Goal: Task Accomplishment & Management: Manage account settings

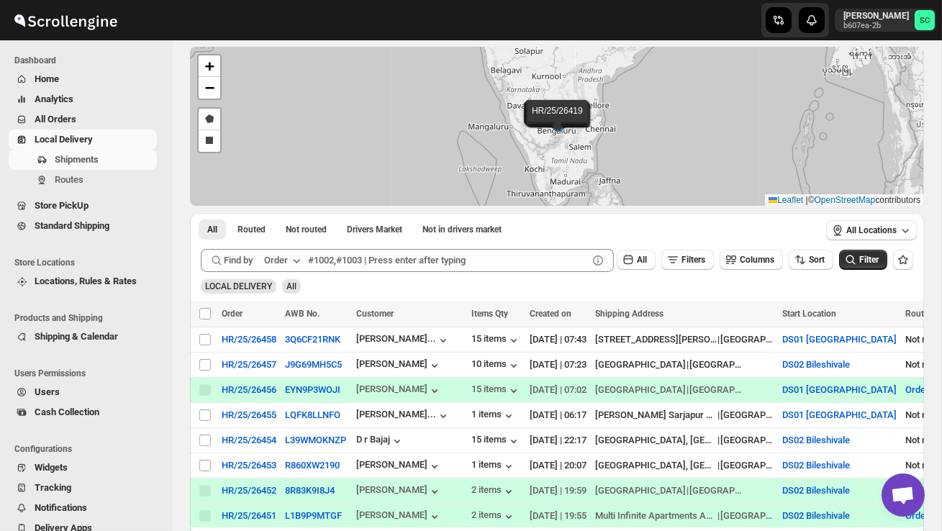
scroll to position [68, 0]
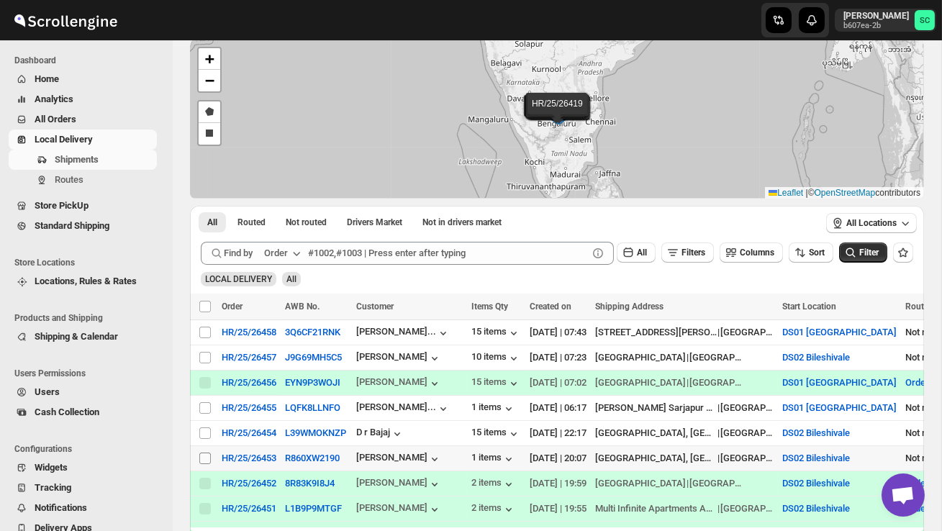
click at [207, 459] on input "Select shipment" at bounding box center [205, 459] width 12 height 12
checkbox input "true"
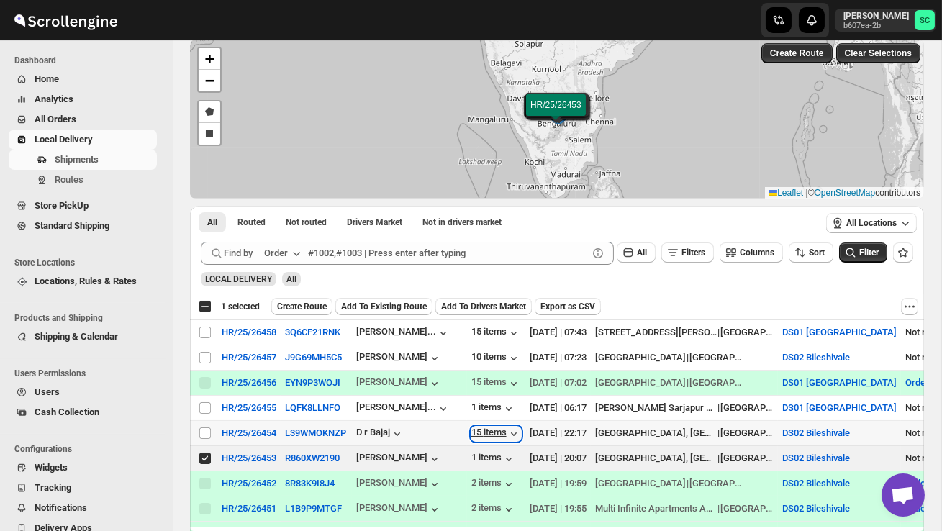
click at [492, 430] on div "15 items" at bounding box center [496, 434] width 50 height 14
click at [309, 303] on span "Create Route" at bounding box center [302, 307] width 50 height 12
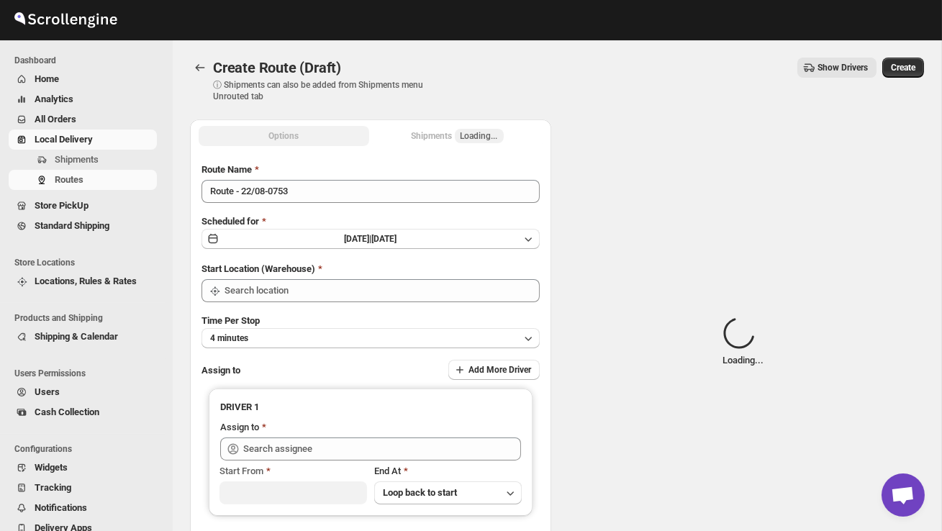
type input "DS02 Bileshivale"
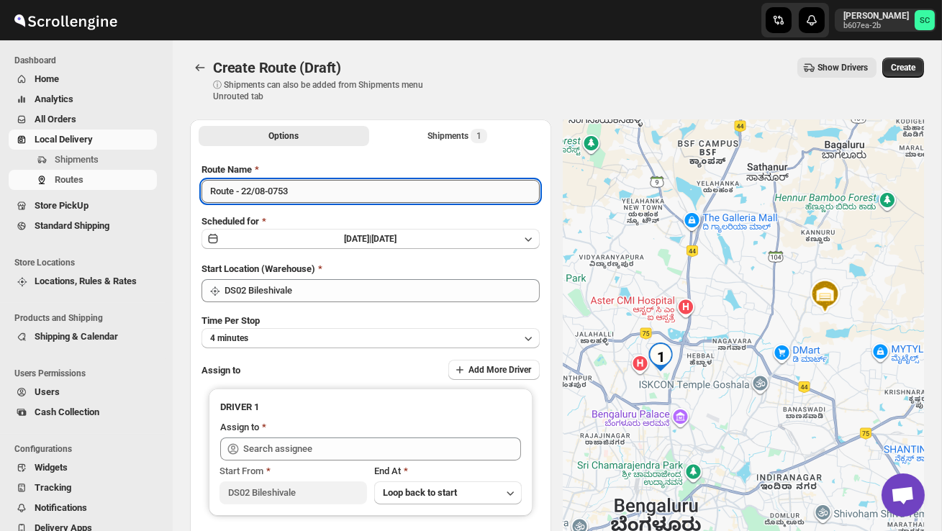
click at [302, 196] on input "Route - 22/08-0753" at bounding box center [371, 191] width 338 height 23
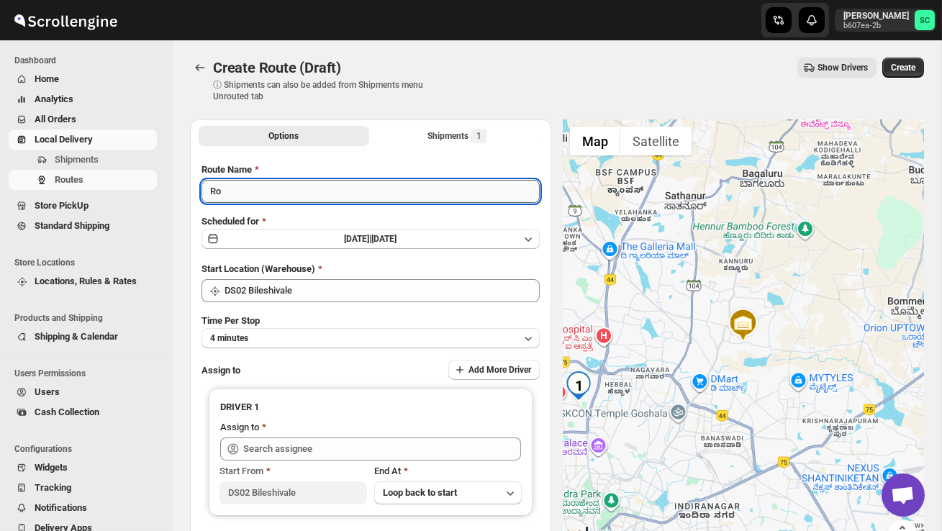
type input "R"
type input "Order no 26454"
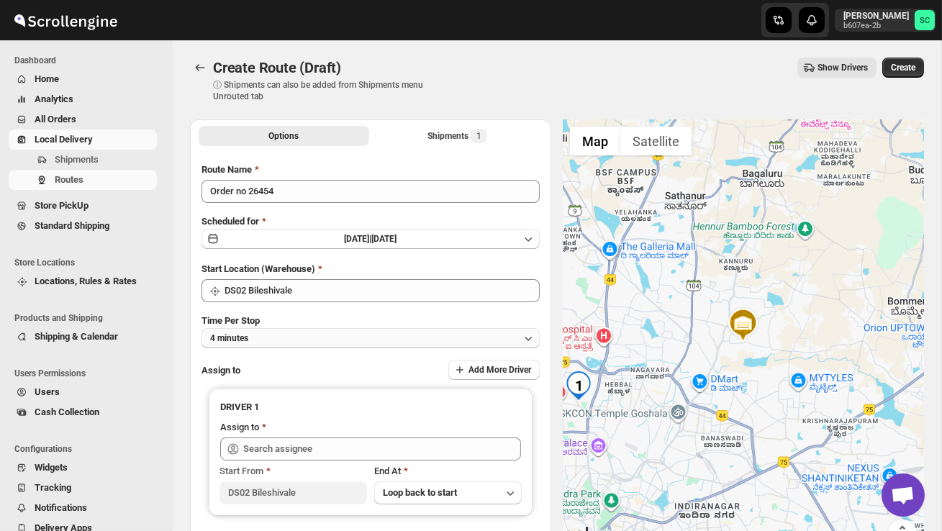
click at [361, 329] on button "4 minutes" at bounding box center [371, 338] width 338 height 20
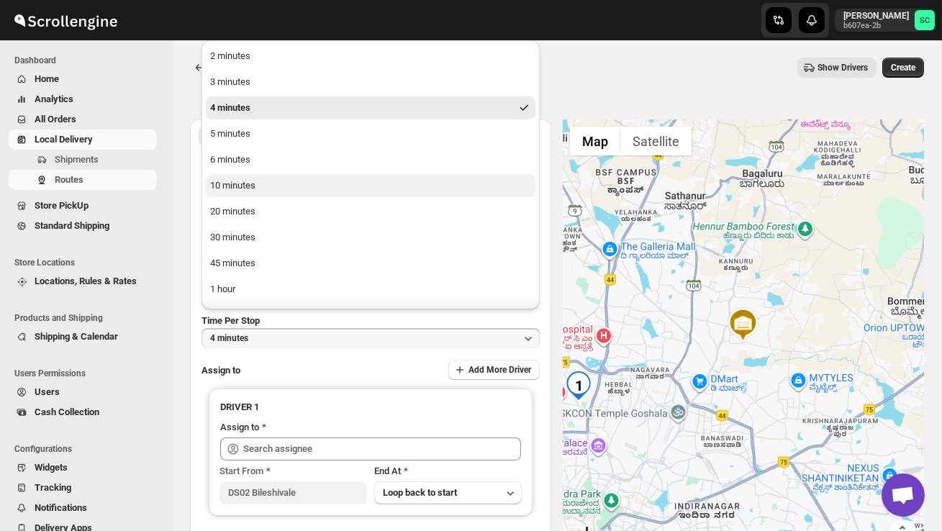
click at [289, 176] on button "10 minutes" at bounding box center [371, 185] width 330 height 23
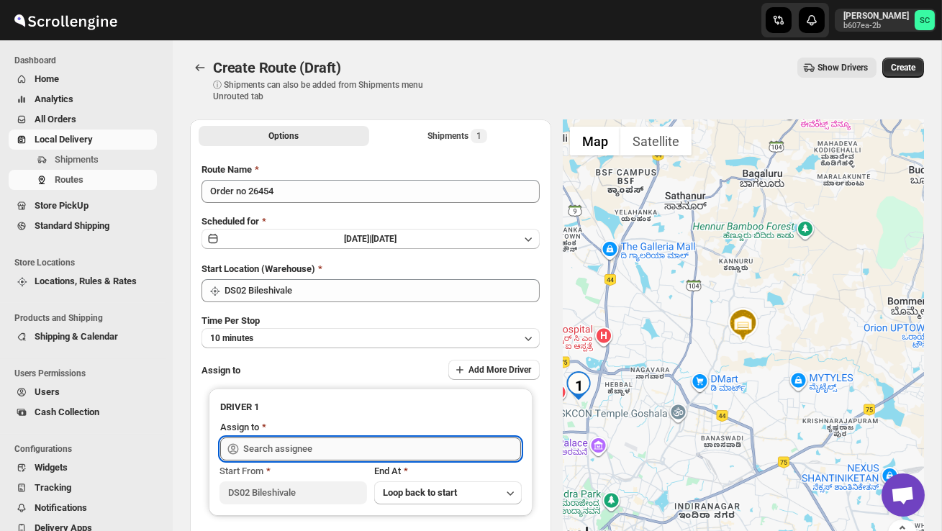
click at [289, 446] on input "text" at bounding box center [382, 449] width 278 height 23
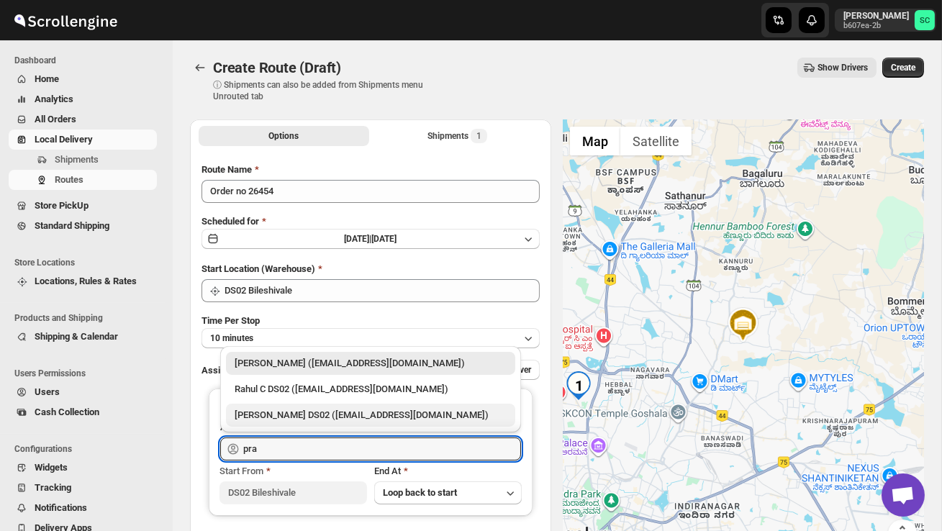
click at [298, 416] on div "[PERSON_NAME] DS02 ([EMAIL_ADDRESS][DOMAIN_NAME])" at bounding box center [371, 415] width 272 height 14
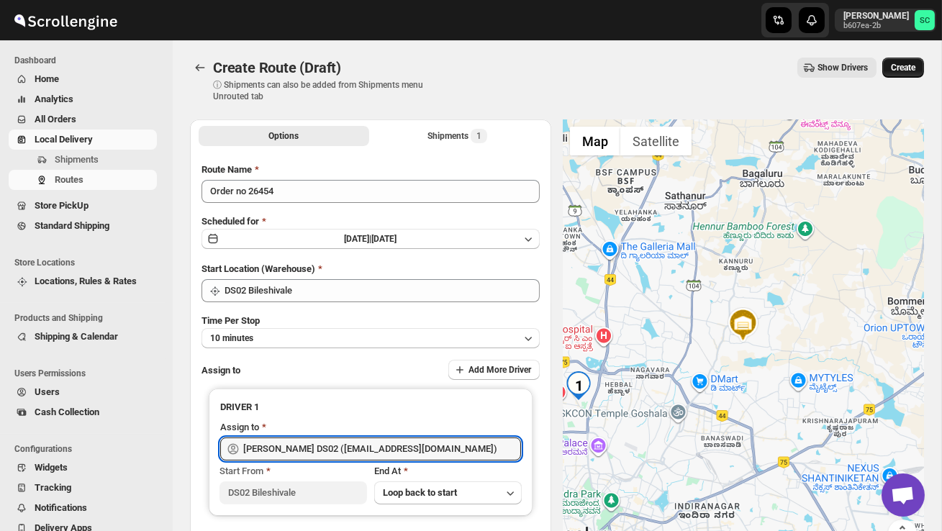
type input "[PERSON_NAME] DS02 ([EMAIL_ADDRESS][DOMAIN_NAME])"
click at [893, 67] on span "Create" at bounding box center [903, 68] width 24 height 12
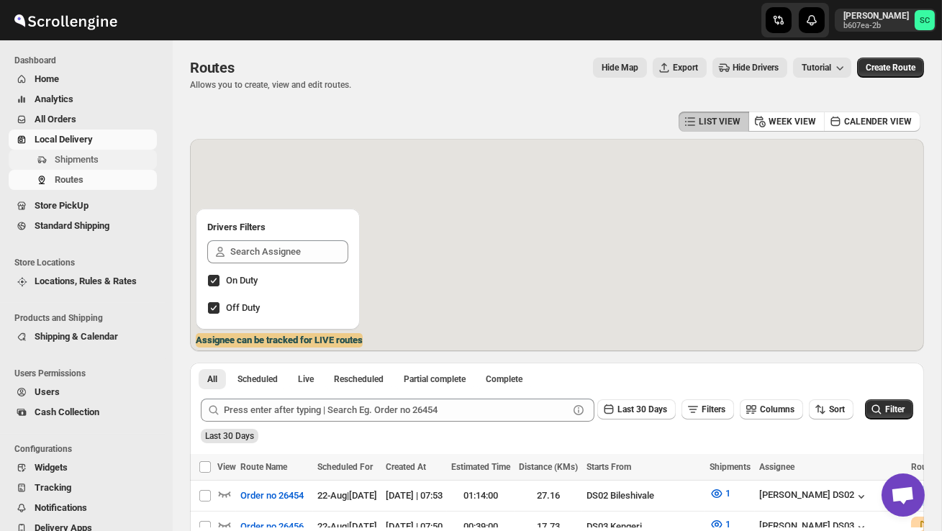
click at [80, 165] on span "Shipments" at bounding box center [77, 159] width 44 height 11
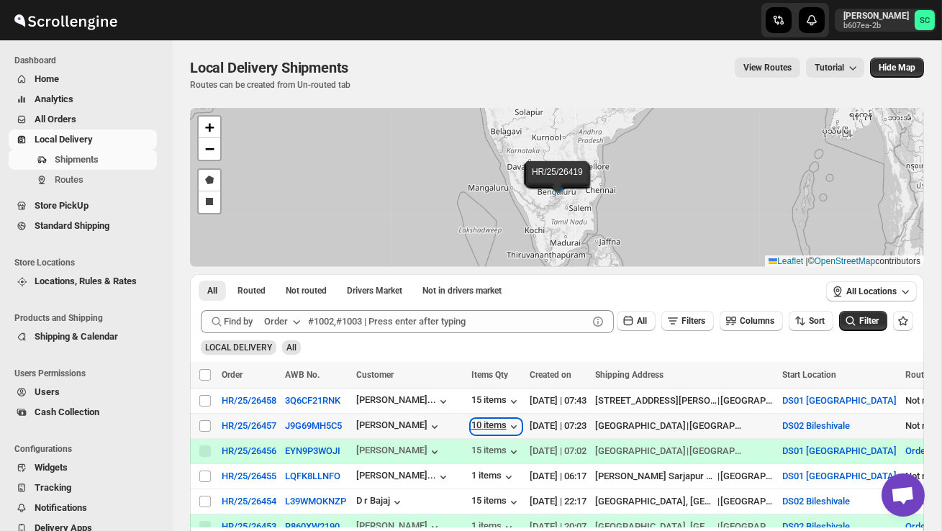
click at [504, 428] on div "10 items" at bounding box center [496, 427] width 50 height 14
click at [204, 425] on input "Select shipment" at bounding box center [205, 426] width 12 height 12
checkbox input "true"
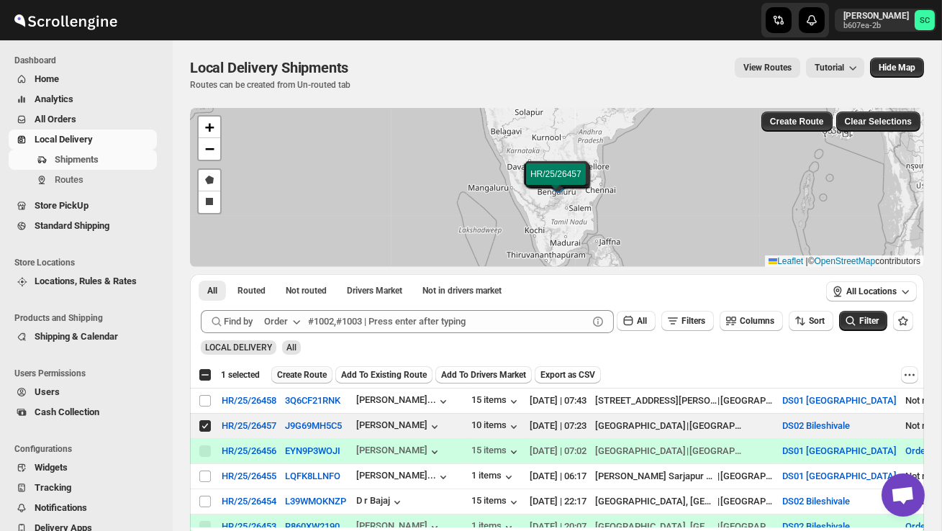
click at [312, 369] on button "Create Route" at bounding box center [301, 374] width 61 height 17
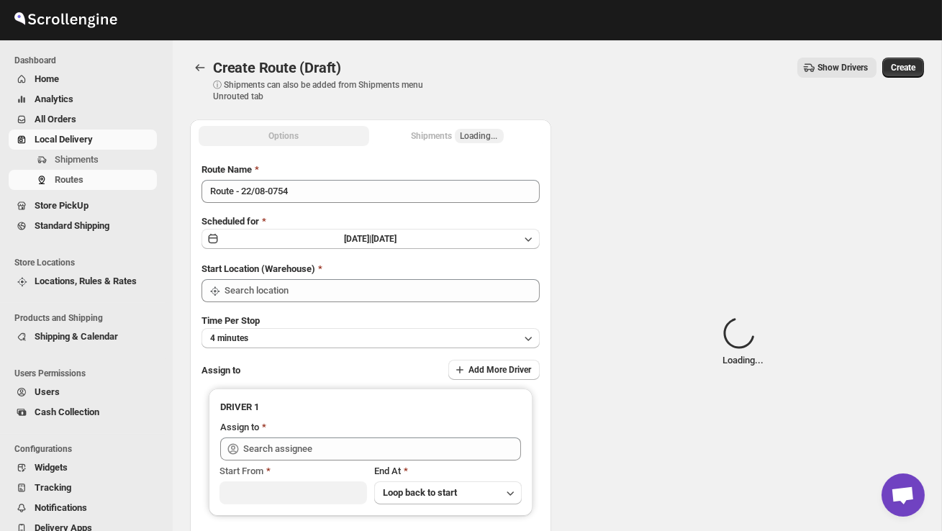
type input "DS02 Bileshivale"
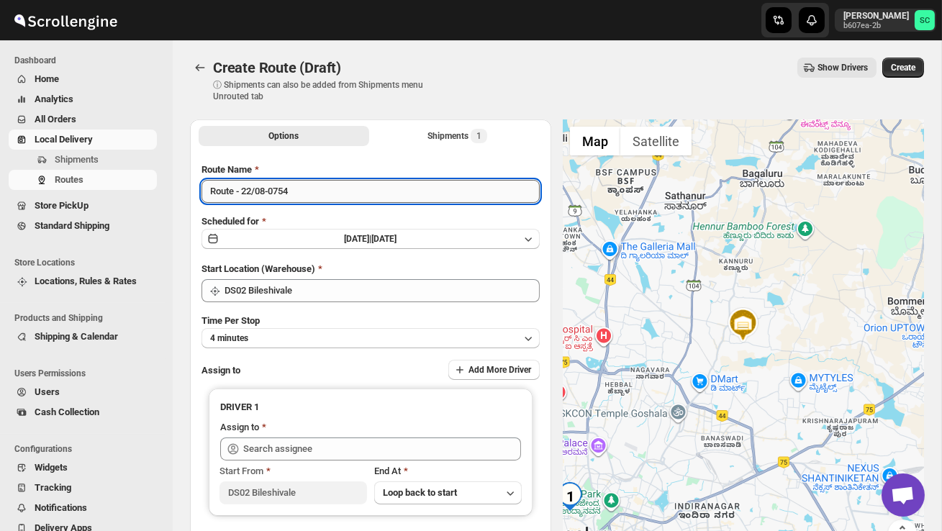
click at [310, 195] on input "Route - 22/08-0754" at bounding box center [371, 191] width 338 height 23
type input "R"
type input "Order no 26457"
click at [302, 332] on button "4 minutes" at bounding box center [371, 338] width 338 height 20
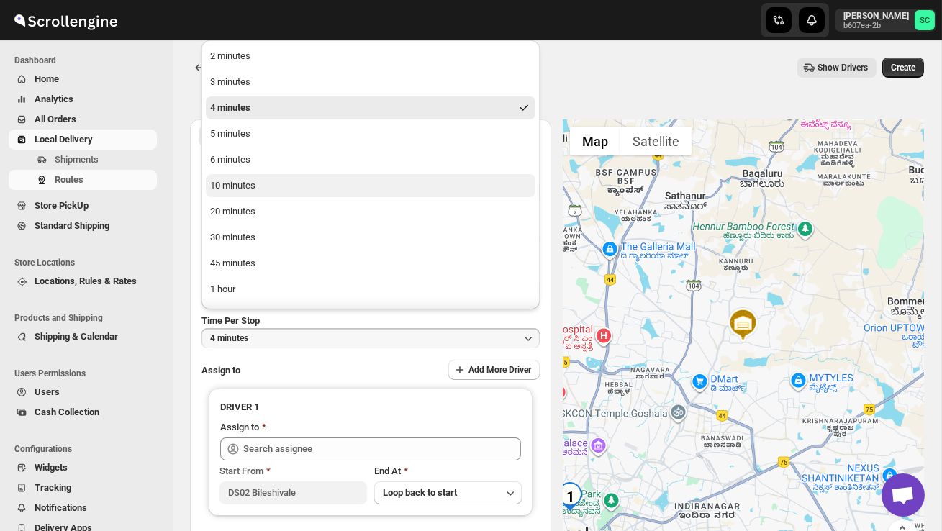
click at [265, 191] on button "10 minutes" at bounding box center [371, 185] width 330 height 23
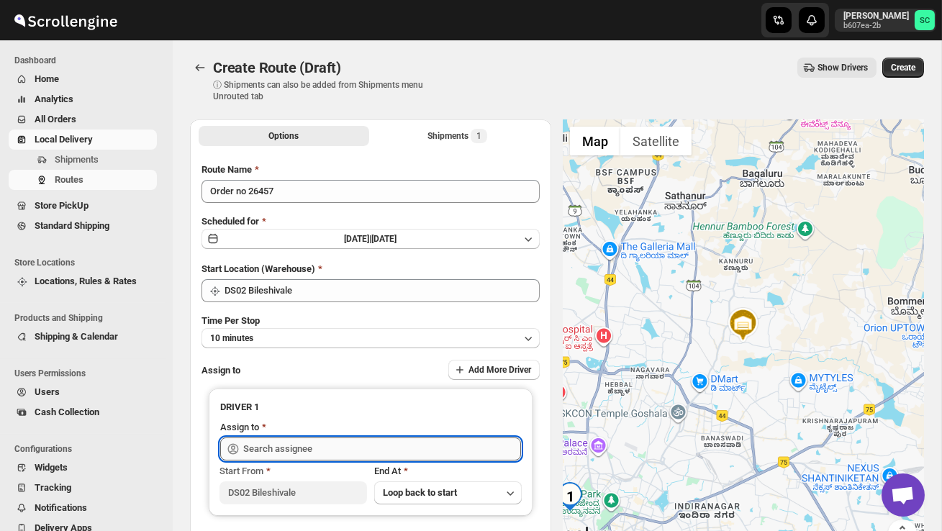
click at [320, 449] on input "text" at bounding box center [382, 449] width 278 height 23
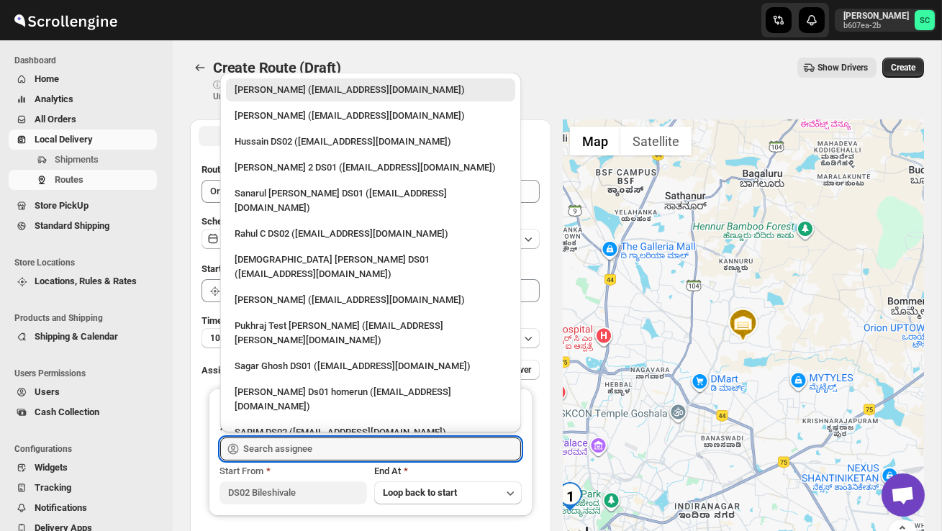
click at [265, 139] on div "Hussain DS02 ([EMAIL_ADDRESS][DOMAIN_NAME])" at bounding box center [371, 142] width 272 height 14
type input "Hussain DS02 ([EMAIL_ADDRESS][DOMAIN_NAME])"
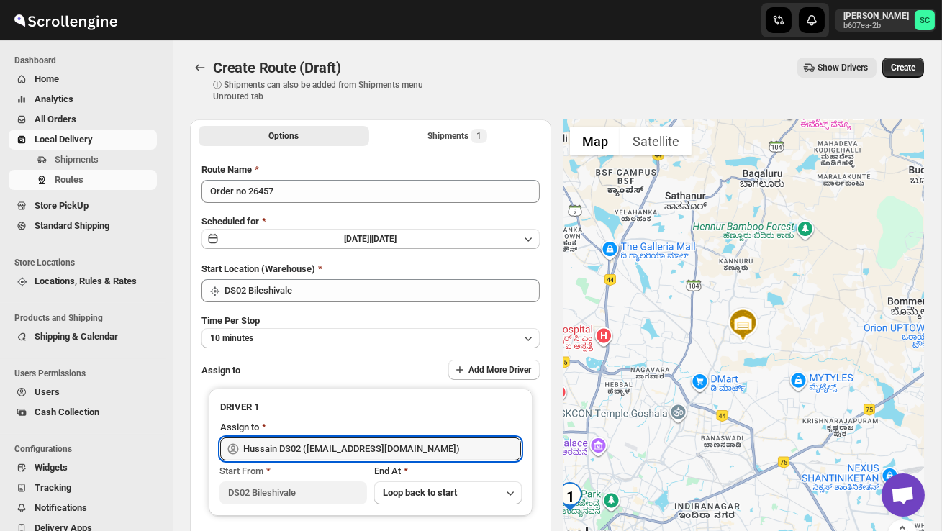
click at [901, 70] on span "Create" at bounding box center [903, 68] width 24 height 12
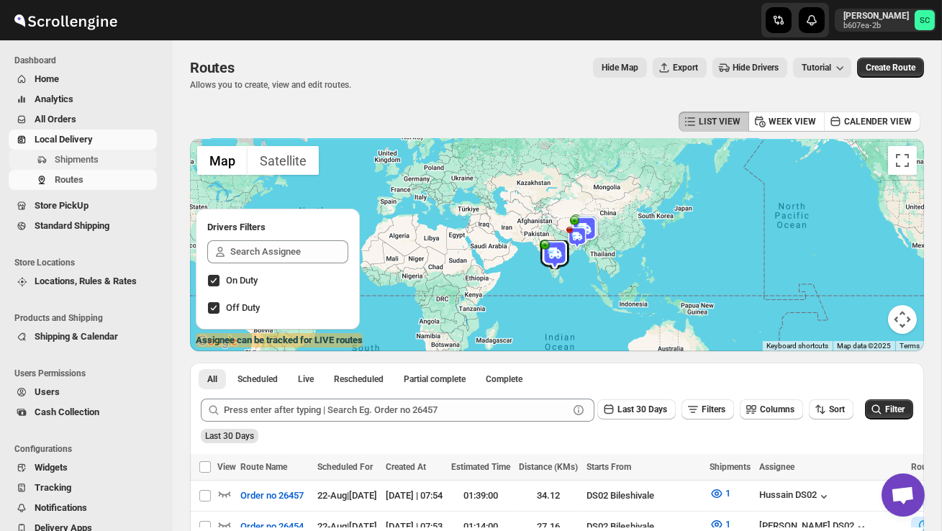
click at [104, 155] on span "Shipments" at bounding box center [104, 160] width 99 height 14
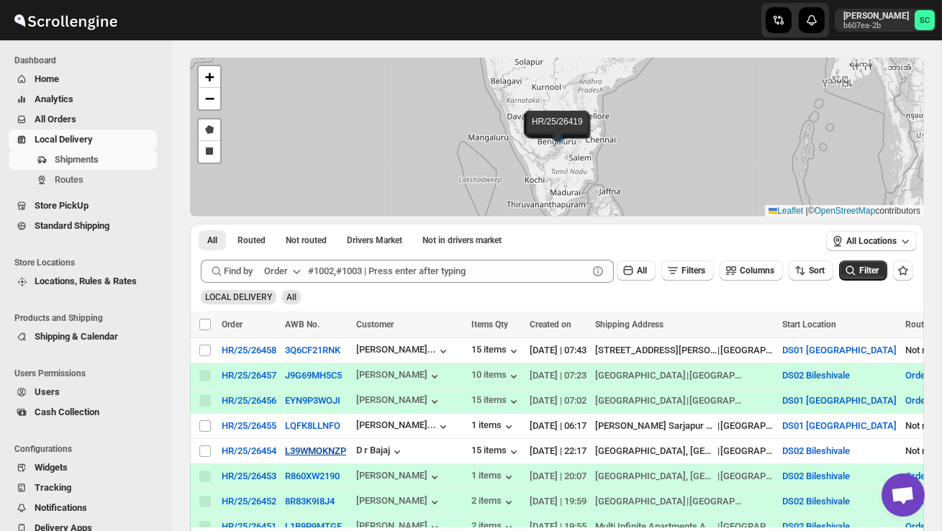
scroll to position [51, 0]
click at [104, 184] on span "Routes" at bounding box center [104, 180] width 99 height 14
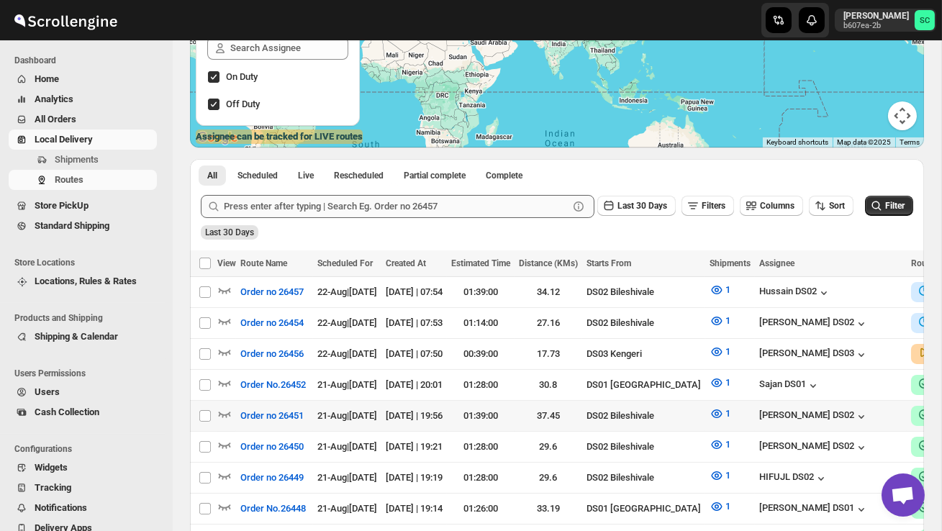
scroll to position [204, 0]
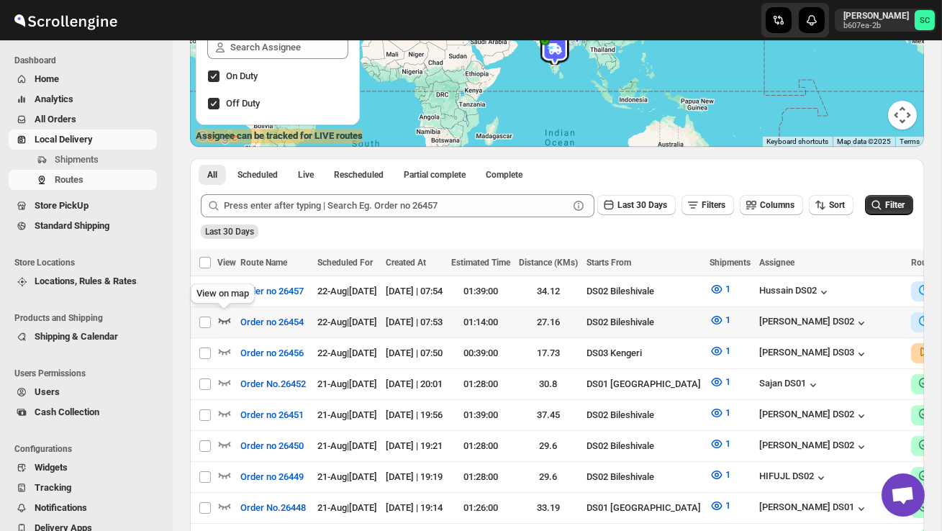
click at [225, 317] on icon "button" at bounding box center [224, 320] width 14 height 14
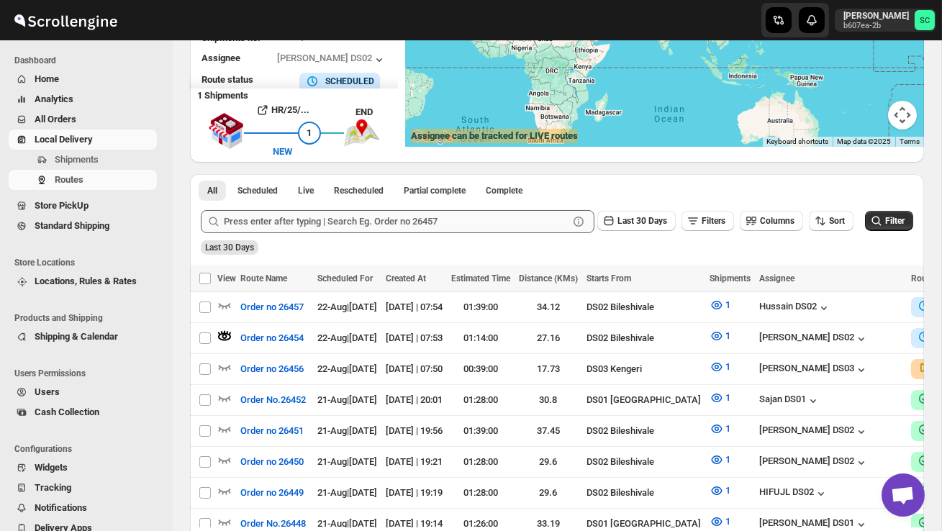
scroll to position [0, 0]
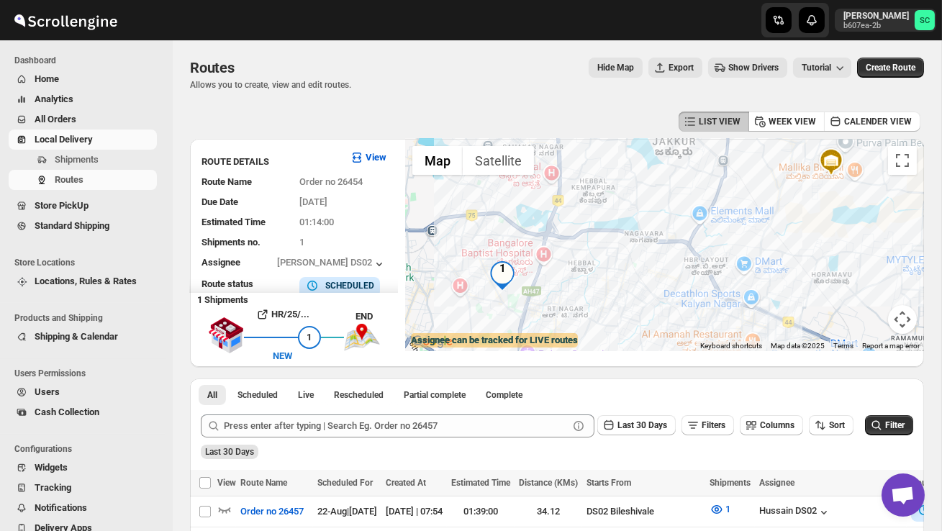
click at [499, 268] on img "1" at bounding box center [502, 275] width 29 height 29
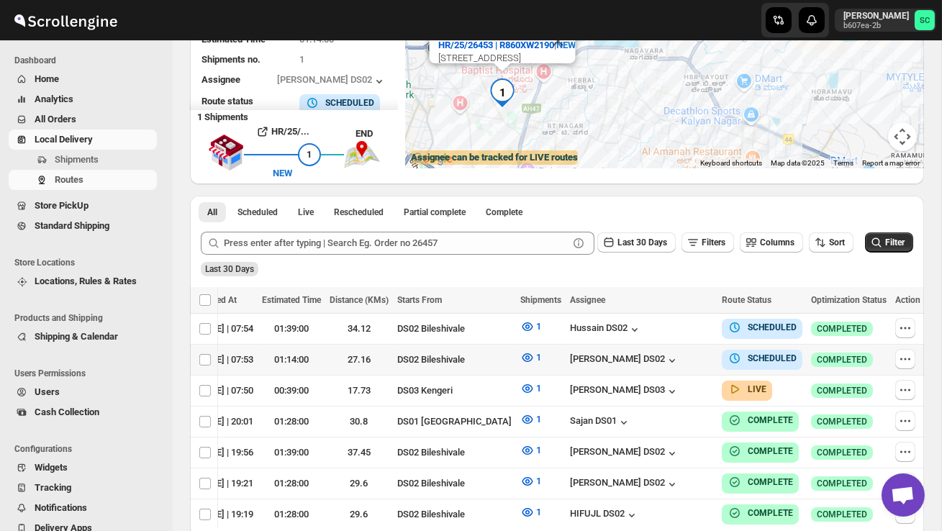
scroll to position [0, 209]
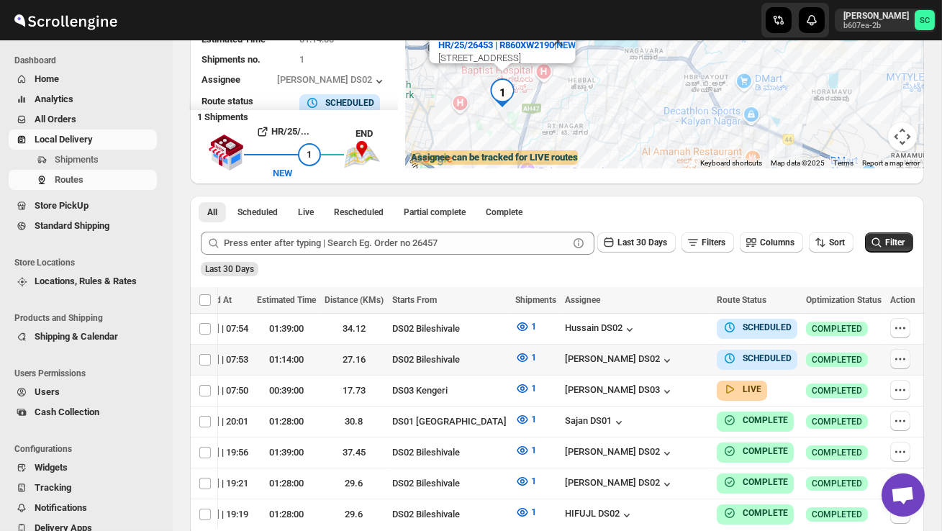
click at [903, 358] on icon "button" at bounding box center [904, 359] width 2 height 2
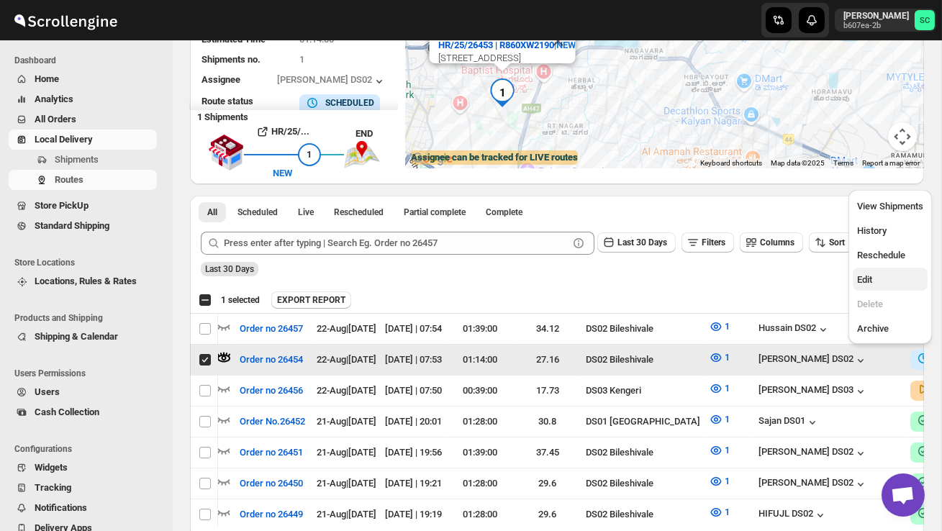
click at [879, 268] on button "Edit" at bounding box center [890, 279] width 75 height 23
checkbox input "false"
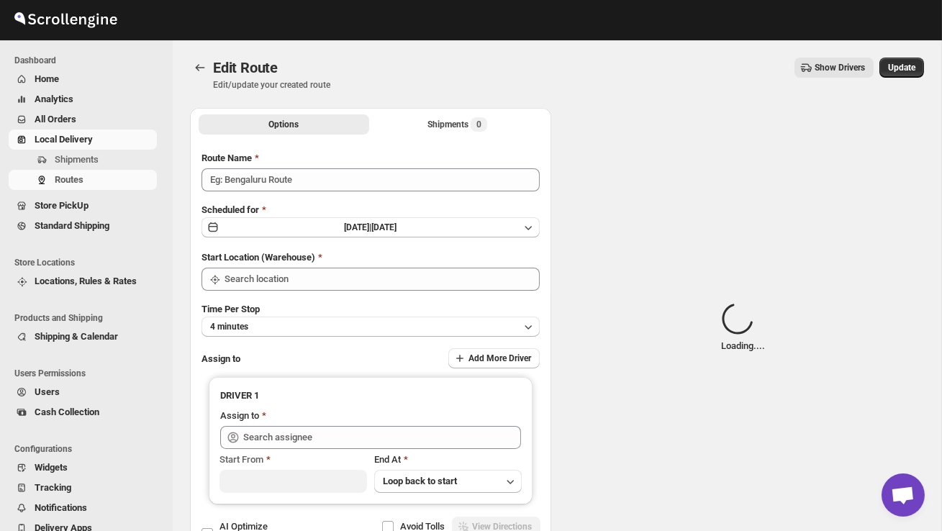
type input "Order no 26454"
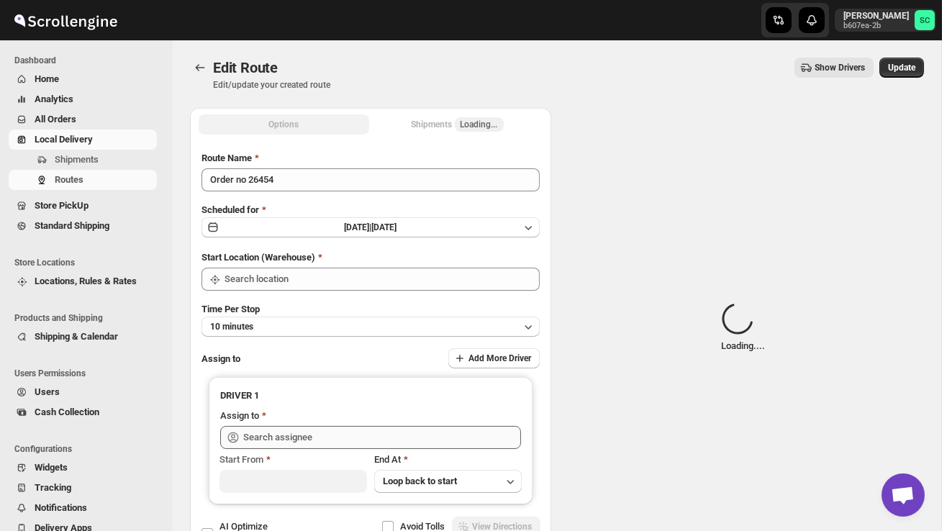
type input "DS02 Bileshivale"
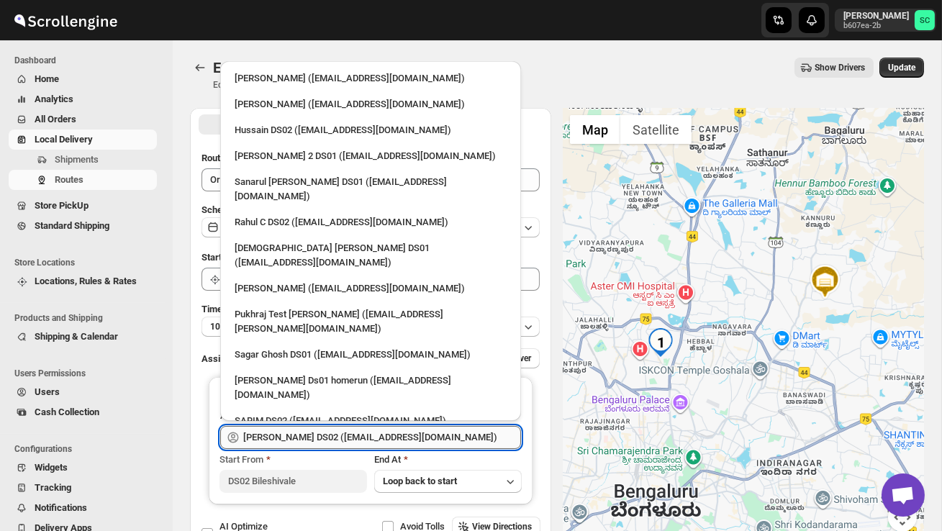
click at [437, 436] on input "[PERSON_NAME] DS02 ([EMAIL_ADDRESS][DOMAIN_NAME])" at bounding box center [382, 437] width 278 height 23
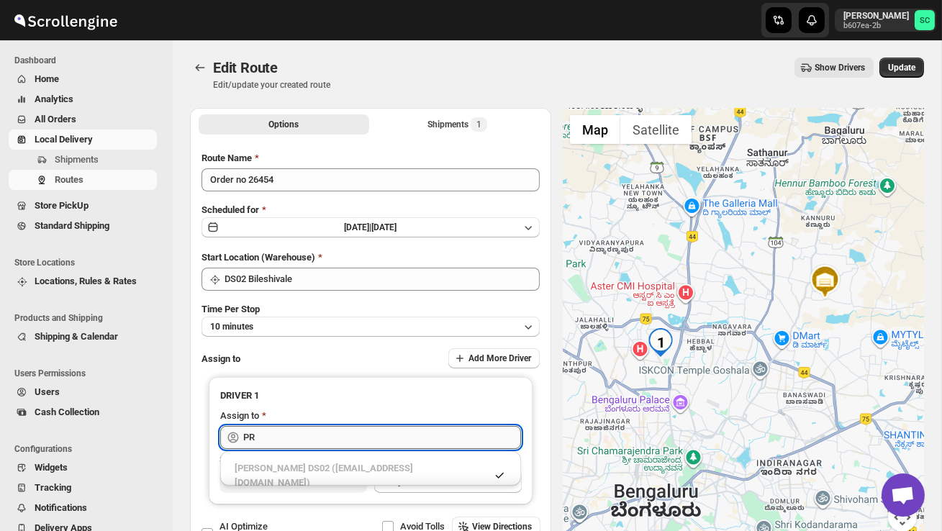
type input "P"
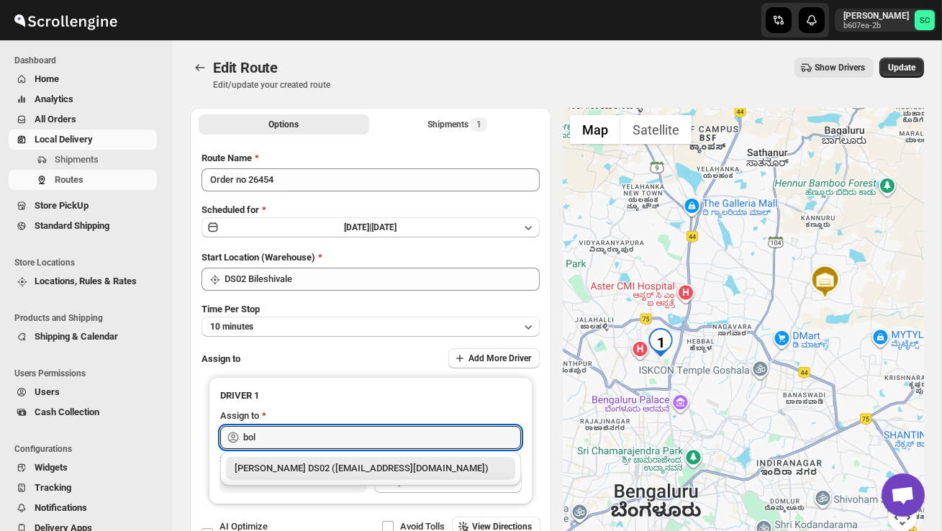
click at [449, 469] on div "[PERSON_NAME] DS02 ([EMAIL_ADDRESS][DOMAIN_NAME])" at bounding box center [371, 468] width 272 height 14
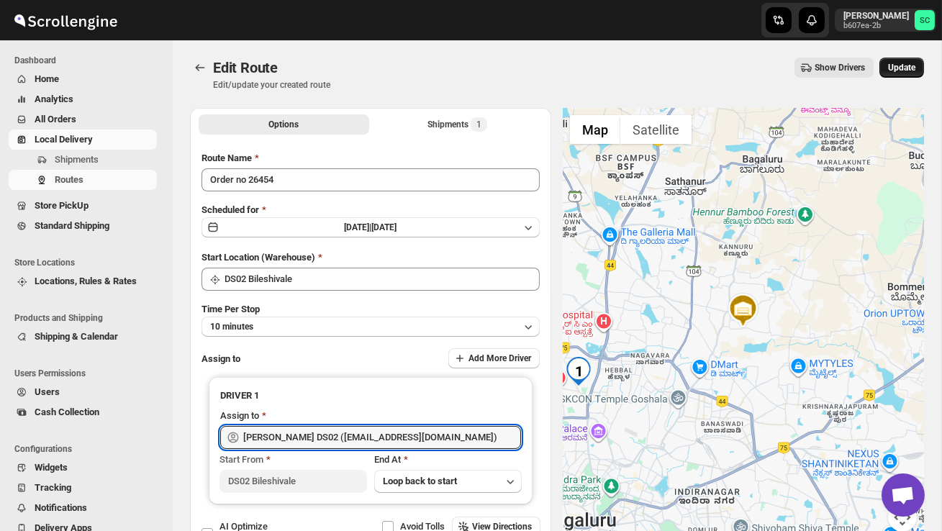
type input "[PERSON_NAME] DS02 ([EMAIL_ADDRESS][DOMAIN_NAME])"
click at [913, 65] on span "Update" at bounding box center [901, 68] width 27 height 12
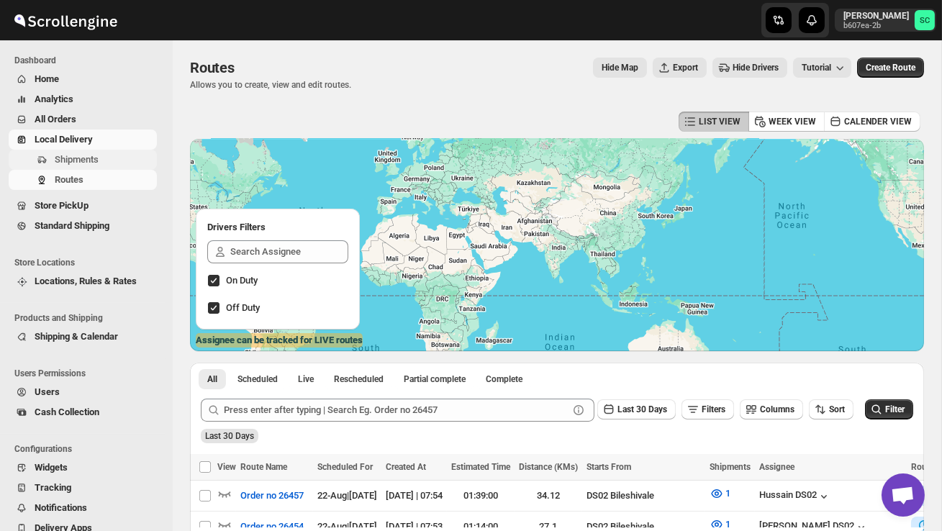
click at [104, 156] on span "Shipments" at bounding box center [104, 160] width 99 height 14
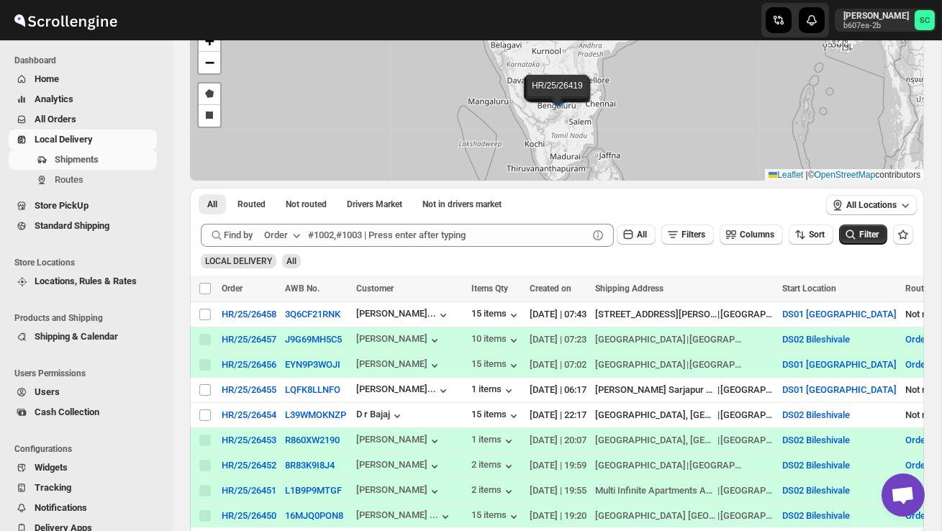
scroll to position [86, 0]
click at [202, 418] on input "Select shipment" at bounding box center [205, 416] width 12 height 12
checkbox input "true"
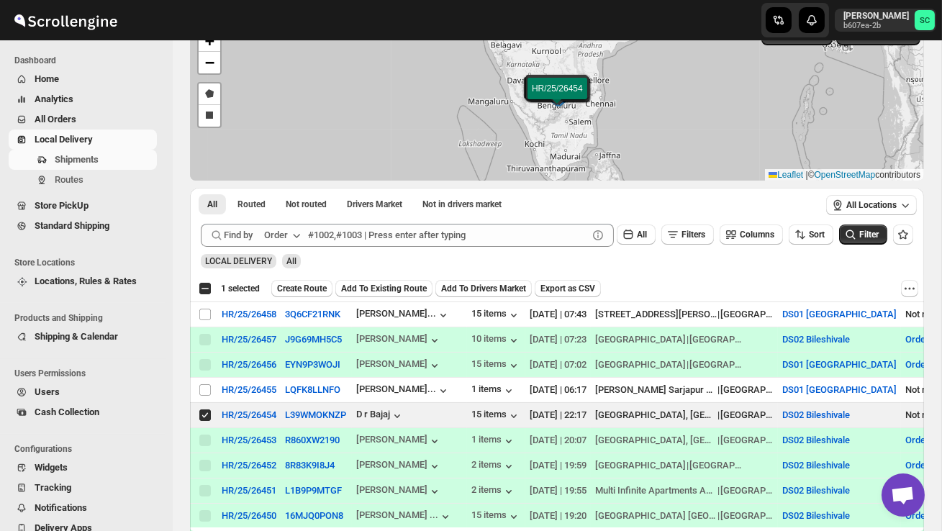
click at [312, 289] on span "Create Route" at bounding box center [302, 289] width 50 height 12
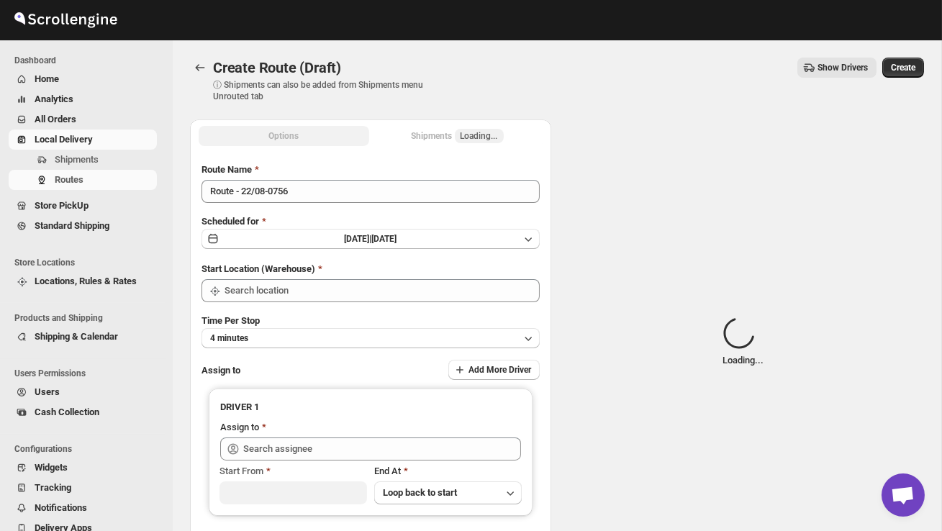
type input "DS02 Bileshivale"
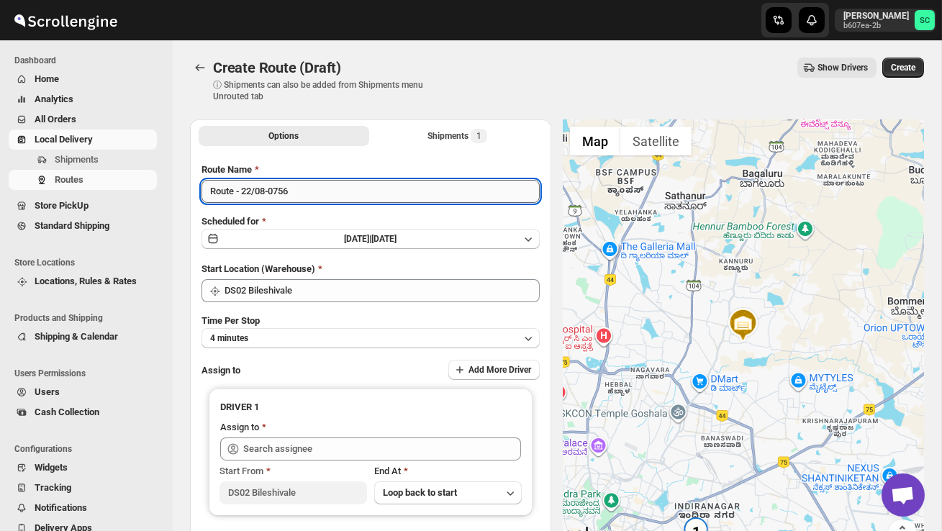
click at [309, 202] on input "Route - 22/08-0756" at bounding box center [371, 191] width 338 height 23
type input "R"
type input "Order no 26454"
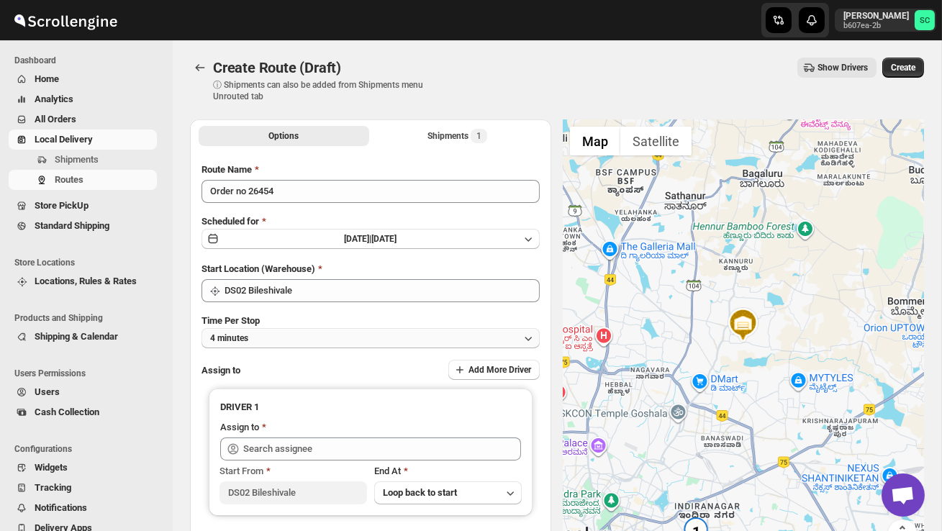
click at [389, 335] on button "4 minutes" at bounding box center [371, 338] width 338 height 20
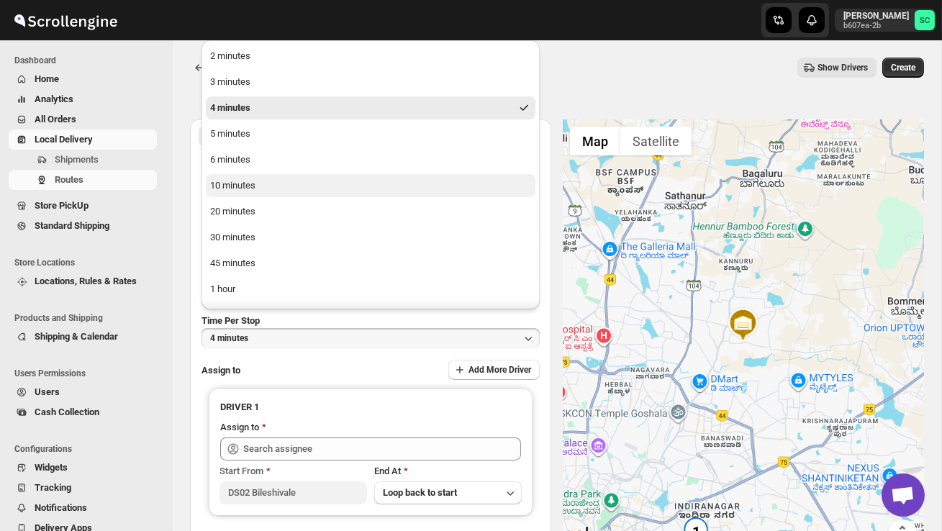
click at [279, 186] on button "10 minutes" at bounding box center [371, 185] width 330 height 23
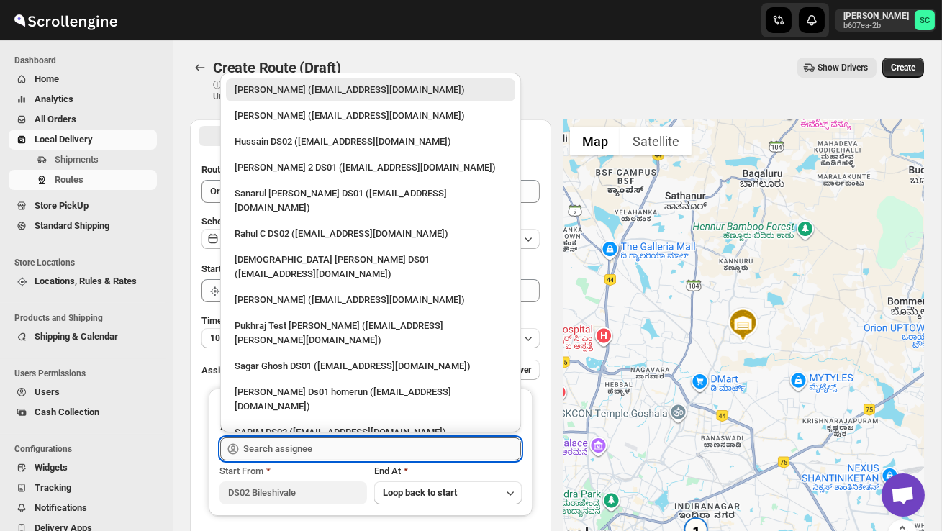
click at [310, 445] on input "text" at bounding box center [382, 449] width 278 height 23
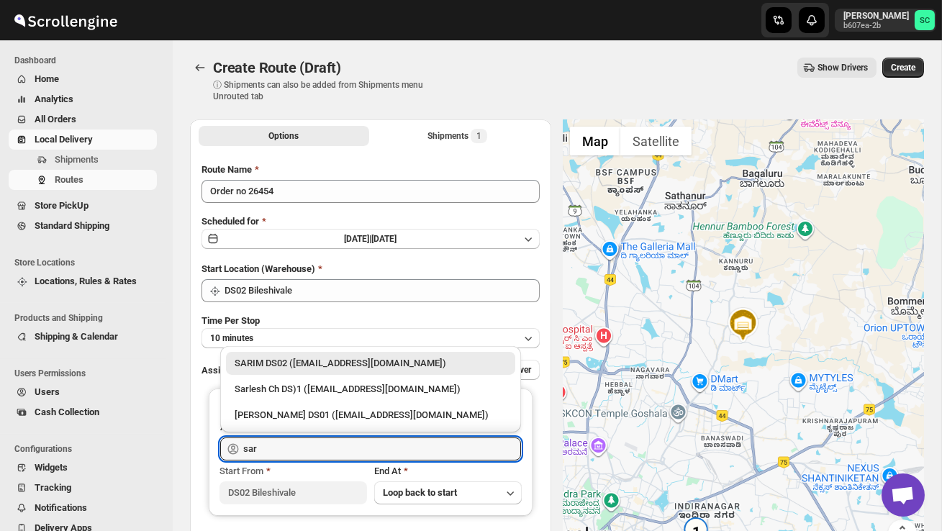
click at [338, 367] on div "SARIM DS02 ([EMAIL_ADDRESS][DOMAIN_NAME])" at bounding box center [371, 363] width 272 height 14
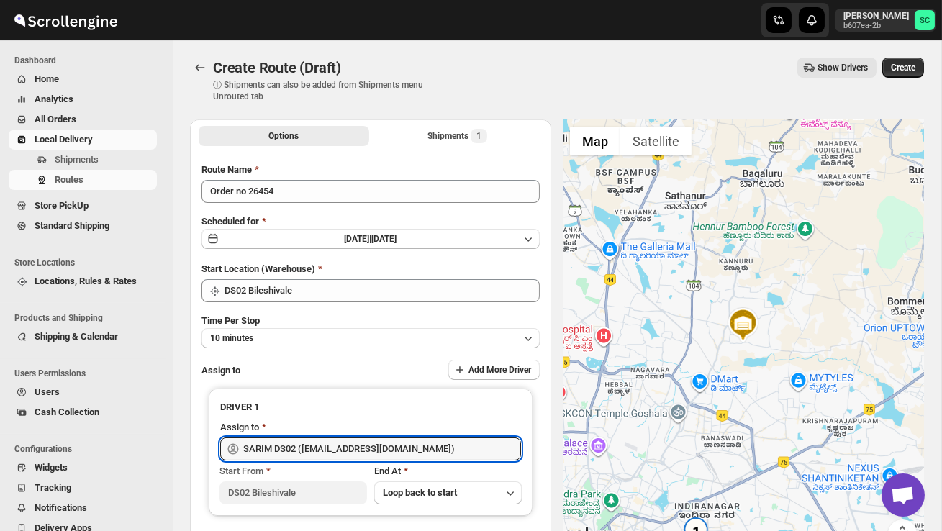
type input "SARIM DS02 ([EMAIL_ADDRESS][DOMAIN_NAME])"
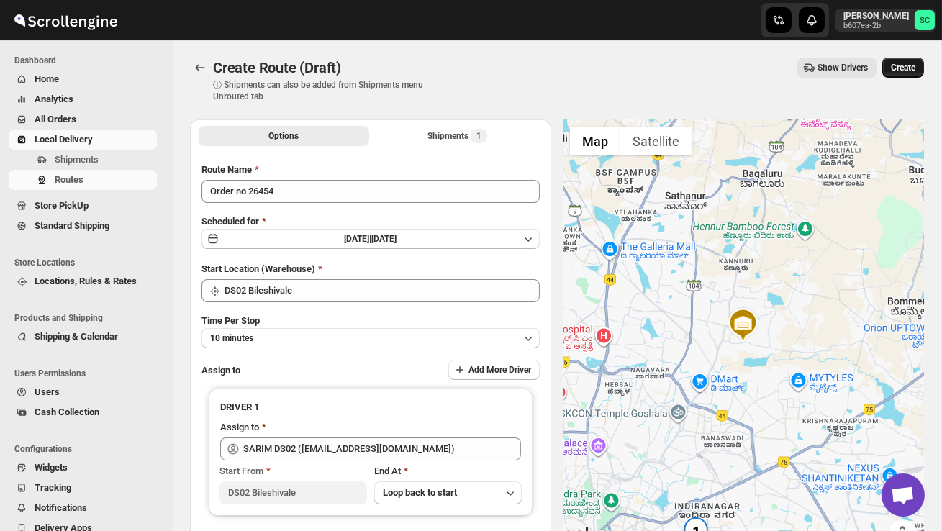
click at [904, 65] on span "Create" at bounding box center [903, 68] width 24 height 12
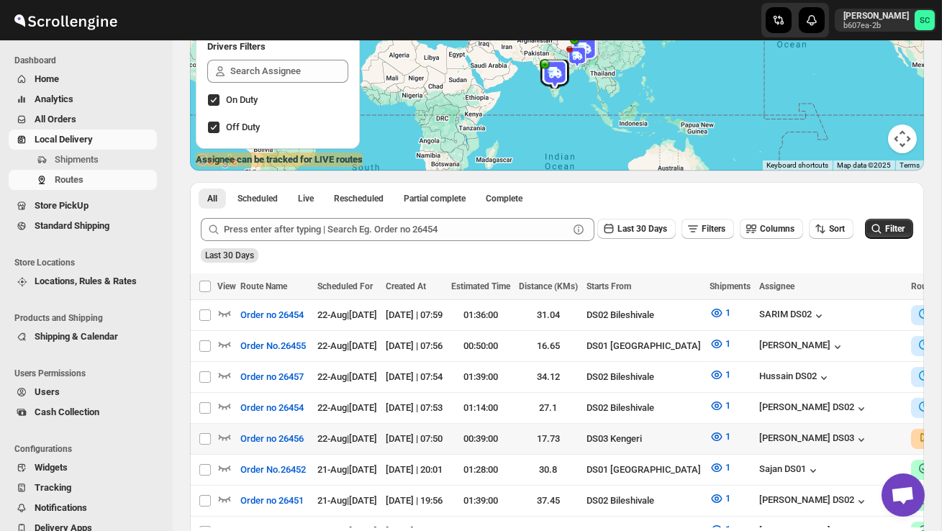
scroll to position [190, 0]
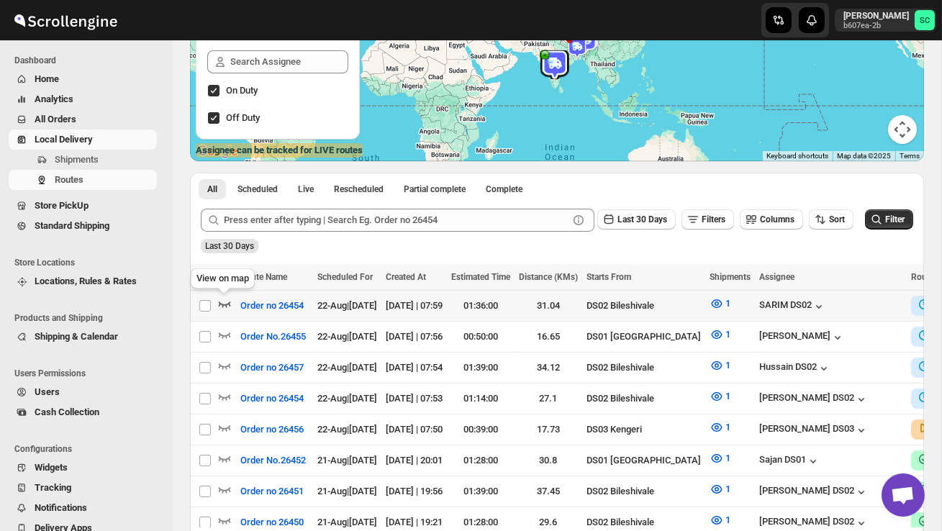
click at [225, 303] on icon "button" at bounding box center [224, 304] width 14 height 14
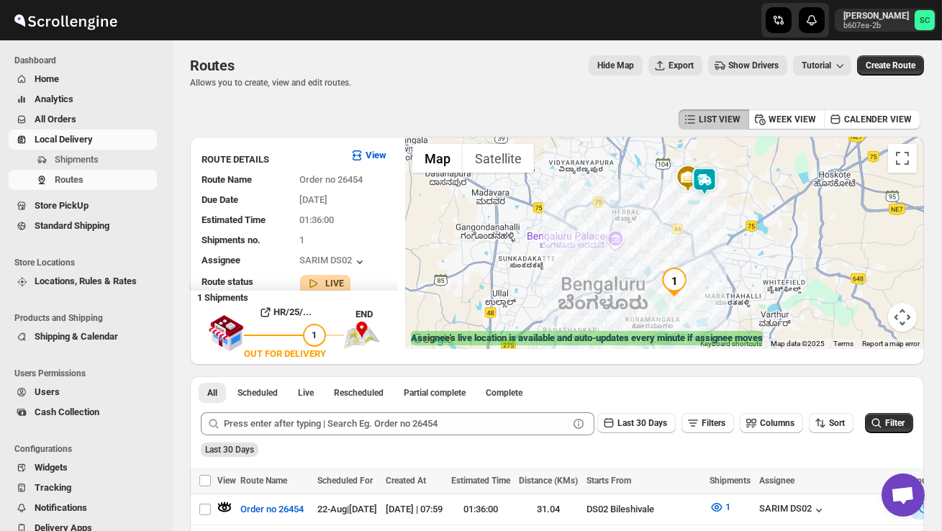
scroll to position [0, 0]
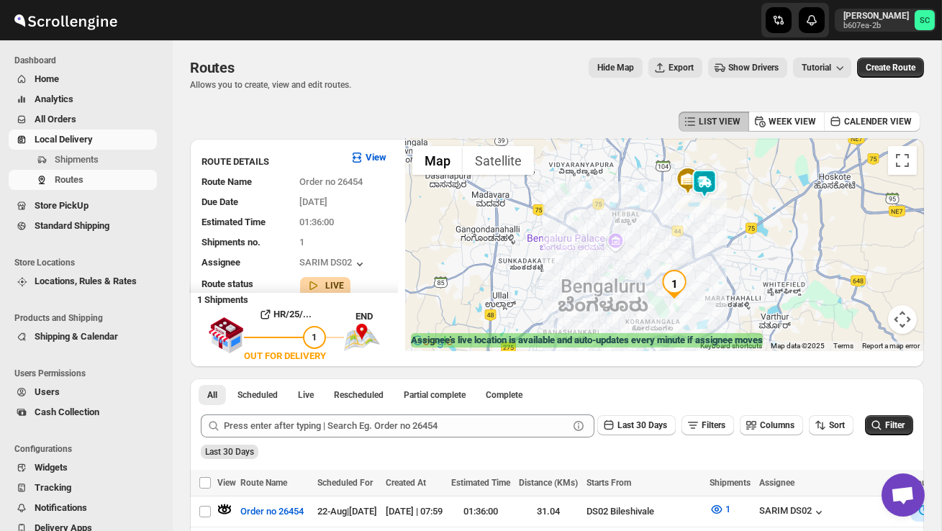
click at [682, 281] on img "1" at bounding box center [674, 284] width 29 height 29
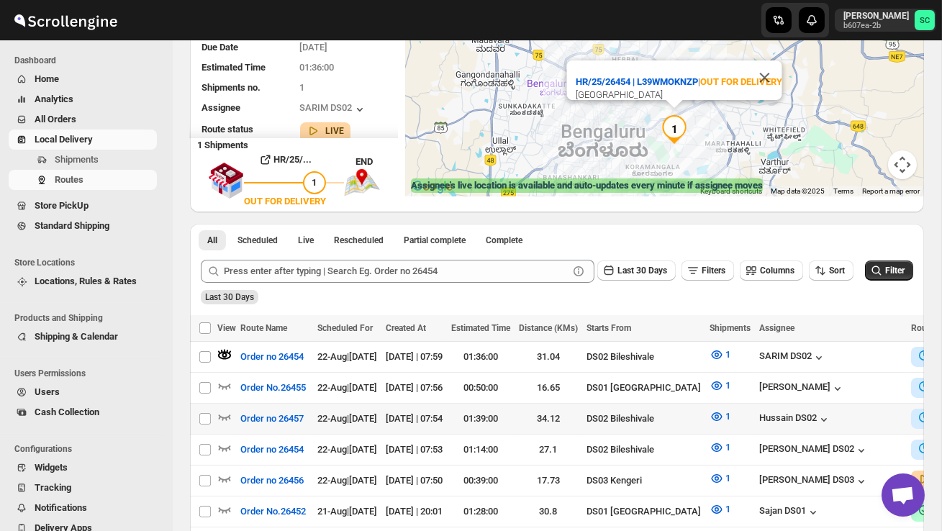
scroll to position [170, 0]
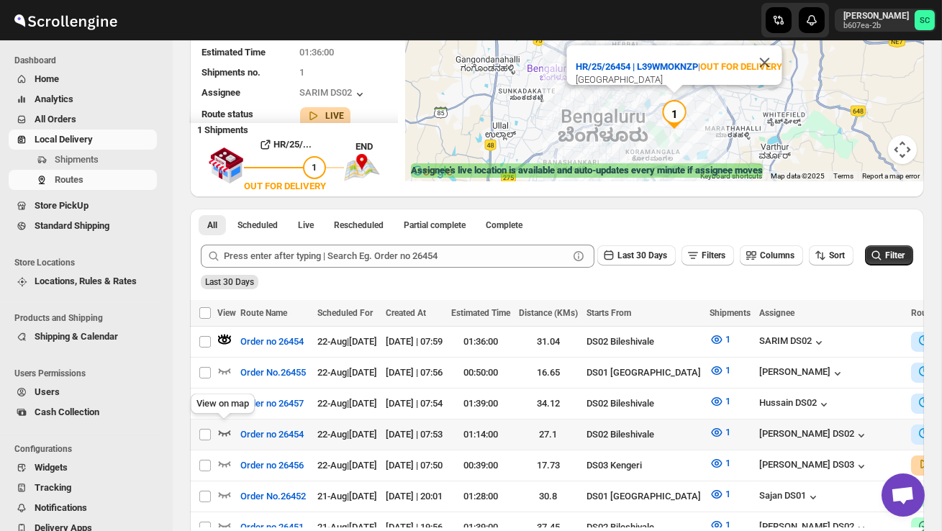
click at [225, 428] on icon "button" at bounding box center [224, 432] width 14 height 14
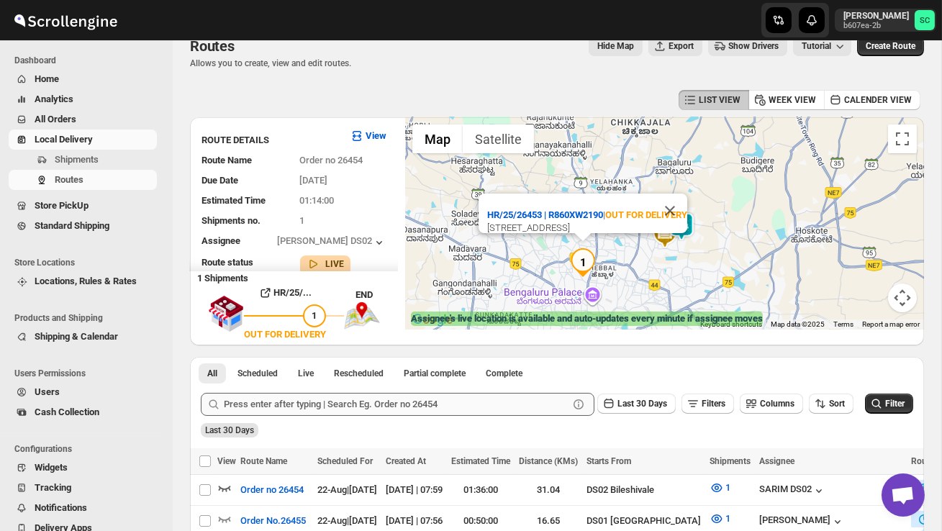
scroll to position [0, 0]
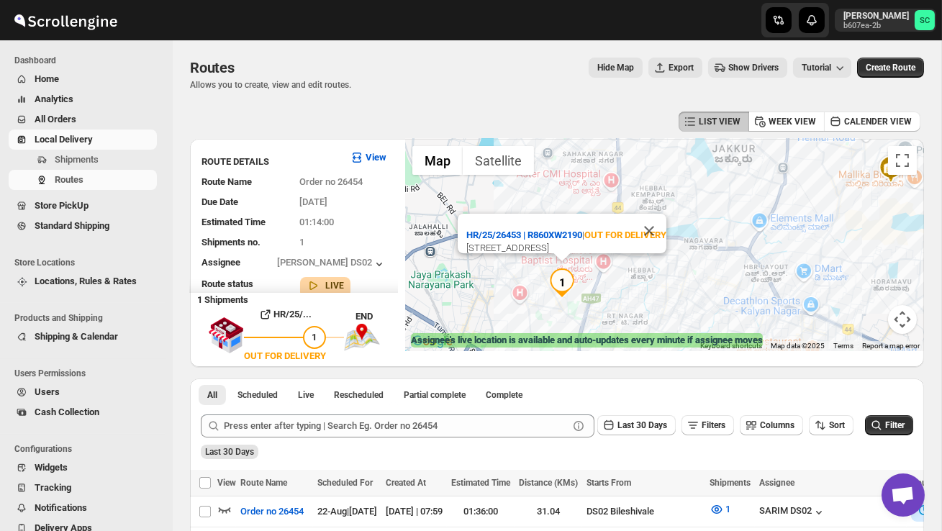
drag, startPoint x: 653, startPoint y: 276, endPoint x: 710, endPoint y: 284, distance: 58.0
click at [710, 284] on div "HR/25/26453 | R860XW2190 | OUT FOR DELIVERY 7th Cross Road, KEB Layout, Sanjaya…" at bounding box center [664, 245] width 519 height 212
click at [85, 160] on span "Shipments" at bounding box center [77, 159] width 44 height 11
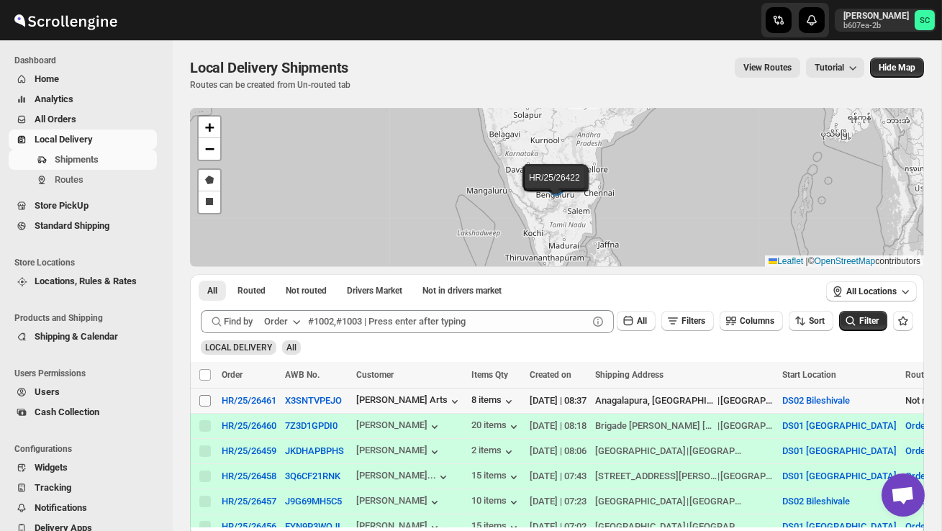
click at [207, 406] on input "Select shipment" at bounding box center [205, 401] width 12 height 12
checkbox input "true"
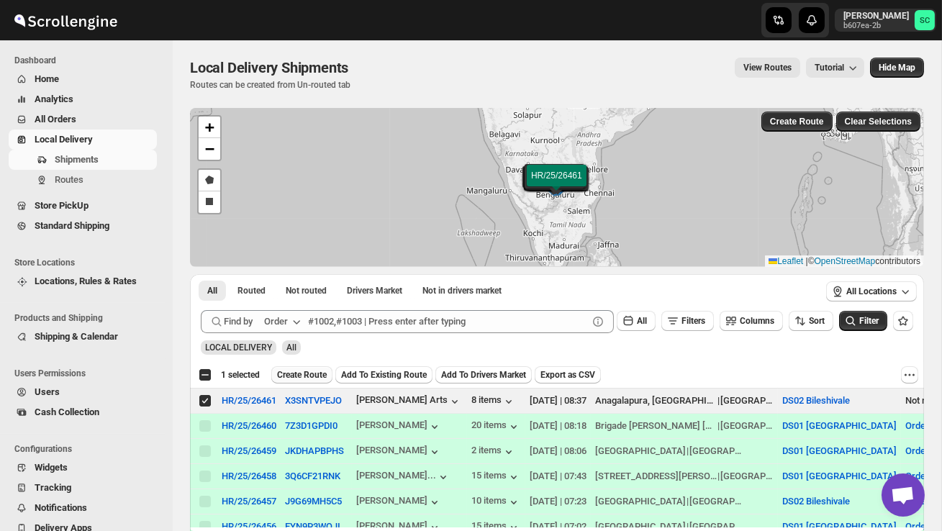
click at [317, 378] on span "Create Route" at bounding box center [302, 375] width 50 height 12
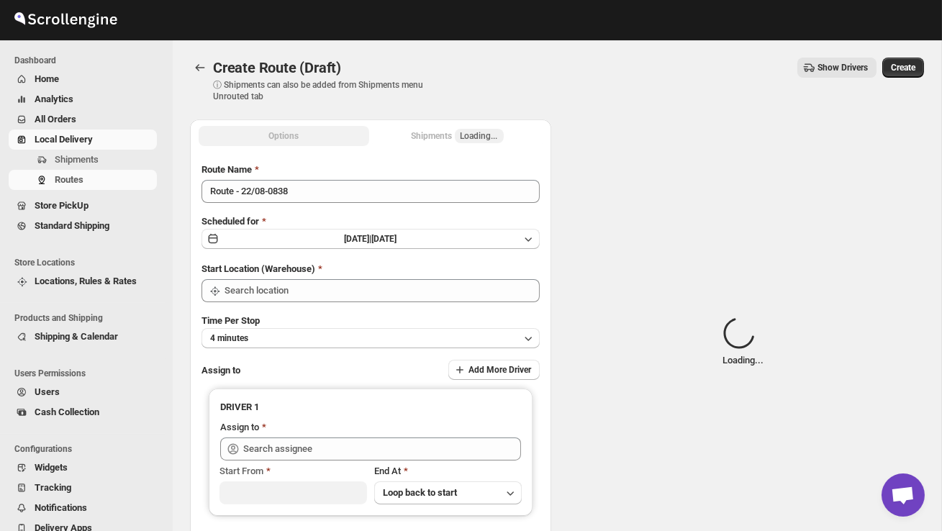
type input "DS02 Bileshivale"
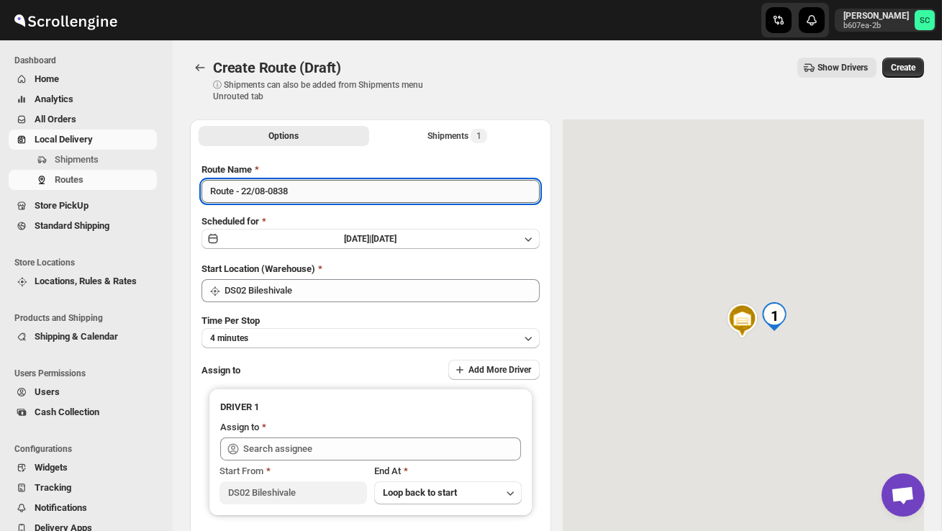
click at [314, 196] on input "Route - 22/08-0838" at bounding box center [371, 191] width 338 height 23
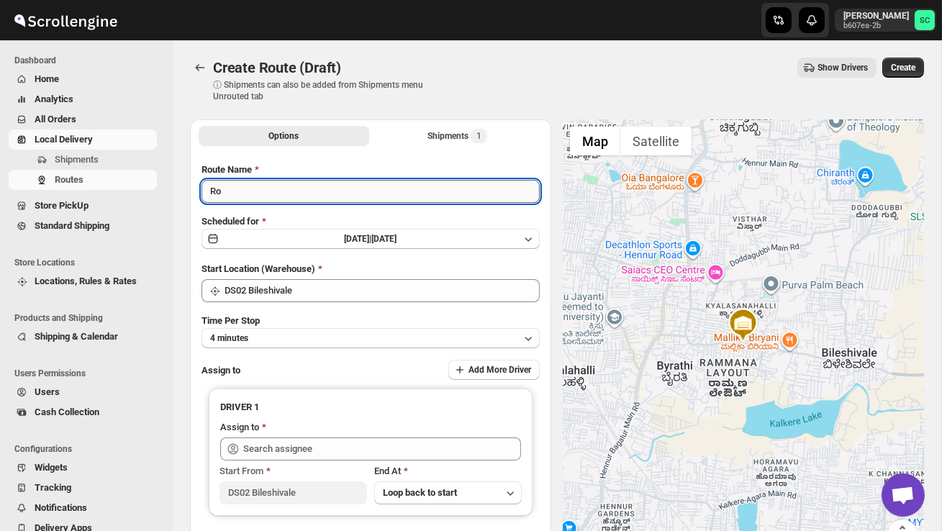
type input "R"
type input "Order no 26461"
click at [410, 339] on button "4 minutes" at bounding box center [371, 338] width 338 height 20
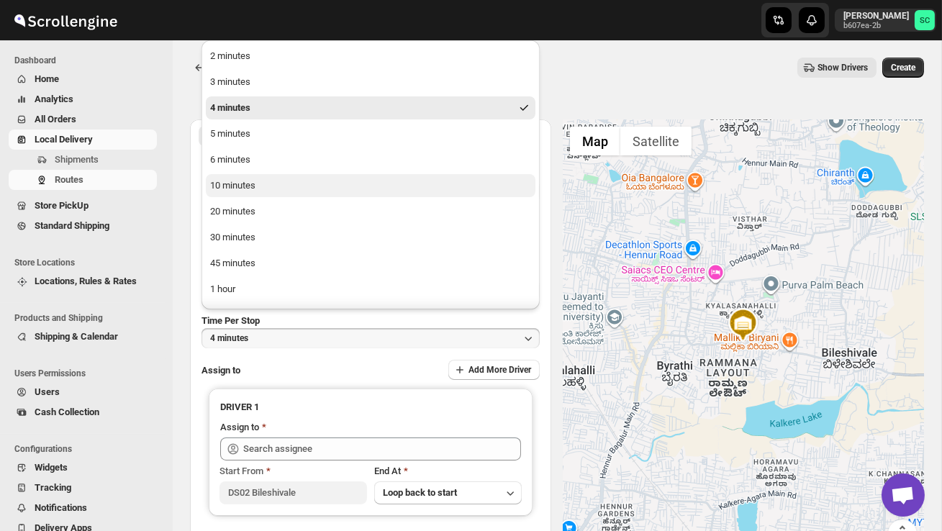
click at [319, 192] on button "10 minutes" at bounding box center [371, 185] width 330 height 23
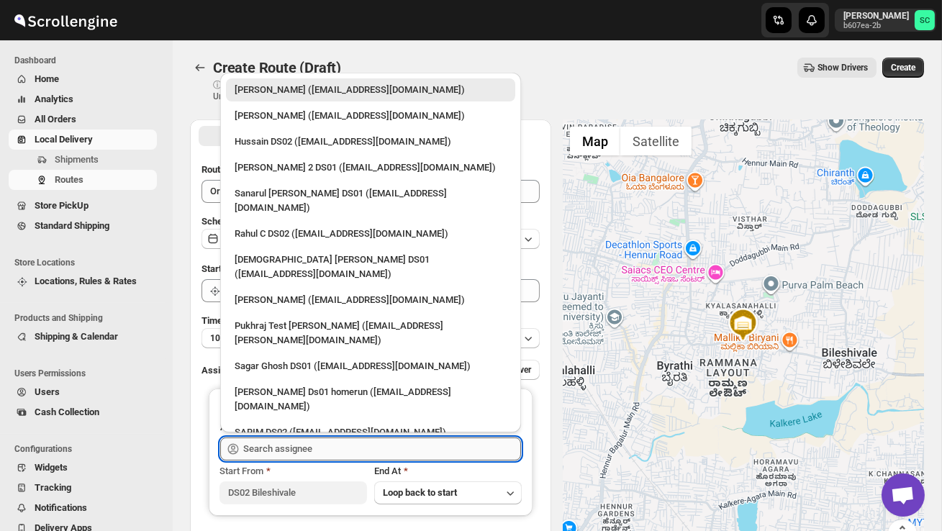
click at [307, 440] on input "text" at bounding box center [382, 449] width 278 height 23
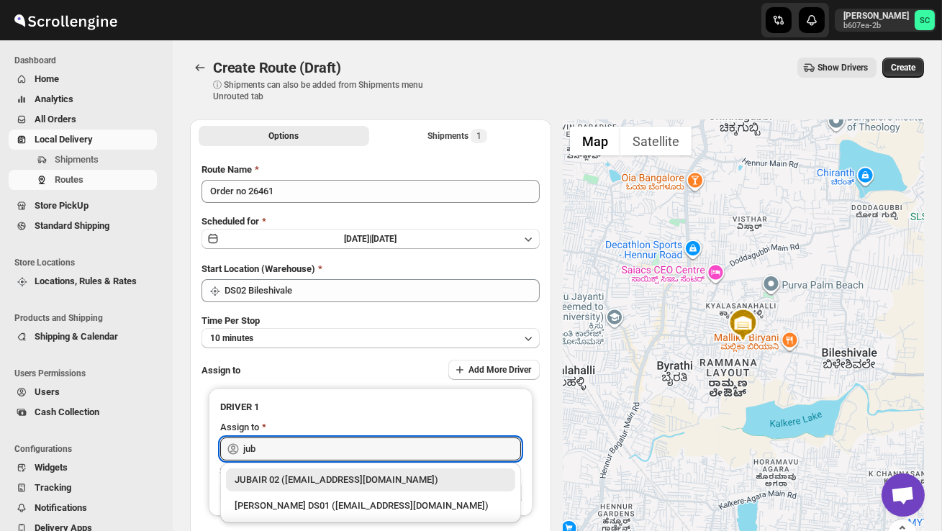
click at [333, 481] on div "JUBAIR 02 ([EMAIL_ADDRESS][DOMAIN_NAME])" at bounding box center [371, 480] width 272 height 14
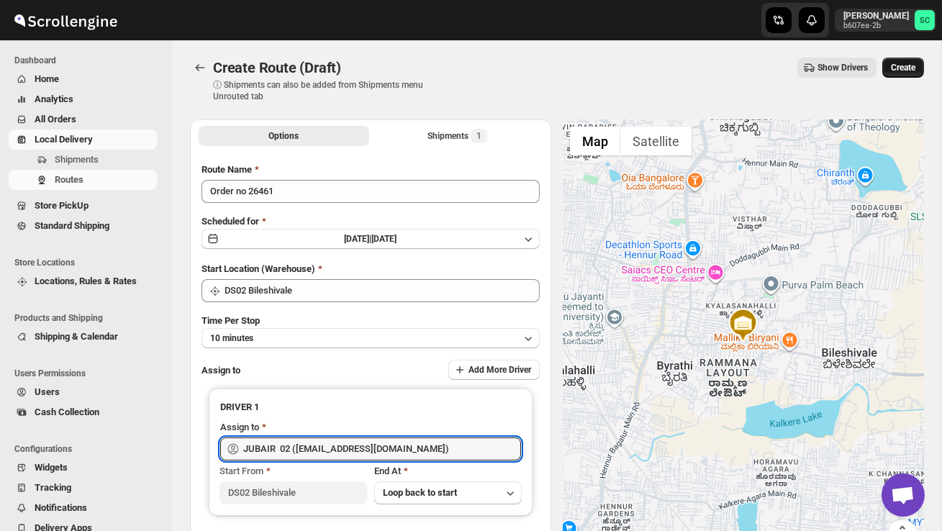
type input "JUBAIR 02 ([EMAIL_ADDRESS][DOMAIN_NAME])"
click at [906, 70] on span "Create" at bounding box center [903, 68] width 24 height 12
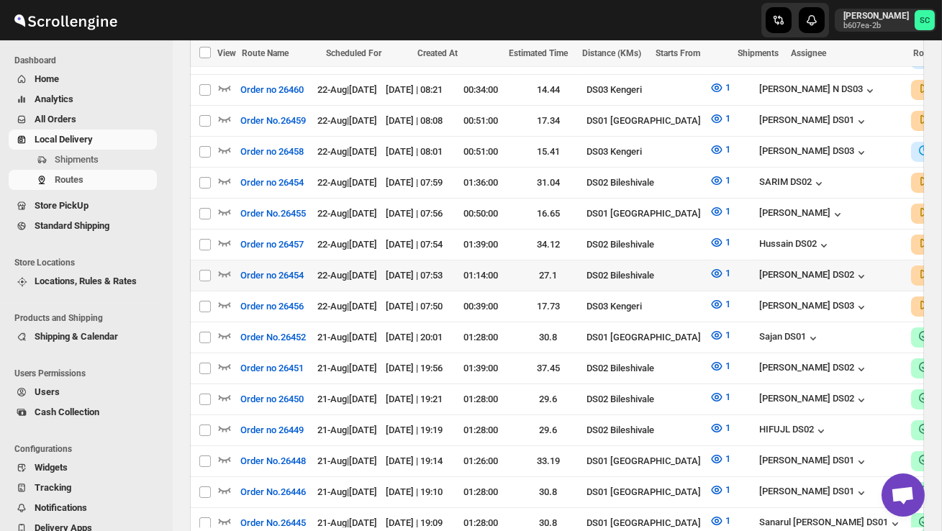
scroll to position [433, 0]
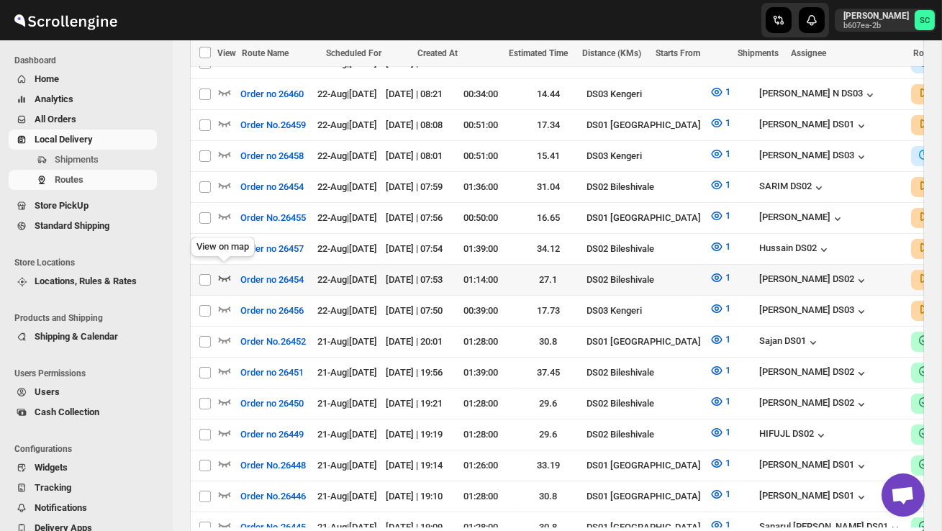
click at [227, 271] on icon "button" at bounding box center [224, 278] width 14 height 14
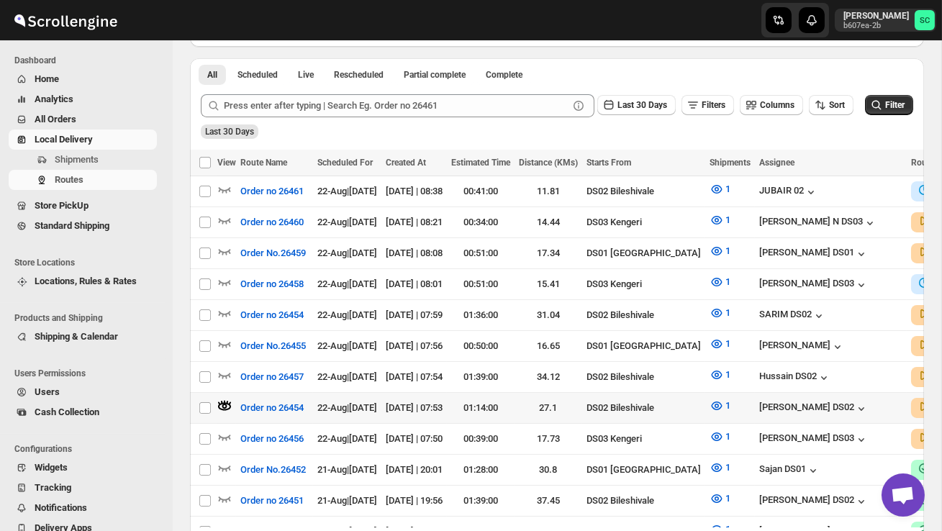
scroll to position [325, 0]
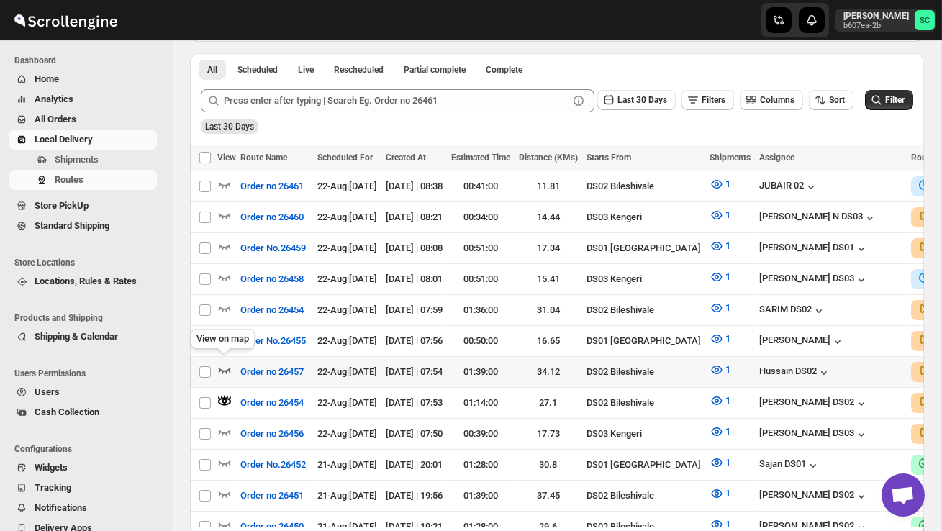
click at [221, 368] on icon "button" at bounding box center [225, 371] width 12 height 6
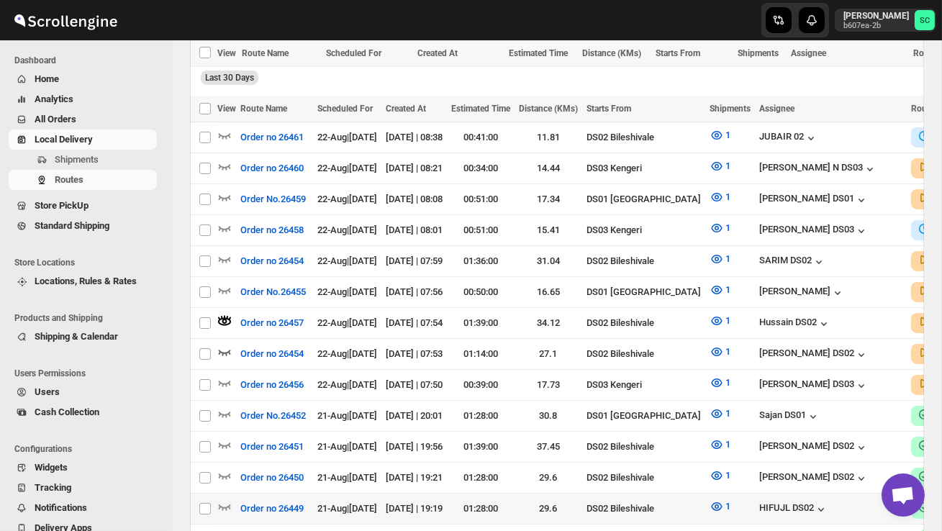
scroll to position [430, 0]
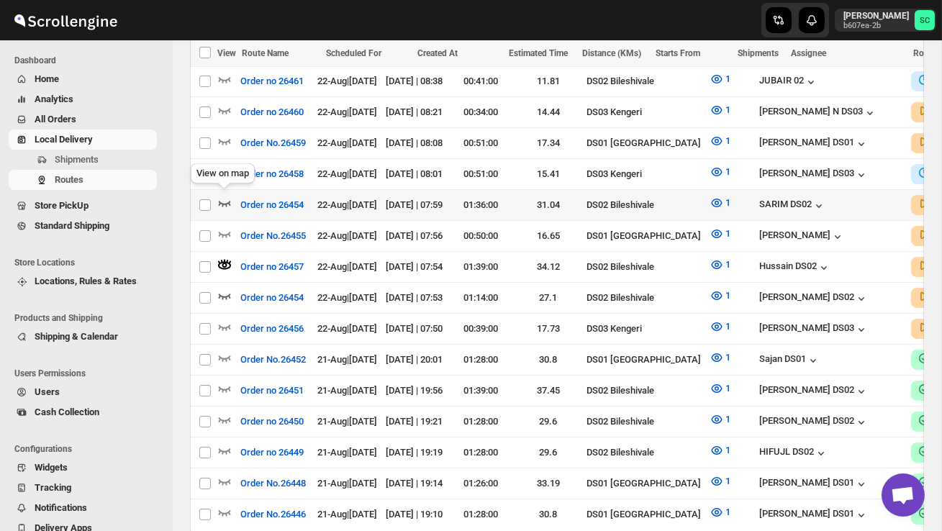
click at [222, 201] on icon "button" at bounding box center [225, 204] width 12 height 6
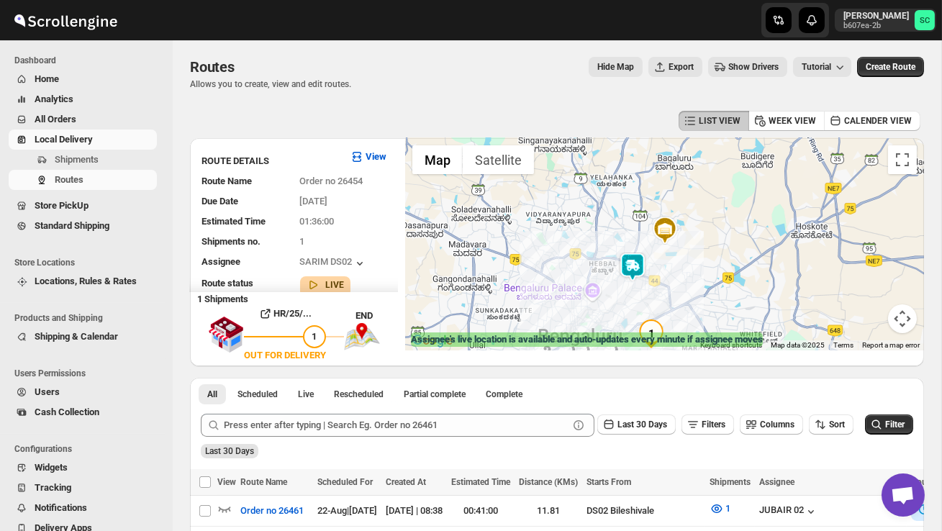
scroll to position [0, 0]
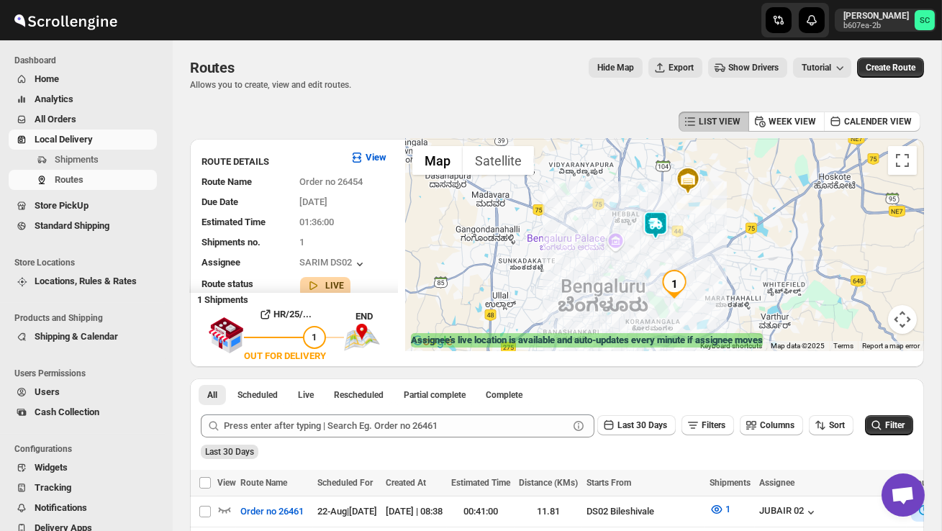
click at [670, 216] on img at bounding box center [655, 225] width 29 height 29
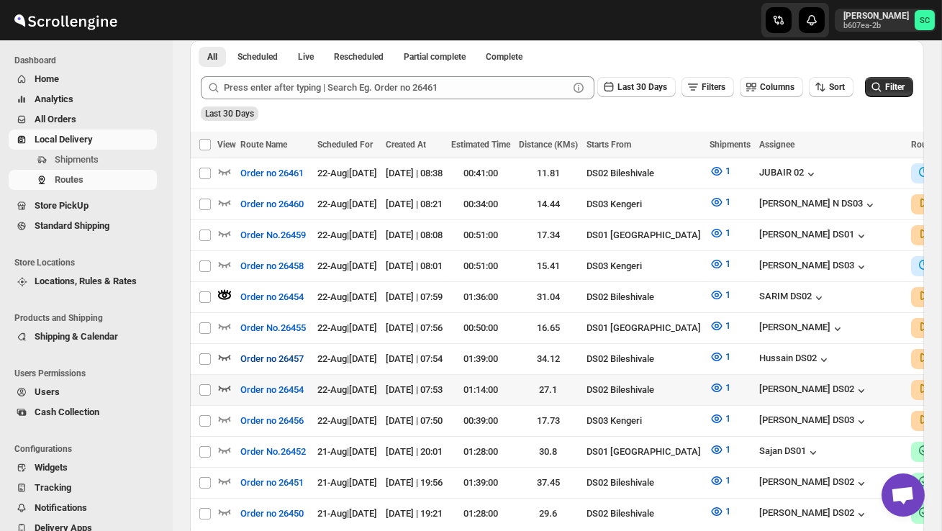
scroll to position [340, 0]
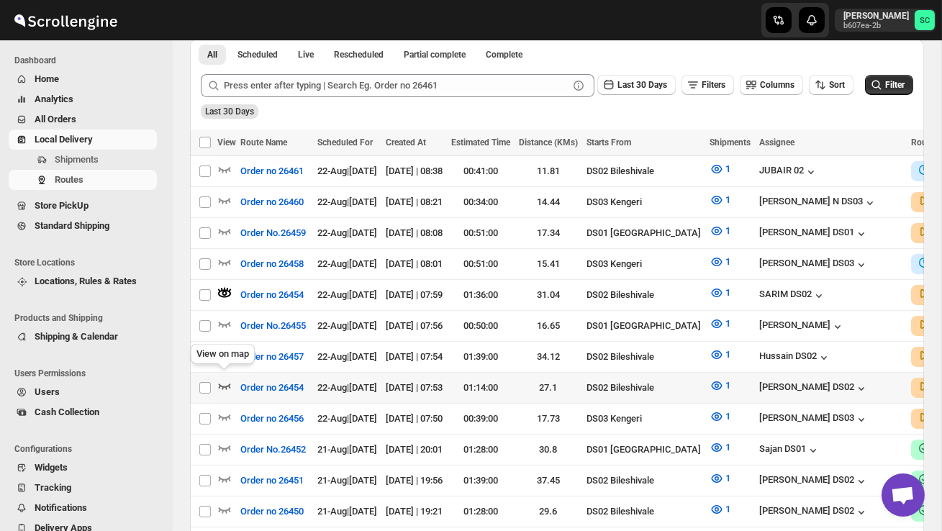
click at [229, 384] on icon "button" at bounding box center [225, 387] width 12 height 6
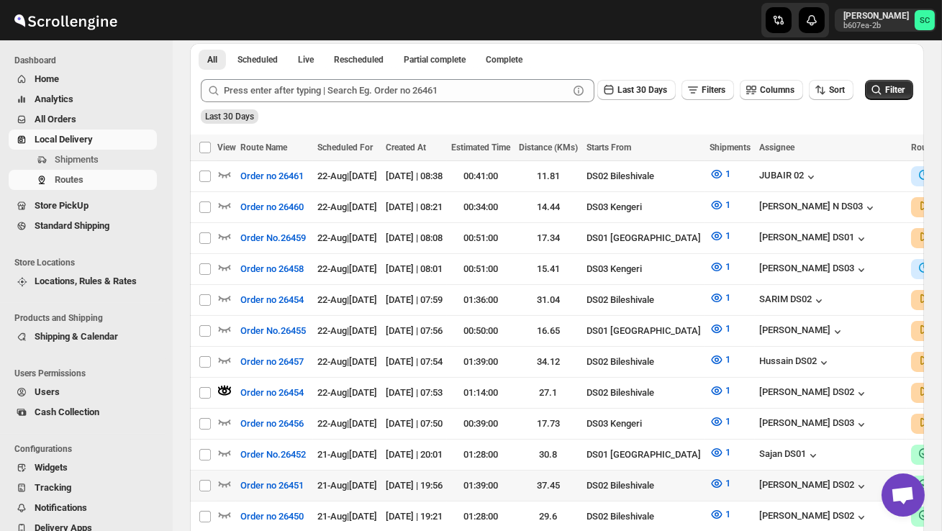
scroll to position [337, 0]
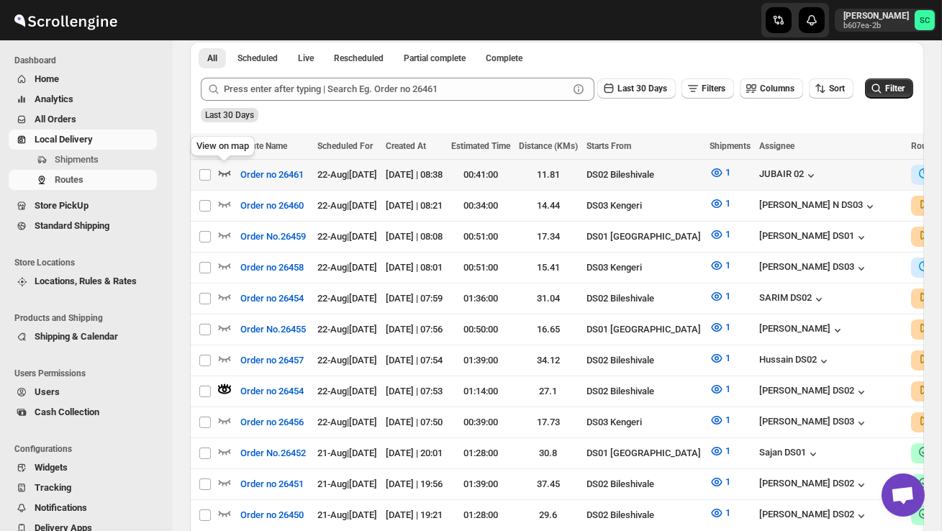
click at [226, 172] on icon "button" at bounding box center [224, 173] width 14 height 14
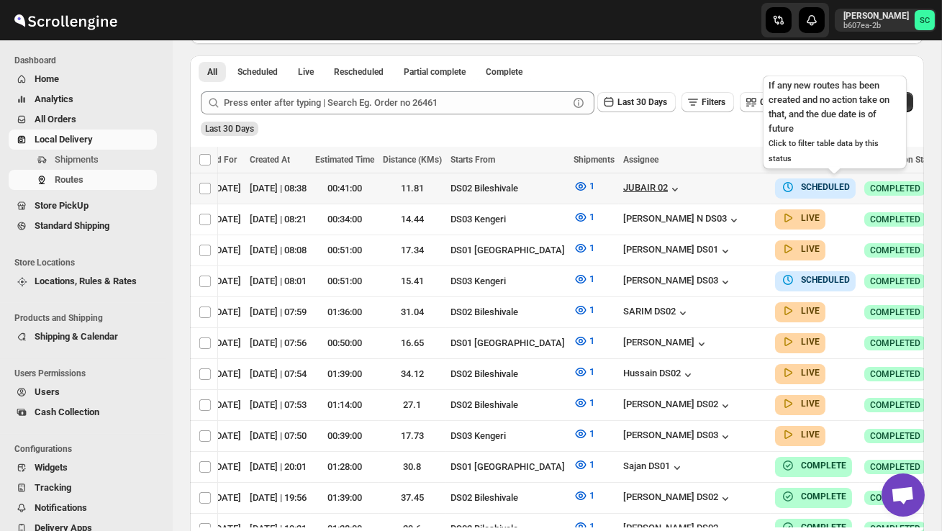
scroll to position [0, 212]
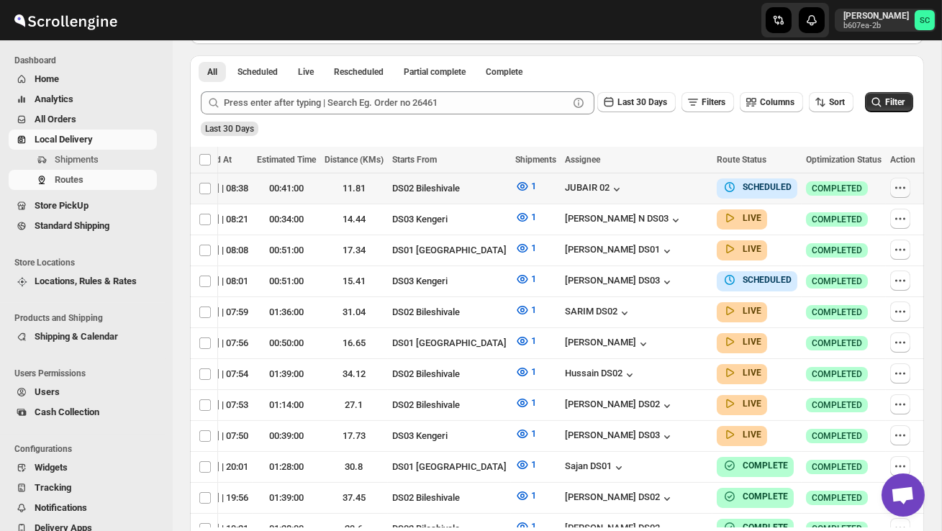
click at [901, 186] on icon "button" at bounding box center [900, 188] width 14 height 14
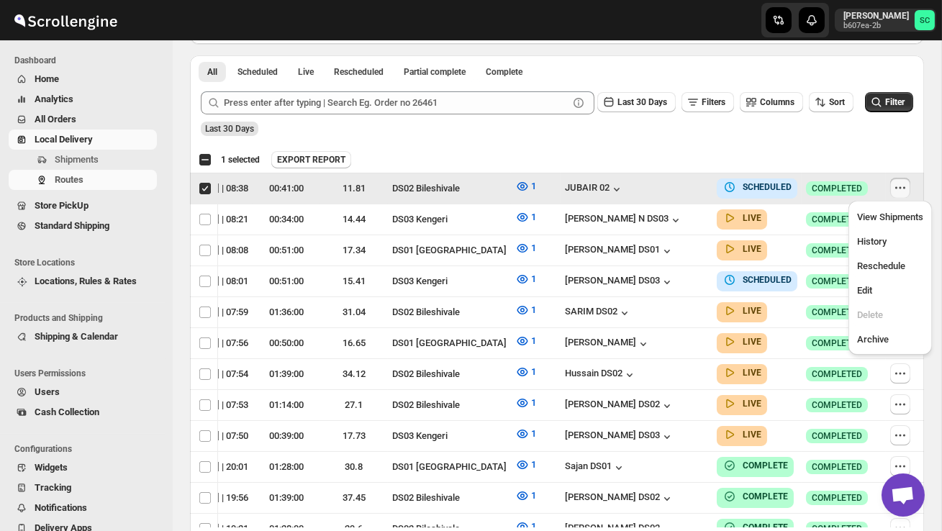
scroll to position [0, 1]
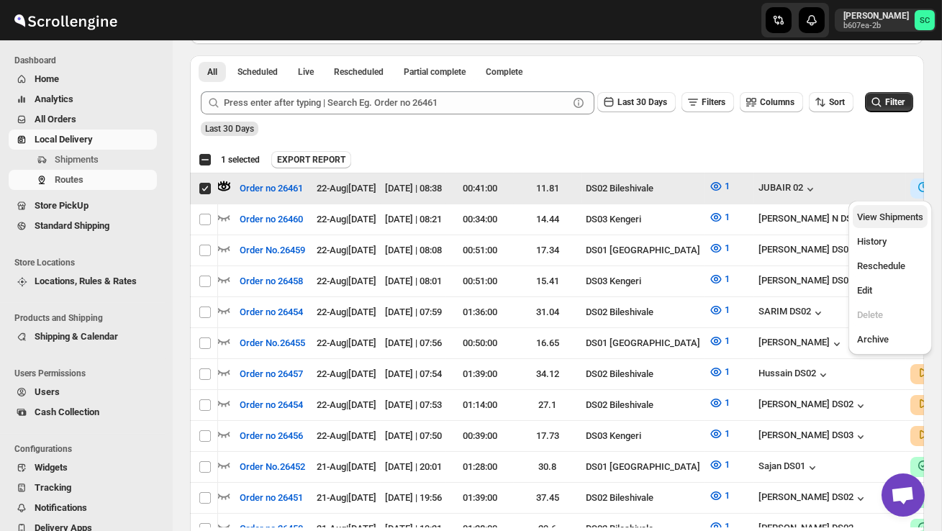
click at [902, 221] on span "View Shipments" at bounding box center [890, 217] width 66 height 11
checkbox input "false"
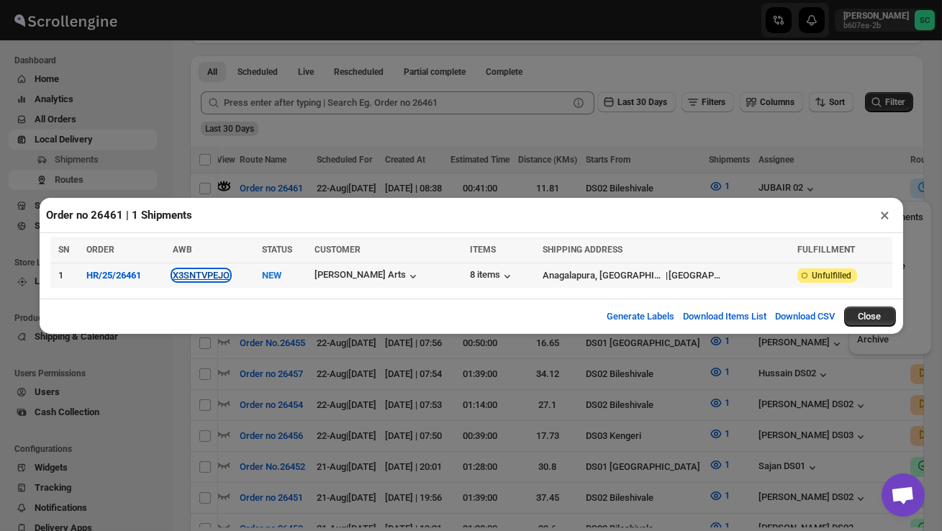
click at [207, 279] on button "X3SNTVPEJO" at bounding box center [201, 275] width 57 height 11
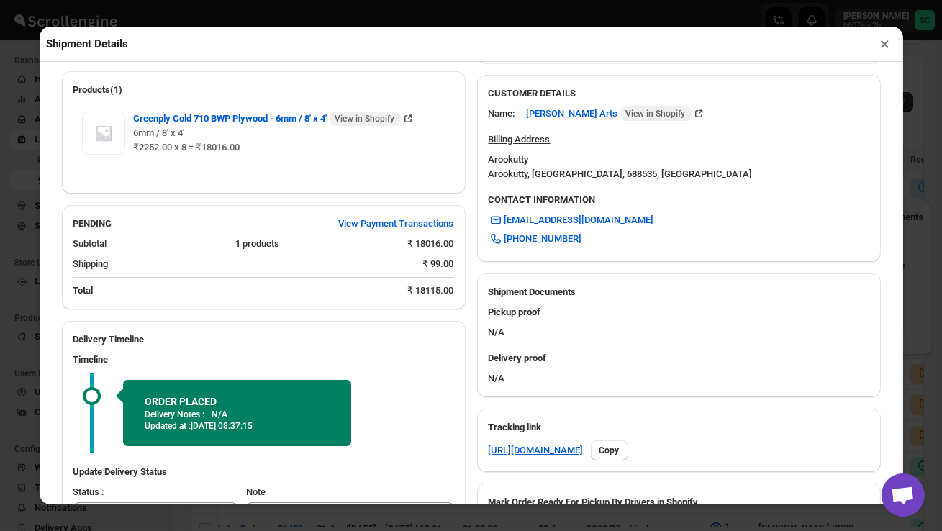
scroll to position [469, 0]
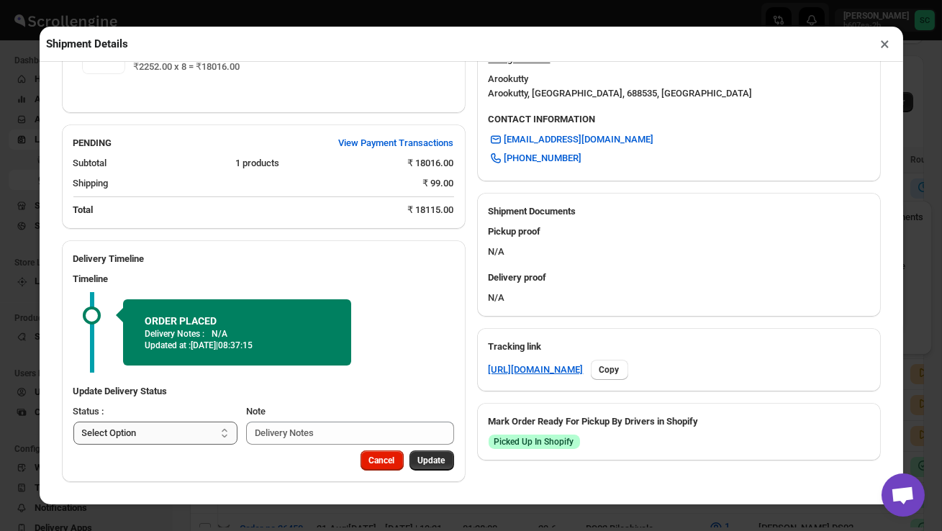
click at [218, 435] on select "Select Option PICKED UP OUT FOR DELIVERY RESCHEDULE DELIVERED CANCELLED" at bounding box center [155, 433] width 165 height 23
select select "PICKED_UP"
click at [415, 465] on span "Pick Products" at bounding box center [419, 461] width 54 height 12
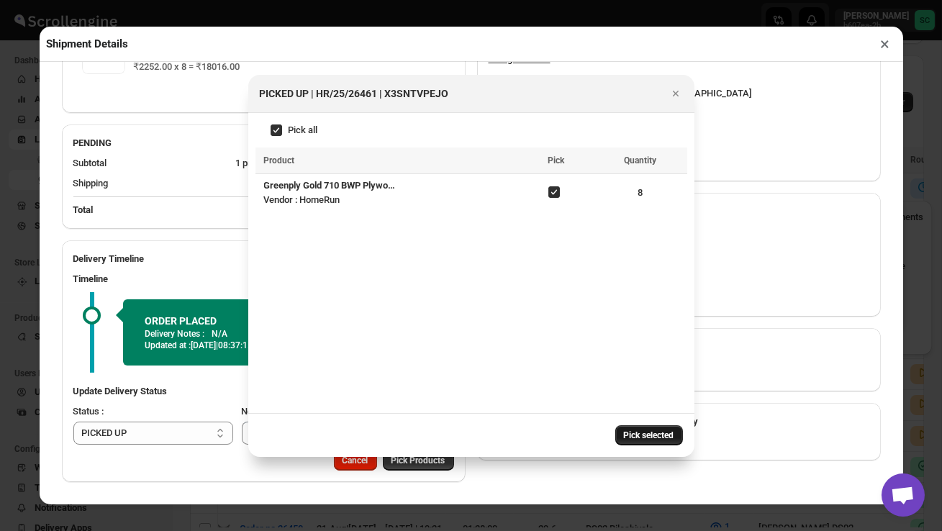
click at [653, 437] on span "Pick selected" at bounding box center [649, 436] width 50 height 12
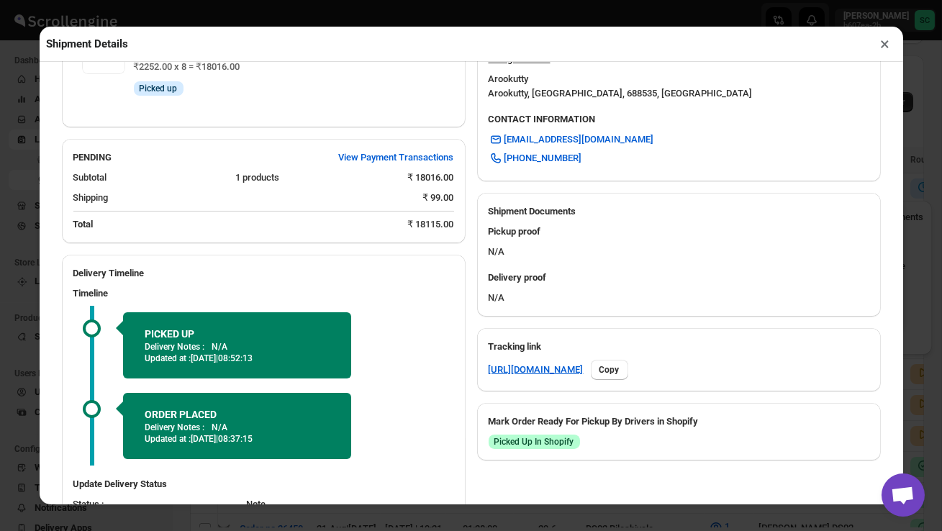
scroll to position [562, 0]
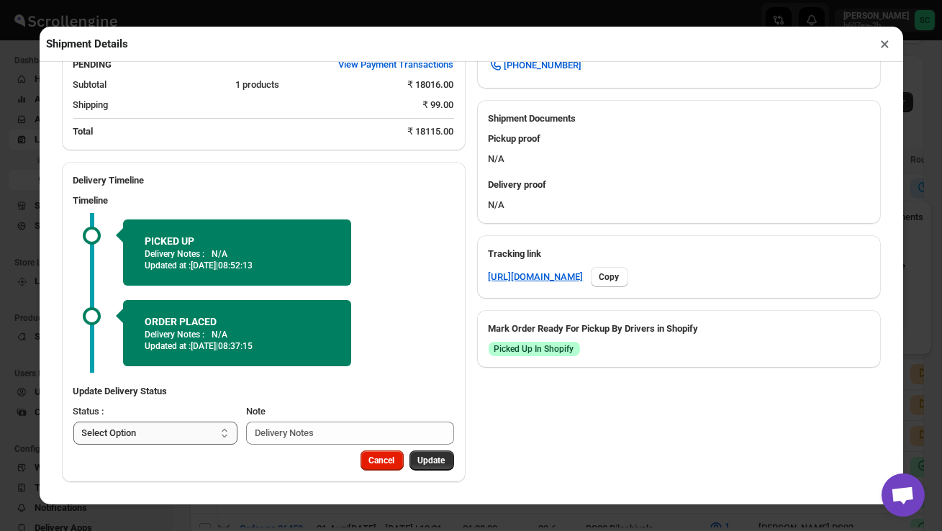
click at [186, 432] on select "Select Option PICKED UP OUT FOR DELIVERY RESCHEDULE DELIVERED CANCELLED" at bounding box center [155, 433] width 165 height 23
select select "OUT_FOR_DELIVERY"
click at [429, 464] on span "Update" at bounding box center [431, 461] width 27 height 12
select select
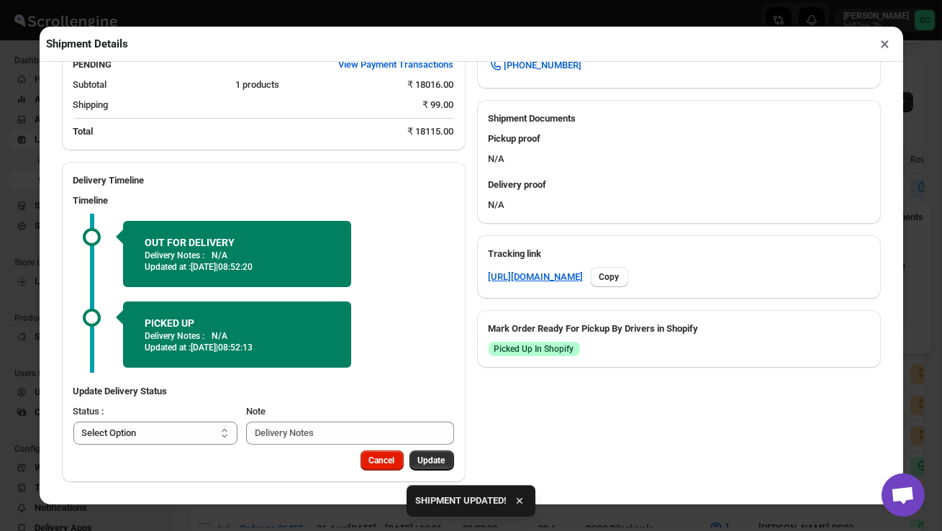
click at [886, 46] on button "×" at bounding box center [885, 44] width 21 height 20
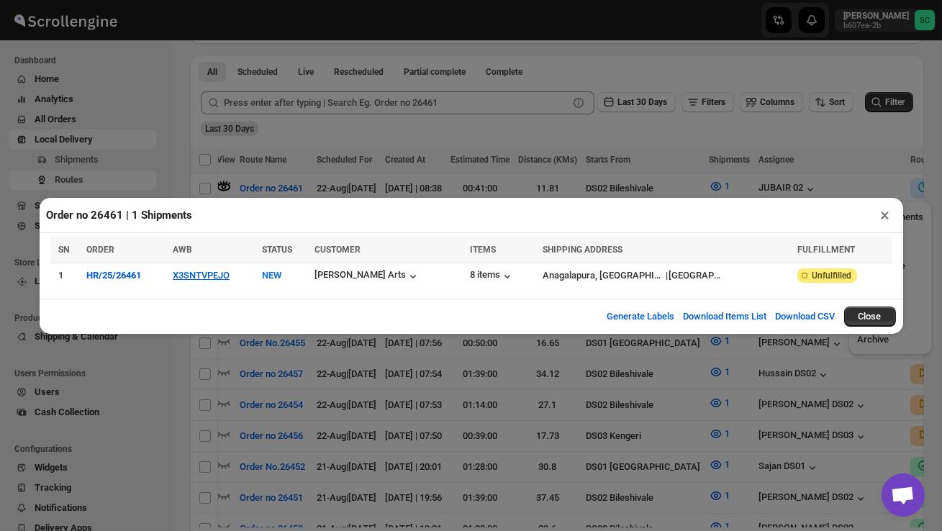
click at [890, 212] on button "×" at bounding box center [885, 215] width 21 height 20
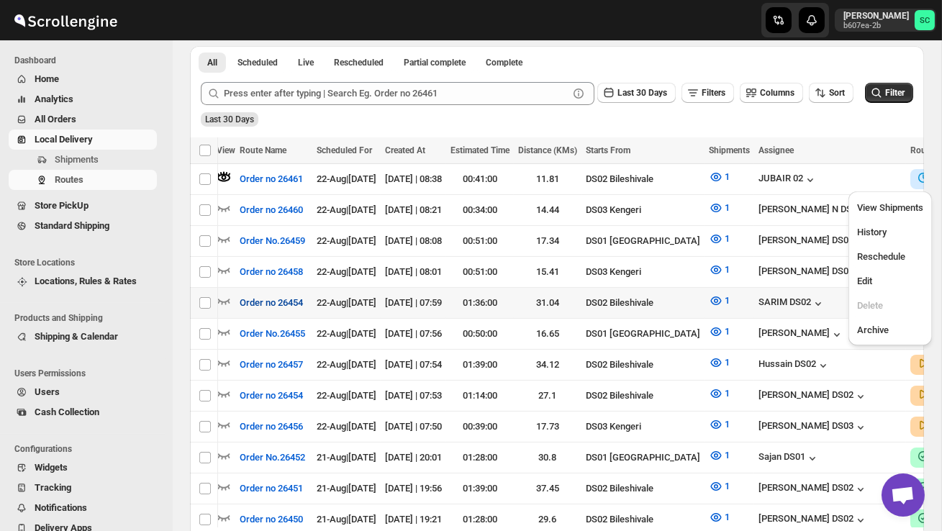
scroll to position [0, 0]
click at [222, 294] on icon "button" at bounding box center [224, 301] width 14 height 14
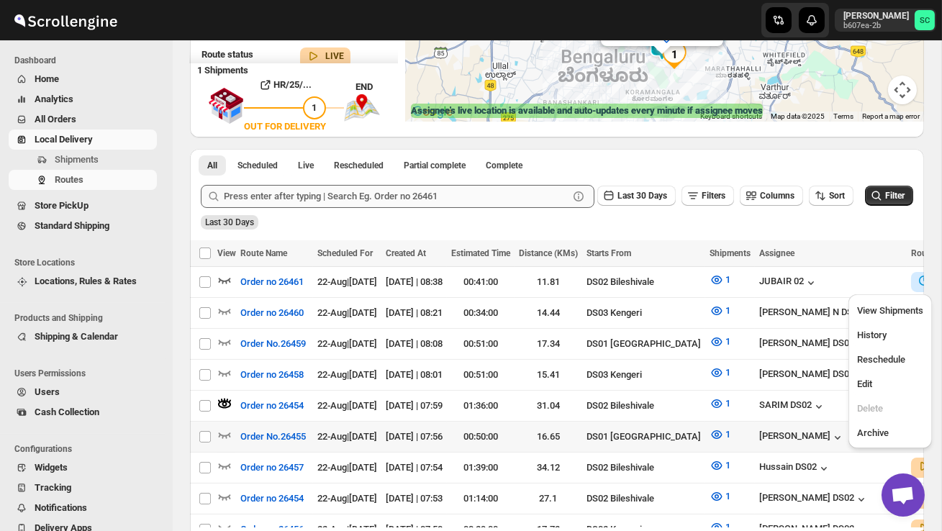
scroll to position [233, 0]
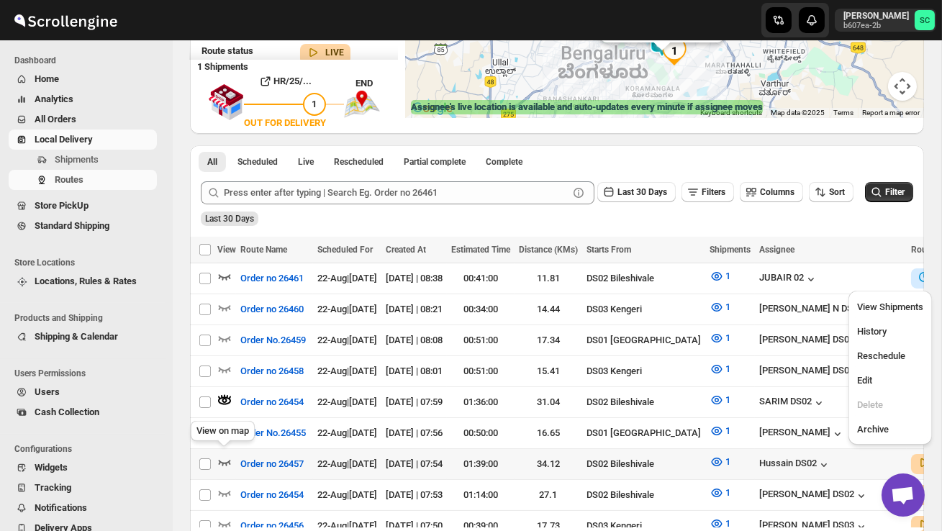
click at [224, 455] on icon "button" at bounding box center [224, 462] width 14 height 14
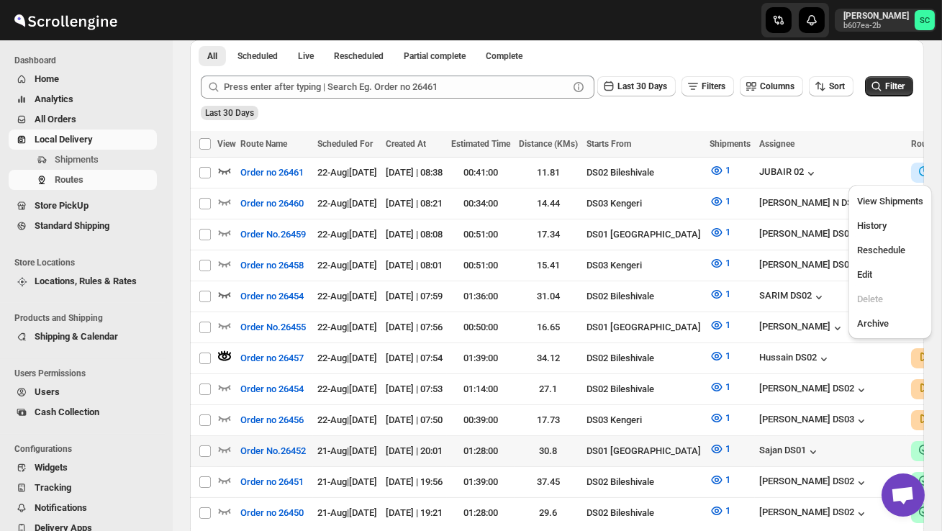
scroll to position [345, 0]
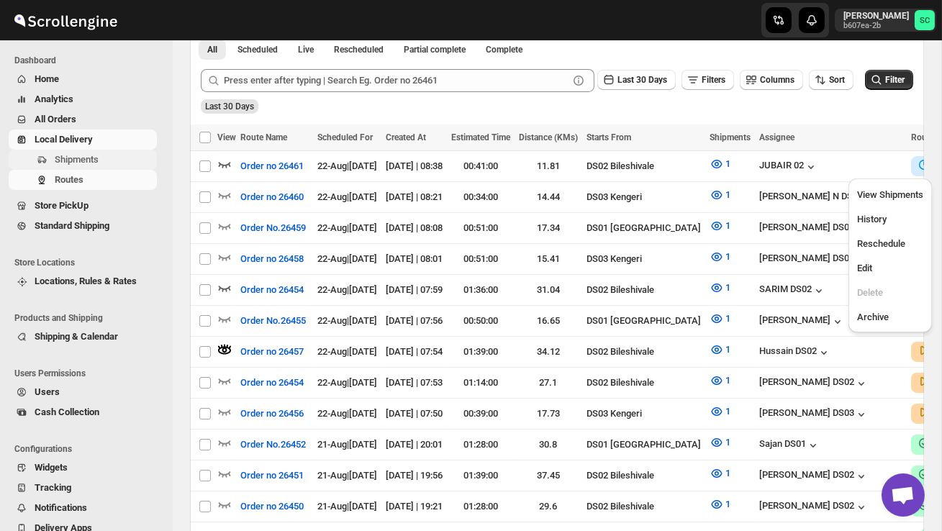
click at [97, 163] on span "Shipments" at bounding box center [77, 159] width 44 height 11
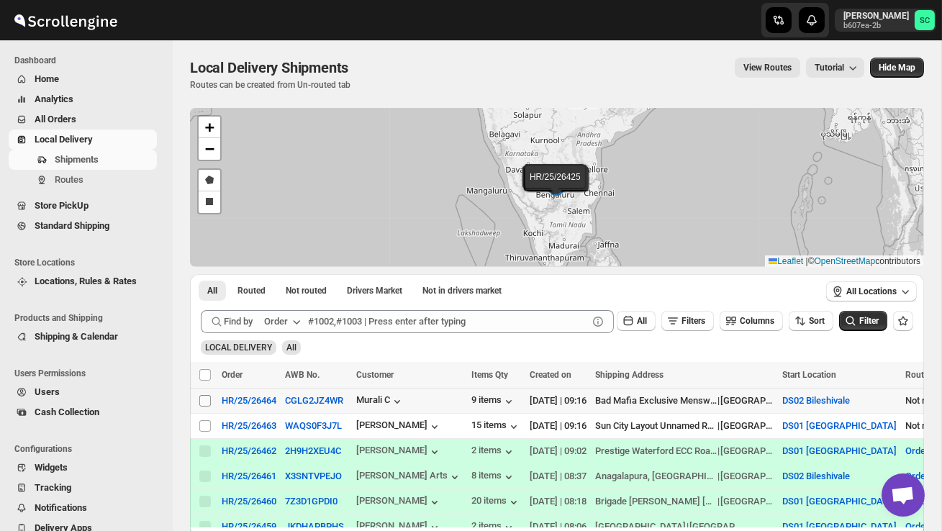
click at [205, 400] on input "Select shipment" at bounding box center [205, 401] width 12 height 12
checkbox input "true"
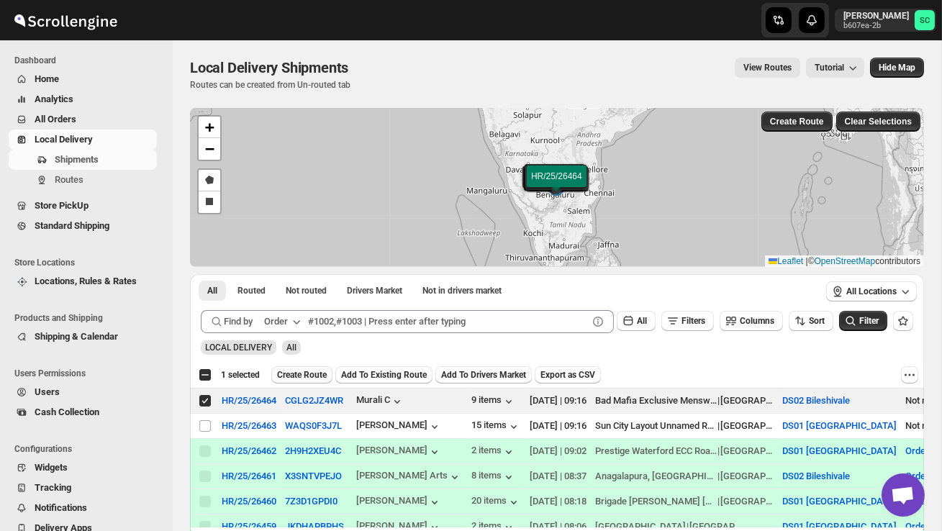
click at [322, 373] on span "Create Route" at bounding box center [302, 375] width 50 height 12
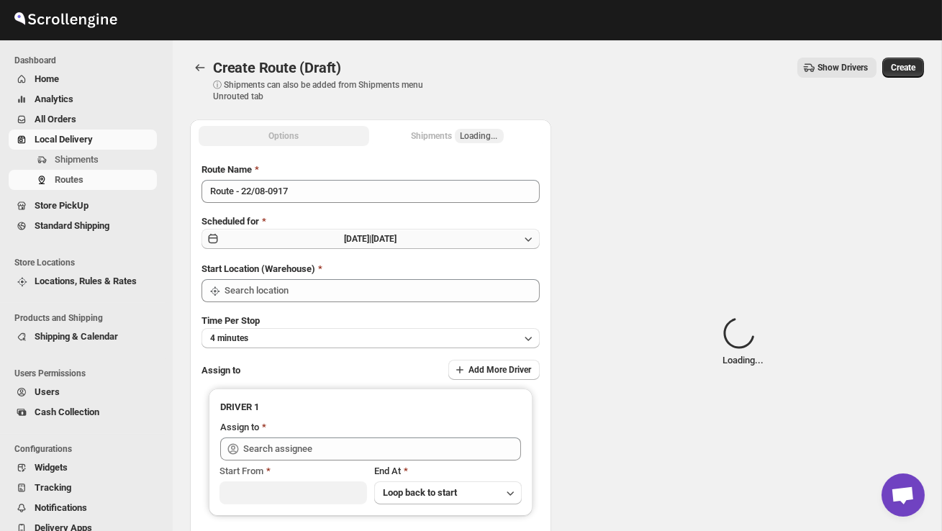
type input "DS02 Bileshivale"
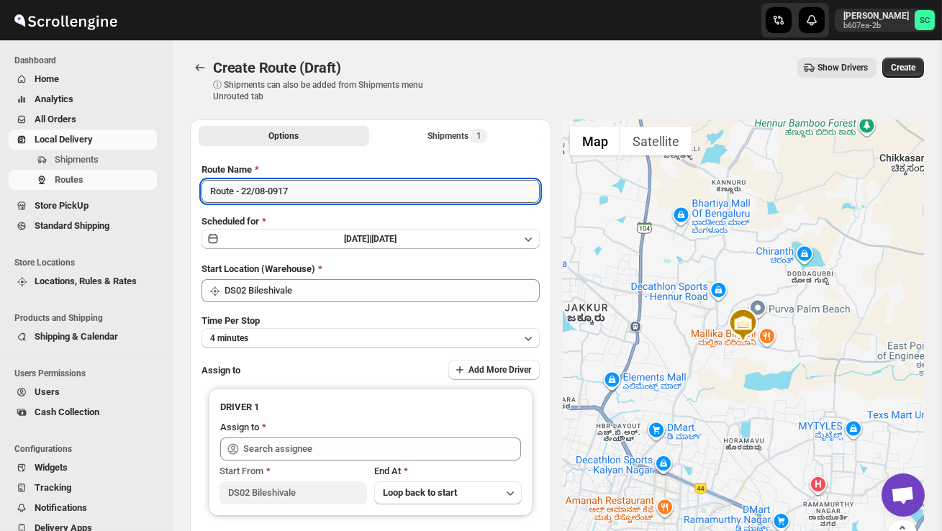
click at [302, 192] on input "Route - 22/08-0917" at bounding box center [371, 191] width 338 height 23
type input "R"
type input "Order no 26464"
click at [408, 333] on button "4 minutes" at bounding box center [371, 338] width 338 height 20
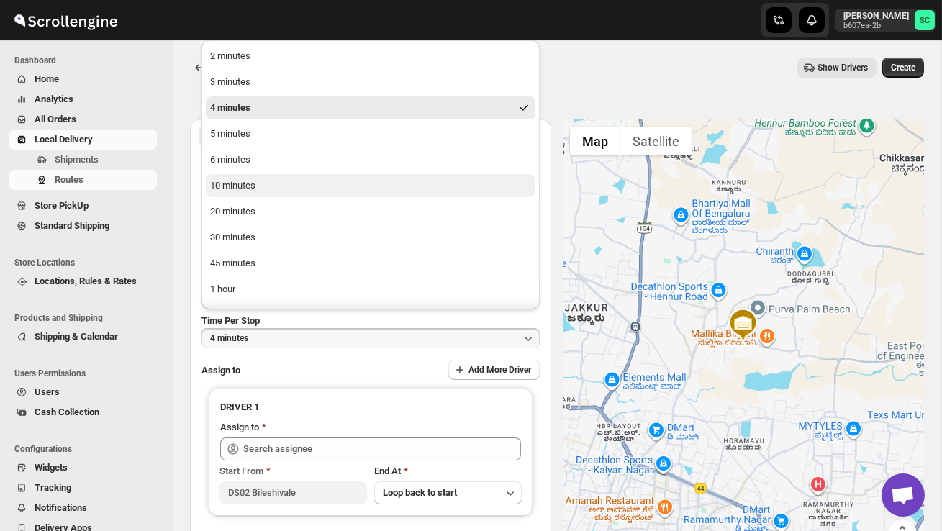
click at [286, 183] on button "10 minutes" at bounding box center [371, 185] width 330 height 23
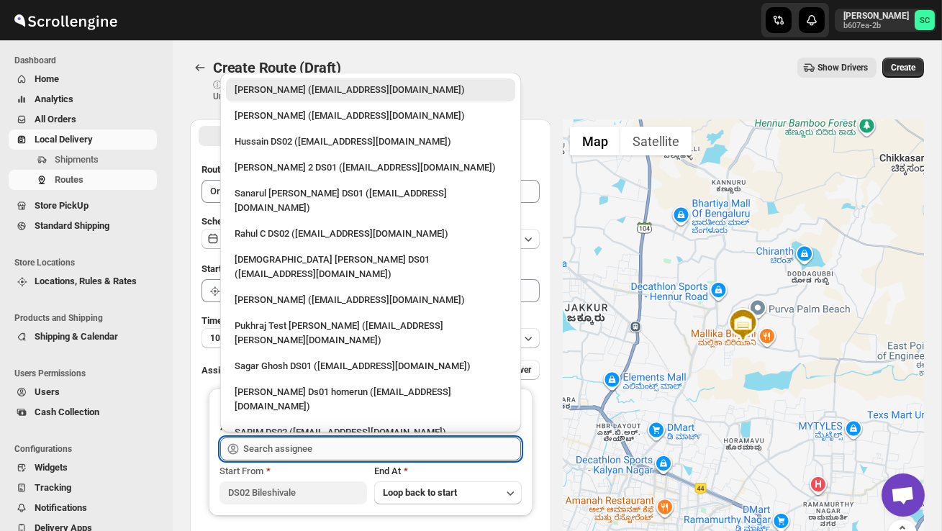
click at [291, 445] on input "text" at bounding box center [382, 449] width 278 height 23
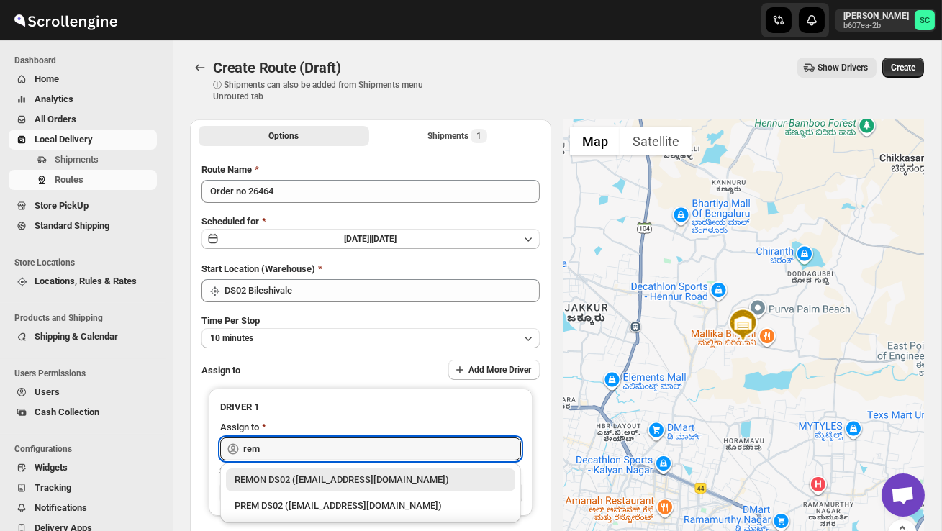
click at [329, 479] on div "REMON DS02 ([EMAIL_ADDRESS][DOMAIN_NAME])" at bounding box center [371, 480] width 272 height 14
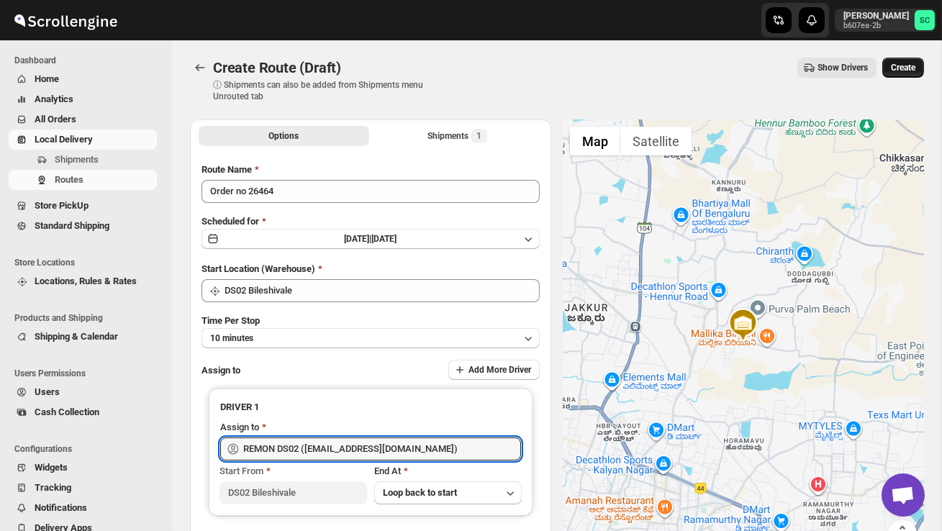
type input "REMON DS02 ([EMAIL_ADDRESS][DOMAIN_NAME])"
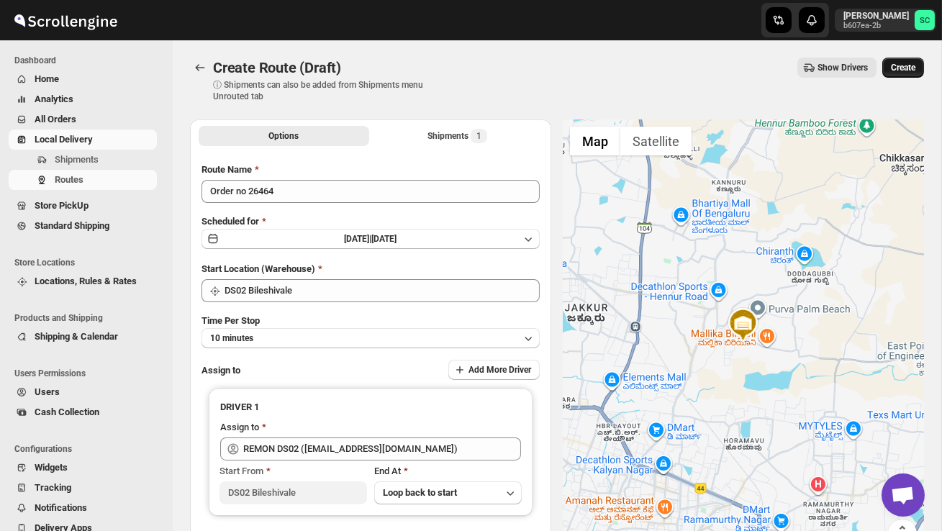
click at [905, 58] on button "Create" at bounding box center [903, 68] width 42 height 20
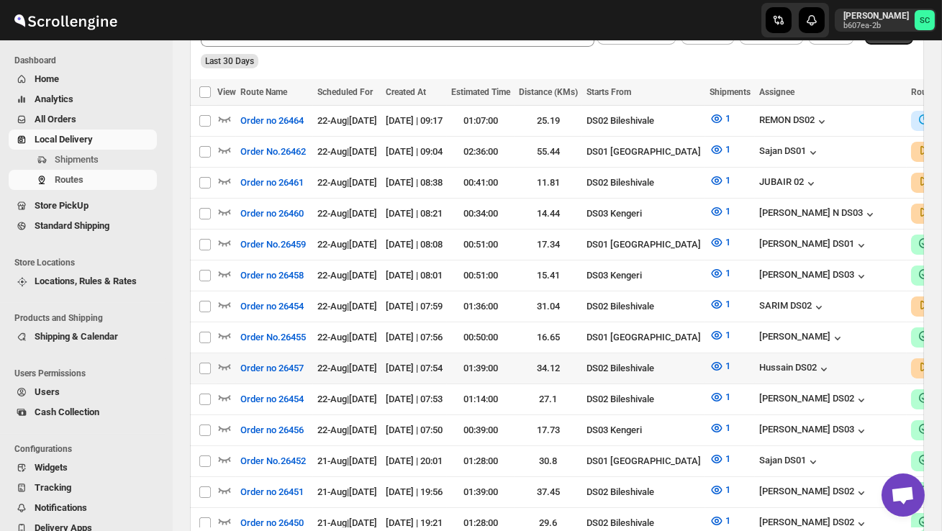
scroll to position [378, 0]
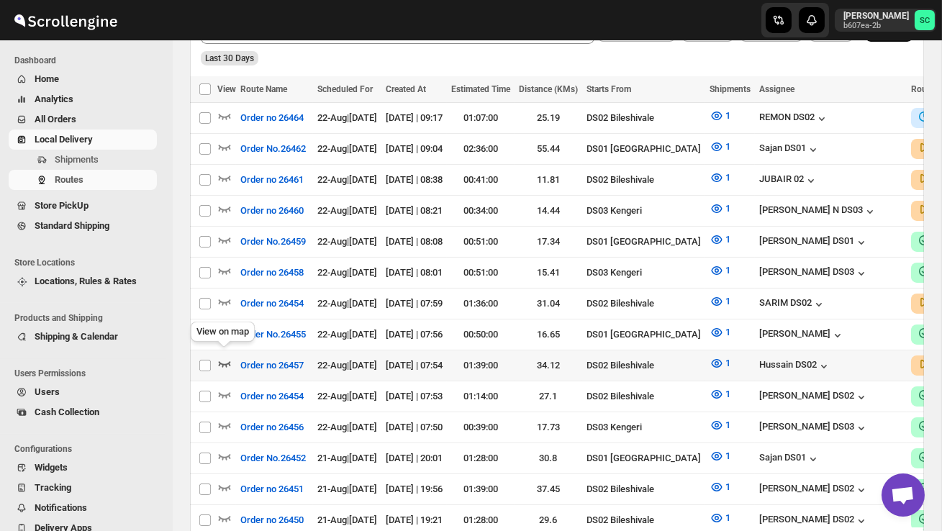
click at [220, 361] on icon "button" at bounding box center [225, 364] width 12 height 6
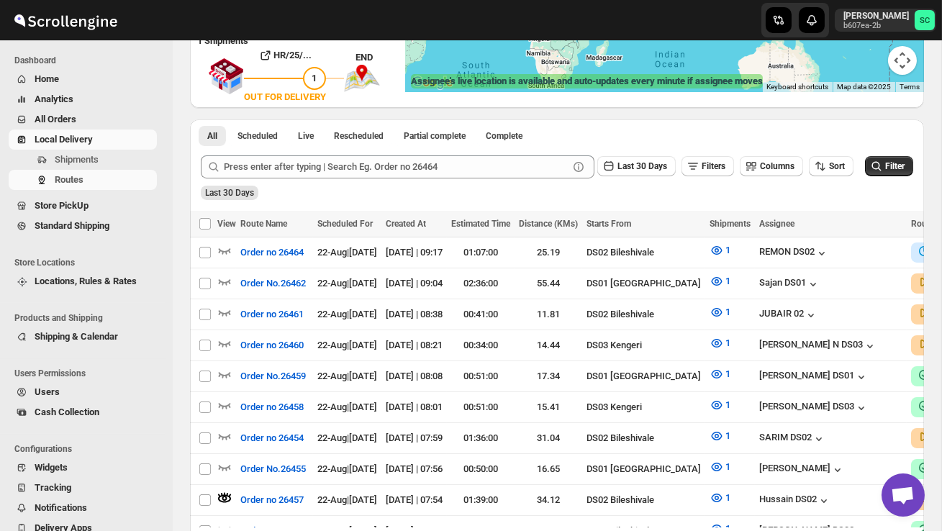
scroll to position [0, 0]
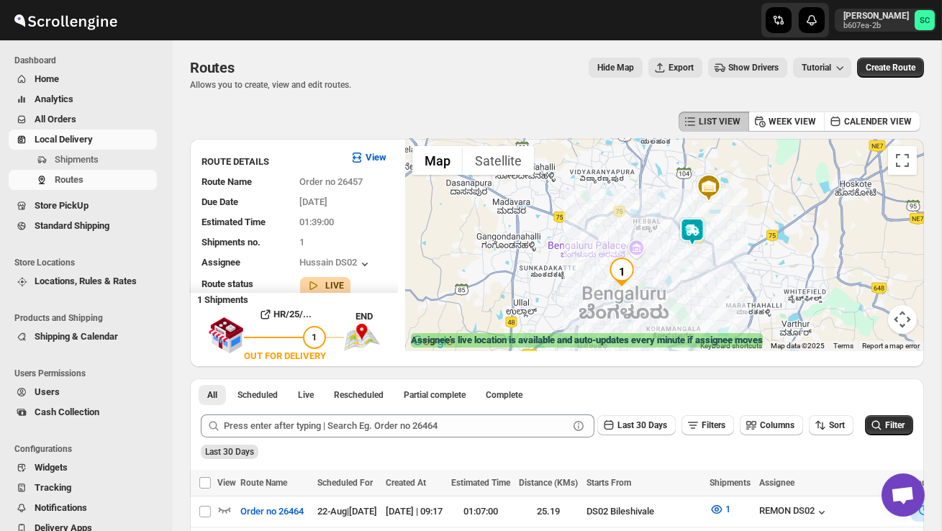
click at [699, 222] on img at bounding box center [692, 231] width 29 height 29
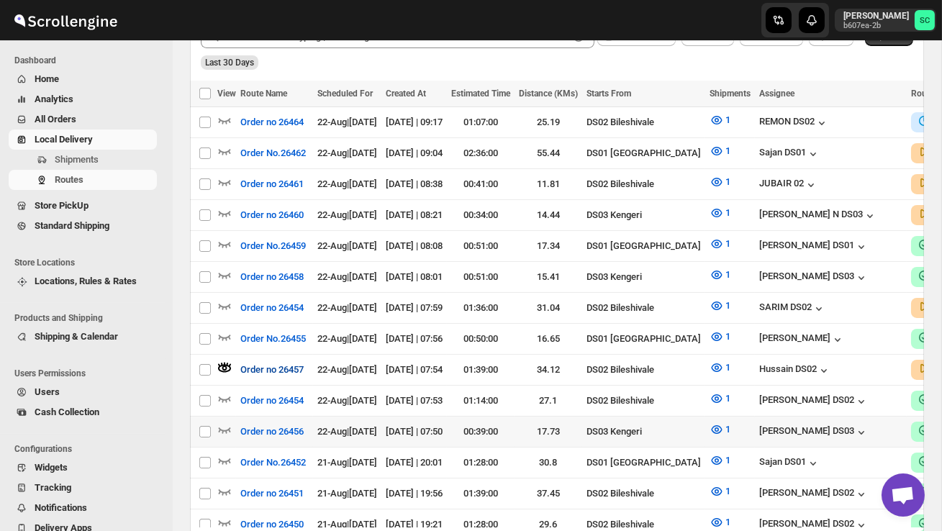
scroll to position [378, 0]
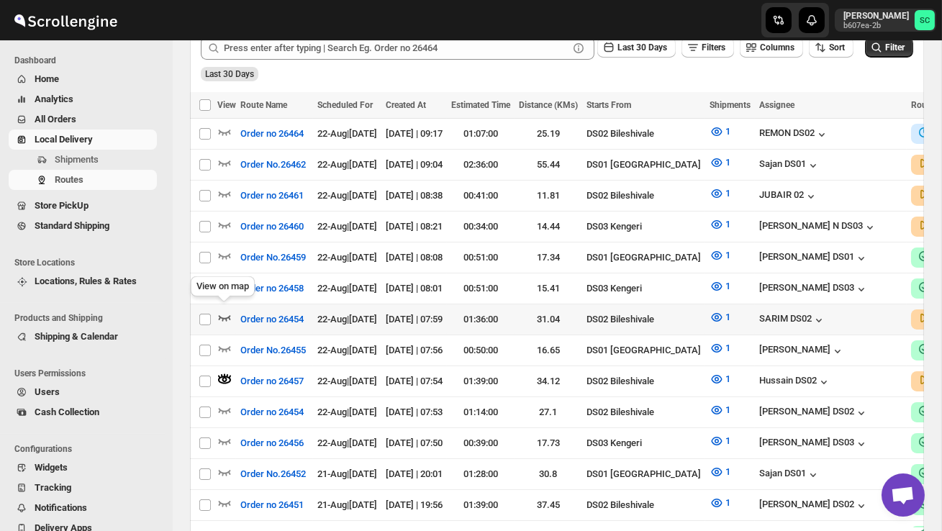
click at [227, 310] on icon "button" at bounding box center [224, 317] width 14 height 14
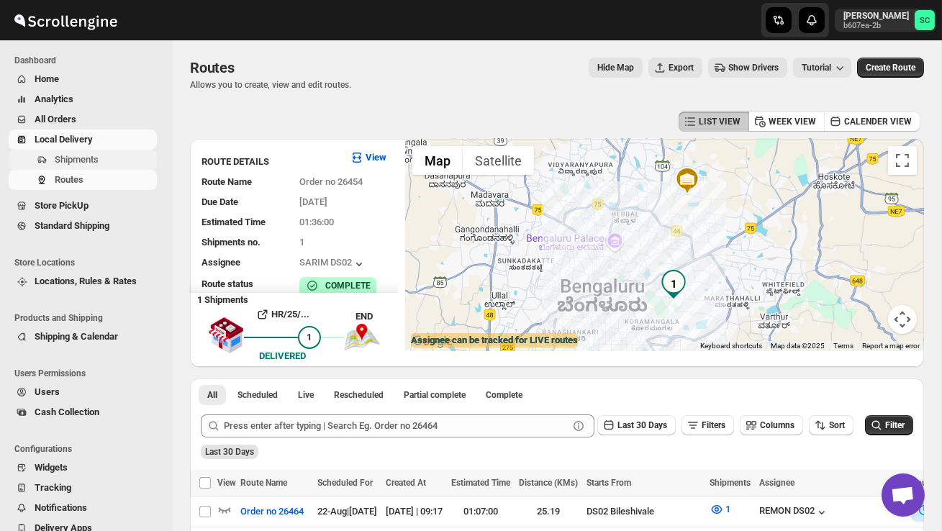
click at [94, 160] on span "Shipments" at bounding box center [77, 159] width 44 height 11
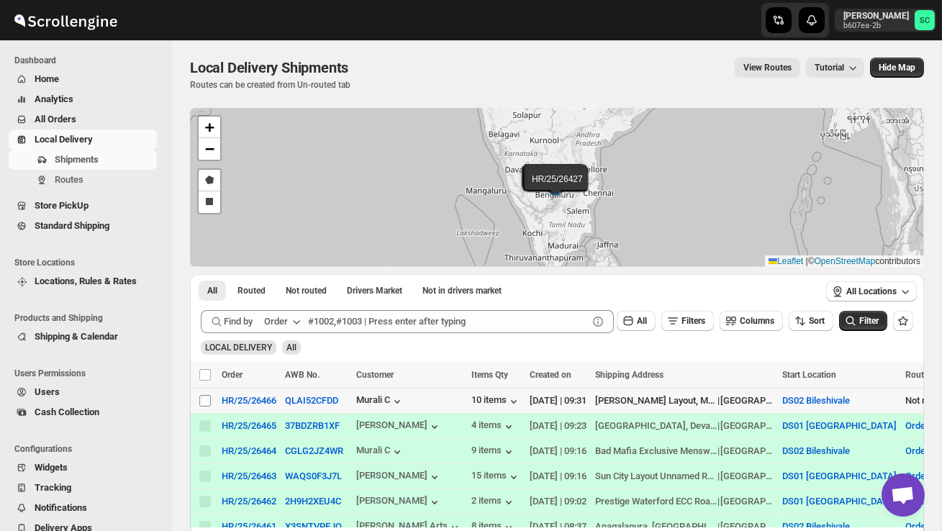
click at [203, 400] on input "Select shipment" at bounding box center [205, 401] width 12 height 12
checkbox input "true"
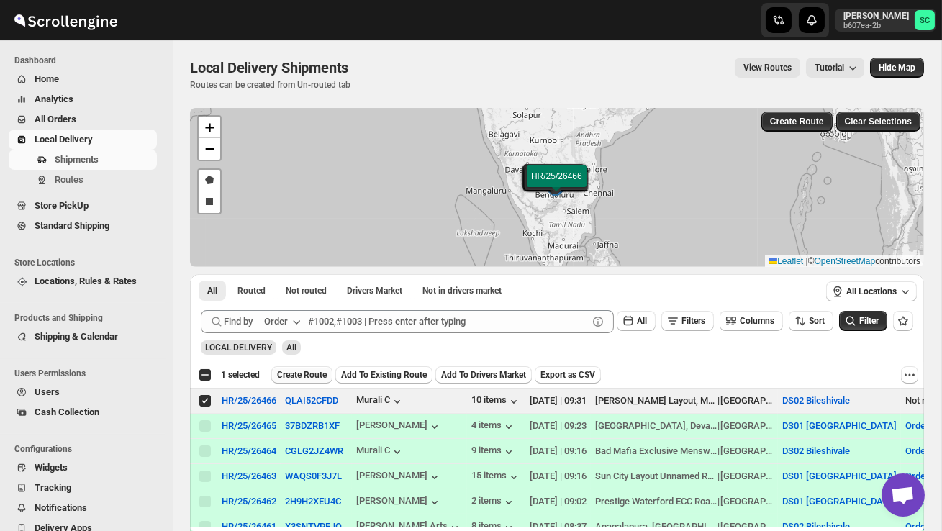
click at [308, 378] on span "Create Route" at bounding box center [302, 375] width 50 height 12
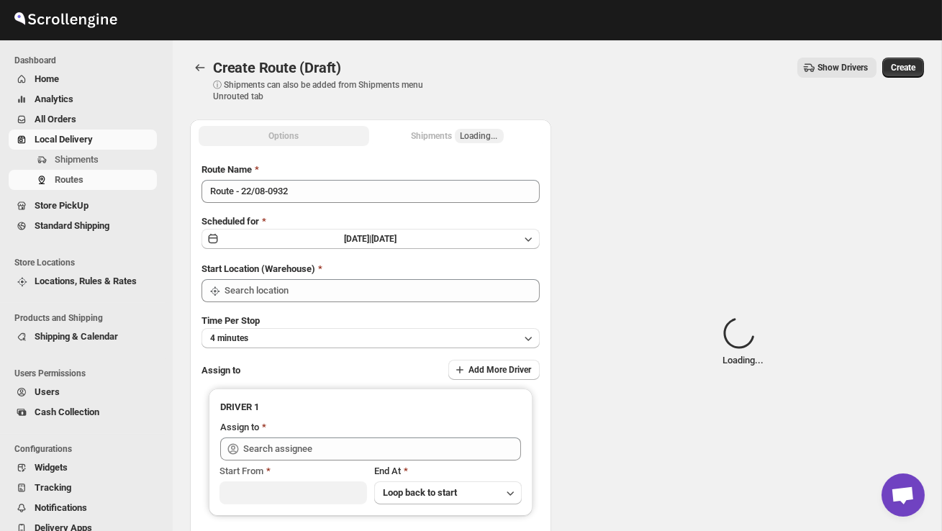
type input "DS02 Bileshivale"
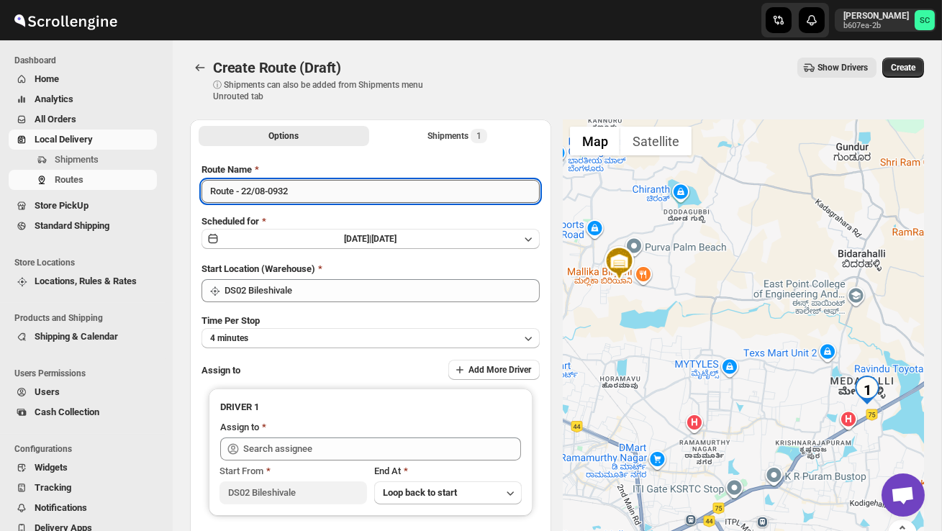
click at [316, 193] on input "Route - 22/08-0932" at bounding box center [371, 191] width 338 height 23
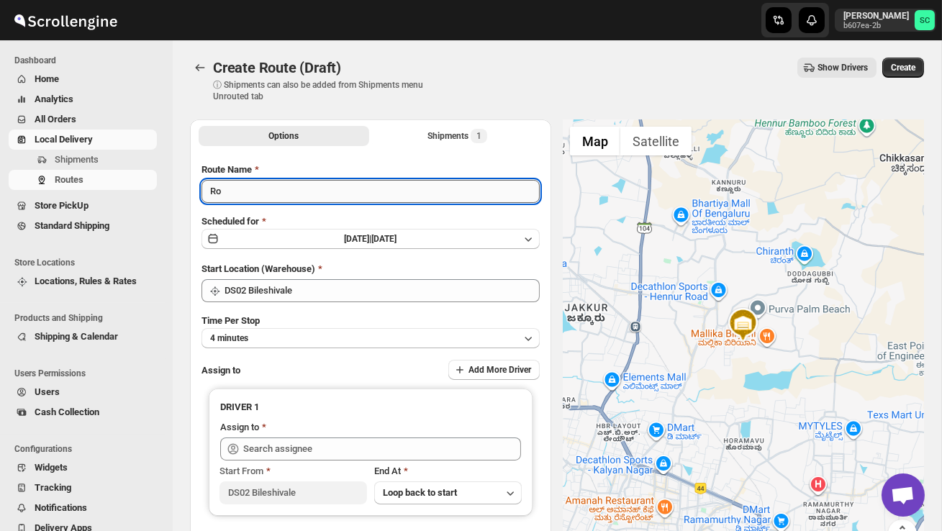
type input "R"
type input "Order no 26466"
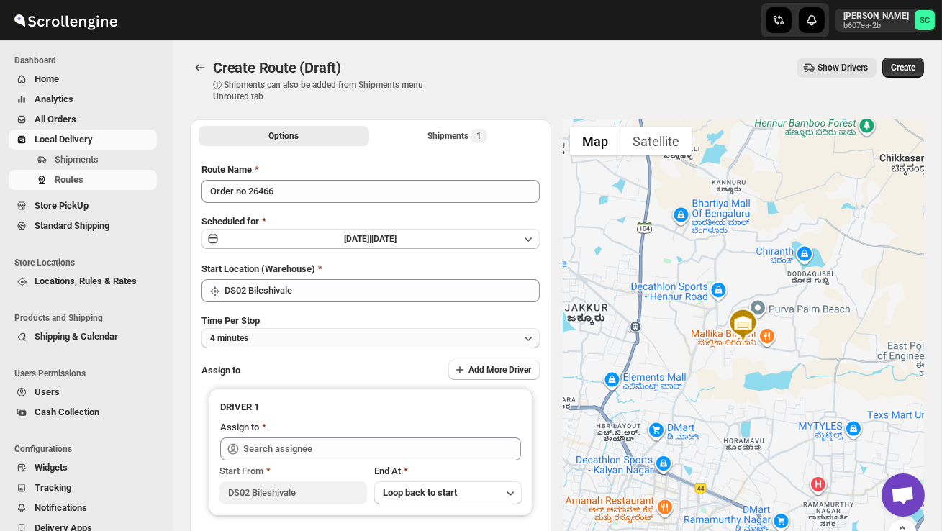
click at [362, 338] on button "4 minutes" at bounding box center [371, 338] width 338 height 20
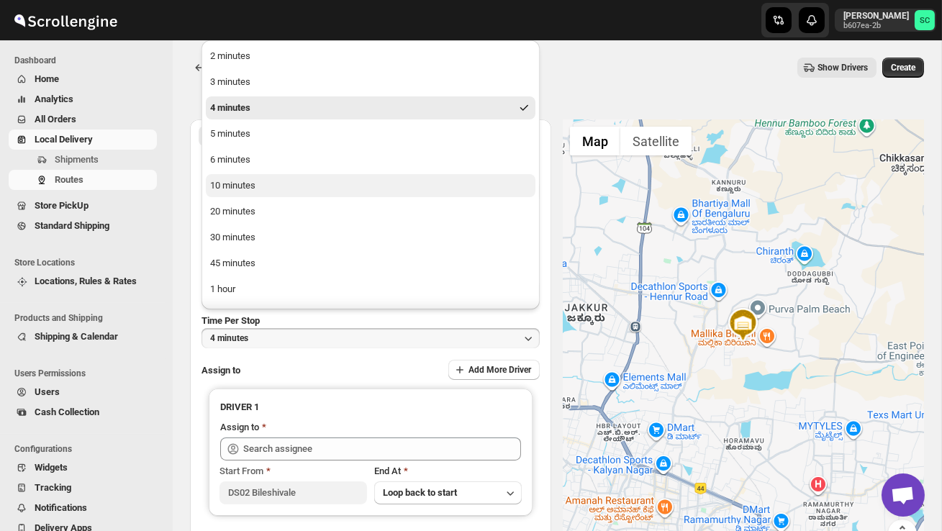
click at [268, 178] on button "10 minutes" at bounding box center [371, 185] width 330 height 23
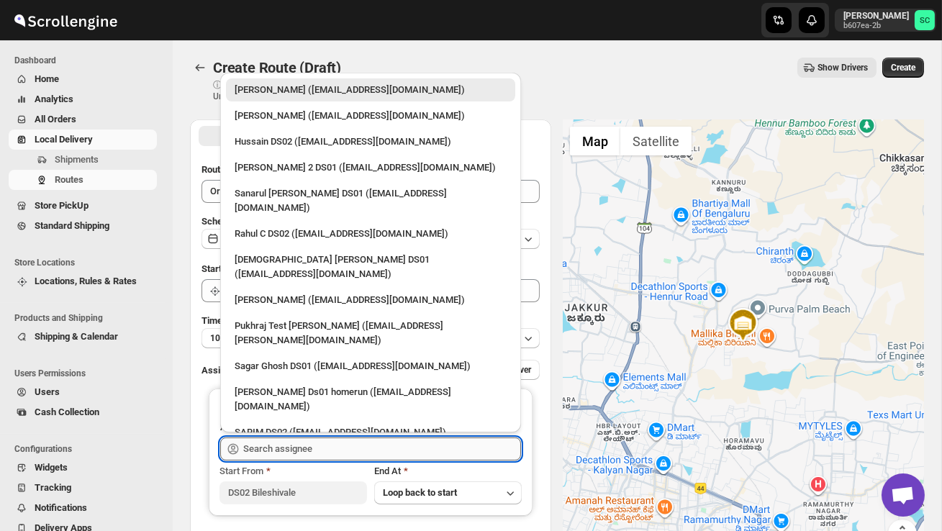
click at [267, 442] on input "text" at bounding box center [382, 449] width 278 height 23
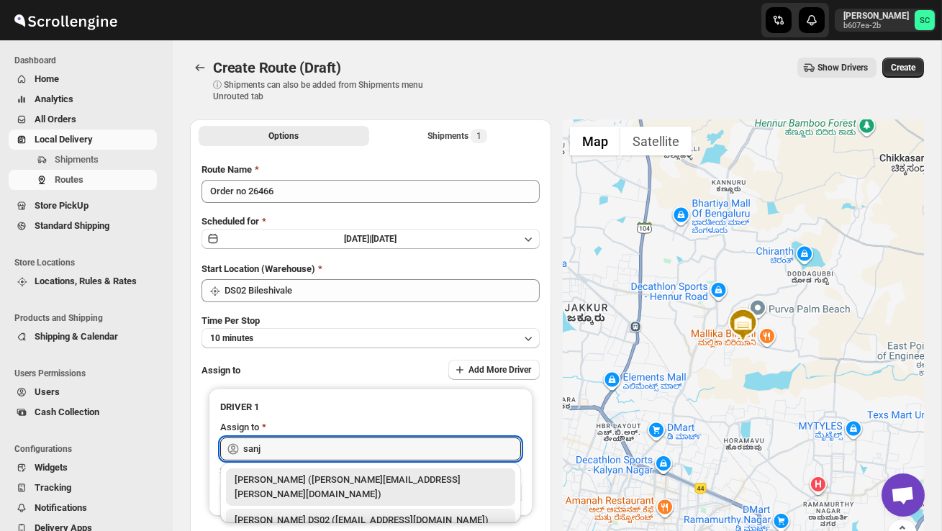
click at [319, 513] on div "[PERSON_NAME] DS02 ([EMAIL_ADDRESS][DOMAIN_NAME])" at bounding box center [371, 520] width 272 height 14
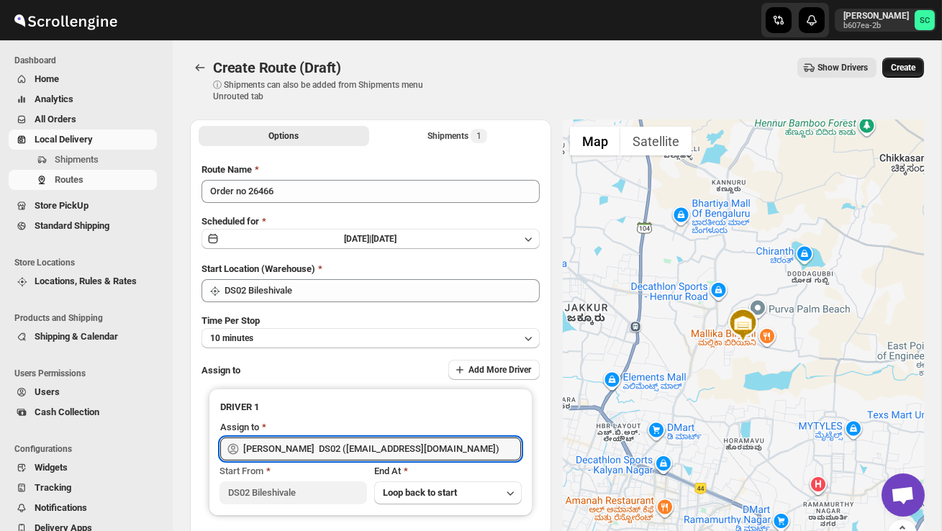
type input "[PERSON_NAME] DS02 ([EMAIL_ADDRESS][DOMAIN_NAME])"
click at [903, 68] on span "Create" at bounding box center [903, 68] width 24 height 12
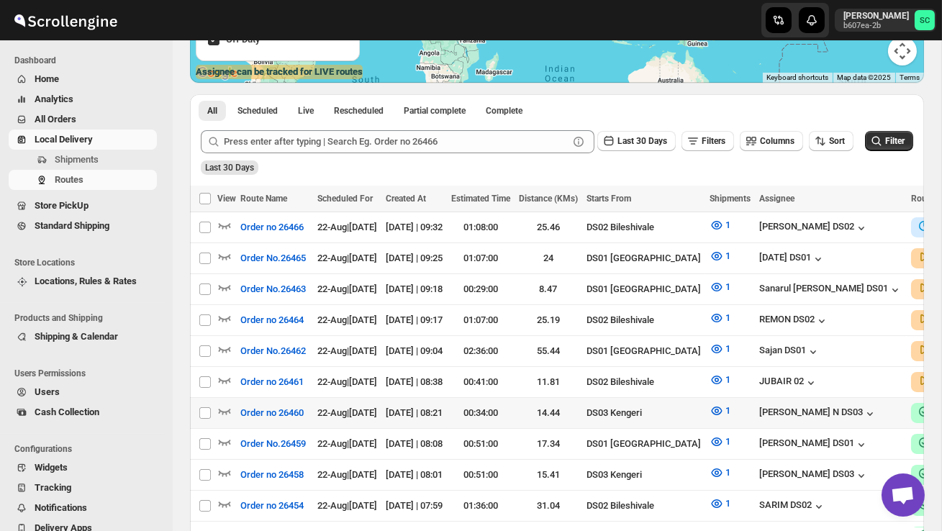
scroll to position [273, 0]
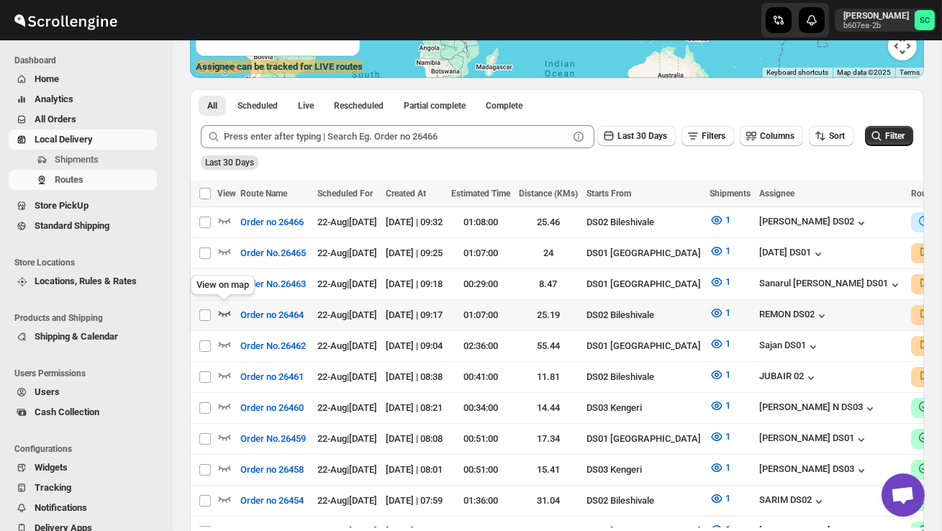
click at [225, 309] on icon "button" at bounding box center [224, 313] width 14 height 14
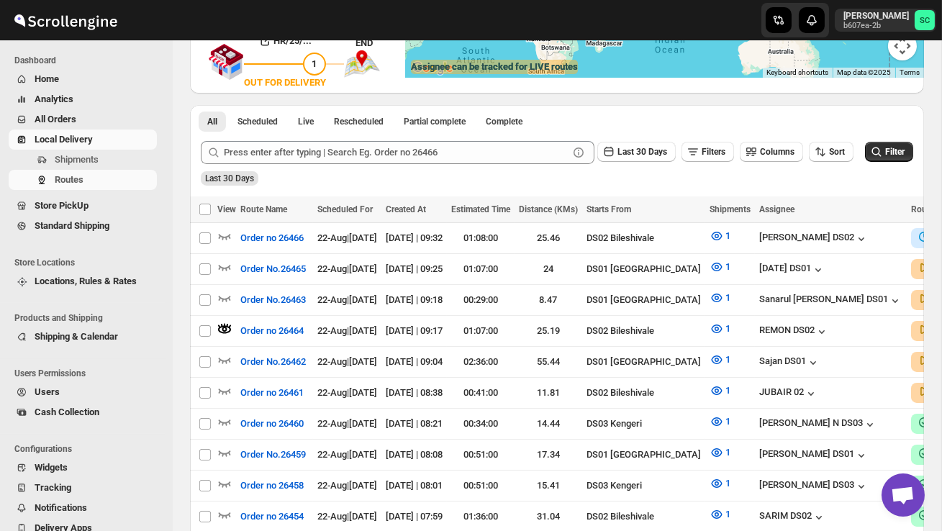
scroll to position [0, 0]
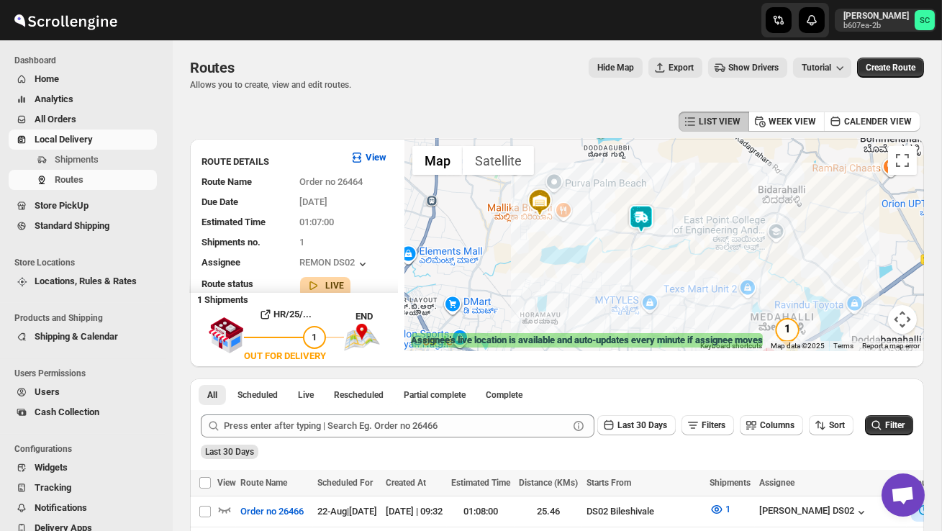
drag, startPoint x: 597, startPoint y: 238, endPoint x: 636, endPoint y: 274, distance: 53.5
click at [636, 275] on div at bounding box center [664, 245] width 519 height 212
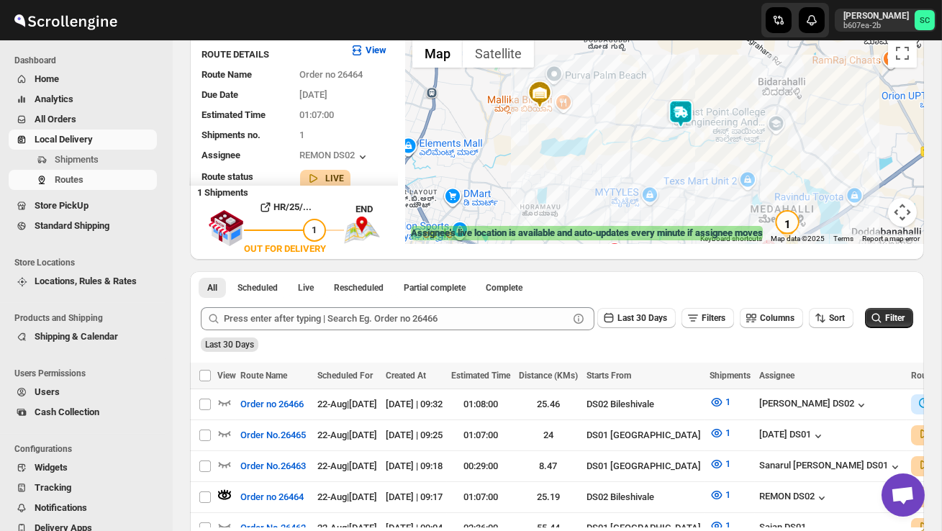
scroll to position [103, 0]
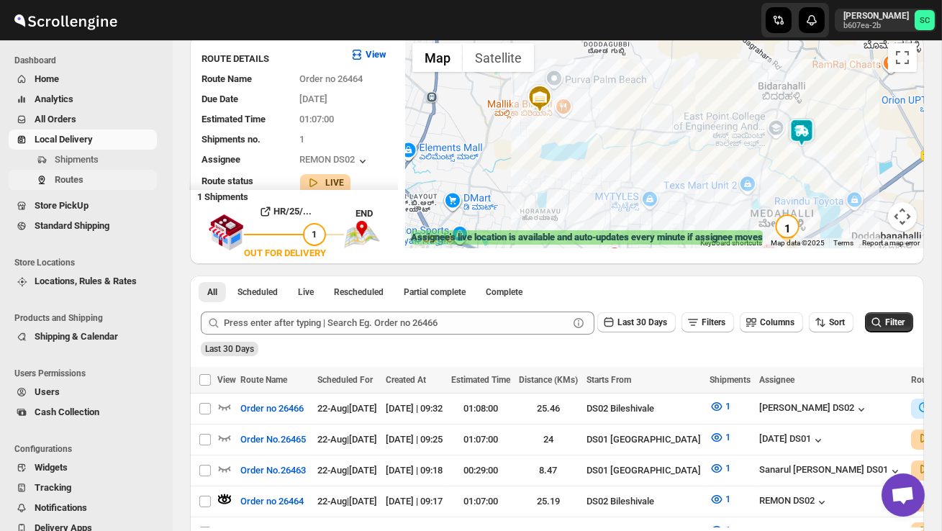
click at [116, 175] on span "Routes" at bounding box center [104, 180] width 99 height 14
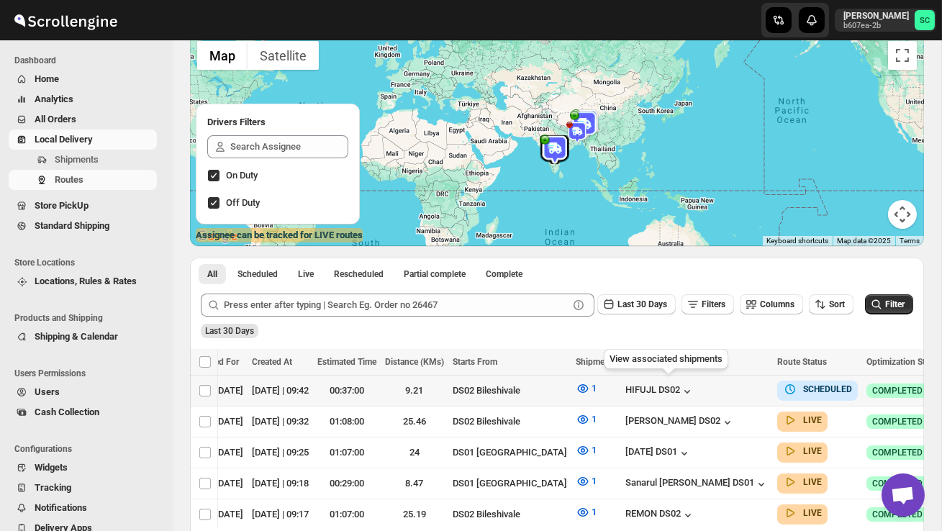
scroll to position [0, 212]
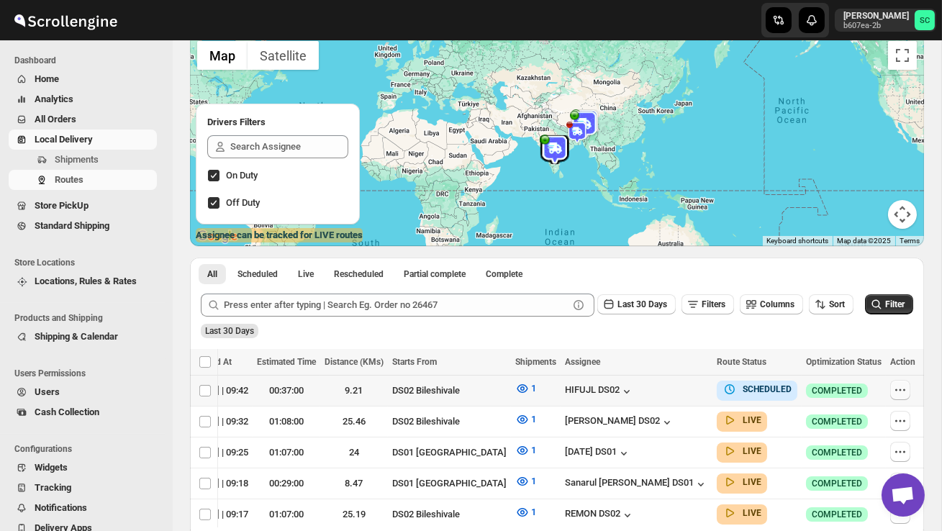
click at [900, 388] on icon "button" at bounding box center [900, 390] width 14 height 14
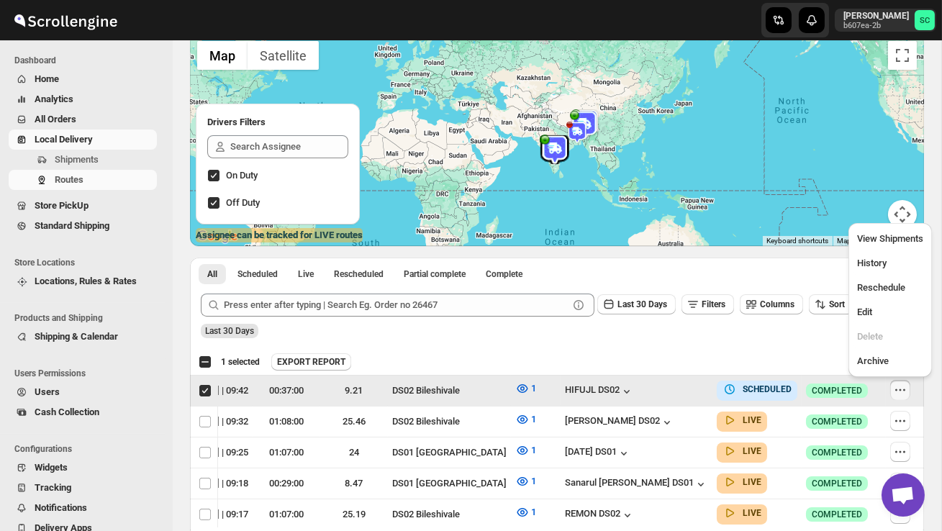
scroll to position [0, 1]
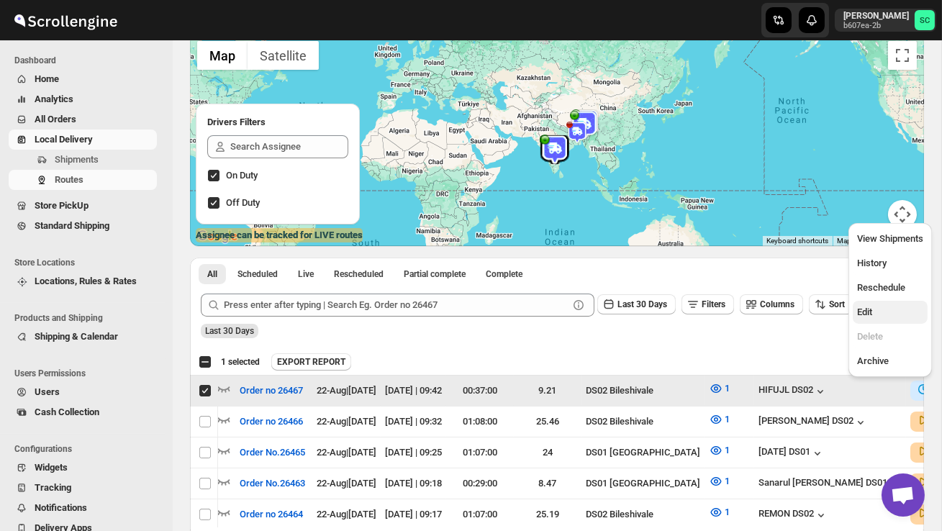
click at [870, 320] on button "Edit" at bounding box center [890, 312] width 75 height 23
checkbox input "false"
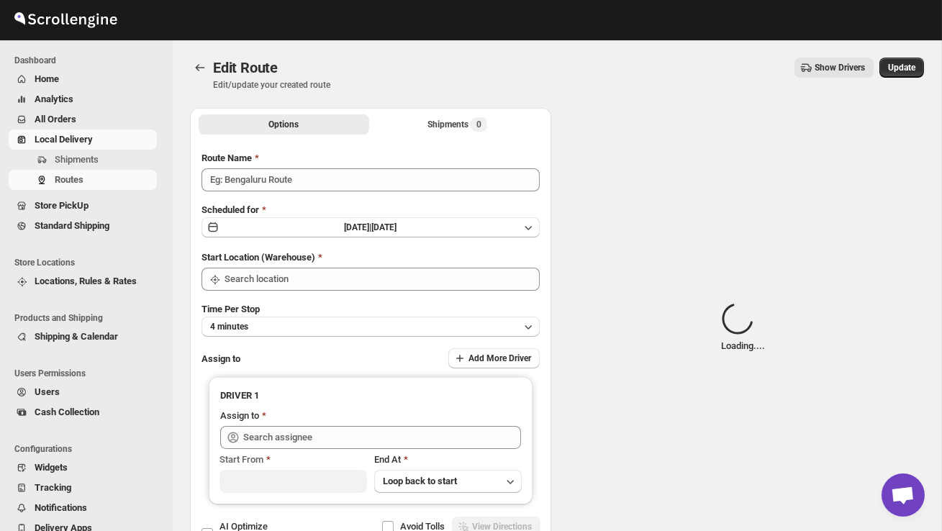
type input "Order no 26467"
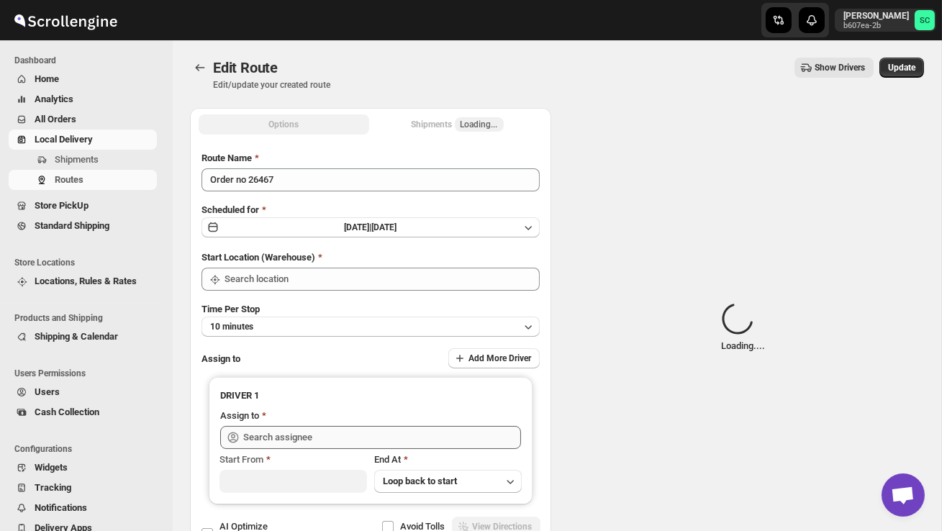
type input "DS02 Bileshivale"
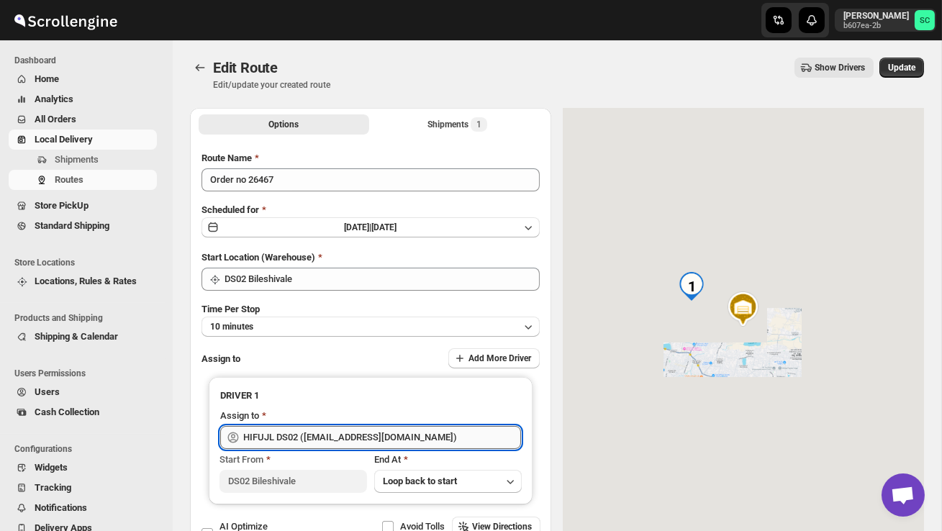
click at [420, 435] on input "HIFUJL DS02 ([EMAIL_ADDRESS][DOMAIN_NAME])" at bounding box center [382, 437] width 278 height 23
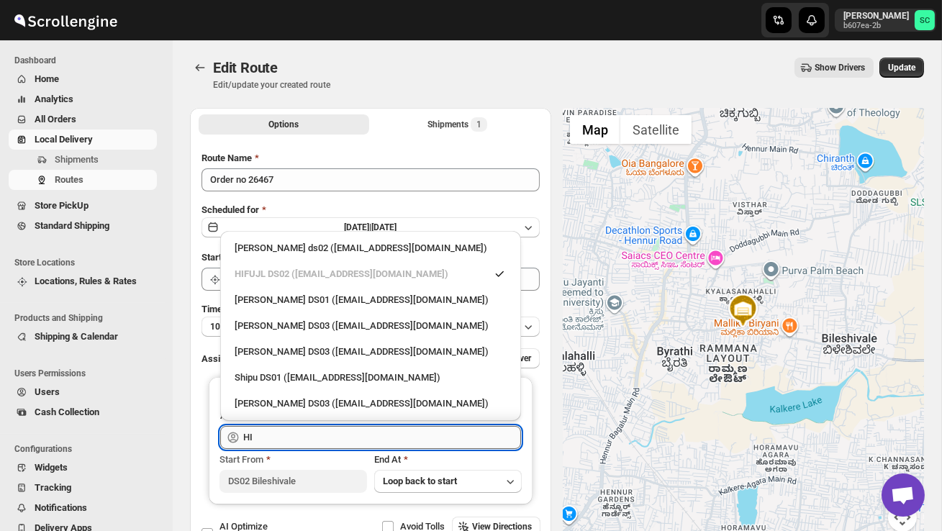
type input "H"
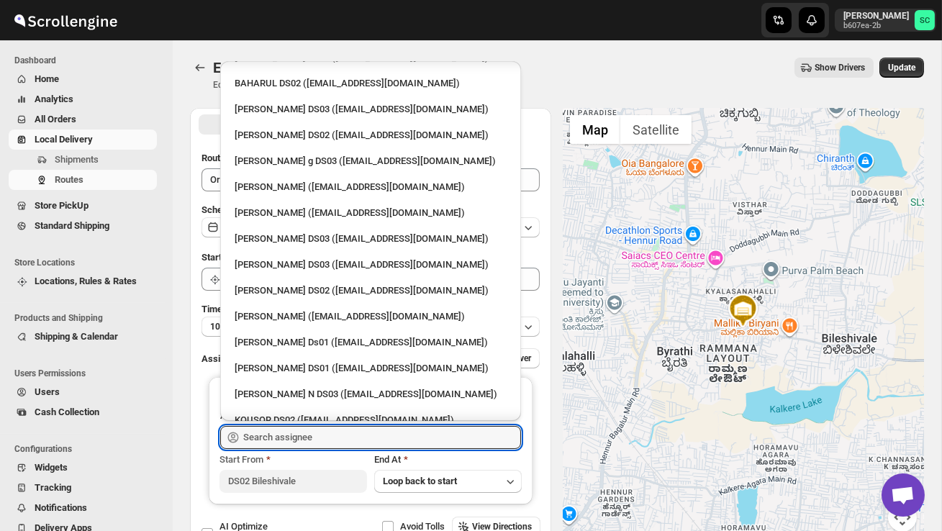
scroll to position [1177, 0]
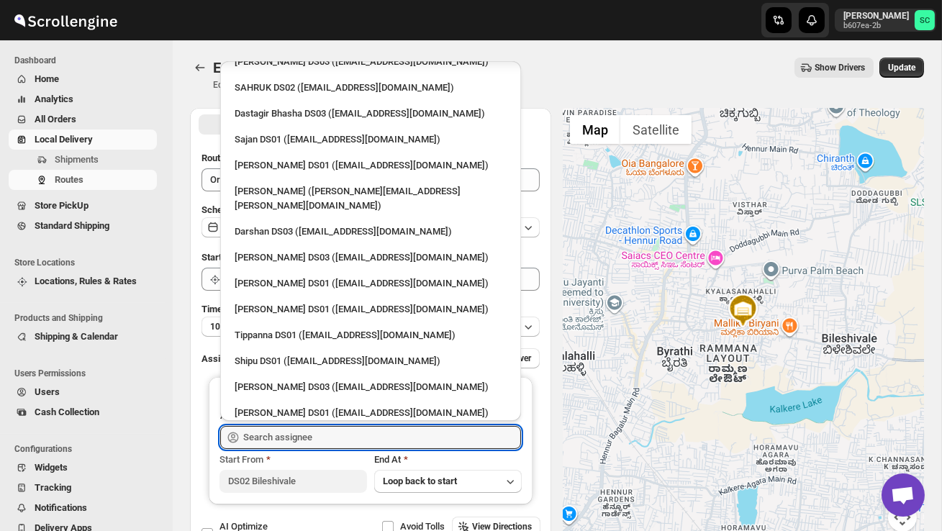
click at [389, 484] on div "[PERSON_NAME] DS02 ([EMAIL_ADDRESS][DOMAIN_NAME])" at bounding box center [371, 491] width 272 height 14
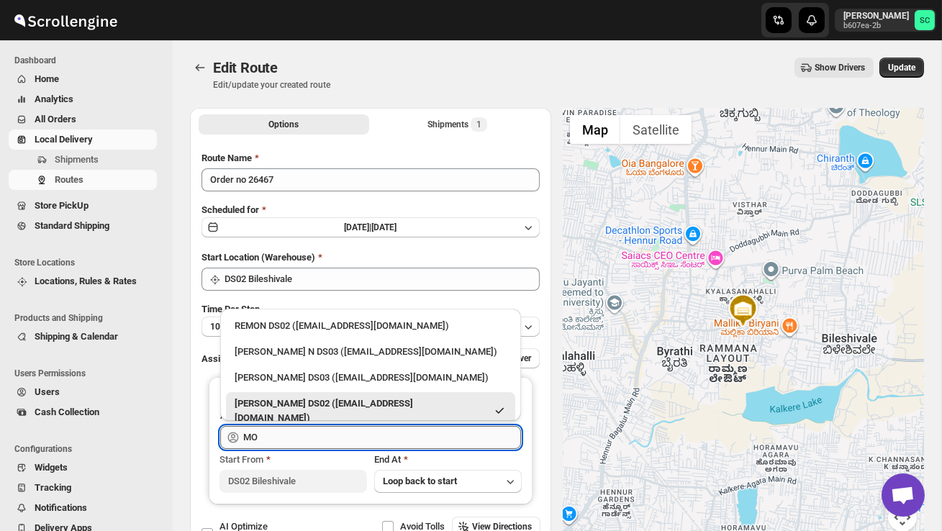
type input "M"
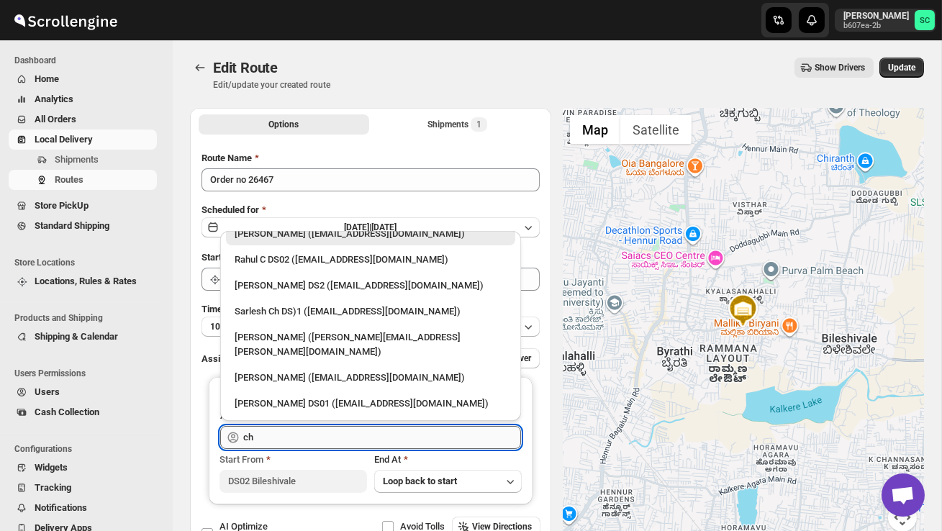
scroll to position [0, 0]
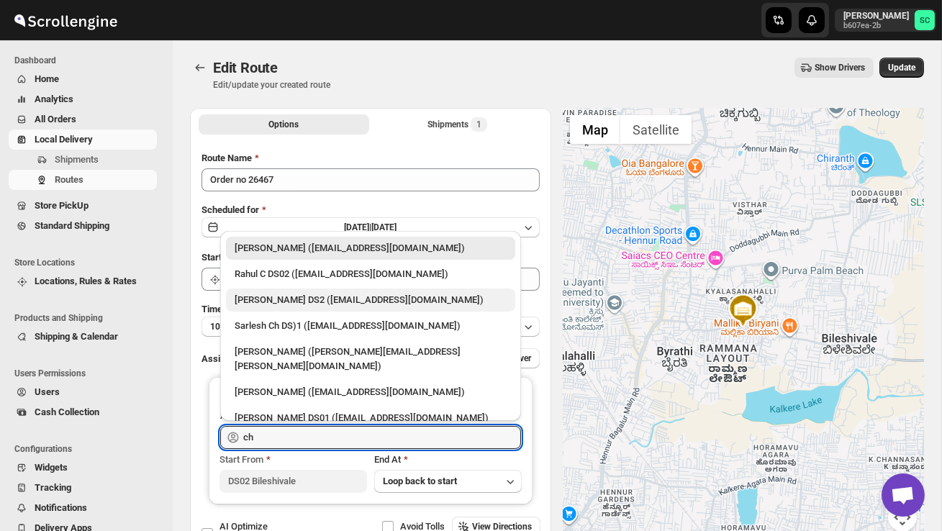
click at [463, 299] on div "[PERSON_NAME] DS2 ([EMAIL_ADDRESS][DOMAIN_NAME])" at bounding box center [371, 300] width 272 height 14
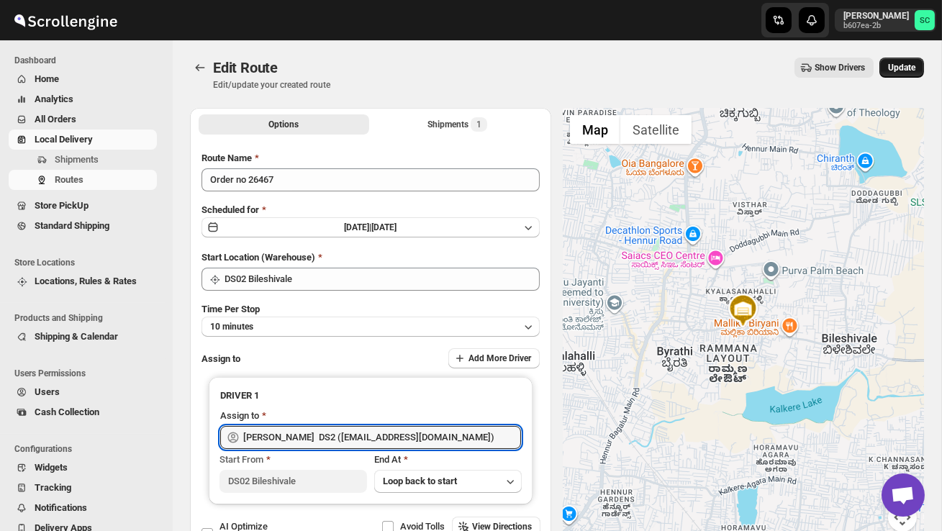
type input "[PERSON_NAME] DS2 ([EMAIL_ADDRESS][DOMAIN_NAME])"
click at [908, 60] on button "Update" at bounding box center [901, 68] width 45 height 20
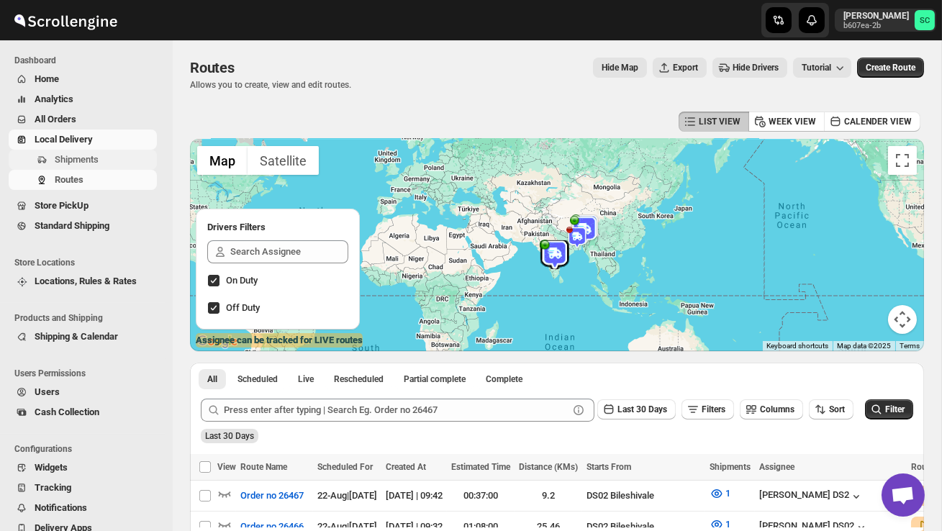
click at [78, 160] on span "Shipments" at bounding box center [77, 159] width 44 height 11
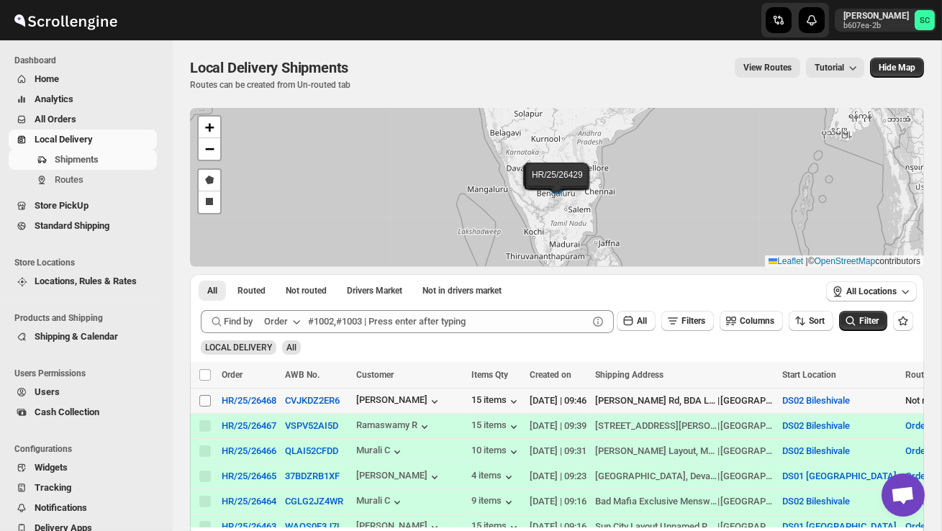
click at [204, 400] on input "Select shipment" at bounding box center [205, 401] width 12 height 12
checkbox input "true"
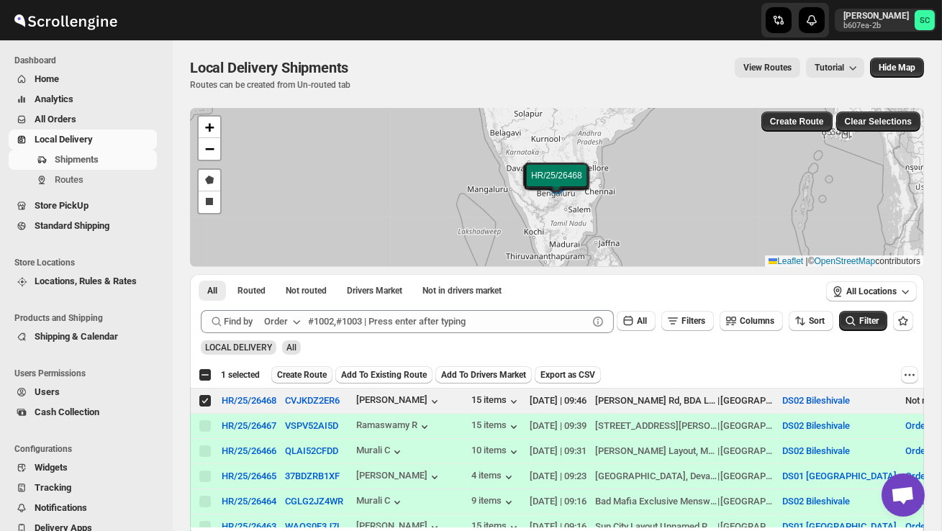
click at [302, 377] on span "Create Route" at bounding box center [302, 375] width 50 height 12
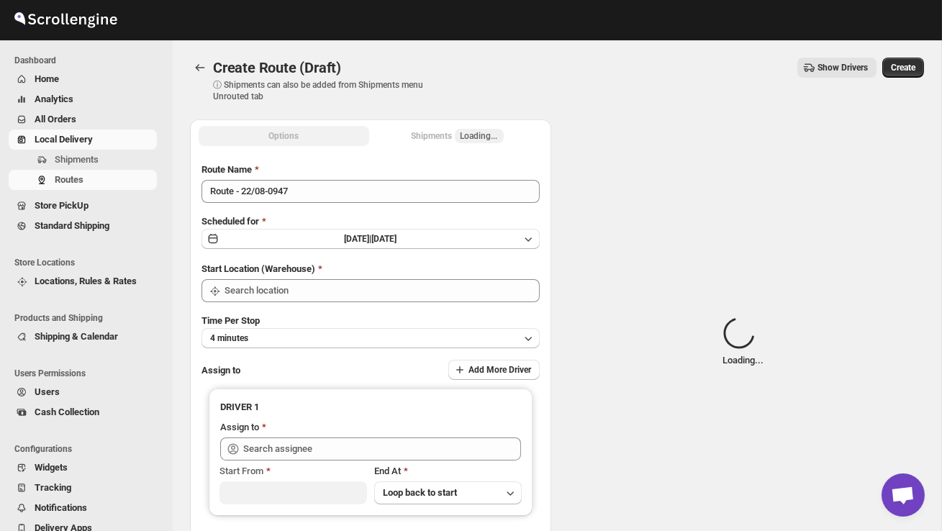
type input "DS02 Bileshivale"
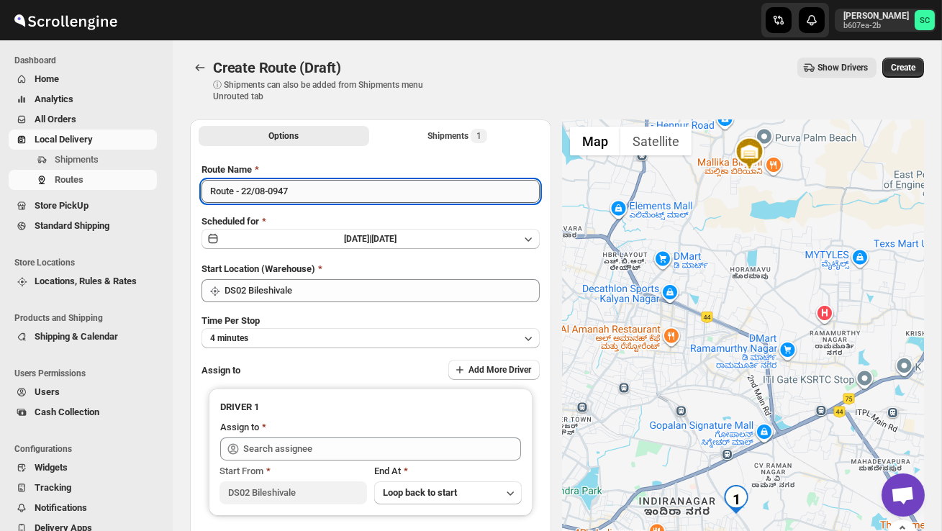
click at [317, 197] on input "Route - 22/08-0947" at bounding box center [371, 191] width 338 height 23
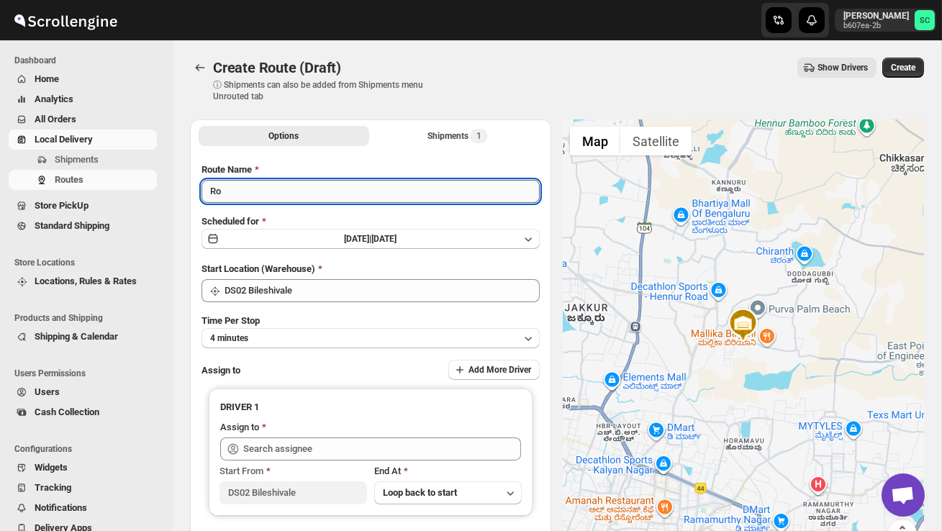
type input "R"
type input "Order no 26468"
click at [332, 338] on button "4 minutes" at bounding box center [371, 338] width 338 height 20
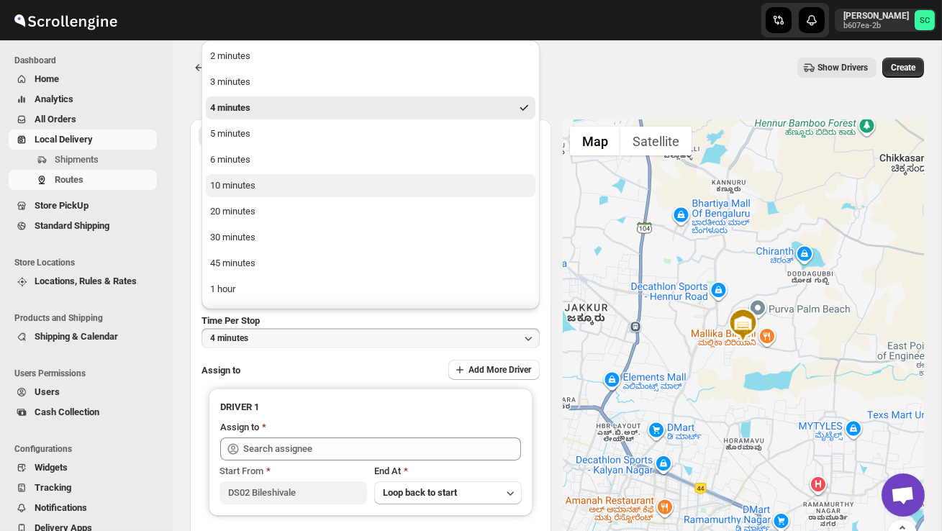
click at [271, 192] on button "10 minutes" at bounding box center [371, 185] width 330 height 23
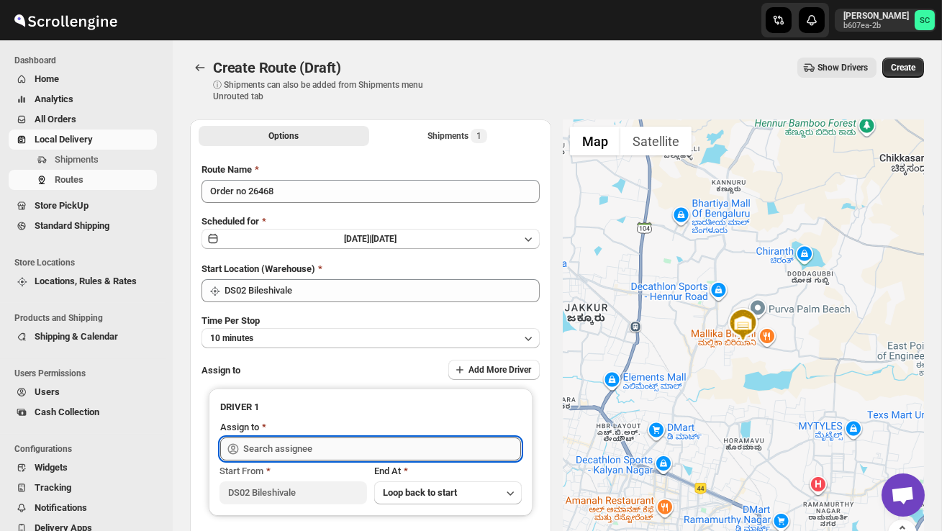
click at [286, 444] on input "text" at bounding box center [382, 449] width 278 height 23
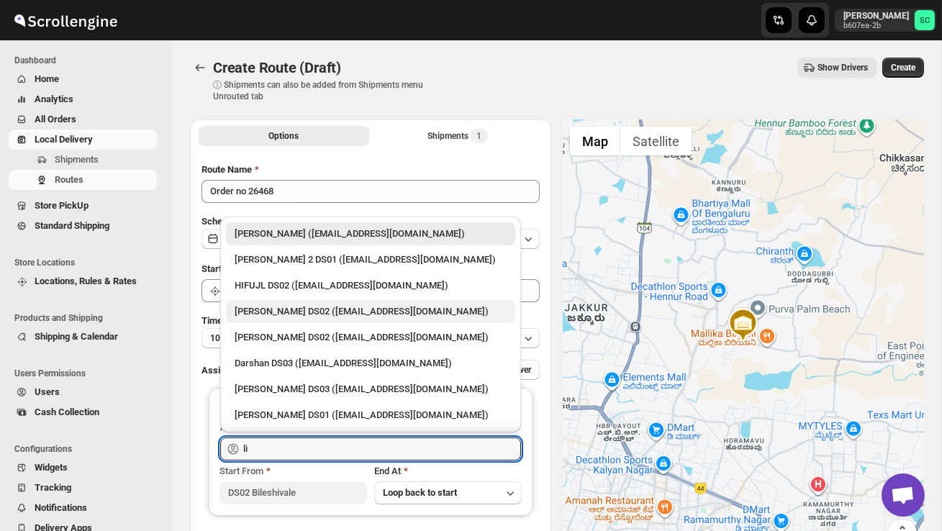
click at [316, 309] on div "[PERSON_NAME] DS02 ([EMAIL_ADDRESS][DOMAIN_NAME])" at bounding box center [371, 311] width 272 height 14
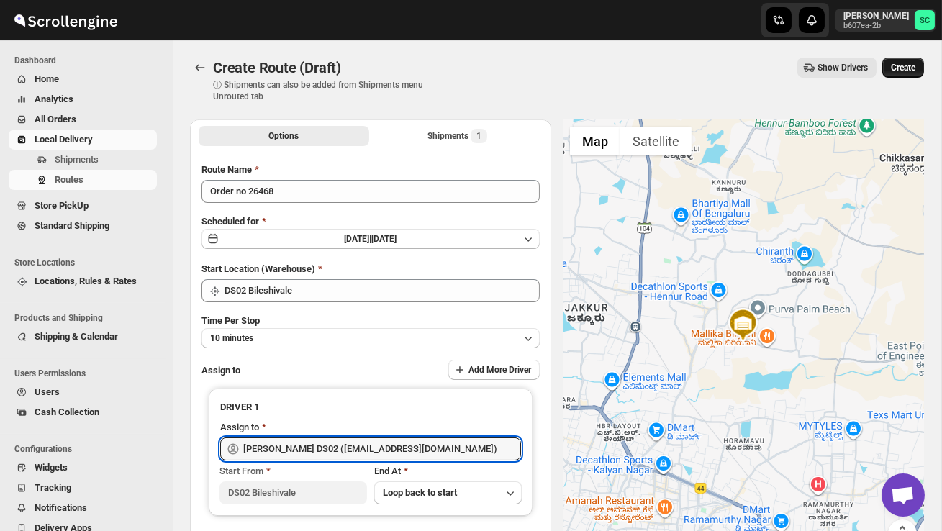
type input "[PERSON_NAME] DS02 ([EMAIL_ADDRESS][DOMAIN_NAME])"
click at [911, 59] on button "Create" at bounding box center [903, 68] width 42 height 20
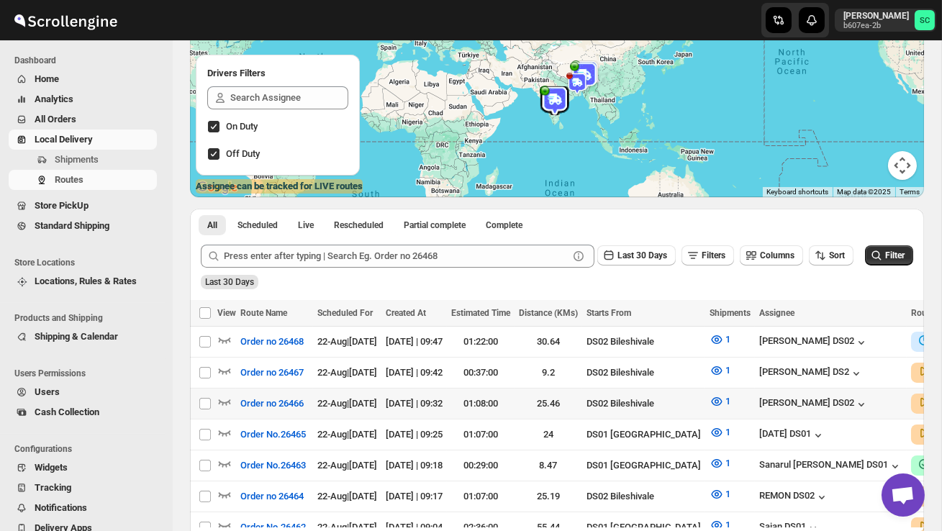
scroll to position [173, 0]
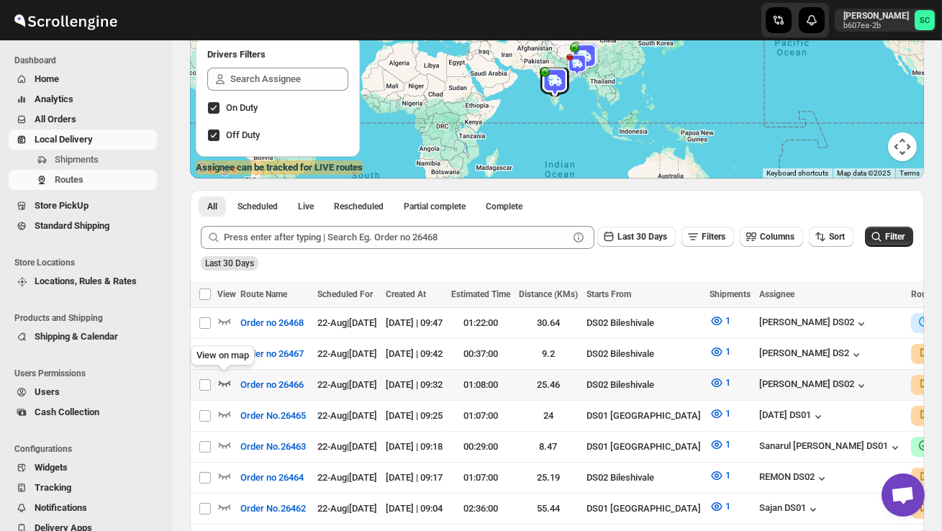
click at [226, 380] on icon "button" at bounding box center [224, 383] width 14 height 14
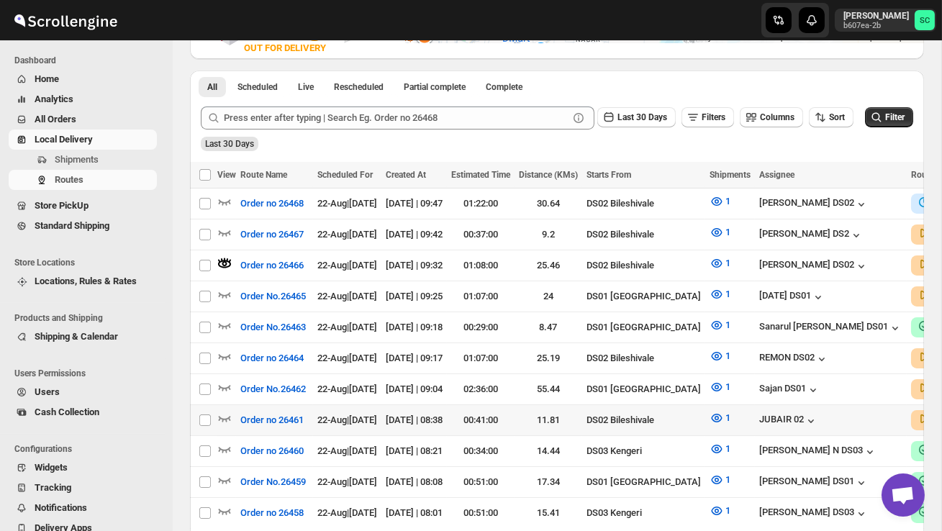
scroll to position [309, 0]
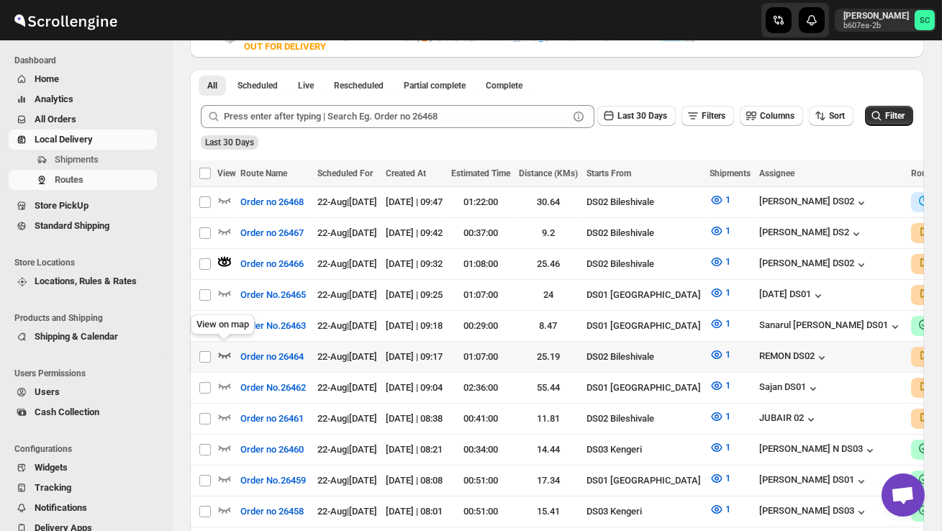
click at [230, 353] on icon "button" at bounding box center [225, 356] width 12 height 6
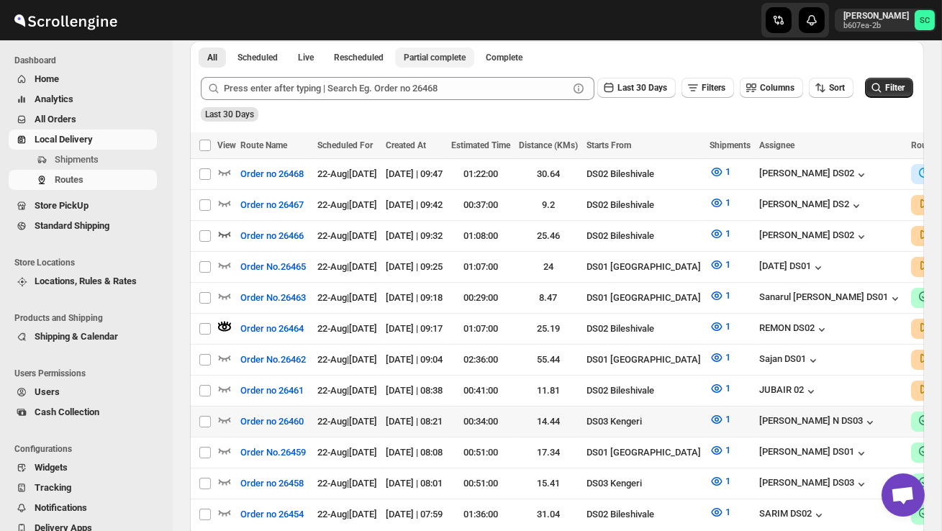
scroll to position [338, 0]
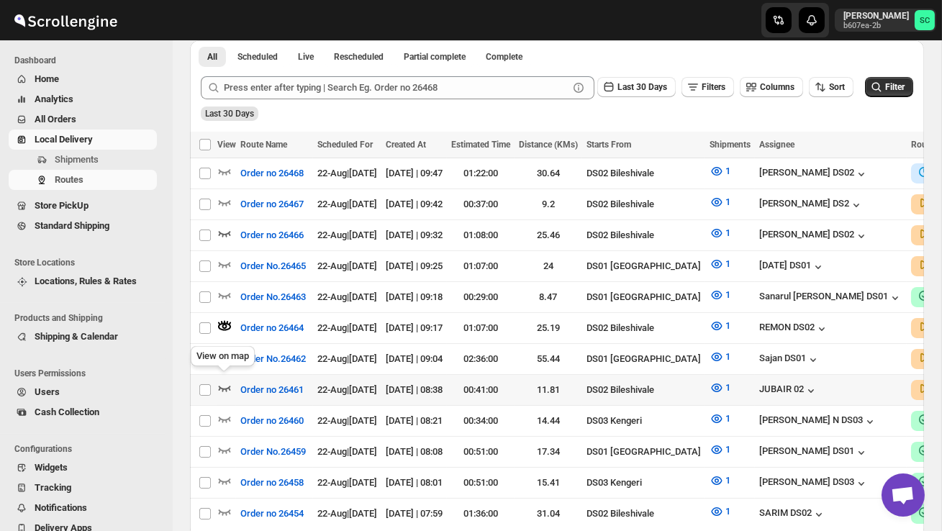
click at [220, 386] on icon "button" at bounding box center [225, 389] width 12 height 6
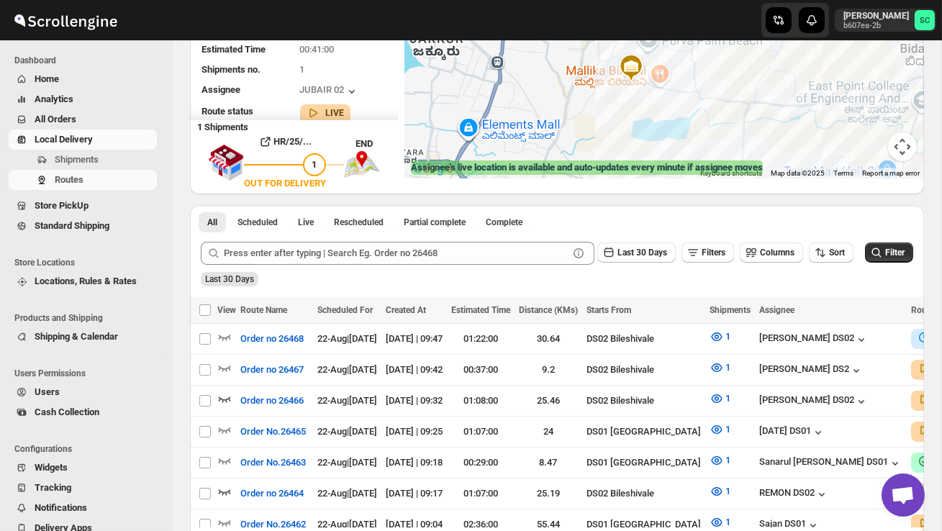
scroll to position [0, 0]
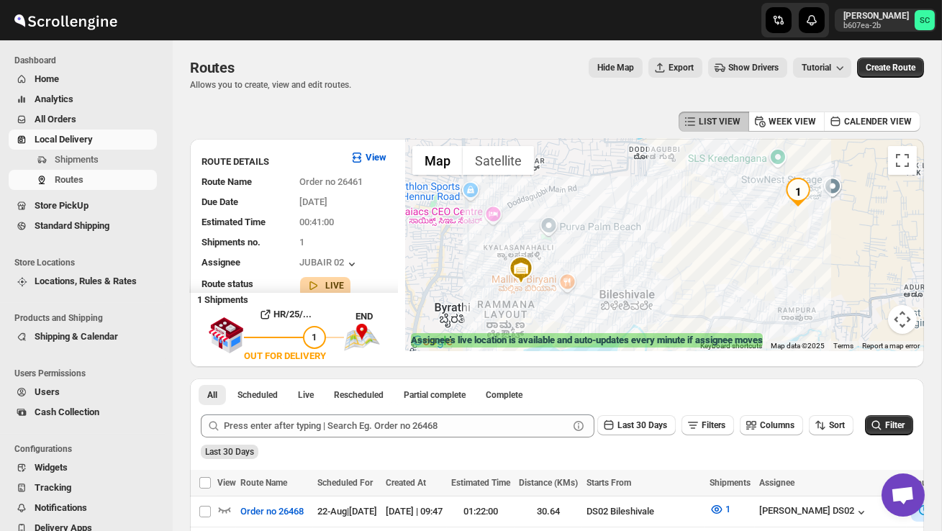
click at [908, 317] on button "Map camera controls" at bounding box center [902, 319] width 29 height 29
click at [867, 322] on button "Zoom out" at bounding box center [866, 319] width 29 height 29
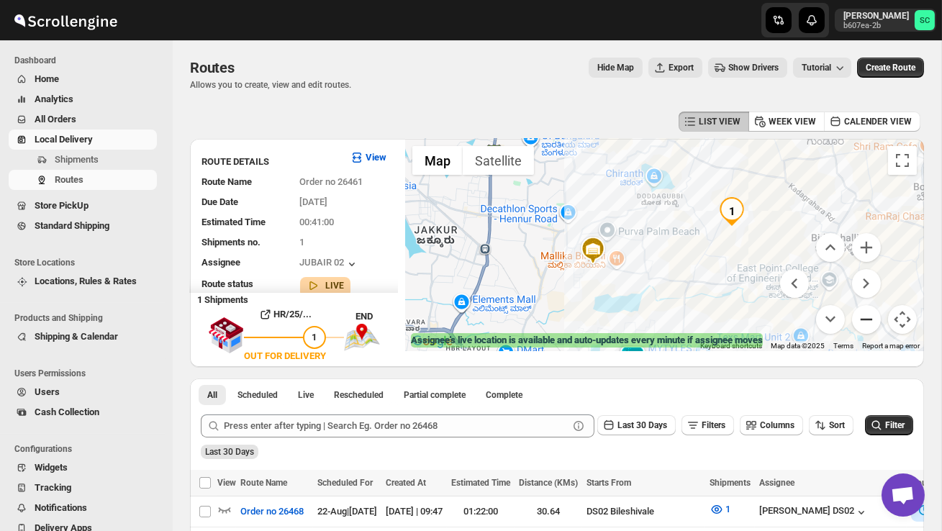
click at [867, 322] on button "Zoom out" at bounding box center [866, 319] width 29 height 29
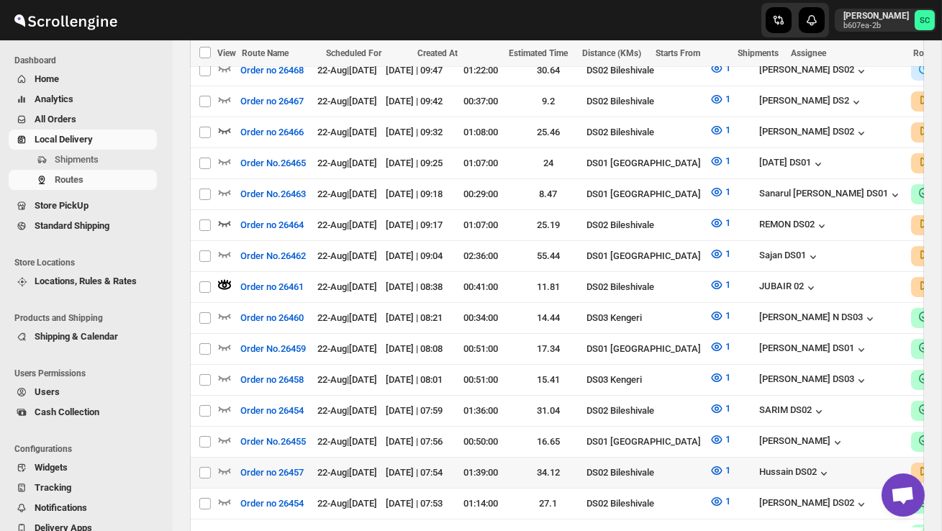
scroll to position [446, 0]
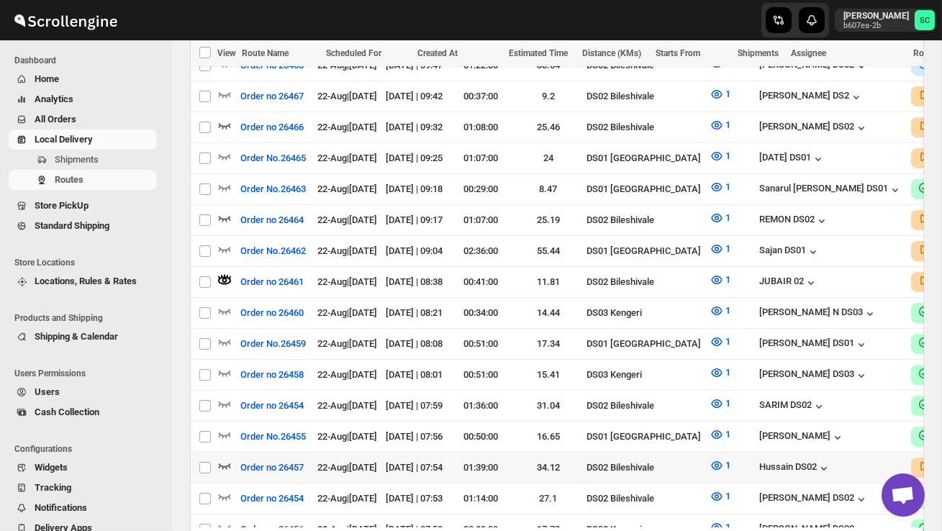
click at [227, 458] on icon "button" at bounding box center [224, 465] width 14 height 14
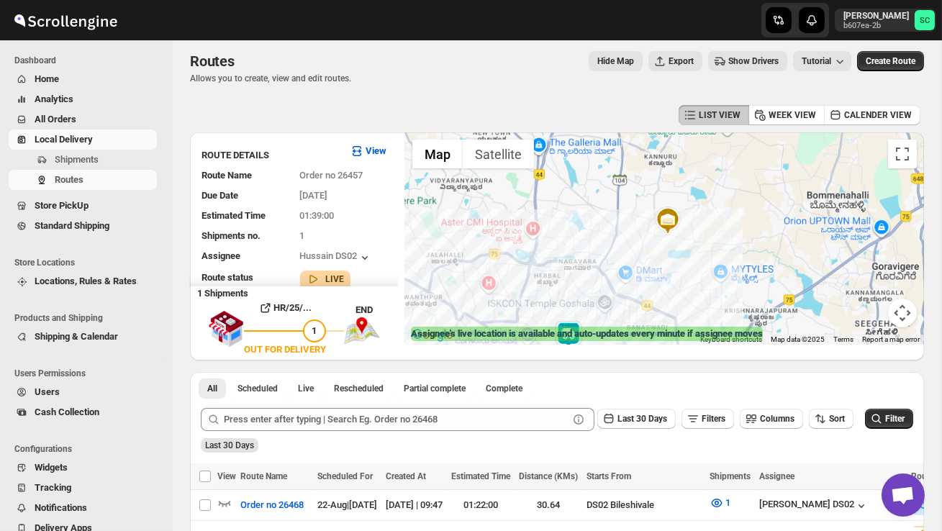
scroll to position [0, 0]
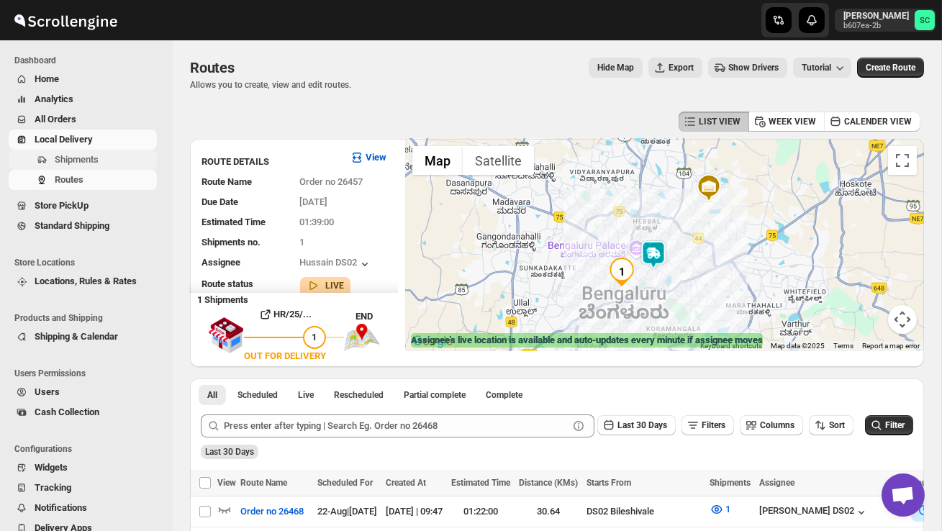
click at [99, 157] on span "Shipments" at bounding box center [77, 159] width 44 height 11
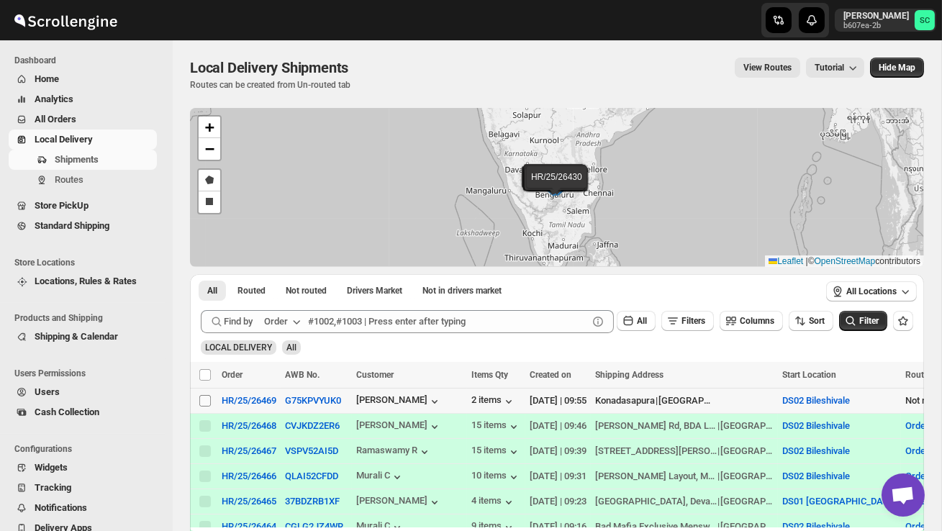
click at [202, 399] on input "Select shipment" at bounding box center [205, 401] width 12 height 12
checkbox input "true"
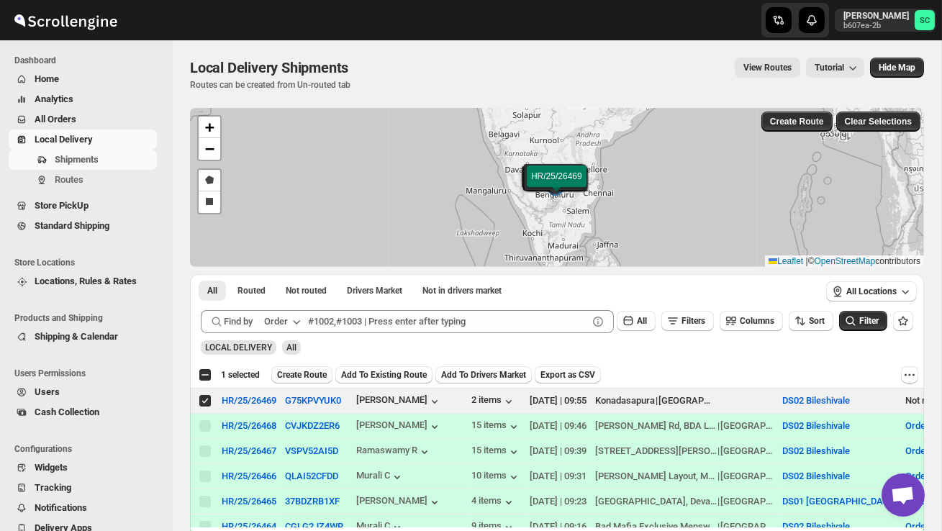
click at [315, 374] on span "Create Route" at bounding box center [302, 375] width 50 height 12
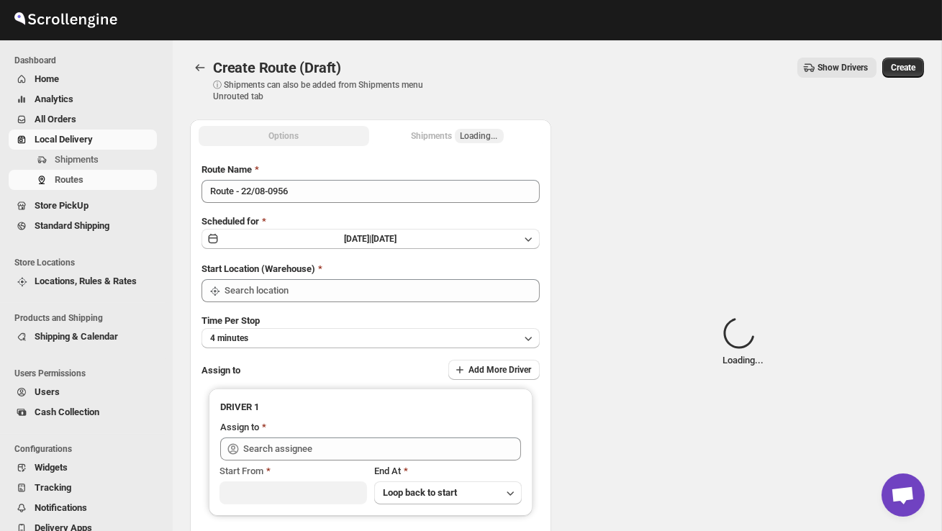
type input "DS02 Bileshivale"
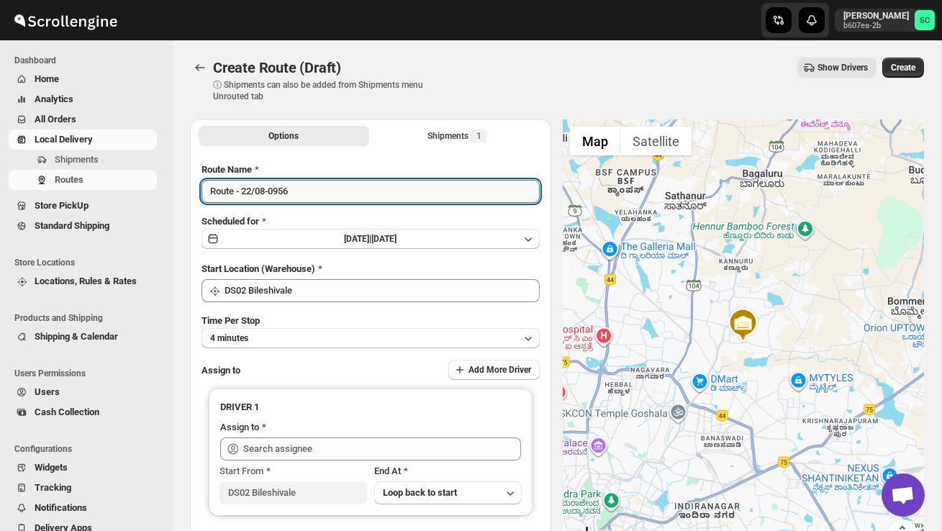
click at [312, 197] on input "Route - 22/08-0956" at bounding box center [371, 191] width 338 height 23
type input "R"
type input "Order no 26469"
click at [417, 338] on button "4 minutes" at bounding box center [371, 338] width 338 height 20
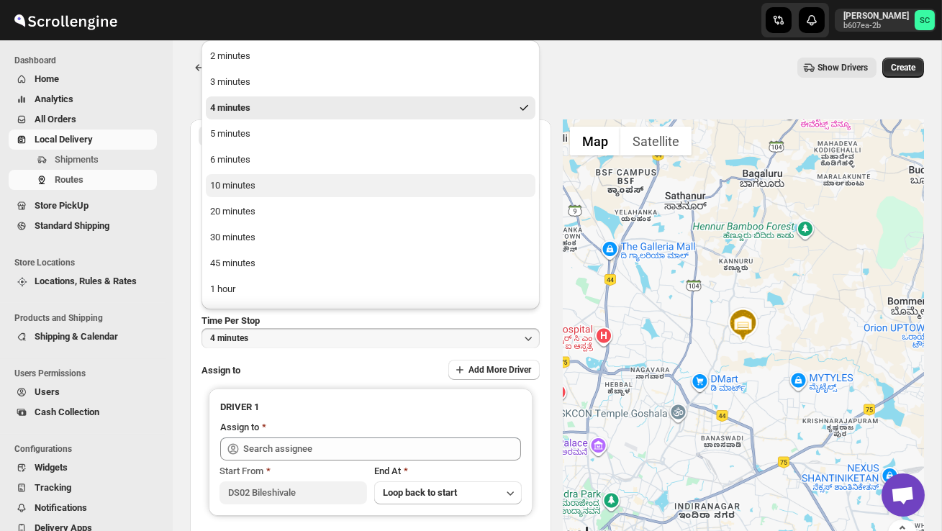
click at [311, 186] on button "10 minutes" at bounding box center [371, 185] width 330 height 23
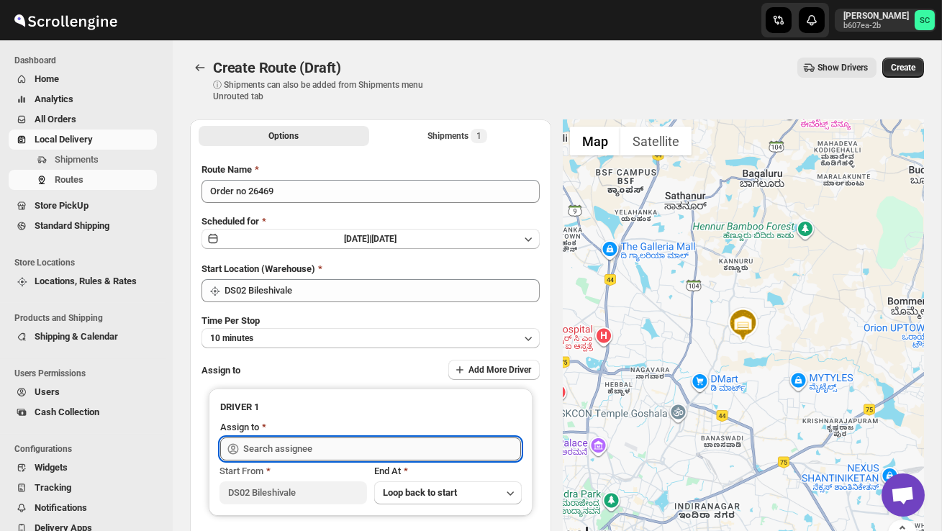
click at [268, 446] on input "text" at bounding box center [382, 449] width 278 height 23
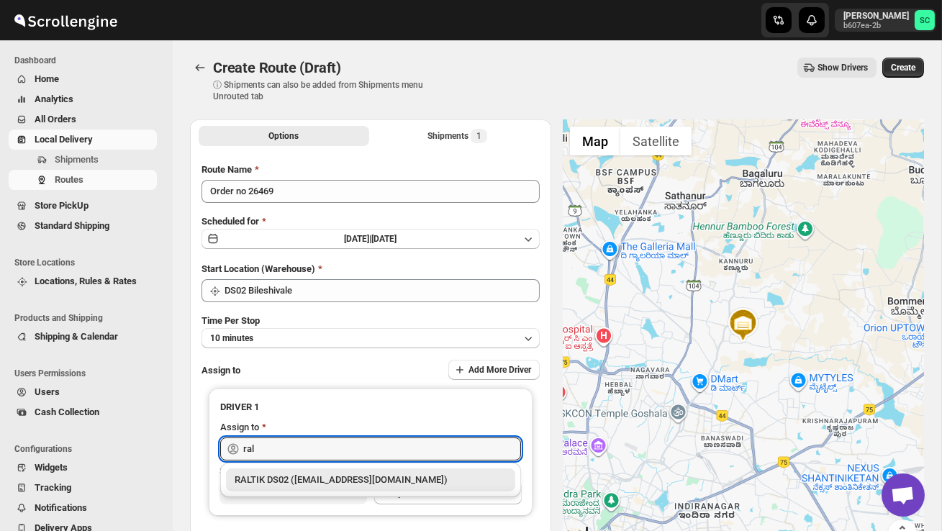
click at [304, 481] on div "RALTIK DS02 (cecih54531@btcours.com)" at bounding box center [371, 480] width 272 height 14
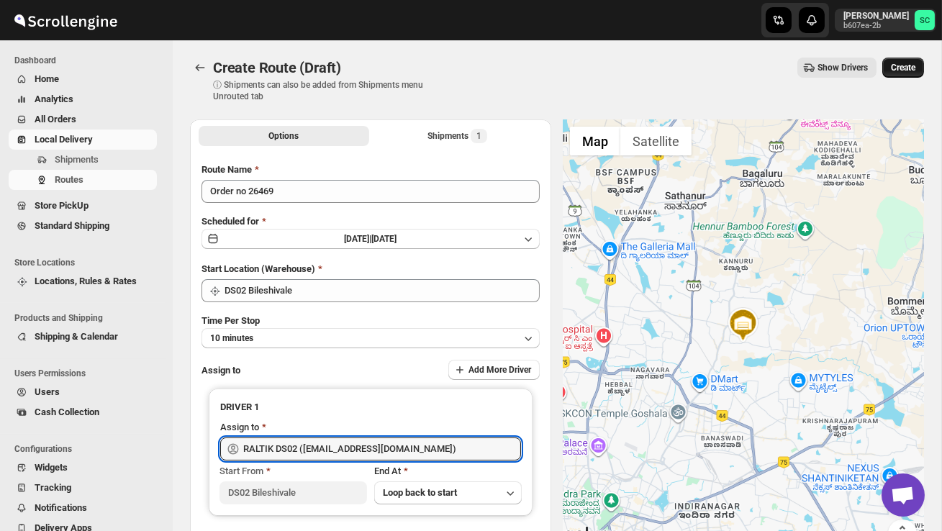
type input "RALTIK DS02 (cecih54531@btcours.com)"
click at [906, 67] on span "Create" at bounding box center [903, 68] width 24 height 12
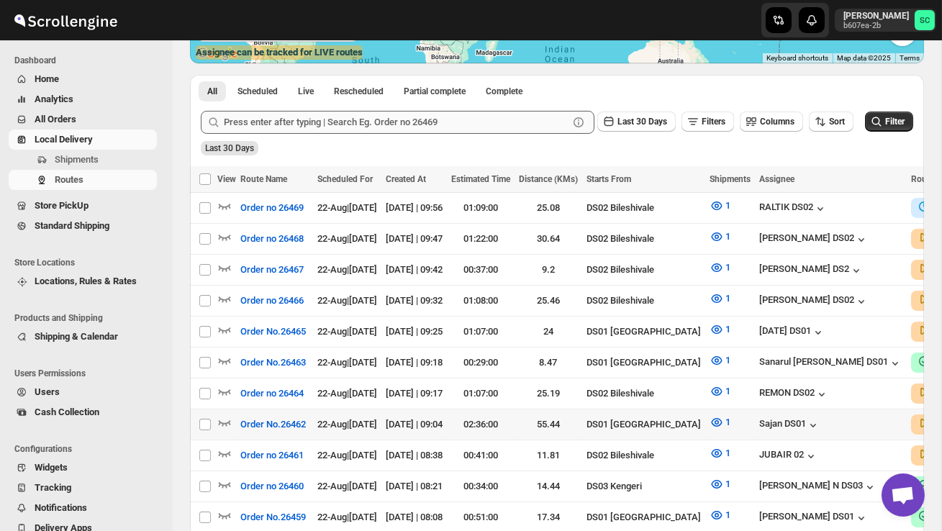
scroll to position [297, 0]
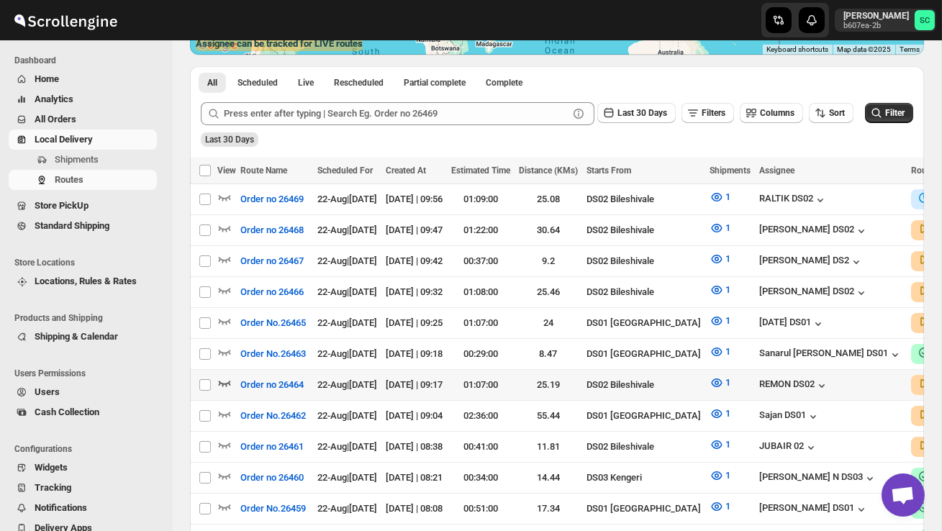
click at [230, 381] on icon "button" at bounding box center [224, 383] width 14 height 14
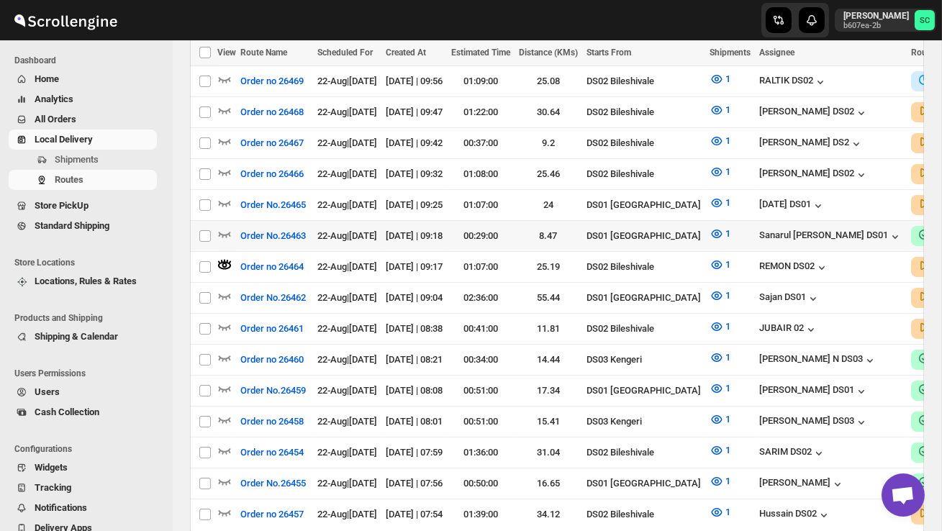
scroll to position [419, 0]
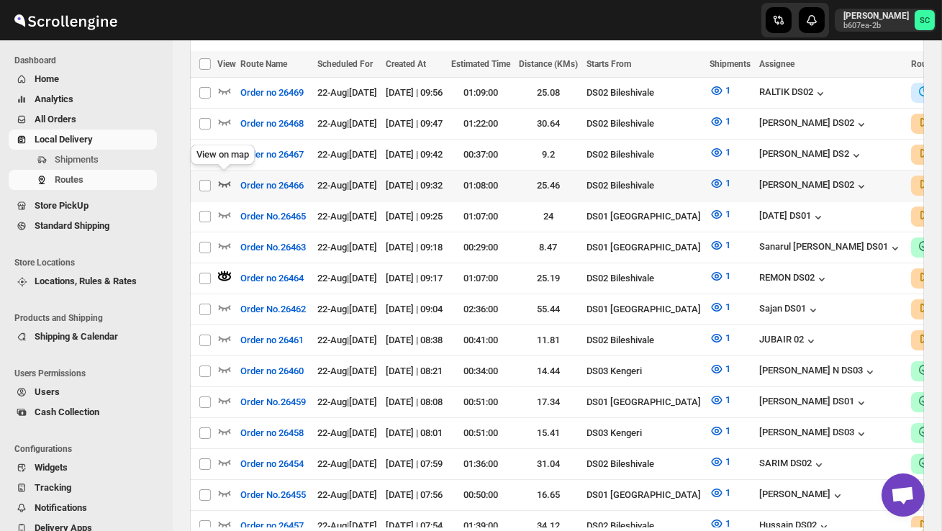
click at [221, 178] on icon "button" at bounding box center [224, 183] width 14 height 14
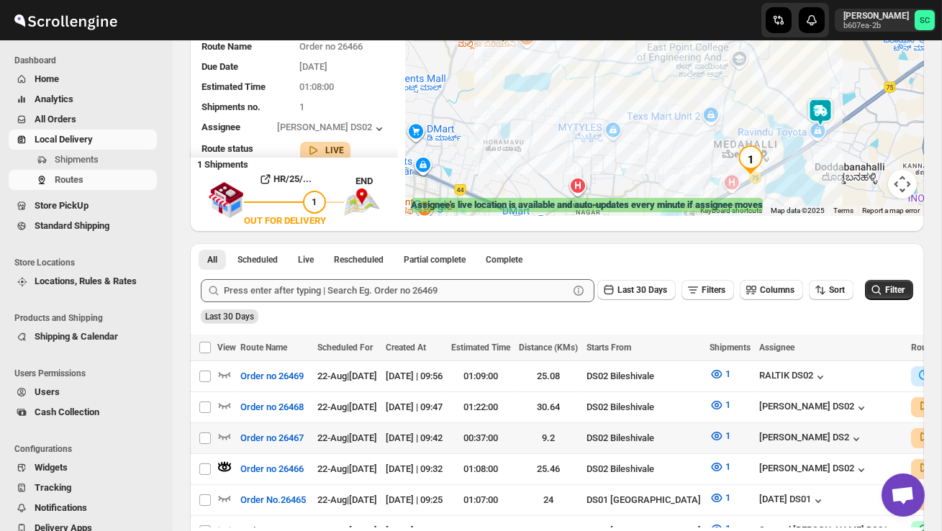
scroll to position [143, 0]
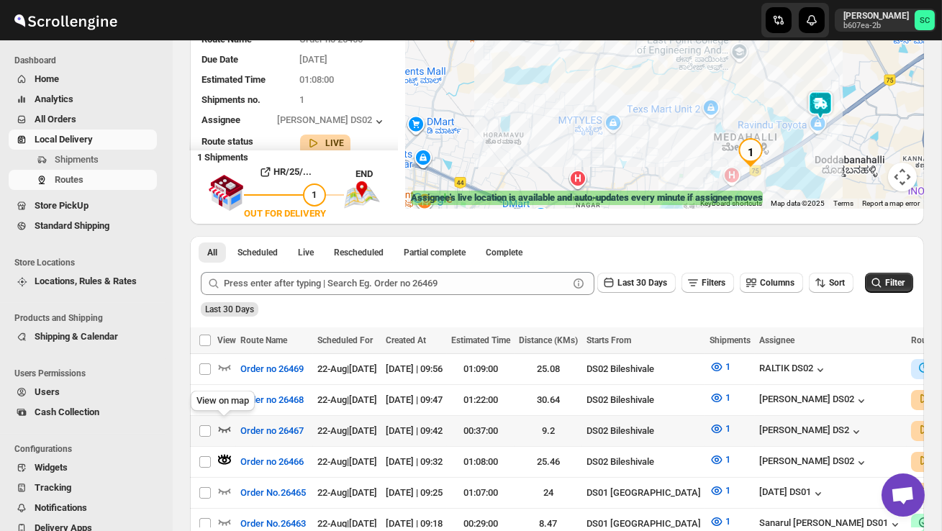
click at [226, 424] on icon "button" at bounding box center [224, 429] width 14 height 14
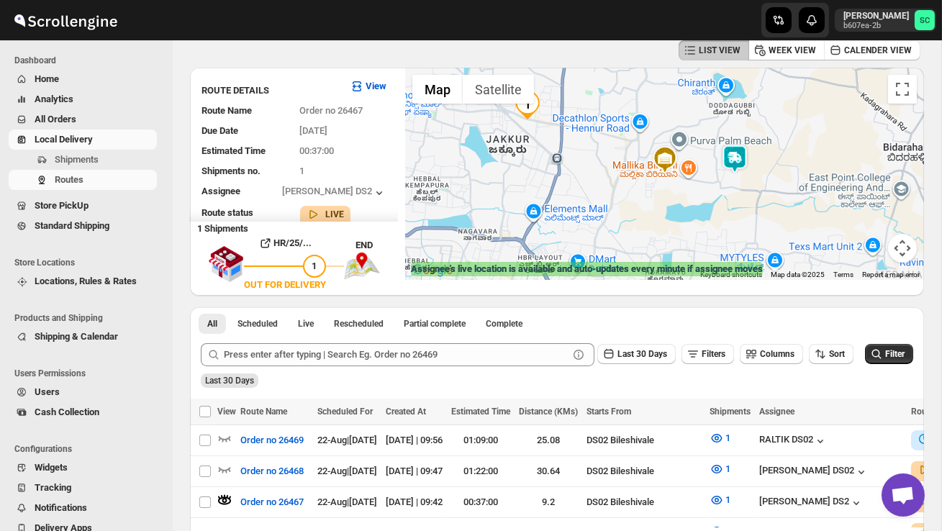
scroll to position [0, 0]
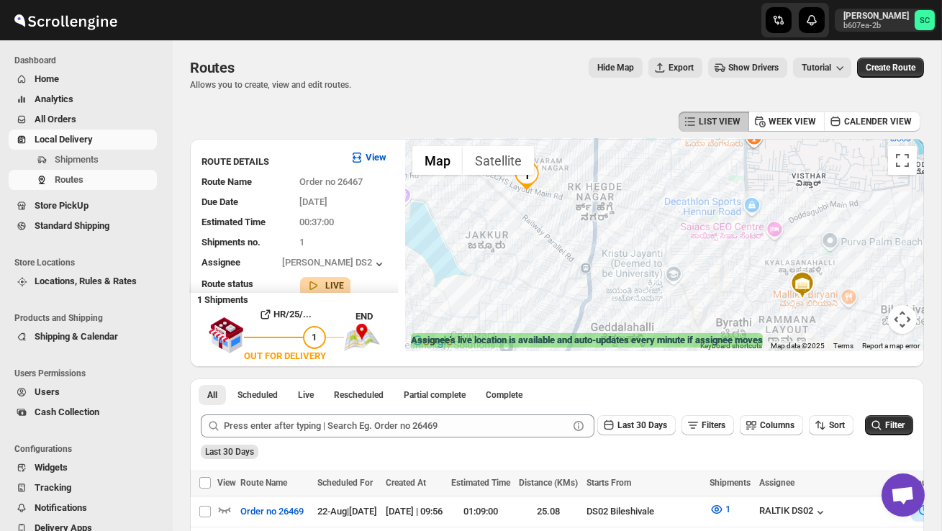
drag, startPoint x: 650, startPoint y: 245, endPoint x: 561, endPoint y: 234, distance: 90.0
click at [573, 234] on div at bounding box center [664, 245] width 519 height 212
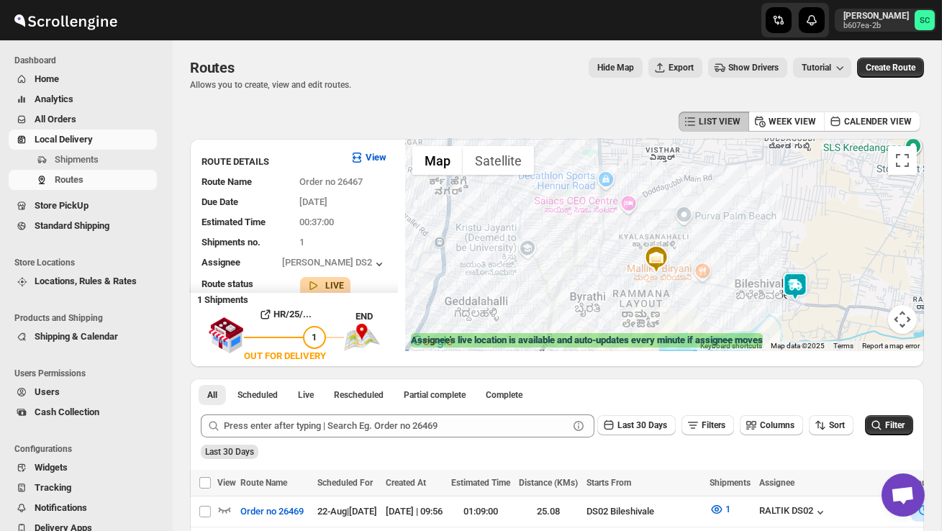
click at [800, 273] on img at bounding box center [795, 286] width 29 height 29
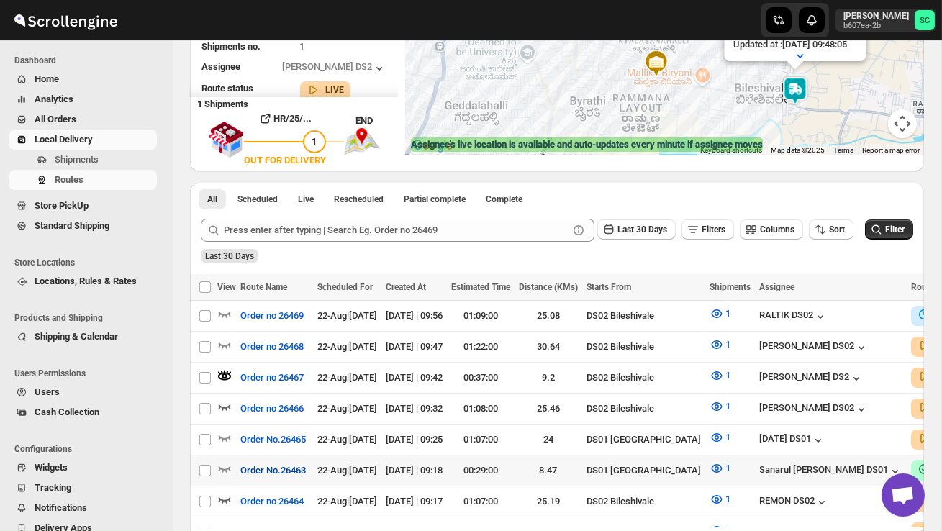
scroll to position [202, 0]
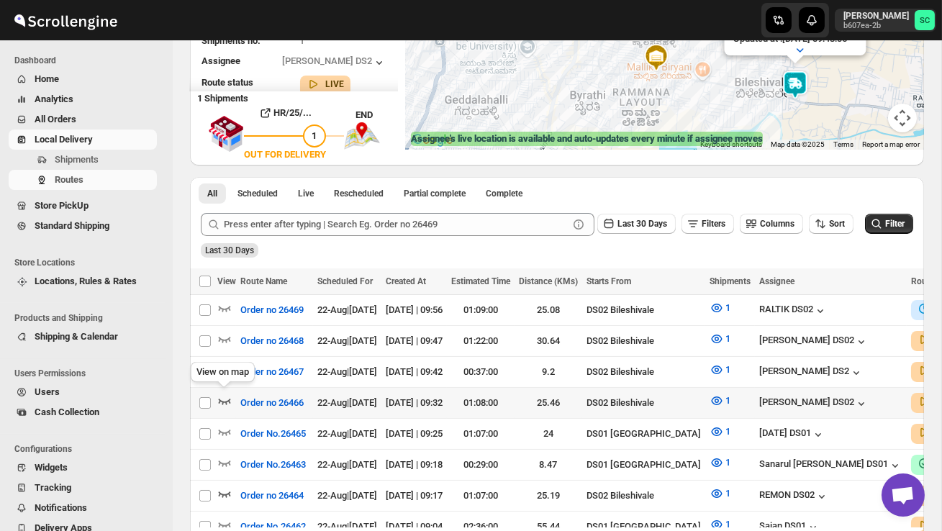
click at [225, 395] on icon "button" at bounding box center [224, 401] width 14 height 14
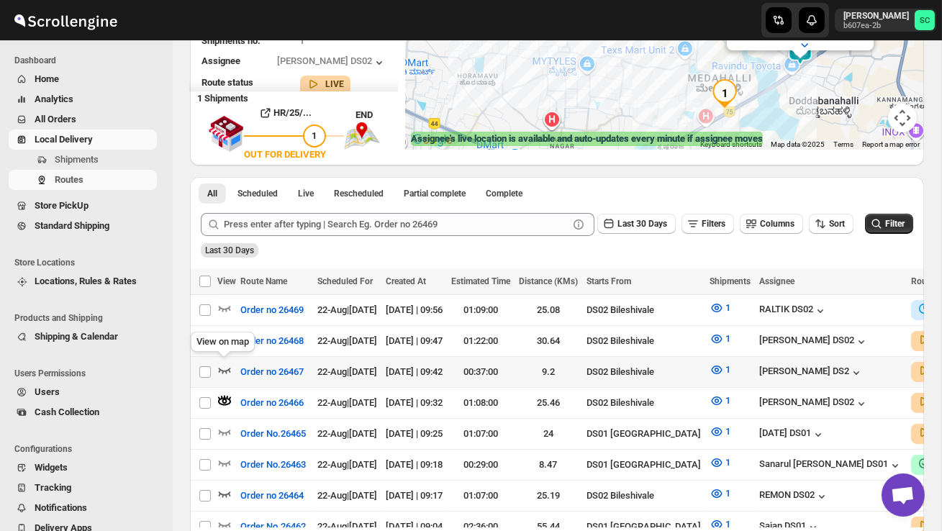
click at [225, 360] on div "View on map" at bounding box center [223, 345] width 70 height 32
click at [222, 367] on icon "button" at bounding box center [224, 370] width 14 height 14
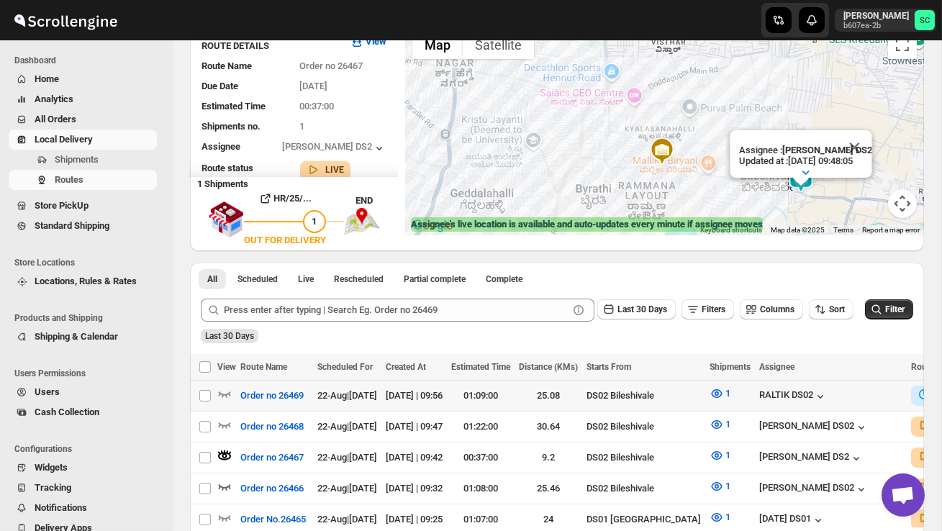
scroll to position [122, 0]
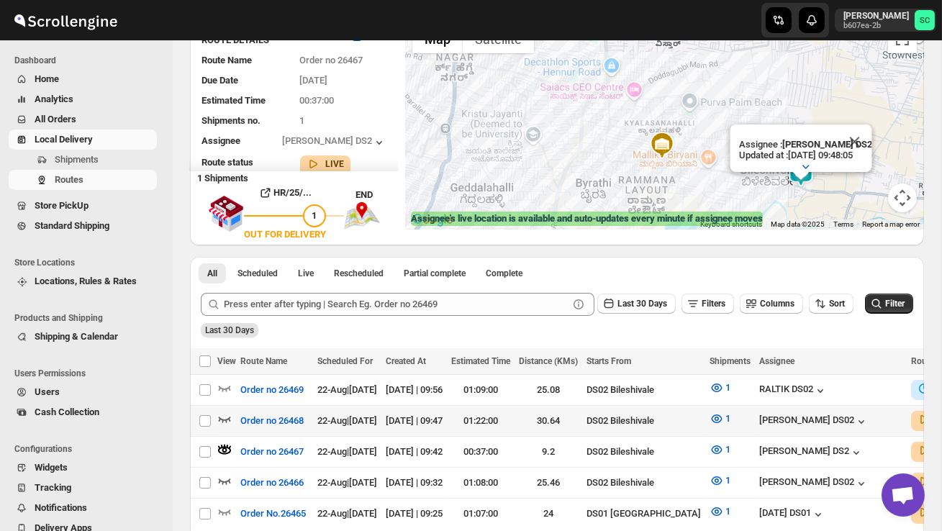
click at [226, 412] on icon "button" at bounding box center [224, 419] width 14 height 14
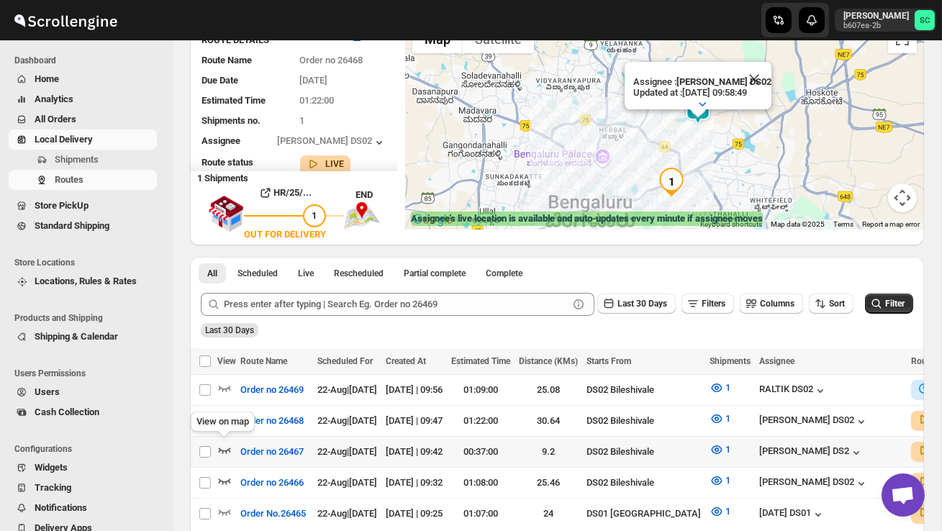
click at [222, 445] on icon "button" at bounding box center [224, 450] width 14 height 14
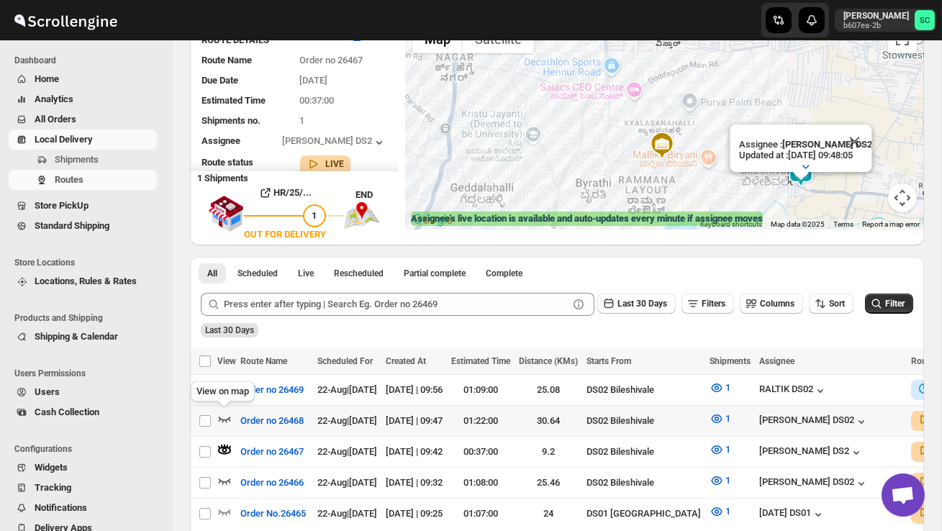
click at [225, 415] on icon "button" at bounding box center [224, 419] width 14 height 14
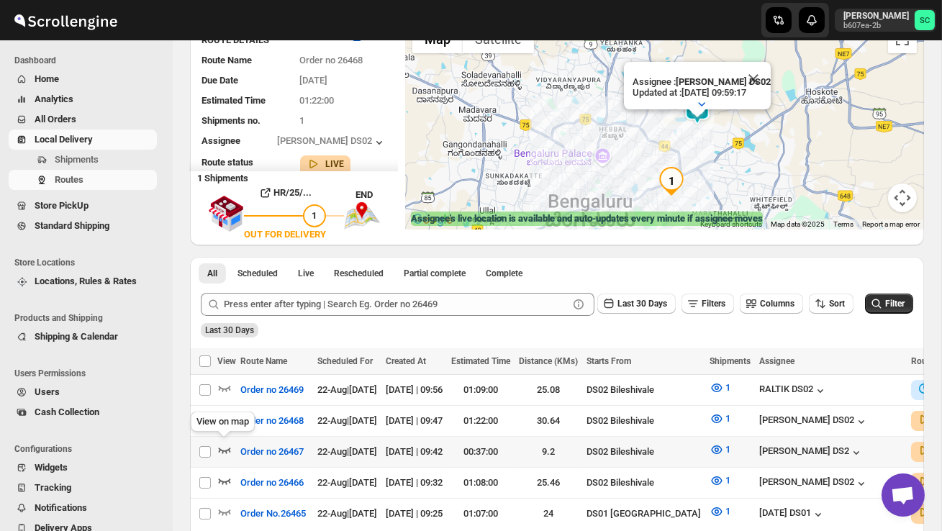
click at [224, 447] on icon "button" at bounding box center [224, 450] width 14 height 14
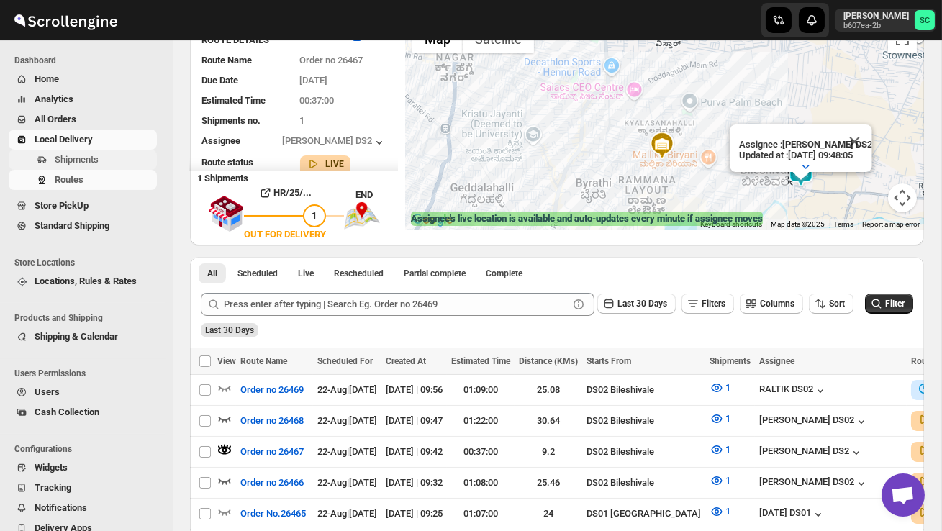
click at [96, 155] on span "Shipments" at bounding box center [77, 159] width 44 height 11
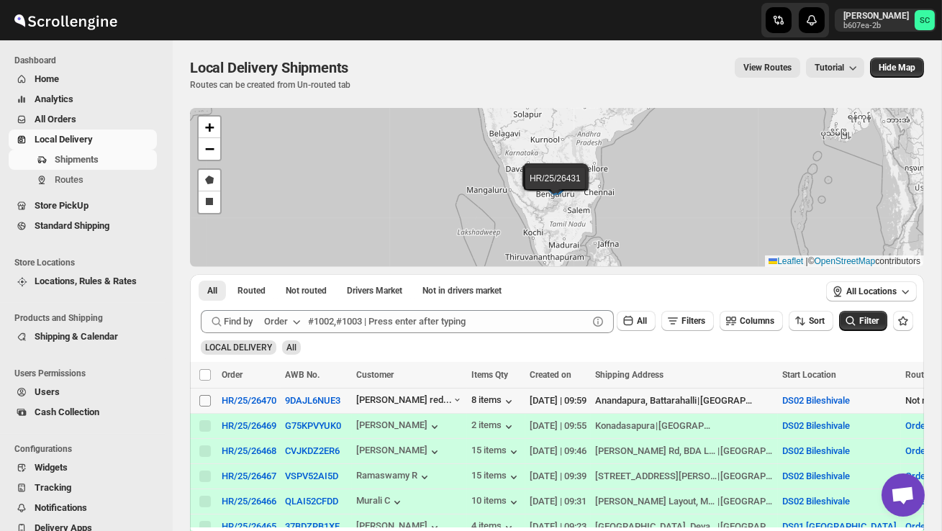
click at [204, 399] on input "Select shipment" at bounding box center [205, 401] width 12 height 12
checkbox input "true"
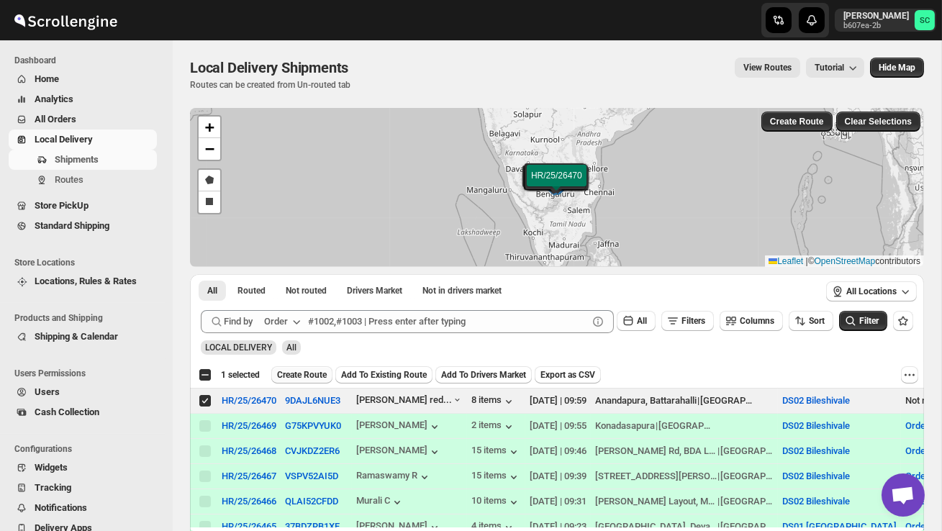
click at [304, 377] on span "Create Route" at bounding box center [302, 375] width 50 height 12
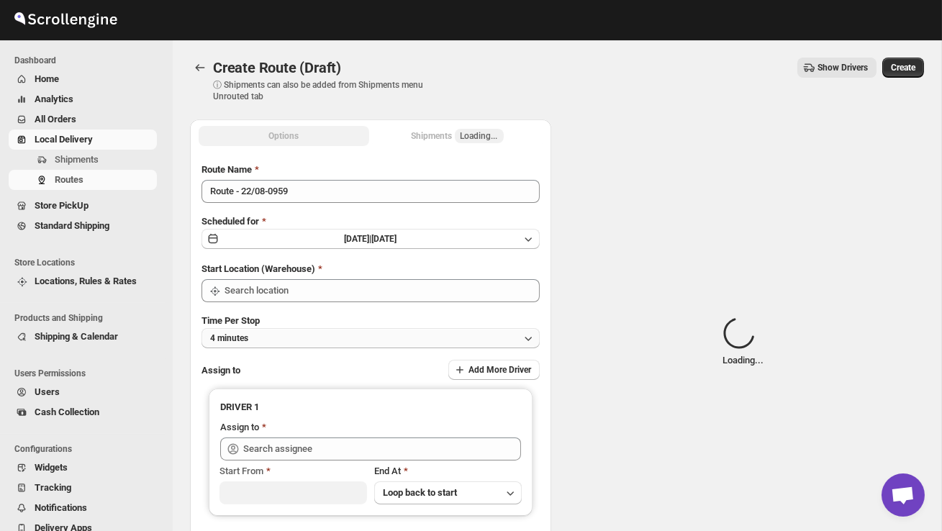
type input "DS02 Bileshivale"
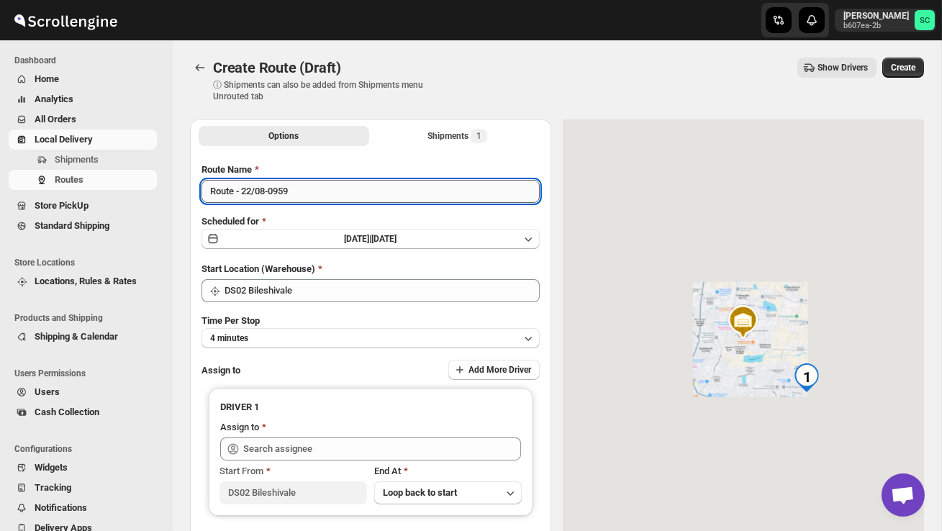
click at [317, 194] on input "Route - 22/08-0959" at bounding box center [371, 191] width 338 height 23
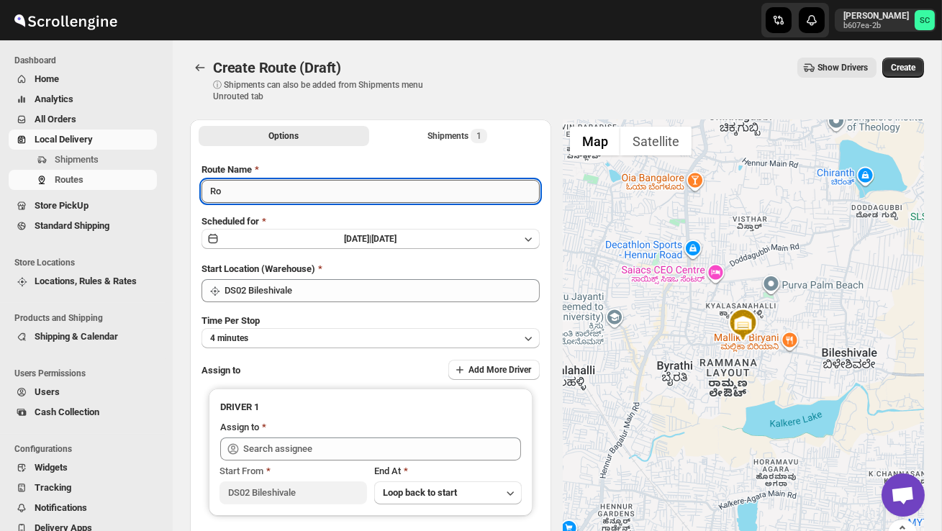
type input "R"
type input "Order no 26470"
click at [329, 331] on button "4 minutes" at bounding box center [371, 338] width 338 height 20
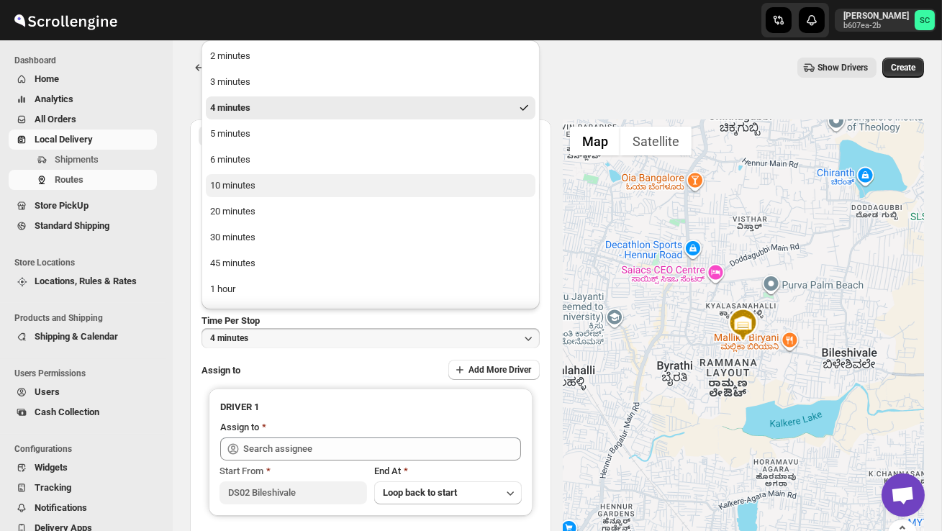
click at [258, 181] on button "10 minutes" at bounding box center [371, 185] width 330 height 23
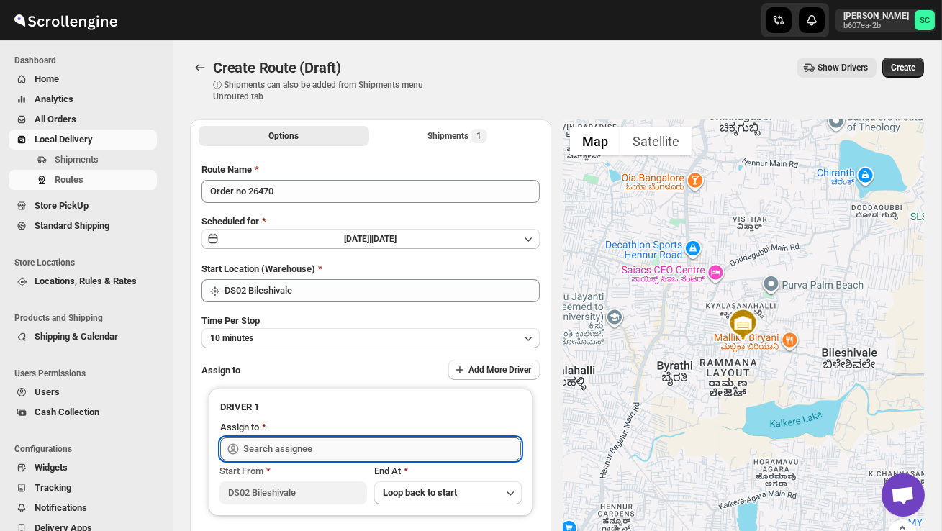
click at [294, 446] on input "text" at bounding box center [382, 449] width 278 height 23
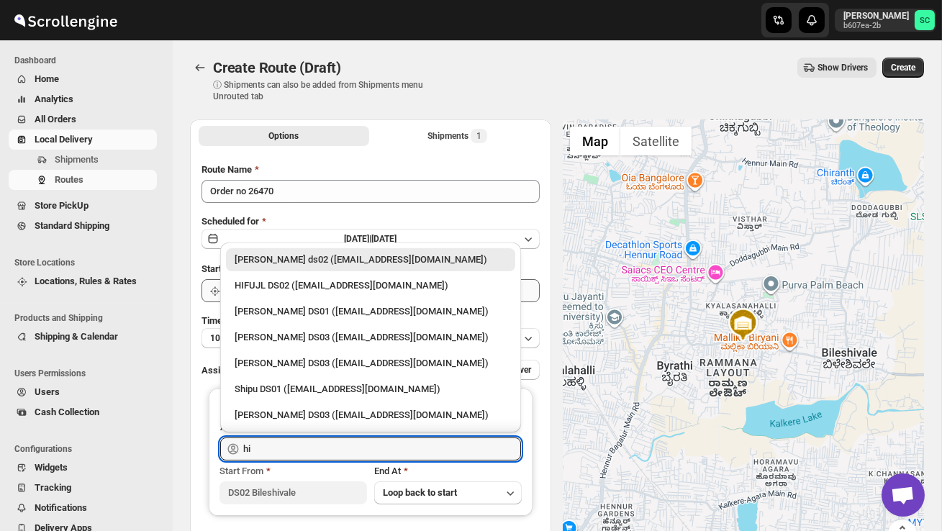
click at [330, 291] on div "HIFUJL DS02 ([EMAIL_ADDRESS][DOMAIN_NAME])" at bounding box center [371, 286] width 272 height 14
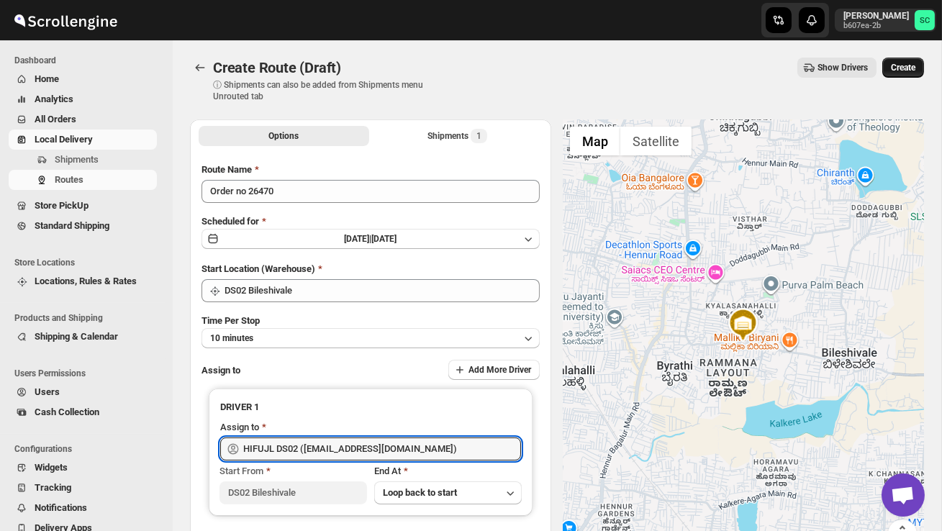
type input "HIFUJL DS02 ([EMAIL_ADDRESS][DOMAIN_NAME])"
click at [897, 68] on span "Create" at bounding box center [903, 68] width 24 height 12
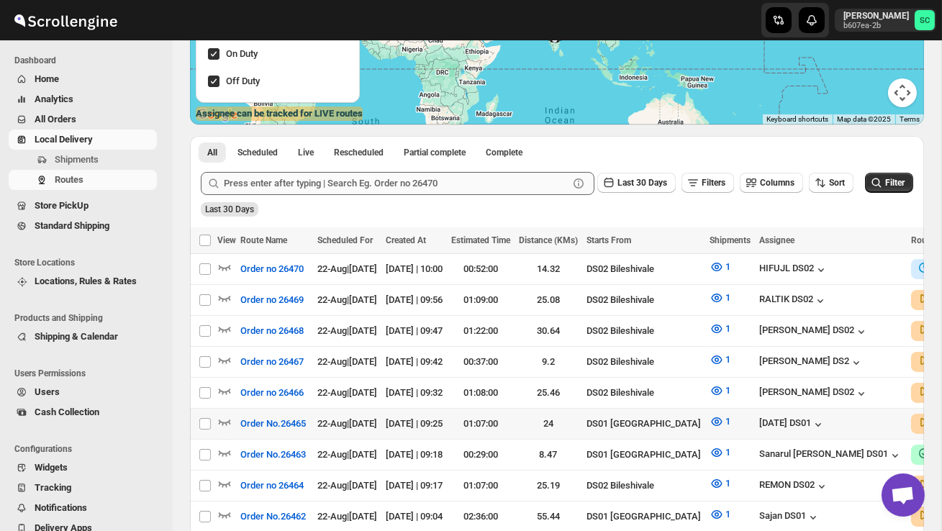
scroll to position [230, 0]
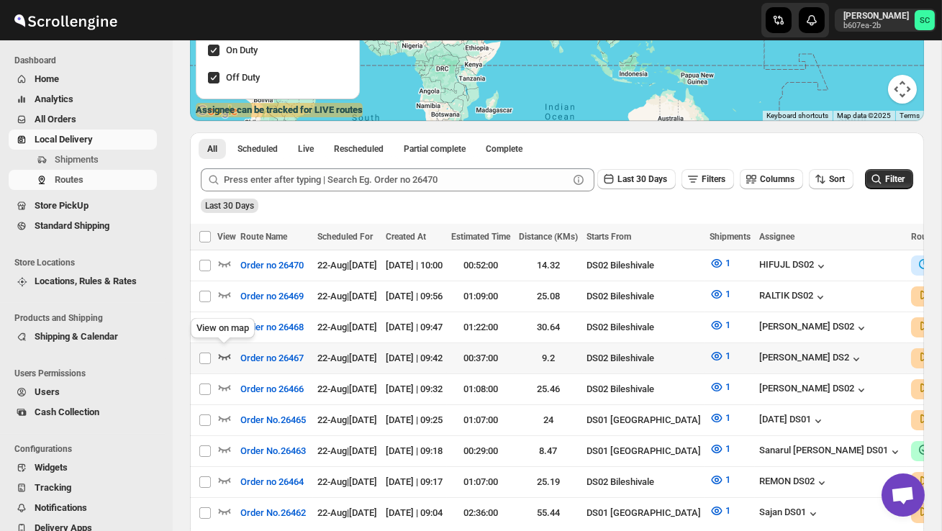
click at [223, 356] on icon "button" at bounding box center [225, 357] width 12 height 6
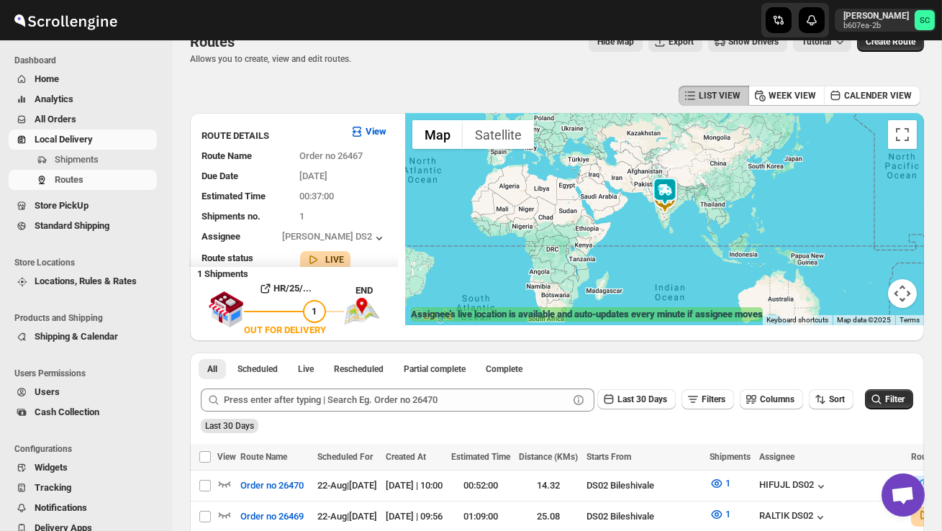
scroll to position [0, 0]
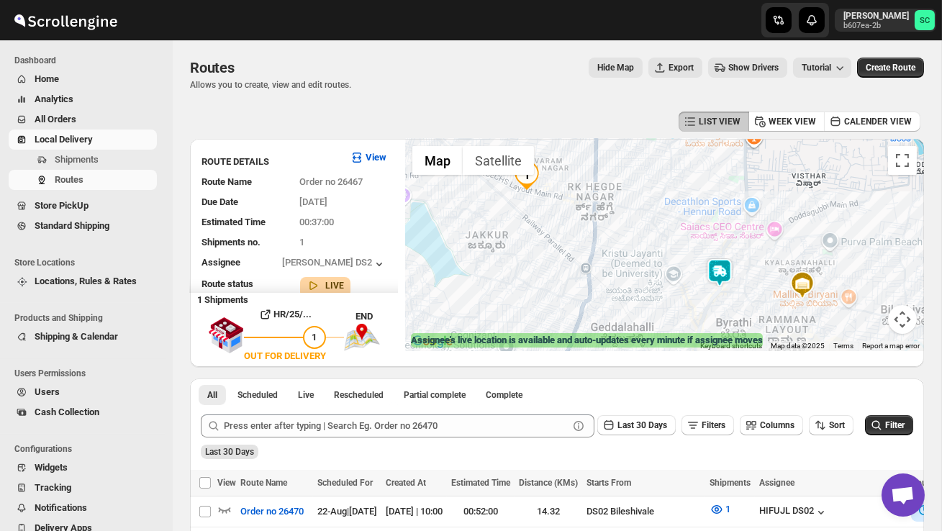
click at [730, 267] on img at bounding box center [719, 272] width 29 height 29
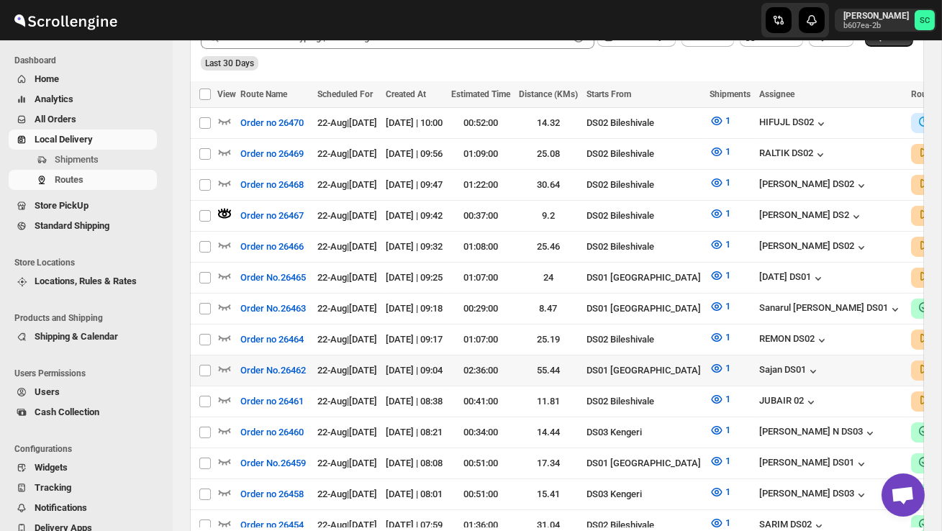
scroll to position [389, 0]
click at [222, 330] on icon "button" at bounding box center [224, 337] width 14 height 14
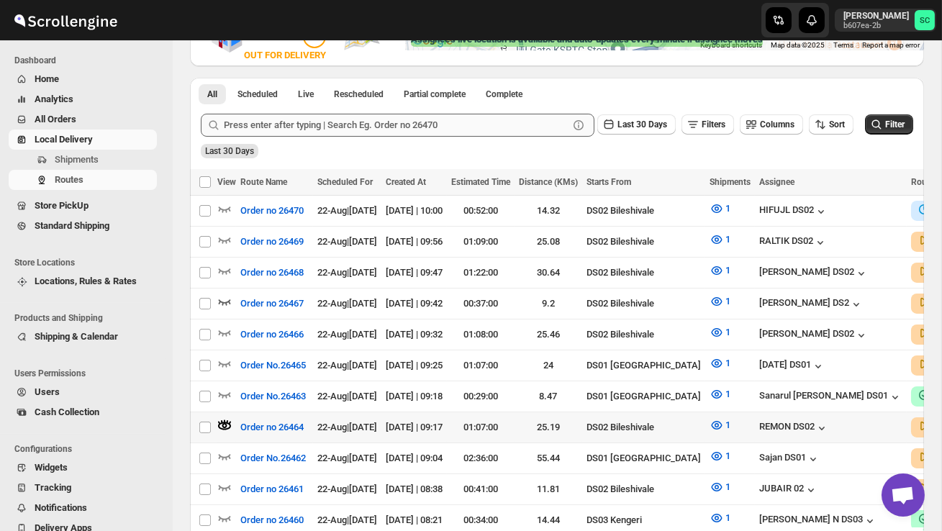
scroll to position [308, 0]
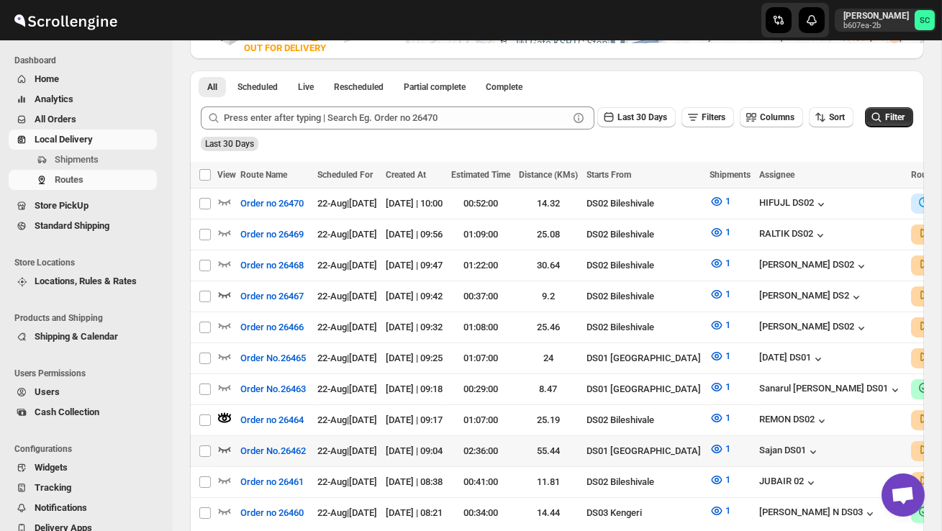
click at [228, 442] on icon "button" at bounding box center [224, 449] width 14 height 14
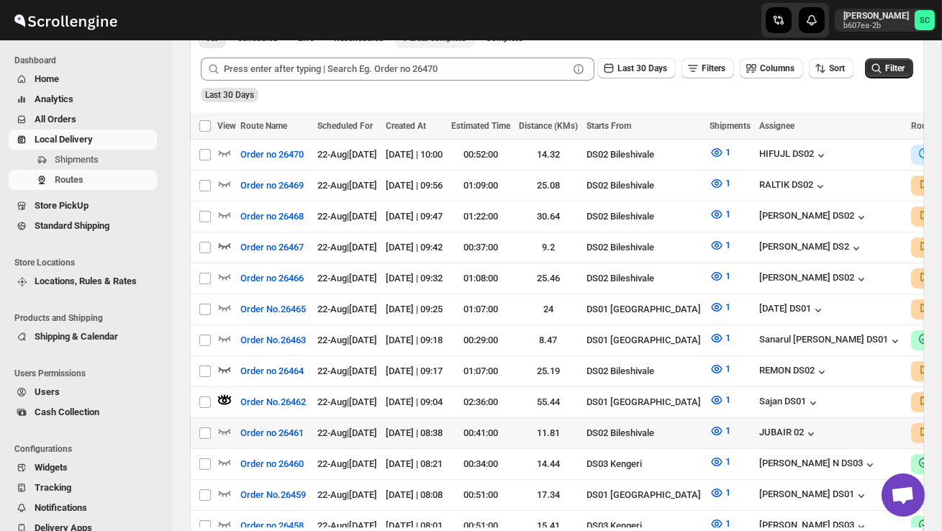
scroll to position [378, 0]
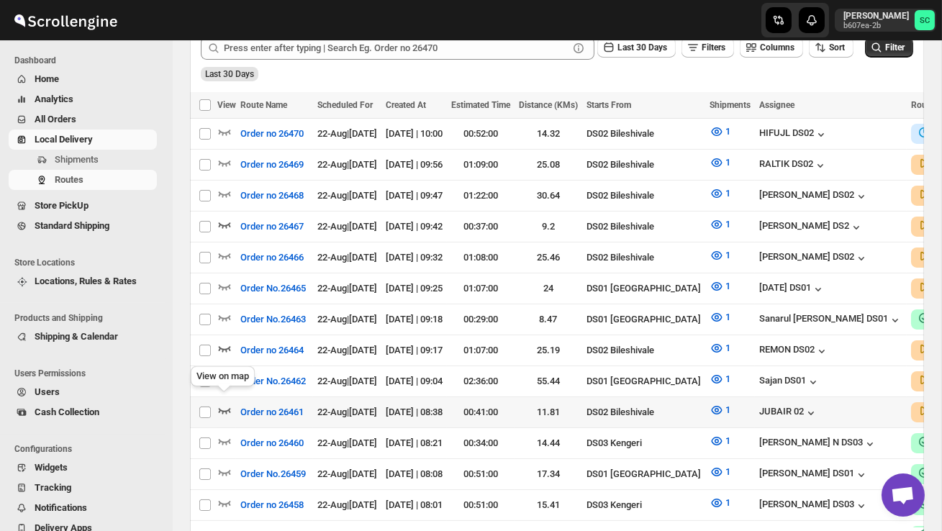
click at [225, 403] on icon "button" at bounding box center [224, 410] width 14 height 14
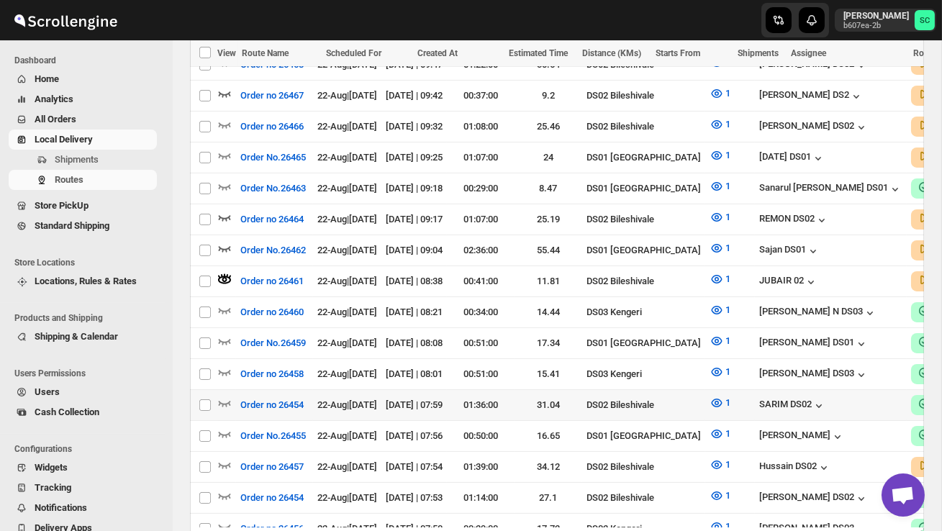
scroll to position [513, 0]
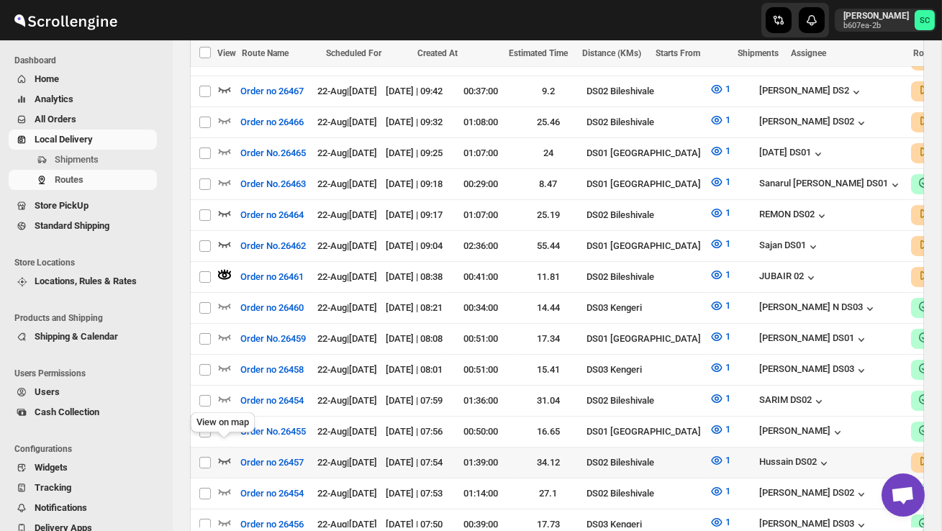
click at [222, 453] on icon "button" at bounding box center [224, 460] width 14 height 14
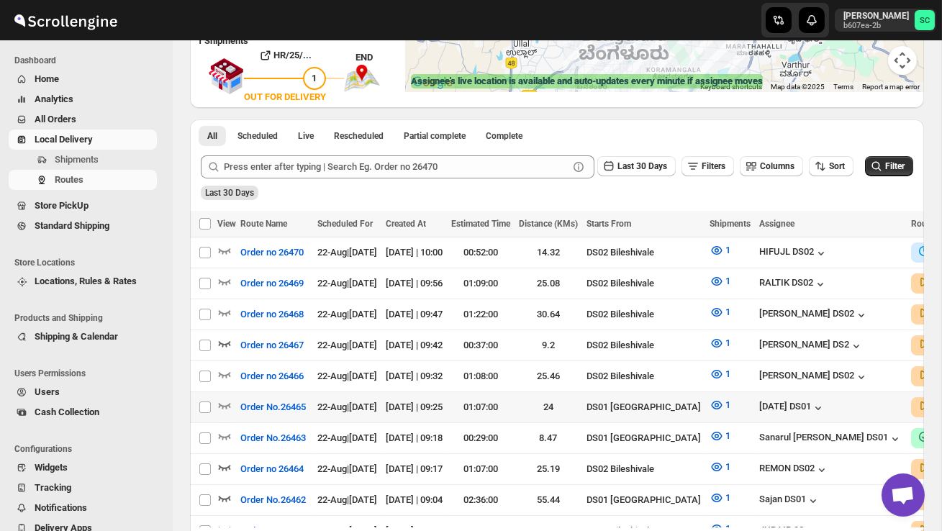
scroll to position [260, 0]
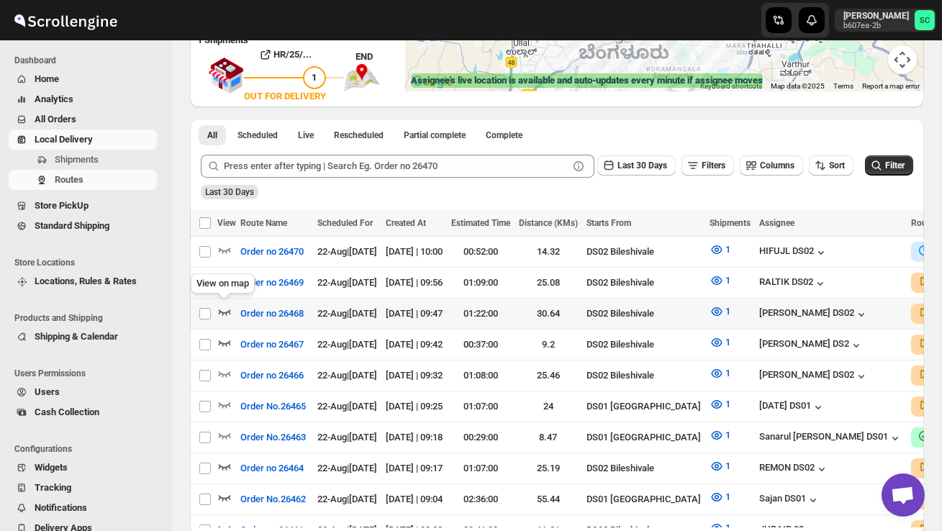
click at [226, 309] on icon "button" at bounding box center [225, 312] width 12 height 6
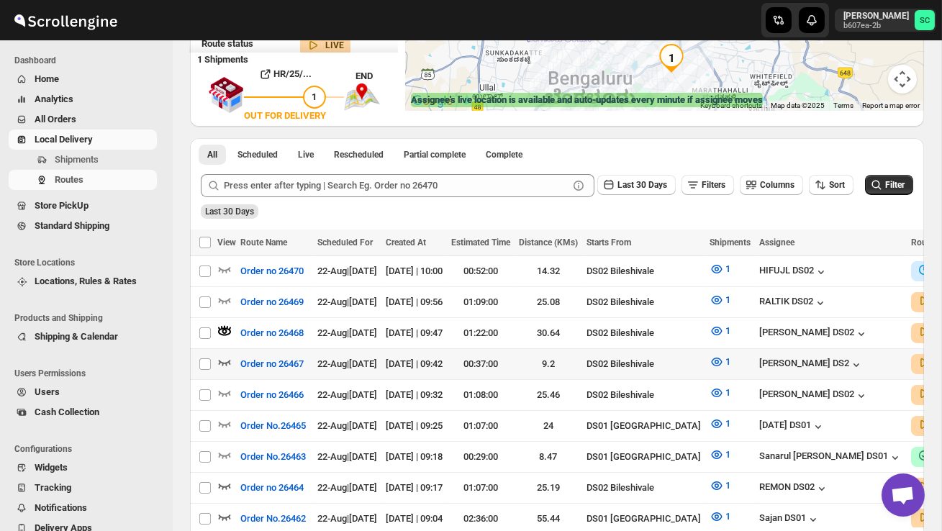
scroll to position [245, 0]
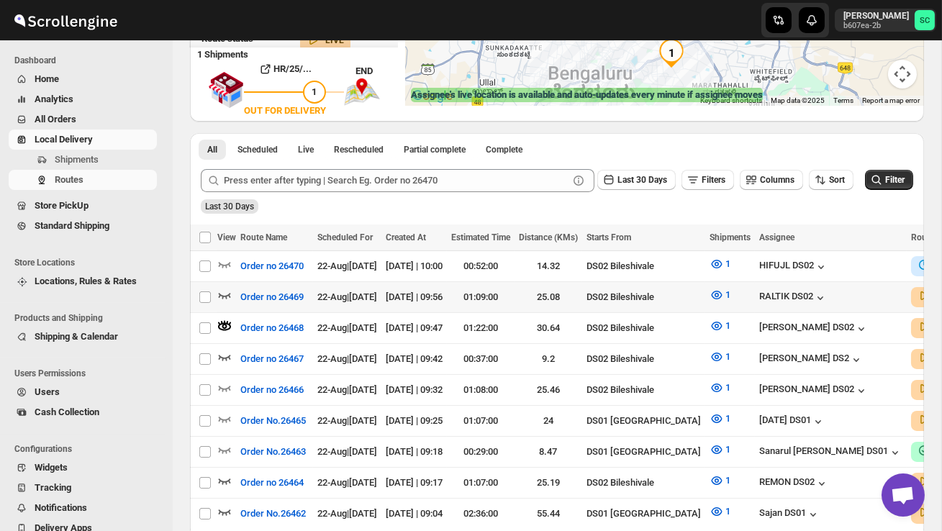
click at [225, 291] on icon "button" at bounding box center [224, 295] width 14 height 14
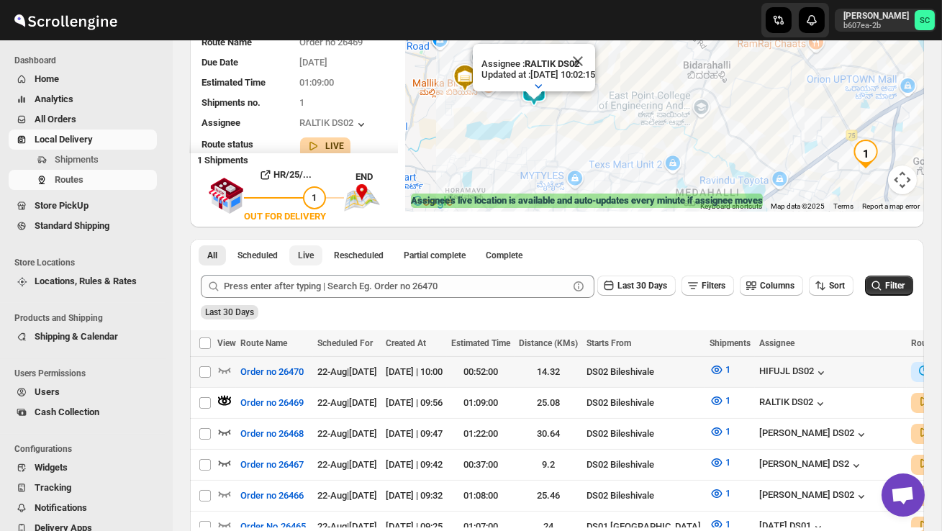
scroll to position [155, 0]
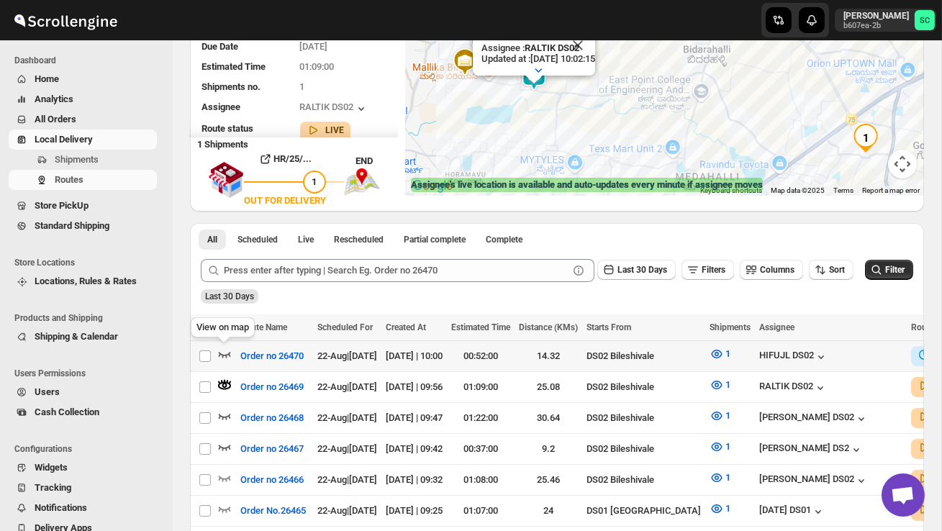
click at [229, 356] on icon "button" at bounding box center [224, 354] width 14 height 14
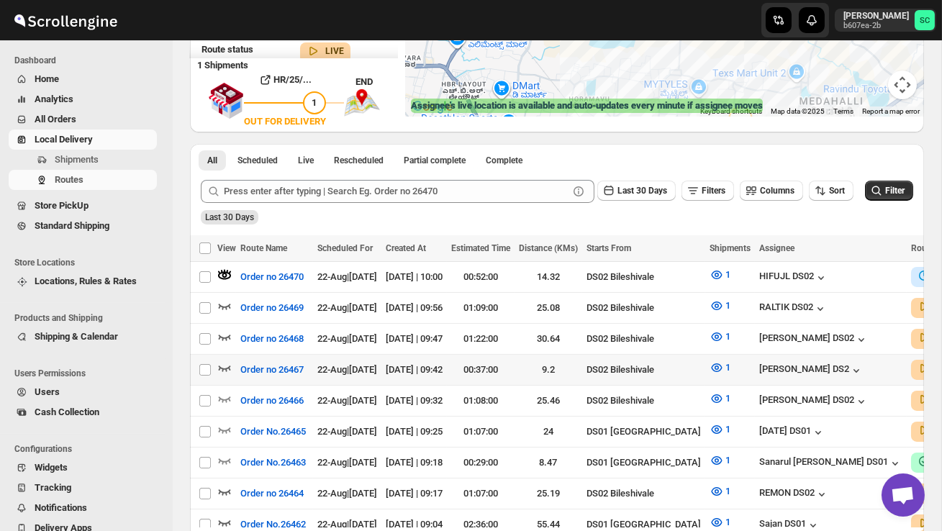
scroll to position [237, 0]
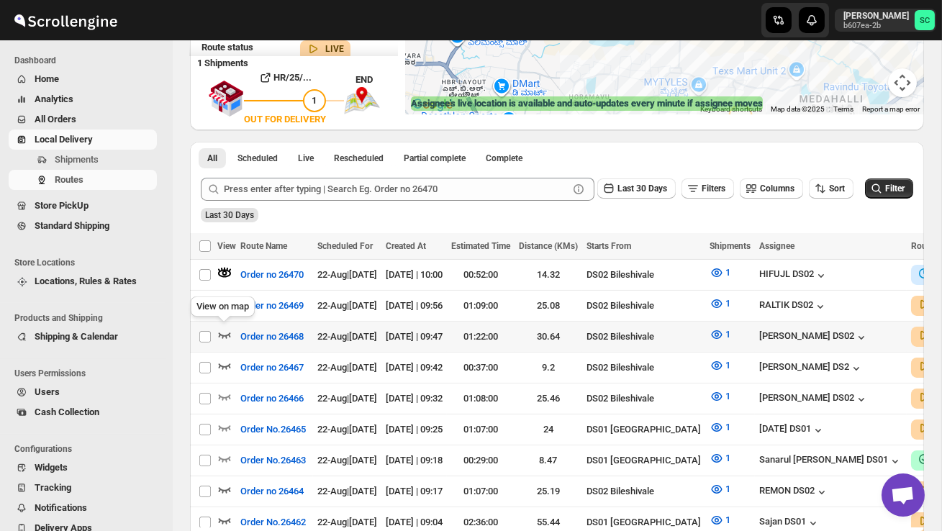
click at [227, 332] on icon "button" at bounding box center [224, 334] width 14 height 14
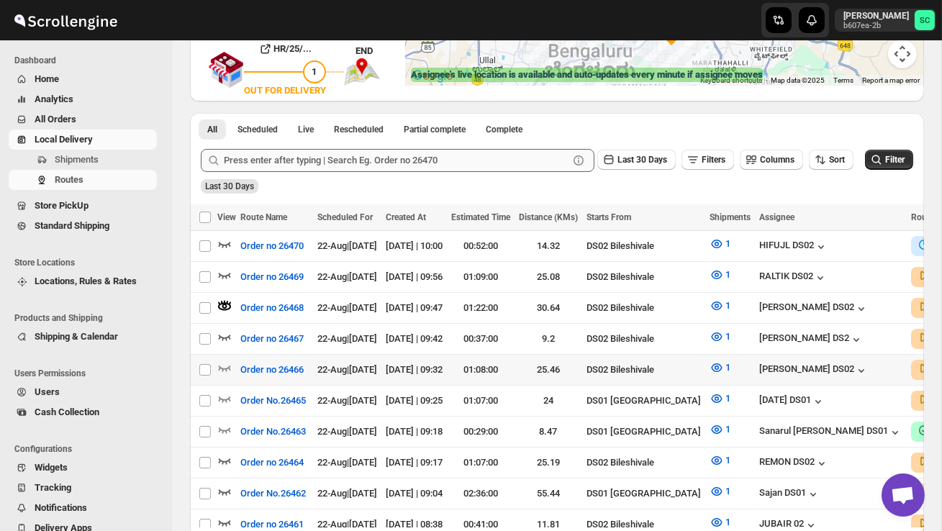
scroll to position [278, 0]
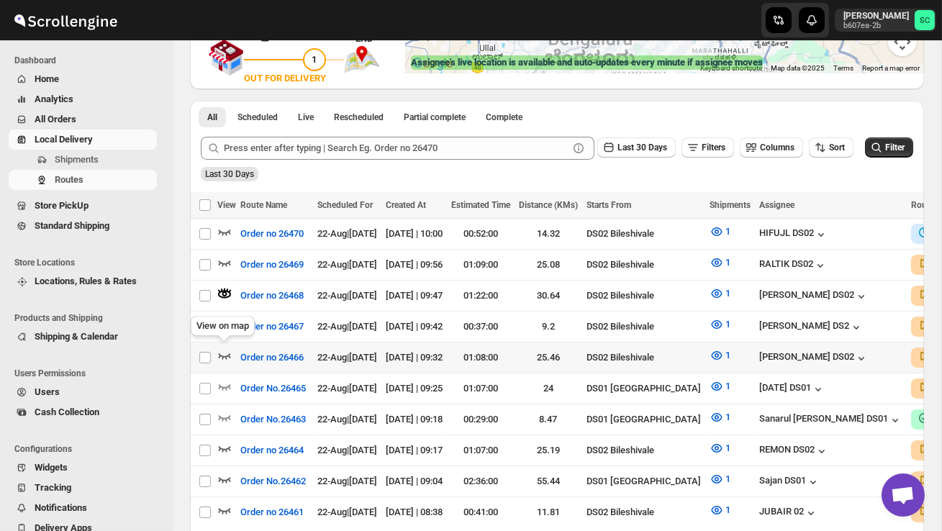
click at [227, 350] on icon "button" at bounding box center [224, 355] width 14 height 14
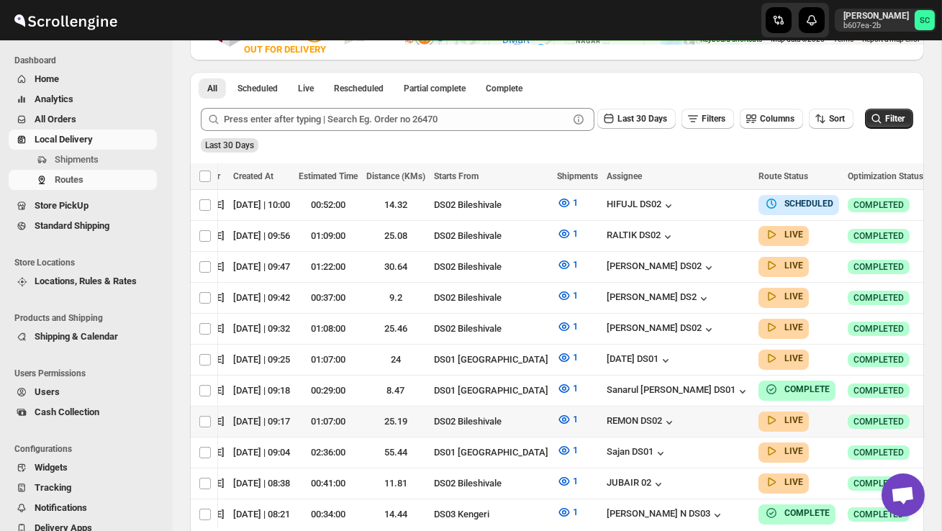
scroll to position [0, 0]
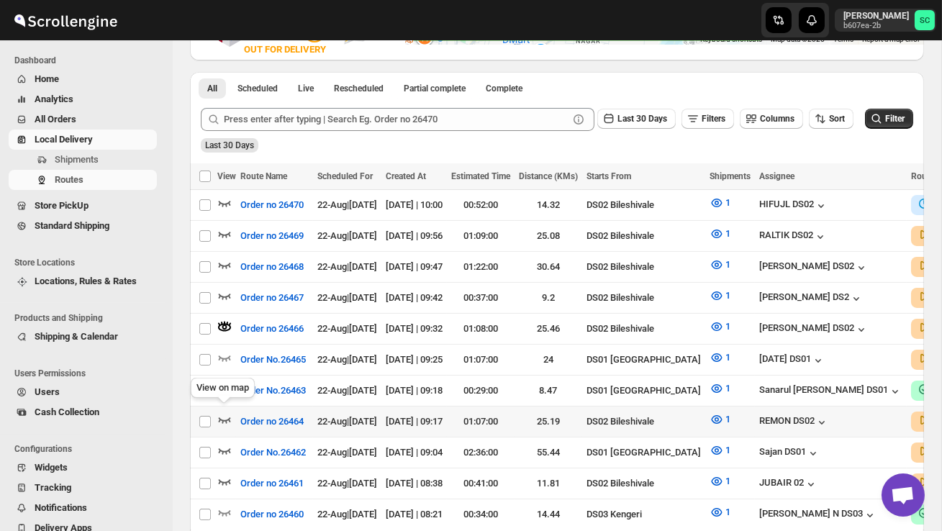
click at [220, 412] on icon "button" at bounding box center [224, 419] width 14 height 14
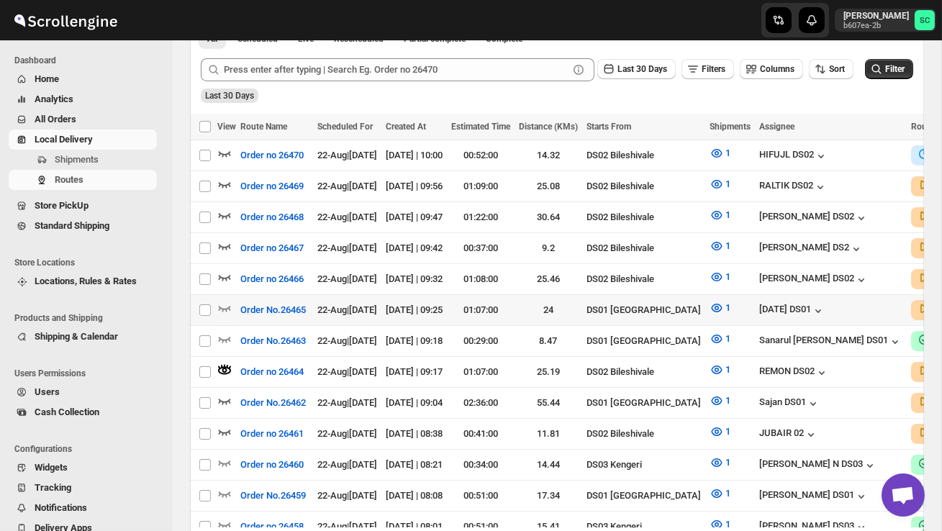
scroll to position [363, 0]
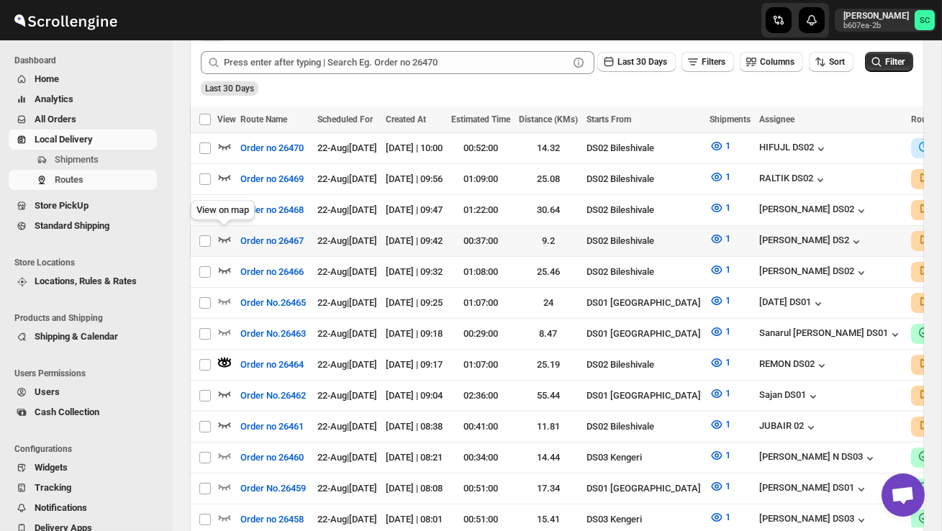
click at [222, 232] on icon "button" at bounding box center [224, 239] width 14 height 14
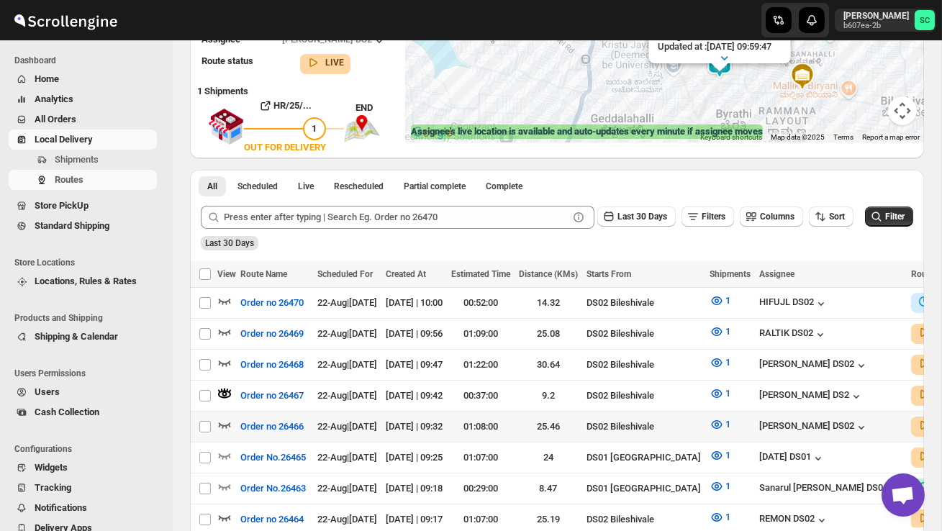
scroll to position [234, 0]
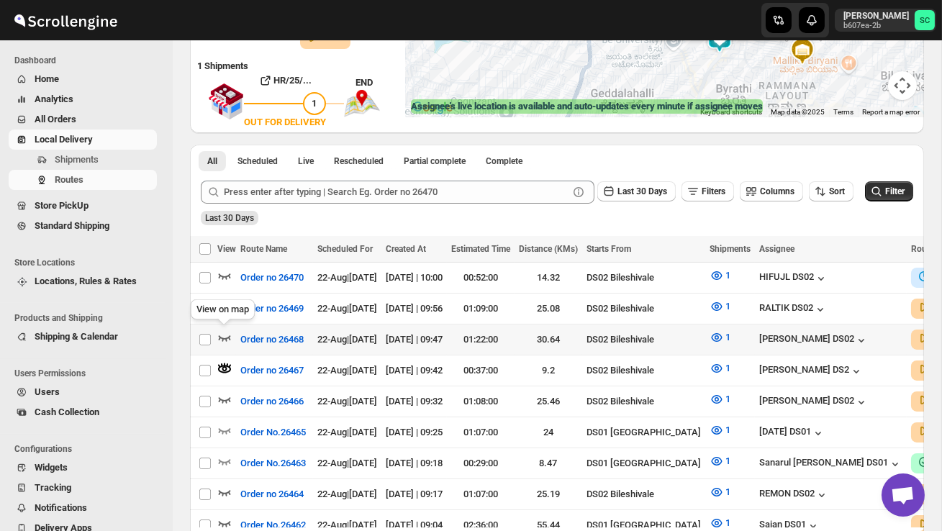
click at [223, 340] on icon "button" at bounding box center [224, 337] width 14 height 14
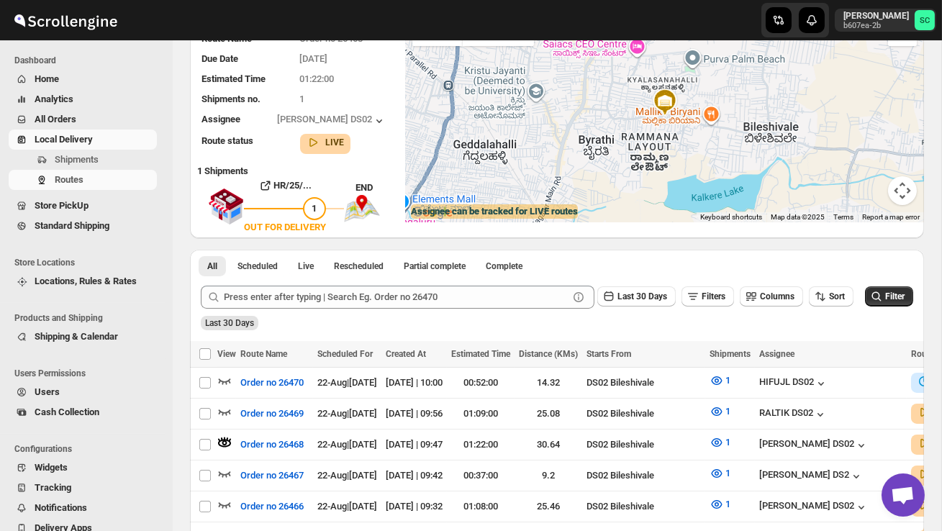
scroll to position [15, 0]
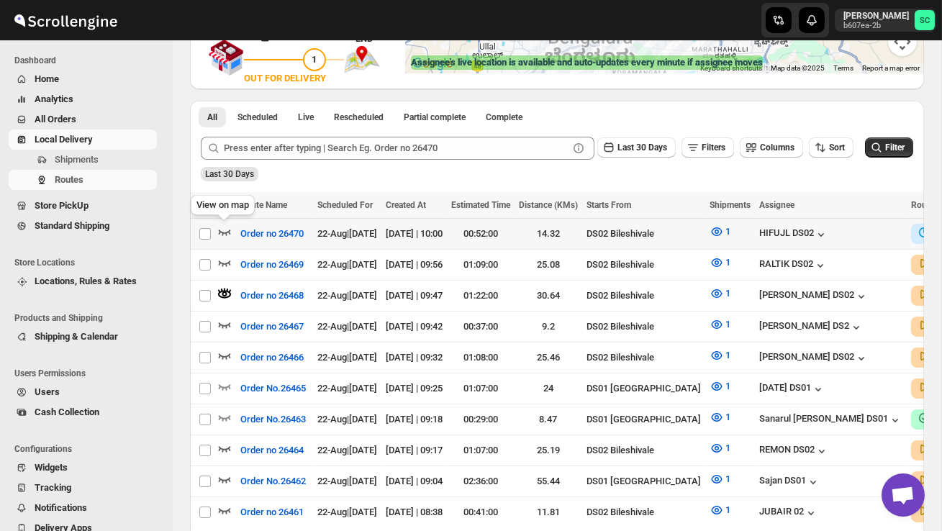
click at [223, 226] on icon "button" at bounding box center [224, 232] width 14 height 14
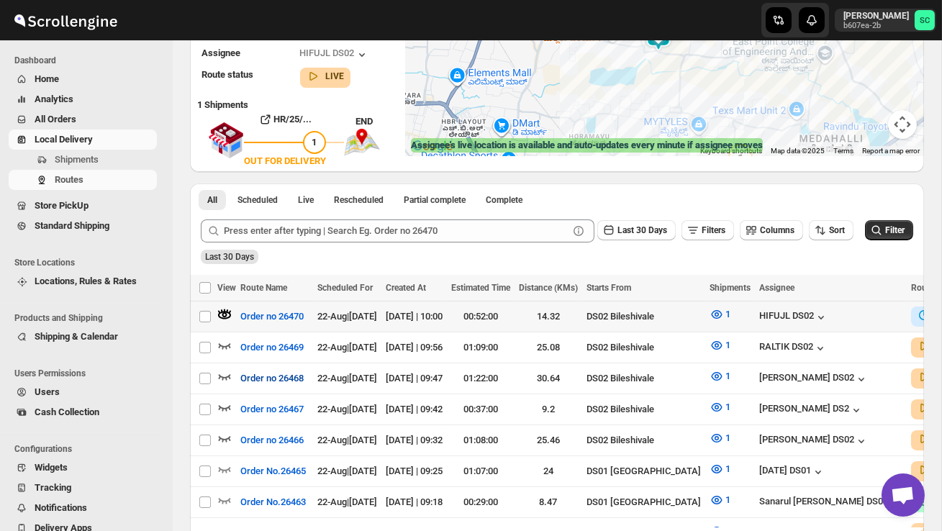
scroll to position [196, 0]
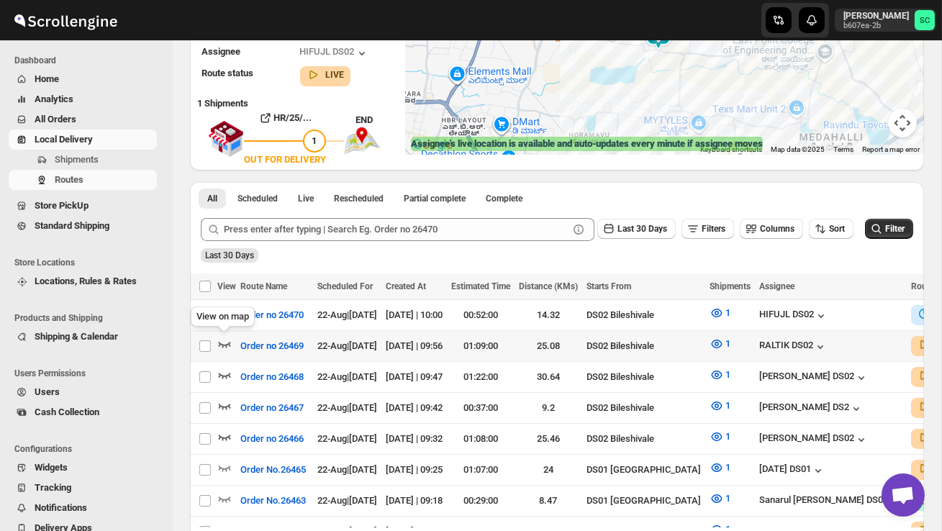
click at [226, 343] on icon "button" at bounding box center [225, 345] width 12 height 6
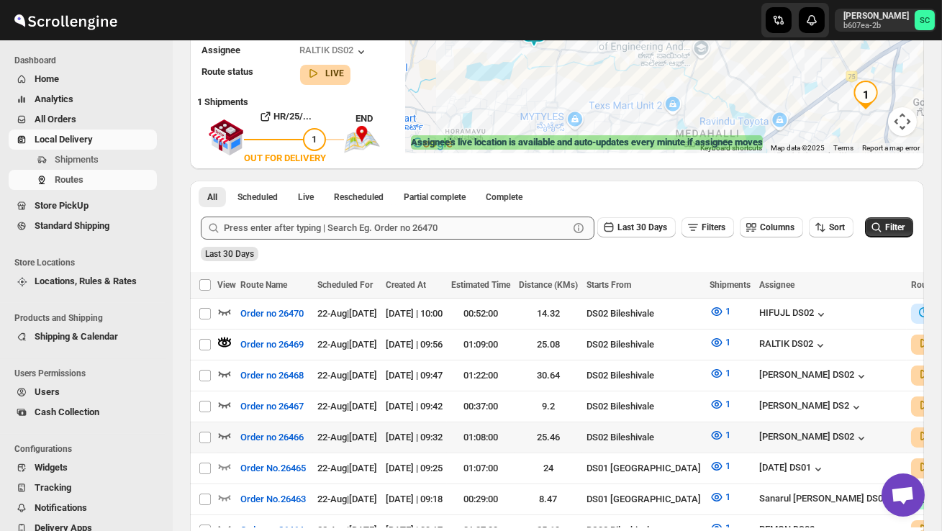
scroll to position [199, 0]
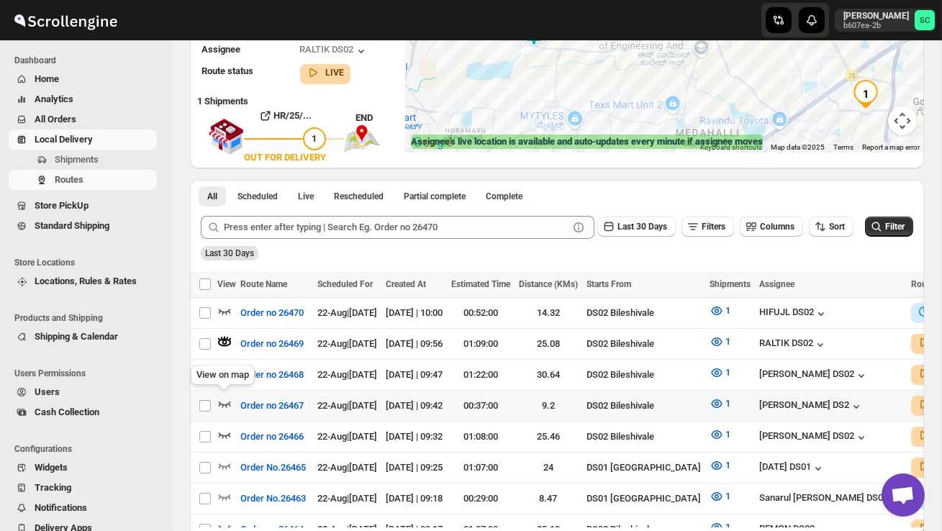
click at [224, 397] on icon "button" at bounding box center [224, 404] width 14 height 14
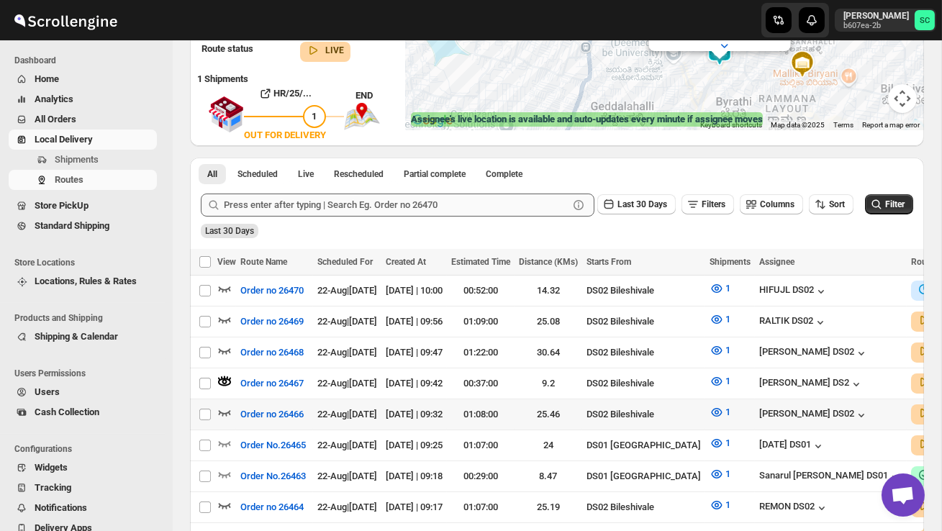
scroll to position [234, 0]
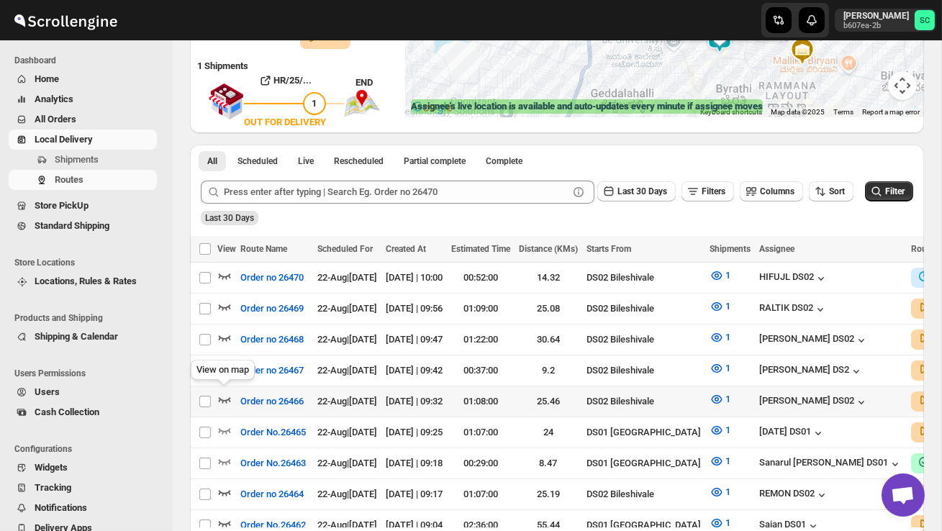
click at [227, 392] on icon "button" at bounding box center [224, 399] width 14 height 14
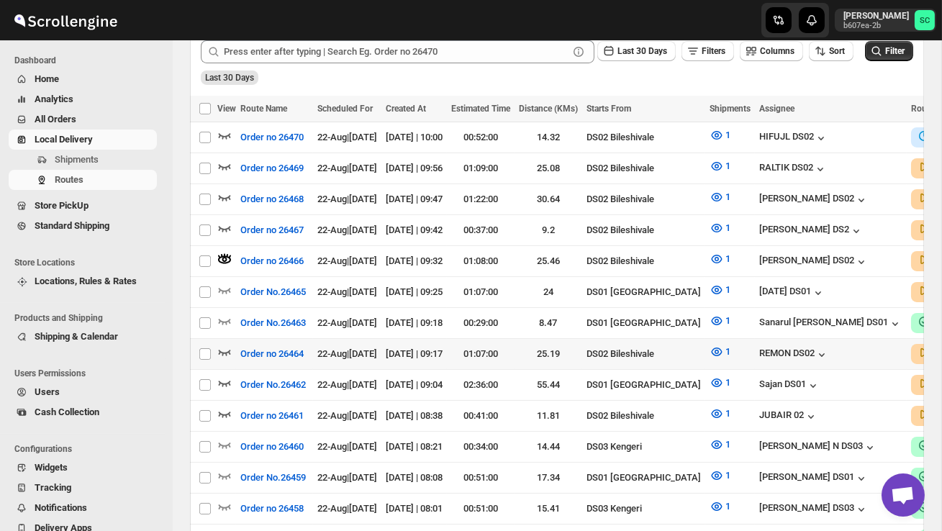
scroll to position [376, 0]
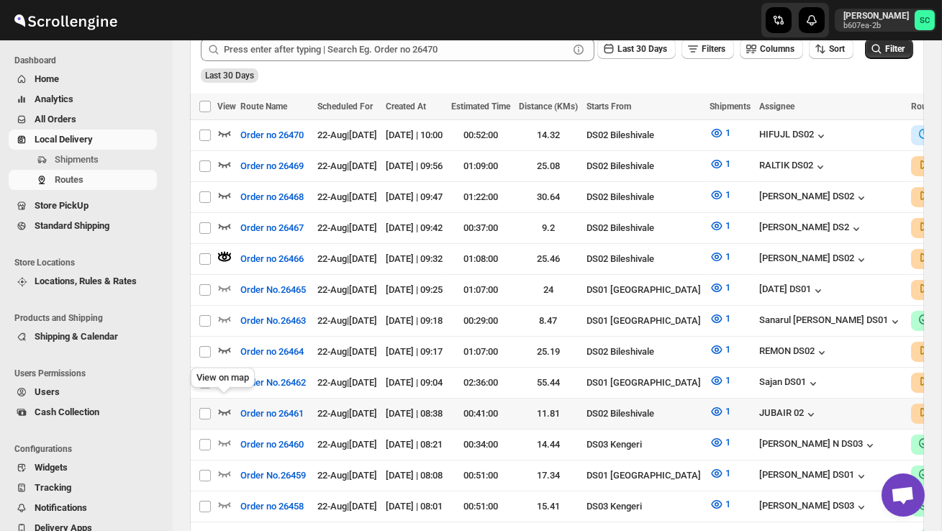
click at [220, 404] on icon "button" at bounding box center [224, 411] width 14 height 14
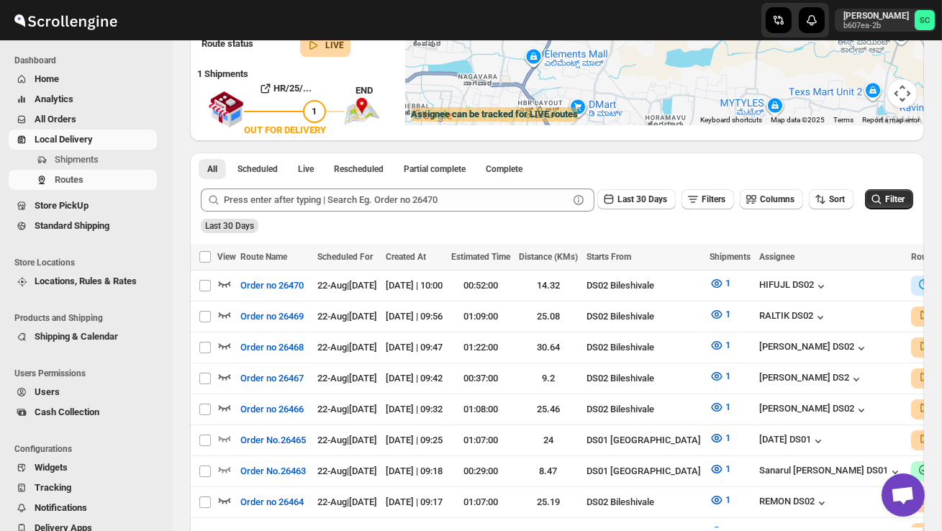
scroll to position [0, 0]
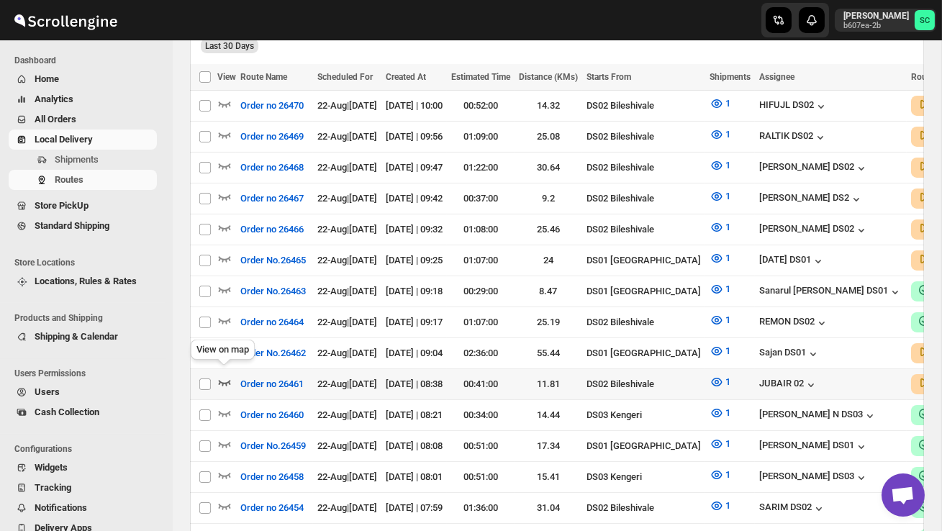
click at [222, 375] on icon "button" at bounding box center [224, 382] width 14 height 14
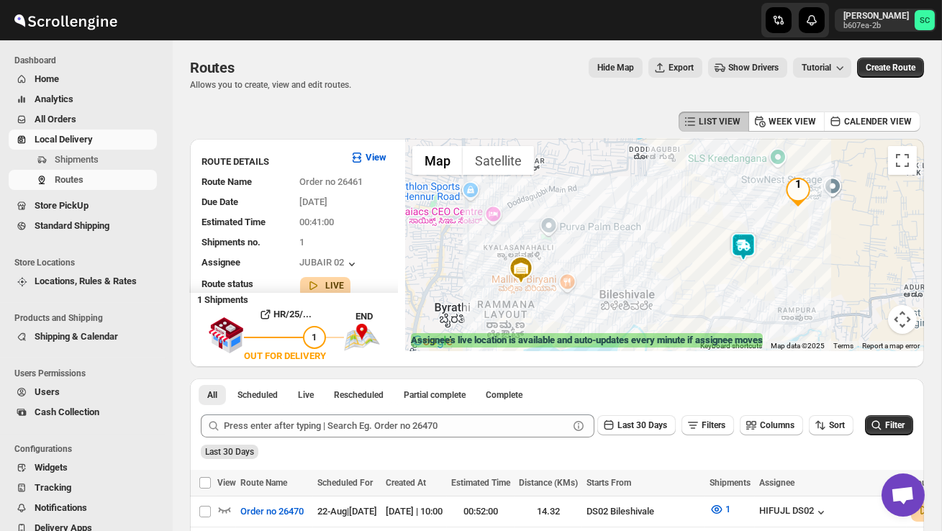
click at [741, 236] on img at bounding box center [743, 246] width 29 height 29
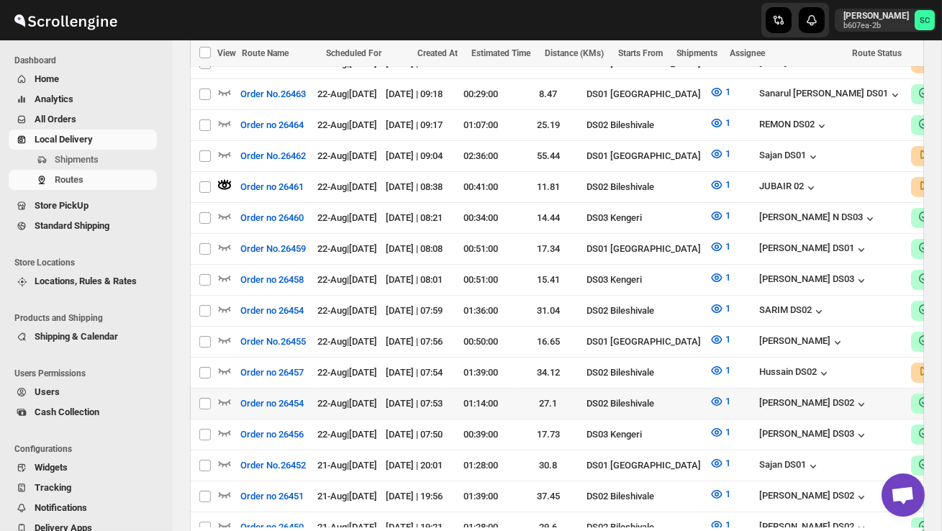
scroll to position [623, 0]
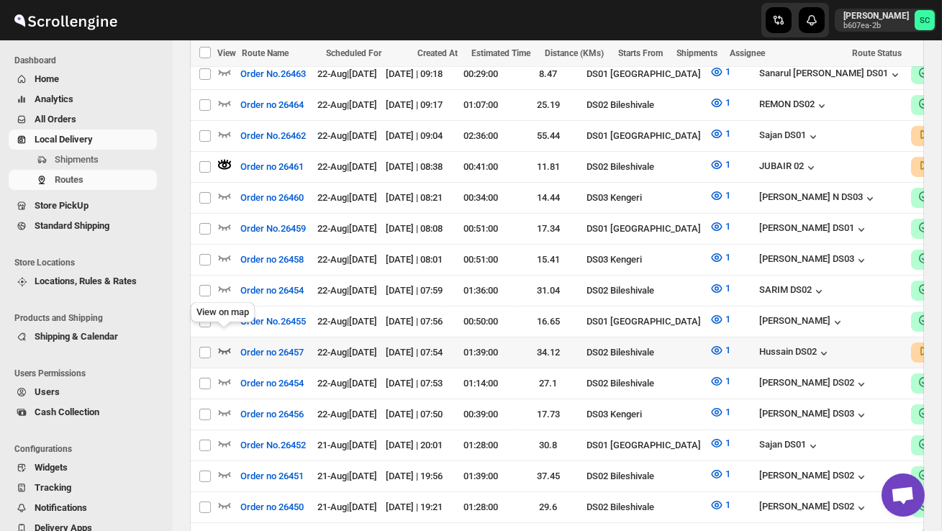
click at [225, 343] on icon "button" at bounding box center [224, 350] width 14 height 14
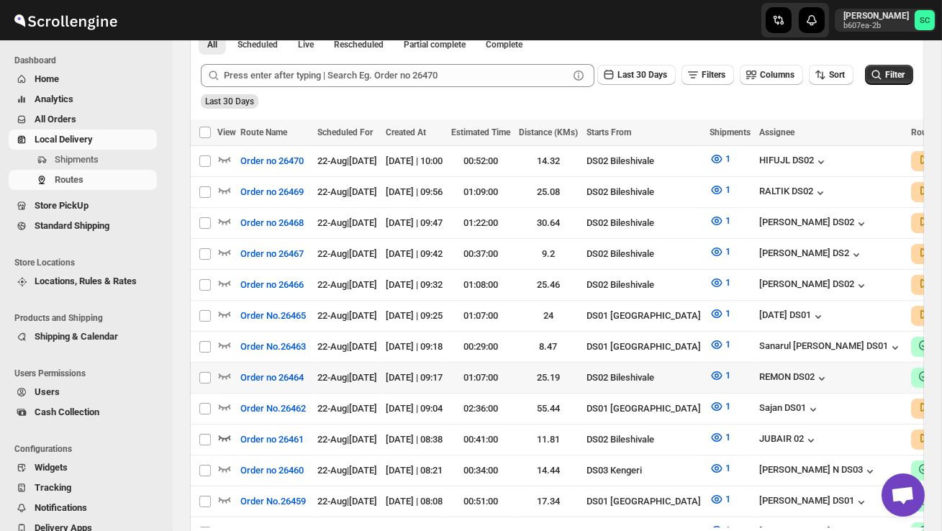
scroll to position [351, 0]
click at [223, 430] on icon "button" at bounding box center [224, 437] width 14 height 14
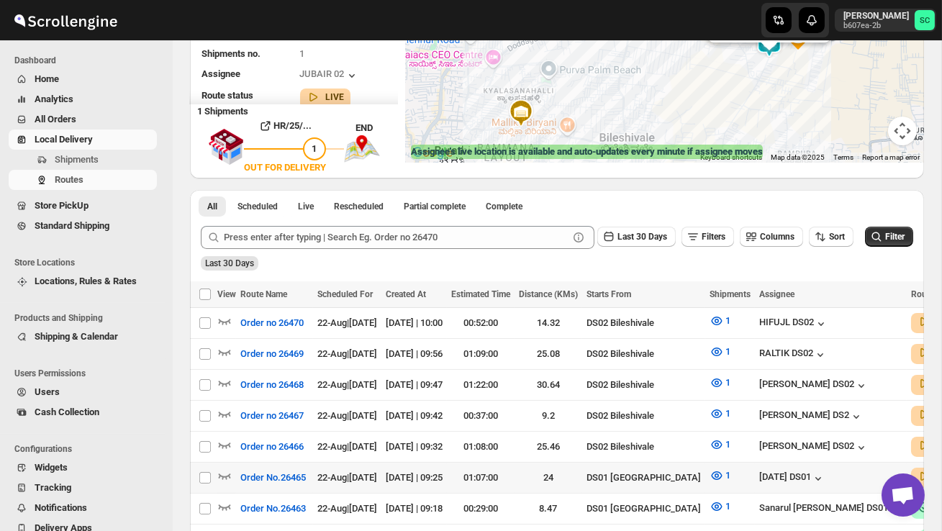
scroll to position [189, 0]
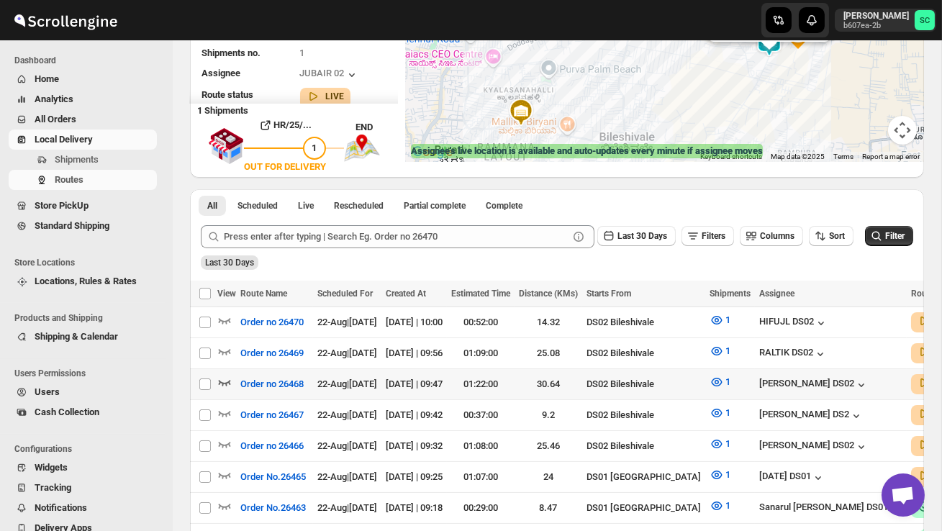
click at [230, 375] on icon "button" at bounding box center [224, 382] width 14 height 14
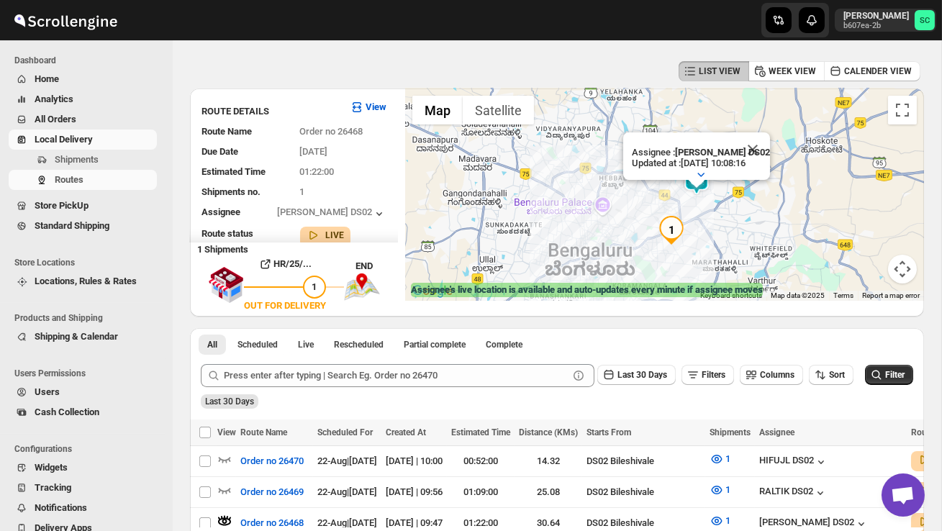
scroll to position [53, 0]
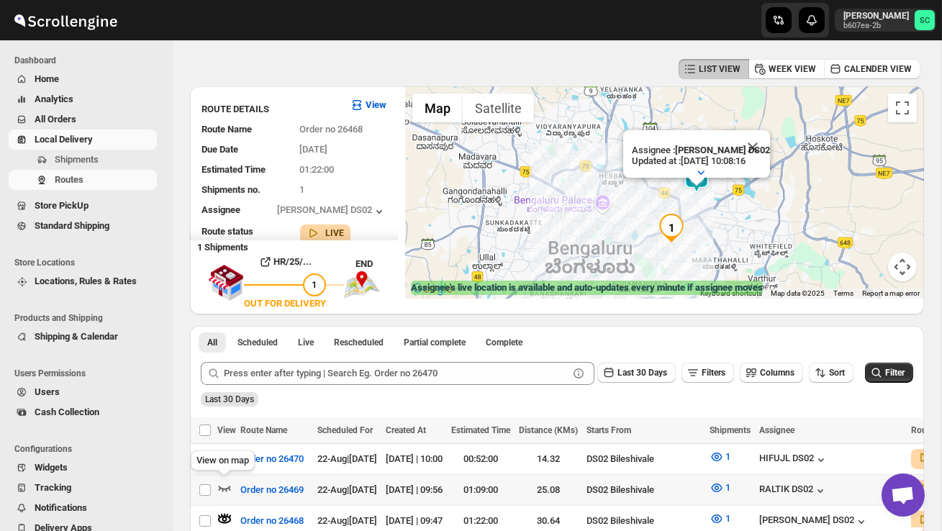
click at [225, 486] on icon "button" at bounding box center [224, 488] width 14 height 14
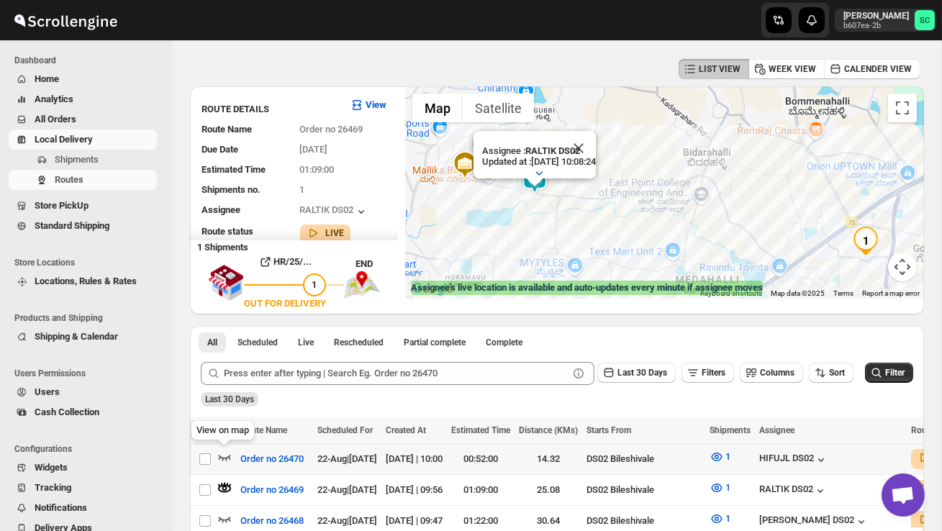
click at [227, 453] on icon "button" at bounding box center [224, 457] width 14 height 14
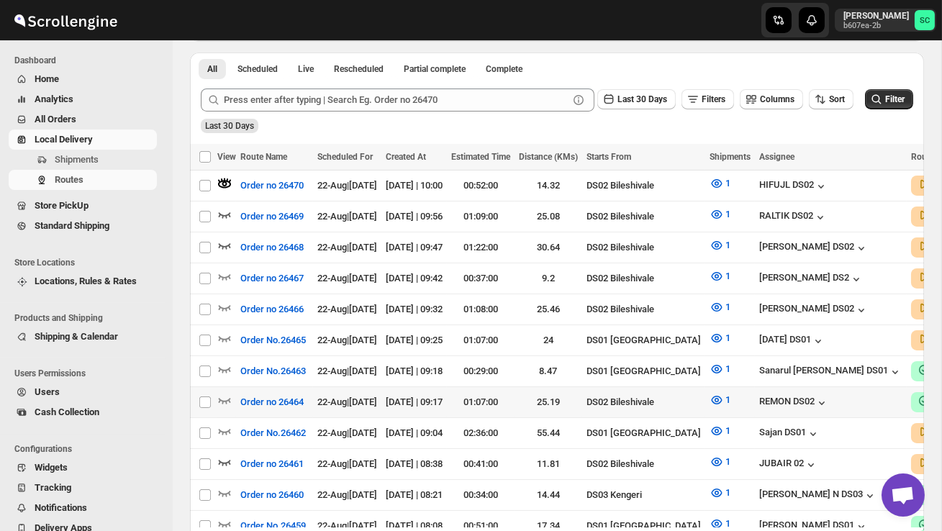
scroll to position [329, 0]
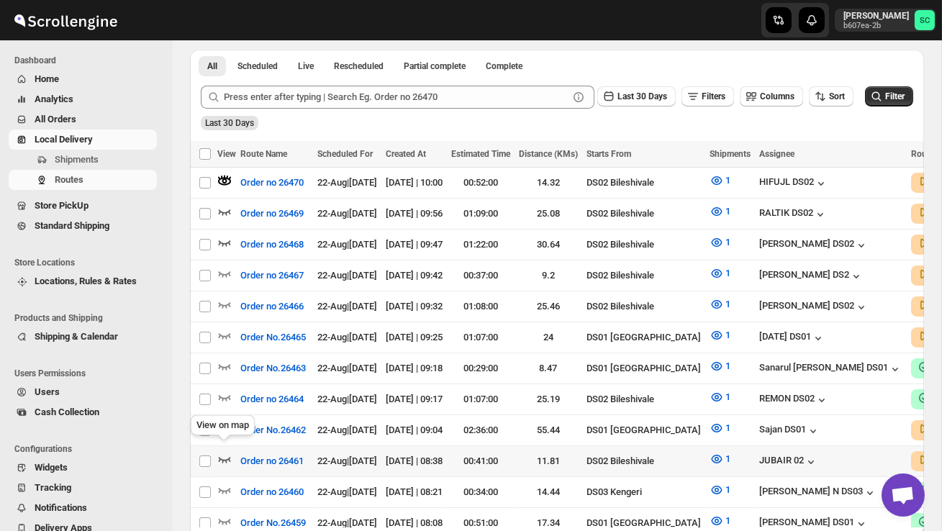
click at [224, 452] on icon "button" at bounding box center [224, 459] width 14 height 14
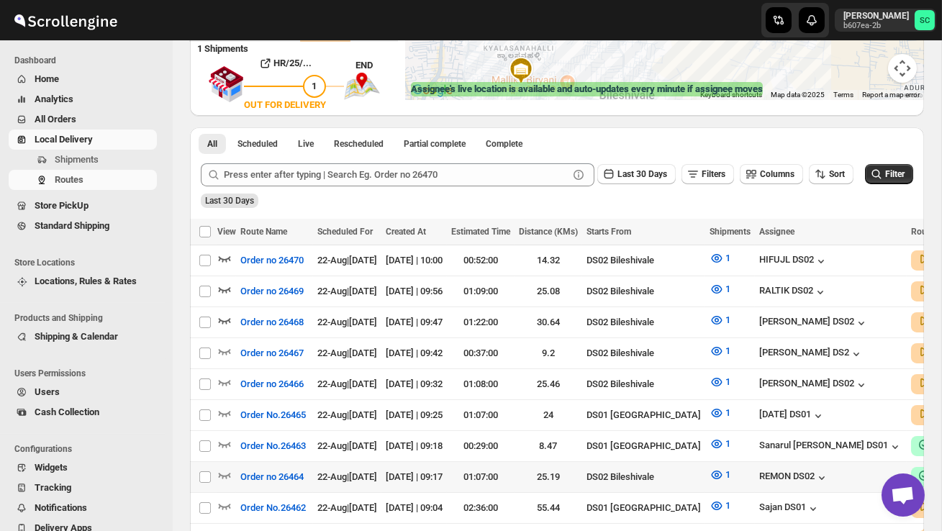
scroll to position [253, 0]
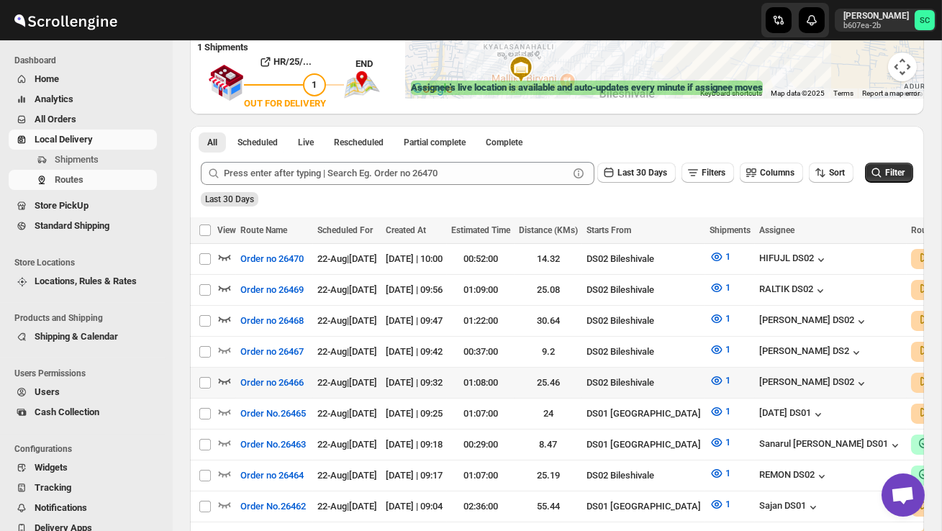
click at [225, 379] on icon "button" at bounding box center [224, 381] width 14 height 14
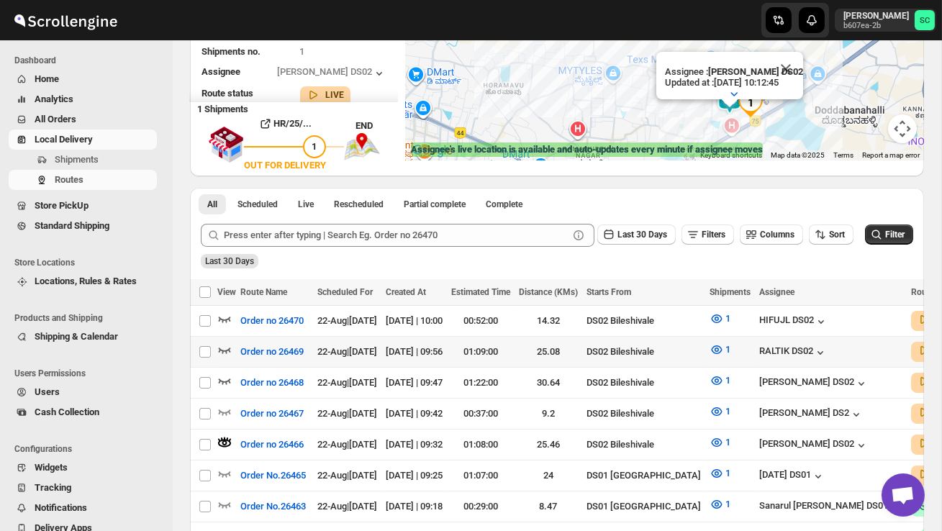
scroll to position [191, 0]
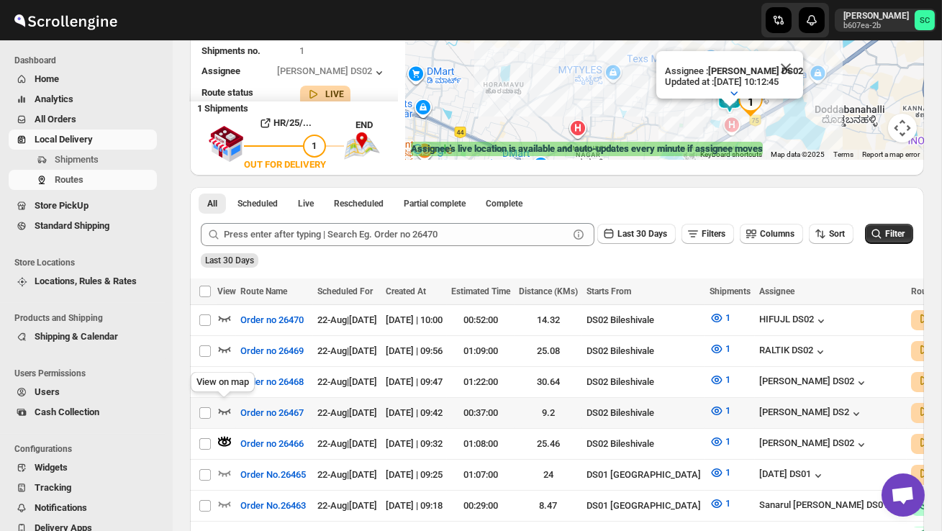
click at [227, 407] on icon "button" at bounding box center [224, 411] width 14 height 14
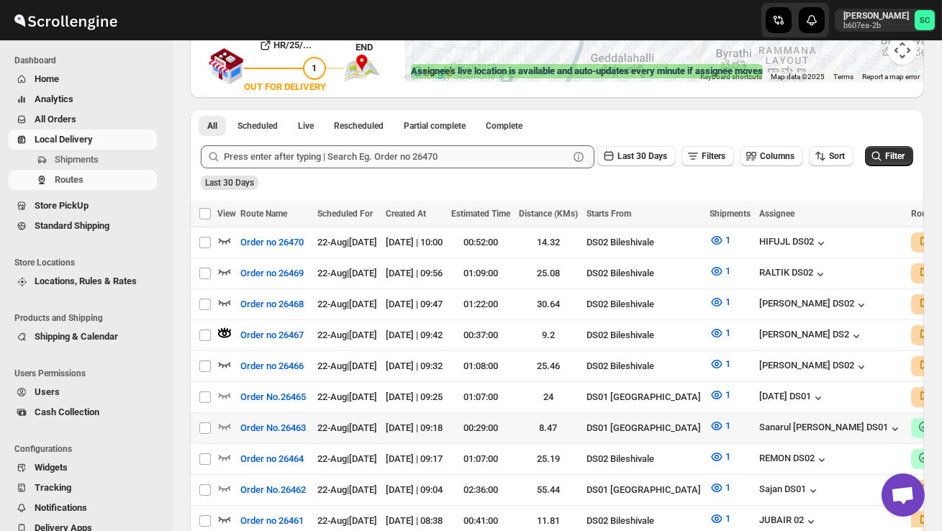
scroll to position [273, 0]
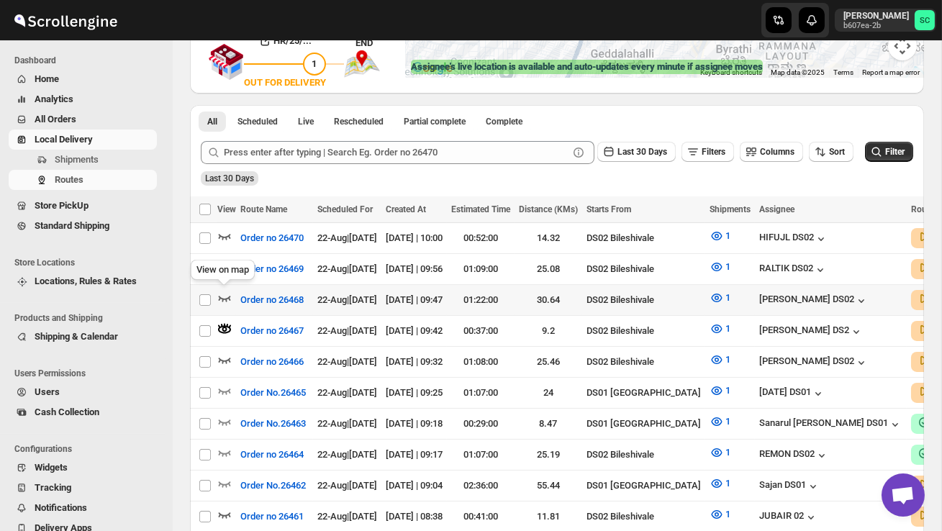
click at [226, 297] on icon "button" at bounding box center [225, 299] width 12 height 6
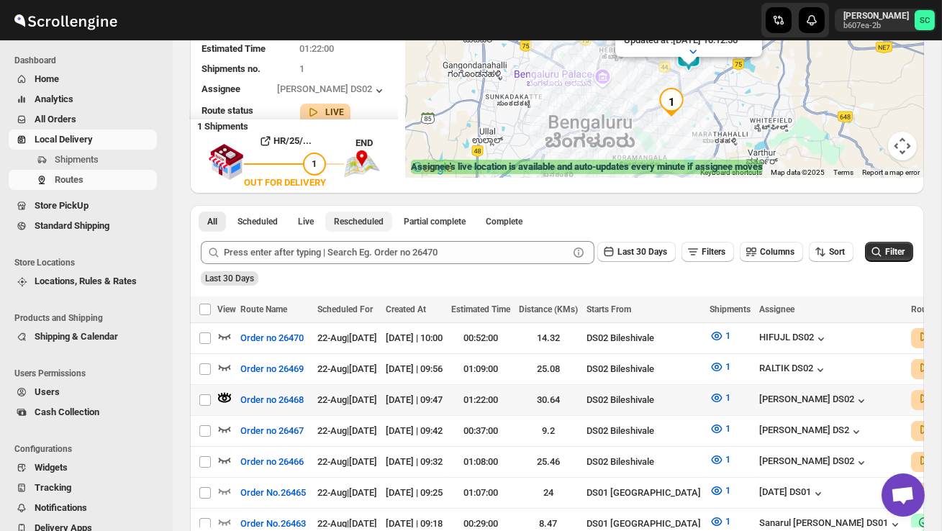
scroll to position [176, 0]
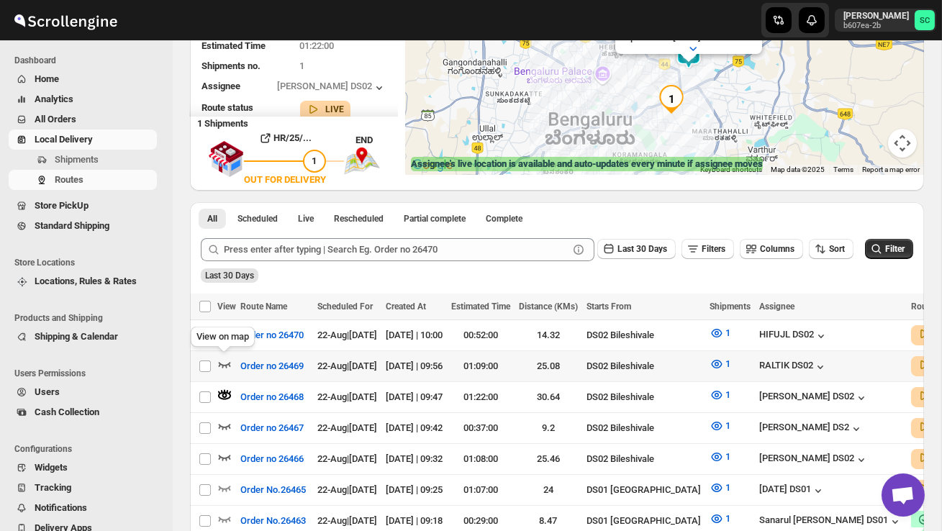
click at [228, 363] on icon "button" at bounding box center [224, 364] width 14 height 14
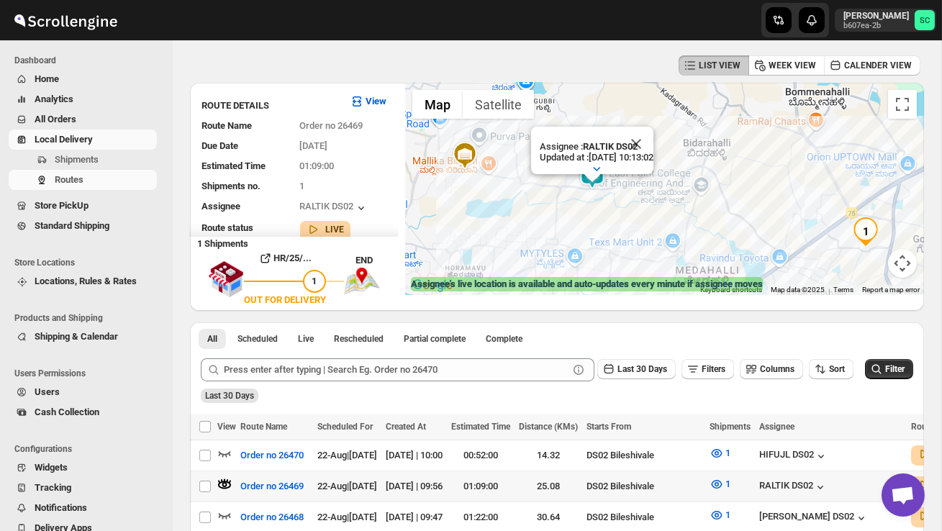
scroll to position [57, 0]
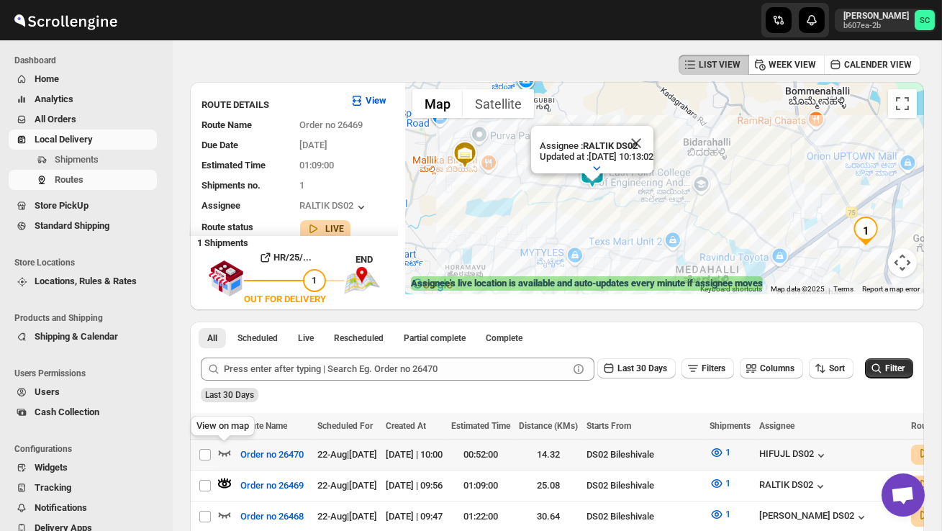
click at [230, 456] on icon "button" at bounding box center [224, 452] width 14 height 14
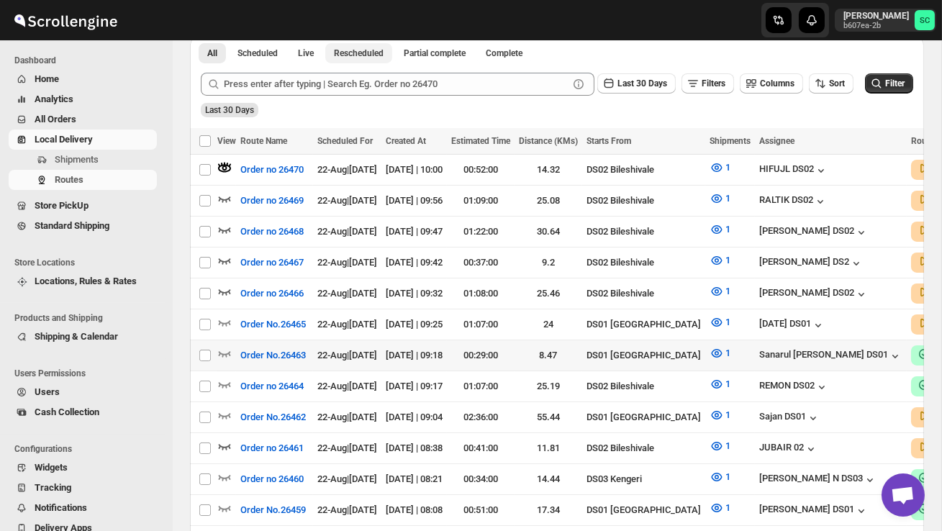
scroll to position [344, 0]
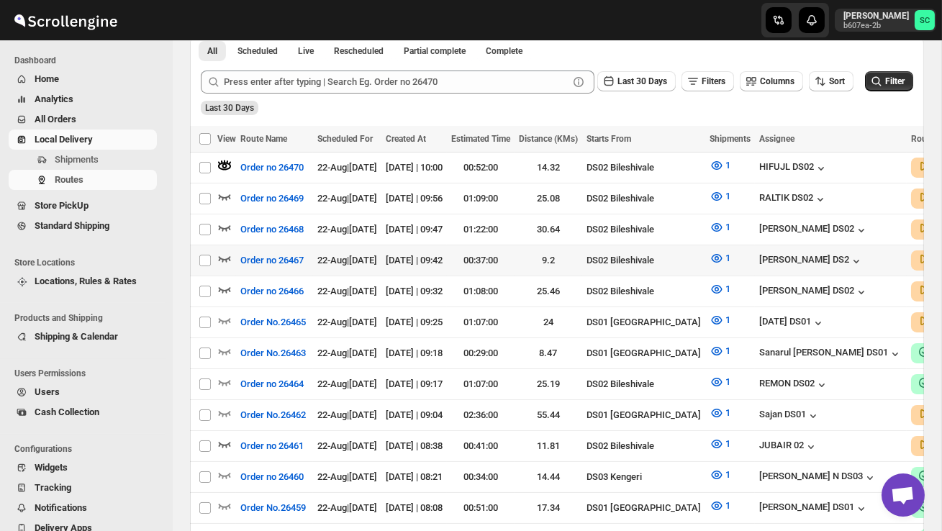
click at [225, 254] on icon "button" at bounding box center [224, 258] width 14 height 14
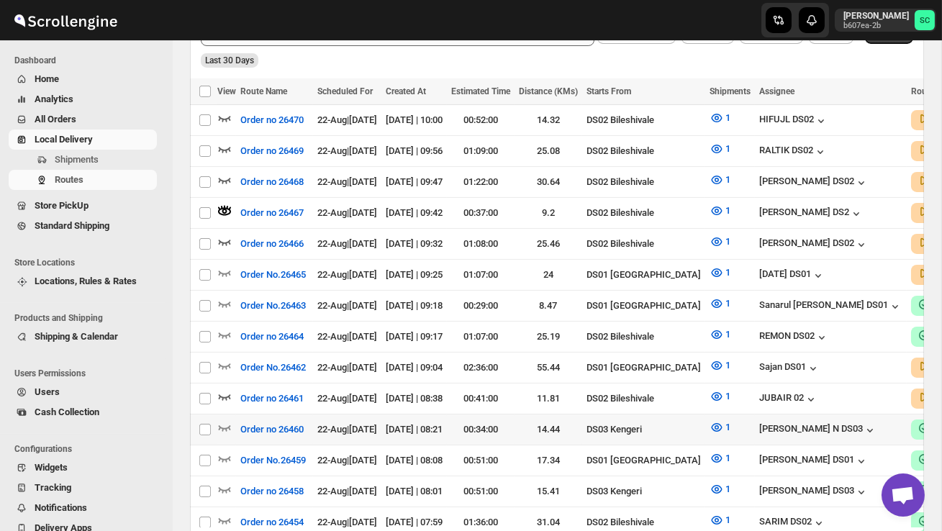
scroll to position [392, 0]
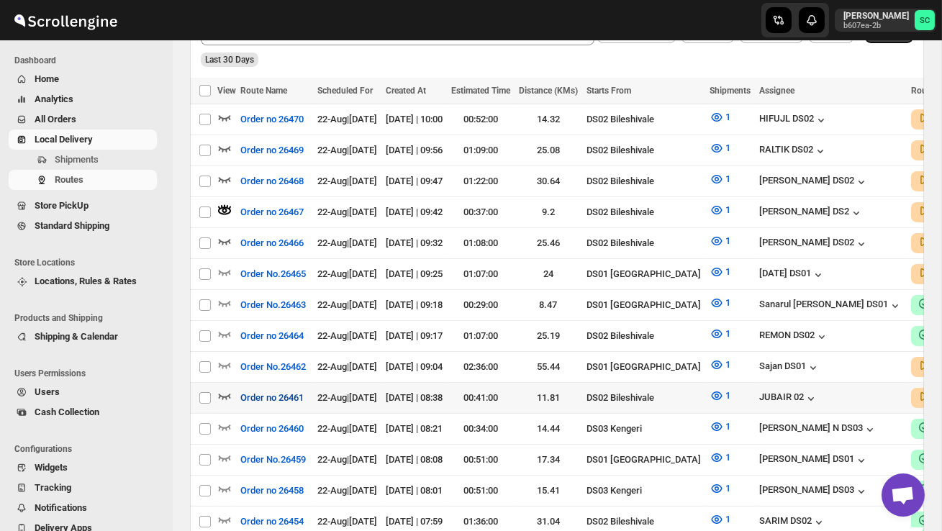
click at [235, 386] on button "Order no 26461" at bounding box center [272, 397] width 81 height 23
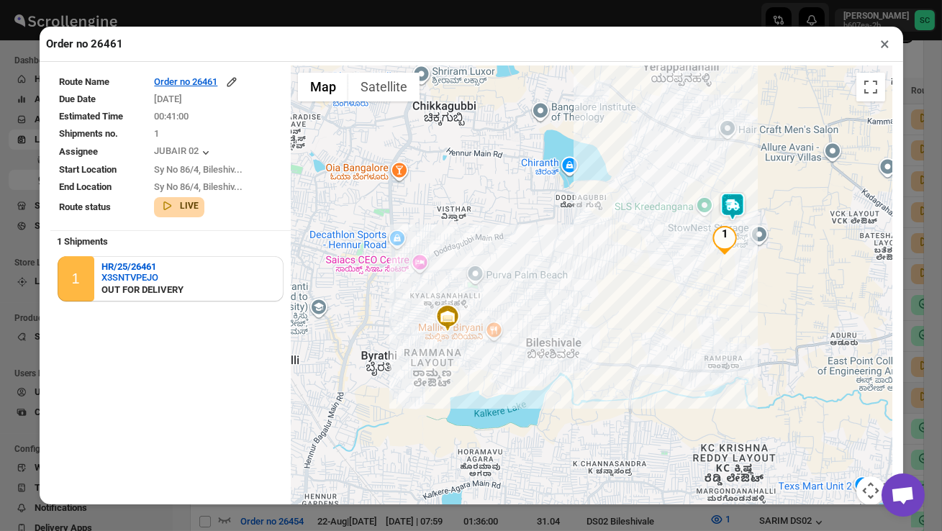
click at [885, 42] on button "×" at bounding box center [885, 44] width 21 height 20
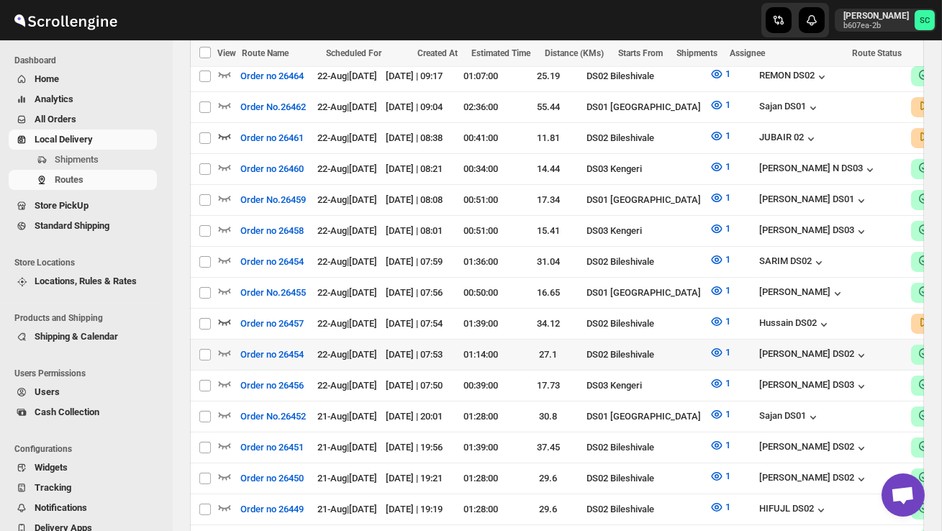
scroll to position [655, 0]
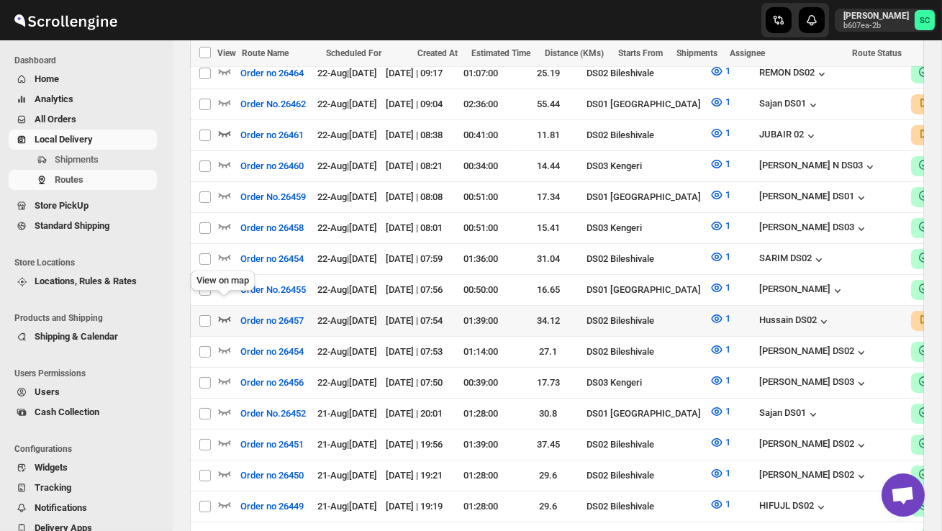
click at [222, 312] on icon "button" at bounding box center [224, 319] width 14 height 14
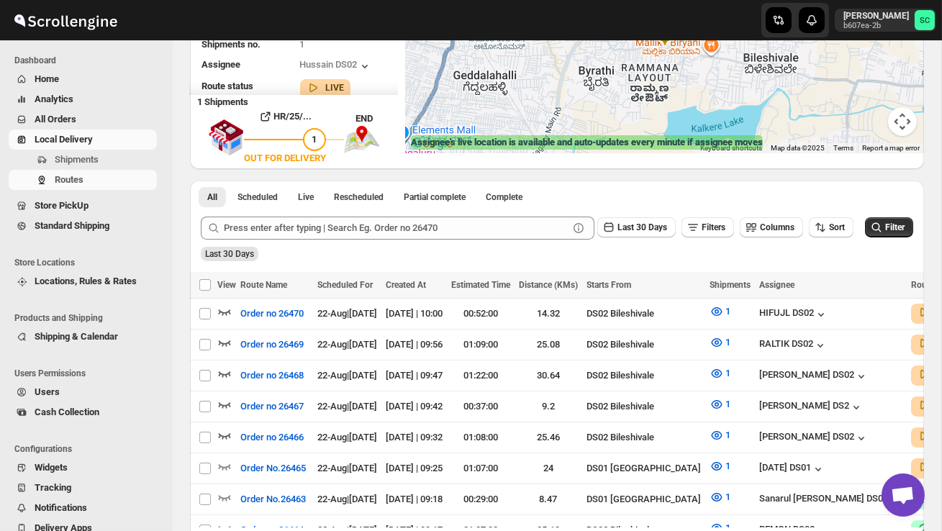
scroll to position [0, 0]
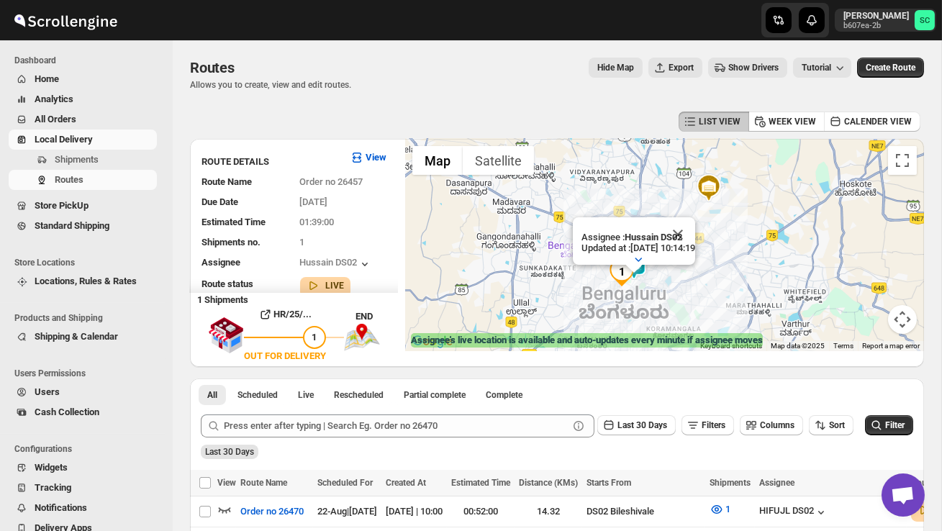
click at [590, 299] on div "Assignee : Hussain DS02 Updated at : 22/08/2025, 10:14:19 Duty mode Enabled Bat…" at bounding box center [664, 245] width 519 height 212
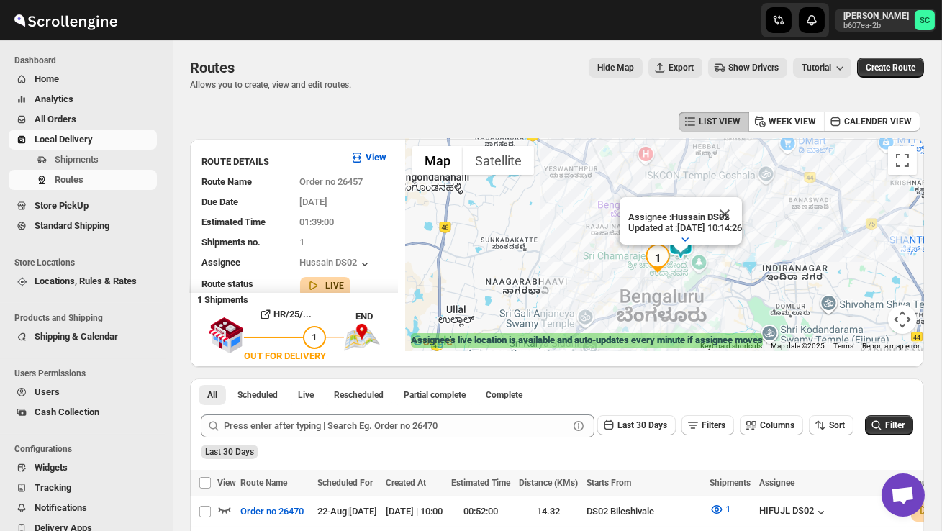
click at [630, 294] on div "Assignee : Hussain DS02 Updated at : 22/08/2025, 10:14:26 Duty mode Enabled Bat…" at bounding box center [664, 245] width 519 height 212
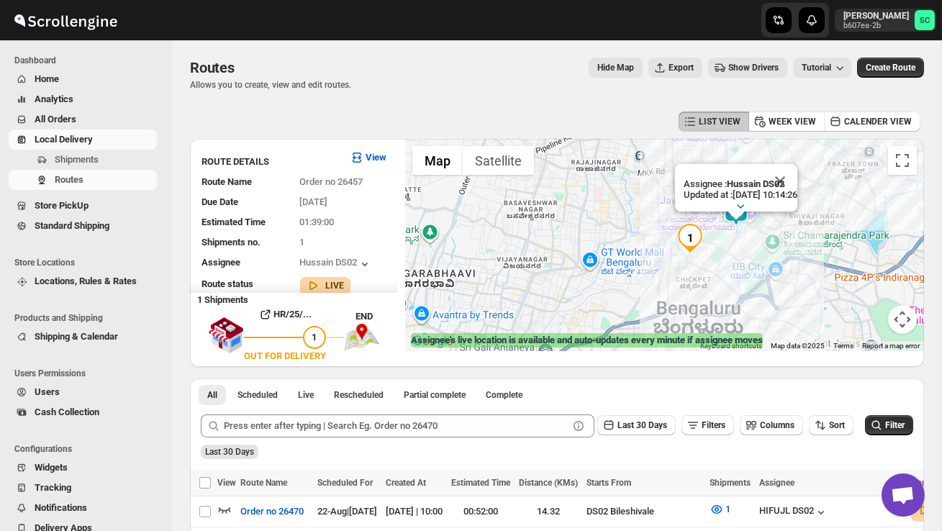
click at [668, 290] on div "Assignee : Hussain DS02 Updated at : 22/08/2025, 10:14:26 Duty mode Enabled Bat…" at bounding box center [664, 245] width 519 height 212
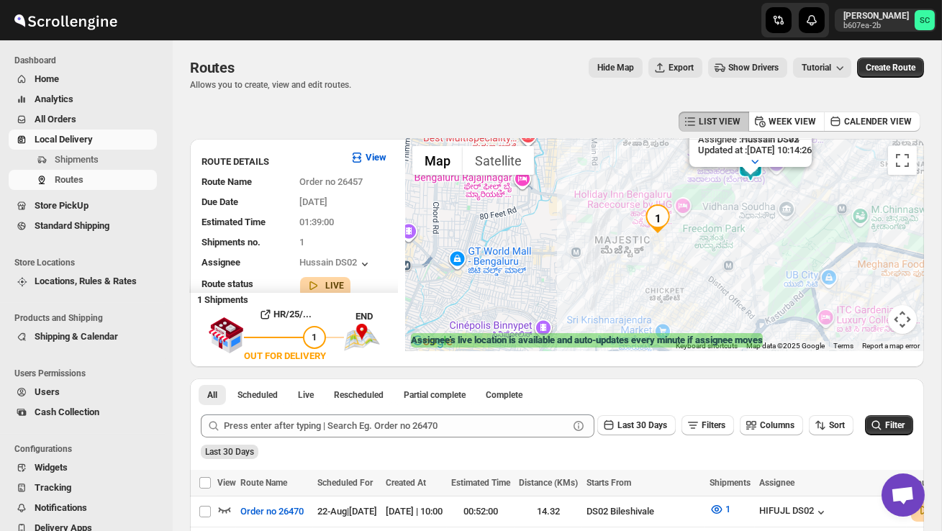
drag, startPoint x: 709, startPoint y: 273, endPoint x: 641, endPoint y: 293, distance: 71.1
click at [641, 294] on div "Assignee : Hussain DS02 Updated at : 22/08/2025, 10:14:26 Duty mode Enabled Bat…" at bounding box center [664, 245] width 519 height 212
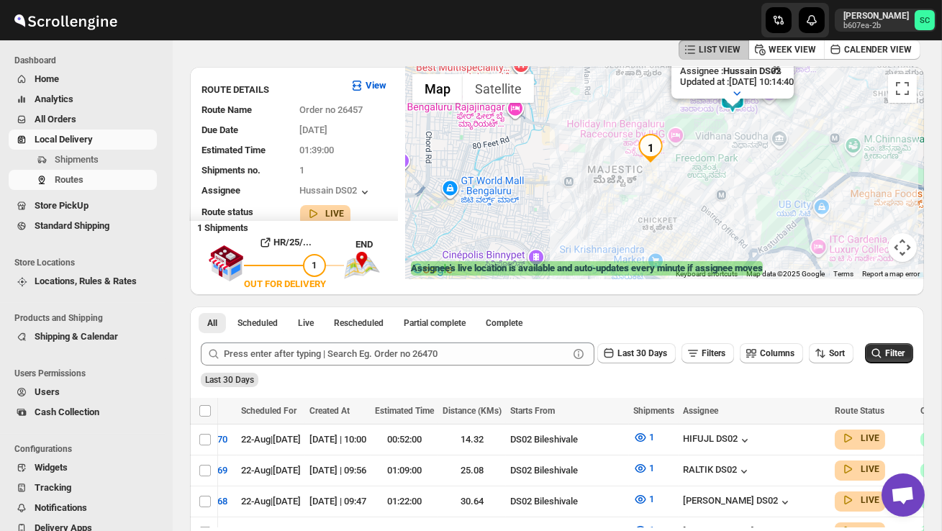
scroll to position [69, 0]
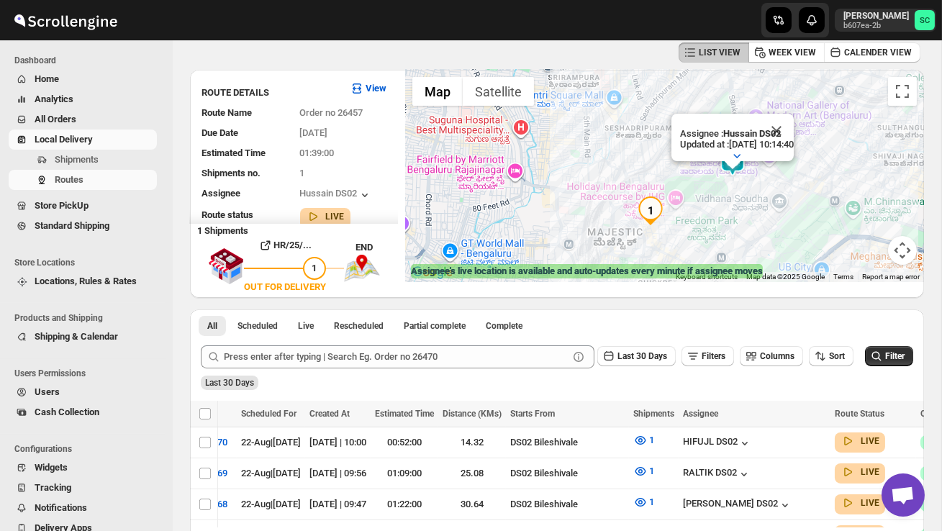
click at [646, 202] on img "1" at bounding box center [650, 210] width 29 height 29
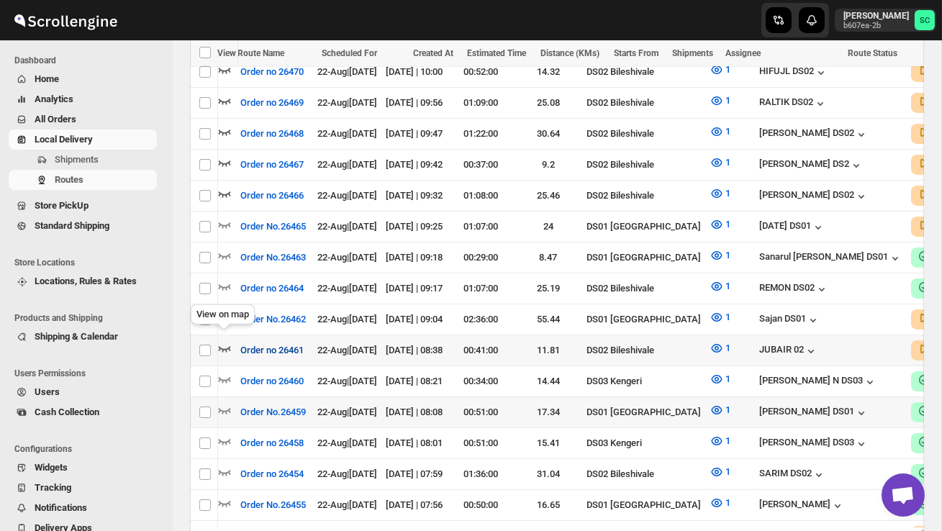
scroll to position [0, 0]
click at [226, 341] on icon "button" at bounding box center [224, 348] width 14 height 14
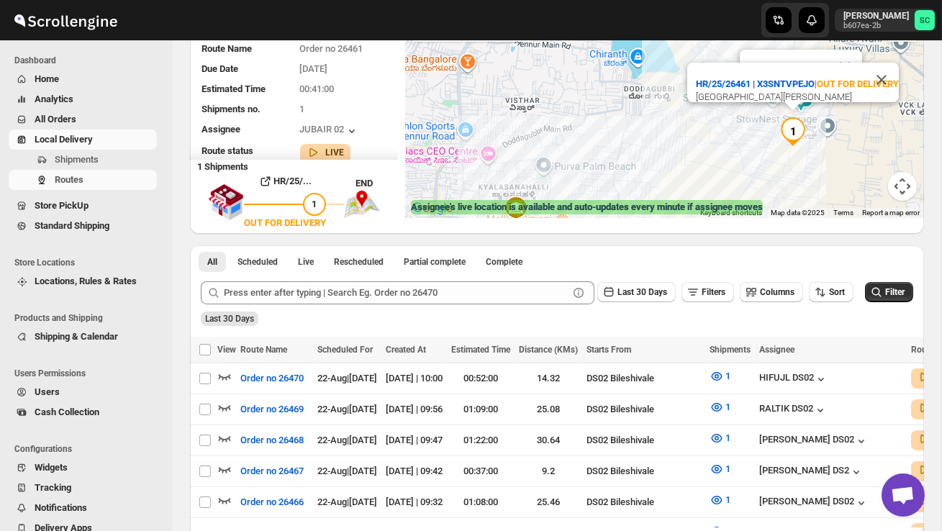
scroll to position [128, 0]
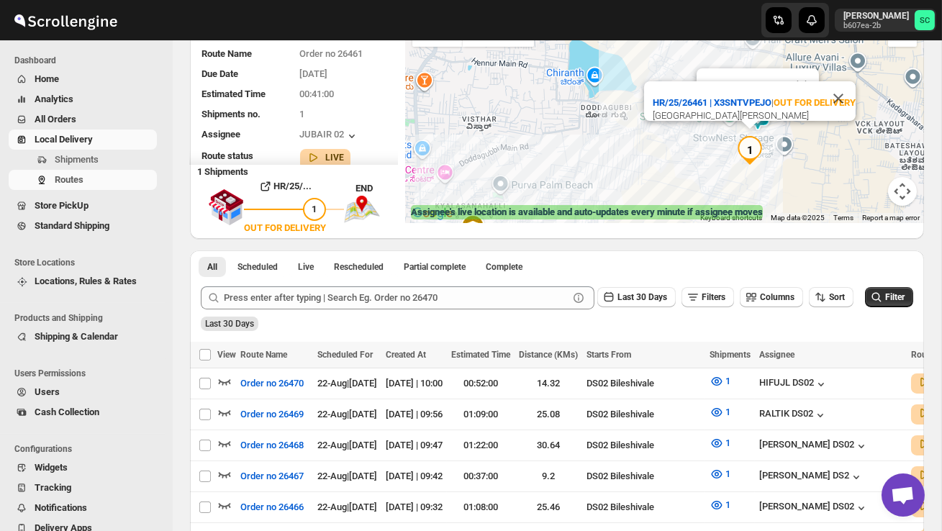
drag, startPoint x: 725, startPoint y: 162, endPoint x: 630, endPoint y: 189, distance: 98.7
click at [633, 189] on div "HR/25/26461 | X3SNTVPEJO | OUT FOR DELIVERY Anagalapura, Augusta Road, Kothanur…" at bounding box center [664, 117] width 519 height 212
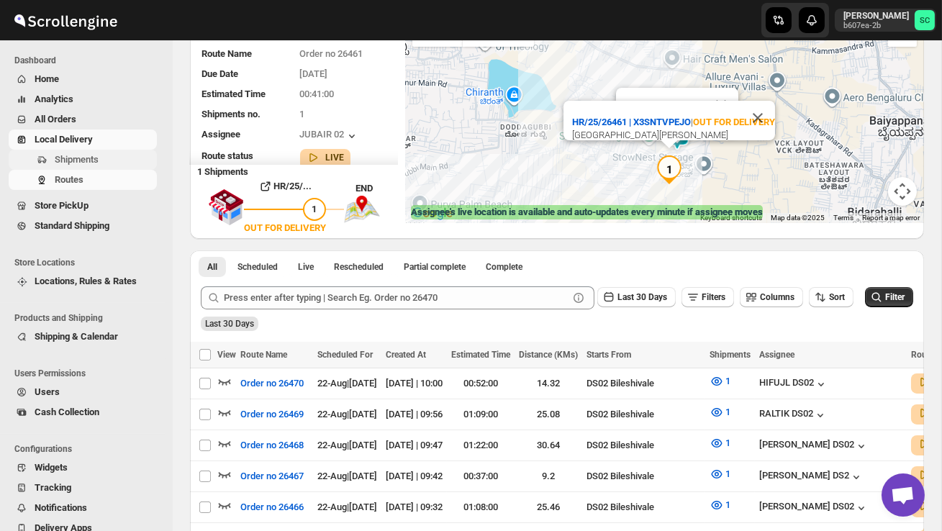
click at [99, 163] on span "Shipments" at bounding box center [77, 159] width 44 height 11
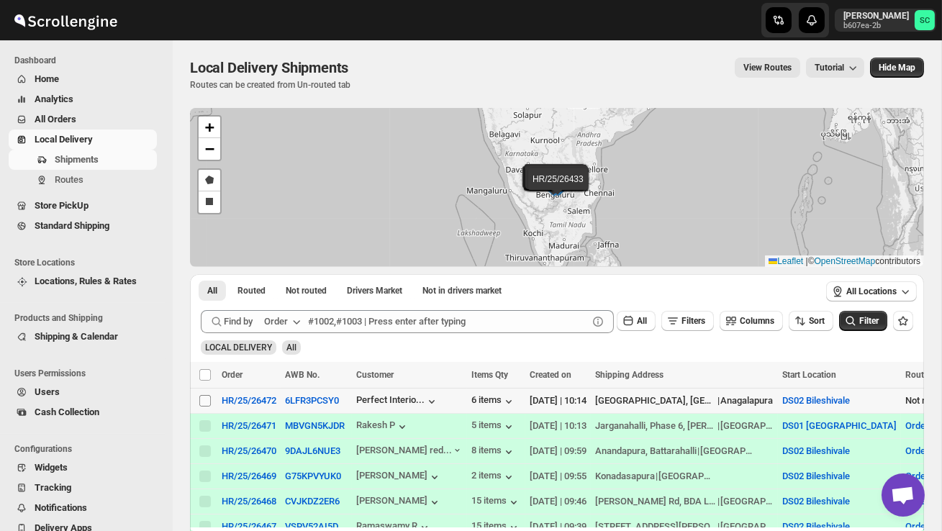
click at [208, 400] on input "Select shipment" at bounding box center [205, 401] width 12 height 12
checkbox input "true"
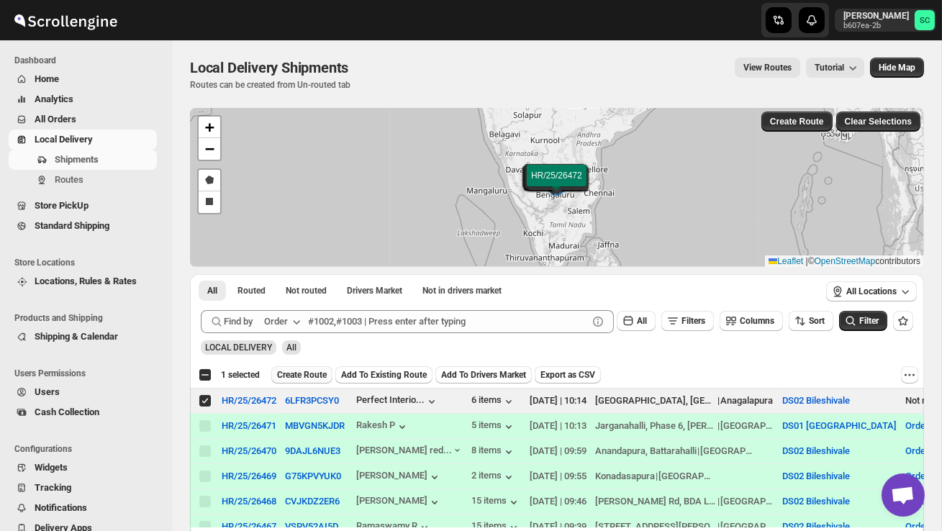
click at [310, 374] on span "Create Route" at bounding box center [302, 375] width 50 height 12
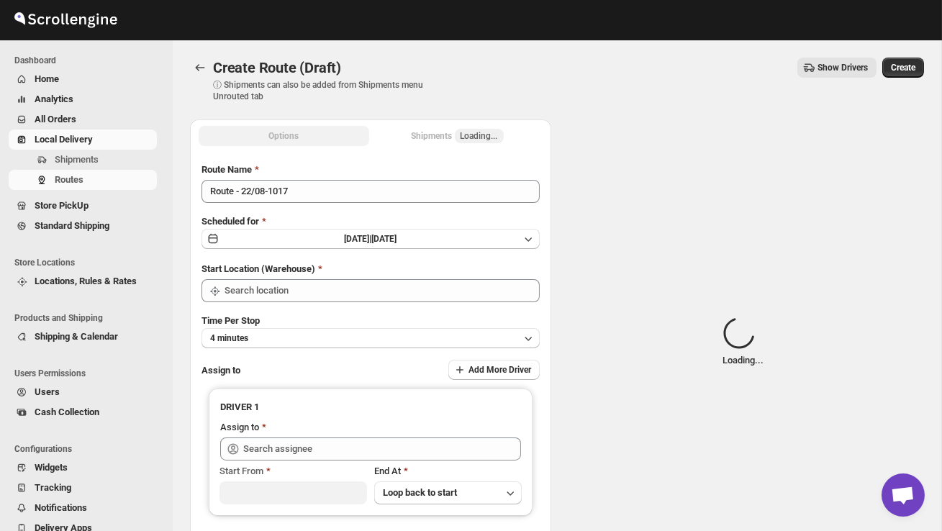
type input "DS02 Bileshivale"
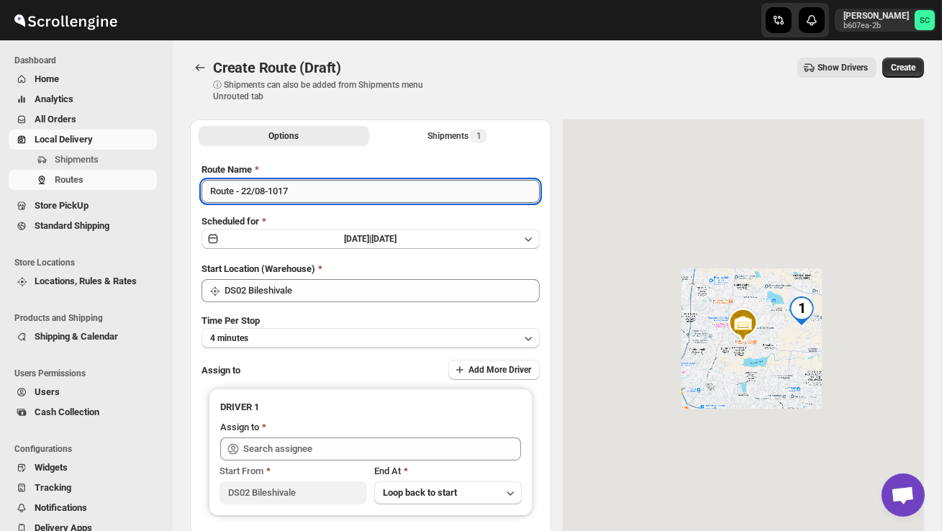
click at [312, 195] on input "Route - 22/08-1017" at bounding box center [371, 191] width 338 height 23
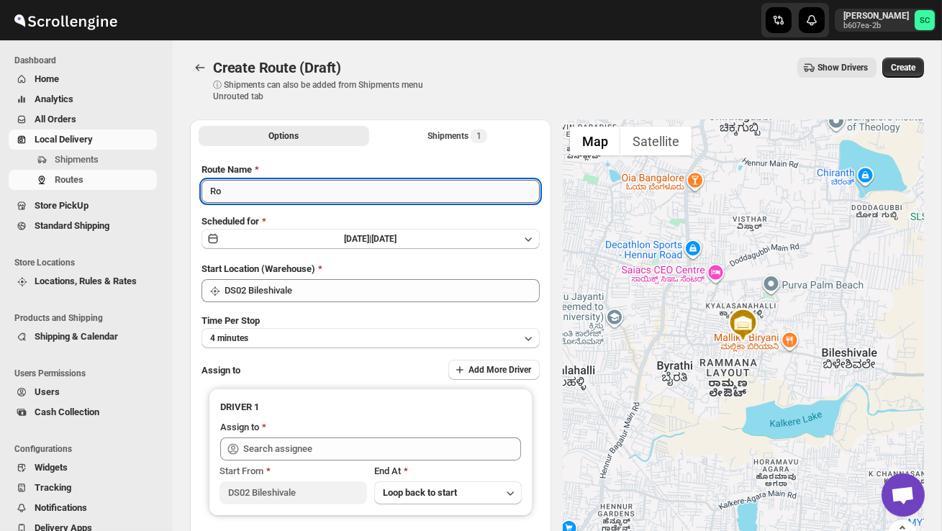
type input "R"
type input "Order no 26472"
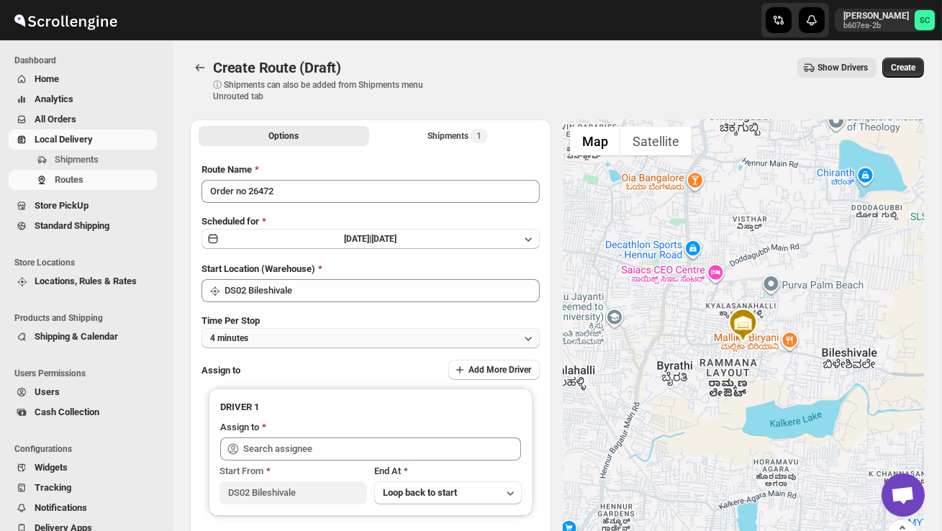
click at [326, 328] on button "4 minutes" at bounding box center [371, 338] width 338 height 20
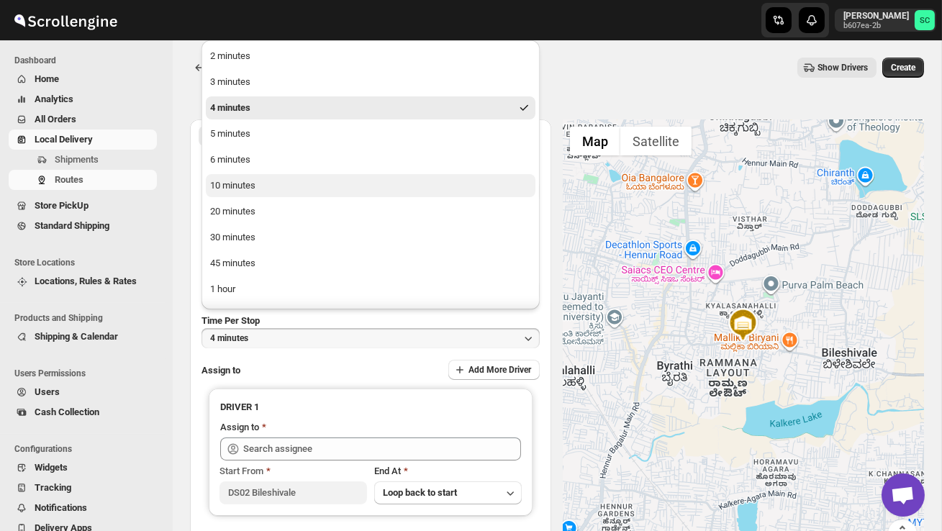
click at [302, 179] on button "10 minutes" at bounding box center [371, 185] width 330 height 23
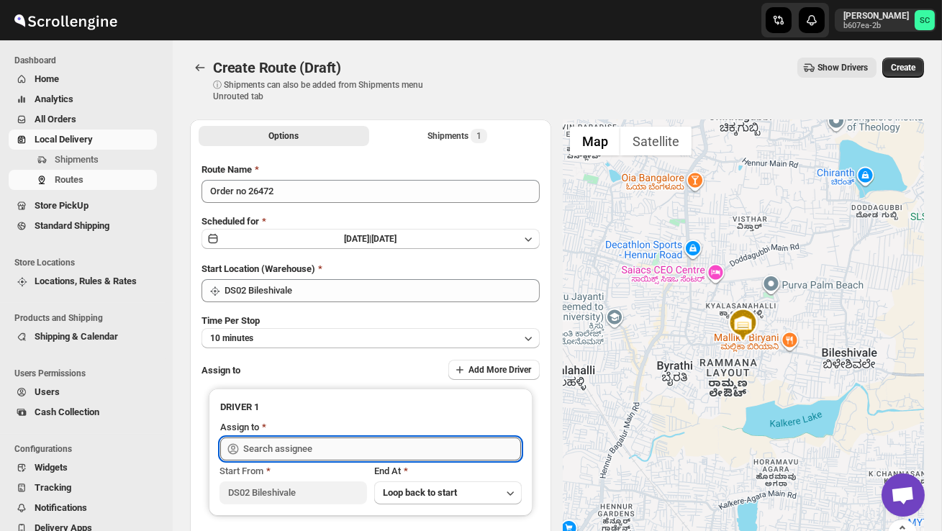
click at [322, 451] on input "text" at bounding box center [382, 449] width 278 height 23
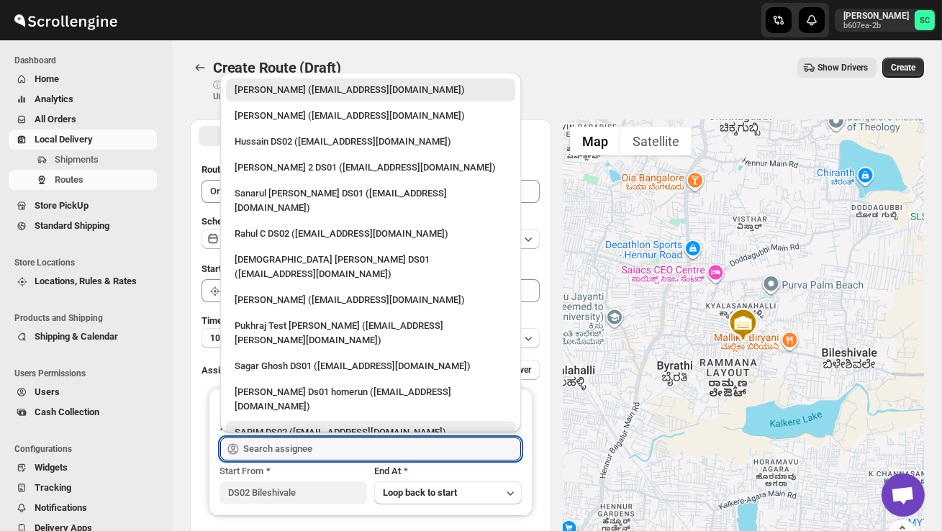
click at [297, 425] on div "SARIM DS02 ([EMAIL_ADDRESS][DOMAIN_NAME])" at bounding box center [371, 432] width 272 height 14
type input "SARIM DS02 ([EMAIL_ADDRESS][DOMAIN_NAME])"
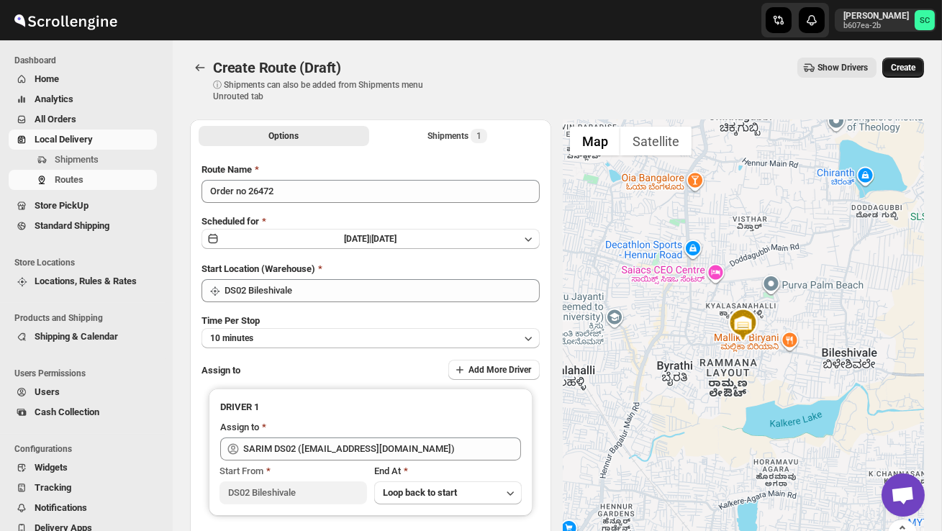
click at [904, 68] on span "Create" at bounding box center [903, 68] width 24 height 12
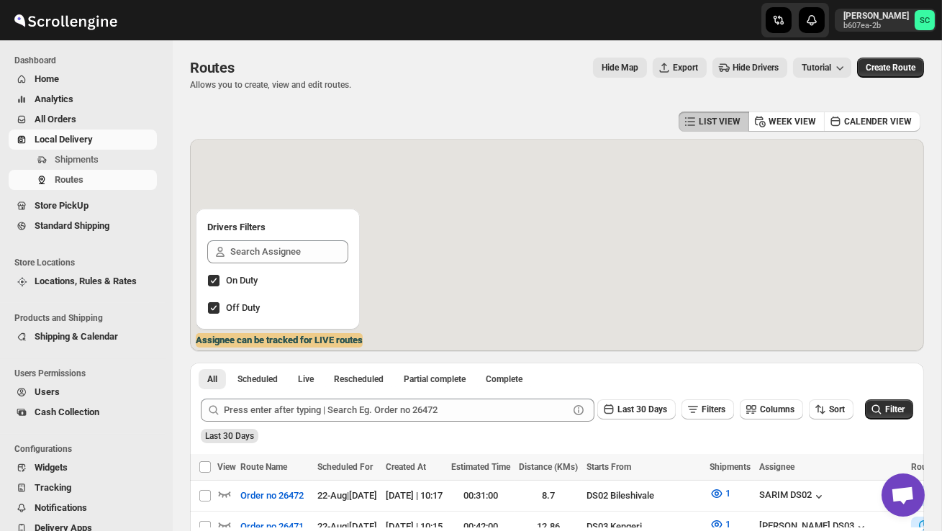
click at [677, 44] on div "Routes. This page is ready Routes Allows you to create, view and edit routes. H…" at bounding box center [557, 74] width 734 height 68
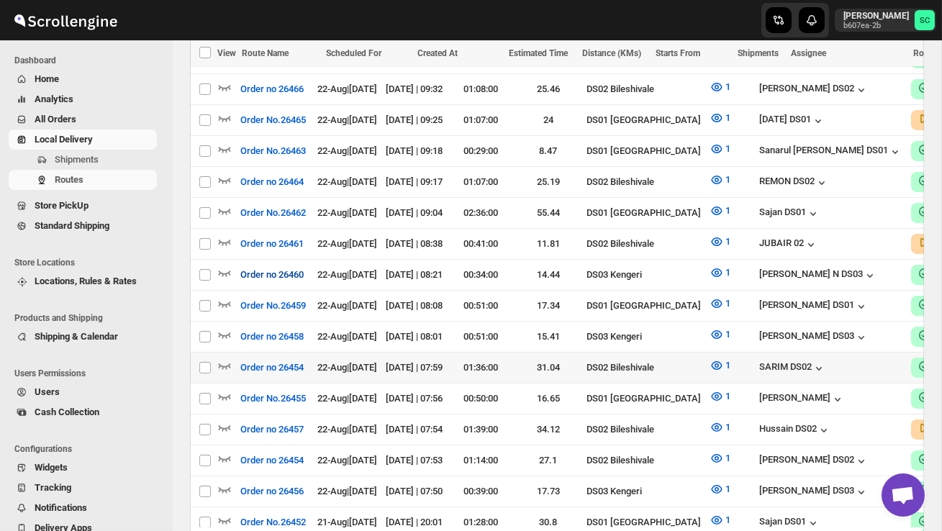
scroll to position [630, 0]
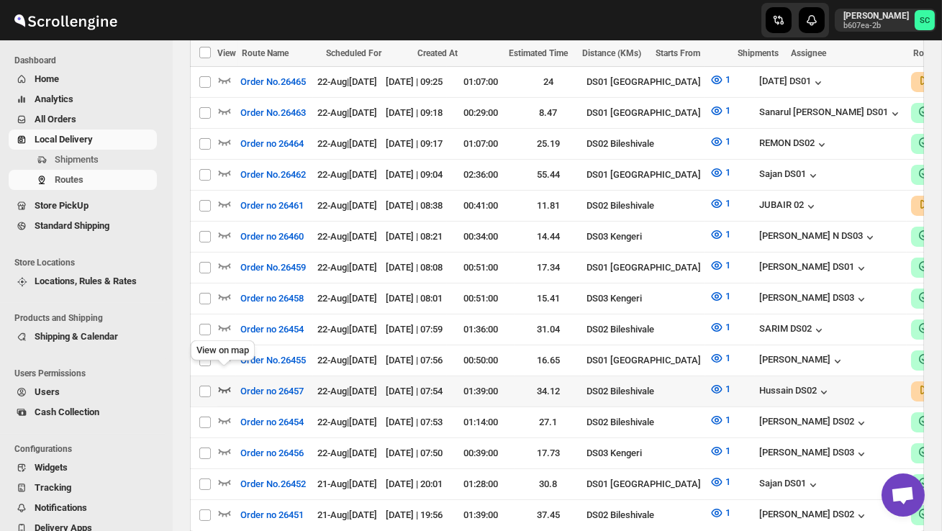
click at [223, 382] on icon "button" at bounding box center [224, 389] width 14 height 14
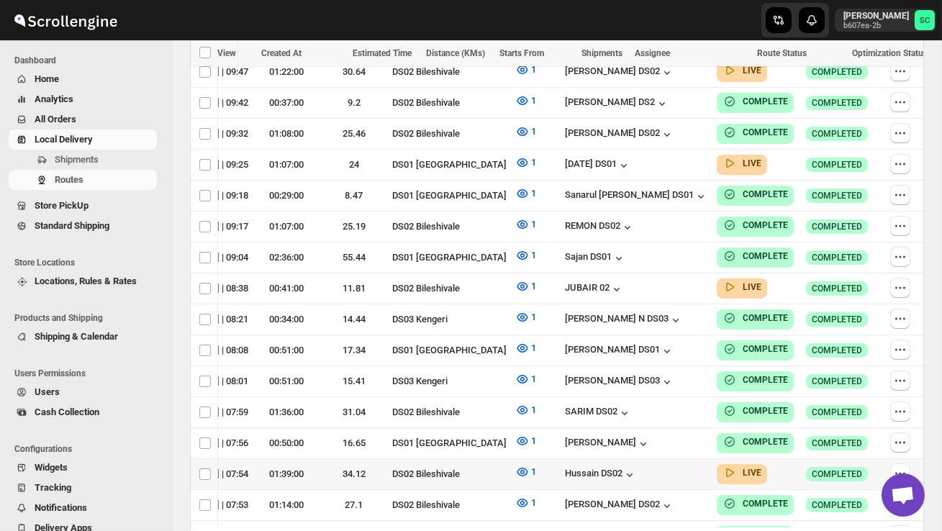
scroll to position [0, 212]
click at [897, 466] on icon "button" at bounding box center [900, 473] width 14 height 14
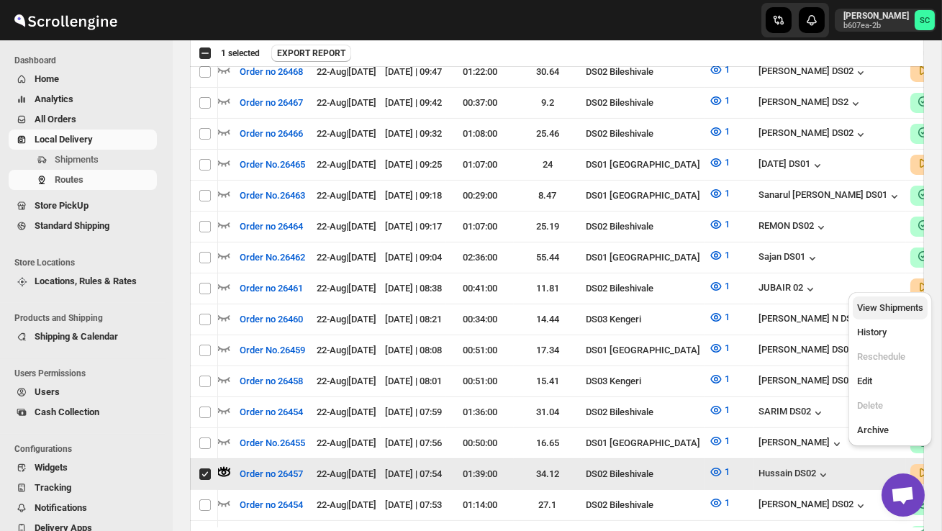
click at [887, 309] on span "View Shipments" at bounding box center [890, 307] width 66 height 11
checkbox input "false"
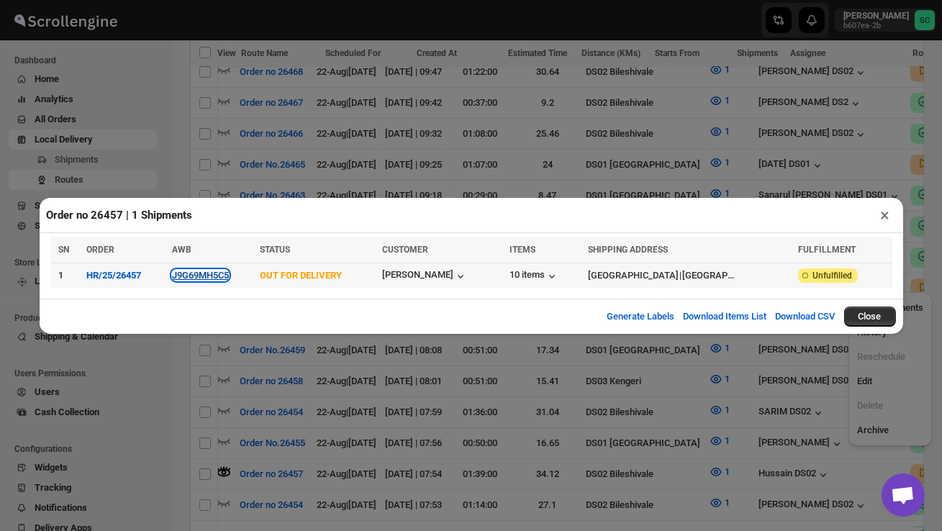
click at [225, 273] on button "J9G69MH5C5" at bounding box center [200, 275] width 57 height 11
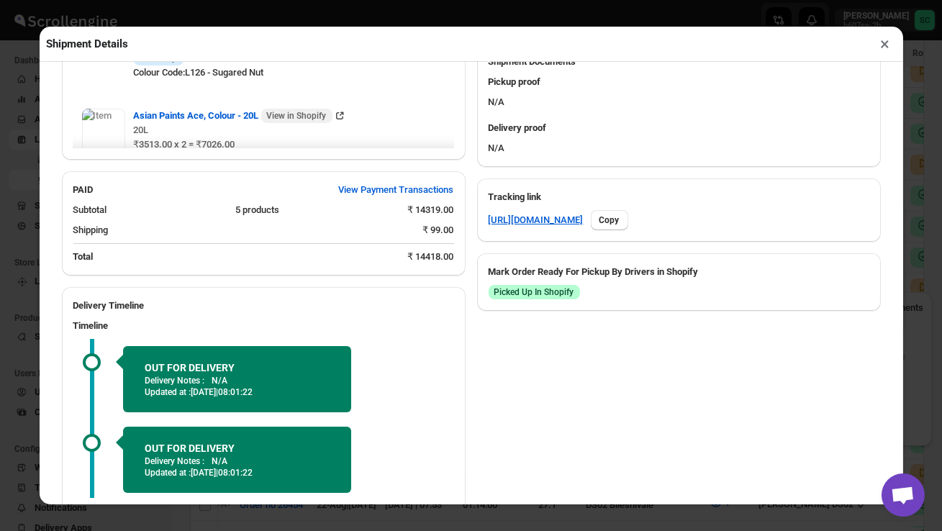
scroll to position [718, 0]
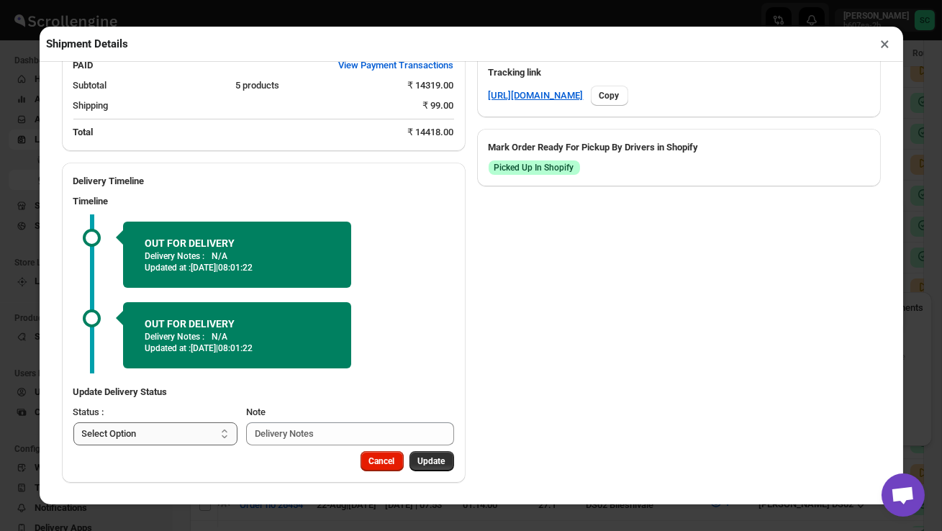
click at [203, 430] on select "Select Option PICKED UP OUT FOR DELIVERY RESCHEDULE DELIVERED CANCELLED" at bounding box center [155, 433] width 165 height 23
select select "DELIVERED"
click at [428, 459] on span "Update" at bounding box center [431, 462] width 27 height 12
select select
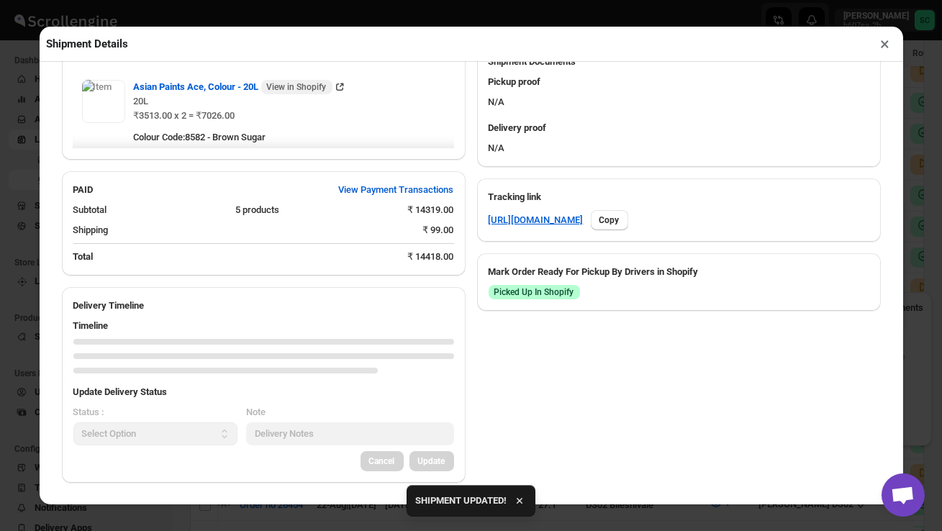
click at [885, 47] on button "×" at bounding box center [885, 44] width 21 height 20
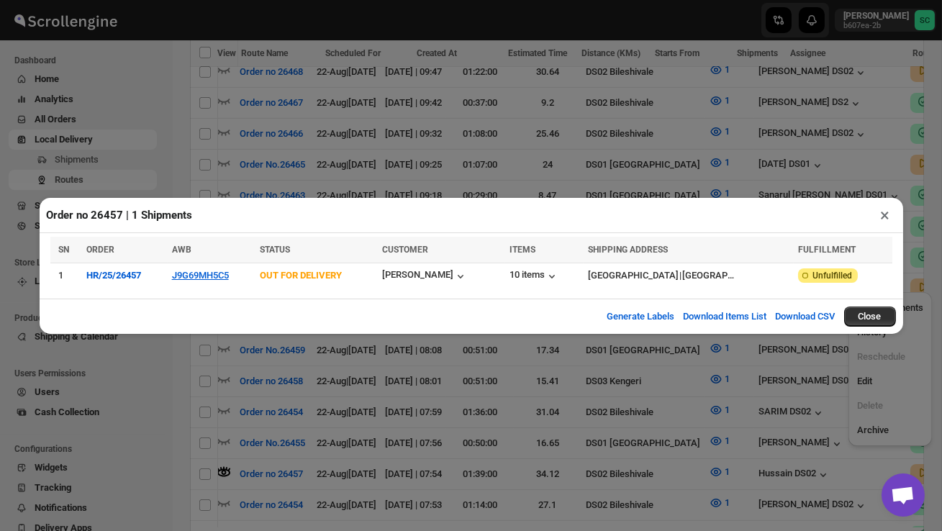
click at [886, 218] on button "×" at bounding box center [885, 215] width 21 height 20
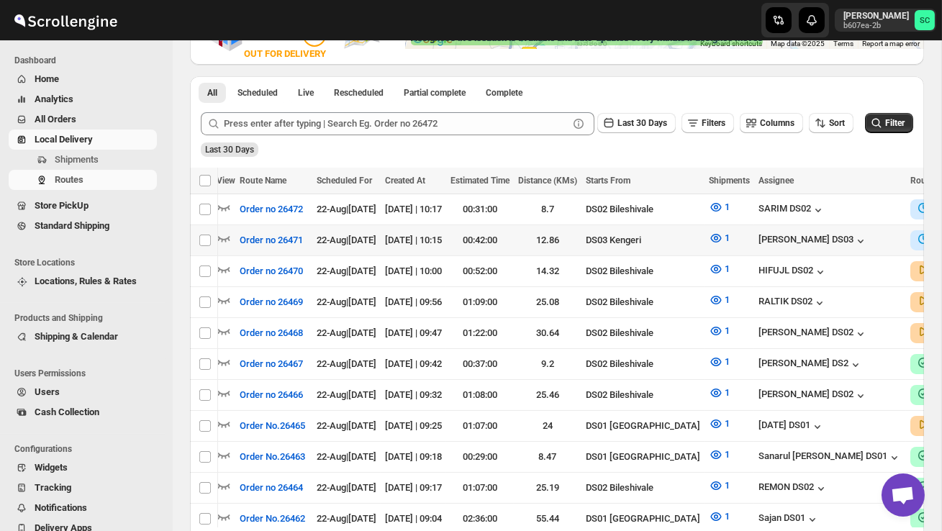
scroll to position [289, 0]
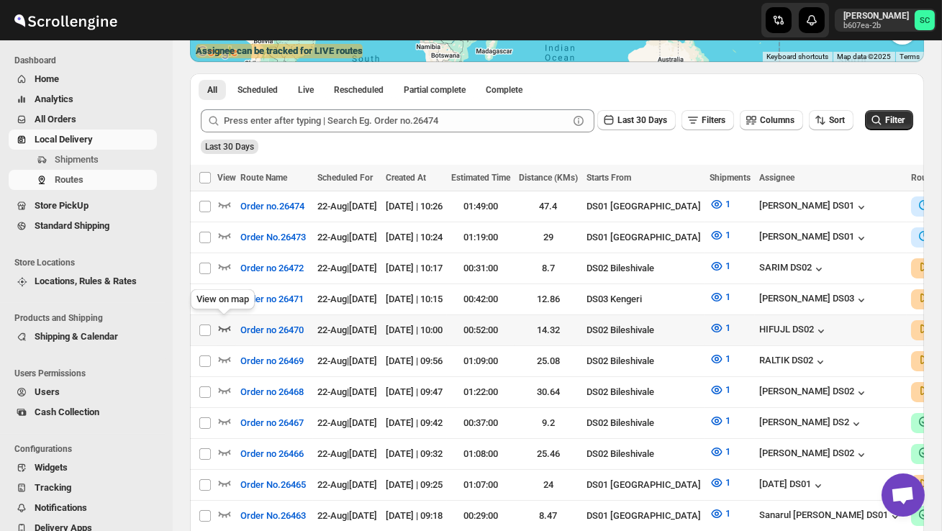
click at [222, 323] on icon "button" at bounding box center [224, 328] width 14 height 14
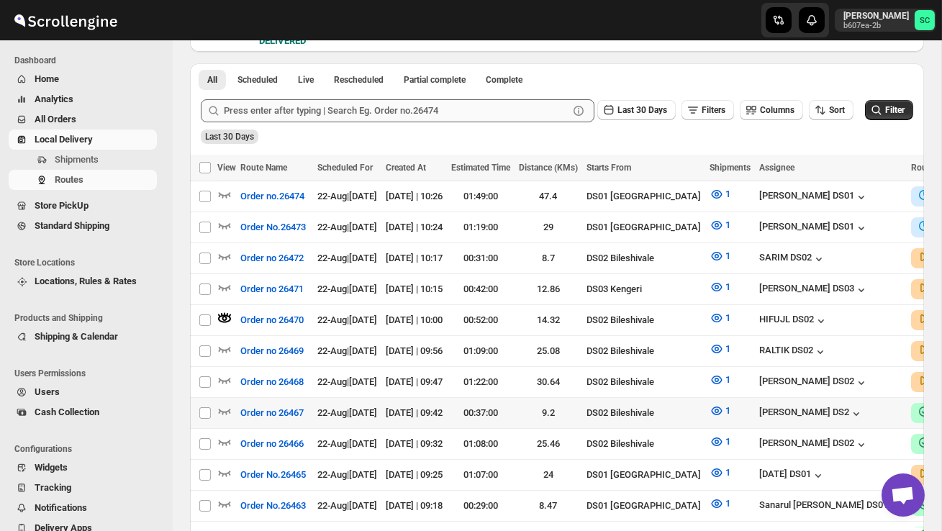
scroll to position [317, 0]
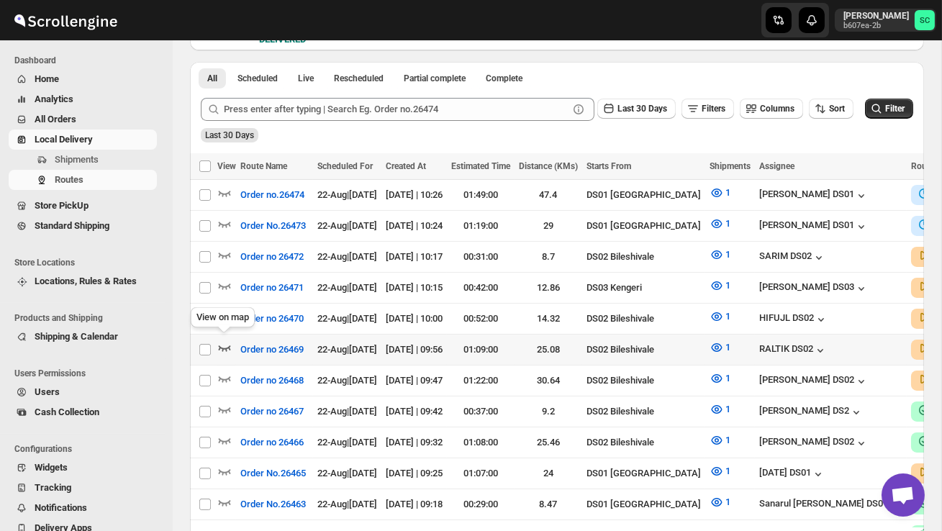
click at [227, 341] on icon "button" at bounding box center [224, 347] width 14 height 14
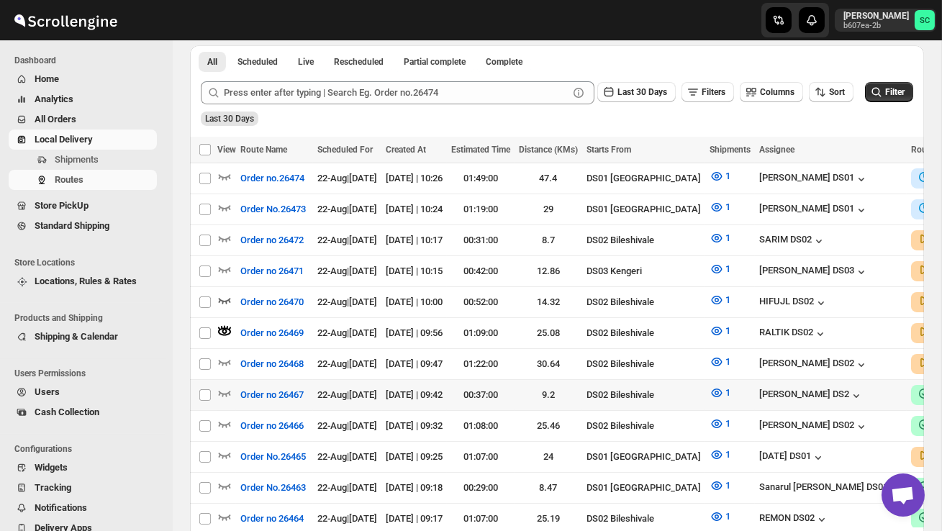
scroll to position [334, 0]
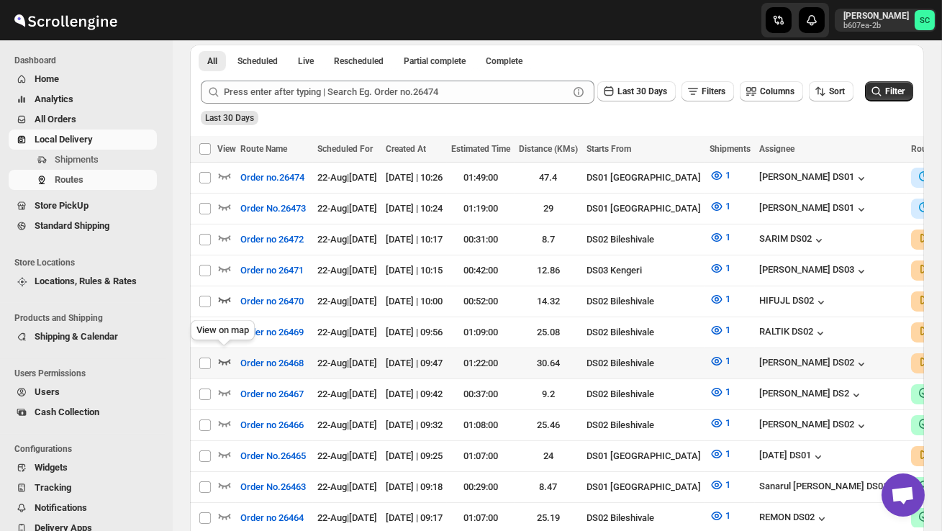
click at [229, 359] on icon "button" at bounding box center [225, 362] width 12 height 6
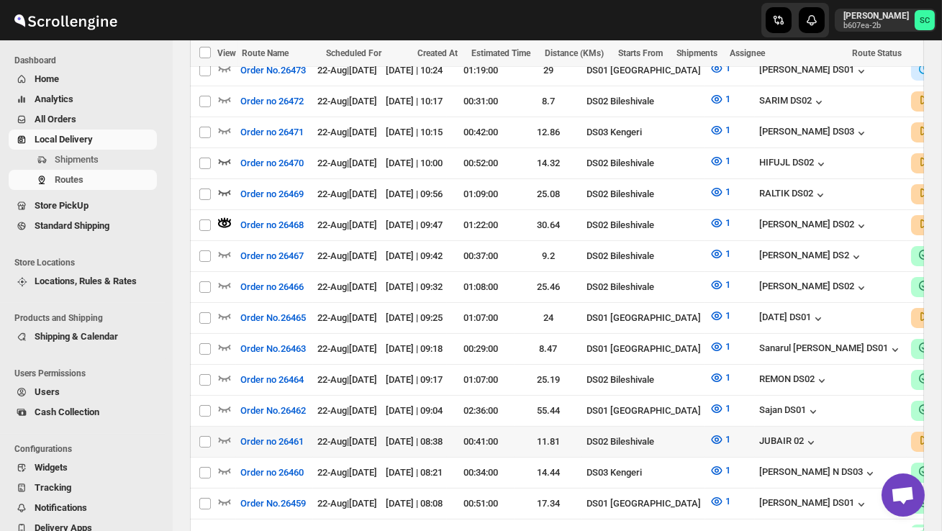
scroll to position [476, 0]
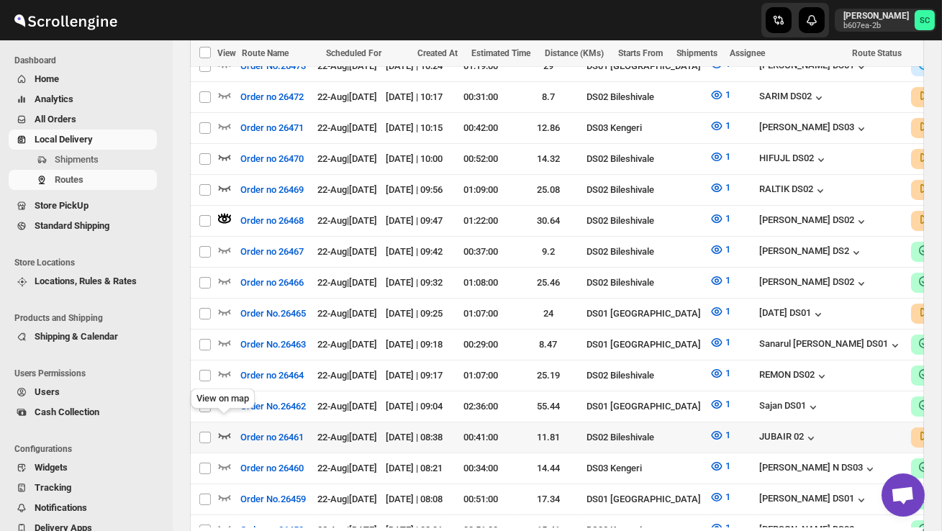
click at [222, 428] on icon "button" at bounding box center [224, 435] width 14 height 14
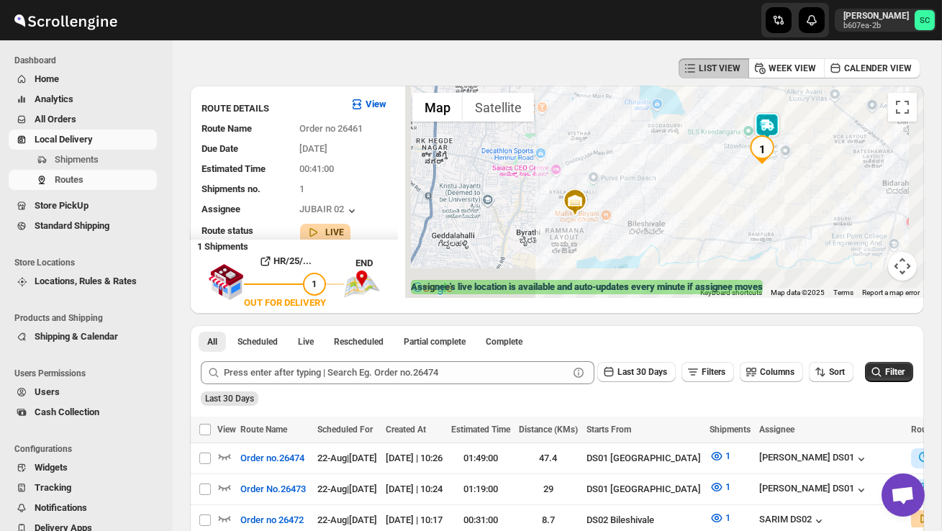
scroll to position [51, 0]
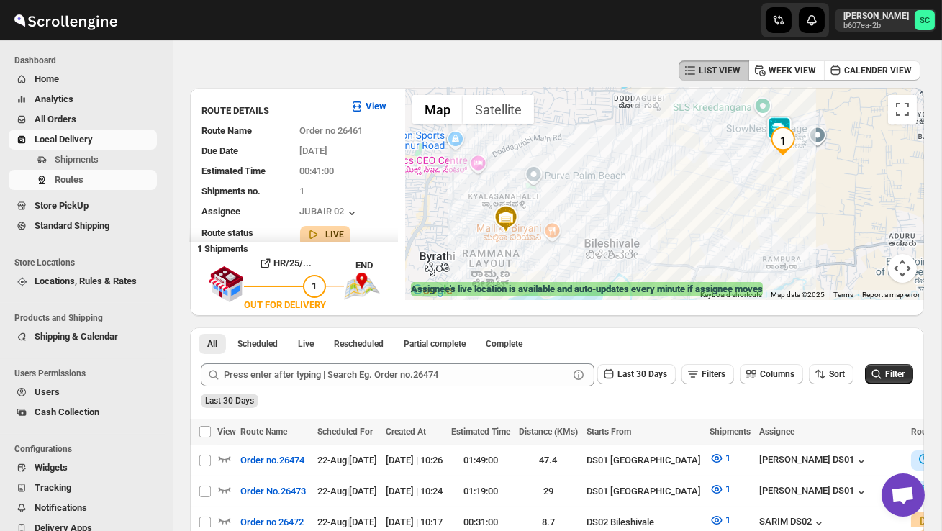
drag, startPoint x: 777, startPoint y: 169, endPoint x: 736, endPoint y: 176, distance: 40.9
click at [736, 176] on div at bounding box center [664, 194] width 519 height 212
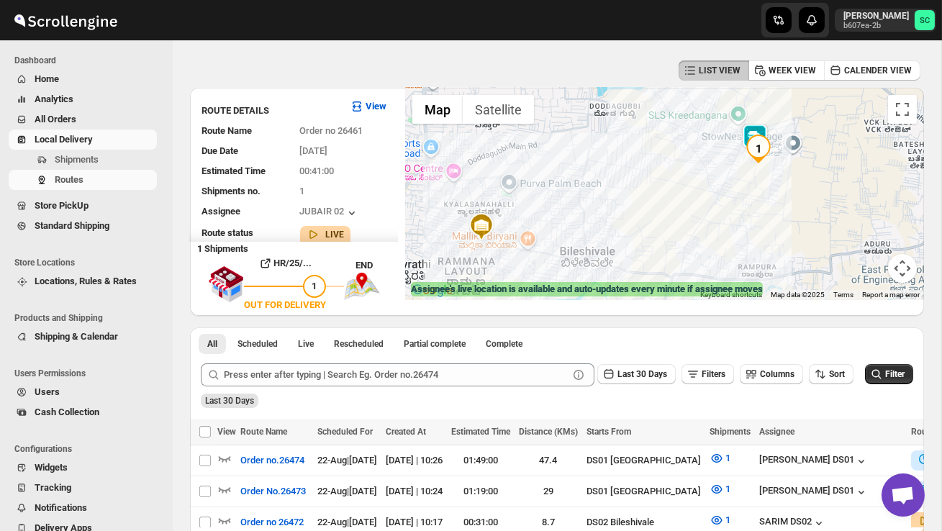
click at [733, 176] on div at bounding box center [664, 194] width 519 height 212
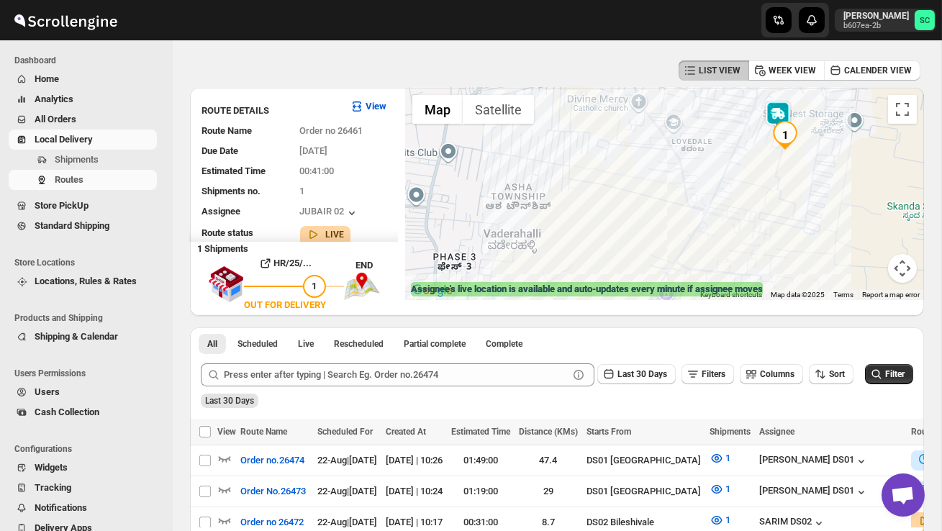
click at [775, 173] on div at bounding box center [664, 194] width 519 height 212
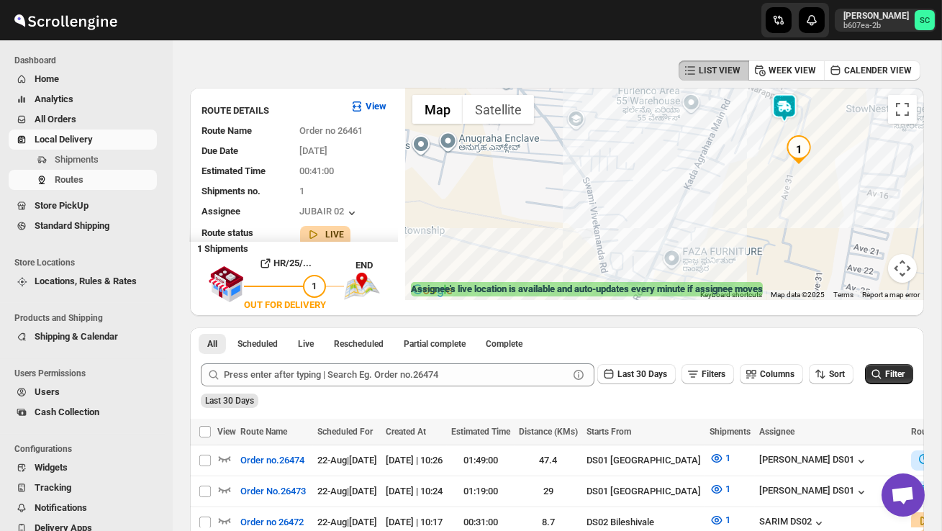
drag, startPoint x: 769, startPoint y: 129, endPoint x: 769, endPoint y: 187, distance: 58.3
click at [768, 188] on div at bounding box center [664, 194] width 519 height 212
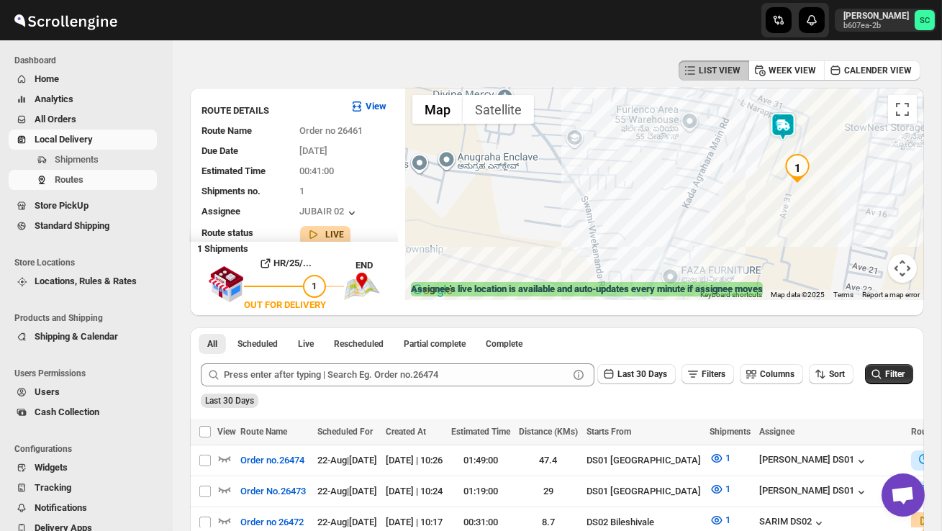
click at [787, 112] on img at bounding box center [783, 126] width 29 height 29
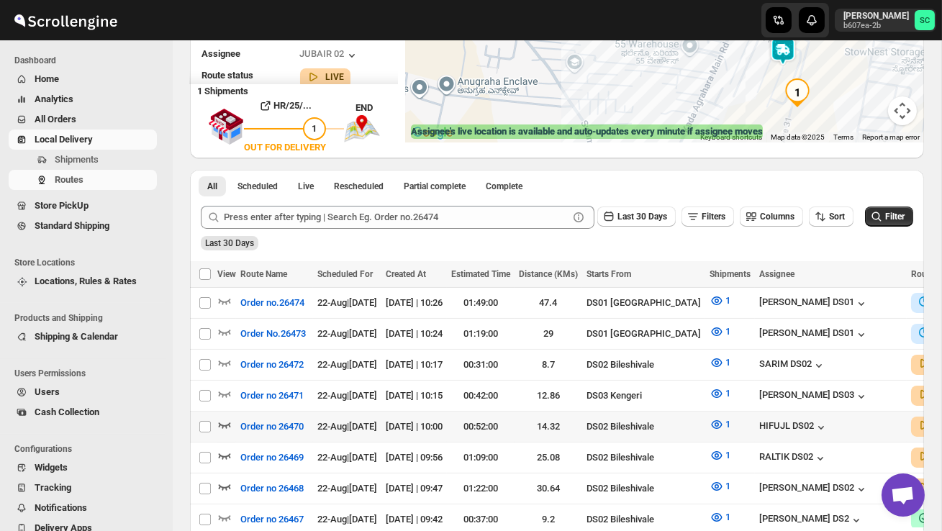
scroll to position [209, 0]
click at [227, 412] on div "View on map" at bounding box center [223, 397] width 70 height 32
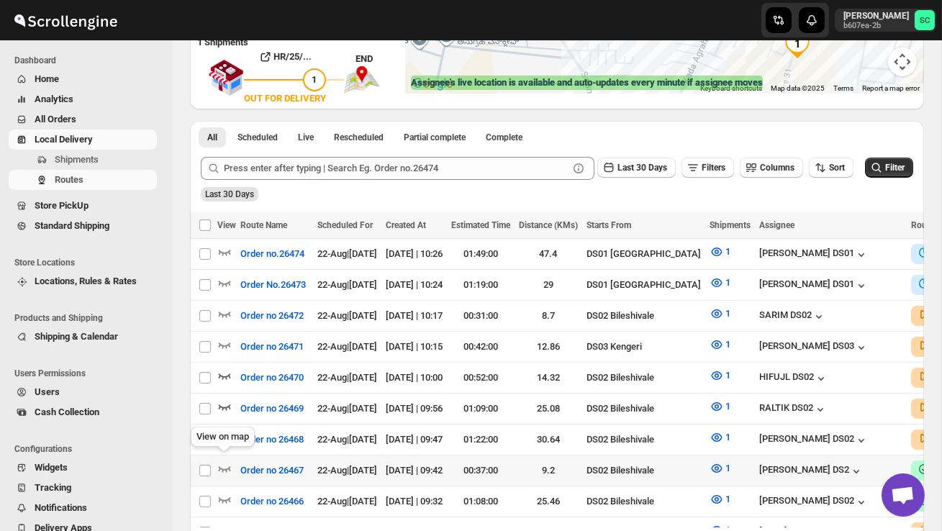
scroll to position [266, 0]
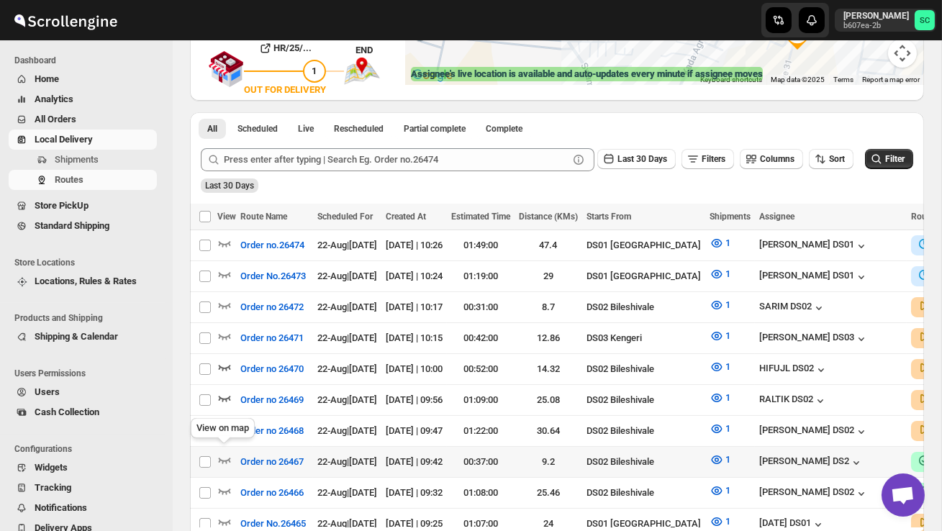
click at [225, 424] on div "View on map" at bounding box center [223, 431] width 70 height 32
click at [220, 422] on icon "button" at bounding box center [224, 429] width 14 height 14
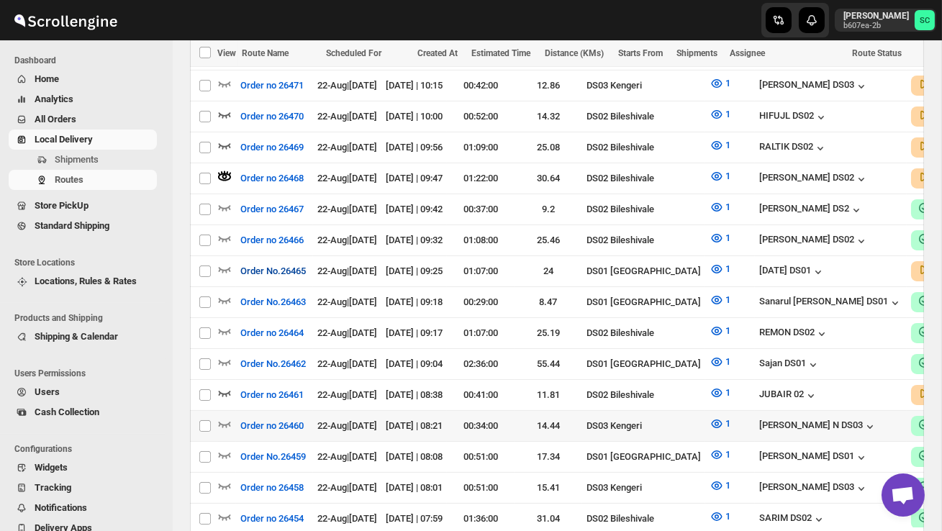
scroll to position [523, 0]
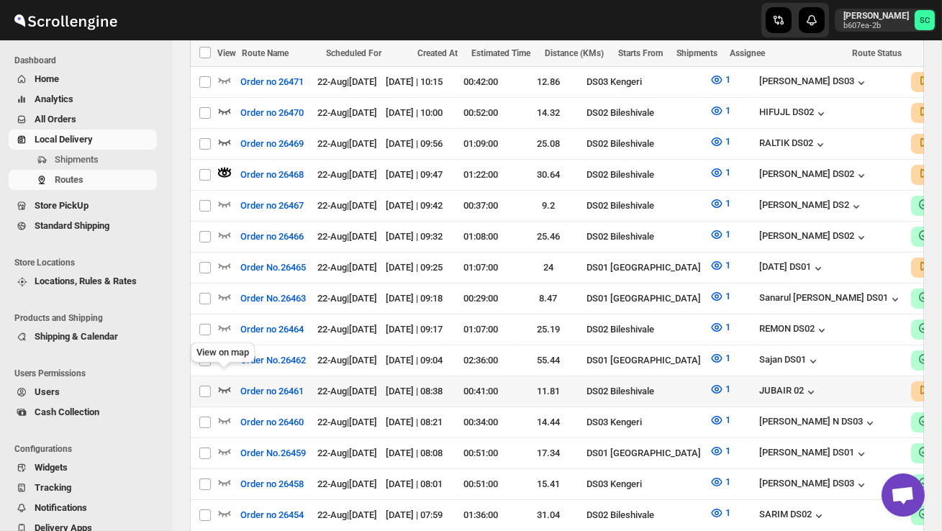
click at [225, 387] on icon "button" at bounding box center [225, 390] width 12 height 6
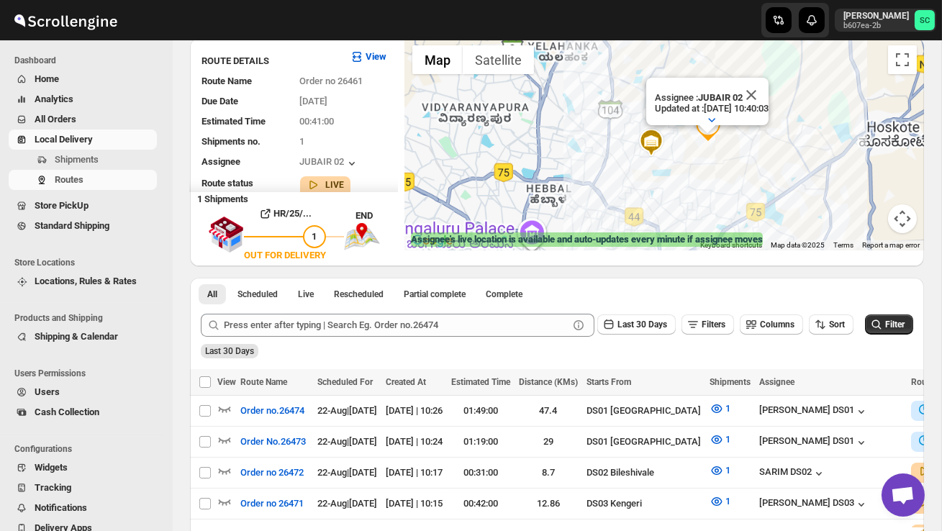
scroll to position [93, 0]
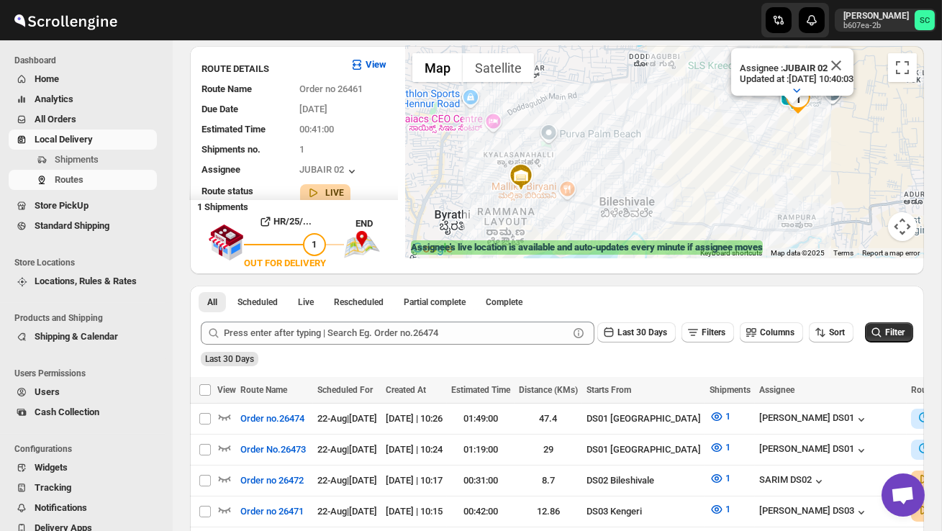
click at [764, 201] on div "Assignee : JUBAIR 02 Updated at : 22/08/2025, 10:40:03 Duty mode Enabled Batter…" at bounding box center [664, 152] width 519 height 212
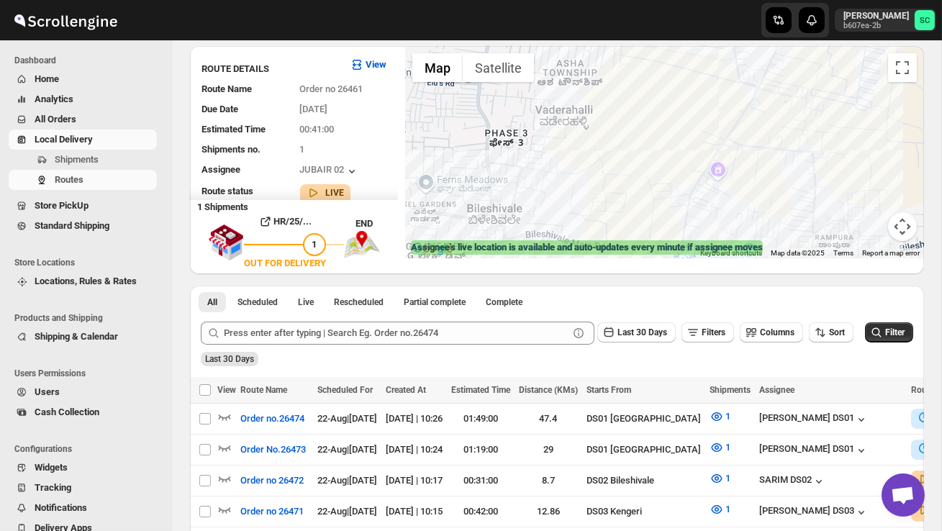
drag, startPoint x: 770, startPoint y: 171, endPoint x: 674, endPoint y: 273, distance: 140.0
click at [682, 266] on div "← Move left → Move right ↑ Move up ↓ Move down + Zoom in - Zoom out Home Jump l…" at bounding box center [664, 160] width 519 height 228
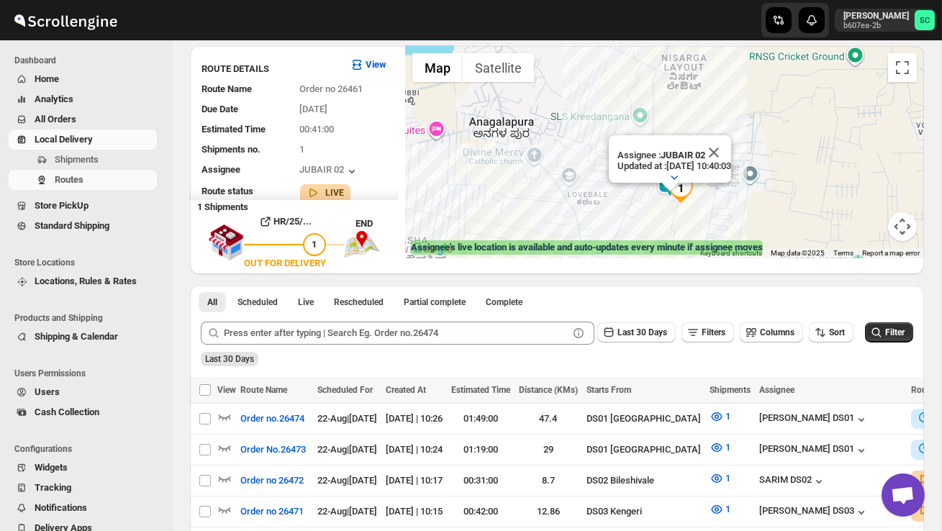
click at [716, 201] on div "Assignee : JUBAIR 02 Updated at : 22/08/2025, 10:40:03 Duty mode Enabled Batter…" at bounding box center [664, 152] width 519 height 212
click at [716, 202] on div "Assignee : JUBAIR 02 Updated at : 22/08/2025, 10:40:03 Duty mode Enabled Batter…" at bounding box center [664, 152] width 519 height 212
click at [695, 208] on div "Assignee : JUBAIR 02 Updated at : 22/08/2025, 10:40:03 Duty mode Enabled Batter…" at bounding box center [664, 152] width 519 height 212
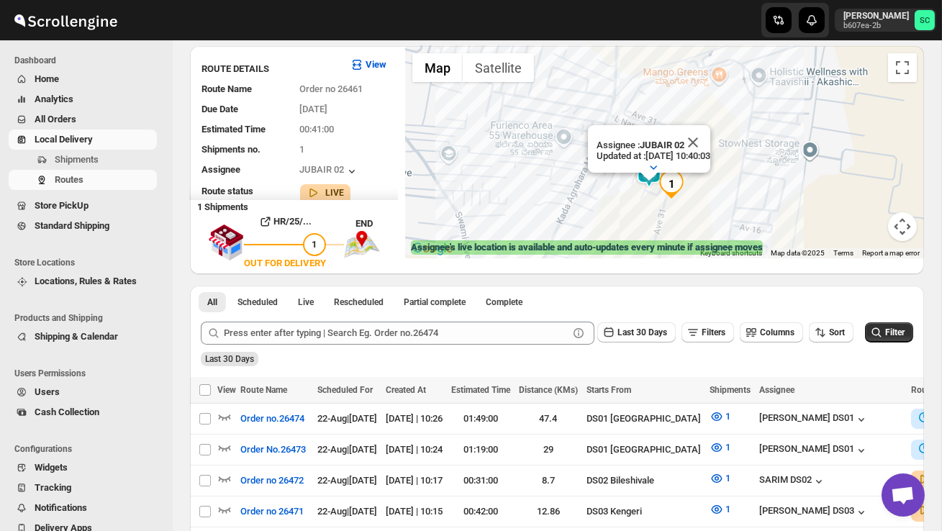
click at [695, 208] on div "Assignee : JUBAIR 02 Updated at : 22/08/2025, 10:40:03 Duty mode Enabled Batter…" at bounding box center [664, 152] width 519 height 212
click at [695, 209] on div "Assignee : JUBAIR 02 Updated at : 22/08/2025, 10:40:03 Duty mode Enabled Batter…" at bounding box center [664, 152] width 519 height 212
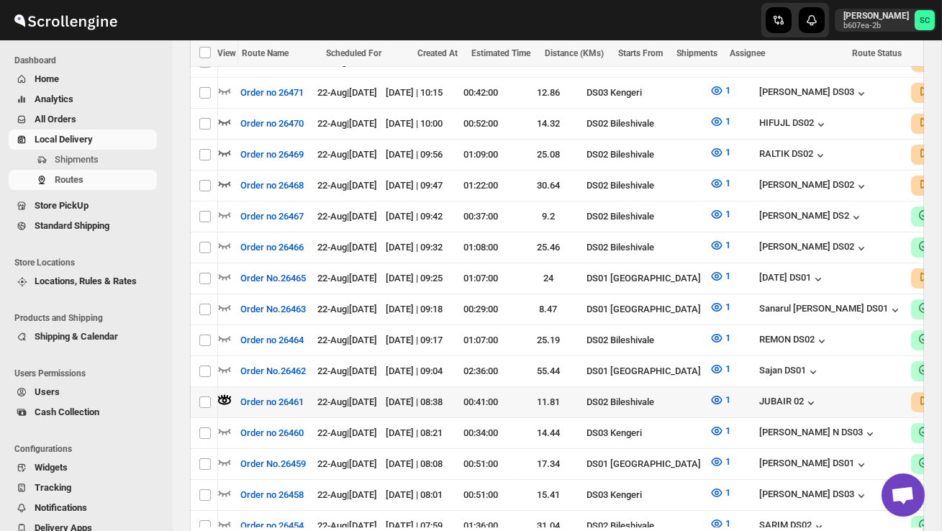
scroll to position [0, 150]
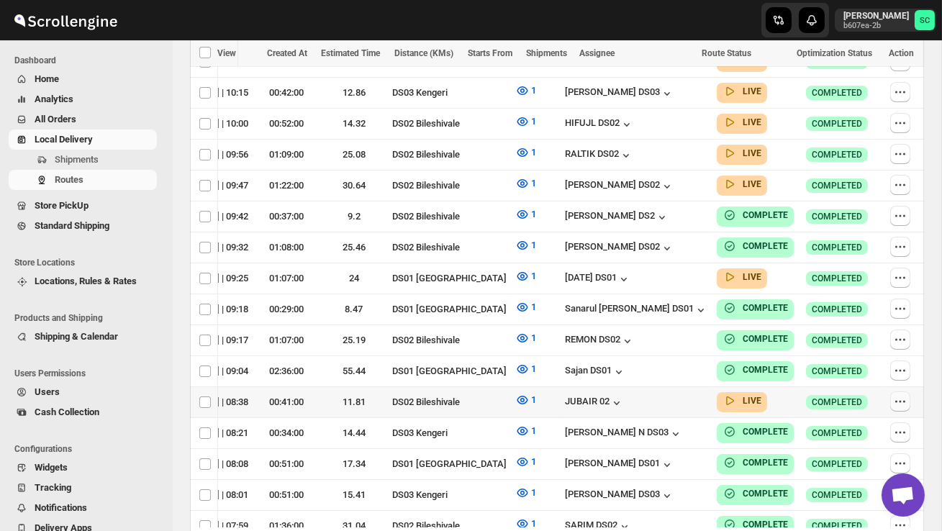
click at [901, 394] on icon "button" at bounding box center [900, 401] width 14 height 14
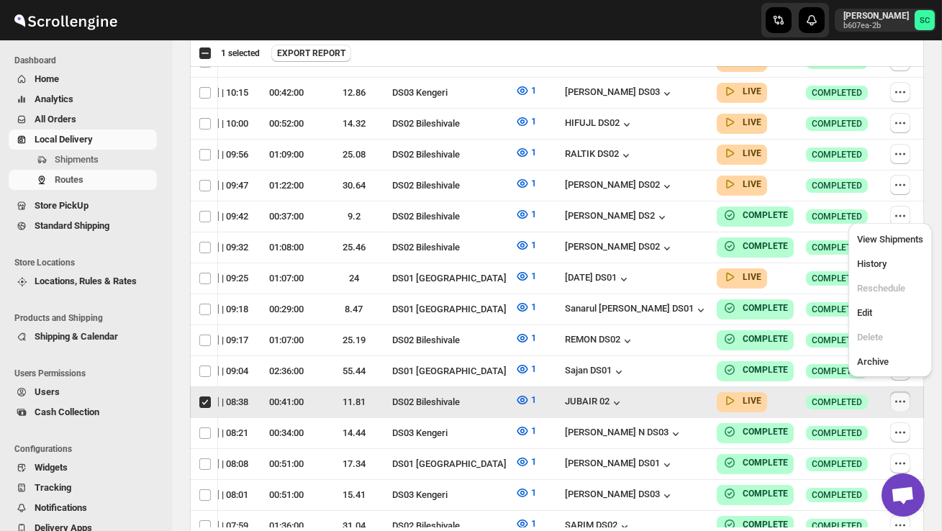
scroll to position [0, 1]
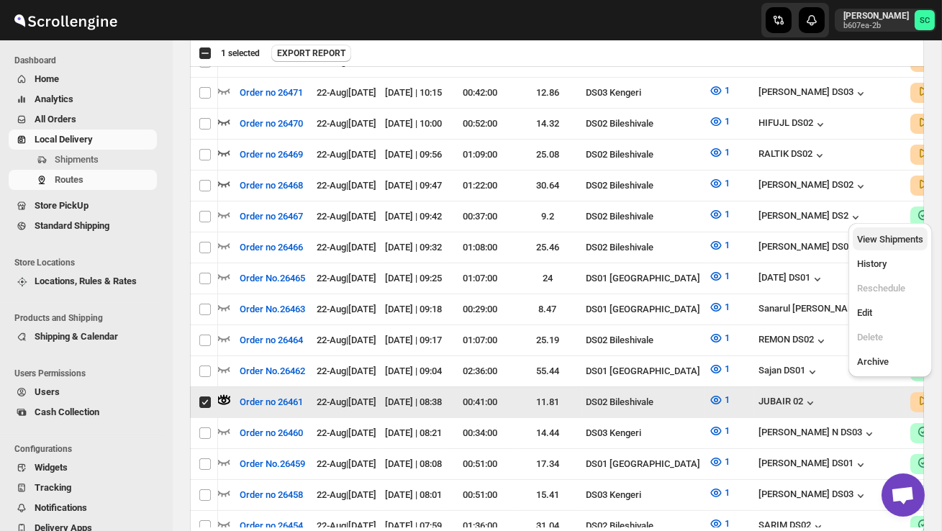
click at [878, 240] on span "View Shipments" at bounding box center [890, 239] width 66 height 11
checkbox input "false"
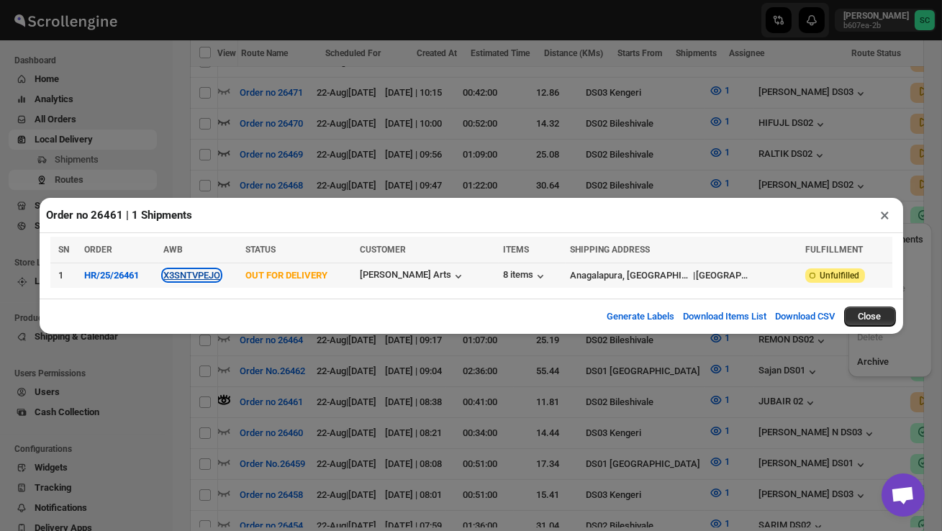
click at [197, 273] on button "X3SNTVPEJO" at bounding box center [191, 275] width 57 height 11
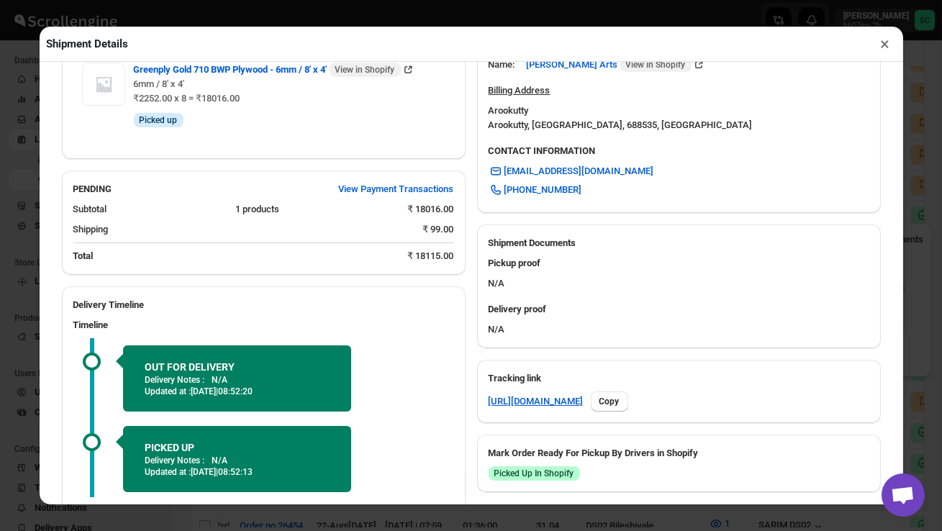
scroll to position [562, 0]
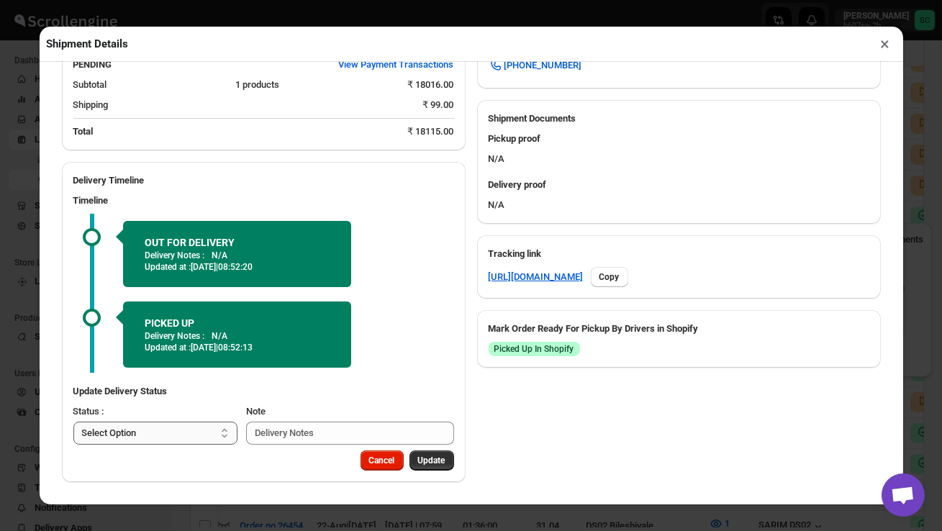
click at [163, 431] on select "Select Option PICKED UP OUT FOR DELIVERY RESCHEDULE DELIVERED CANCELLED" at bounding box center [155, 433] width 165 height 23
select select "DELIVERED"
click at [426, 458] on span "Update" at bounding box center [431, 461] width 27 height 12
select select
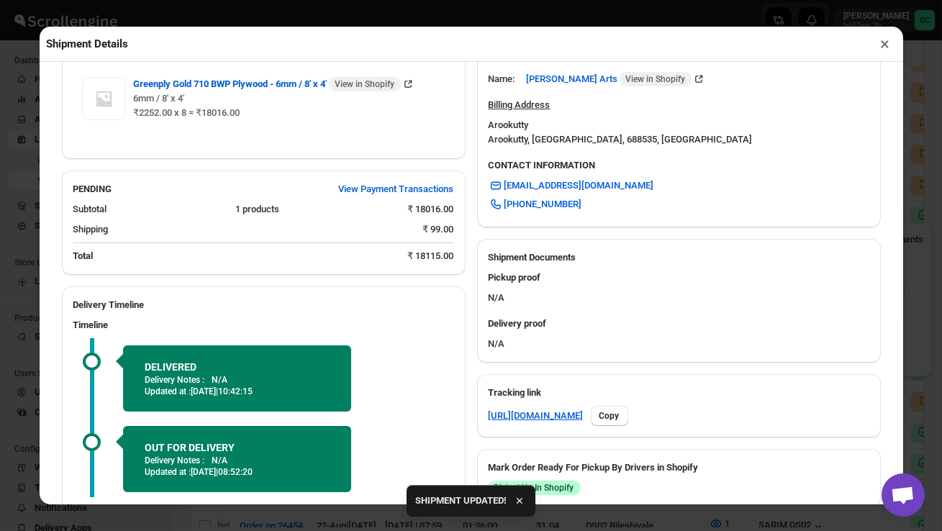
scroll to position [548, 0]
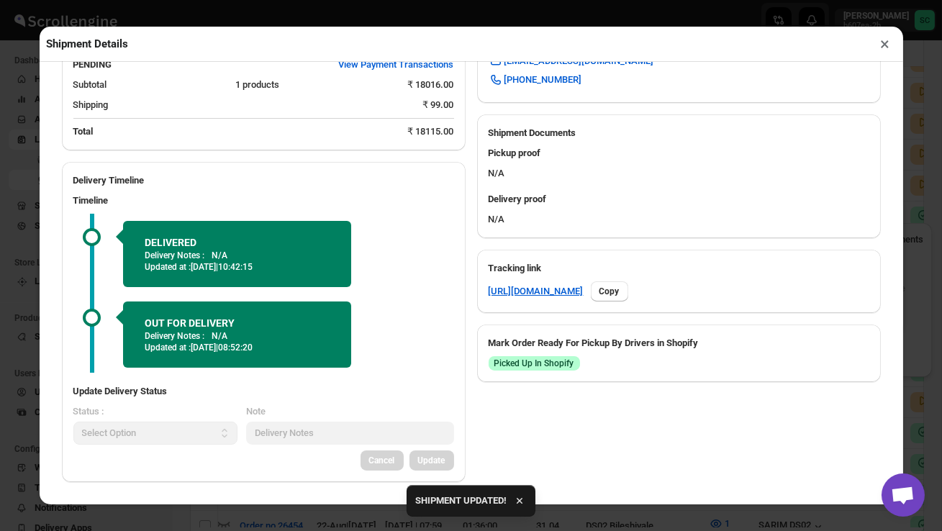
click at [889, 46] on button "×" at bounding box center [885, 44] width 21 height 20
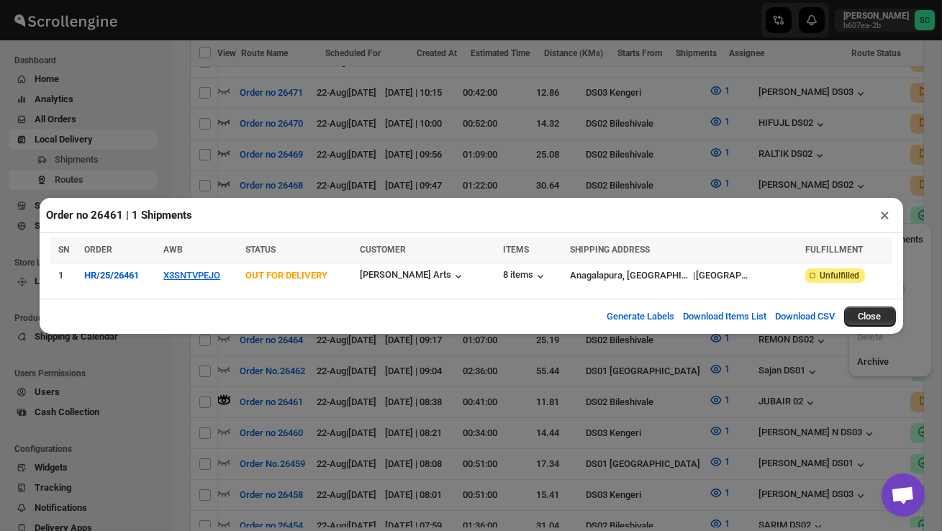
click at [883, 214] on button "×" at bounding box center [885, 215] width 21 height 20
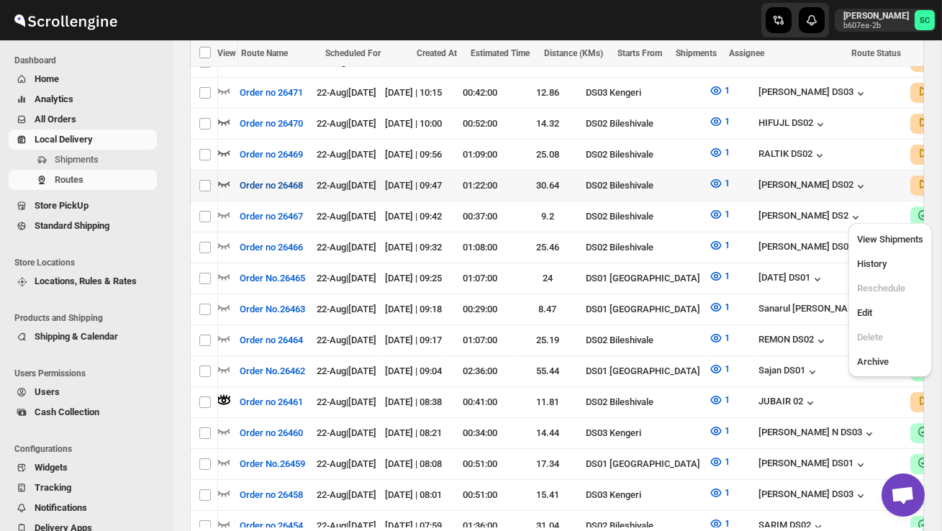
scroll to position [0, 0]
click at [224, 178] on icon "button" at bounding box center [224, 183] width 14 height 14
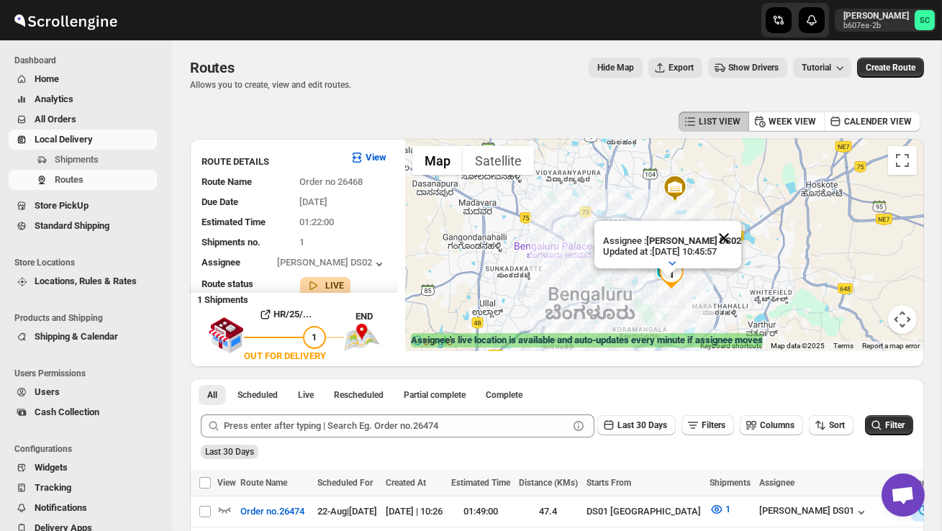
click at [730, 236] on button "Close" at bounding box center [724, 238] width 35 height 35
click at [710, 286] on div at bounding box center [664, 245] width 519 height 212
click at [710, 287] on div at bounding box center [664, 245] width 519 height 212
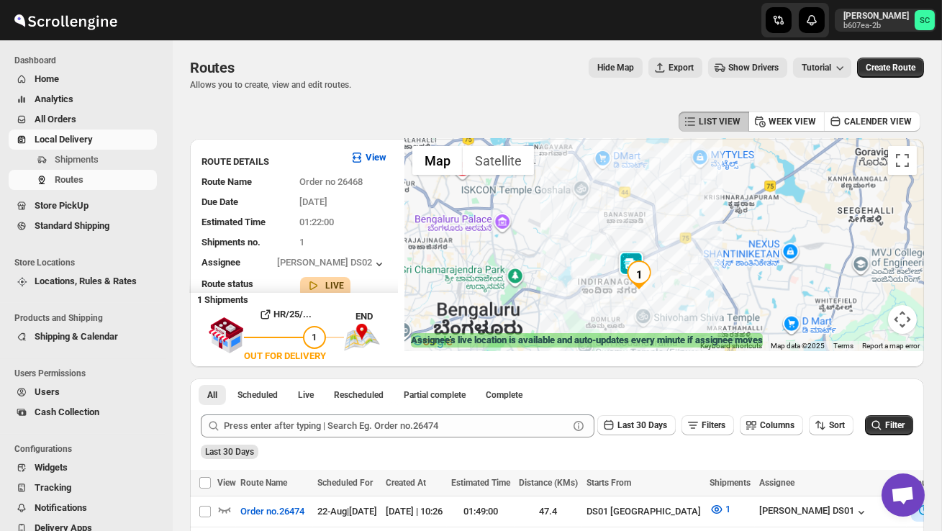
click at [710, 291] on div at bounding box center [664, 245] width 519 height 212
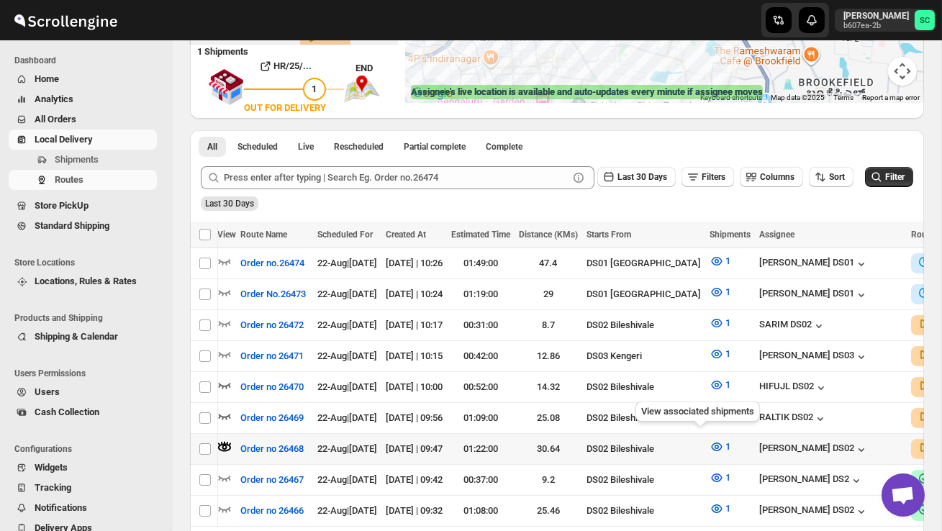
scroll to position [0, 150]
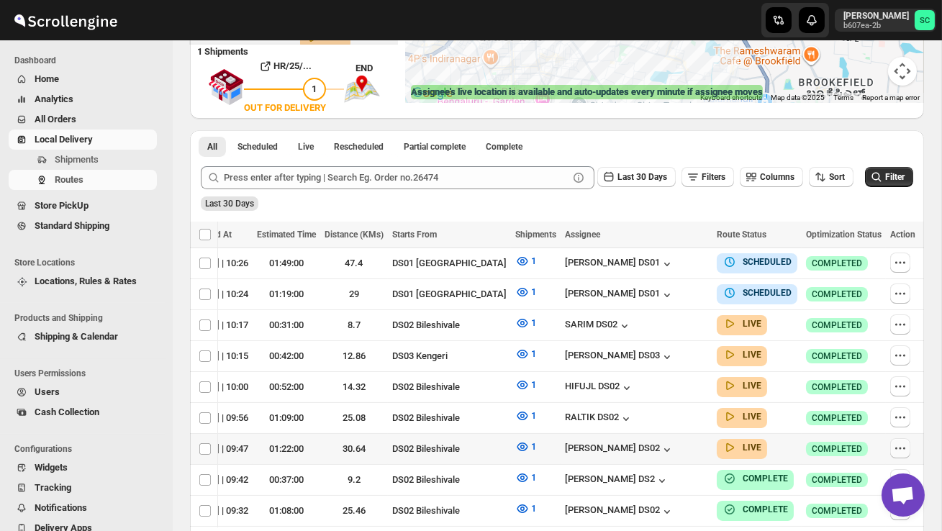
click at [896, 441] on icon "button" at bounding box center [900, 448] width 14 height 14
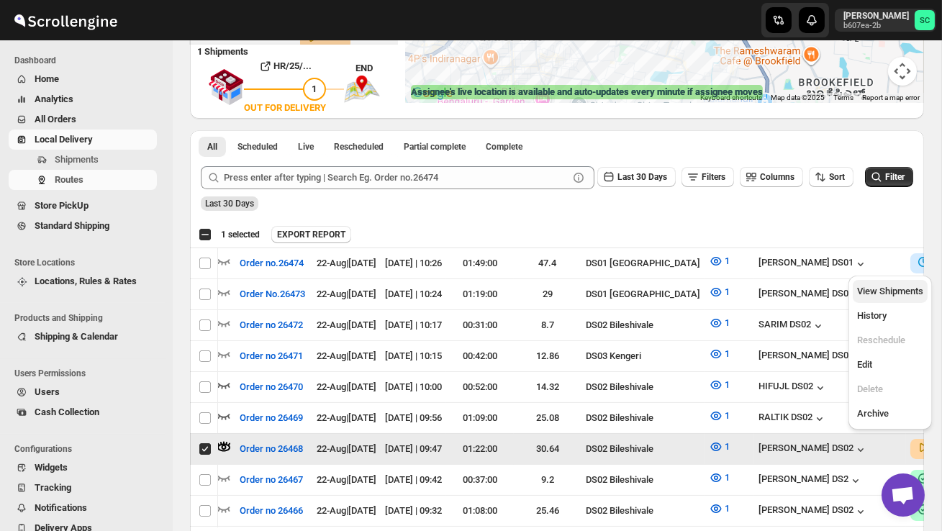
click at [905, 287] on span "View Shipments" at bounding box center [890, 291] width 66 height 11
checkbox input "false"
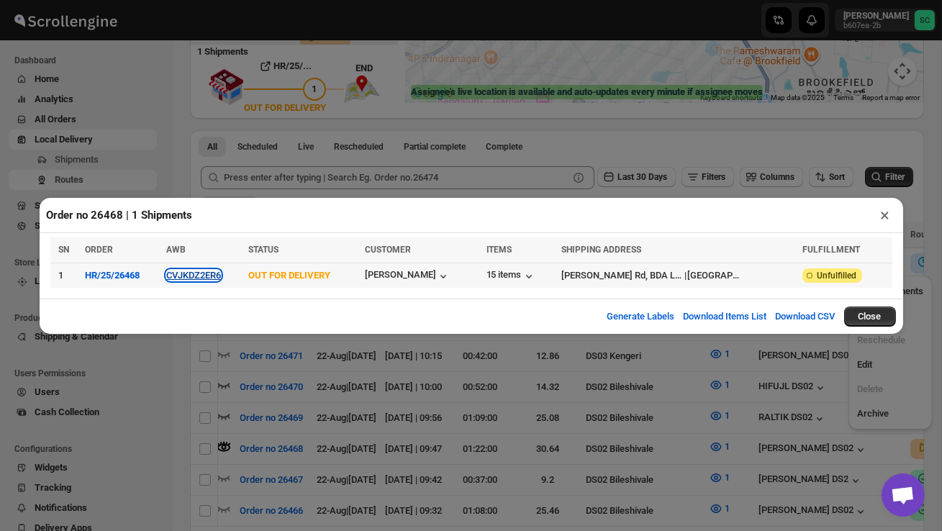
click at [208, 273] on button "CVJKDZ2ER6" at bounding box center [193, 275] width 55 height 11
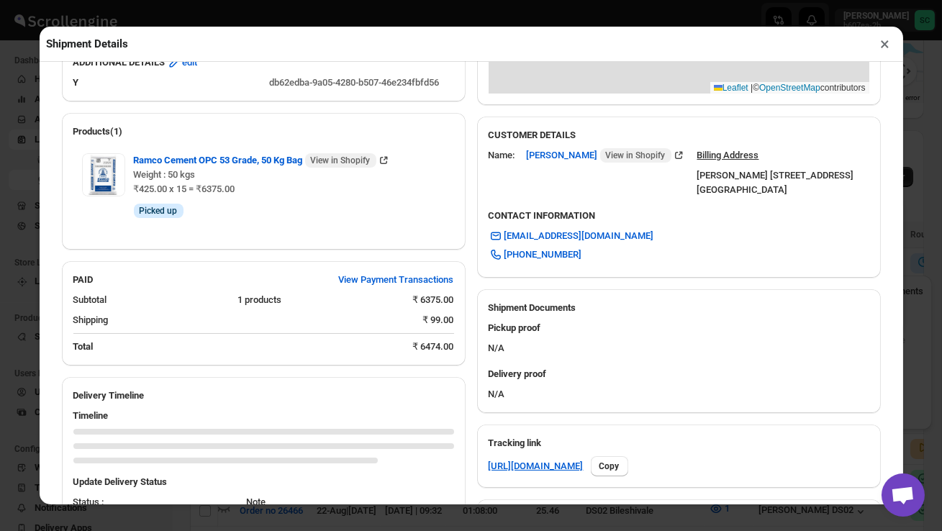
scroll to position [562, 0]
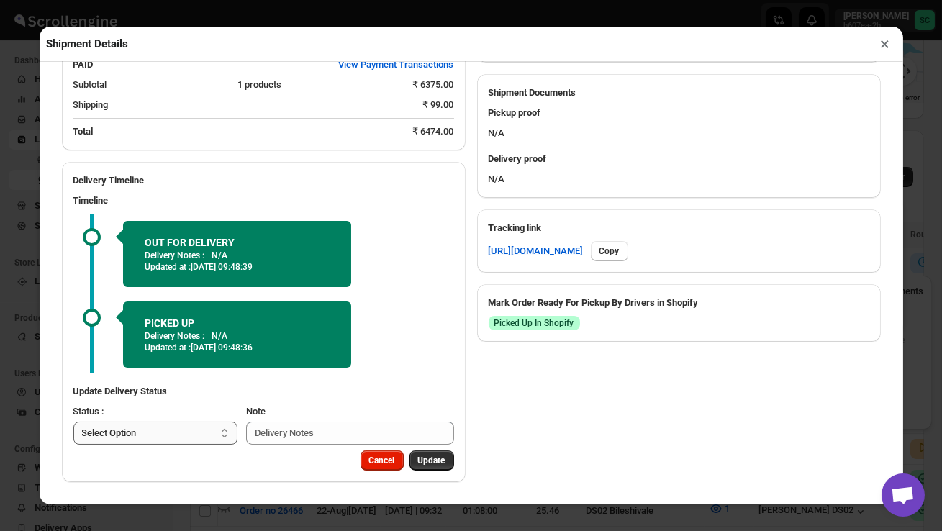
click at [190, 435] on select "Select Option PICKED UP OUT FOR DELIVERY RESCHEDULE DELIVERED CANCELLED" at bounding box center [155, 433] width 165 height 23
click at [153, 443] on select "Select Option PICKED UP OUT FOR DELIVERY RESCHEDULE DELIVERED CANCELLED" at bounding box center [156, 433] width 166 height 23
select select "DELIVERED"
click at [430, 462] on span "Update" at bounding box center [431, 461] width 27 height 12
select select
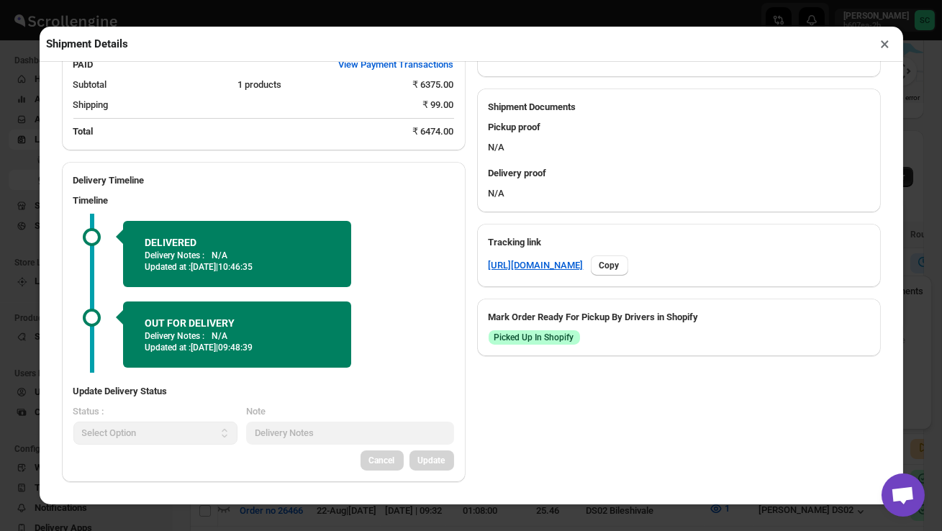
scroll to position [548, 0]
click at [885, 45] on button "×" at bounding box center [885, 44] width 21 height 20
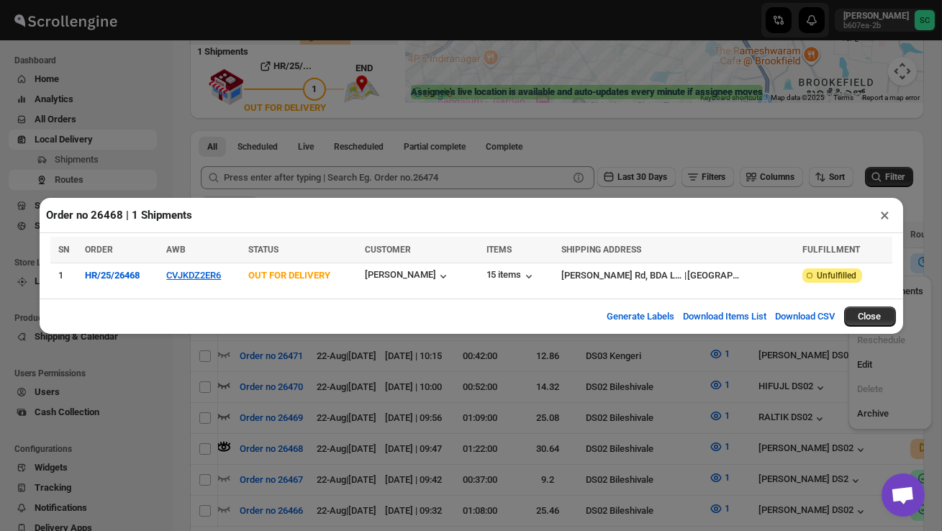
click at [887, 211] on button "×" at bounding box center [885, 215] width 21 height 20
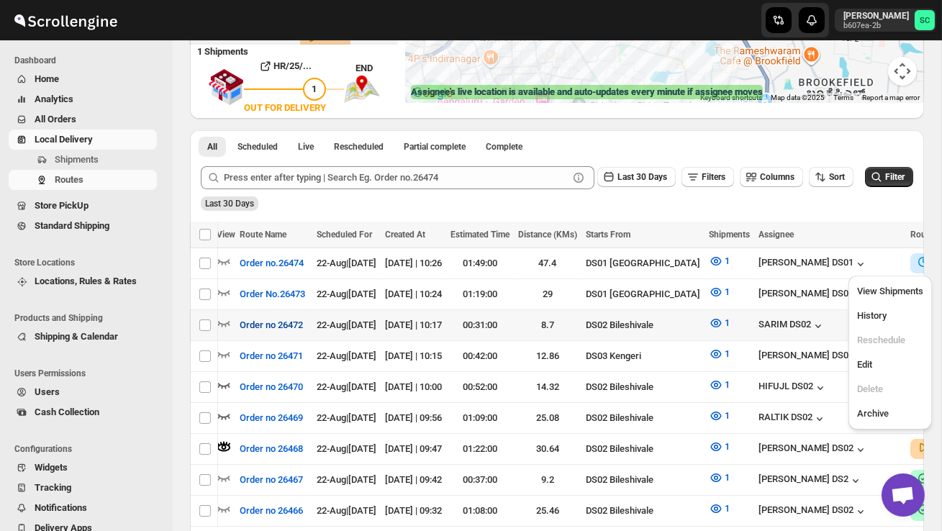
scroll to position [0, 0]
click at [224, 317] on icon "button" at bounding box center [224, 323] width 14 height 14
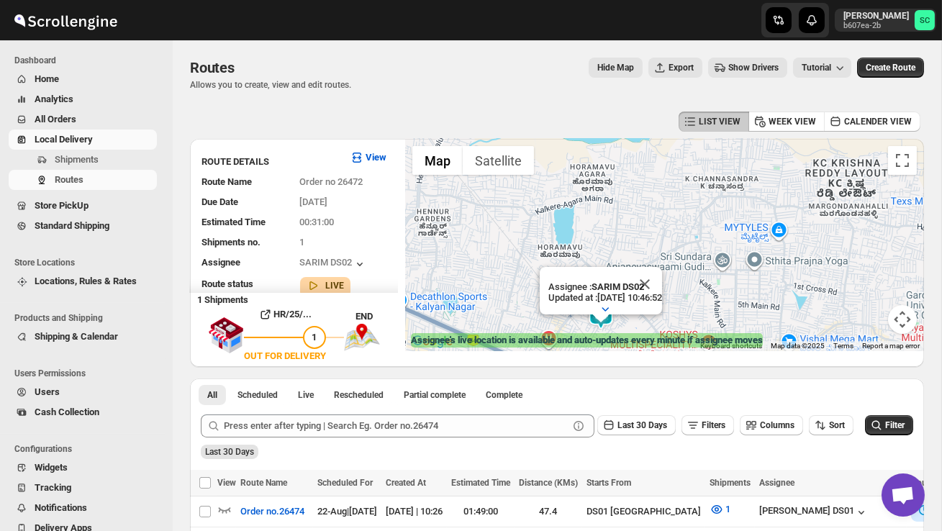
drag, startPoint x: 686, startPoint y: 260, endPoint x: 707, endPoint y: 294, distance: 40.7
click at [705, 291] on div "Assignee : SARIM DS02 Updated at : 22/08/2025, 10:46:52 Duty mode Enabled Batte…" at bounding box center [664, 245] width 519 height 212
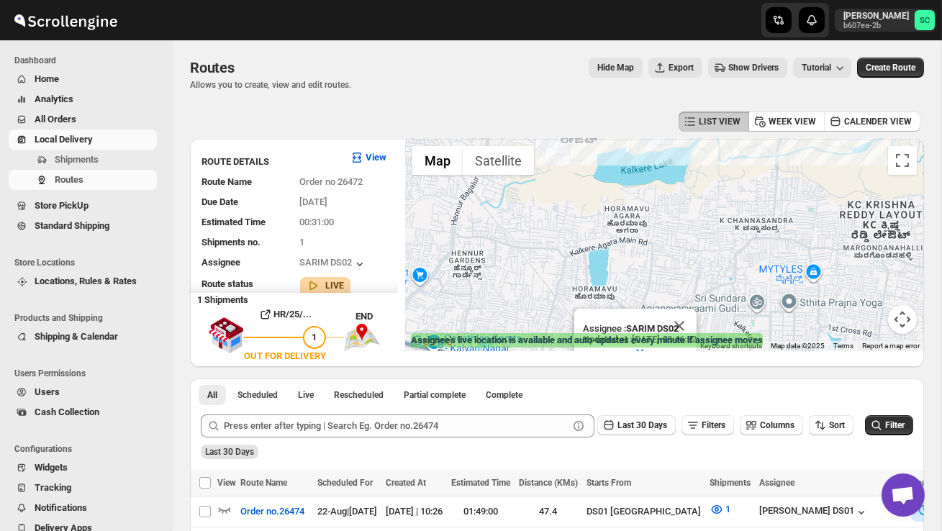
drag, startPoint x: 679, startPoint y: 231, endPoint x: 728, endPoint y: 305, distance: 88.4
click at [727, 304] on div "Assignee : SARIM DS02 Updated at : 22/08/2025, 10:46:52 Duty mode Enabled Batte…" at bounding box center [664, 245] width 519 height 212
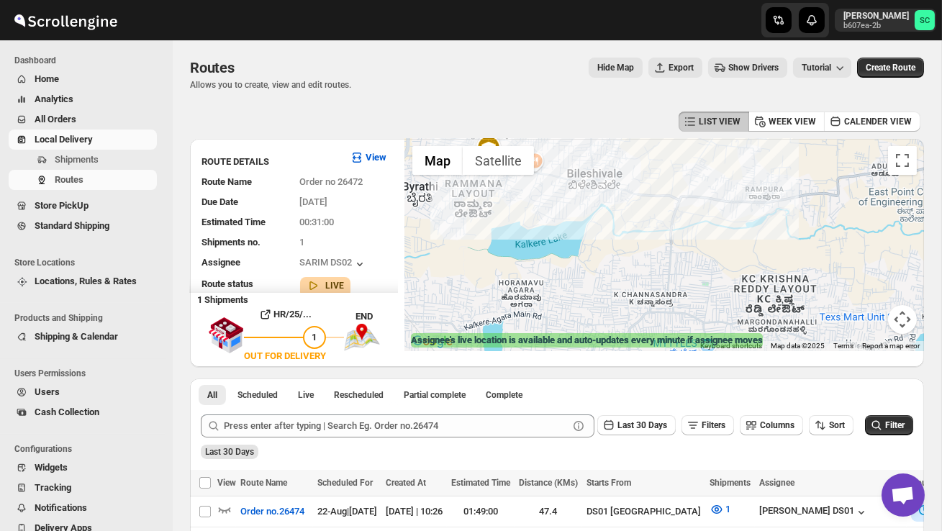
drag, startPoint x: 700, startPoint y: 279, endPoint x: 525, endPoint y: 271, distance: 174.3
click at [528, 271] on div "Assignee : SARIM DS02 Updated at : 22/08/2025, 10:46:52 Duty mode Enabled Batte…" at bounding box center [664, 245] width 519 height 212
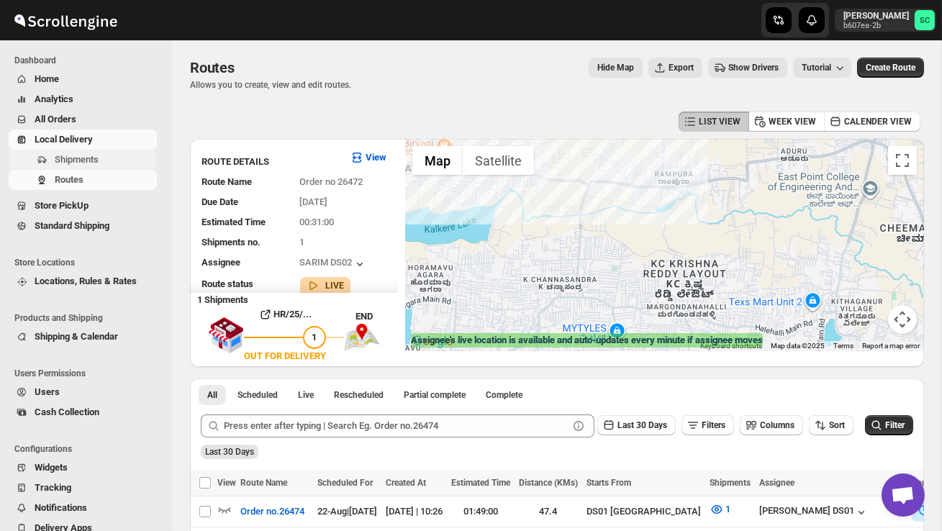
click at [77, 155] on span "Shipments" at bounding box center [77, 159] width 44 height 11
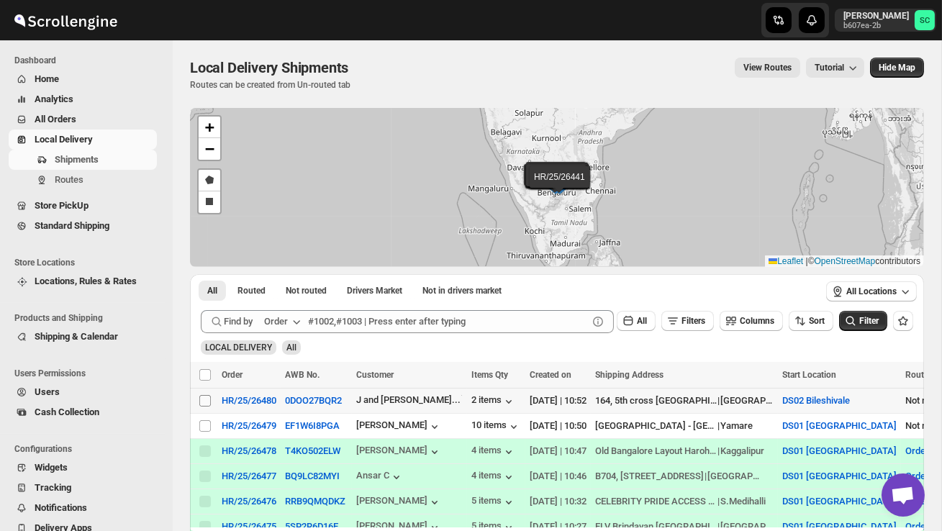
click at [203, 395] on input "Select shipment" at bounding box center [205, 401] width 12 height 12
checkbox input "true"
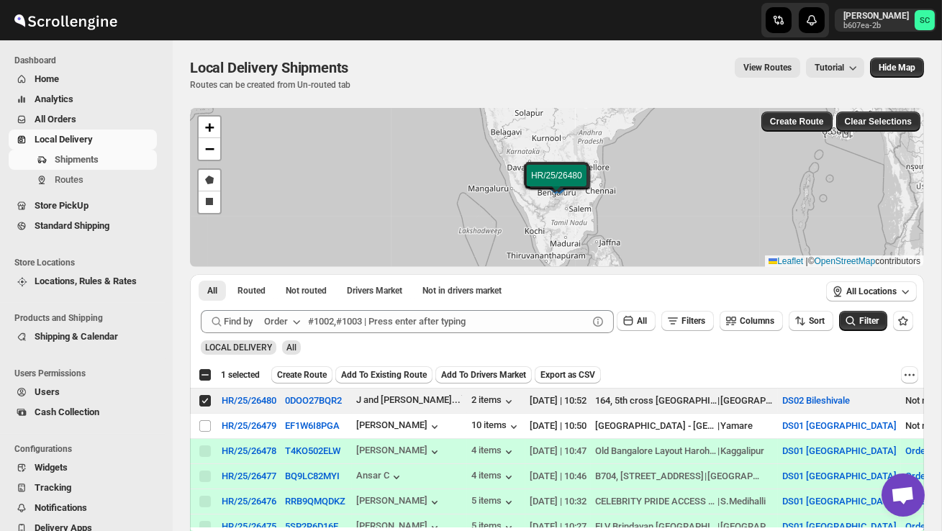
click at [309, 374] on span "Create Route" at bounding box center [302, 375] width 50 height 12
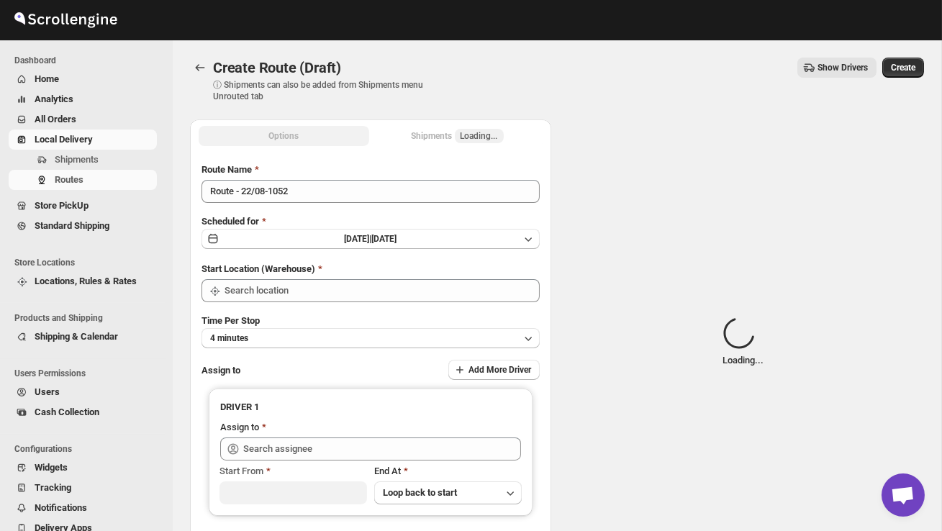
type input "DS02 Bileshivale"
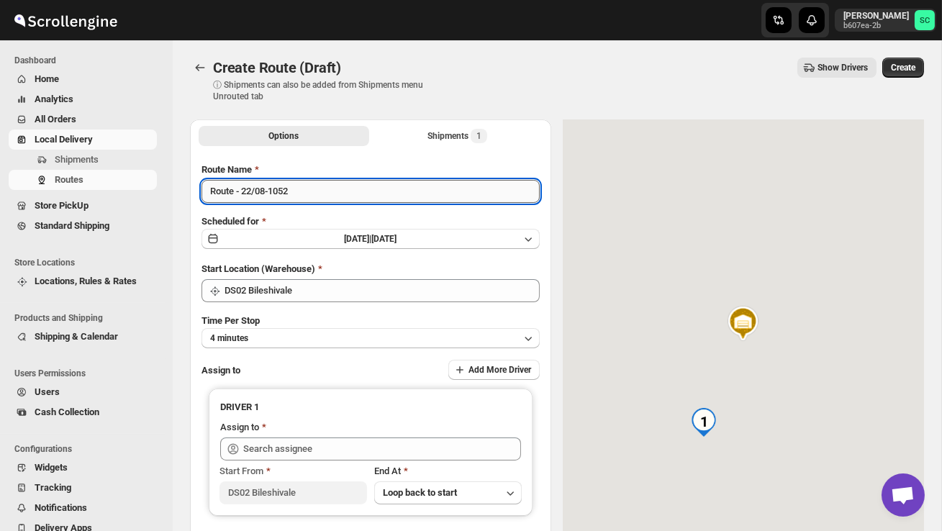
click at [315, 201] on input "Route - 22/08-1052" at bounding box center [371, 191] width 338 height 23
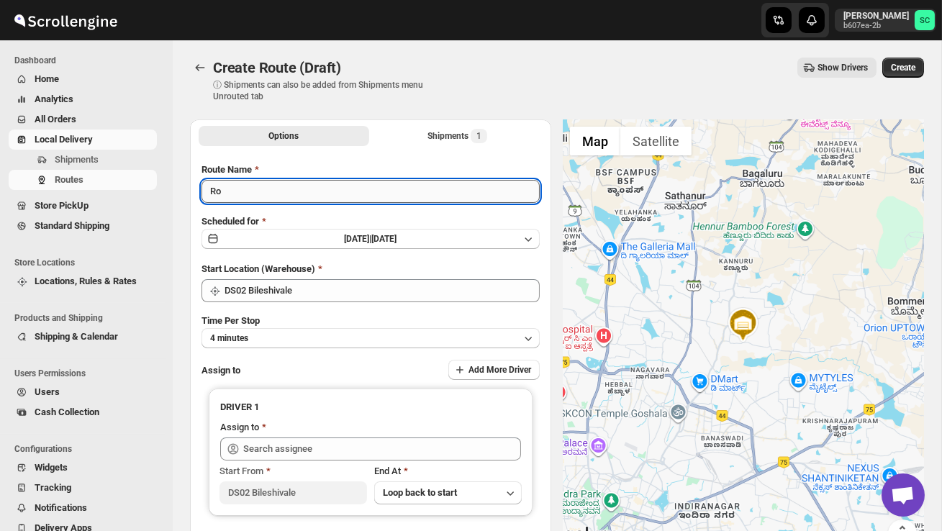
type input "R"
type input "Order no 26480"
click at [318, 338] on button "4 minutes" at bounding box center [371, 338] width 338 height 20
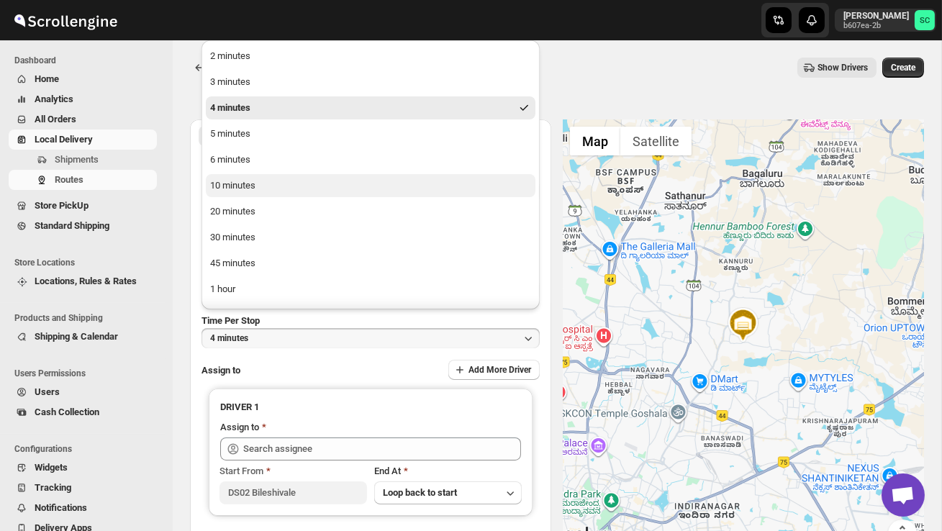
click at [280, 191] on button "10 minutes" at bounding box center [371, 185] width 330 height 23
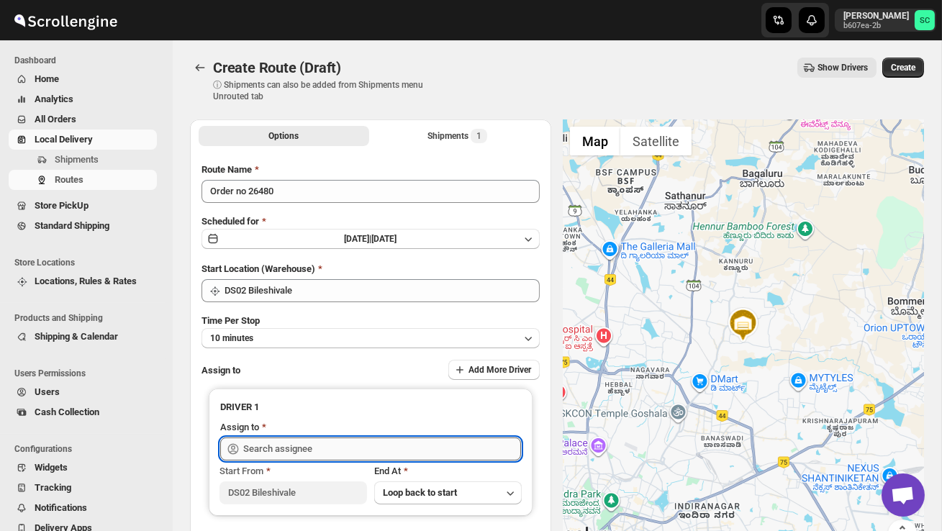
click at [270, 449] on input "text" at bounding box center [382, 449] width 278 height 23
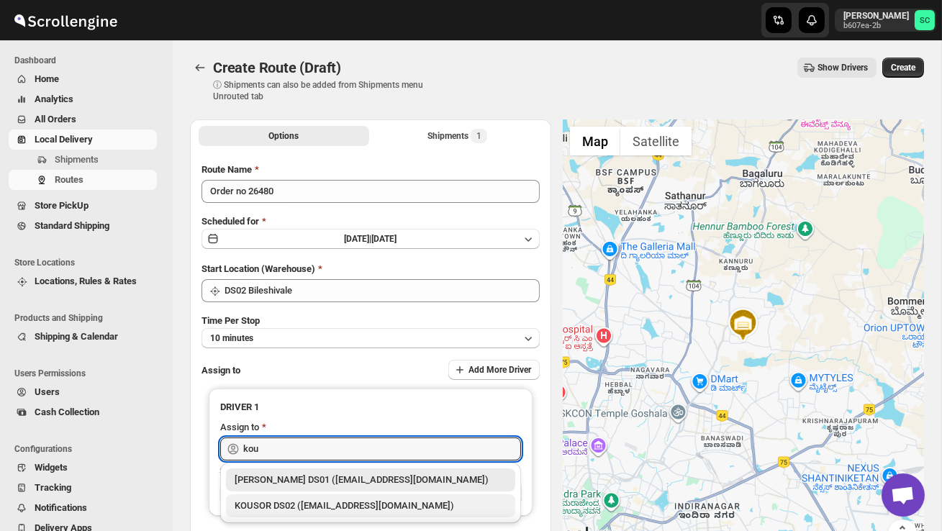
click at [301, 509] on div "KOUSOR DS02 ([EMAIL_ADDRESS][DOMAIN_NAME])" at bounding box center [371, 506] width 272 height 14
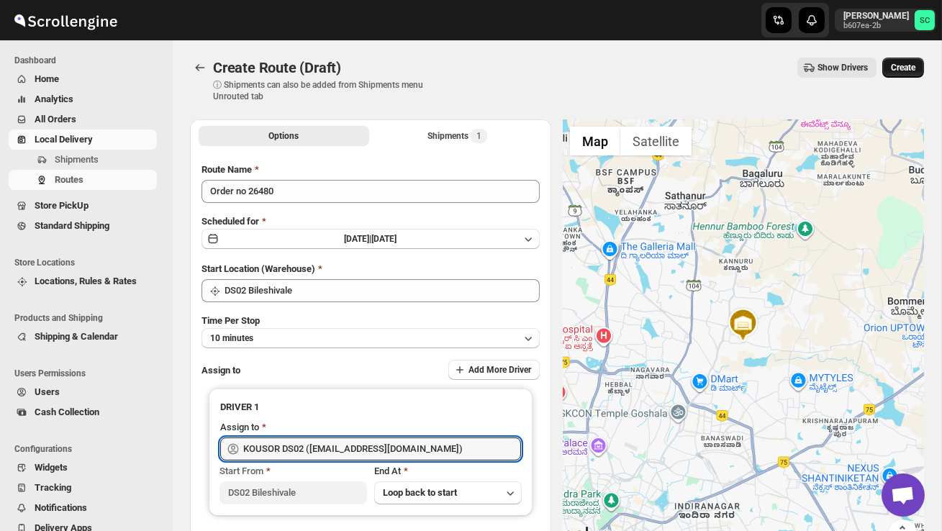
type input "KOUSOR DS02 ([EMAIL_ADDRESS][DOMAIN_NAME])"
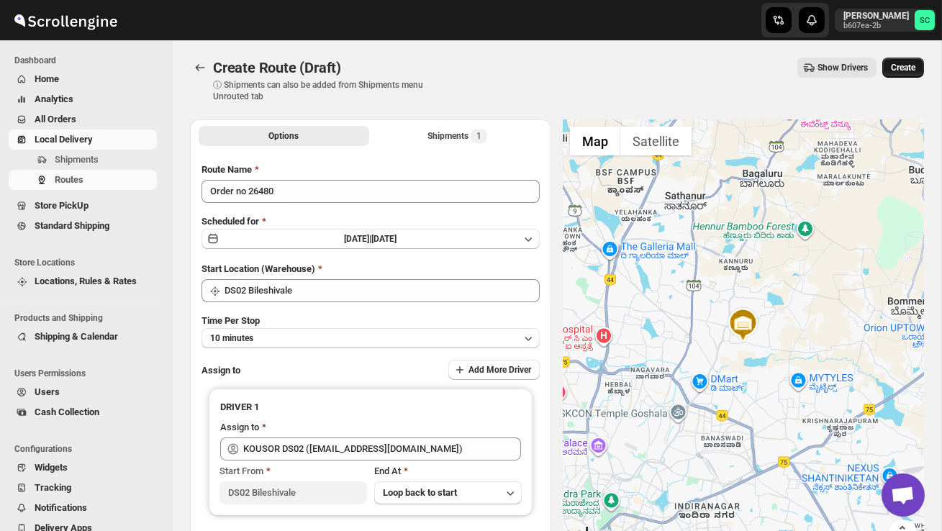
click at [918, 65] on button "Create" at bounding box center [903, 68] width 42 height 20
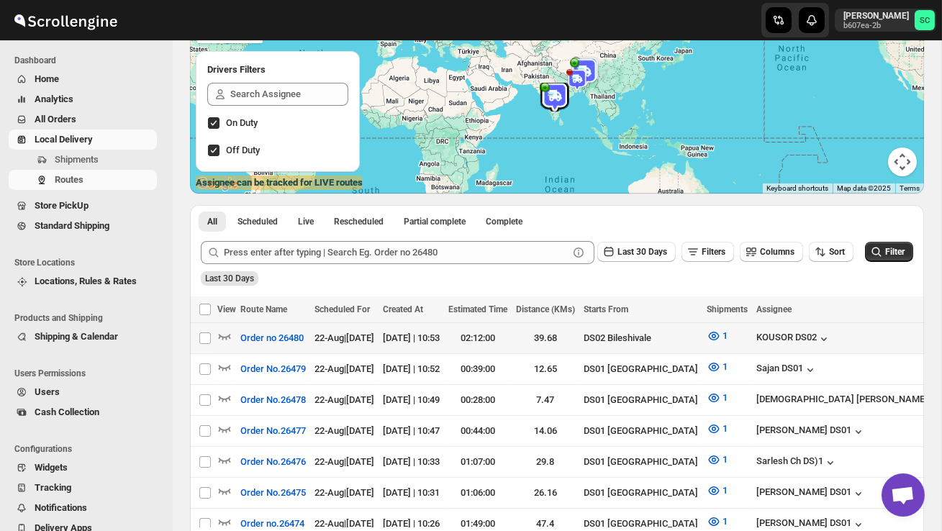
scroll to position [192, 0]
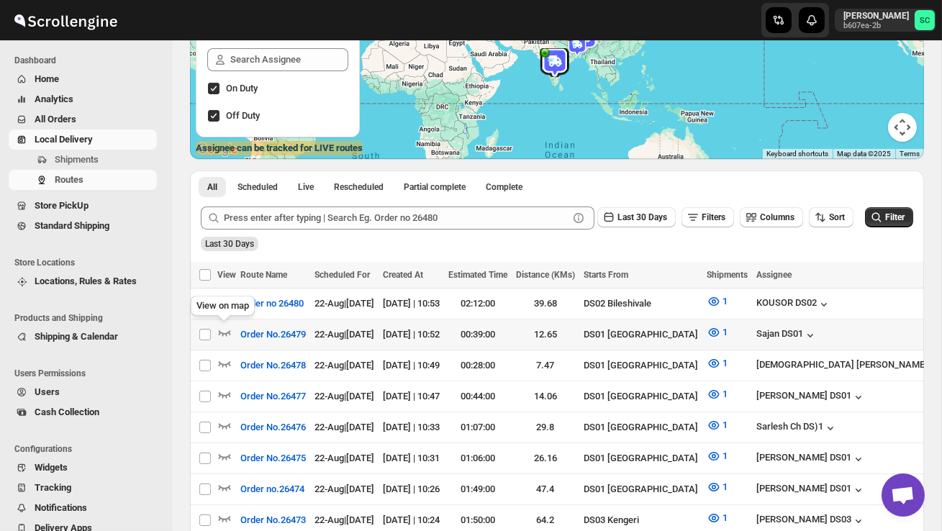
click at [223, 306] on div "View on map" at bounding box center [223, 309] width 70 height 32
click at [225, 304] on icon "button" at bounding box center [224, 301] width 14 height 14
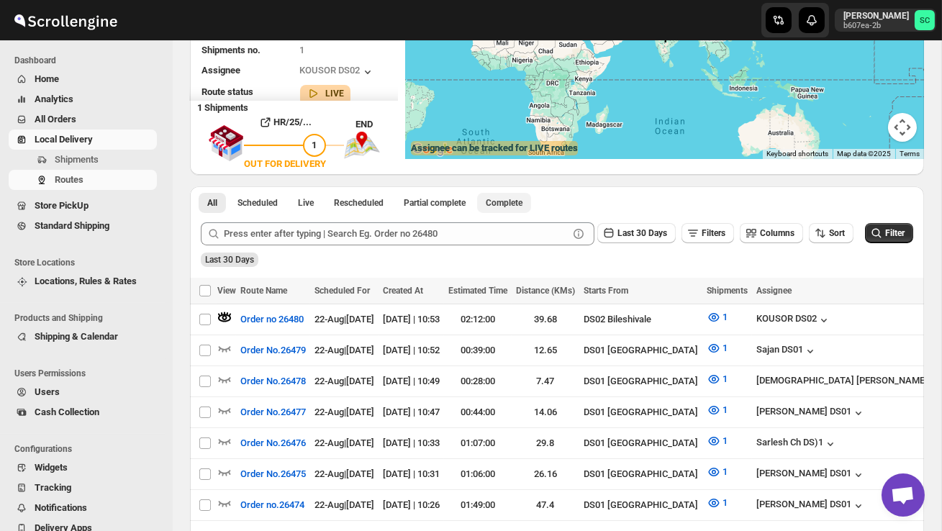
scroll to position [0, 0]
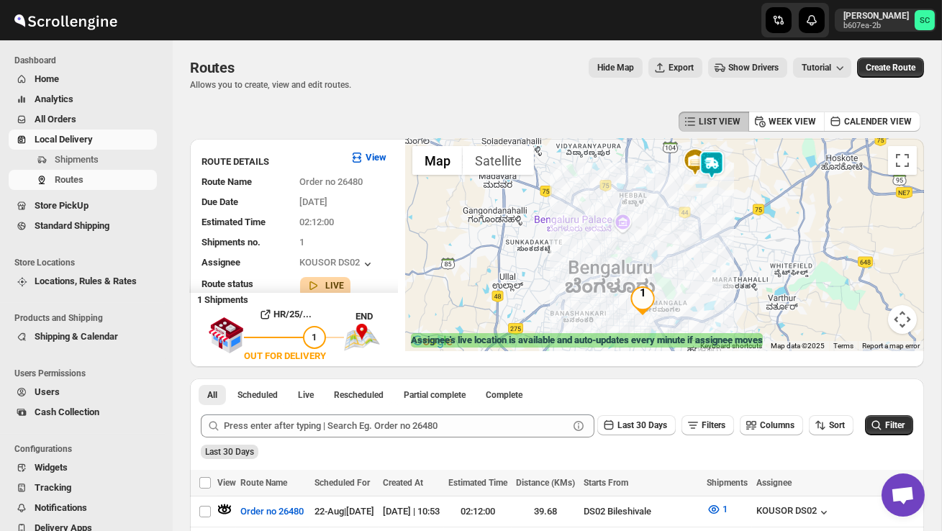
click at [724, 161] on img at bounding box center [711, 164] width 29 height 29
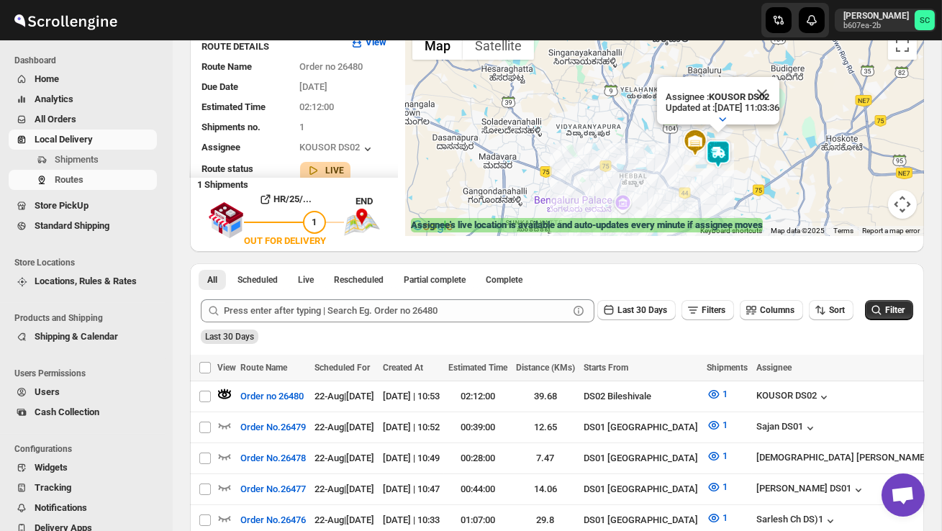
scroll to position [116, 0]
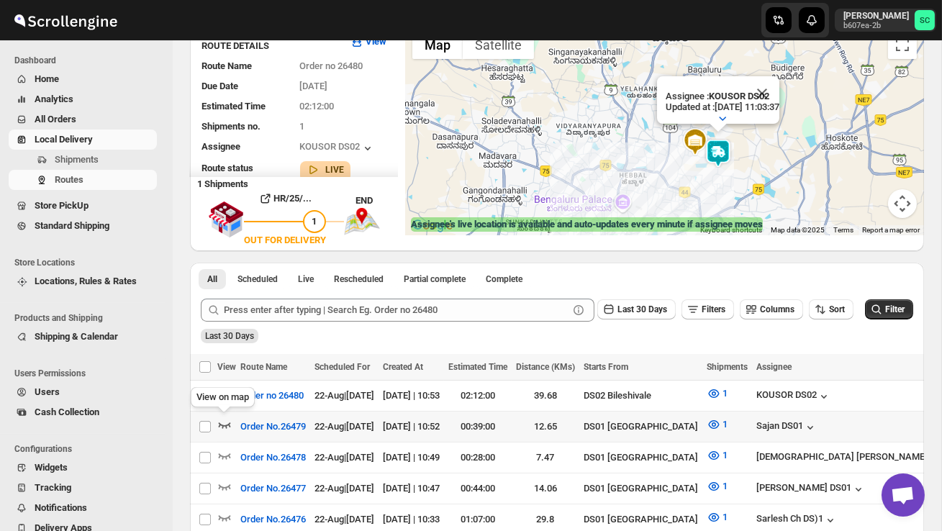
click at [224, 420] on icon "button" at bounding box center [224, 424] width 14 height 14
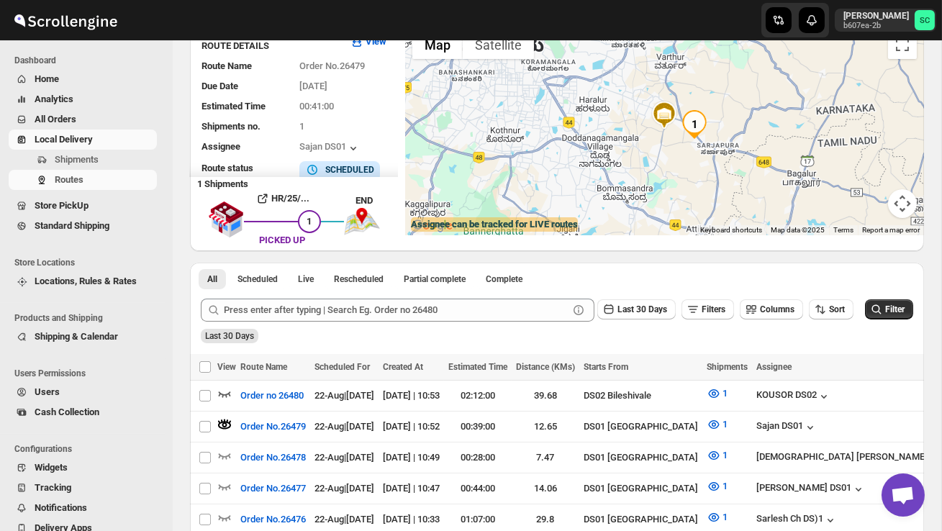
scroll to position [0, 0]
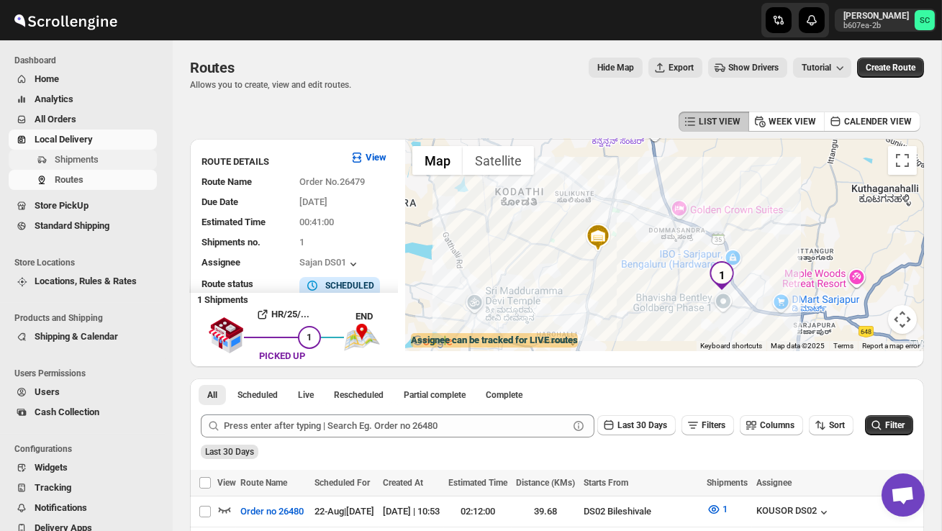
click at [120, 163] on span "Shipments" at bounding box center [104, 160] width 99 height 14
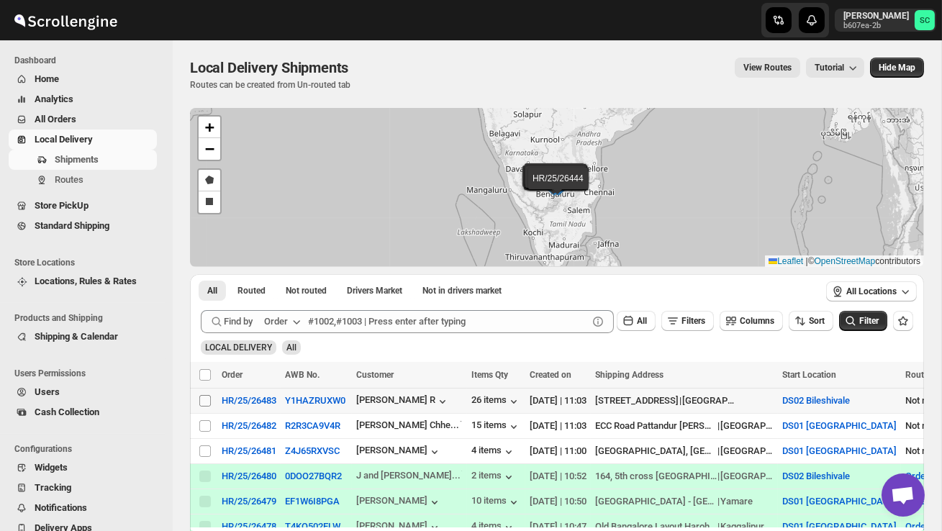
click at [202, 401] on input "Select shipment" at bounding box center [205, 401] width 12 height 12
checkbox input "true"
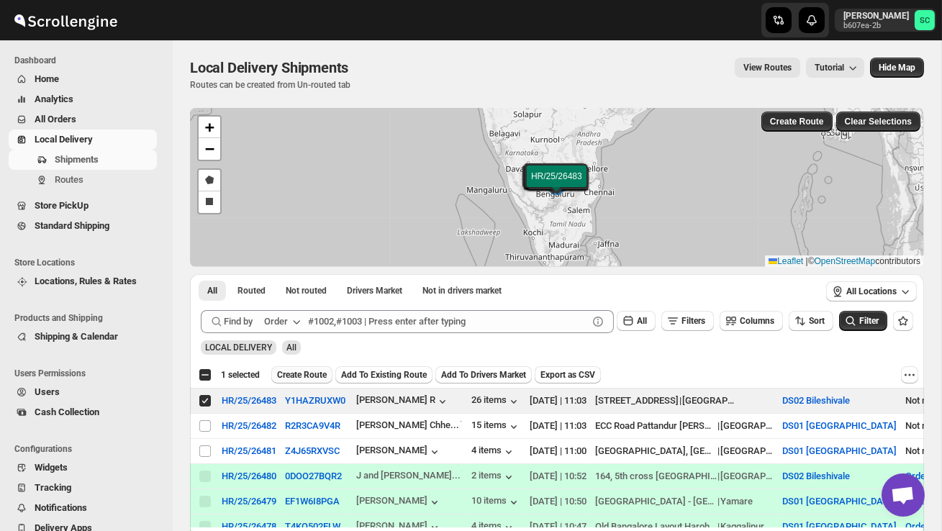
click at [289, 376] on span "Create Route" at bounding box center [302, 375] width 50 height 12
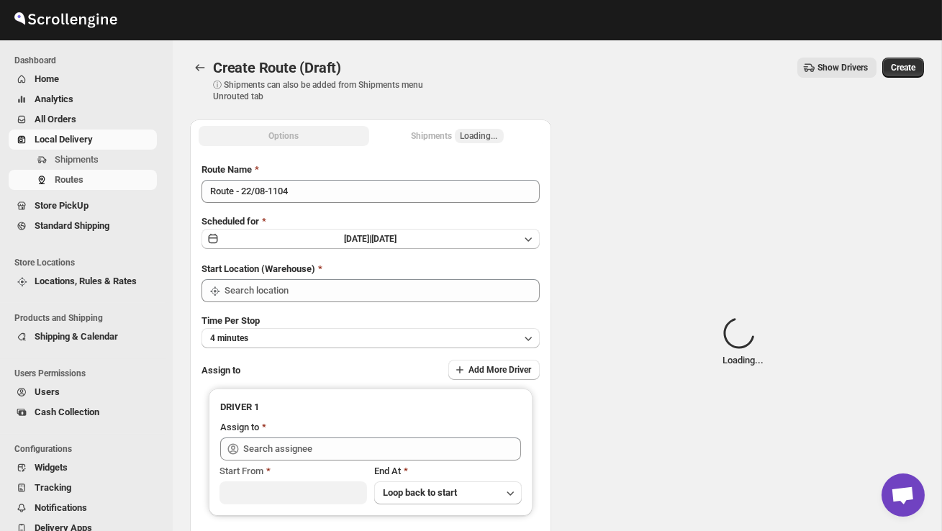
type input "DS02 Bileshivale"
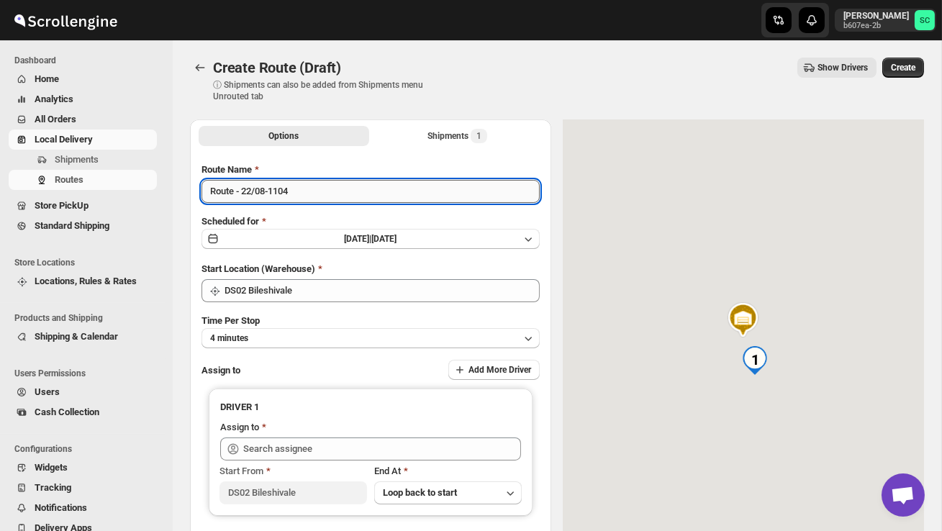
click at [310, 194] on input "Route - 22/08-1104" at bounding box center [371, 191] width 338 height 23
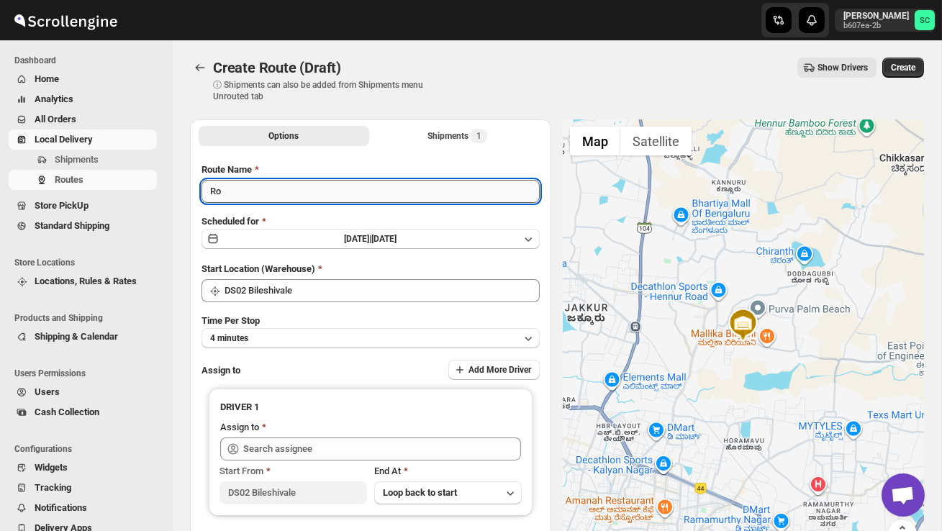
type input "R"
type input "Order no 26483"
click at [330, 338] on button "4 minutes" at bounding box center [371, 338] width 338 height 20
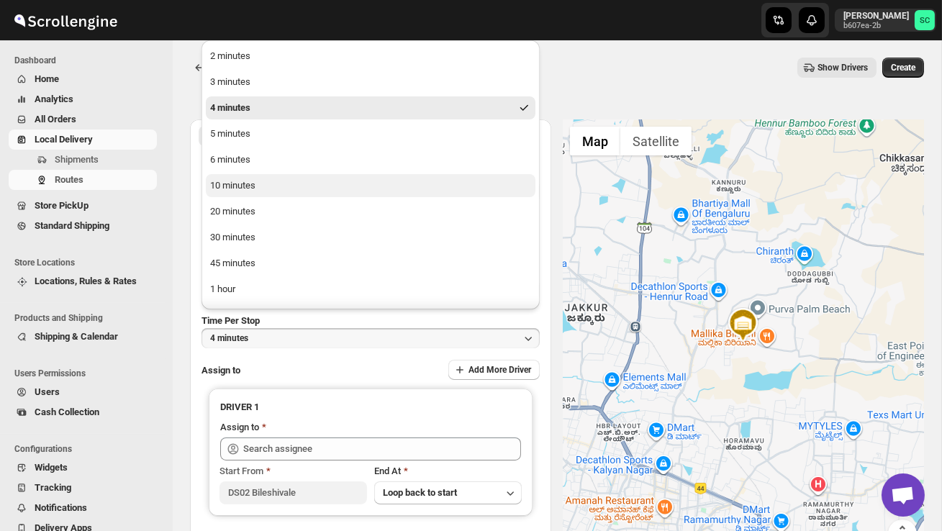
click at [281, 196] on button "10 minutes" at bounding box center [371, 185] width 330 height 23
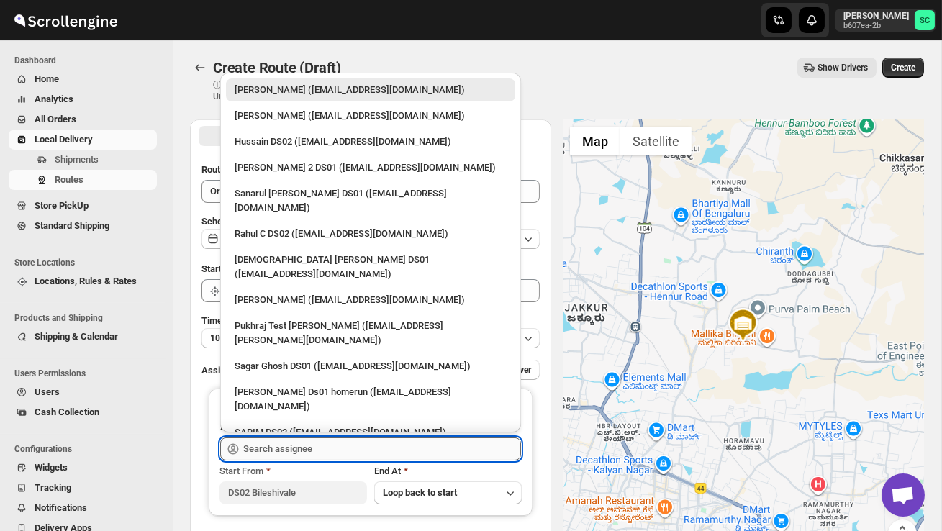
click at [296, 447] on input "text" at bounding box center [382, 449] width 278 height 23
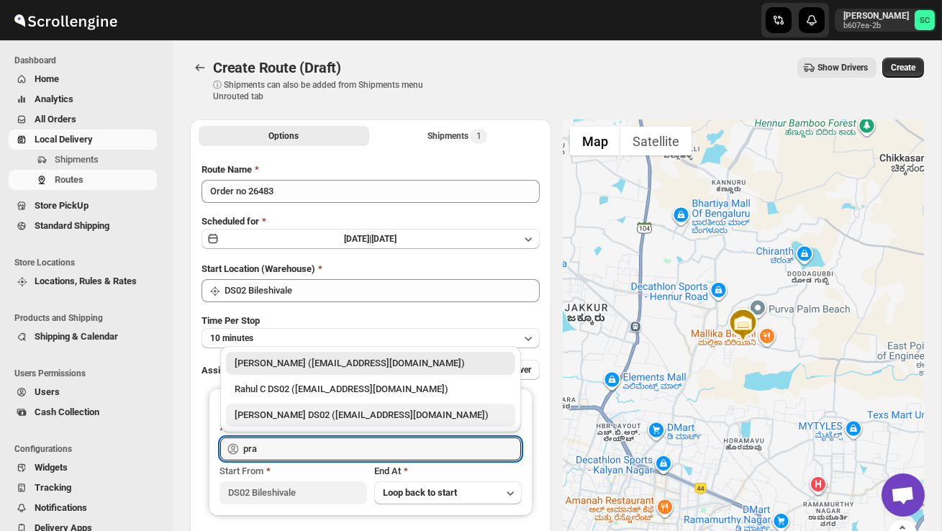
click at [335, 420] on div "[PERSON_NAME] DS02 ([EMAIL_ADDRESS][DOMAIN_NAME])" at bounding box center [371, 415] width 272 height 14
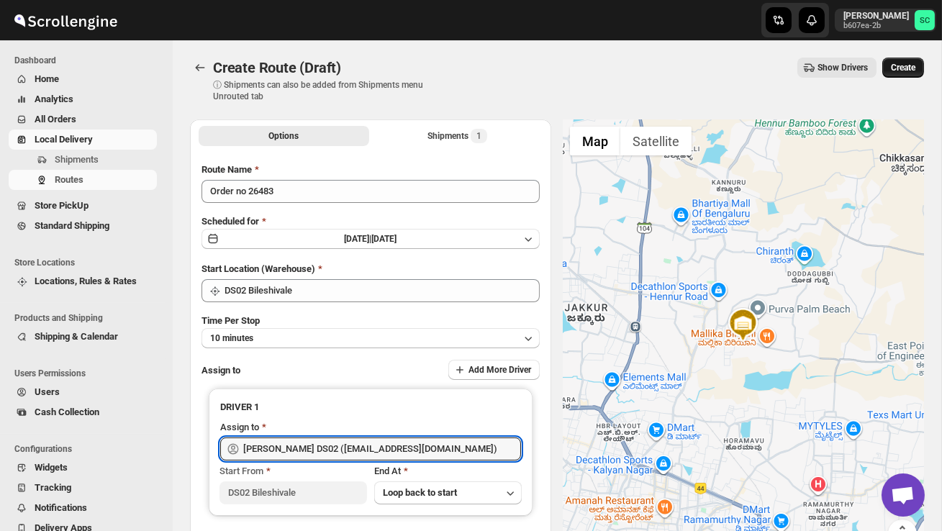
type input "[PERSON_NAME] DS02 ([EMAIL_ADDRESS][DOMAIN_NAME])"
click at [901, 73] on span "Create" at bounding box center [903, 68] width 24 height 12
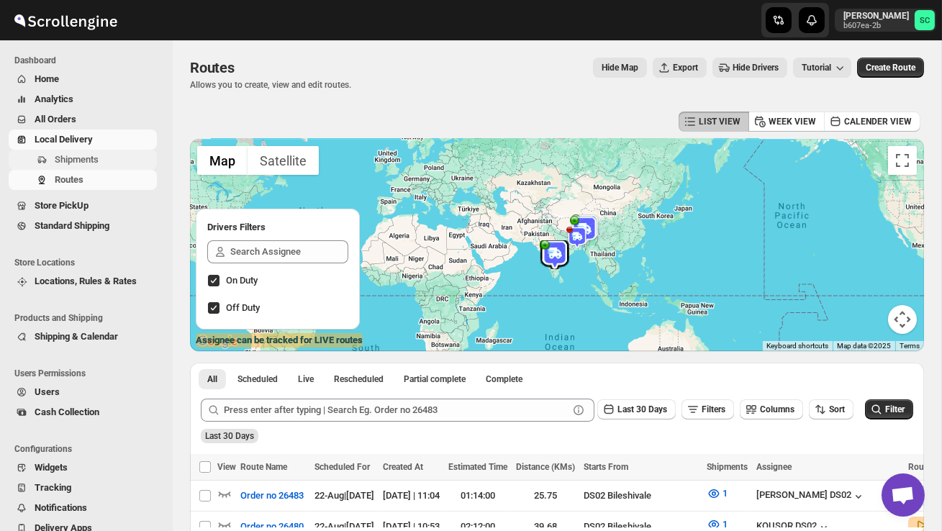
click at [99, 159] on span "Shipments" at bounding box center [77, 159] width 44 height 11
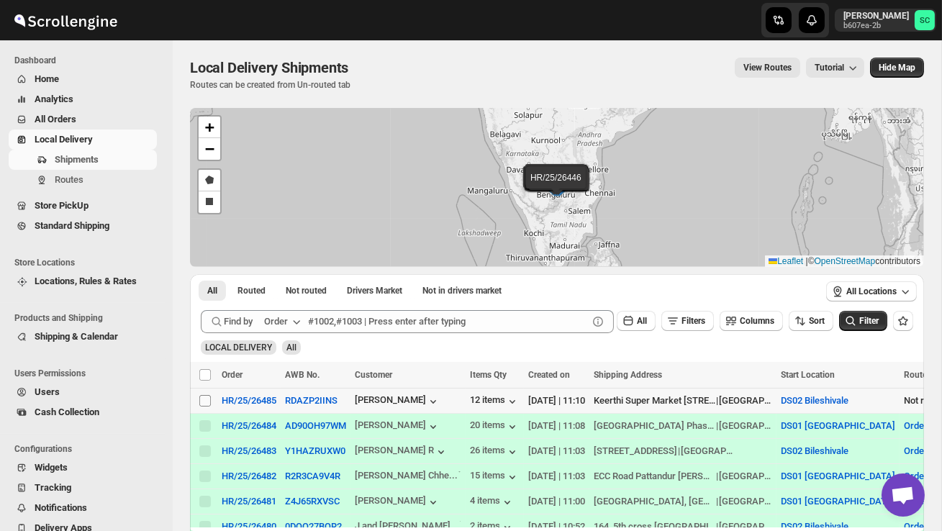
click at [204, 399] on input "Select shipment" at bounding box center [205, 401] width 12 height 12
checkbox input "true"
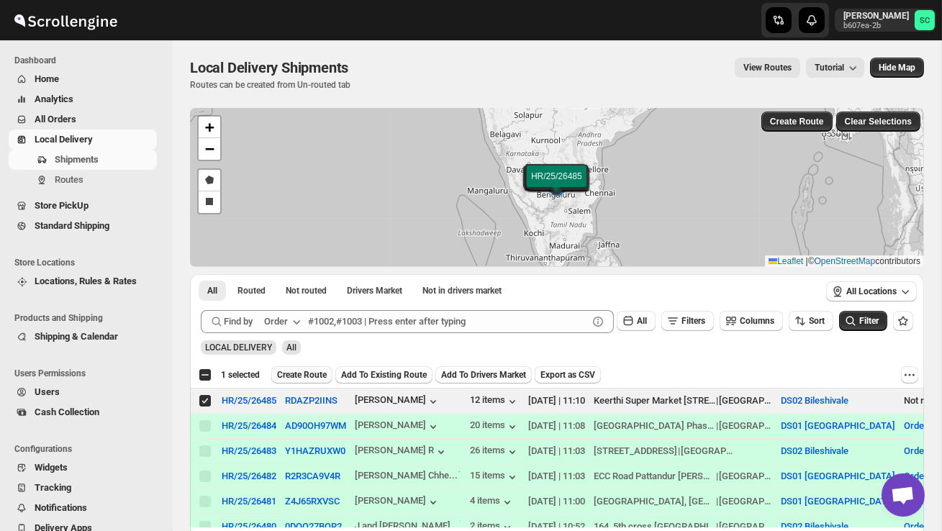
click at [313, 375] on span "Create Route" at bounding box center [302, 375] width 50 height 12
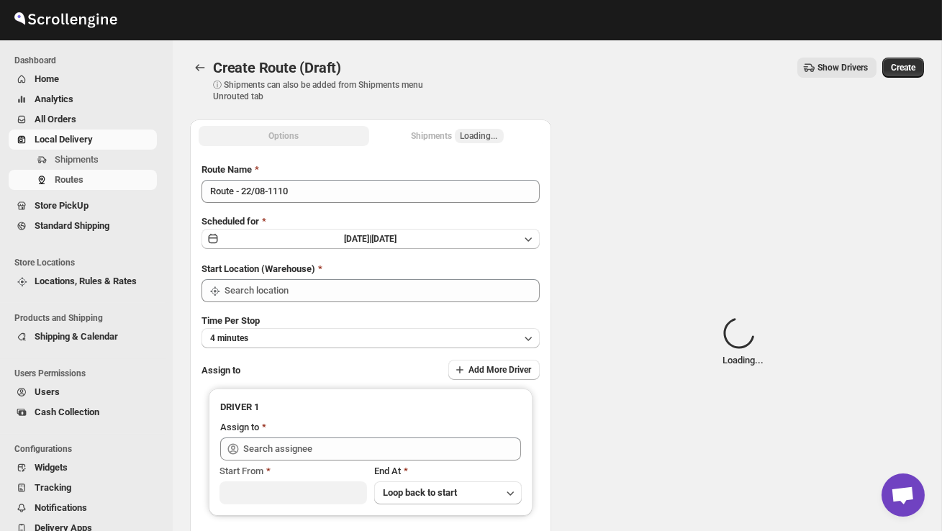
type input "DS02 Bileshivale"
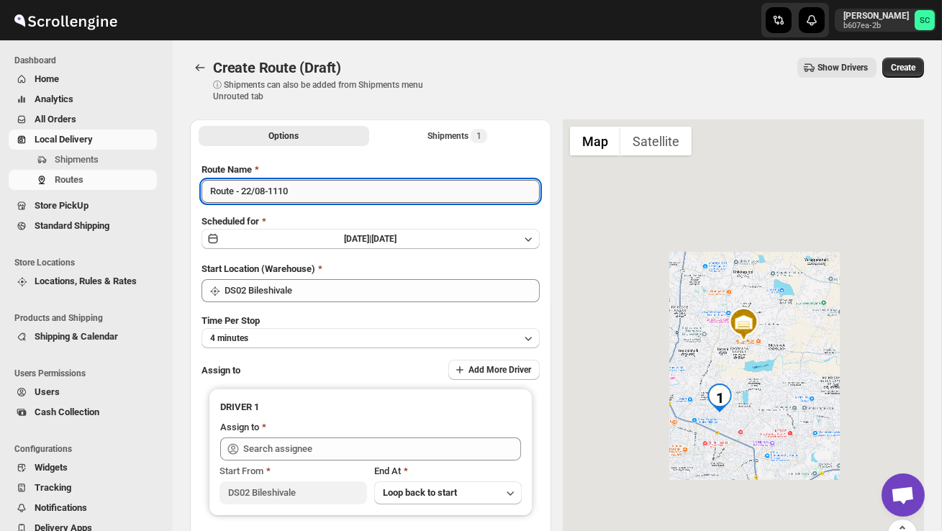
click at [310, 192] on input "Route - 22/08-1110" at bounding box center [371, 191] width 338 height 23
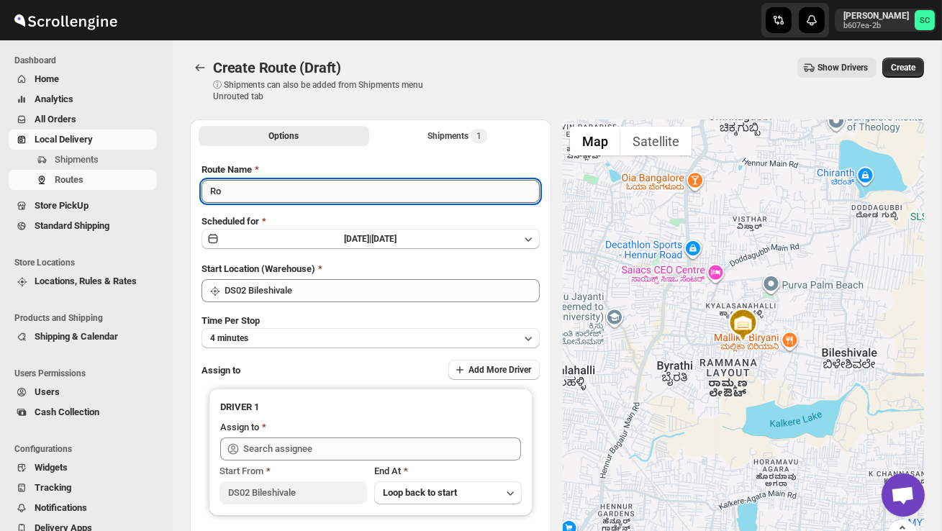
type input "R"
type input "Order no 26485"
click at [304, 333] on button "4 minutes" at bounding box center [371, 338] width 338 height 20
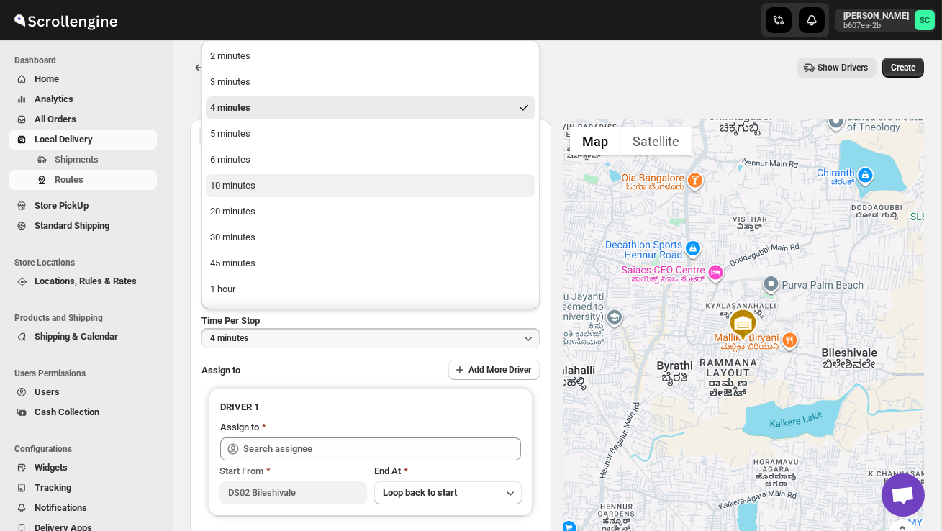
click at [266, 185] on button "10 minutes" at bounding box center [371, 185] width 330 height 23
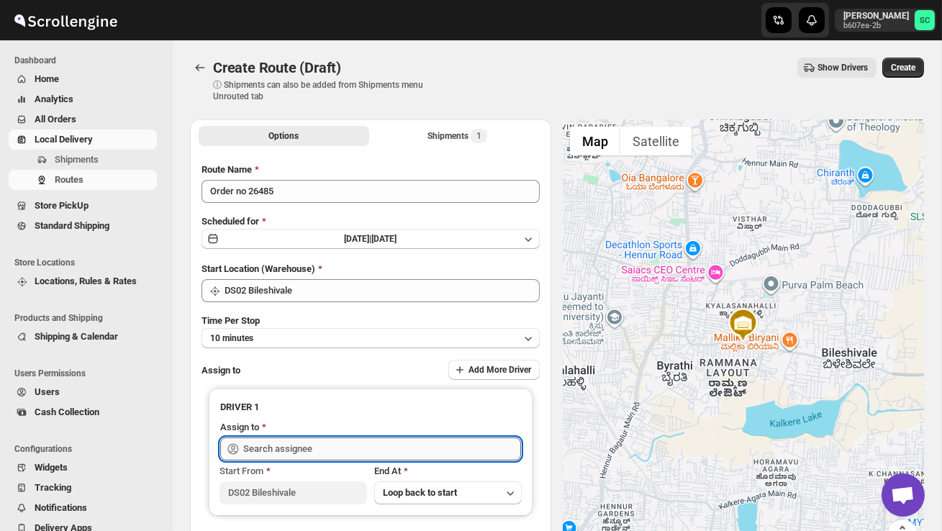
click at [290, 446] on input "text" at bounding box center [382, 449] width 278 height 23
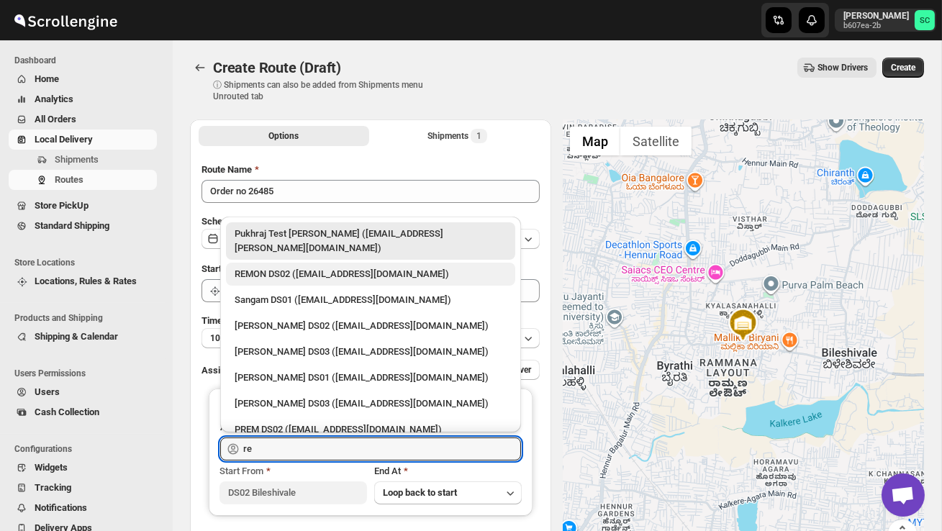
click at [330, 267] on div "REMON DS02 ([EMAIL_ADDRESS][DOMAIN_NAME])" at bounding box center [371, 274] width 272 height 14
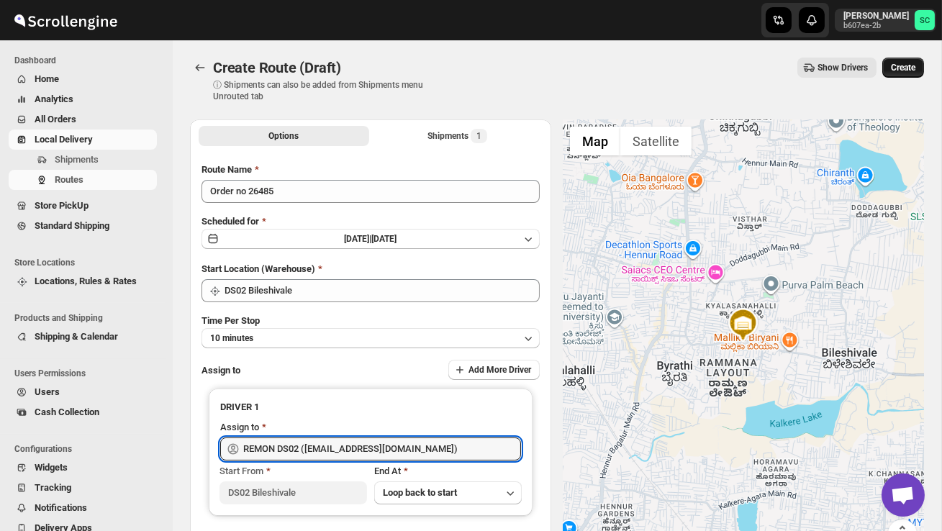
type input "REMON DS02 ([EMAIL_ADDRESS][DOMAIN_NAME])"
click at [905, 65] on span "Create" at bounding box center [903, 68] width 24 height 12
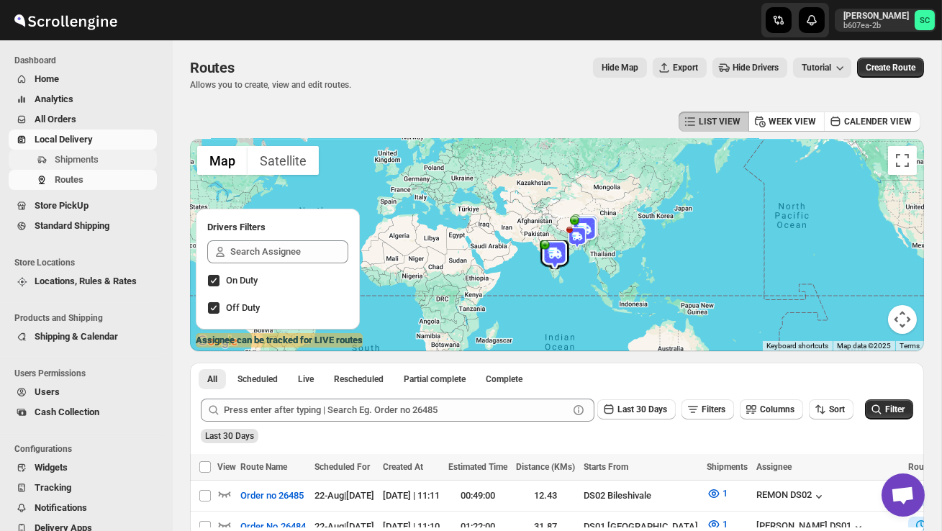
click at [94, 160] on span "Shipments" at bounding box center [77, 159] width 44 height 11
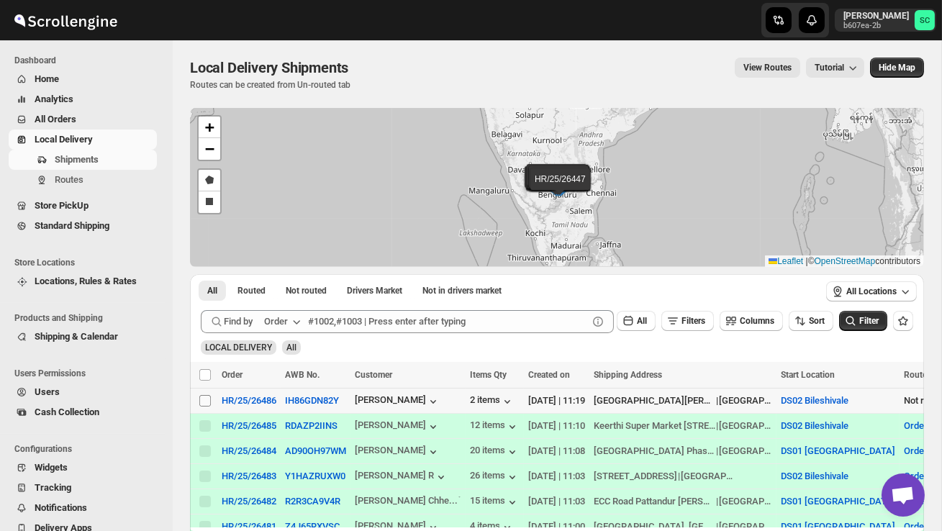
click at [208, 403] on input "Select shipment" at bounding box center [205, 401] width 12 height 12
checkbox input "true"
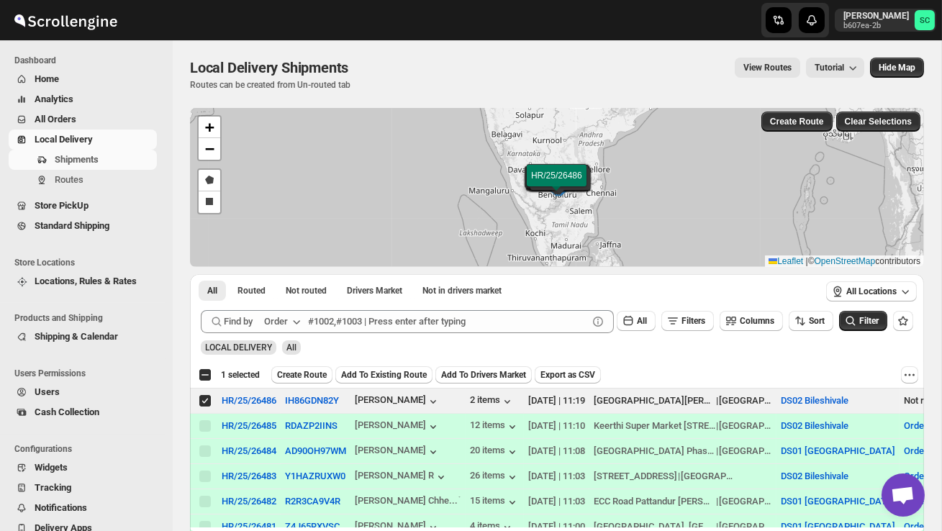
click at [299, 373] on span "Create Route" at bounding box center [302, 375] width 50 height 12
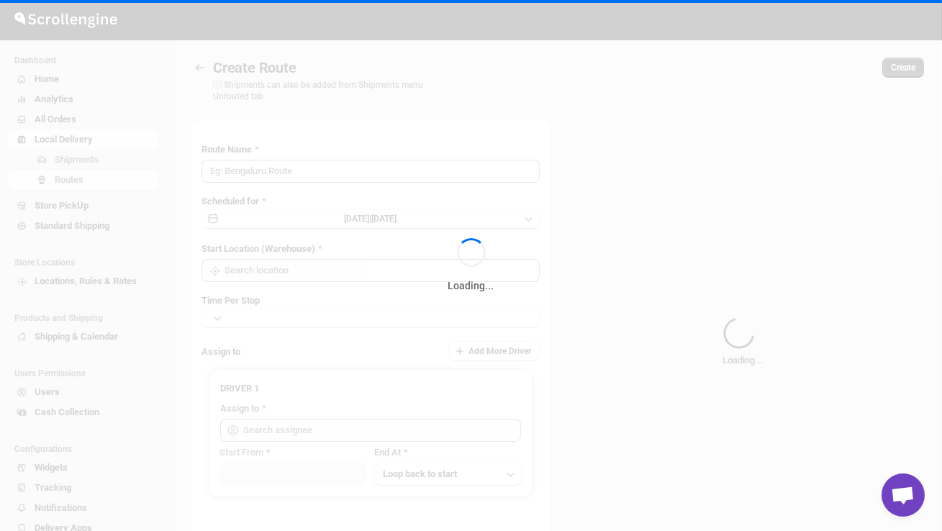
type input "Route - 22/08-1119"
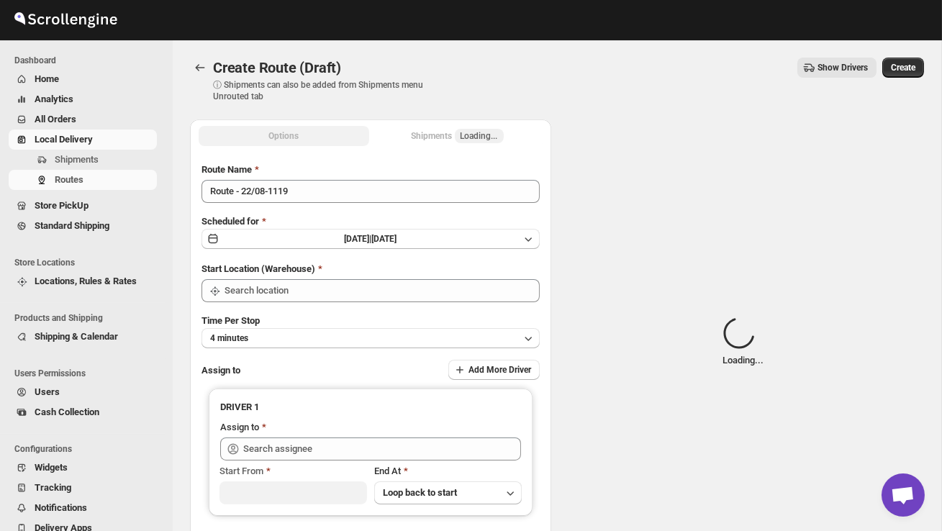
type input "DS02 Bileshivale"
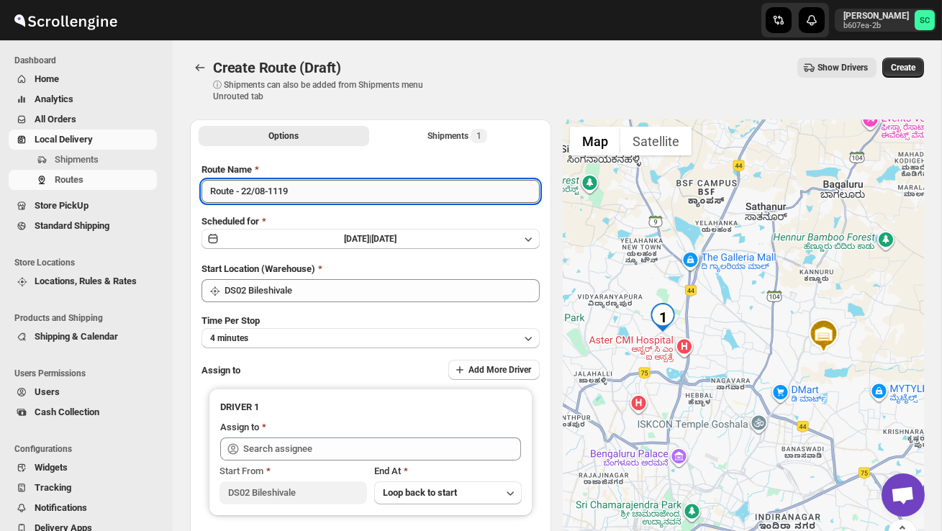
click at [312, 199] on input "Route - 22/08-1119" at bounding box center [371, 191] width 338 height 23
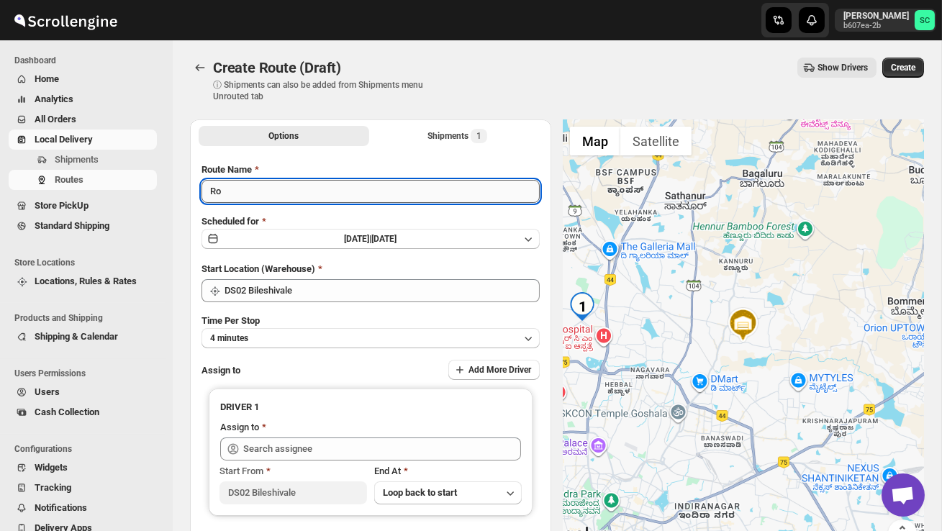
type input "R"
type input "Order no 26486"
click at [295, 335] on button "4 minutes" at bounding box center [371, 338] width 338 height 20
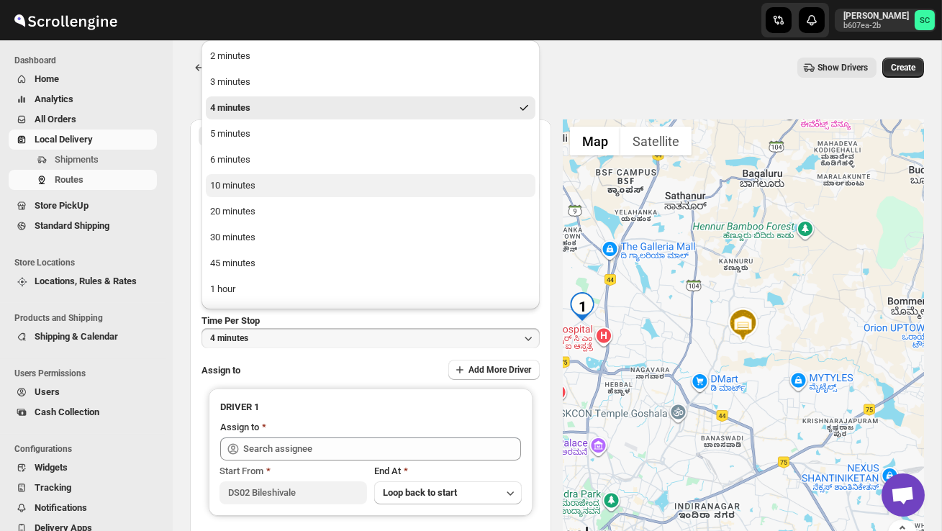
click at [254, 193] on button "10 minutes" at bounding box center [371, 185] width 330 height 23
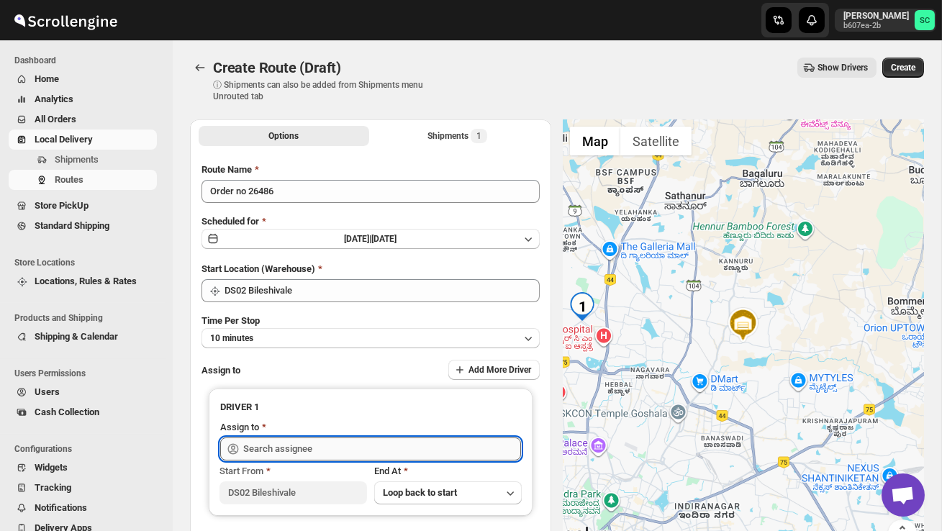
click at [322, 453] on input "text" at bounding box center [382, 449] width 278 height 23
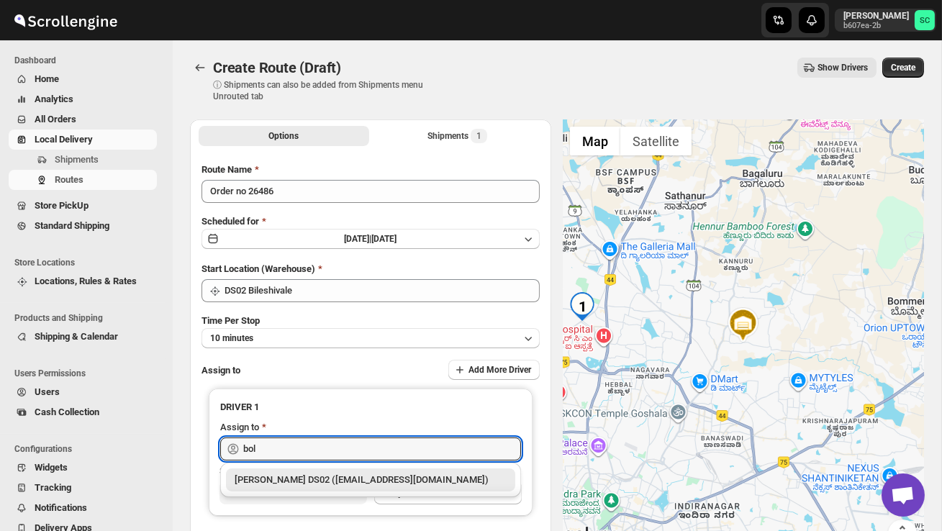
click at [338, 479] on div "BOLEN DS02 (wihof21751@coasah.com)" at bounding box center [371, 480] width 272 height 14
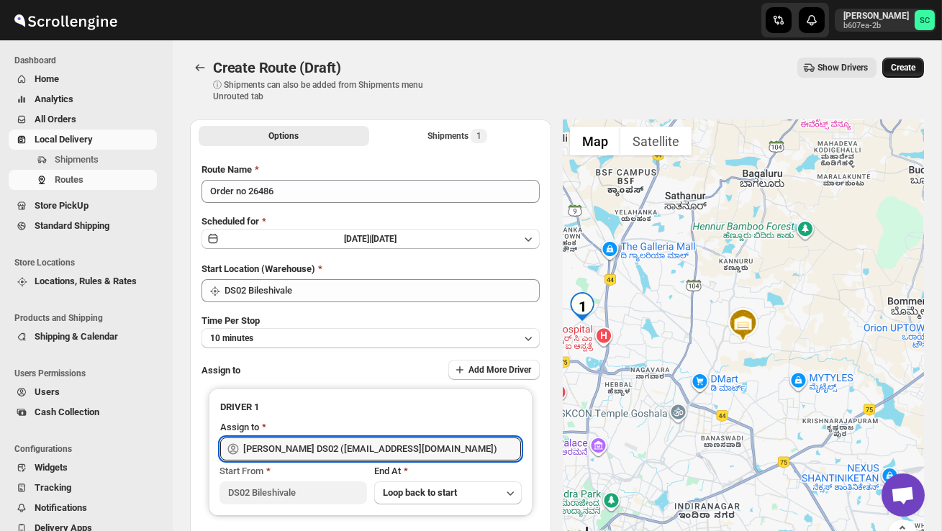
type input "BOLEN DS02 (wihof21751@coasah.com)"
click at [903, 66] on span "Create" at bounding box center [903, 68] width 24 height 12
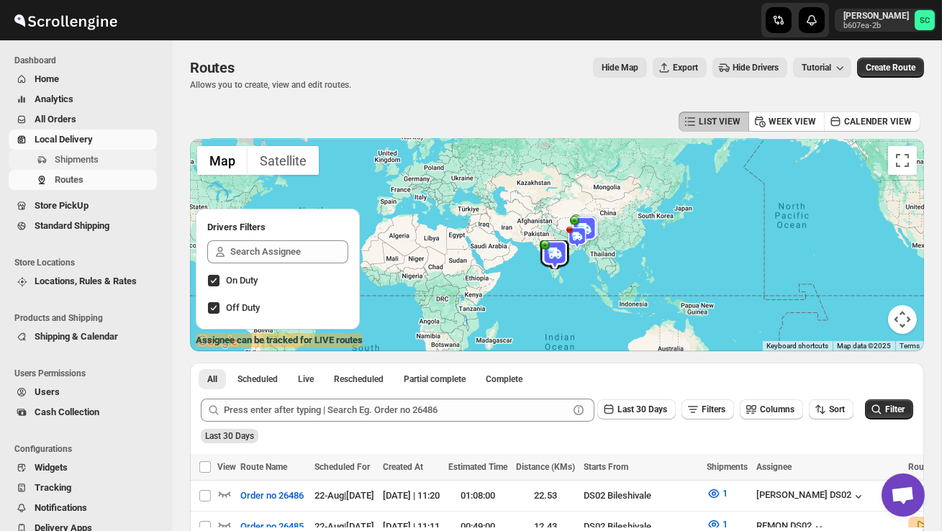
click at [96, 158] on span "Shipments" at bounding box center [77, 159] width 44 height 11
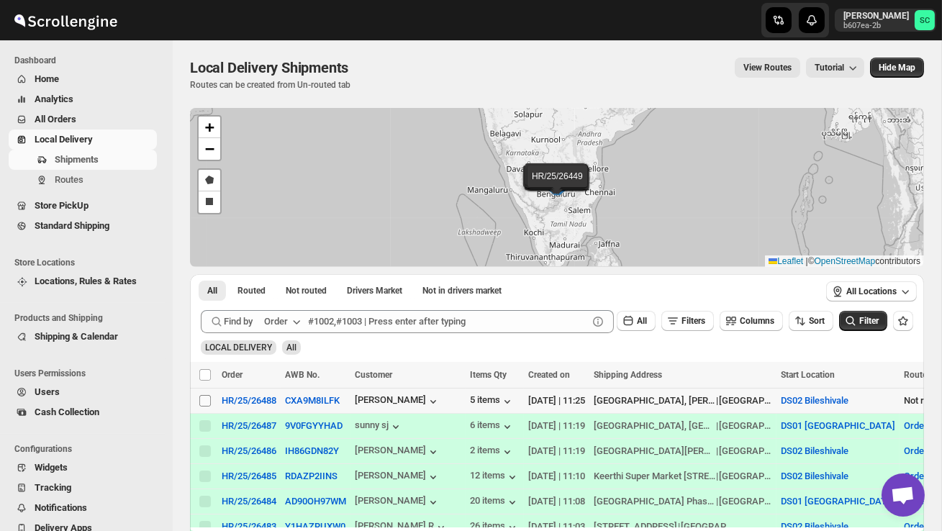
click at [204, 401] on input "Select shipment" at bounding box center [205, 401] width 12 height 12
checkbox input "true"
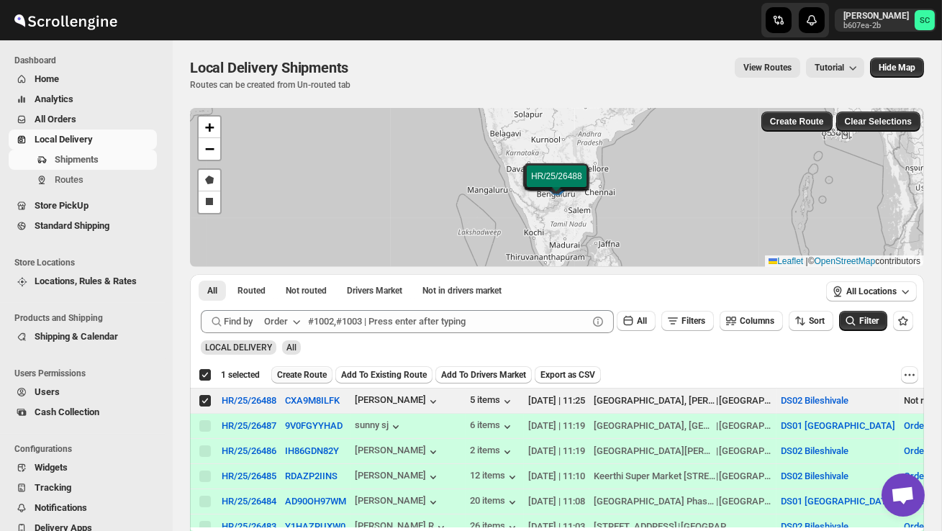
click at [319, 375] on span "Create Route" at bounding box center [302, 375] width 50 height 12
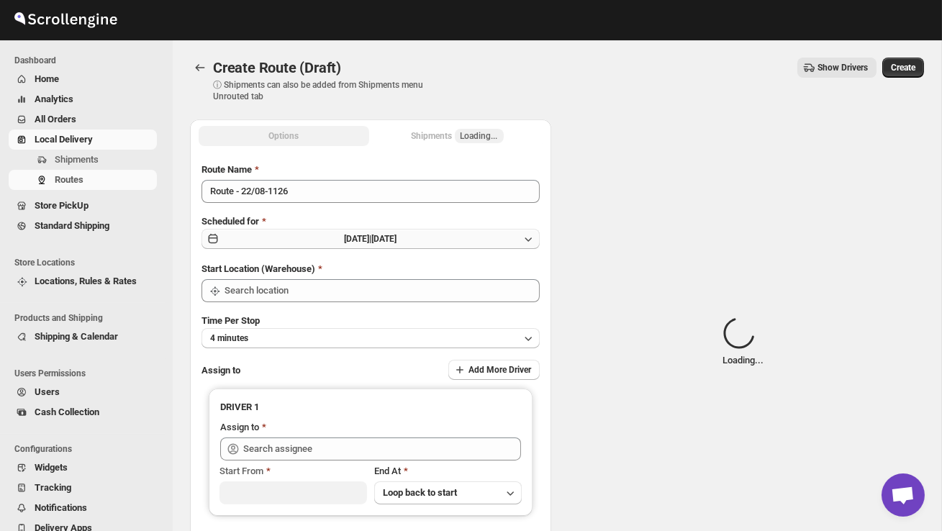
type input "DS02 Bileshivale"
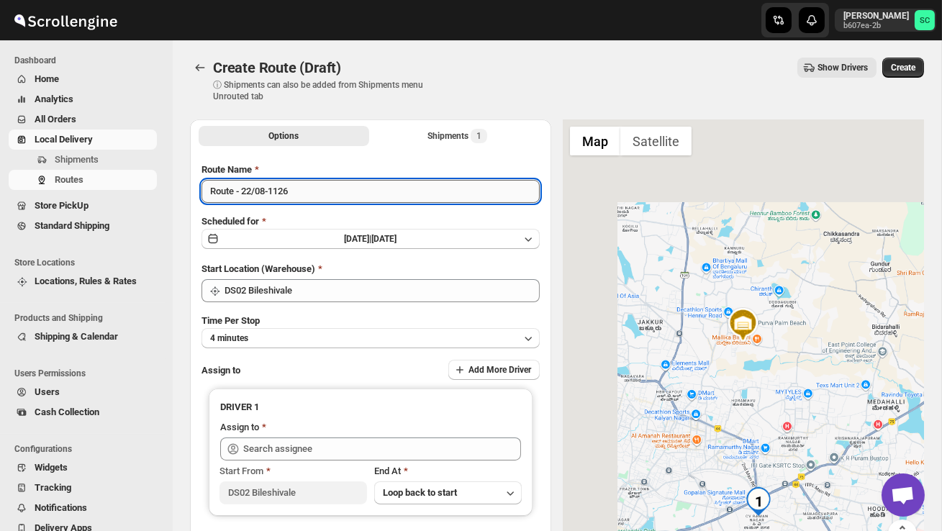
click at [315, 200] on input "Route - 22/08-1126" at bounding box center [371, 191] width 338 height 23
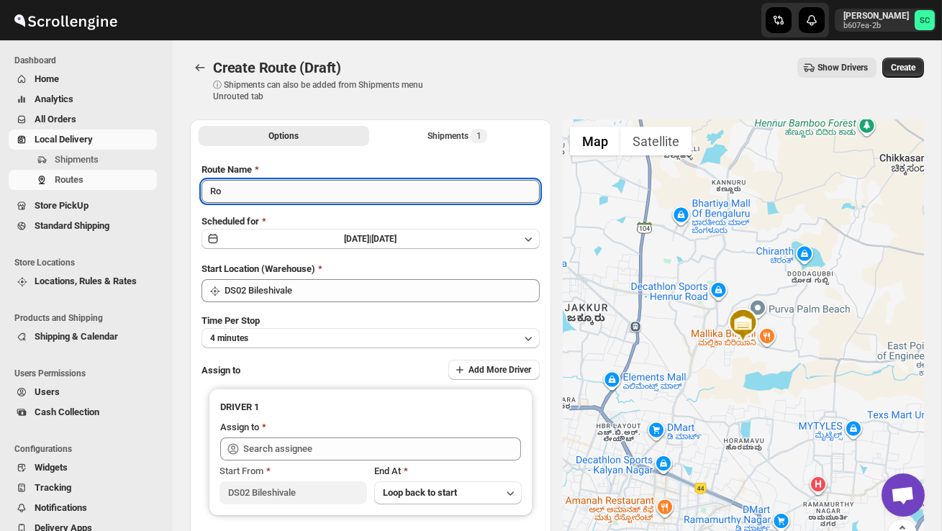
type input "R"
type input "Order no 26488"
click at [320, 333] on button "4 minutes" at bounding box center [371, 338] width 338 height 20
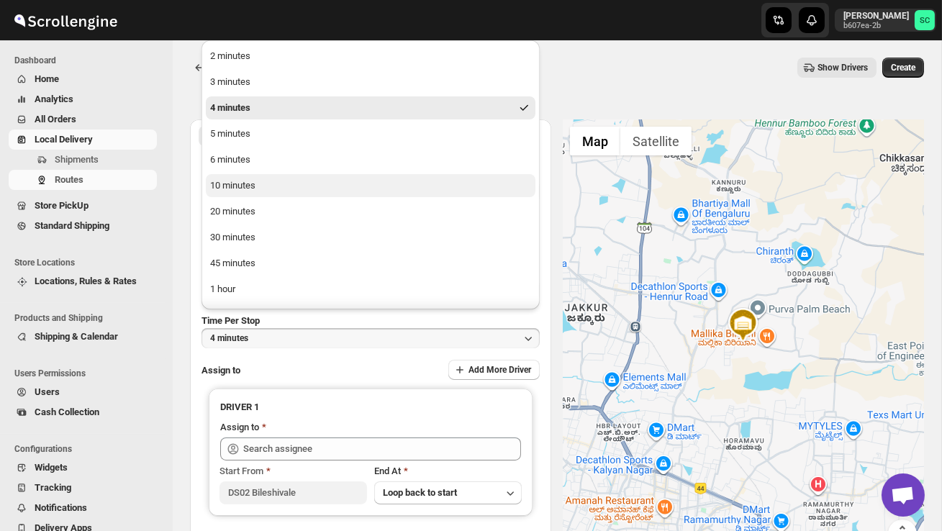
click at [248, 181] on div "10 minutes" at bounding box center [232, 185] width 45 height 14
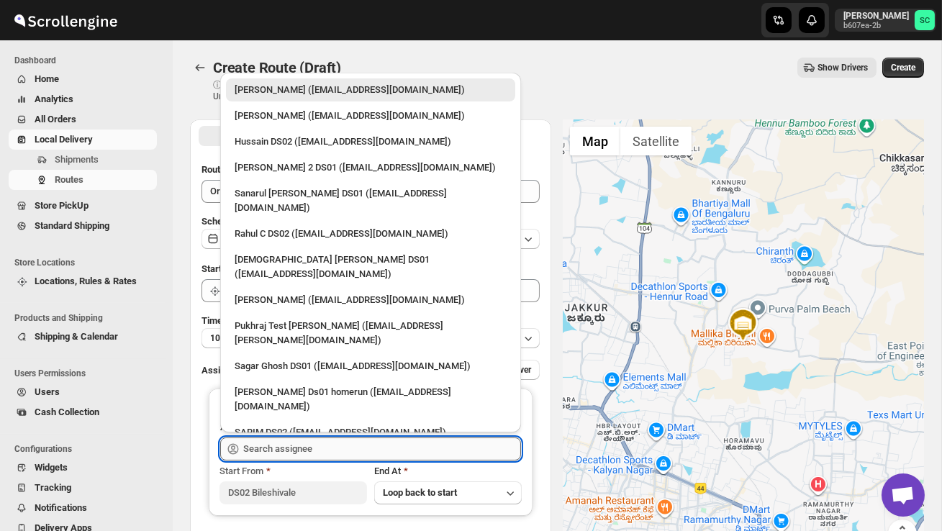
click at [273, 443] on input "text" at bounding box center [382, 449] width 278 height 23
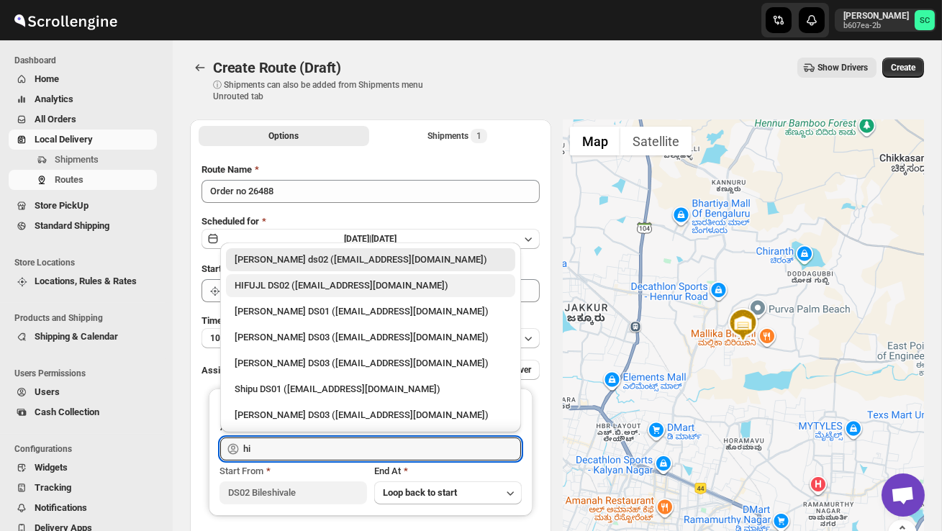
click at [296, 280] on div "HIFUJL DS02 (cepali9173@intady.com)" at bounding box center [371, 286] width 272 height 14
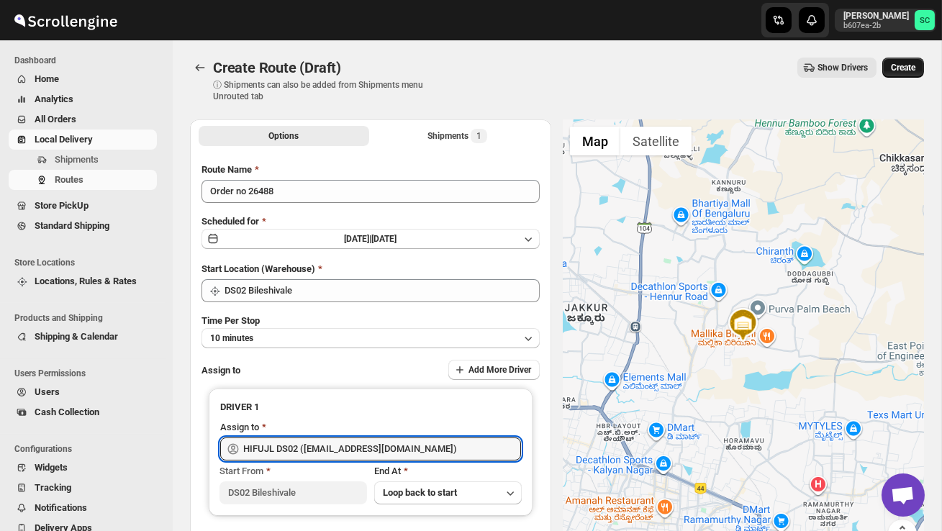
type input "HIFUJL DS02 (cepali9173@intady.com)"
click at [908, 66] on span "Create" at bounding box center [903, 68] width 24 height 12
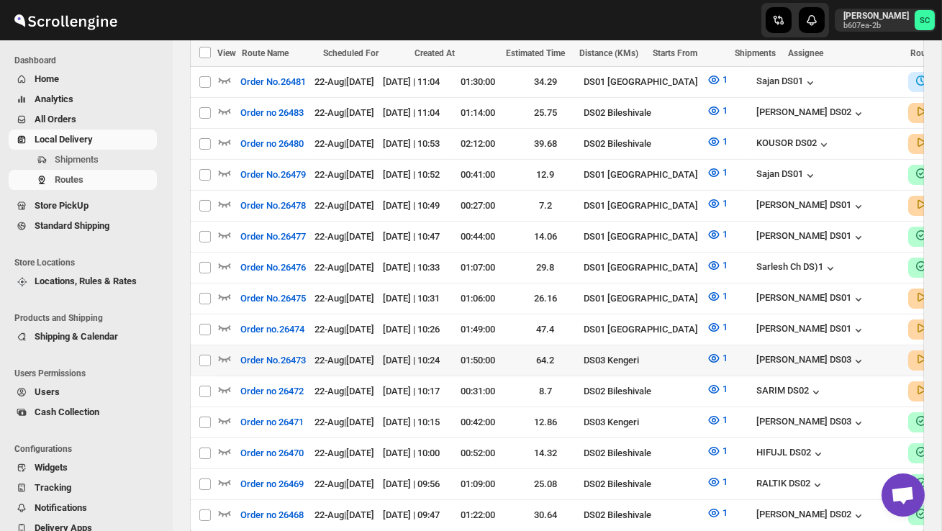
scroll to position [601, 0]
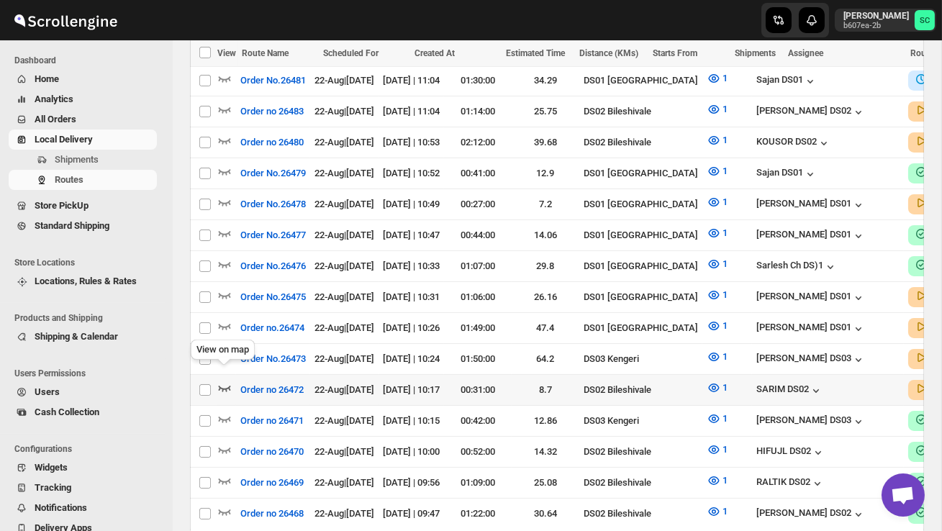
click at [220, 381] on icon "button" at bounding box center [224, 388] width 14 height 14
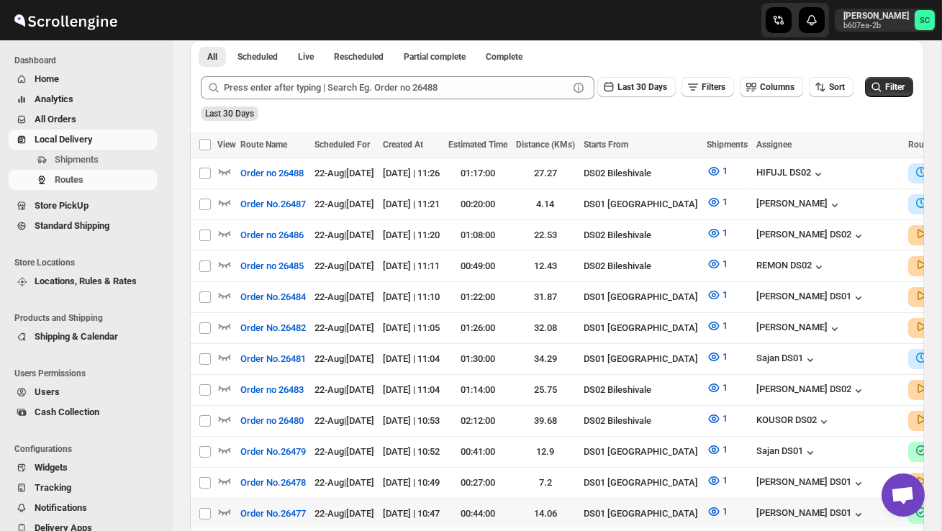
scroll to position [0, 0]
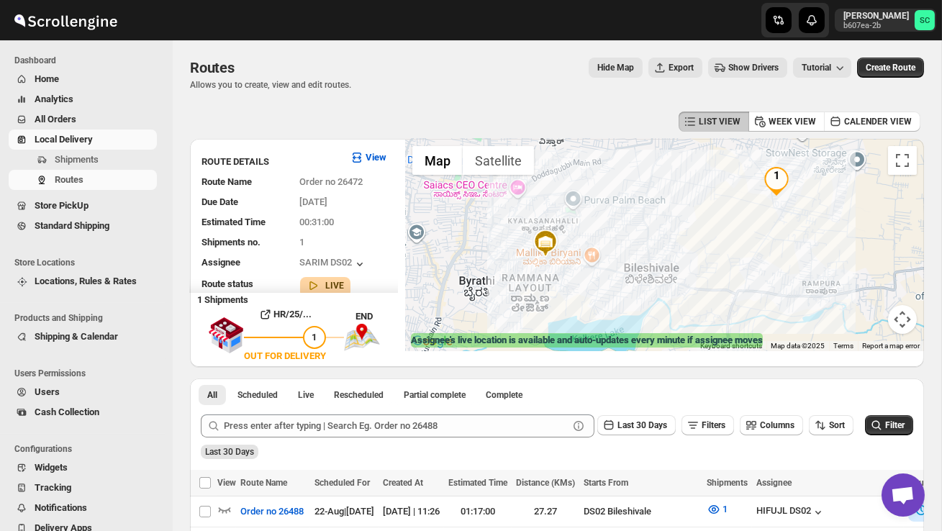
drag, startPoint x: 594, startPoint y: 296, endPoint x: 594, endPoint y: 219, distance: 77.0
click at [594, 275] on div at bounding box center [664, 245] width 519 height 212
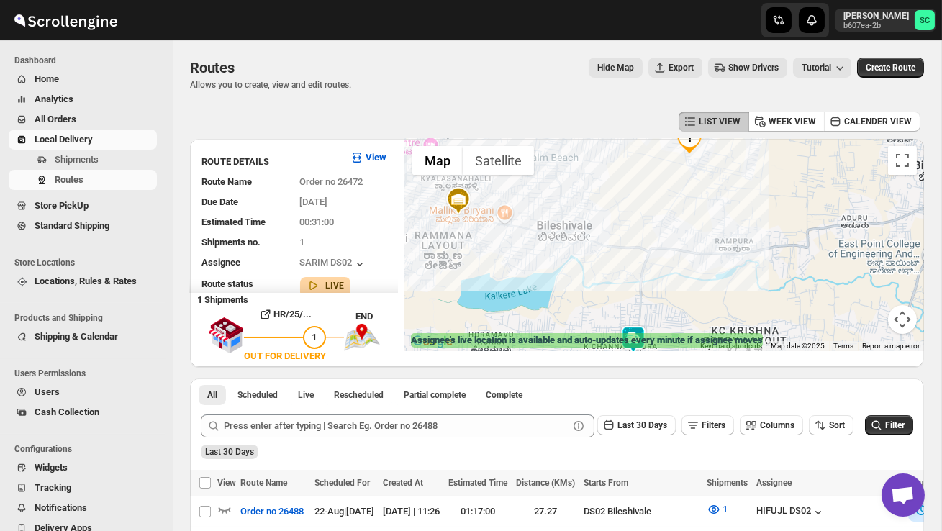
drag, startPoint x: 663, startPoint y: 266, endPoint x: 597, endPoint y: 308, distance: 77.7
click at [597, 308] on div at bounding box center [664, 245] width 519 height 212
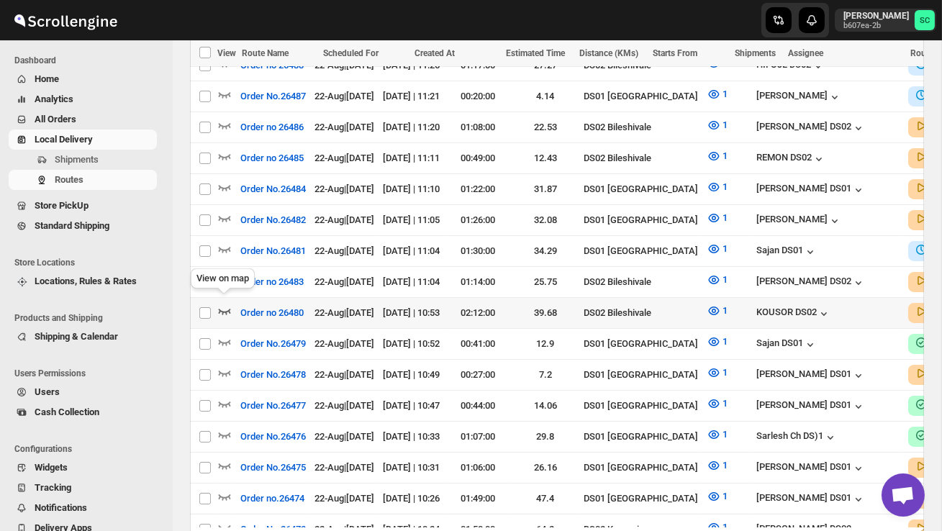
click at [229, 309] on icon "button" at bounding box center [225, 312] width 12 height 6
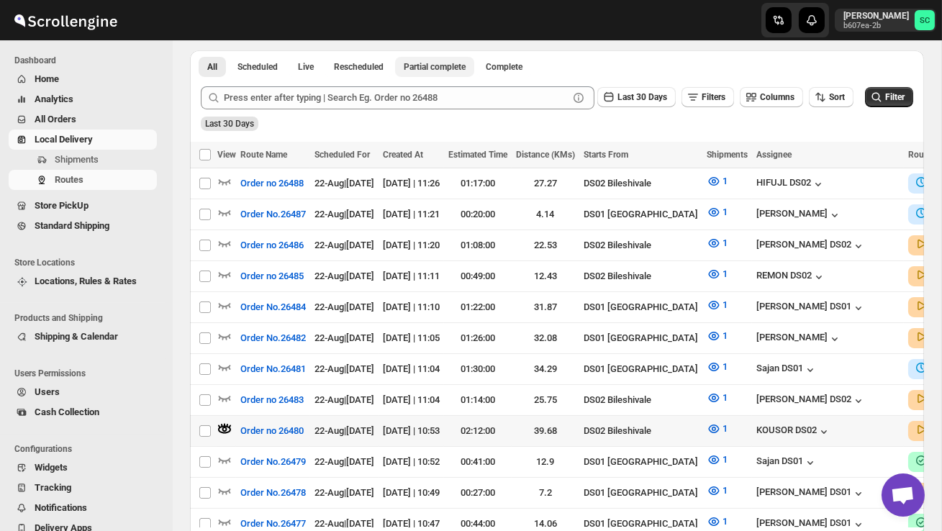
scroll to position [340, 0]
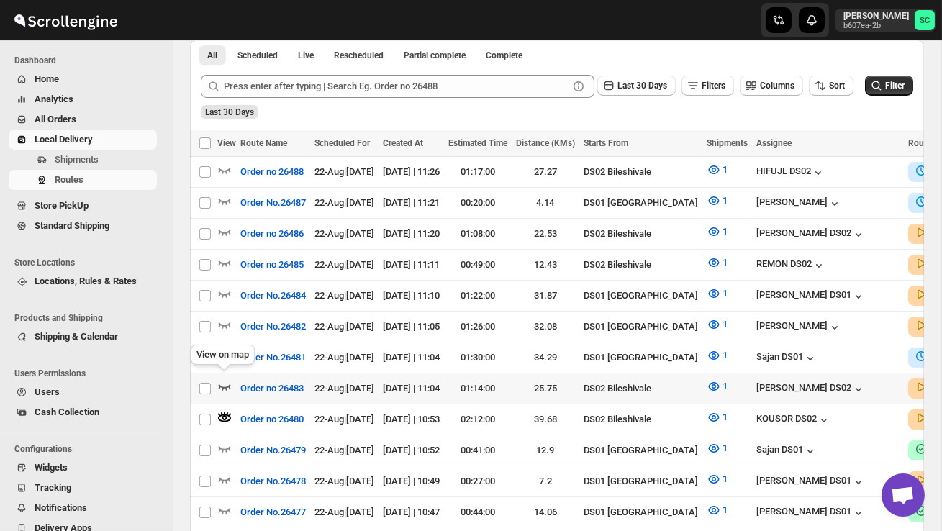
click at [230, 379] on icon "button" at bounding box center [224, 386] width 14 height 14
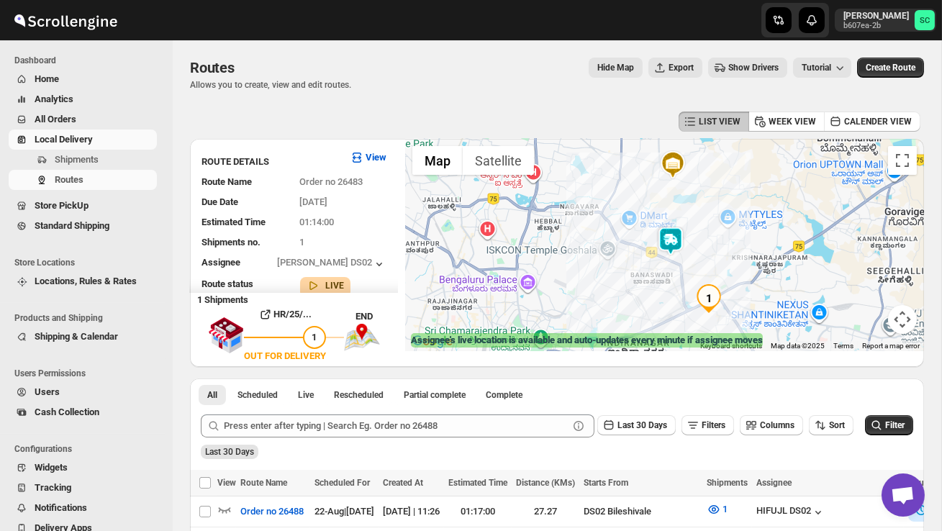
click at [672, 230] on img at bounding box center [670, 241] width 29 height 29
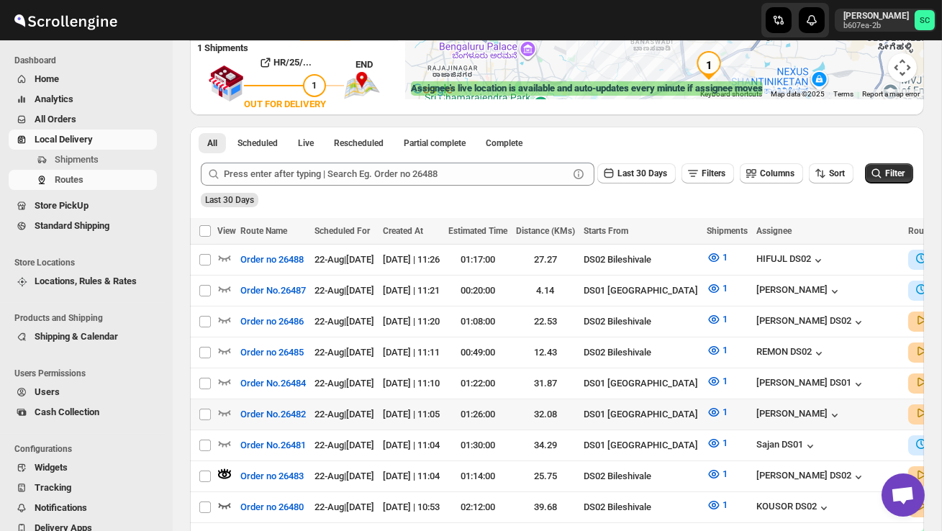
scroll to position [253, 0]
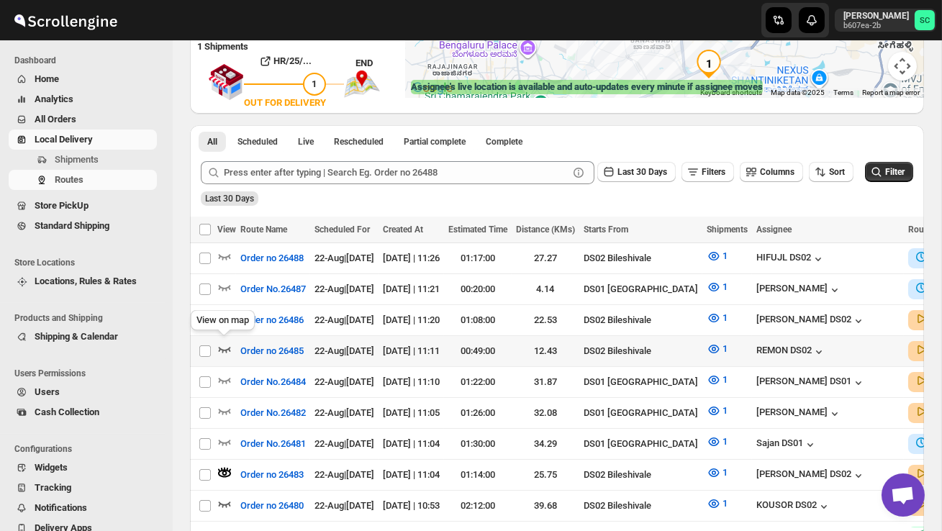
click at [225, 347] on icon "button" at bounding box center [225, 350] width 12 height 6
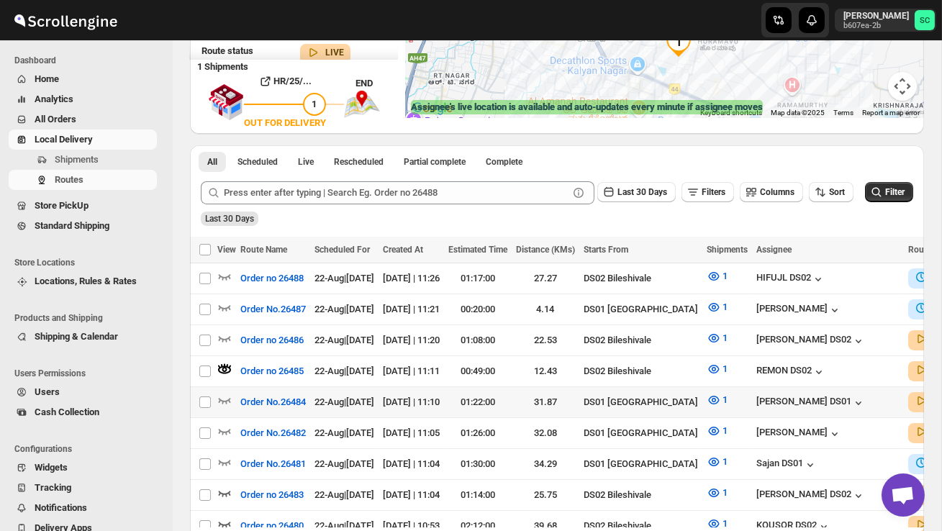
scroll to position [237, 0]
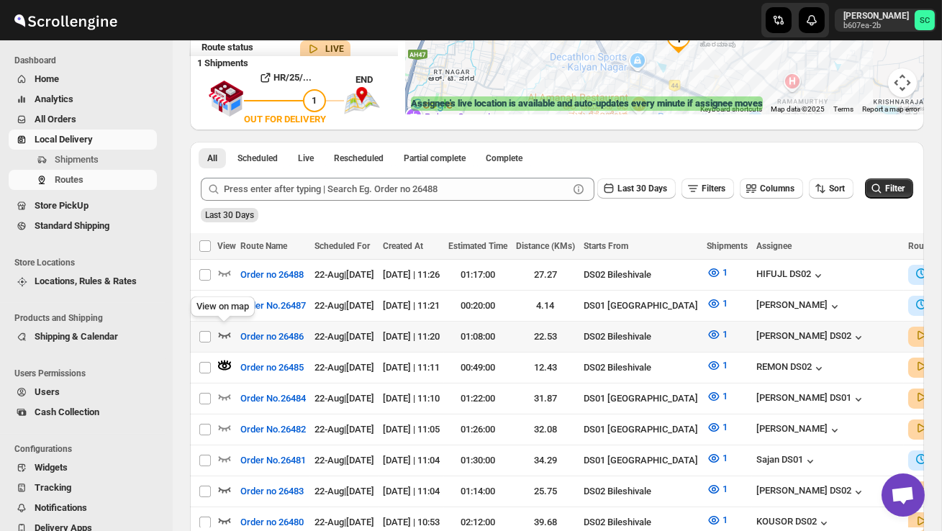
click at [226, 328] on icon "button" at bounding box center [224, 334] width 14 height 14
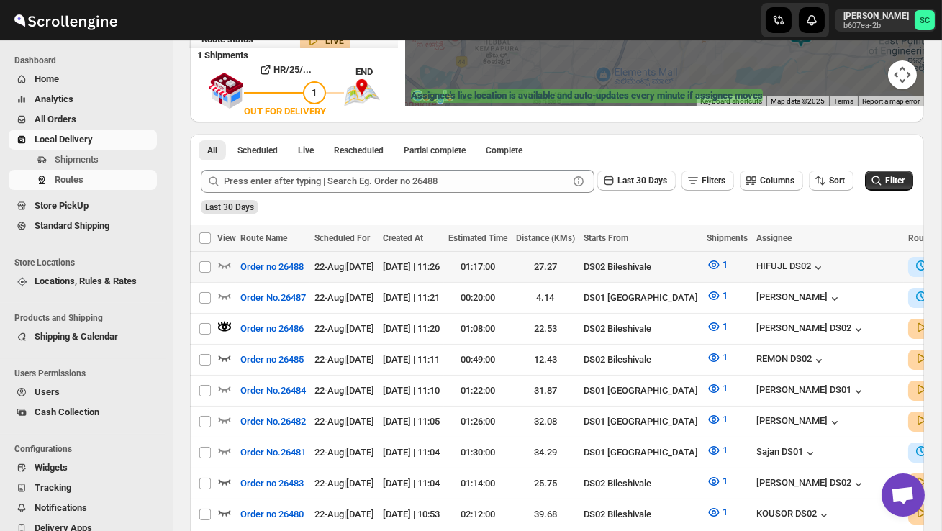
scroll to position [255, 0]
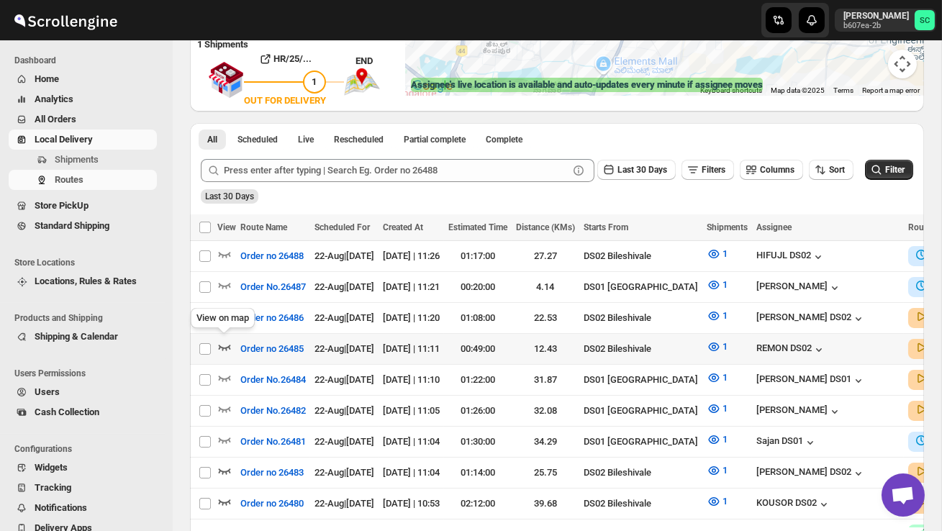
click at [223, 343] on icon "button" at bounding box center [224, 347] width 14 height 14
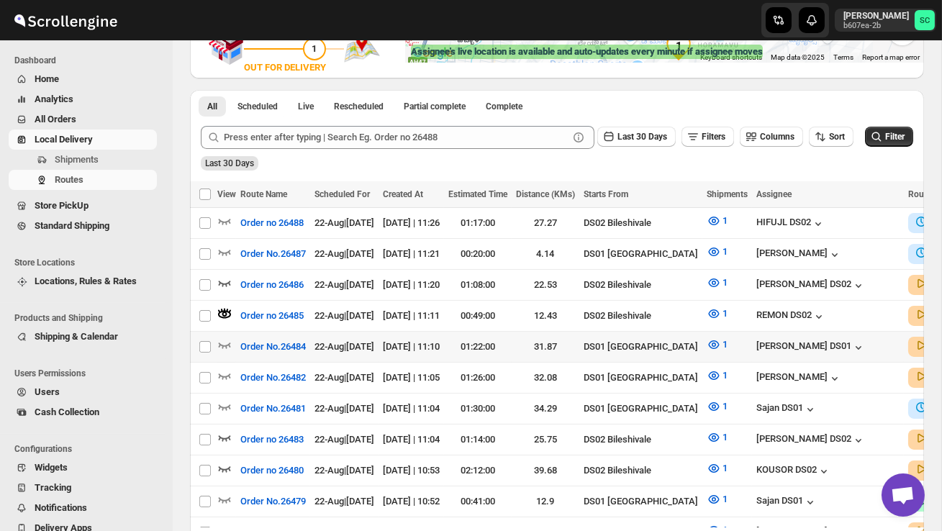
scroll to position [290, 0]
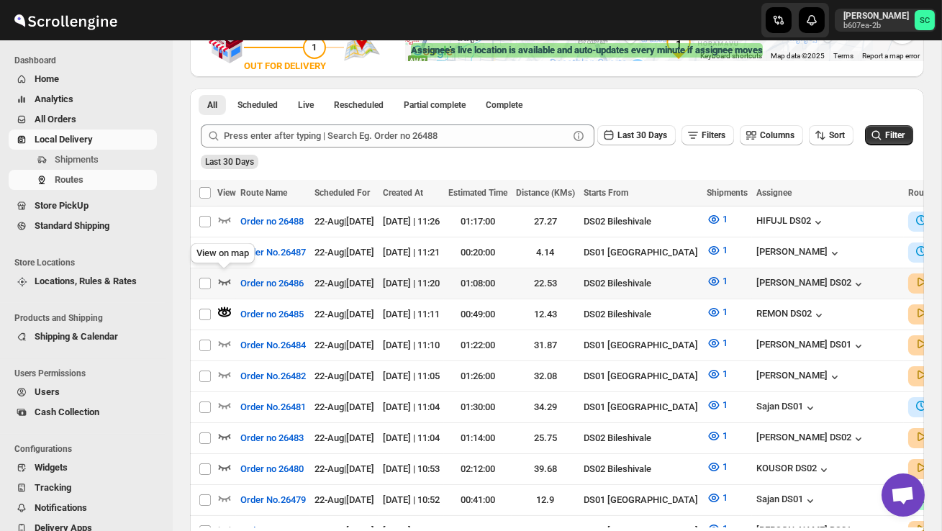
click at [222, 278] on icon "button" at bounding box center [224, 281] width 14 height 14
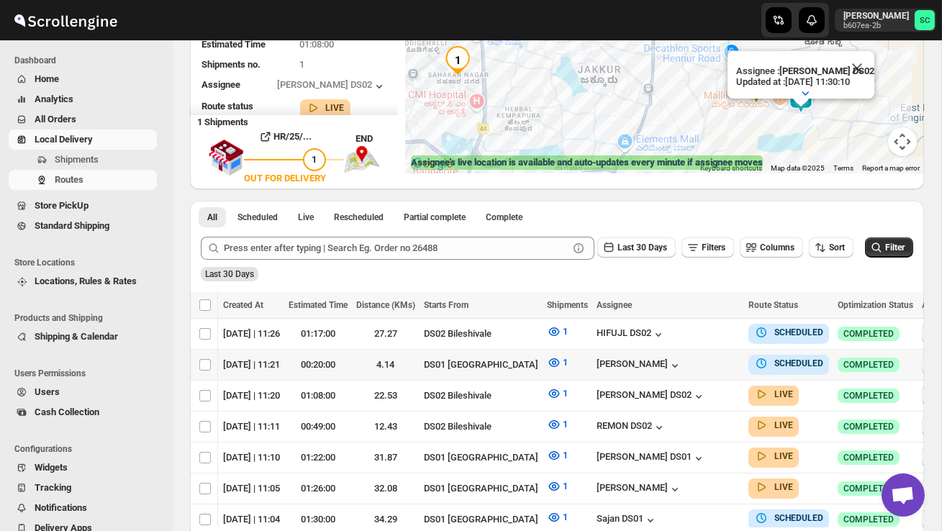
scroll to position [0, 0]
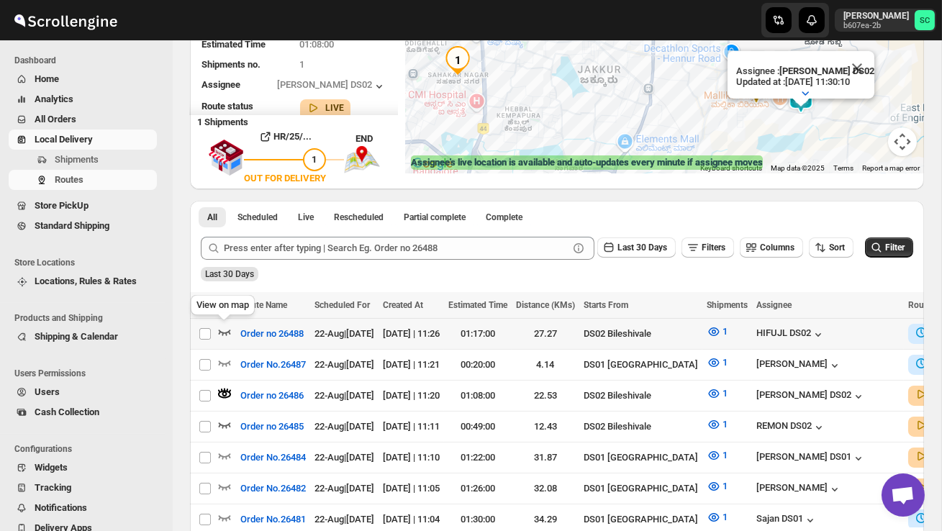
click at [220, 332] on icon "button" at bounding box center [225, 333] width 12 height 6
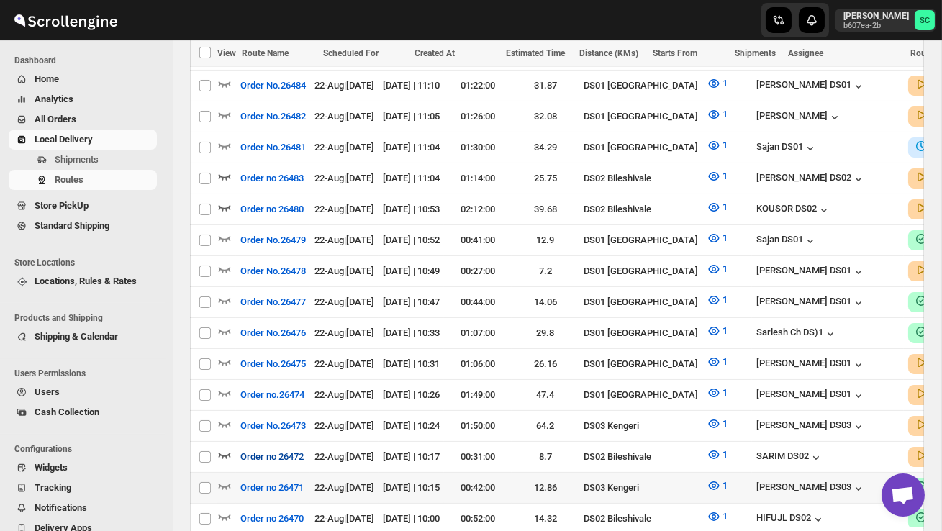
scroll to position [553, 0]
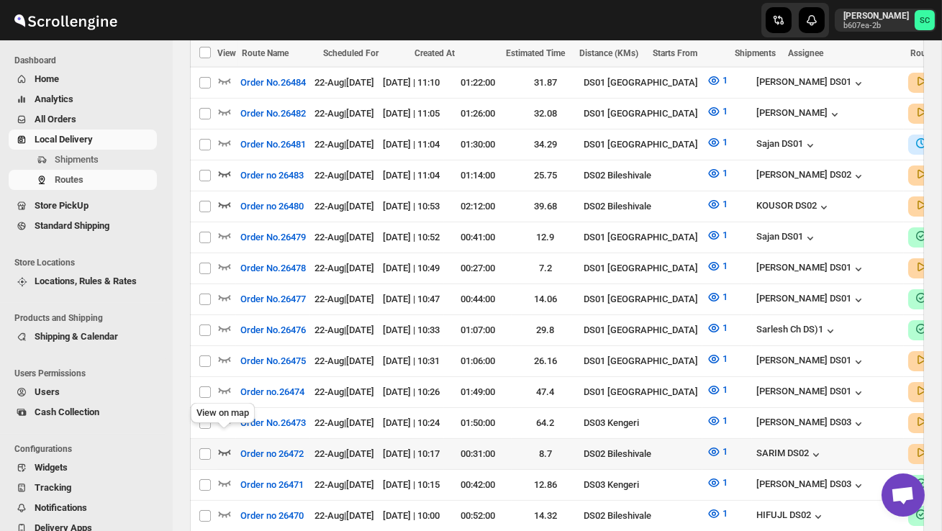
click at [225, 445] on icon "button" at bounding box center [224, 452] width 14 height 14
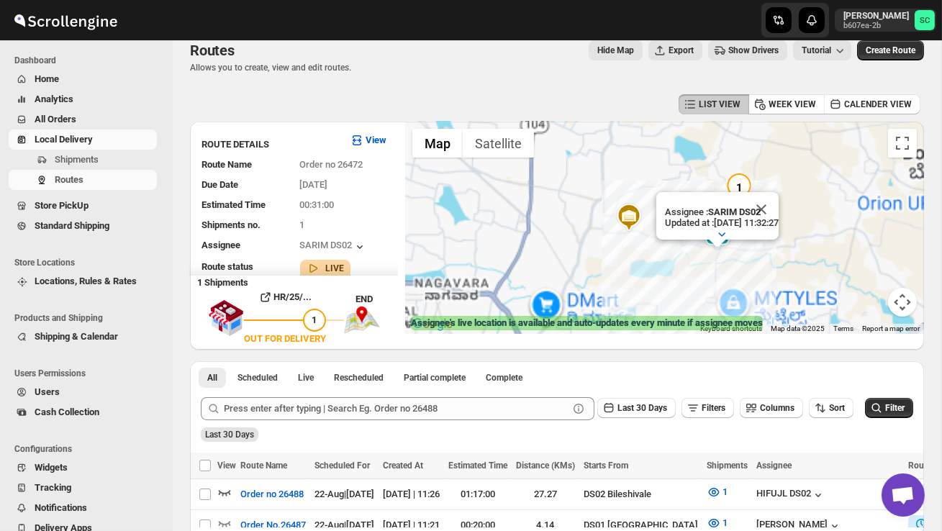
scroll to position [8, 0]
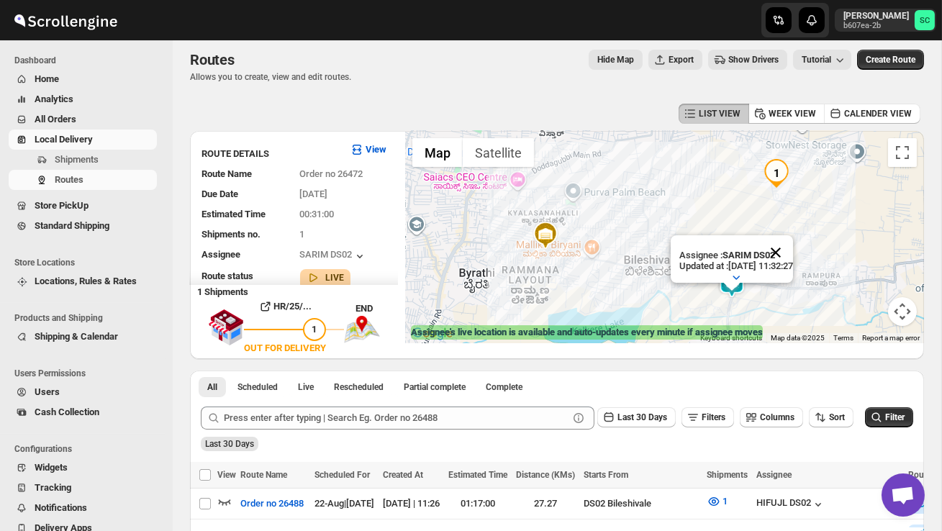
click at [793, 253] on button "Close" at bounding box center [776, 252] width 35 height 35
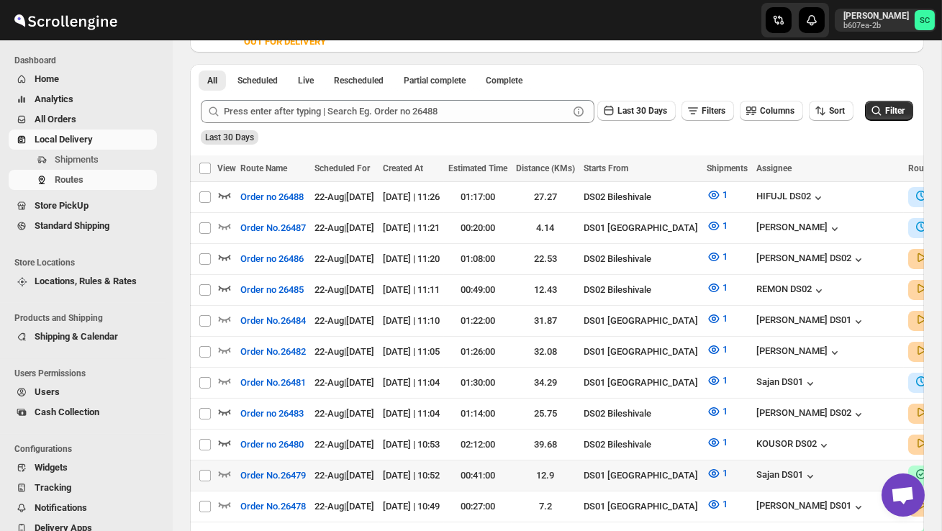
scroll to position [315, 0]
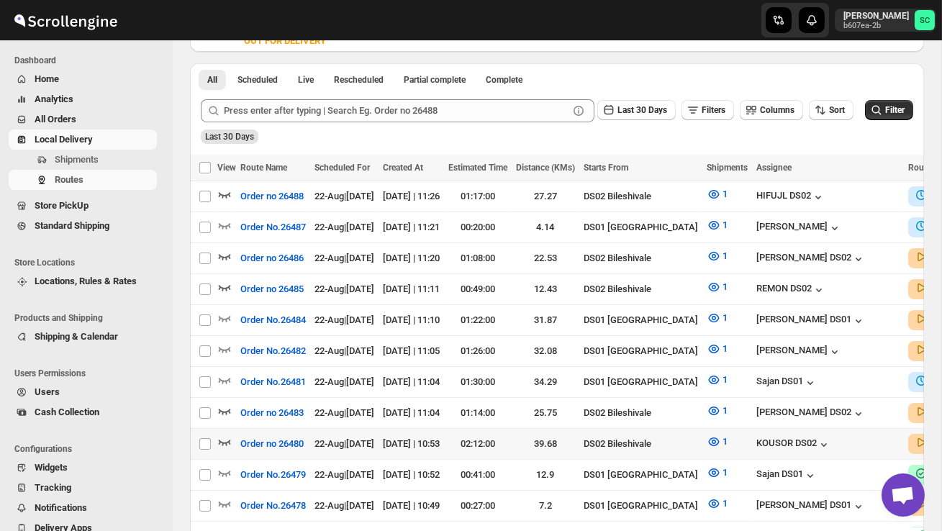
click at [227, 435] on icon "button" at bounding box center [224, 442] width 14 height 14
click at [229, 410] on icon "button" at bounding box center [224, 411] width 14 height 14
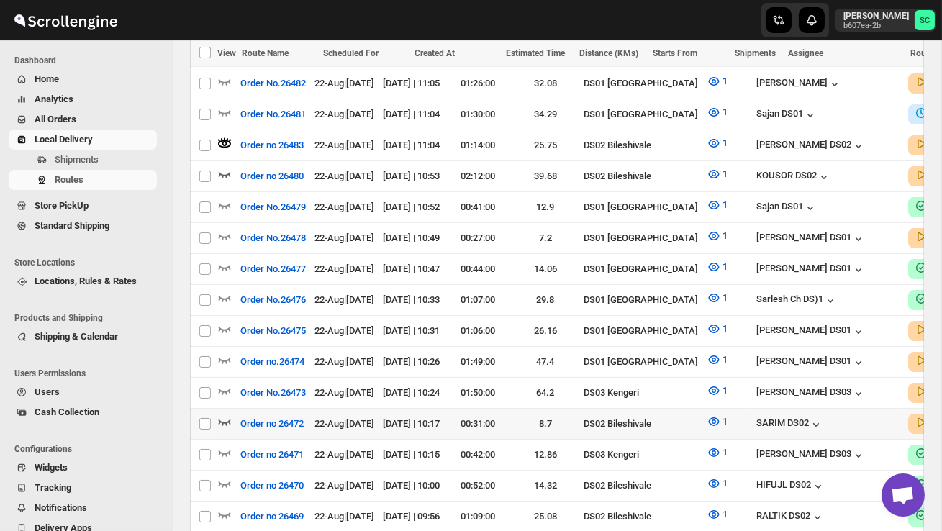
scroll to position [584, 0]
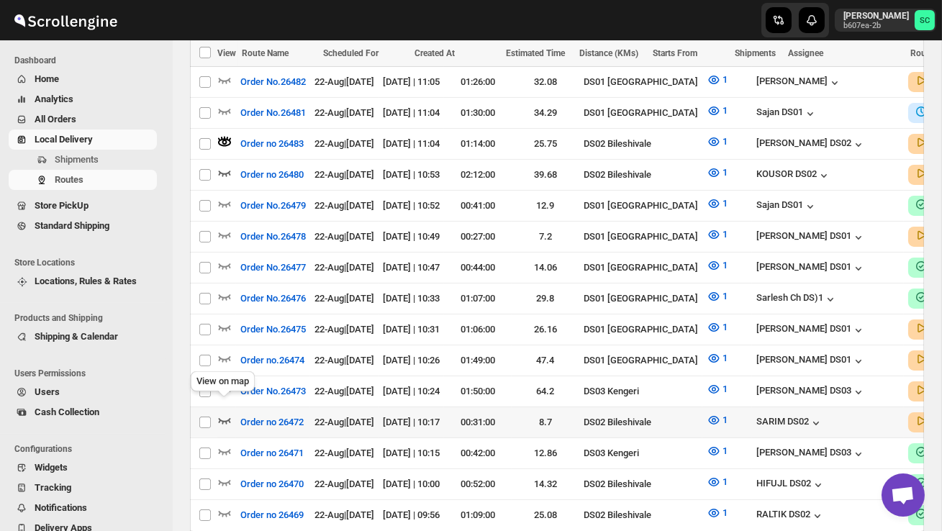
click at [226, 413] on icon "button" at bounding box center [224, 420] width 14 height 14
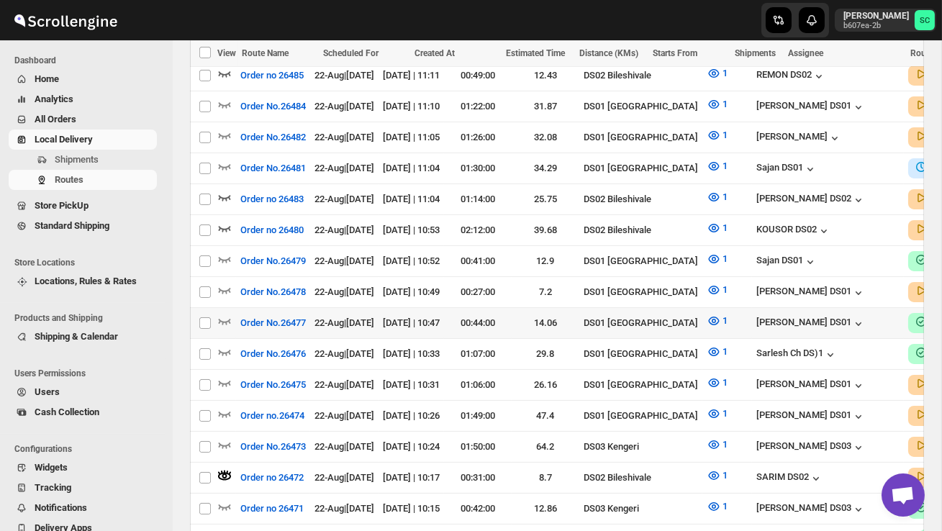
scroll to position [517, 0]
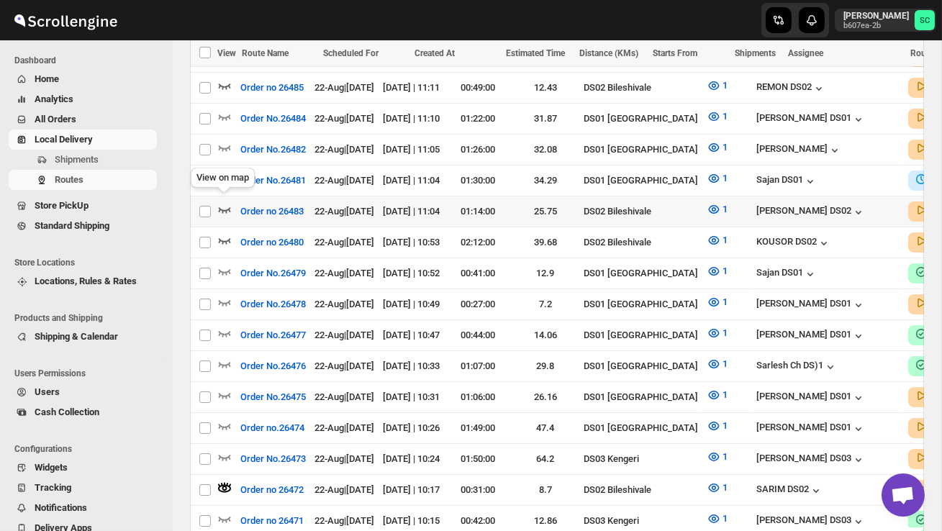
click at [224, 207] on icon "button" at bounding box center [225, 210] width 12 height 6
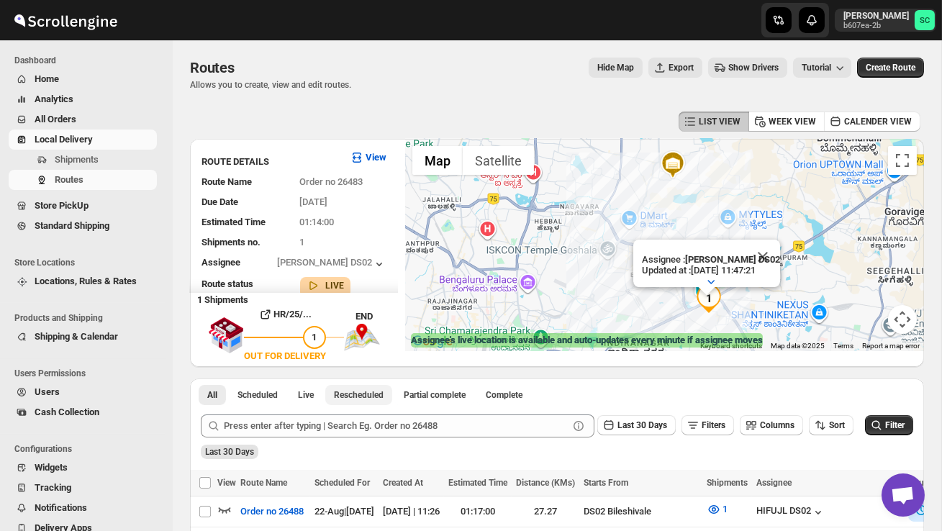
scroll to position [35, 0]
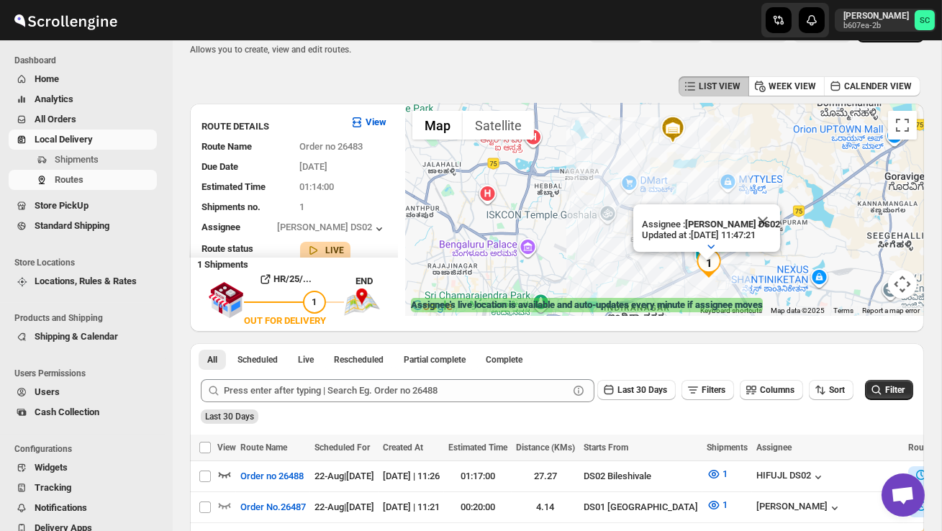
click at [772, 220] on button "Close" at bounding box center [763, 221] width 35 height 35
click at [751, 263] on div at bounding box center [664, 210] width 519 height 212
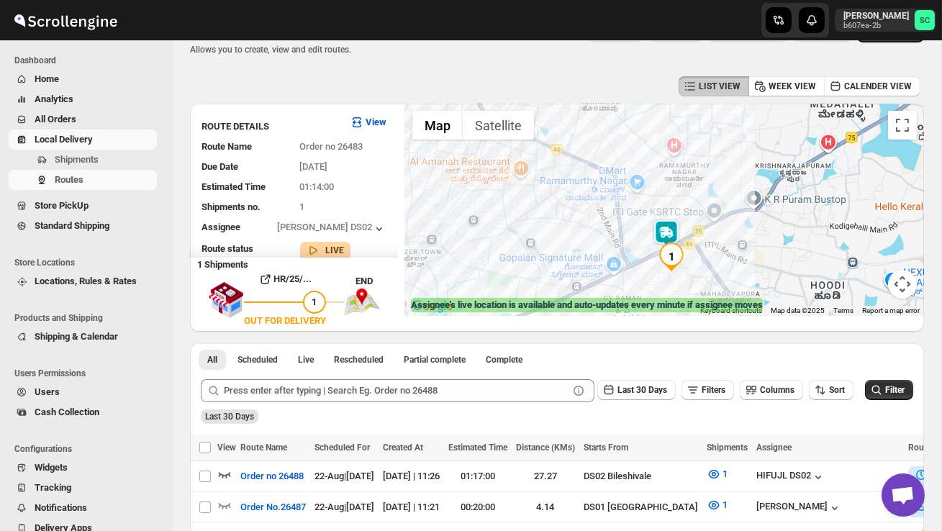
drag, startPoint x: 703, startPoint y: 275, endPoint x: 710, endPoint y: 243, distance: 32.3
click at [709, 243] on div at bounding box center [664, 210] width 519 height 212
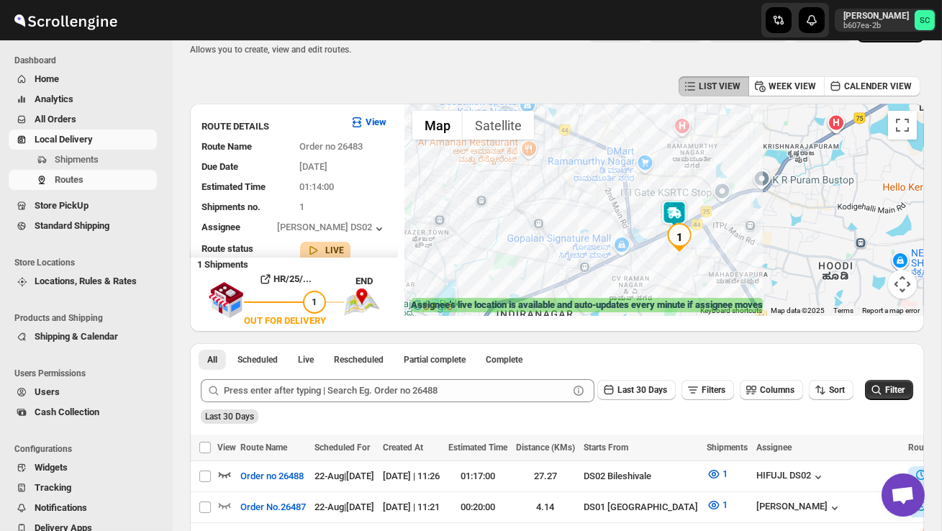
click at [710, 243] on div at bounding box center [664, 210] width 519 height 212
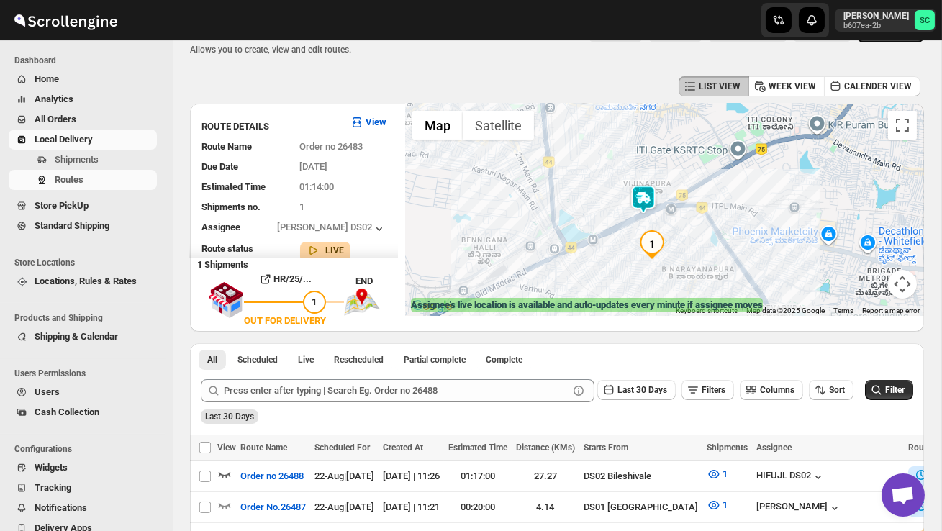
click at [699, 245] on div at bounding box center [664, 210] width 519 height 212
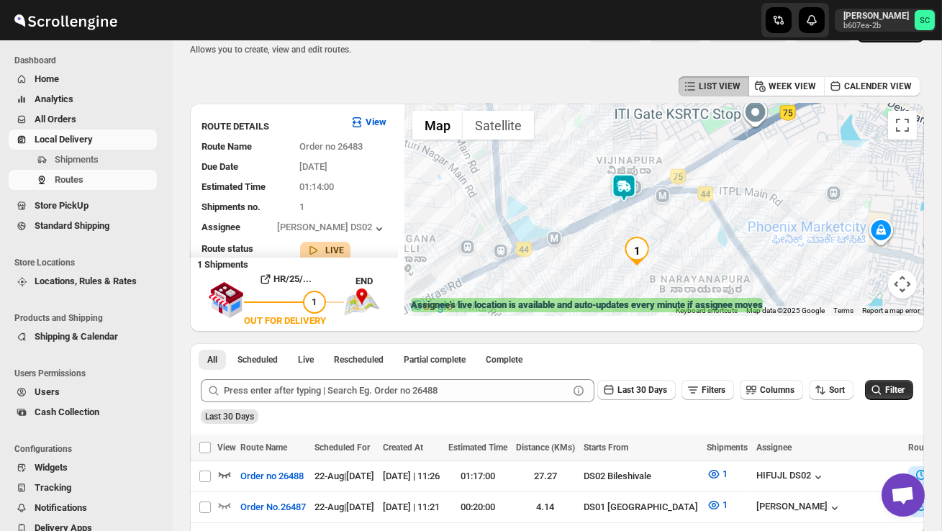
click at [698, 245] on div at bounding box center [664, 210] width 519 height 212
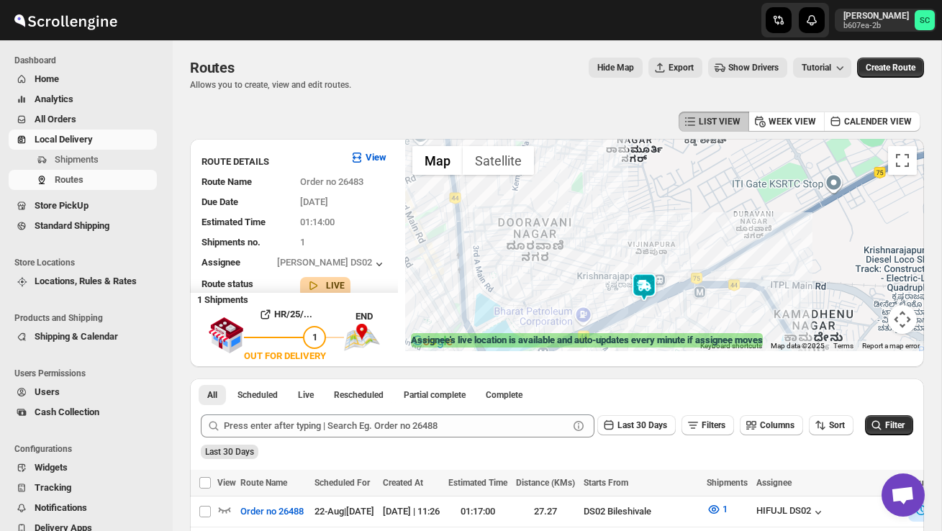
scroll to position [35, 0]
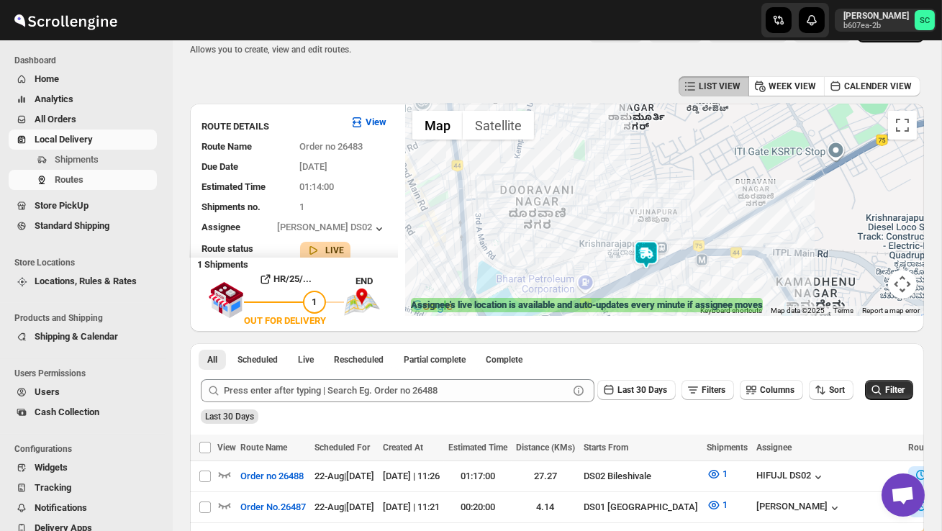
click at [606, 260] on div at bounding box center [664, 210] width 519 height 212
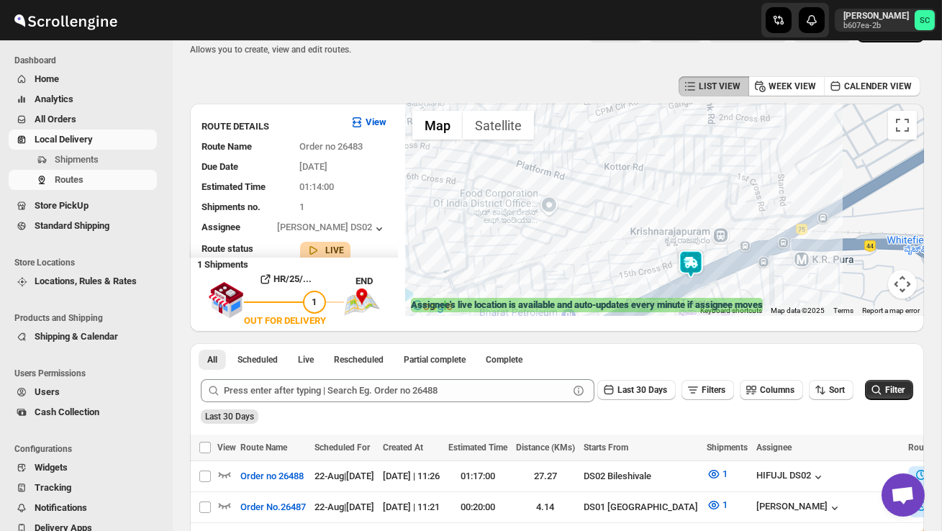
drag, startPoint x: 606, startPoint y: 260, endPoint x: 587, endPoint y: 216, distance: 47.7
click at [604, 255] on div at bounding box center [664, 210] width 519 height 212
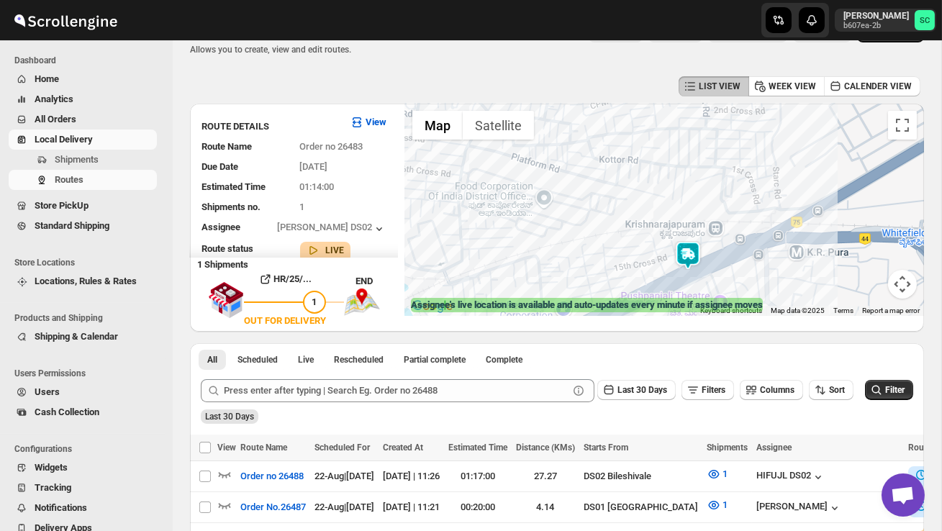
drag, startPoint x: 630, startPoint y: 246, endPoint x: 571, endPoint y: 187, distance: 83.5
click at [571, 188] on div at bounding box center [664, 210] width 519 height 212
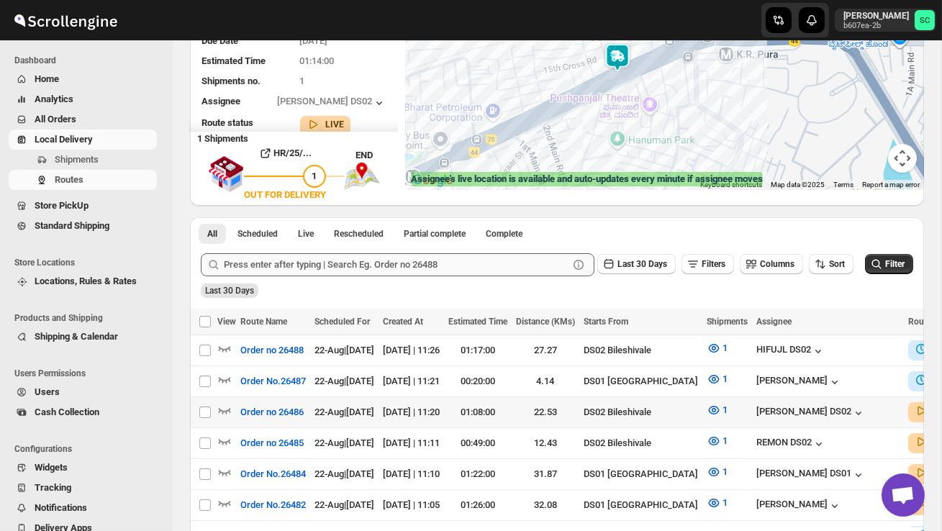
scroll to position [184, 0]
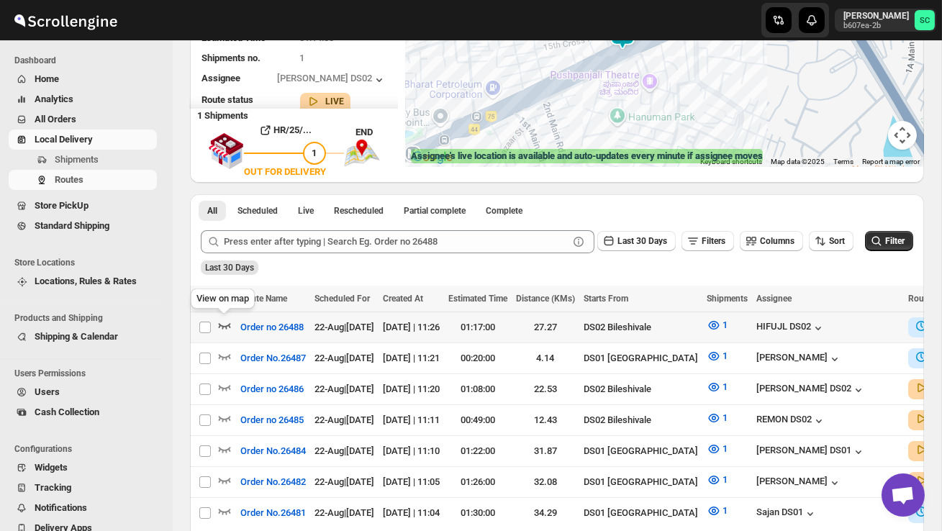
click at [219, 322] on icon "button" at bounding box center [224, 325] width 14 height 14
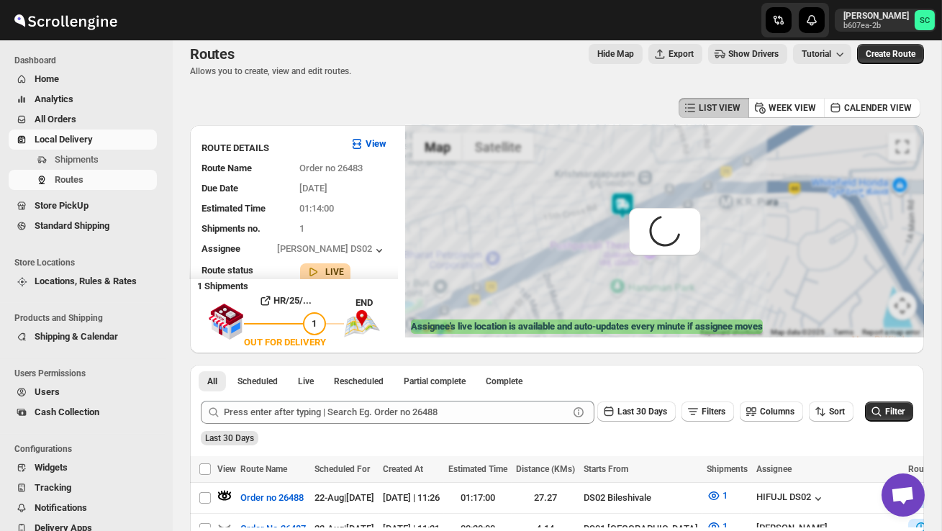
scroll to position [0, 0]
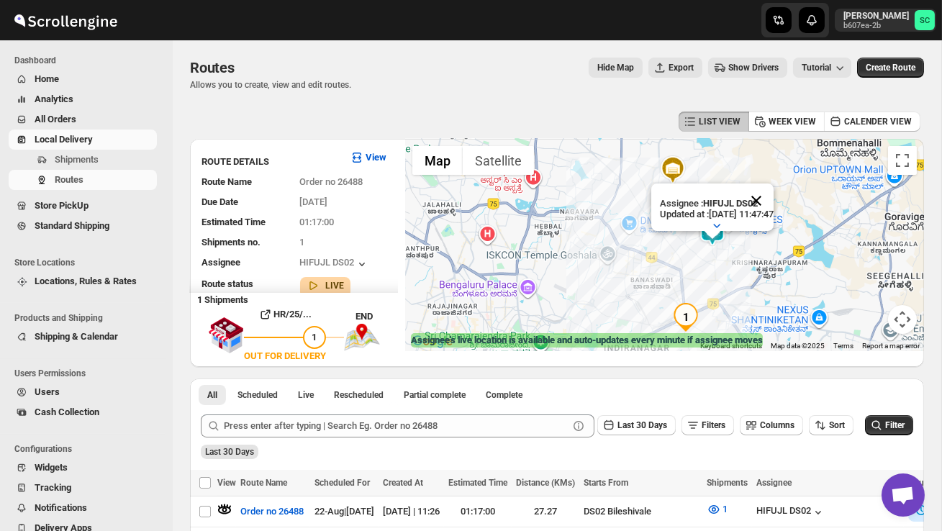
click at [774, 199] on button "Close" at bounding box center [756, 201] width 35 height 35
click at [744, 251] on div at bounding box center [664, 245] width 519 height 212
click at [744, 252] on div at bounding box center [664, 245] width 519 height 212
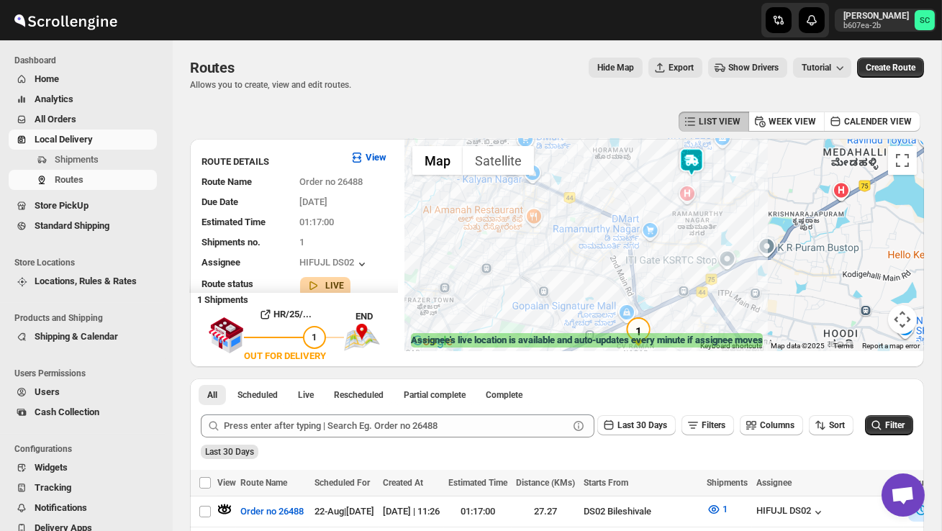
drag, startPoint x: 720, startPoint y: 284, endPoint x: 727, endPoint y: 214, distance: 70.9
click at [727, 214] on div at bounding box center [664, 245] width 519 height 212
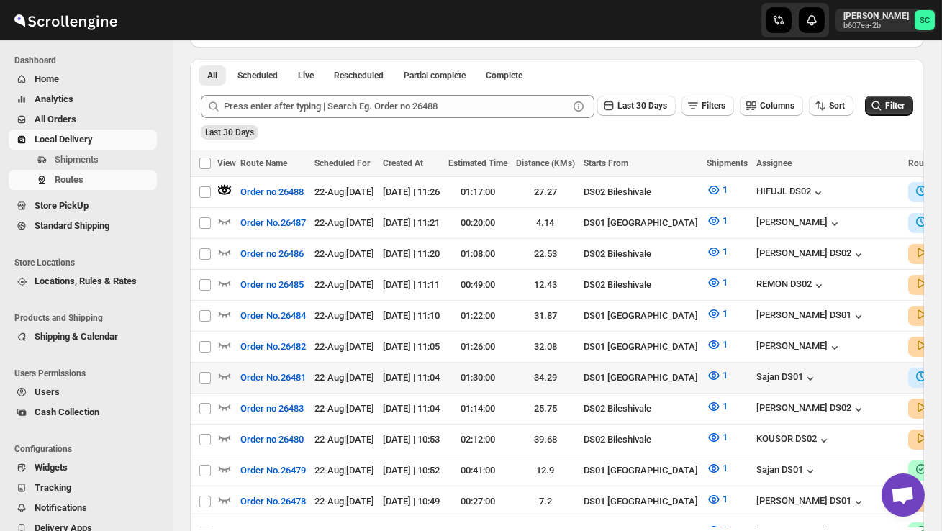
scroll to position [344, 0]
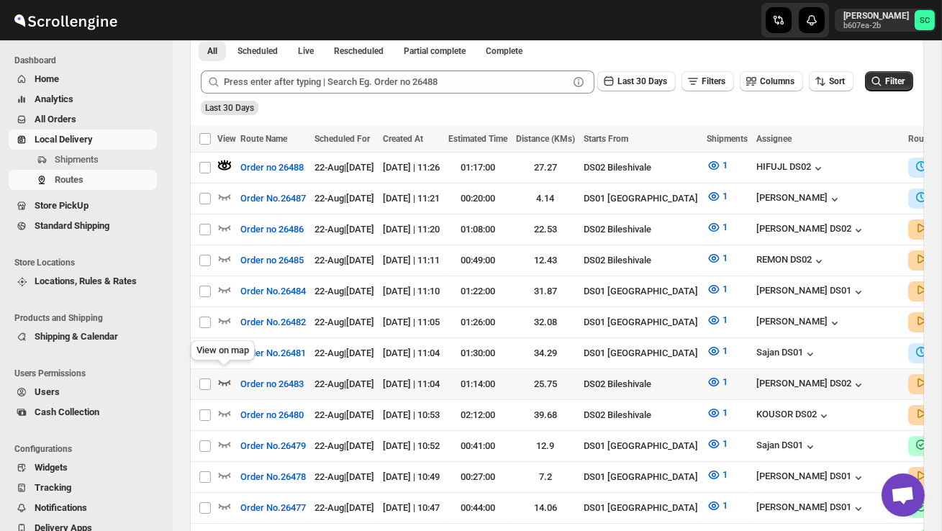
click at [224, 380] on icon "button" at bounding box center [225, 383] width 12 height 6
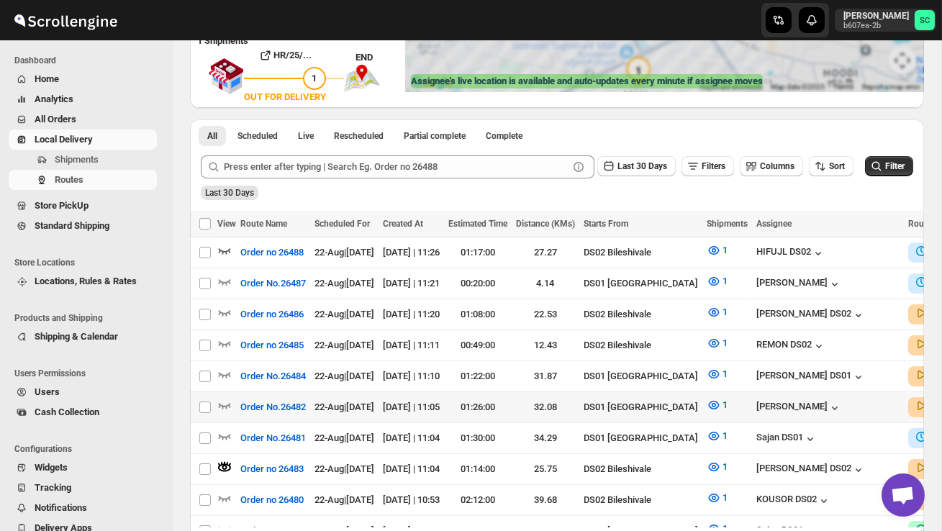
scroll to position [0, 0]
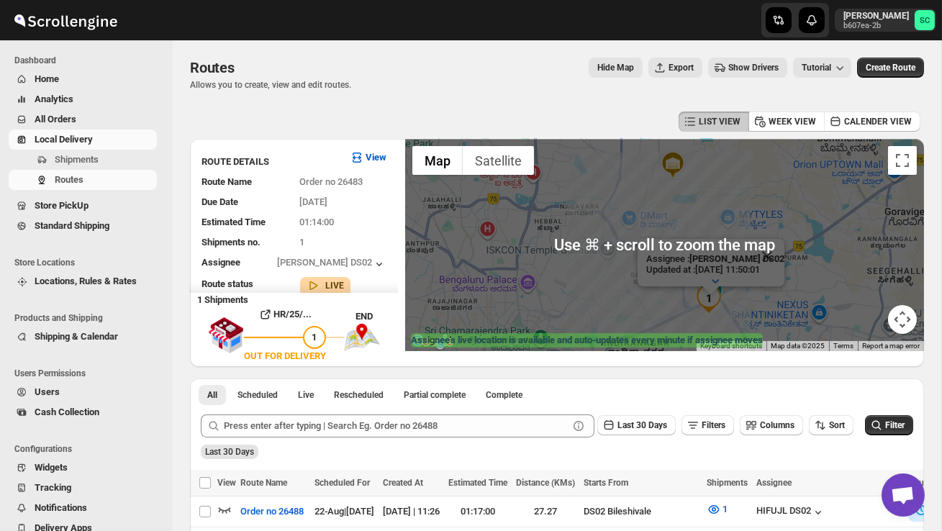
click at [746, 286] on div "Assignee : PRAKSH DS02 Updated at : 22/08/2025, 11:50:01 Duty mode Enabled Batt…" at bounding box center [664, 245] width 519 height 212
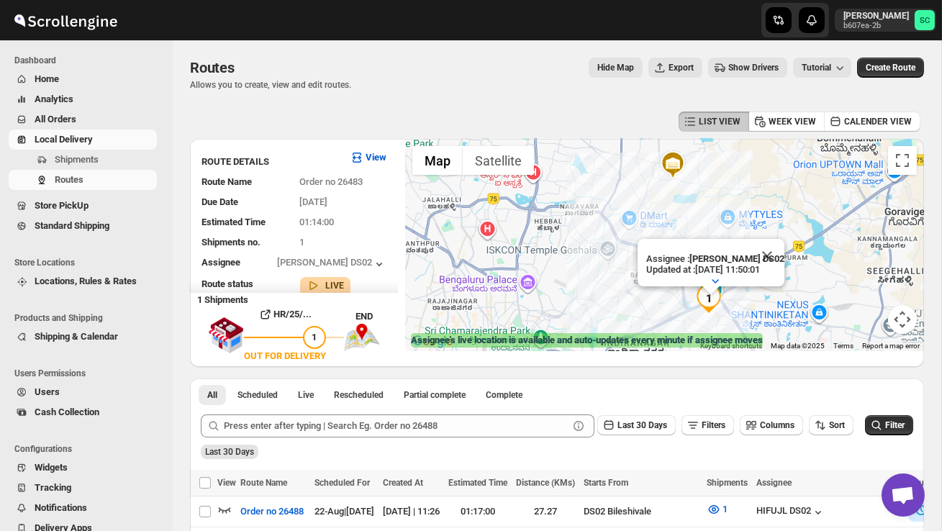
click at [746, 287] on div "Assignee : PRAKSH DS02 Updated at : 22/08/2025, 11:50:01 Duty mode Enabled Batt…" at bounding box center [664, 245] width 519 height 212
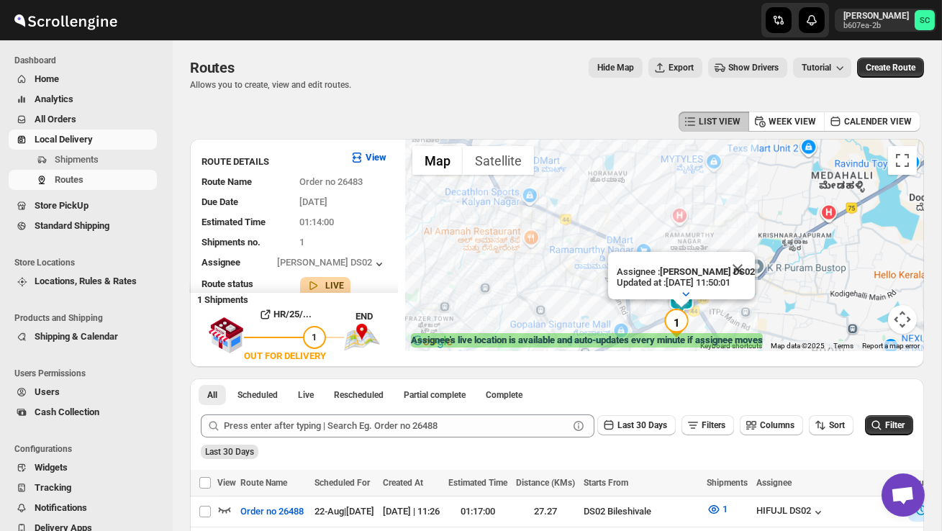
click at [746, 291] on div at bounding box center [686, 294] width 138 height 12
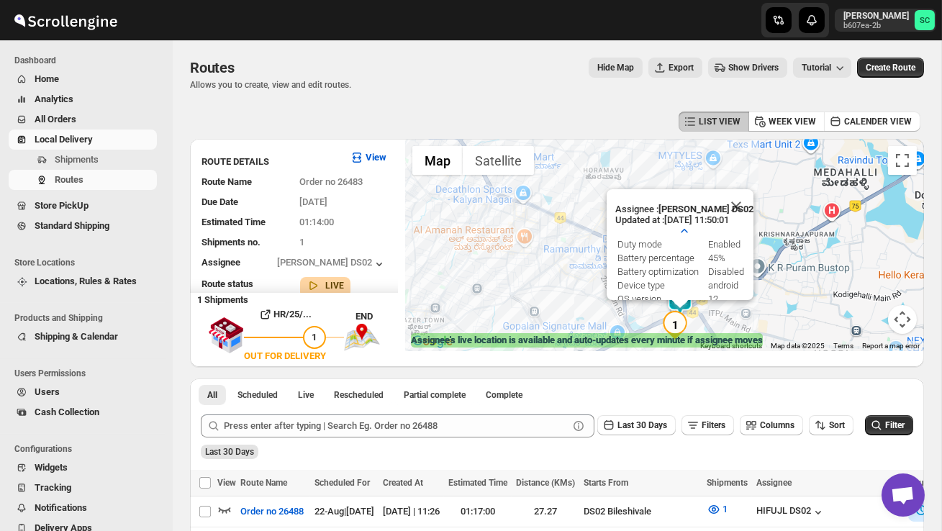
click at [746, 291] on div "Assignee : PRAKSH DS02 Updated at : 22/08/2025, 11:50:01 Duty mode Enabled Batt…" at bounding box center [684, 269] width 138 height 130
click at [743, 199] on button "Close" at bounding box center [736, 206] width 35 height 35
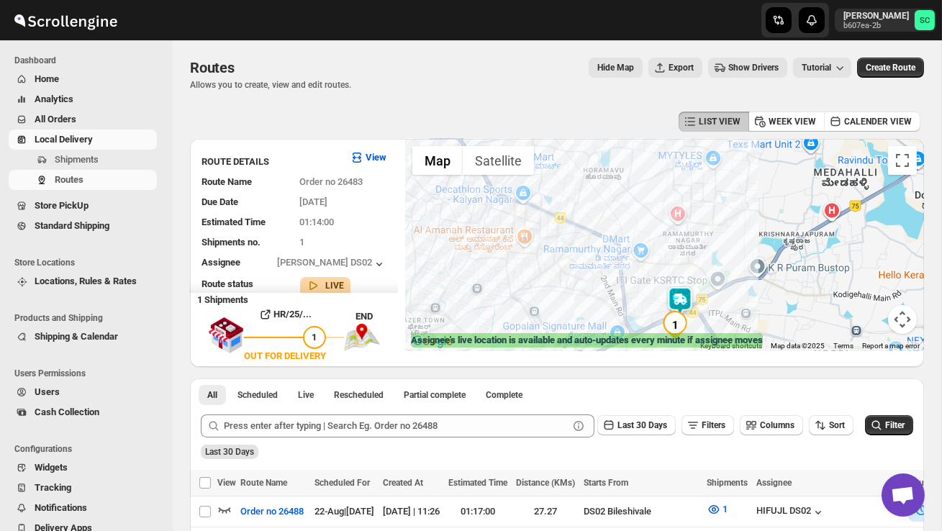
click at [756, 296] on div at bounding box center [664, 245] width 519 height 212
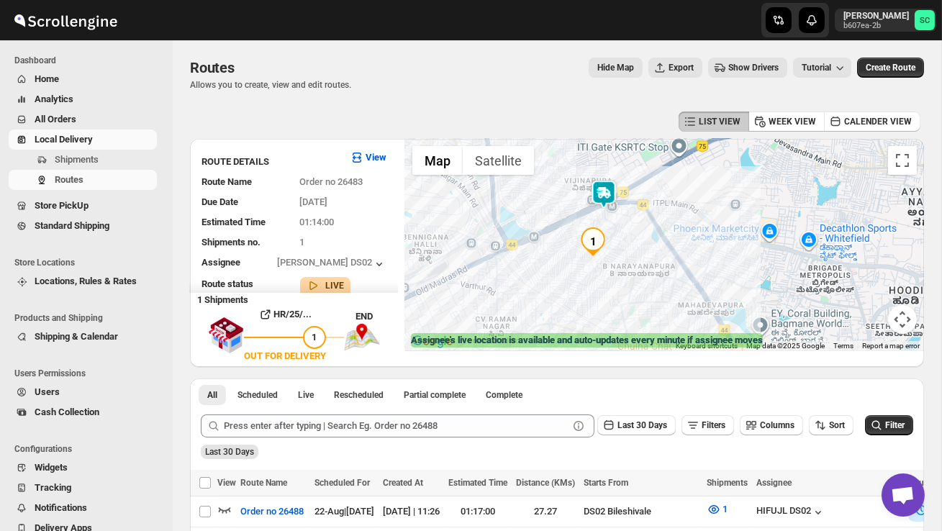
drag, startPoint x: 684, startPoint y: 317, endPoint x: 680, endPoint y: 189, distance: 128.2
click at [679, 189] on div at bounding box center [664, 245] width 519 height 212
click at [648, 223] on div at bounding box center [664, 245] width 519 height 212
click at [648, 224] on div at bounding box center [664, 245] width 519 height 212
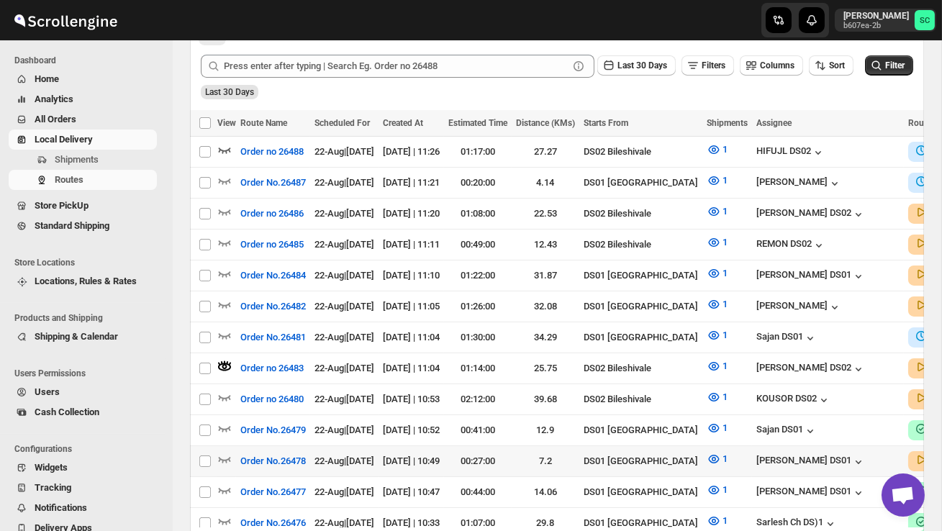
scroll to position [363, 0]
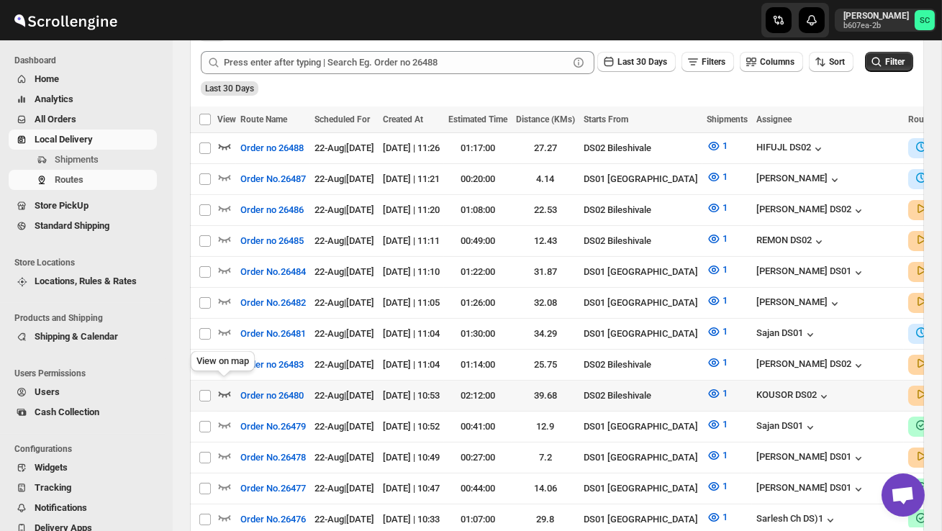
click at [228, 387] on icon "button" at bounding box center [224, 393] width 14 height 14
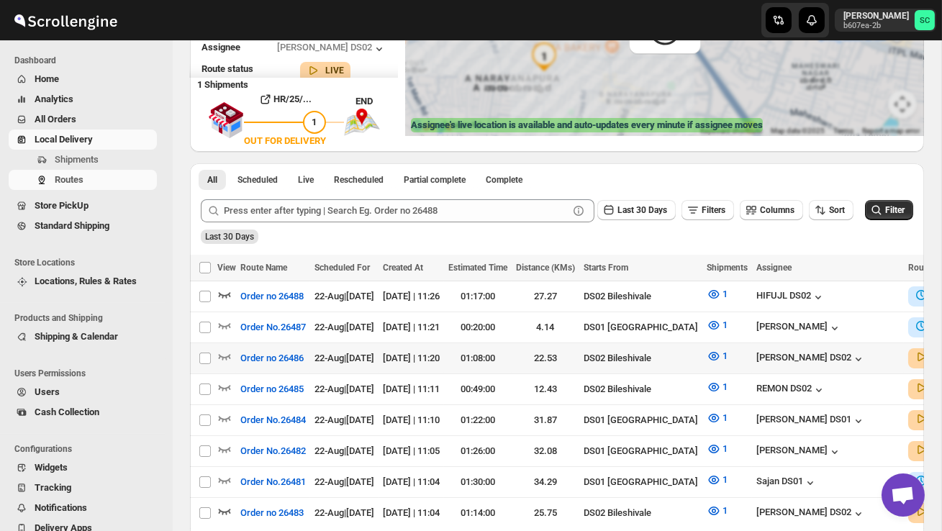
scroll to position [0, 0]
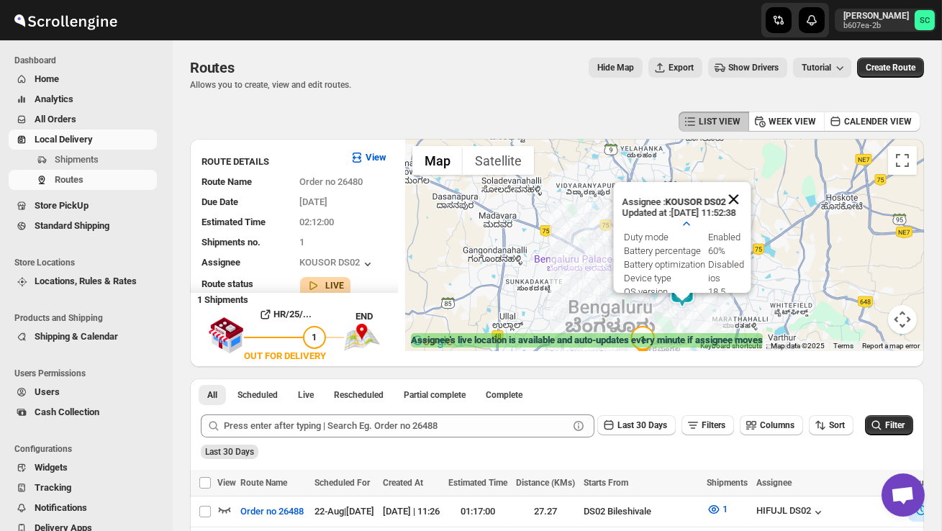
click at [751, 200] on button "Close" at bounding box center [733, 199] width 35 height 35
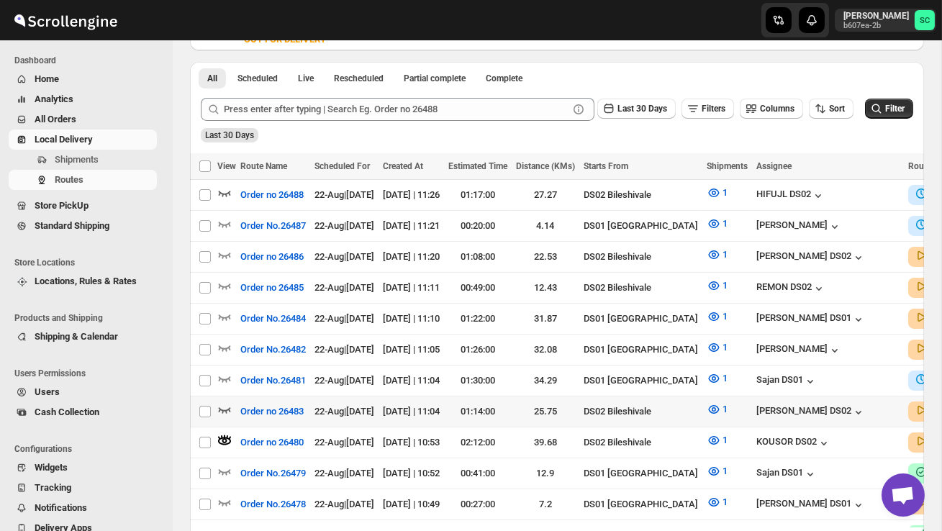
scroll to position [320, 0]
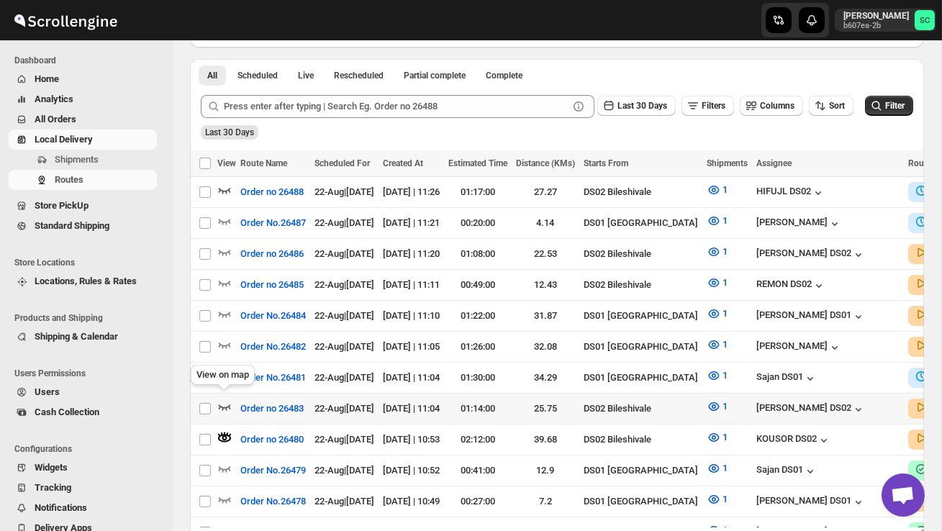
click at [227, 399] on icon "button" at bounding box center [224, 406] width 14 height 14
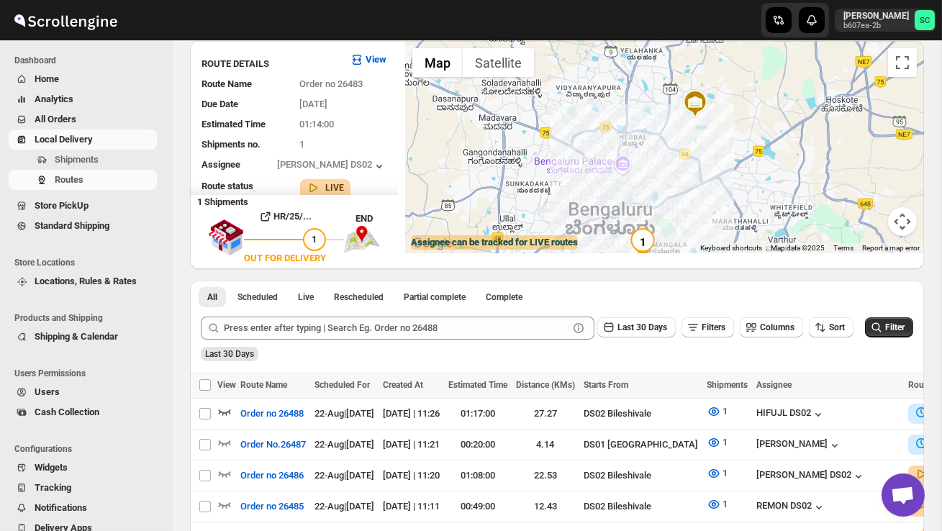
scroll to position [0, 0]
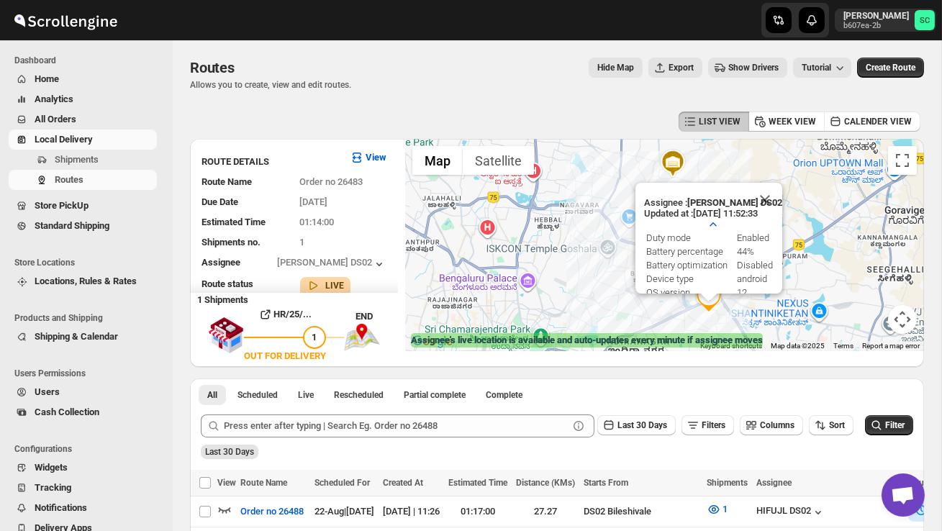
click at [772, 195] on button "Close" at bounding box center [765, 200] width 35 height 35
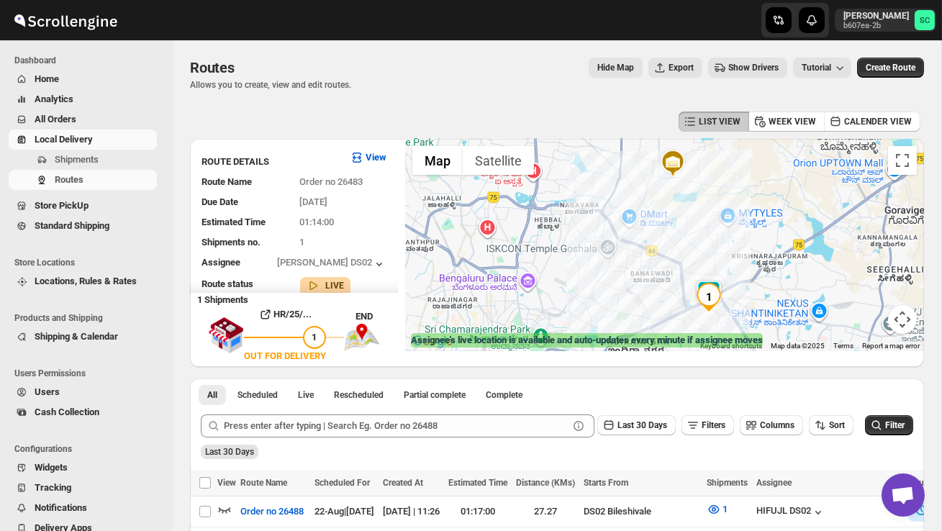
click at [730, 329] on div at bounding box center [664, 245] width 519 height 212
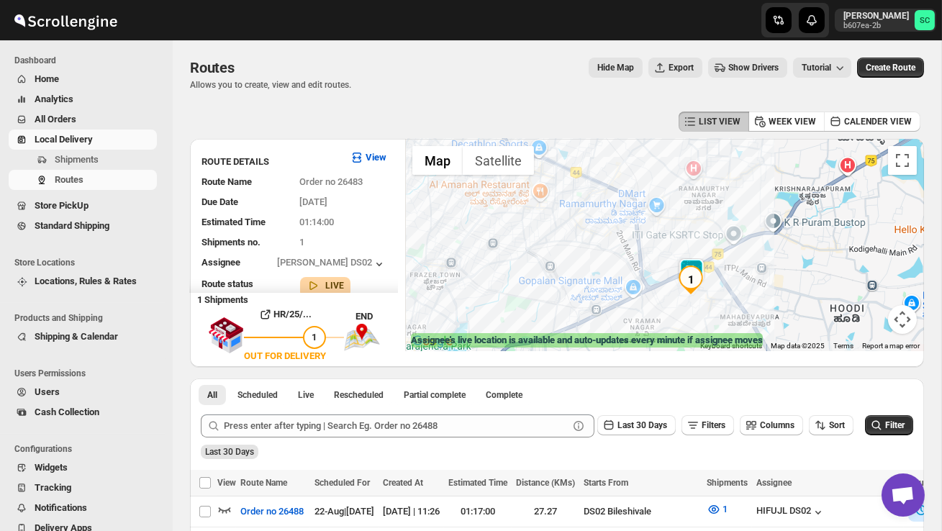
click at [723, 312] on div at bounding box center [664, 245] width 519 height 212
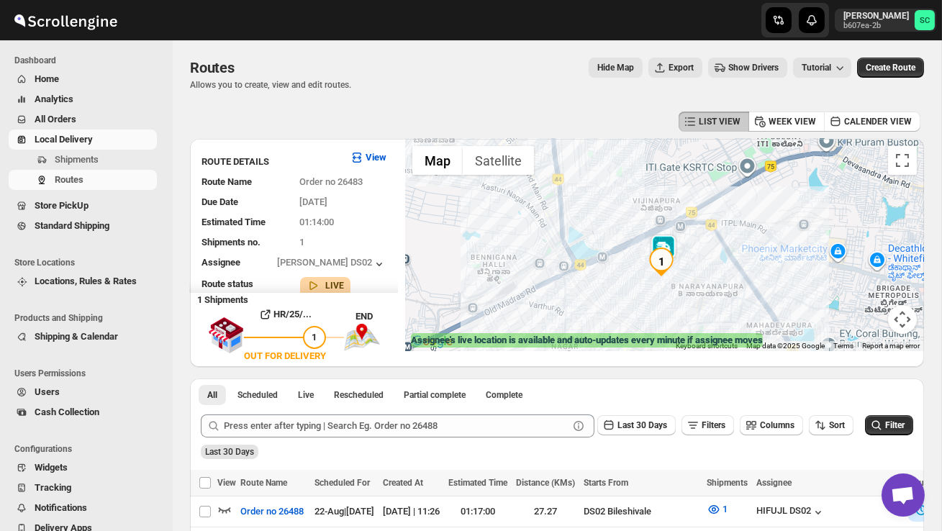
click at [712, 301] on div at bounding box center [664, 245] width 519 height 212
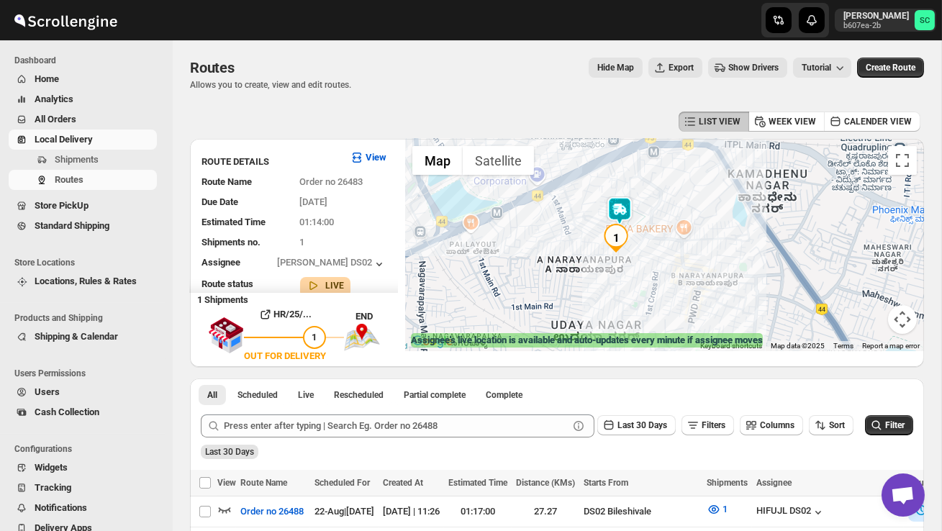
click at [653, 299] on div at bounding box center [664, 245] width 519 height 212
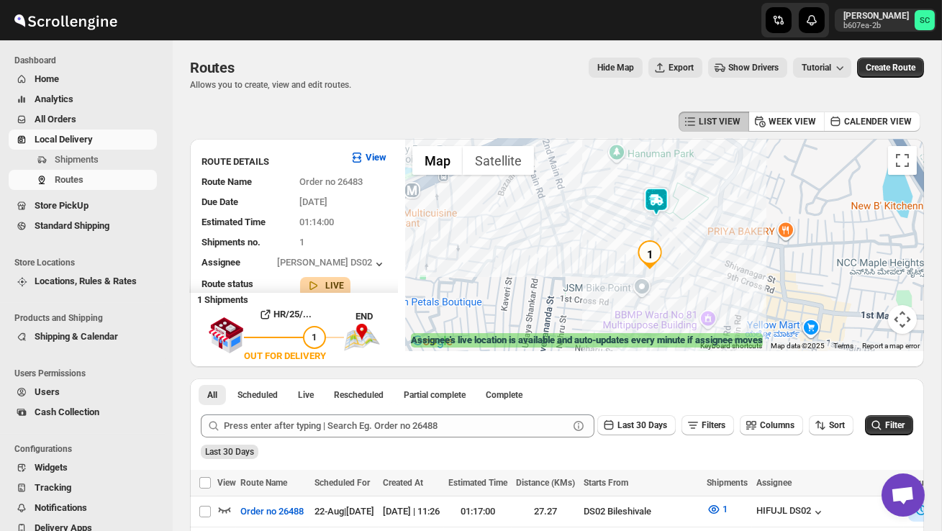
drag, startPoint x: 587, startPoint y: 268, endPoint x: 653, endPoint y: 333, distance: 93.1
click at [653, 333] on div "← Move left → Move right ↑ Move up ↓ Move down + Zoom in - Zoom out Home Jump l…" at bounding box center [664, 245] width 519 height 212
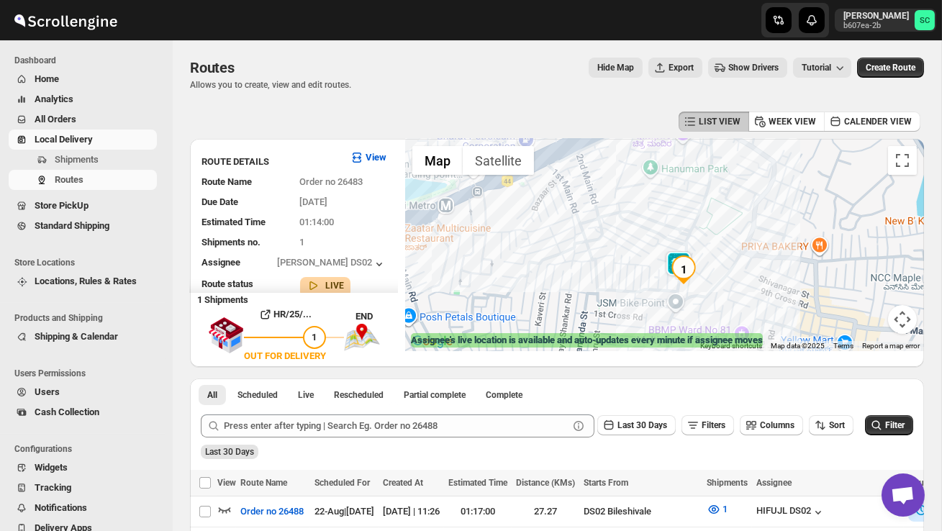
click at [746, 294] on div at bounding box center [664, 245] width 519 height 212
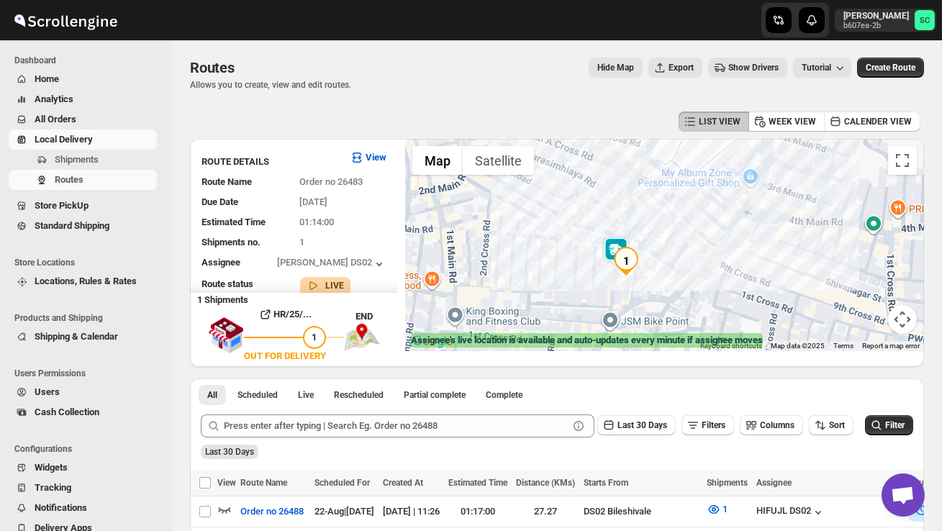
click at [684, 277] on div at bounding box center [664, 245] width 519 height 212
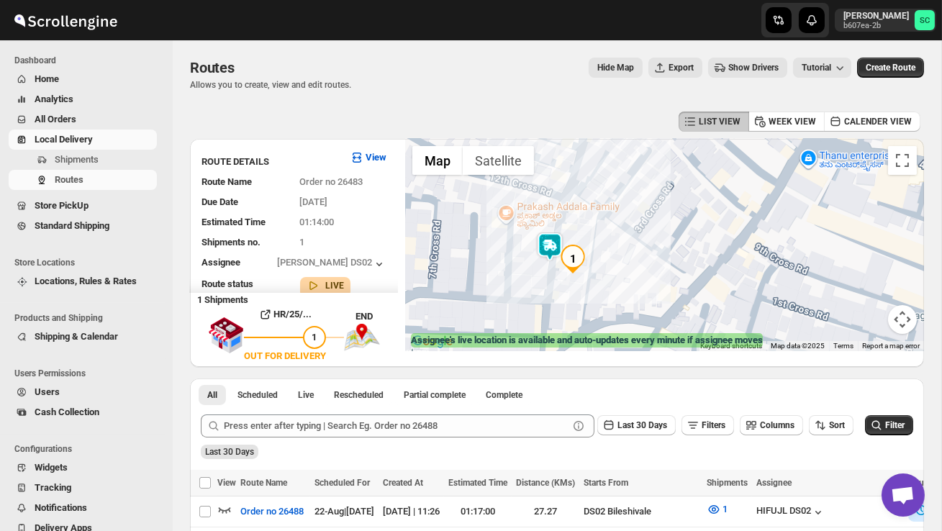
click at [662, 279] on div at bounding box center [664, 245] width 519 height 212
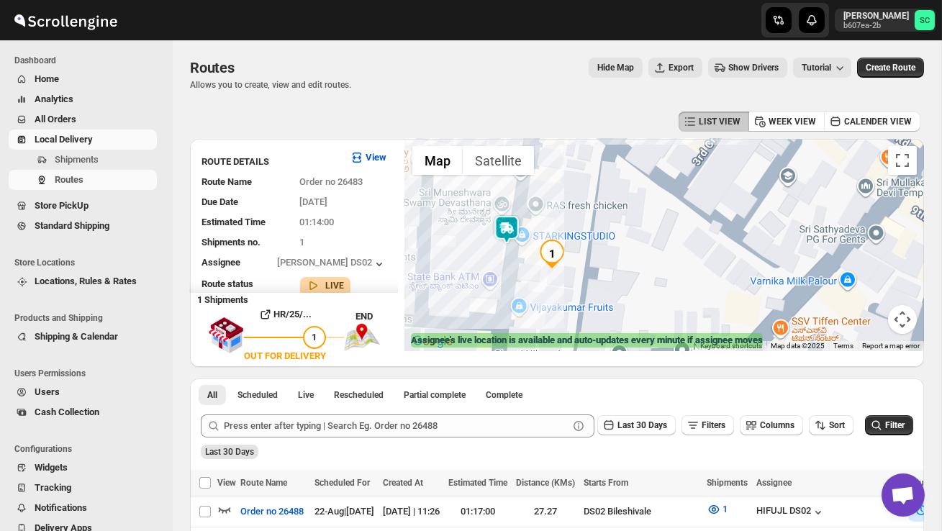
drag, startPoint x: 549, startPoint y: 290, endPoint x: 621, endPoint y: 290, distance: 72.0
click at [620, 290] on div at bounding box center [664, 245] width 519 height 212
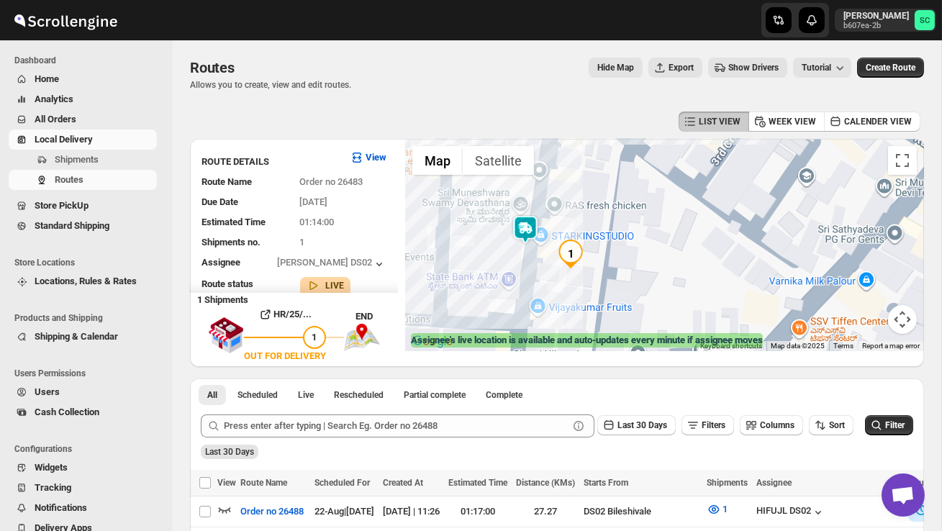
click at [533, 213] on div at bounding box center [664, 245] width 519 height 212
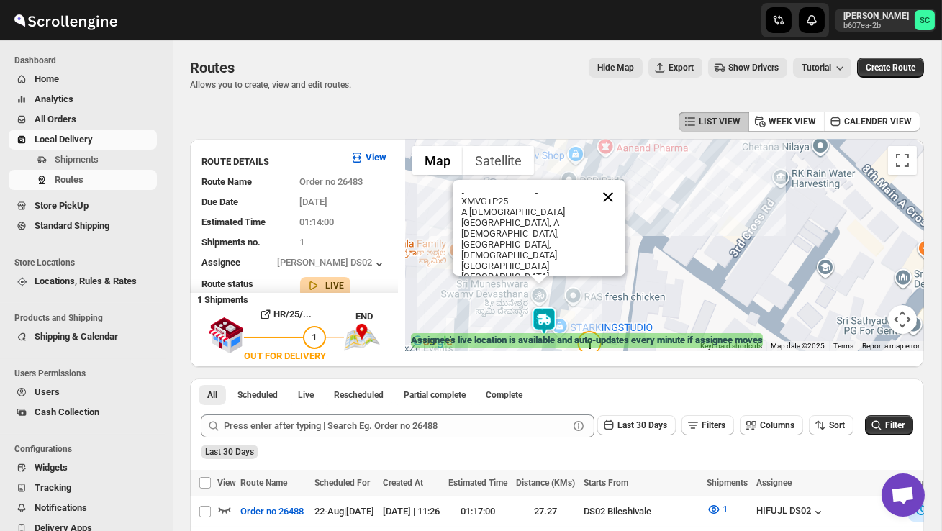
click at [612, 197] on button "Close" at bounding box center [608, 197] width 35 height 35
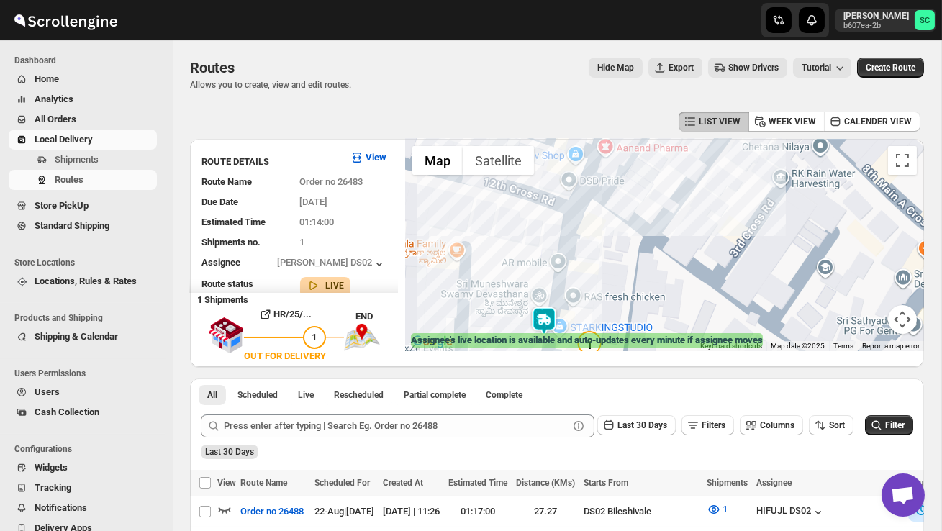
click at [540, 307] on img at bounding box center [544, 321] width 29 height 29
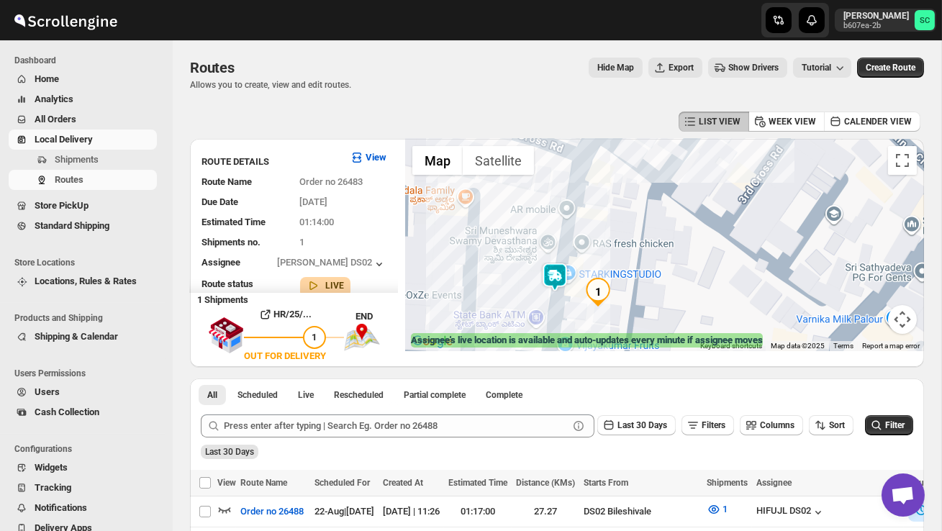
drag, startPoint x: 507, startPoint y: 299, endPoint x: 524, endPoint y: 226, distance: 75.3
click at [523, 227] on div at bounding box center [664, 245] width 519 height 212
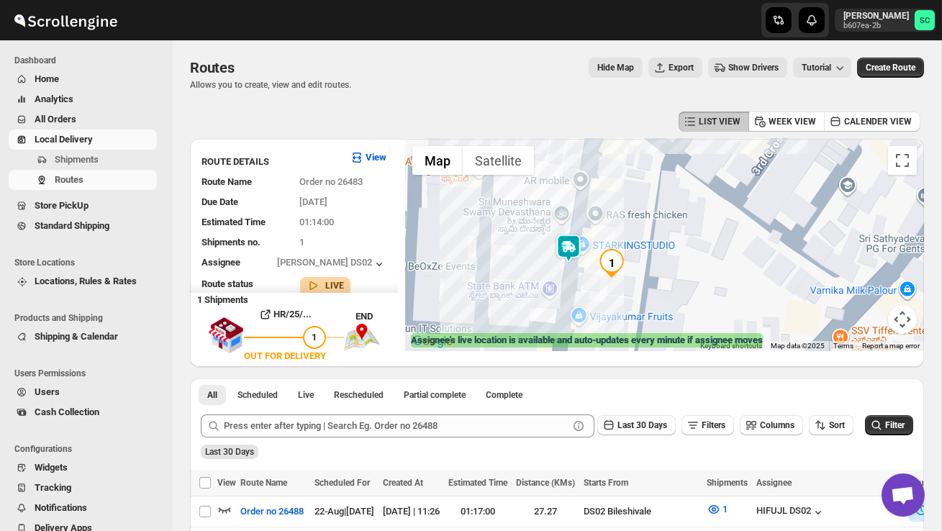
click at [566, 238] on img at bounding box center [568, 248] width 29 height 29
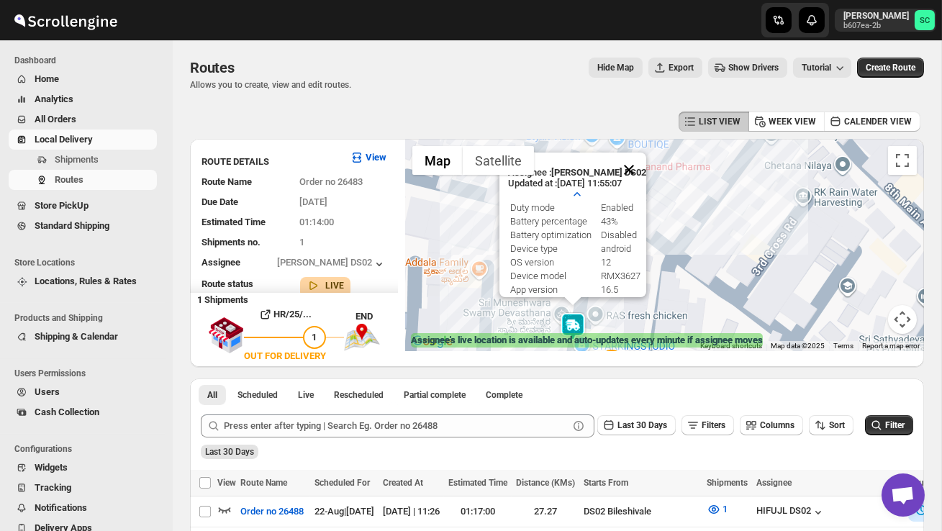
click at [633, 166] on button "Close" at bounding box center [629, 170] width 35 height 35
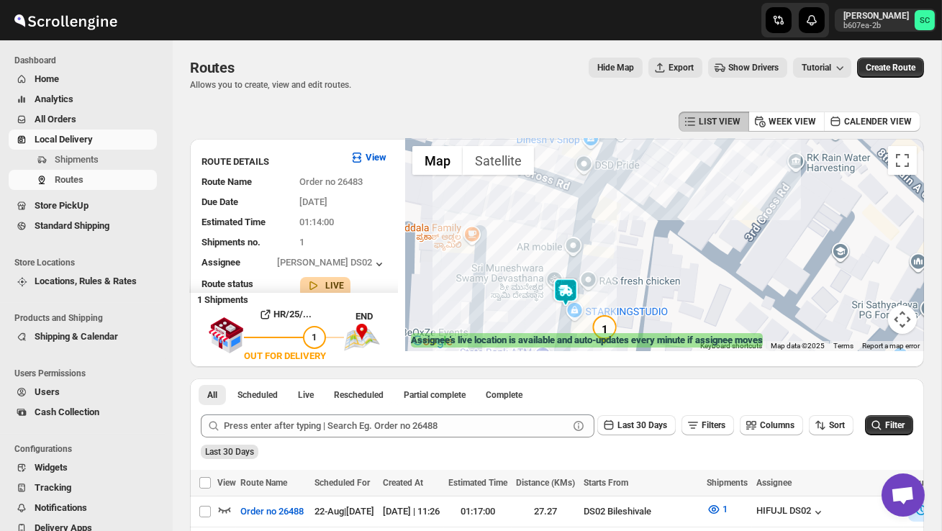
drag, startPoint x: 628, startPoint y: 281, endPoint x: 621, endPoint y: 213, distance: 68.0
click at [621, 220] on div at bounding box center [664, 245] width 519 height 212
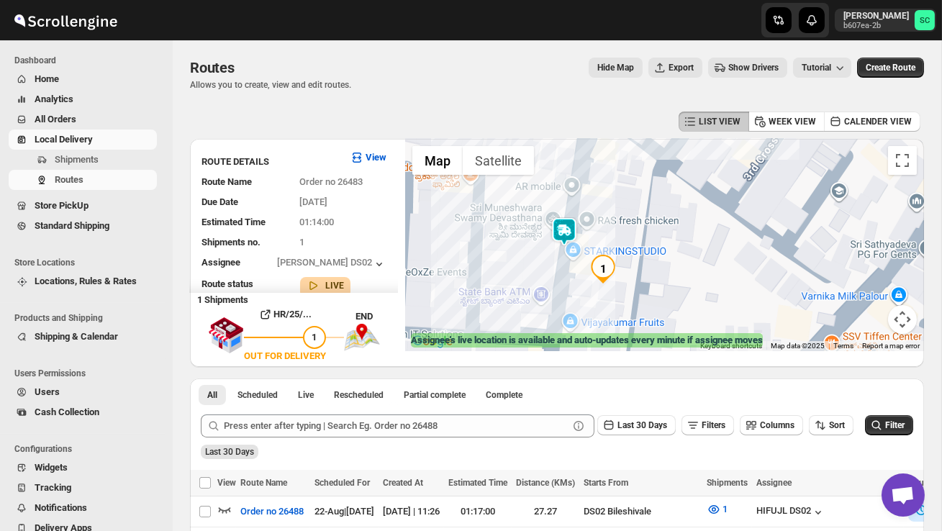
click at [646, 266] on div at bounding box center [664, 245] width 519 height 212
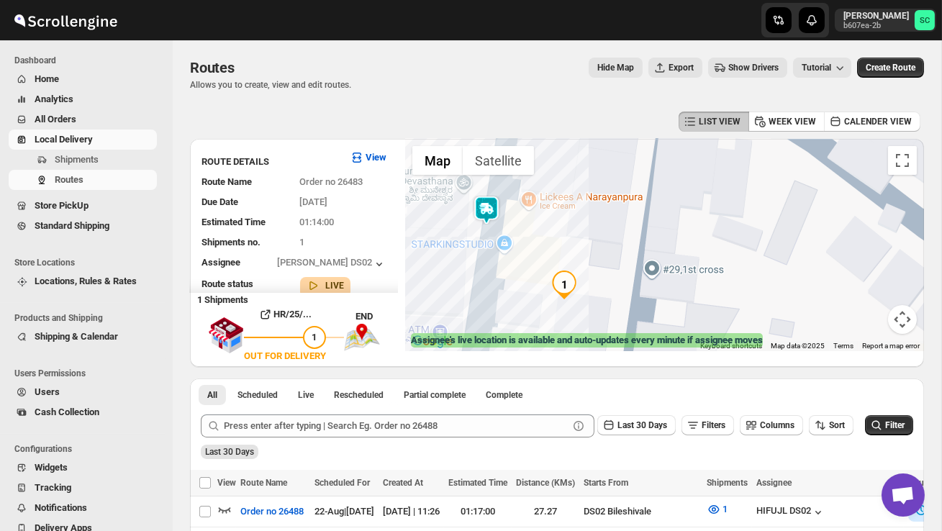
drag, startPoint x: 596, startPoint y: 268, endPoint x: 666, endPoint y: 269, distance: 70.5
click at [612, 268] on div at bounding box center [664, 245] width 519 height 212
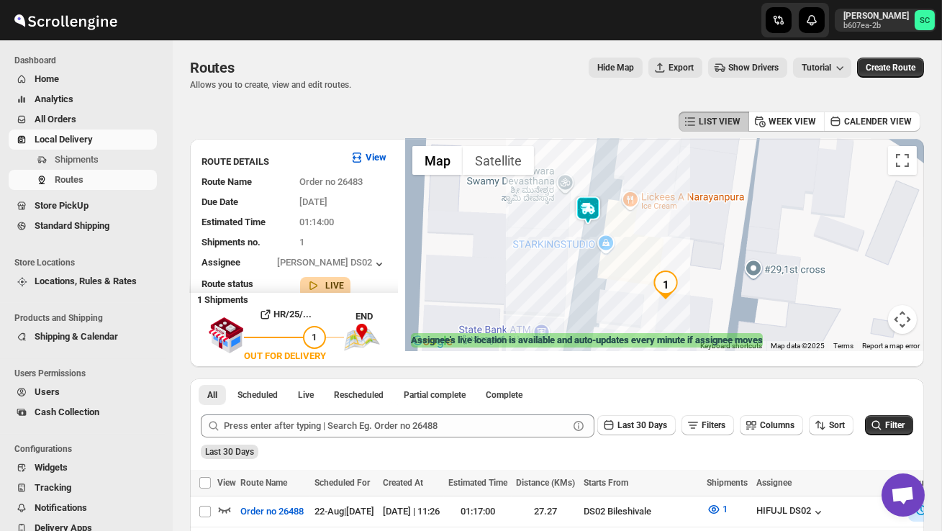
click at [588, 277] on div at bounding box center [664, 245] width 519 height 212
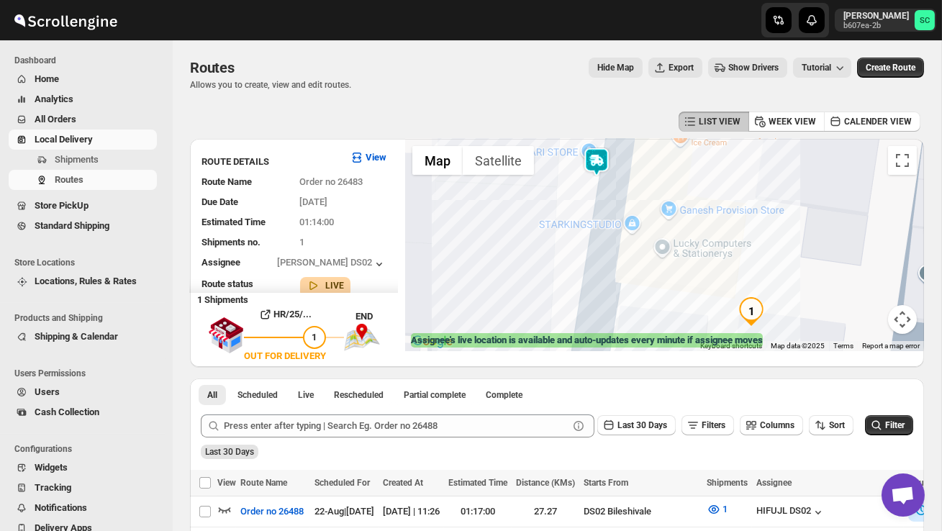
drag, startPoint x: 586, startPoint y: 239, endPoint x: 616, endPoint y: 268, distance: 42.2
click at [615, 268] on div at bounding box center [664, 245] width 519 height 212
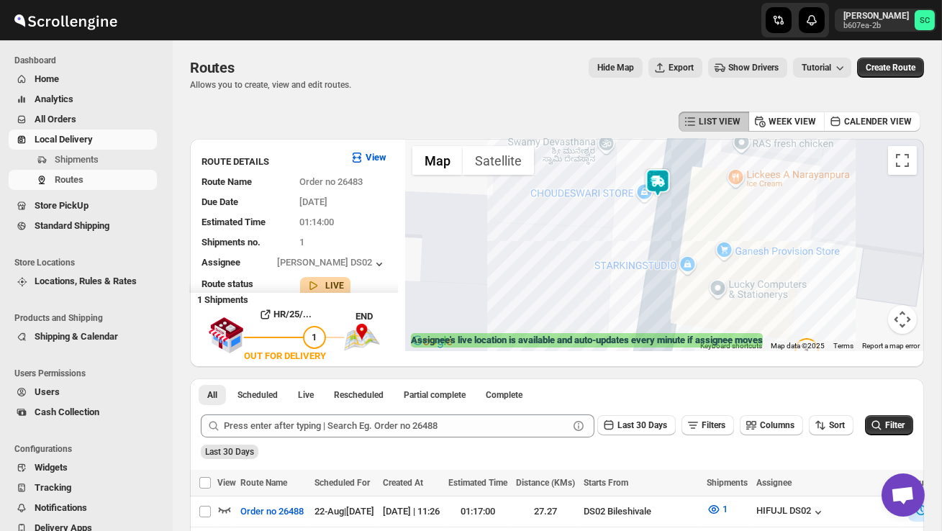
drag, startPoint x: 580, startPoint y: 222, endPoint x: 607, endPoint y: 238, distance: 32.0
click at [607, 238] on div at bounding box center [664, 245] width 519 height 212
drag, startPoint x: 607, startPoint y: 240, endPoint x: 596, endPoint y: 271, distance: 32.8
click at [599, 267] on div at bounding box center [664, 245] width 519 height 212
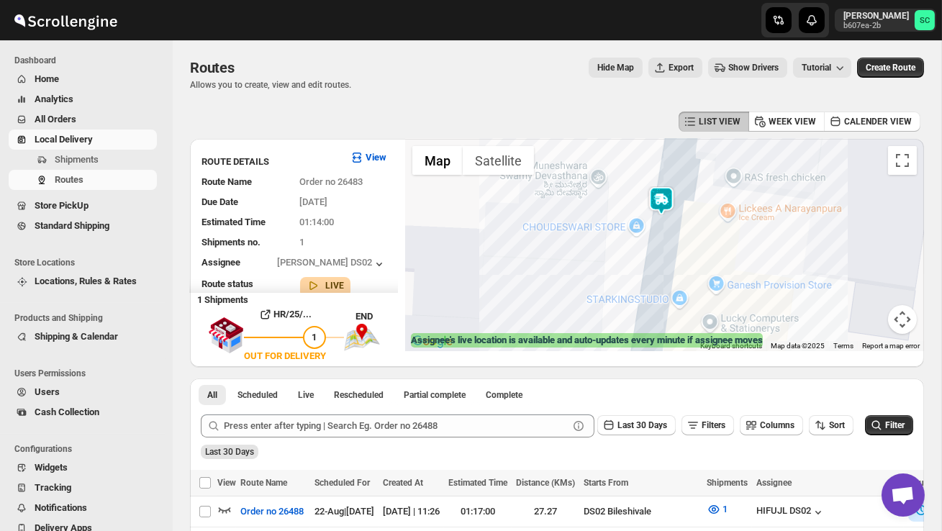
click at [904, 327] on button "Map camera controls" at bounding box center [902, 319] width 29 height 29
click at [872, 325] on button "Zoom out" at bounding box center [866, 319] width 29 height 29
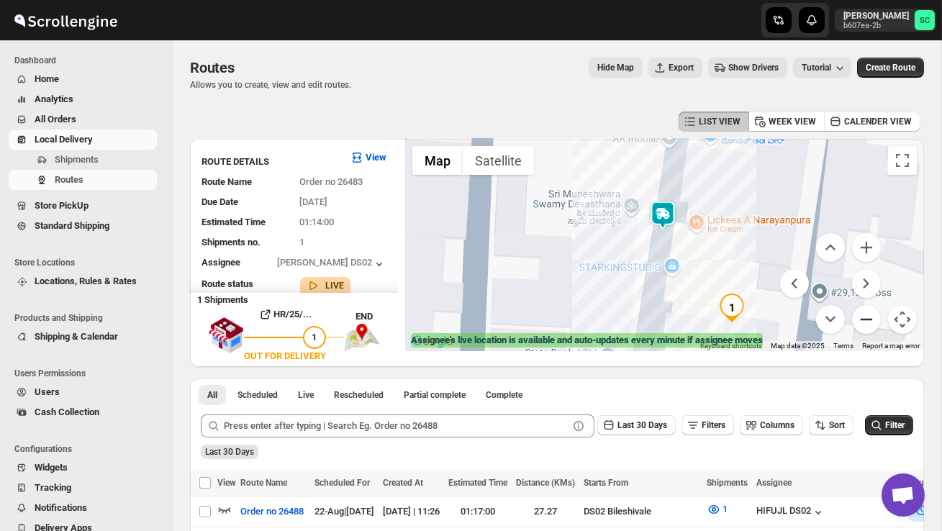
click at [872, 325] on button "Zoom out" at bounding box center [866, 319] width 29 height 29
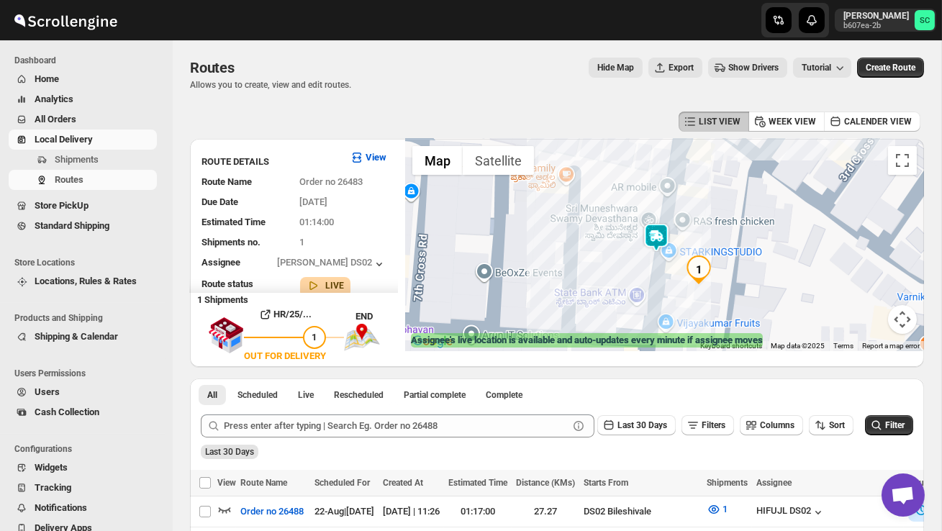
click at [903, 322] on button "Map camera controls" at bounding box center [902, 319] width 29 height 29
click at [867, 322] on button "Zoom out" at bounding box center [866, 319] width 29 height 29
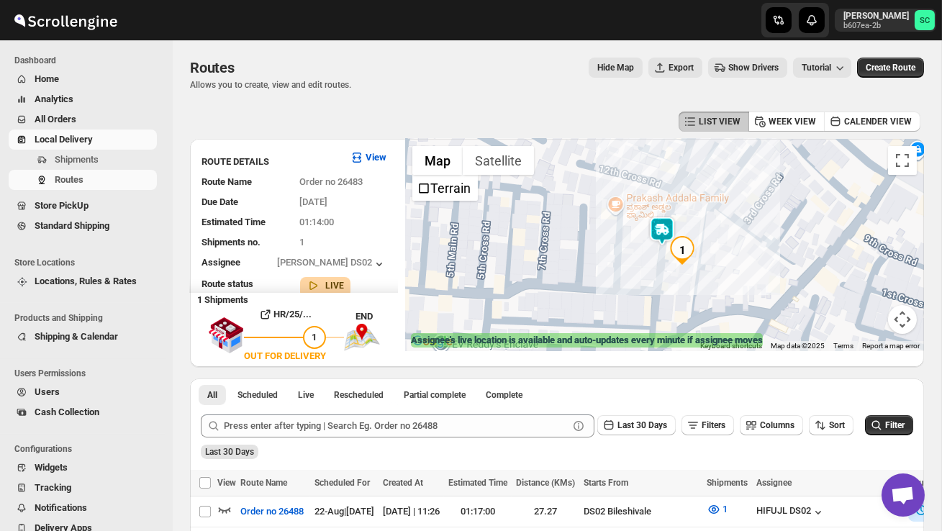
click at [627, 287] on div at bounding box center [664, 245] width 519 height 212
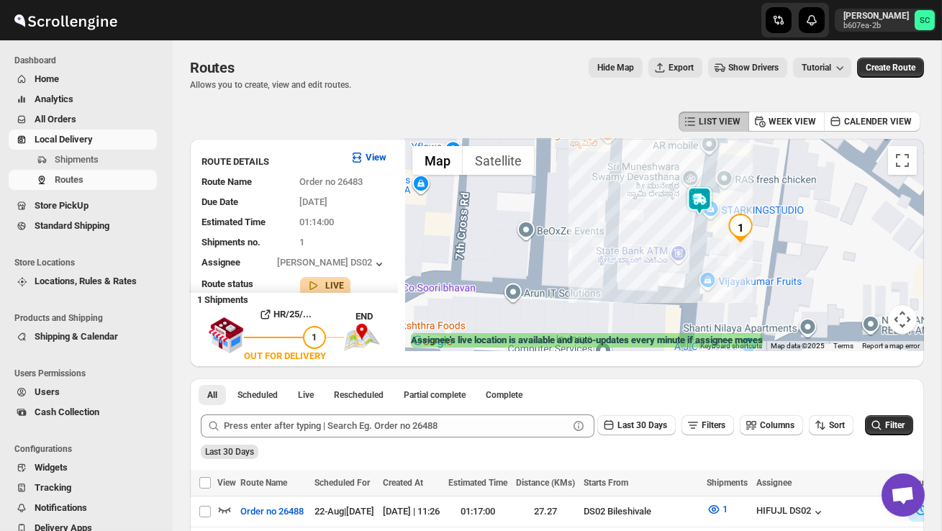
click at [648, 271] on div at bounding box center [664, 245] width 519 height 212
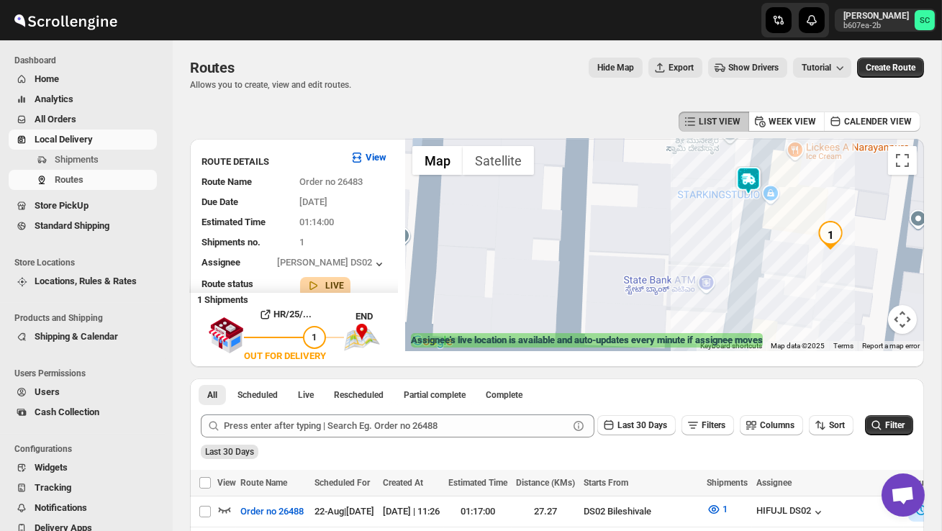
drag, startPoint x: 672, startPoint y: 227, endPoint x: 661, endPoint y: 271, distance: 44.7
click at [662, 271] on div at bounding box center [664, 245] width 519 height 212
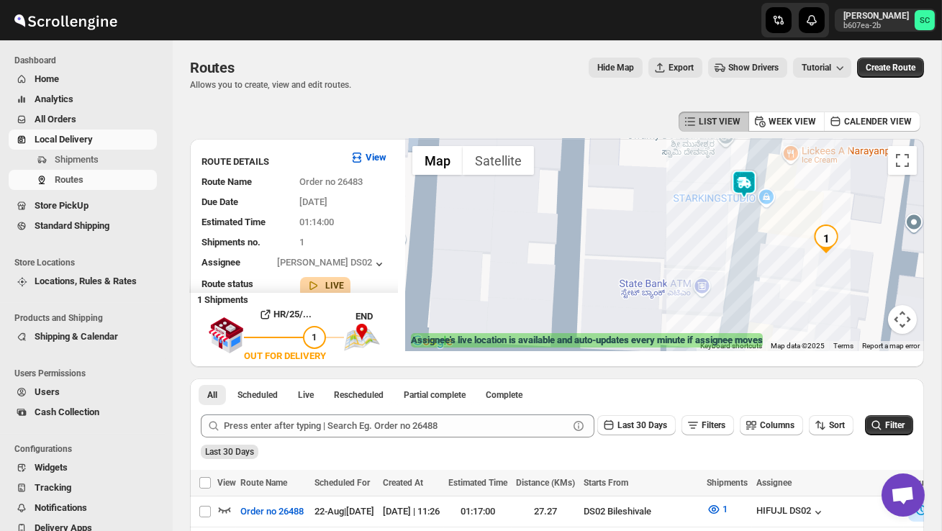
click at [679, 259] on div at bounding box center [664, 245] width 519 height 212
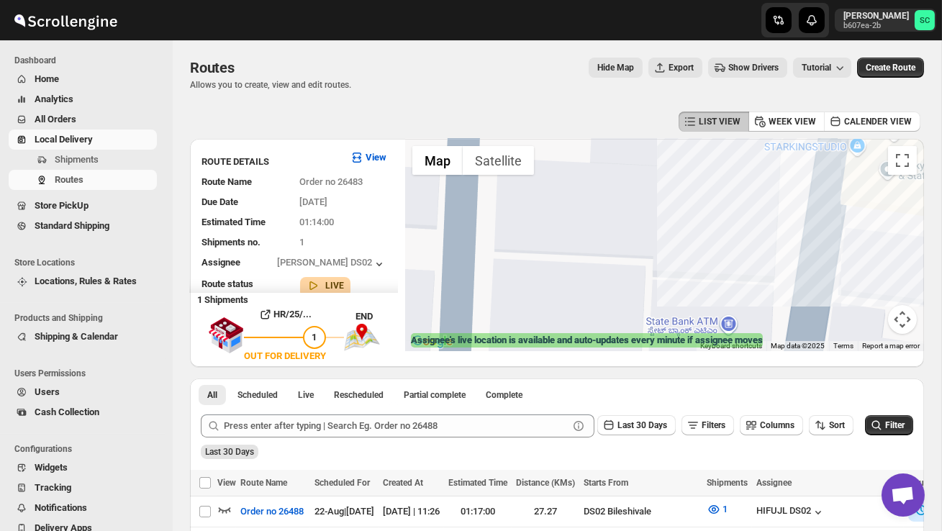
drag, startPoint x: 731, startPoint y: 223, endPoint x: 698, endPoint y: 261, distance: 50.5
click at [730, 223] on div at bounding box center [664, 245] width 519 height 212
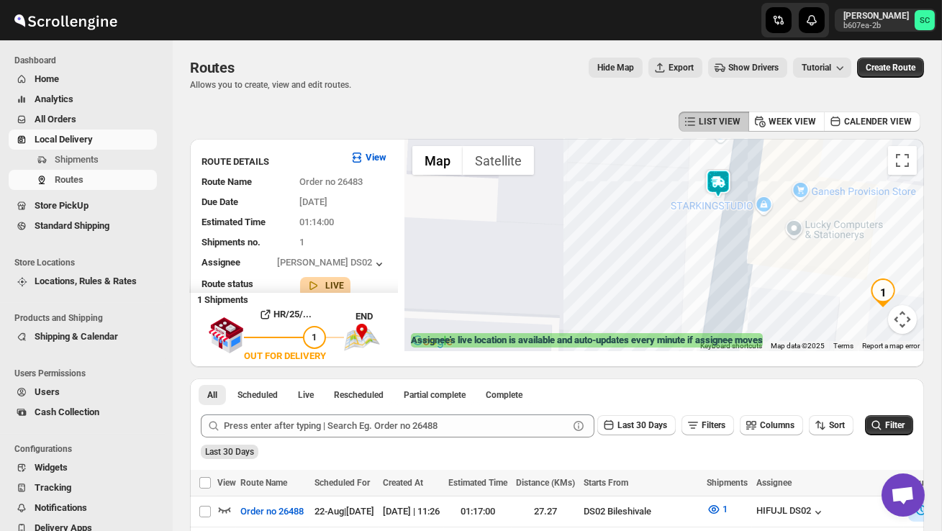
drag, startPoint x: 760, startPoint y: 231, endPoint x: 615, endPoint y: 320, distance: 170.0
click at [619, 320] on div at bounding box center [664, 245] width 519 height 212
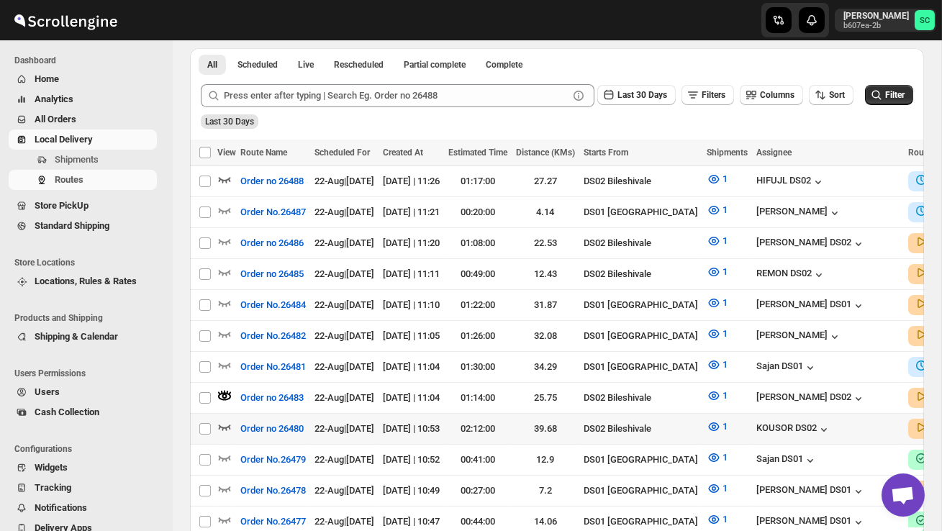
scroll to position [331, 0]
click at [229, 233] on icon "button" at bounding box center [224, 240] width 14 height 14
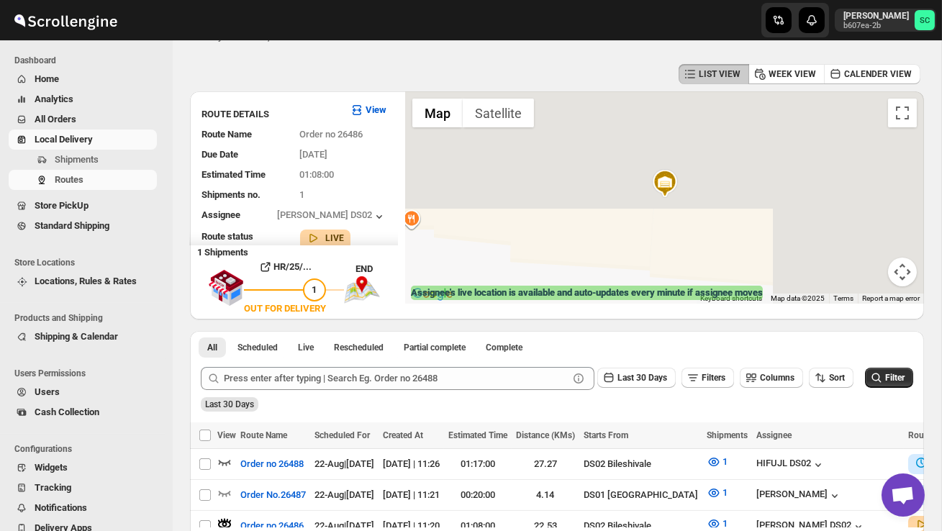
scroll to position [0, 0]
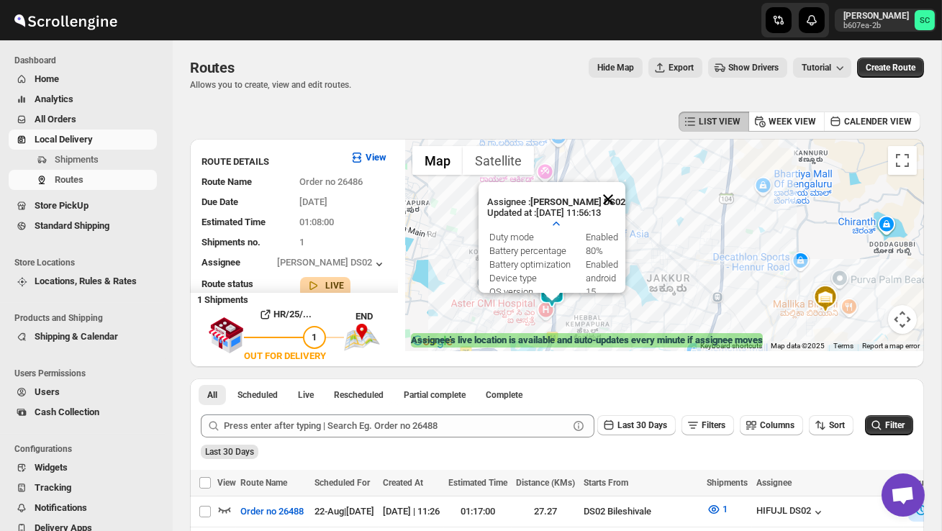
click at [618, 196] on button "Close" at bounding box center [608, 199] width 35 height 35
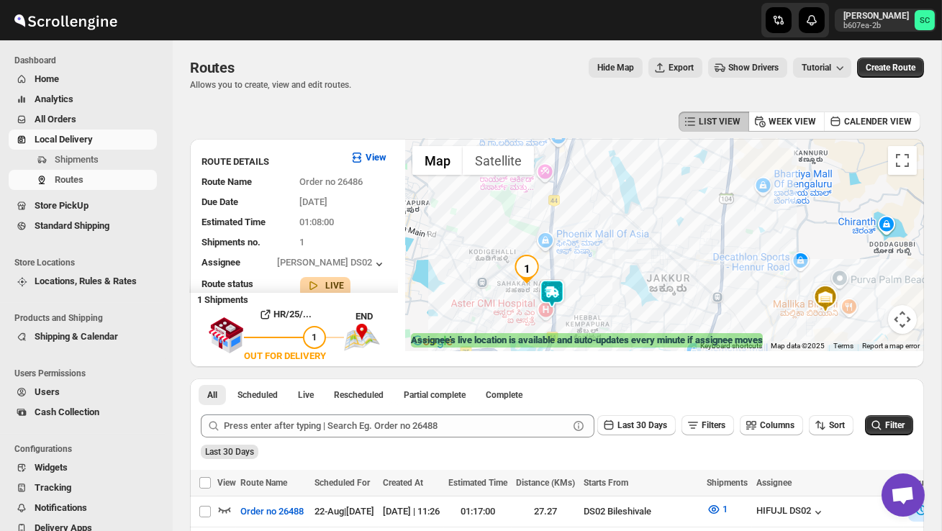
click at [510, 300] on div at bounding box center [664, 245] width 519 height 212
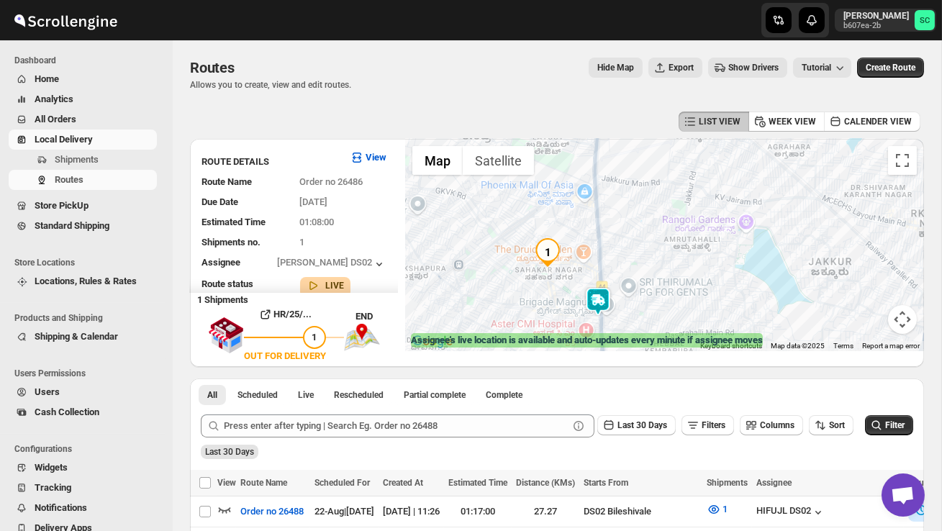
click at [553, 296] on div at bounding box center [664, 245] width 519 height 212
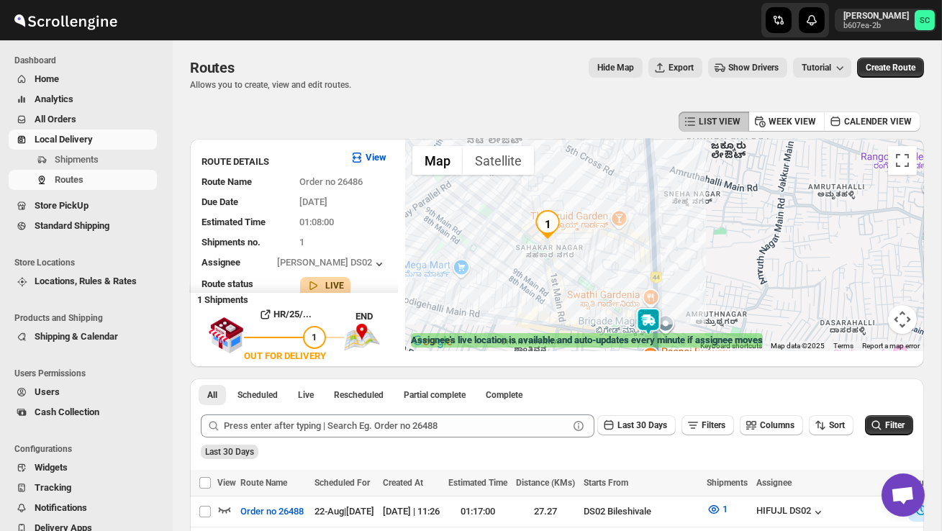
drag, startPoint x: 606, startPoint y: 324, endPoint x: 605, endPoint y: 312, distance: 12.3
click at [606, 317] on div at bounding box center [664, 245] width 519 height 212
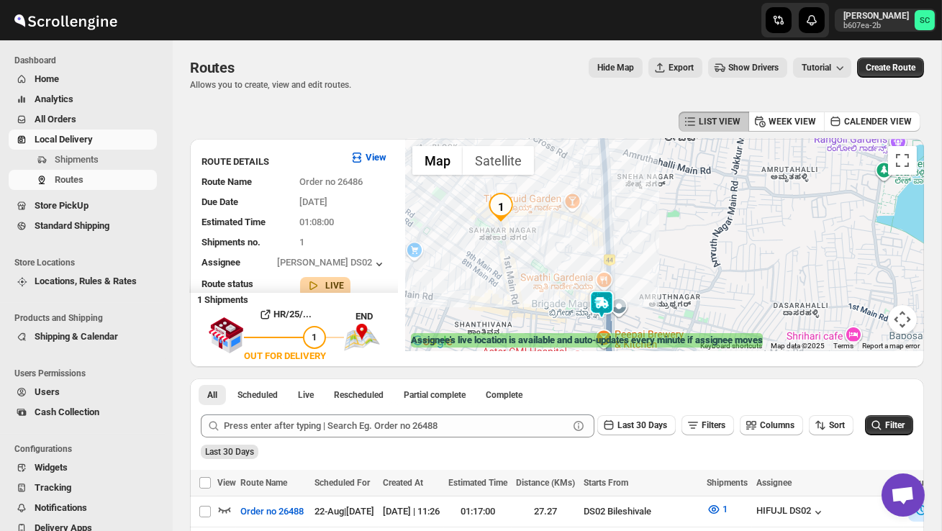
drag, startPoint x: 612, startPoint y: 292, endPoint x: 539, endPoint y: 273, distance: 75.1
click at [541, 273] on div at bounding box center [664, 245] width 519 height 212
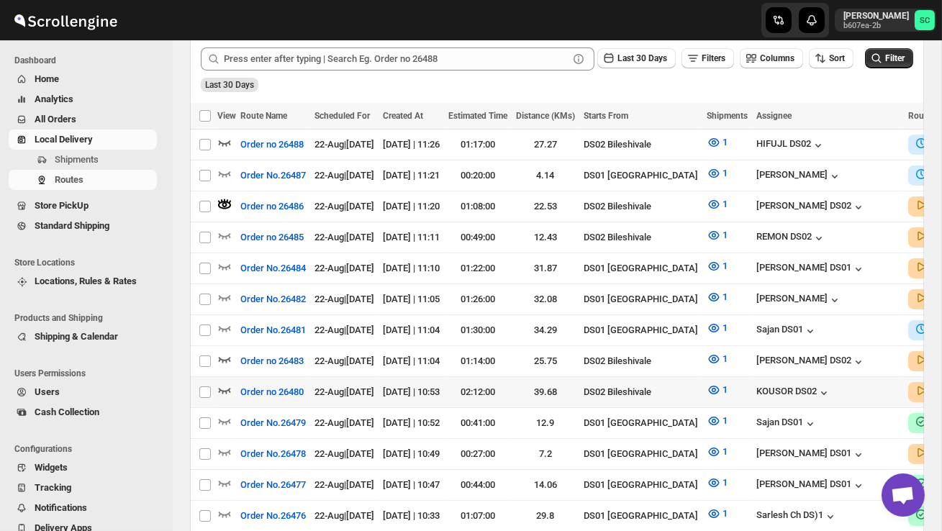
scroll to position [369, 0]
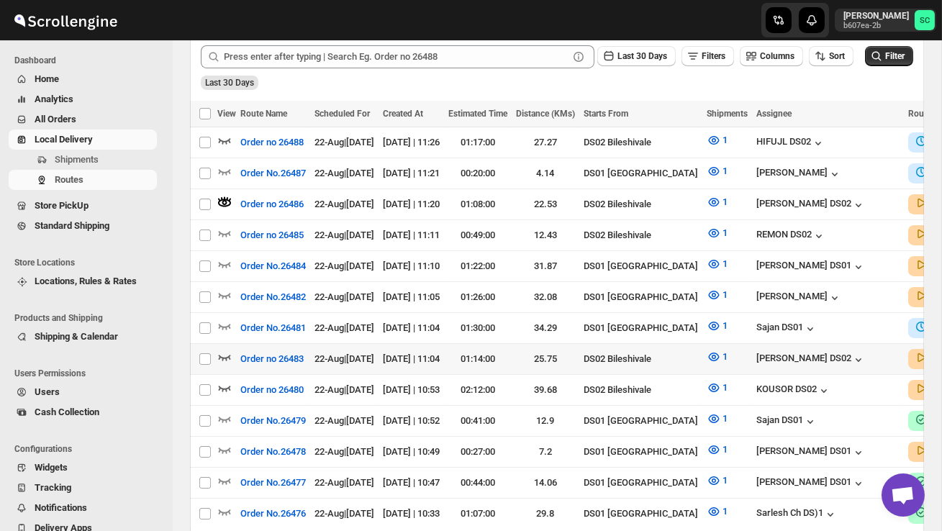
click at [225, 355] on icon "button" at bounding box center [225, 358] width 12 height 6
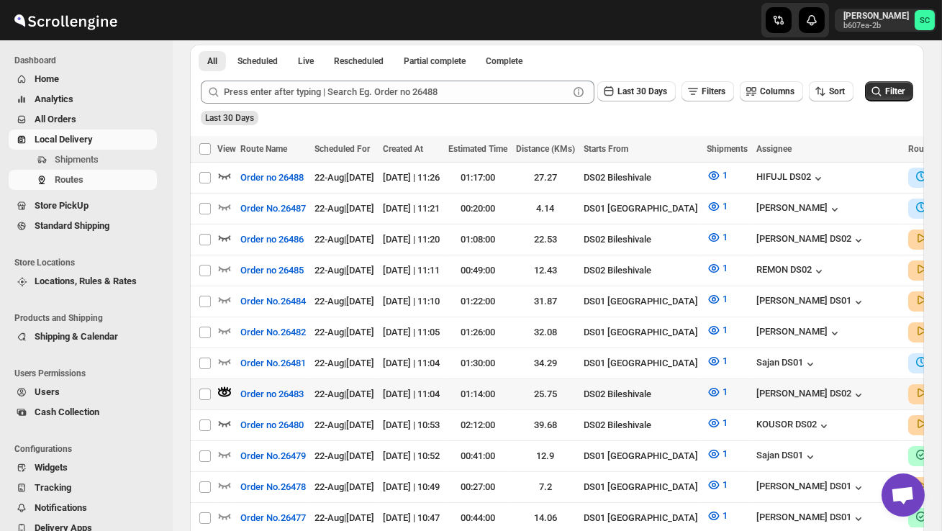
scroll to position [0, 209]
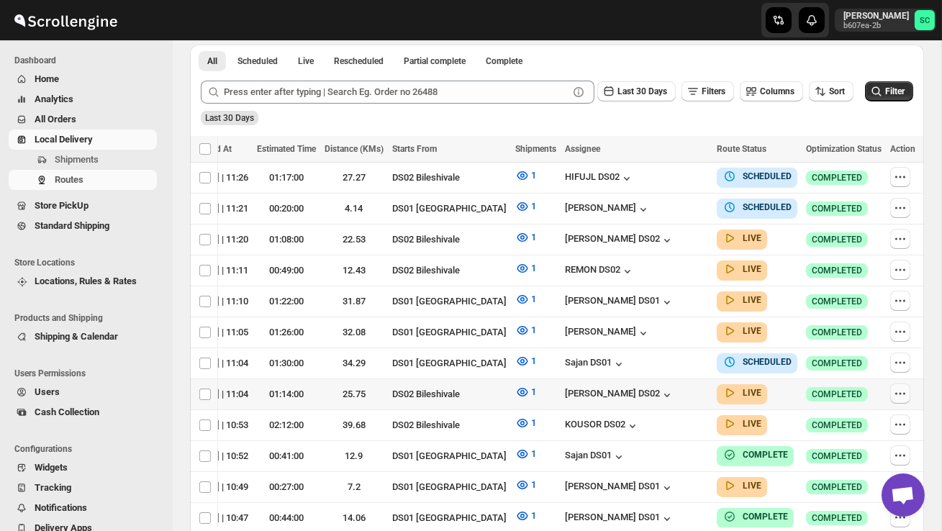
click at [902, 386] on icon "button" at bounding box center [900, 393] width 14 height 14
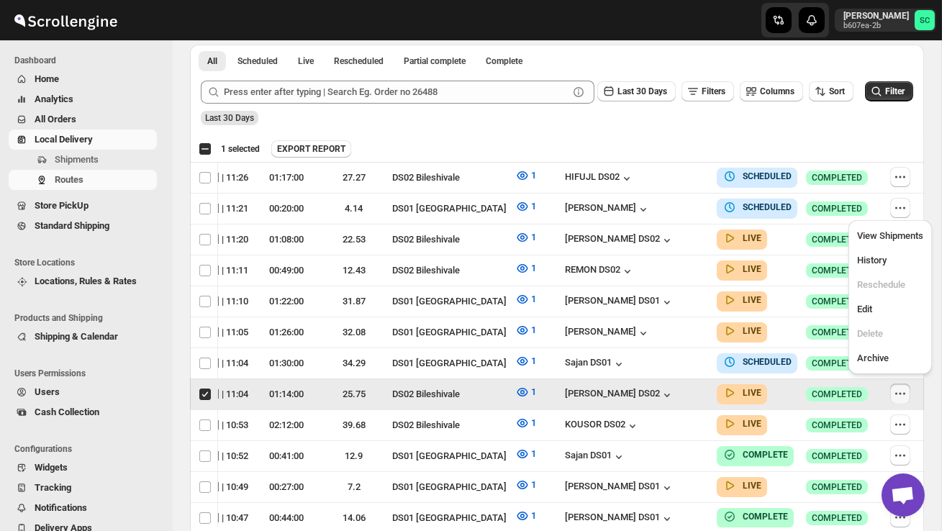
scroll to position [0, 1]
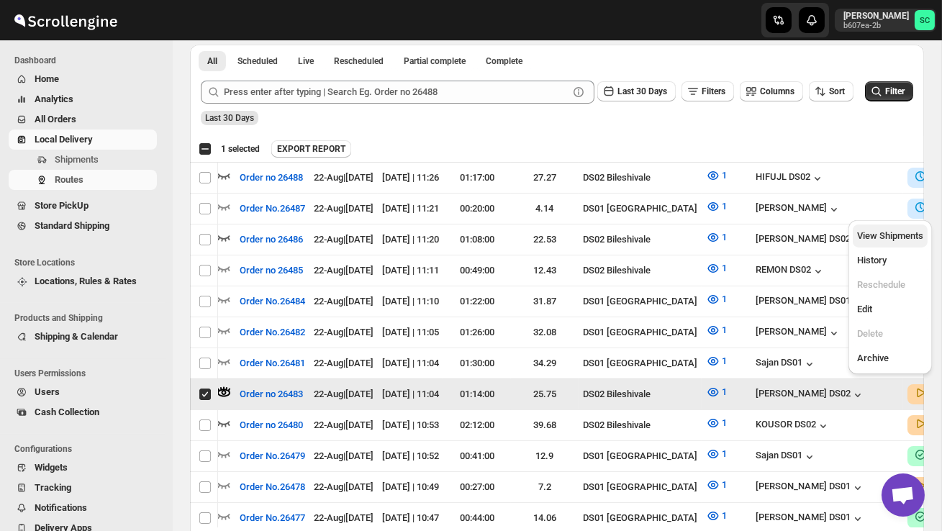
click at [900, 240] on span "View Shipments" at bounding box center [890, 235] width 66 height 11
checkbox input "false"
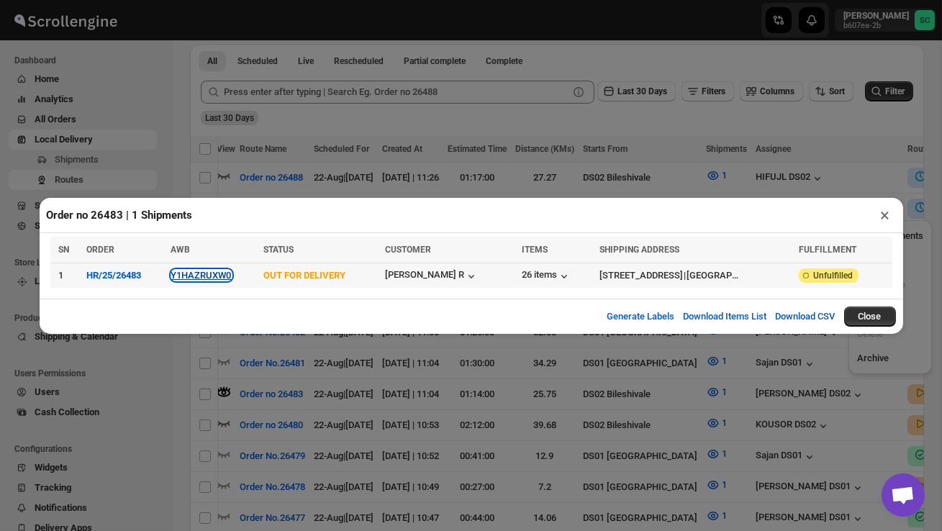
click at [223, 274] on button "Y1HAZRUXW0" at bounding box center [201, 275] width 60 height 11
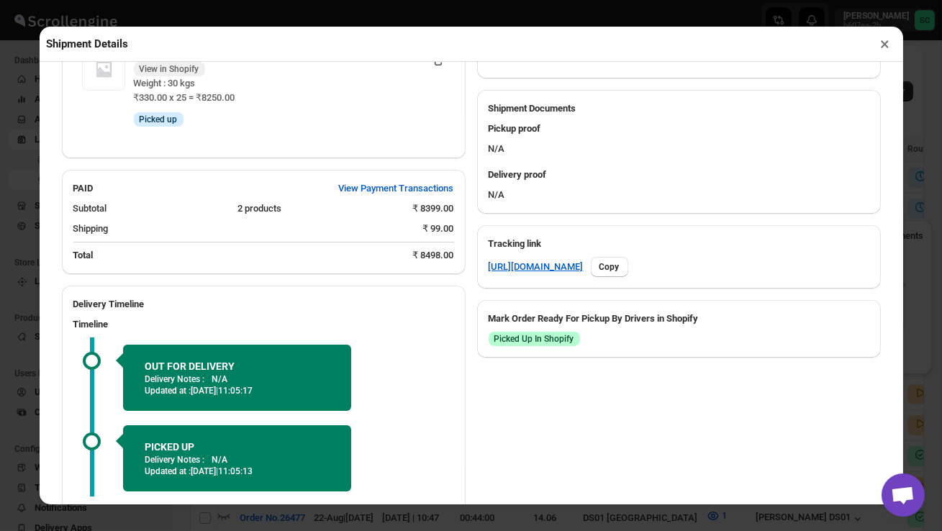
scroll to position [656, 0]
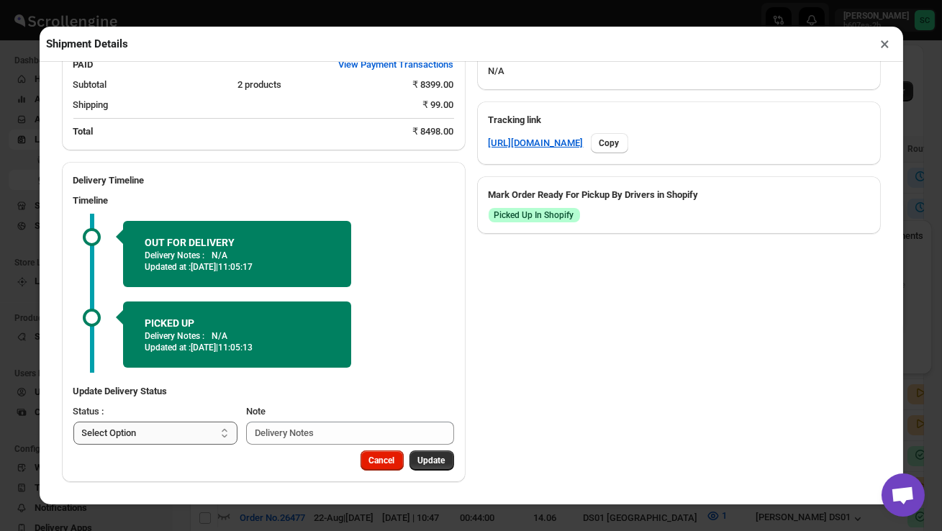
click at [171, 426] on select "Select Option PICKED UP OUT FOR DELIVERY RESCHEDULE DELIVERED CANCELLED" at bounding box center [155, 433] width 165 height 23
select select "DELIVERED"
click at [418, 457] on span "Update" at bounding box center [431, 461] width 27 height 12
select select
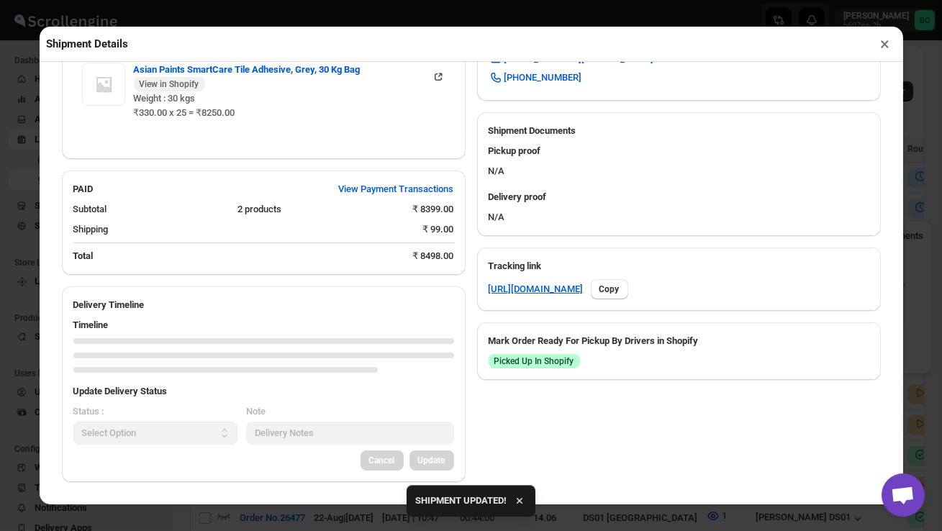
scroll to position [634, 0]
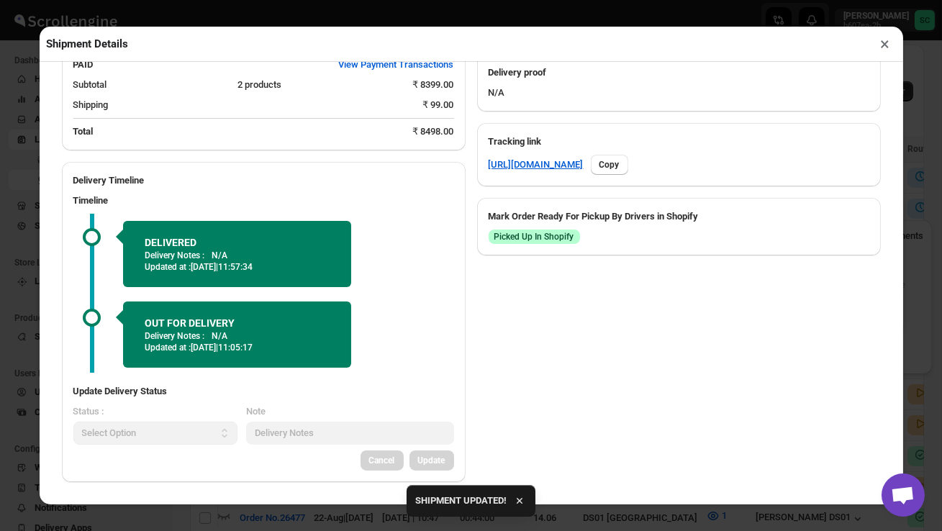
click at [885, 46] on button "×" at bounding box center [885, 44] width 21 height 20
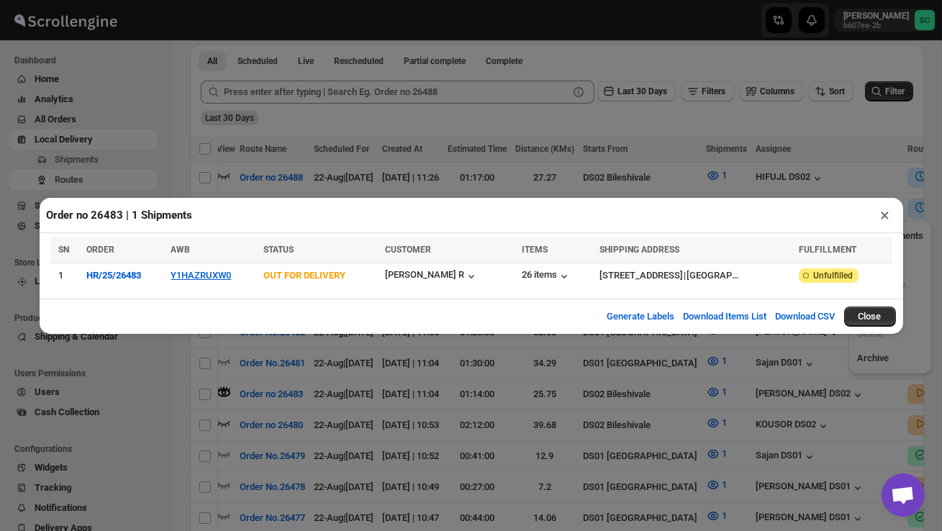
click at [880, 214] on button "×" at bounding box center [885, 215] width 21 height 20
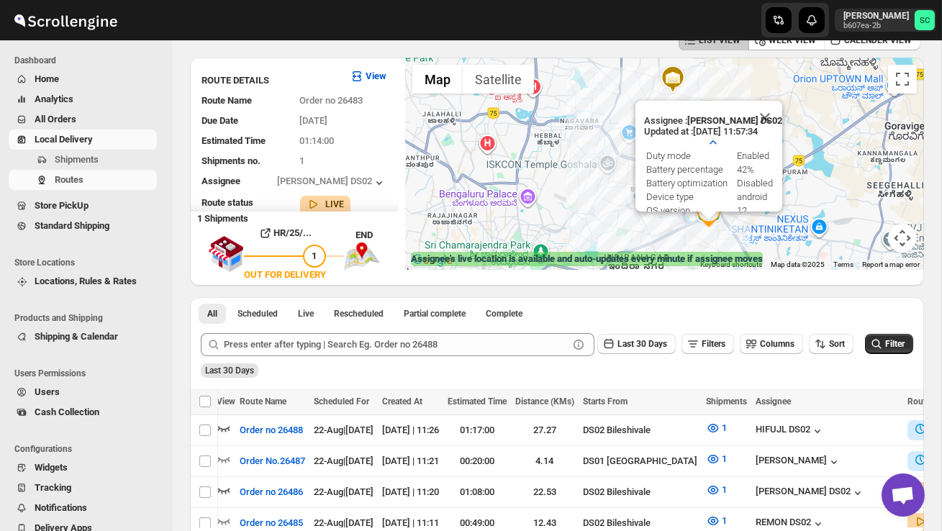
scroll to position [0, 0]
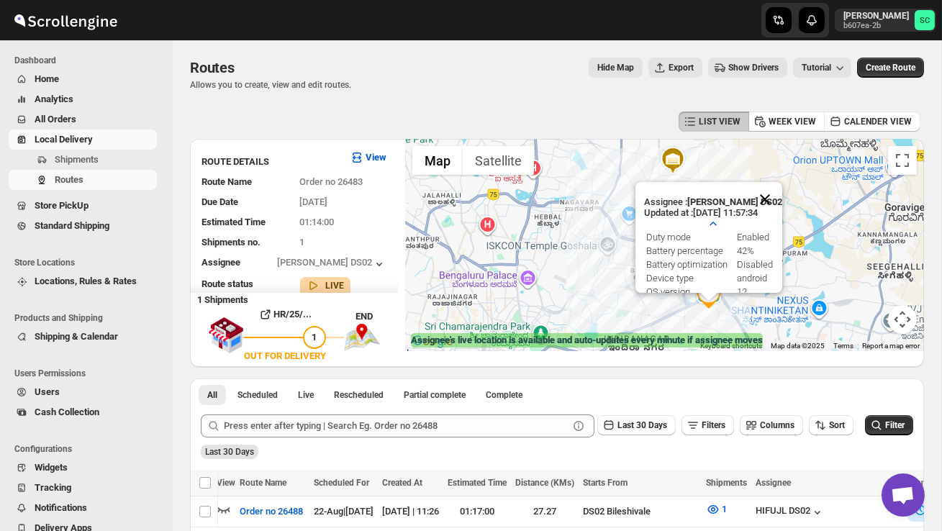
click at [772, 196] on button "Close" at bounding box center [765, 199] width 35 height 35
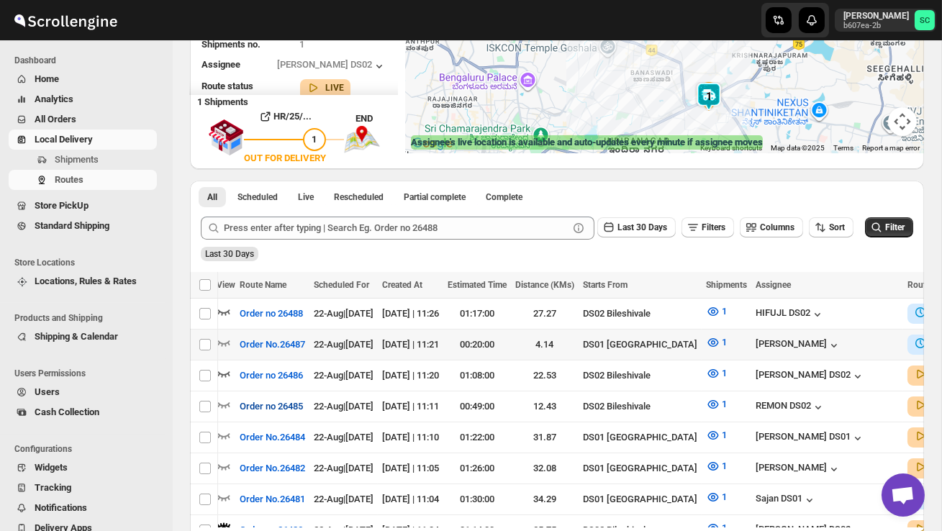
scroll to position [181, 0]
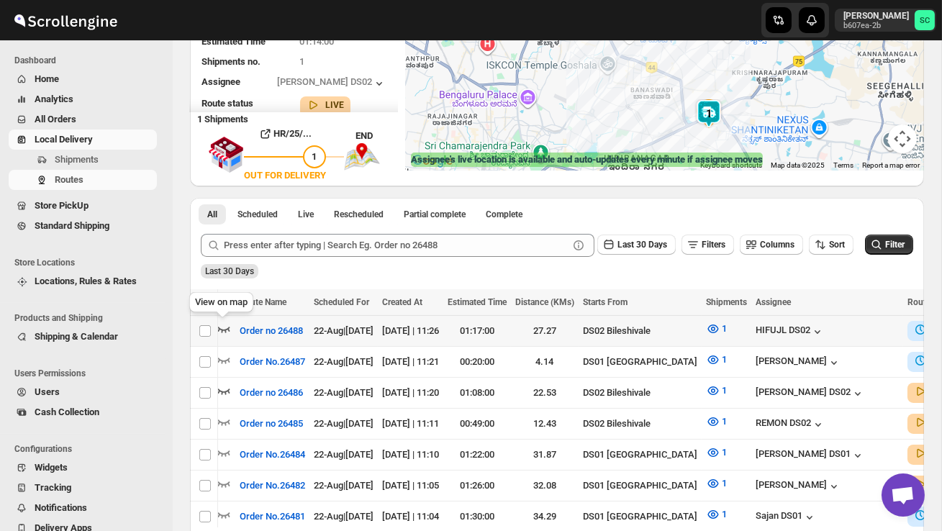
click at [229, 324] on icon "button" at bounding box center [224, 329] width 14 height 14
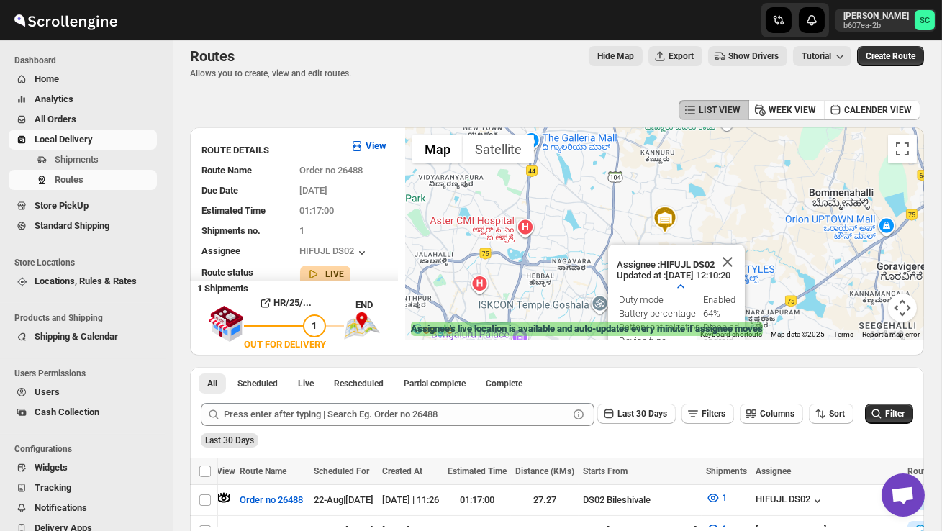
scroll to position [0, 0]
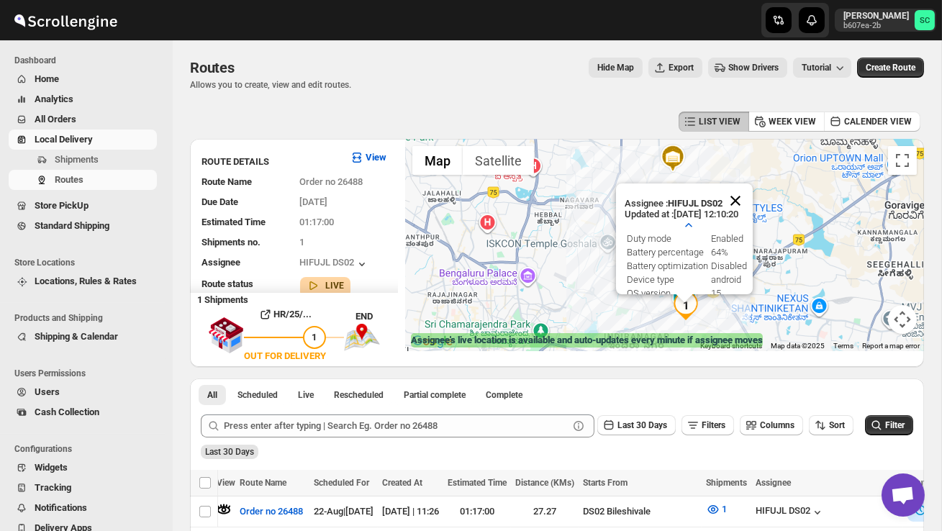
click at [753, 194] on button "Close" at bounding box center [735, 201] width 35 height 35
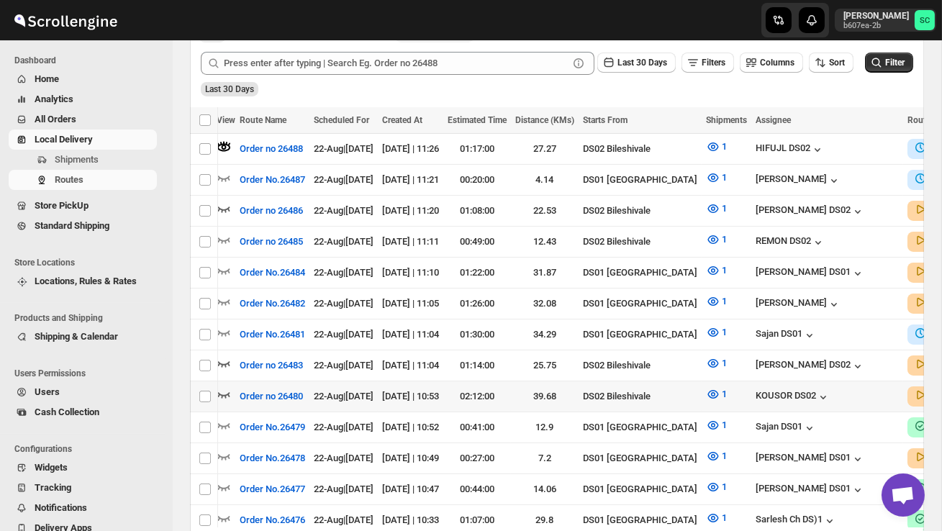
scroll to position [364, 0]
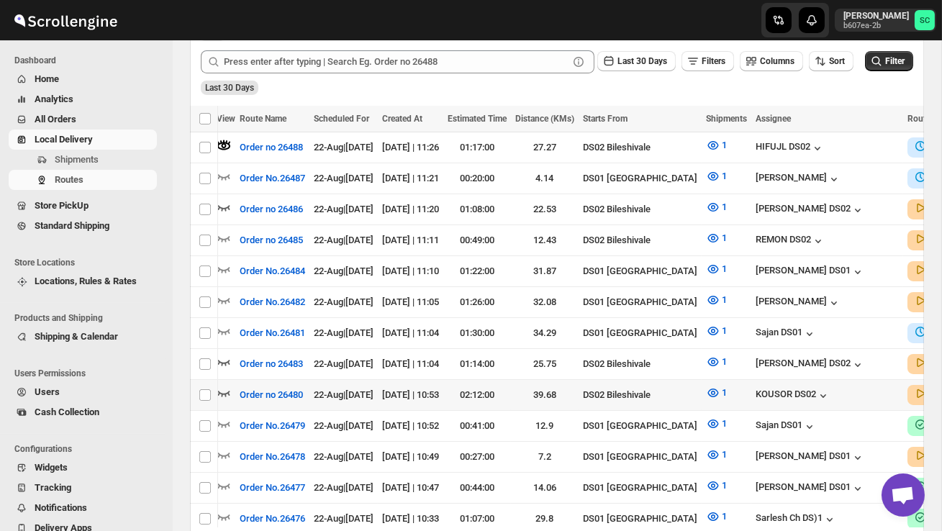
click at [223, 386] on icon "button" at bounding box center [224, 393] width 14 height 14
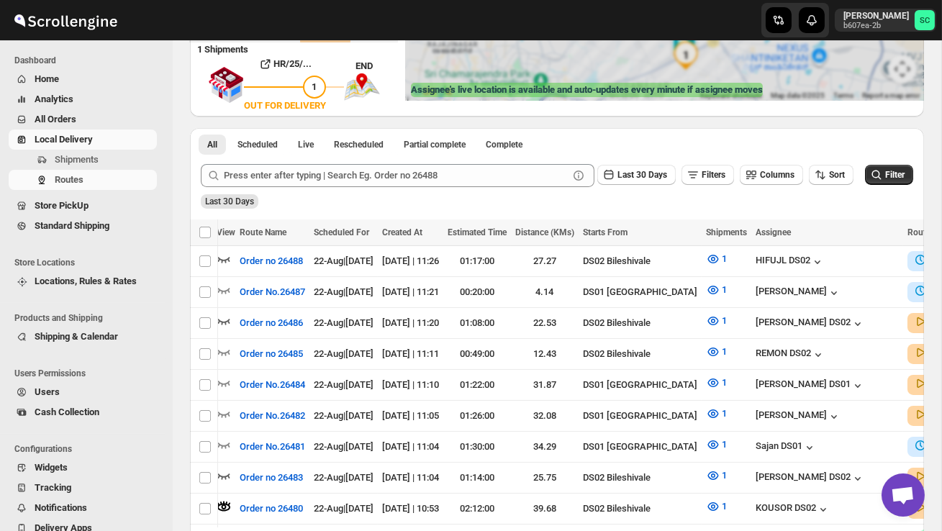
scroll to position [0, 0]
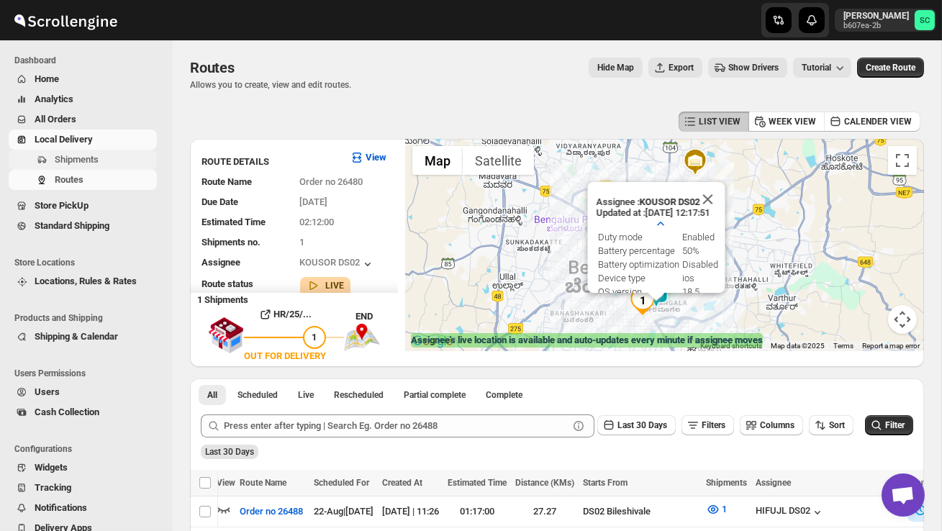
click at [94, 163] on span "Shipments" at bounding box center [77, 159] width 44 height 11
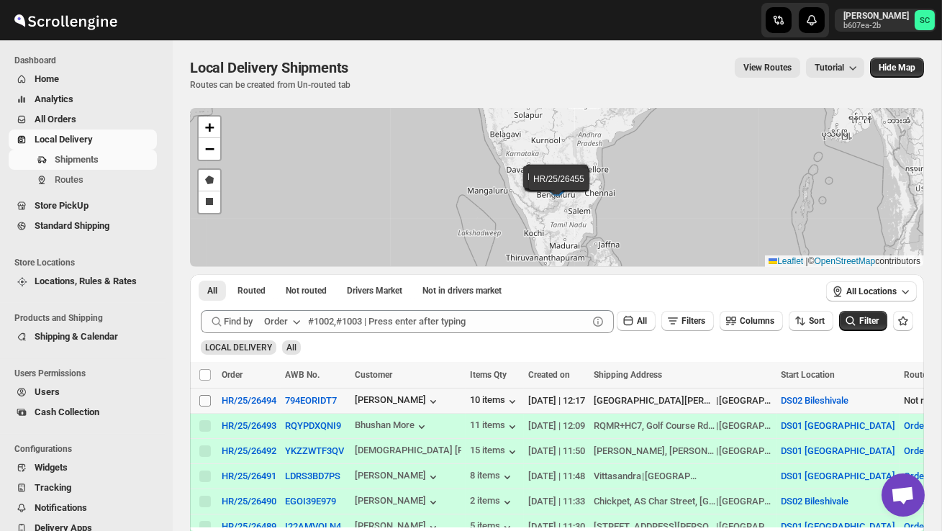
click at [203, 404] on input "Select shipment" at bounding box center [205, 401] width 12 height 12
checkbox input "true"
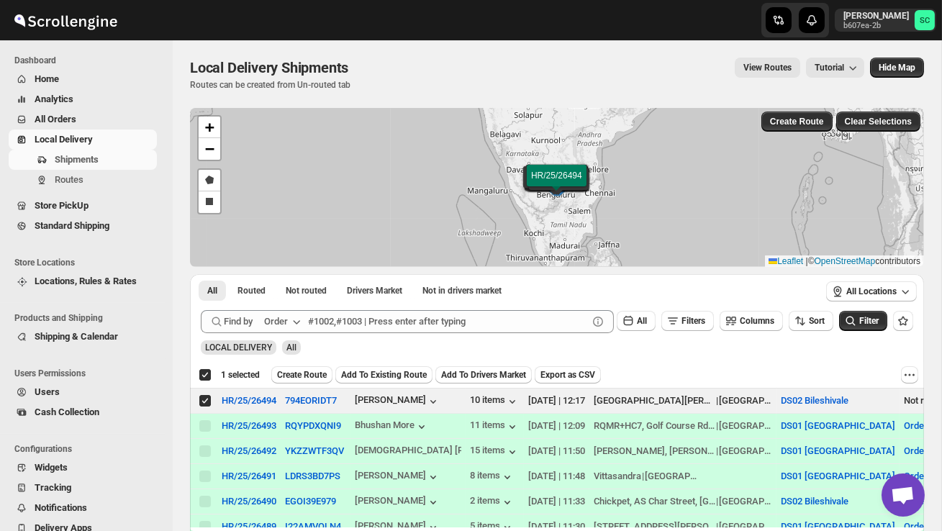
click at [327, 374] on span "Create Route" at bounding box center [302, 375] width 50 height 12
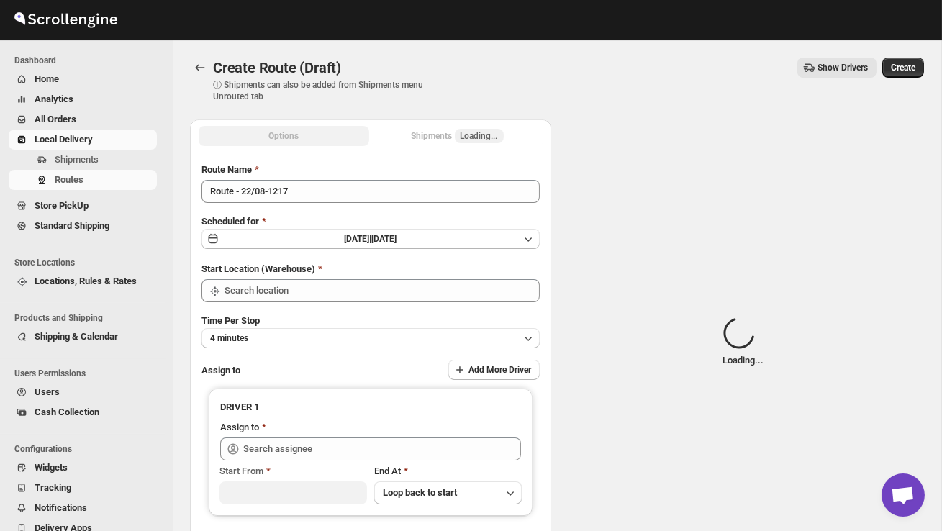
type input "DS02 Bileshivale"
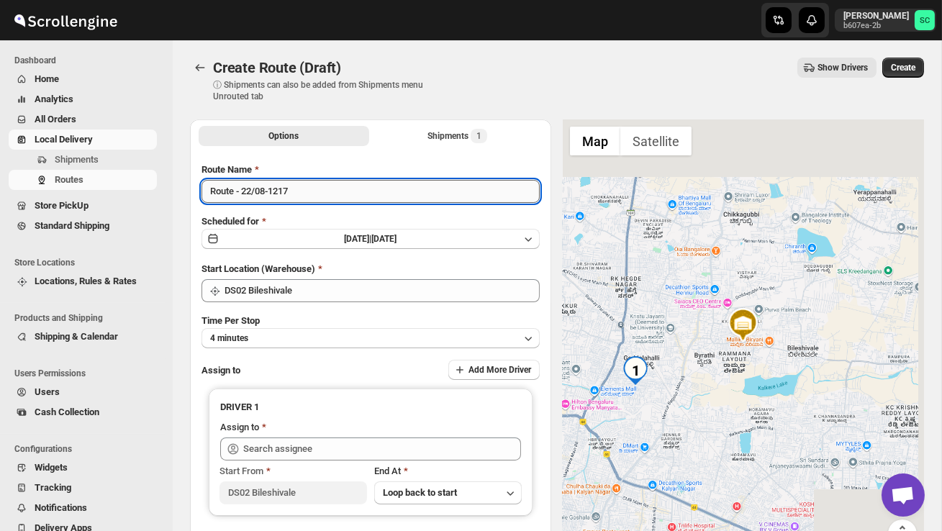
click at [309, 195] on input "Route - 22/08-1217" at bounding box center [371, 191] width 338 height 23
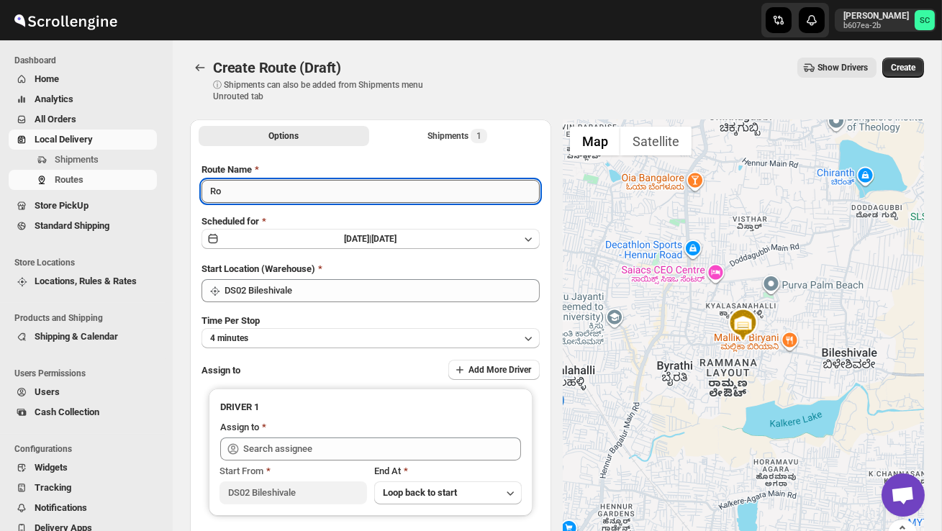
type input "R"
type input "Order no 26494"
click at [329, 338] on button "4 minutes" at bounding box center [371, 338] width 338 height 20
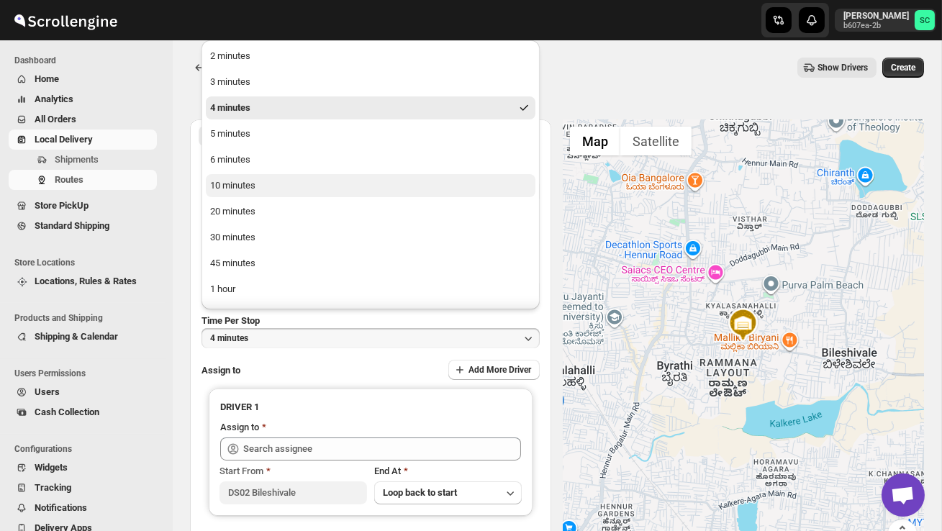
click at [250, 186] on div "10 minutes" at bounding box center [232, 185] width 45 height 14
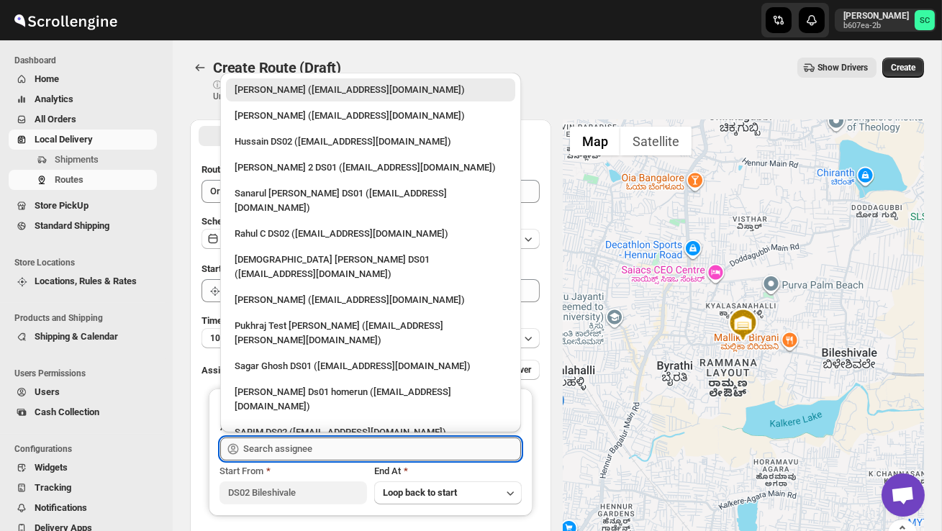
click at [273, 449] on input "text" at bounding box center [382, 449] width 278 height 23
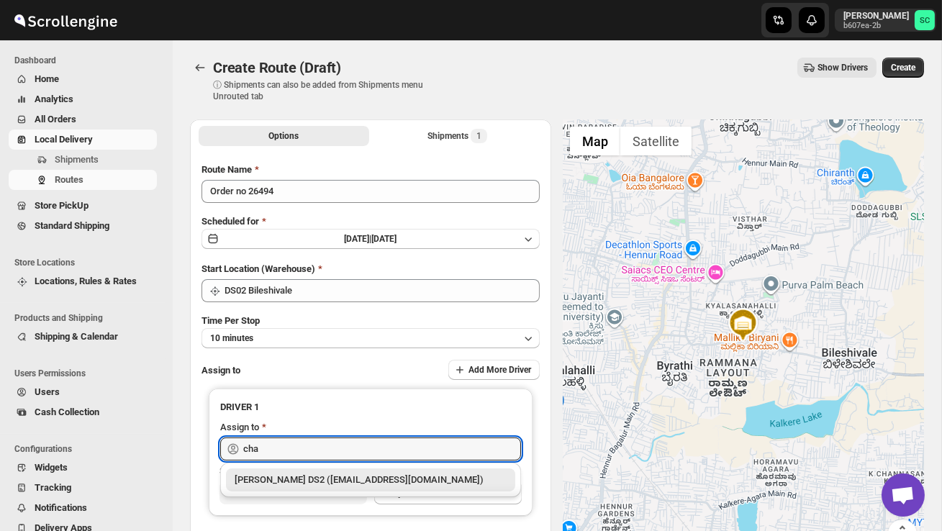
click at [299, 476] on div "[PERSON_NAME] DS2 ([EMAIL_ADDRESS][DOMAIN_NAME])" at bounding box center [371, 480] width 272 height 14
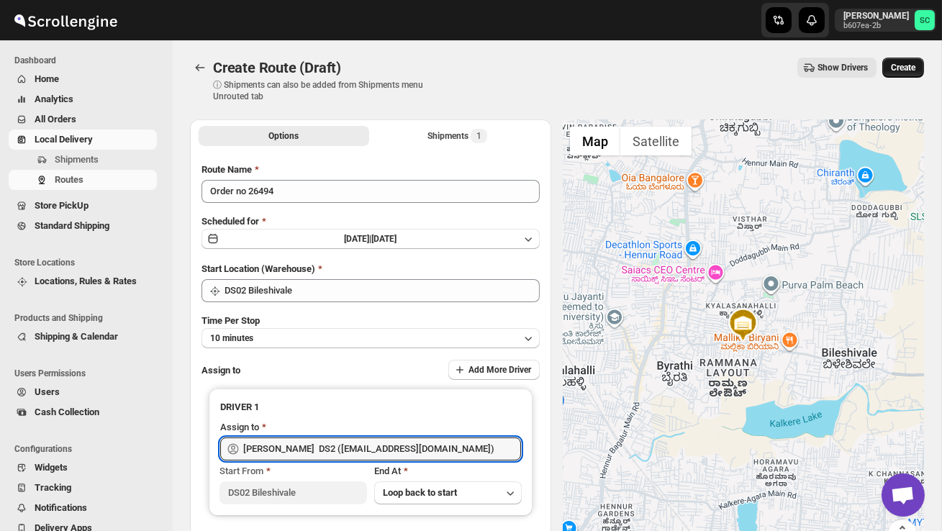
type input "[PERSON_NAME] DS2 ([EMAIL_ADDRESS][DOMAIN_NAME])"
click at [905, 68] on span "Create" at bounding box center [903, 68] width 24 height 12
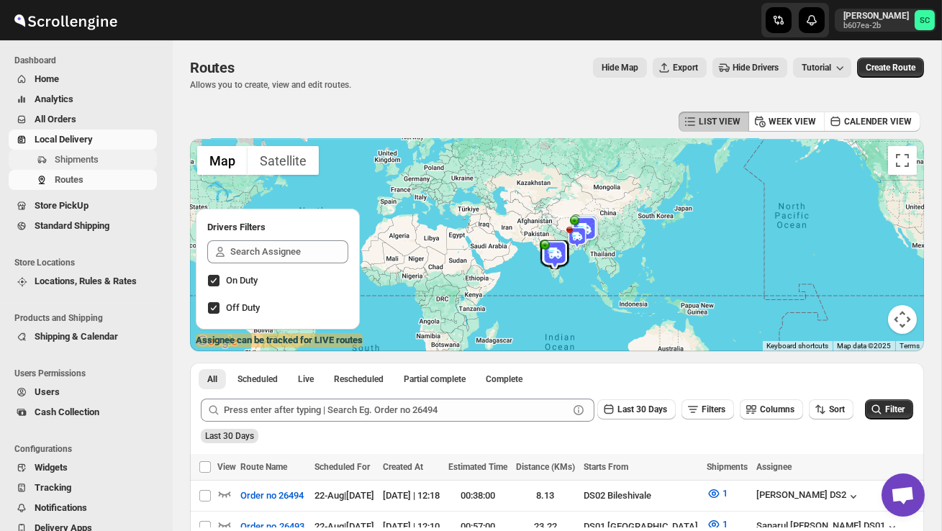
click at [79, 160] on span "Shipments" at bounding box center [77, 159] width 44 height 11
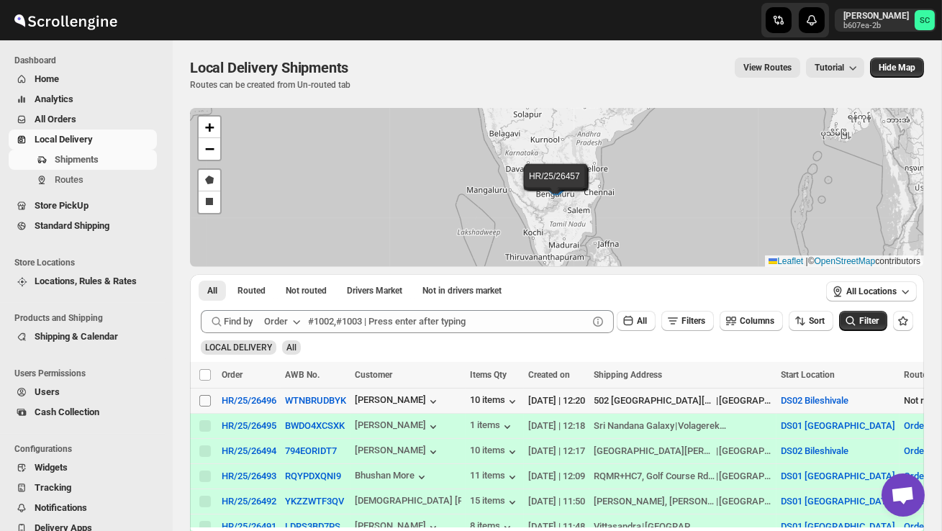
click at [206, 399] on input "Select shipment" at bounding box center [205, 401] width 12 height 12
checkbox input "true"
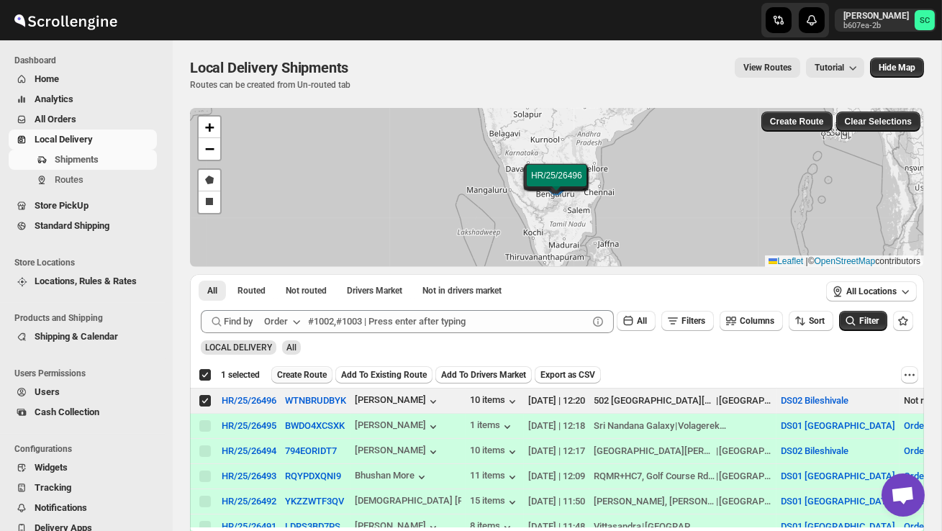
click at [286, 378] on span "Create Route" at bounding box center [302, 375] width 50 height 12
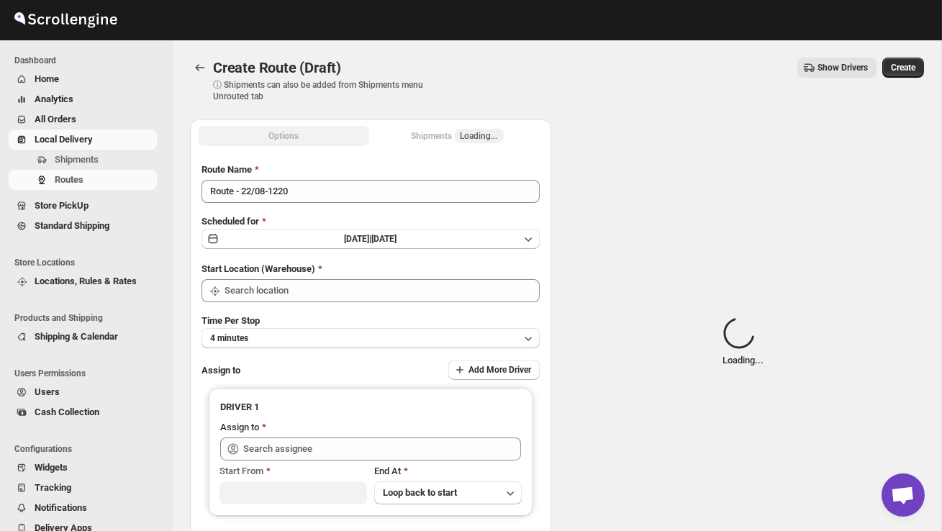
type input "DS02 Bileshivale"
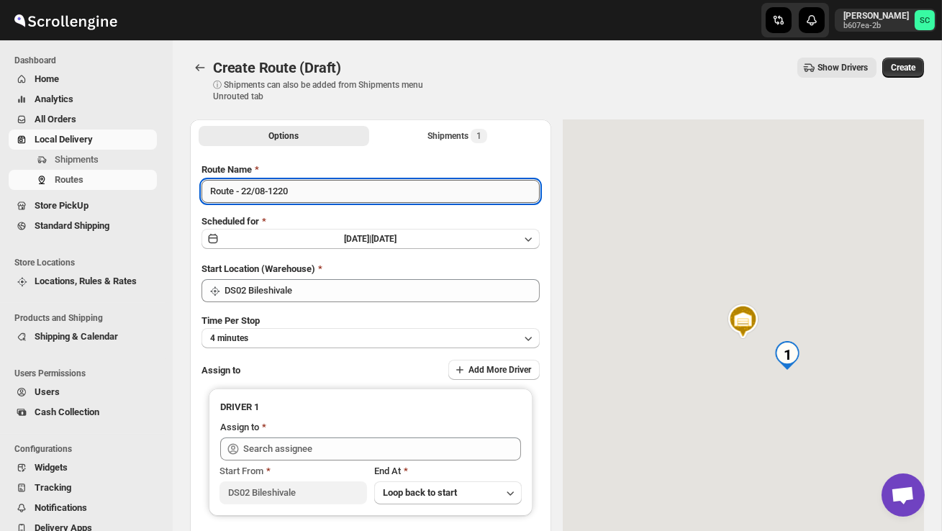
click at [304, 201] on input "Route - 22/08-1220" at bounding box center [371, 191] width 338 height 23
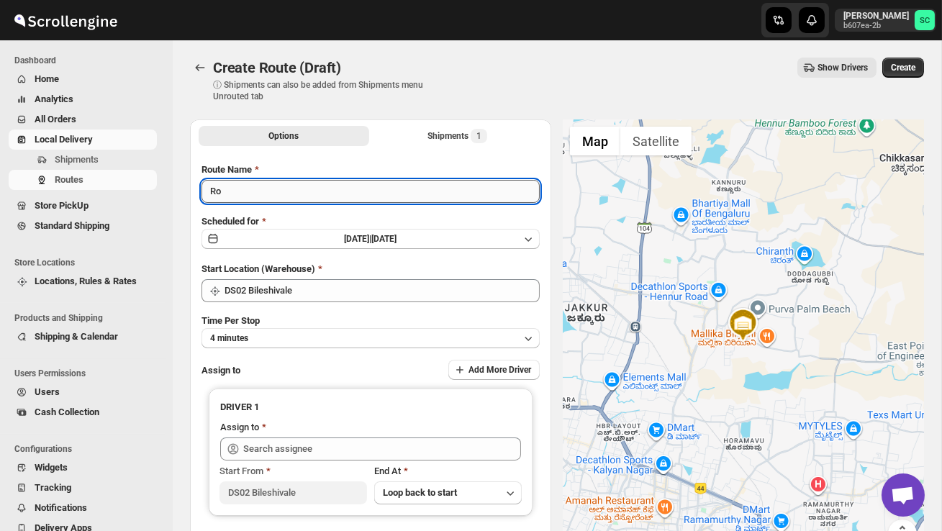
type input "R"
type input "Order no 26496"
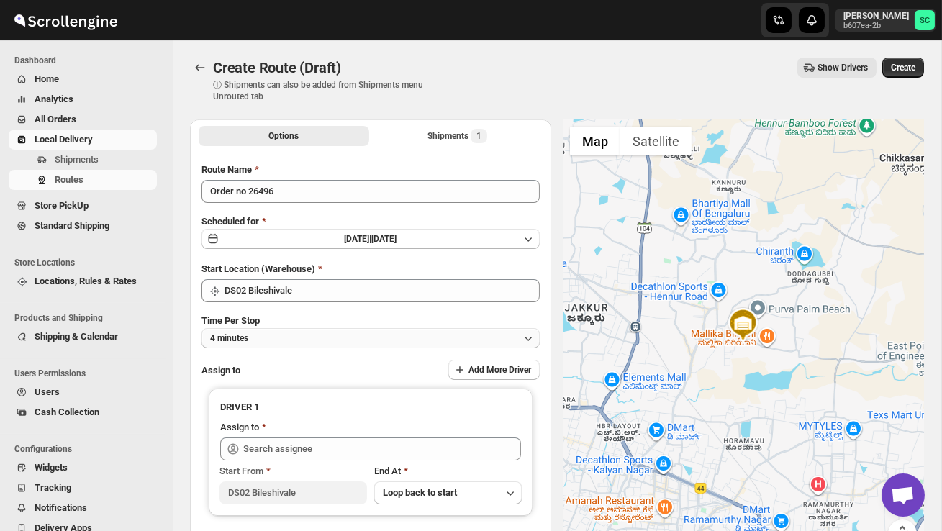
click at [320, 343] on button "4 minutes" at bounding box center [371, 338] width 338 height 20
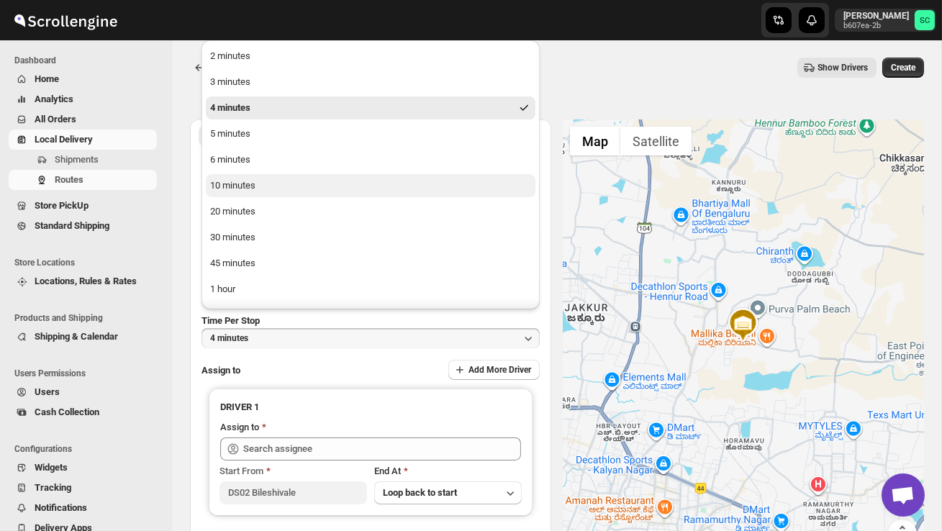
click at [253, 186] on div "10 minutes" at bounding box center [232, 185] width 45 height 14
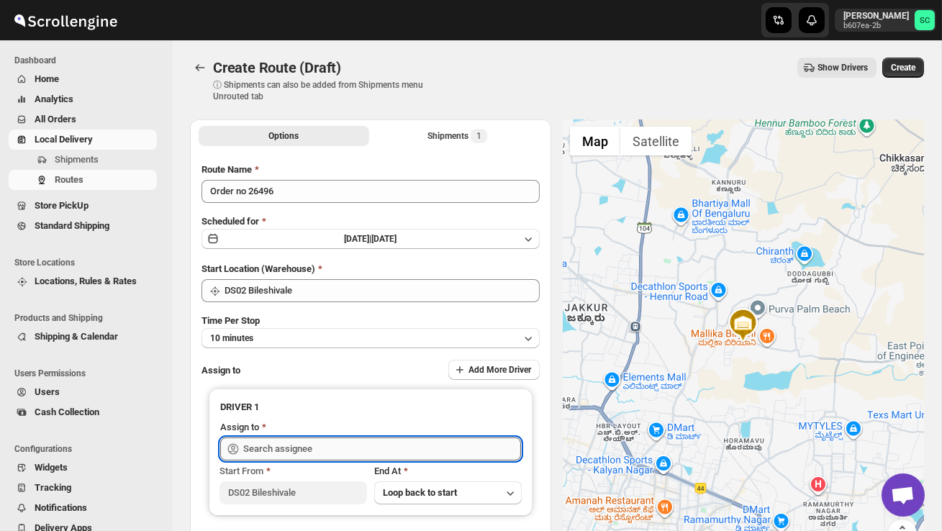
click at [287, 449] on input "text" at bounding box center [382, 449] width 278 height 23
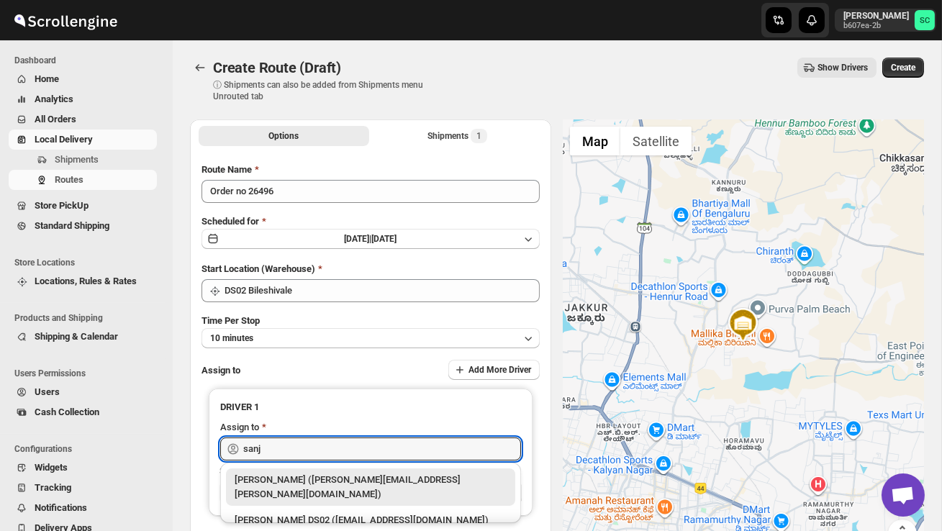
click at [316, 513] on div "[PERSON_NAME] DS02 ([EMAIL_ADDRESS][DOMAIN_NAME])" at bounding box center [371, 520] width 272 height 14
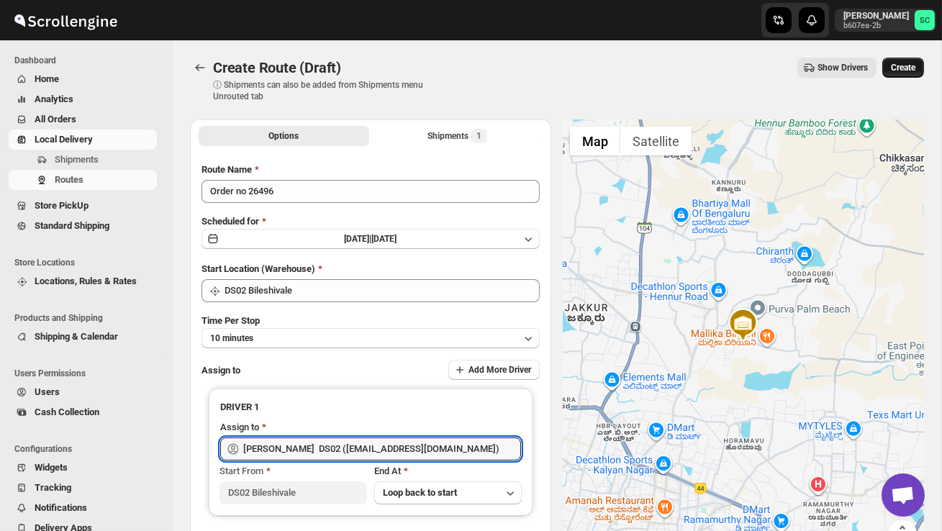
type input "[PERSON_NAME] DS02 ([EMAIL_ADDRESS][DOMAIN_NAME])"
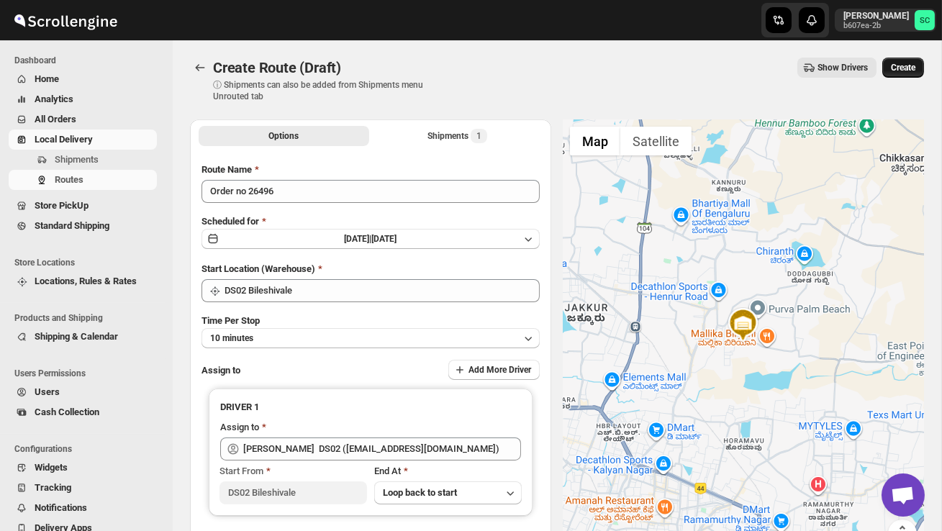
click at [910, 63] on span "Create" at bounding box center [903, 68] width 24 height 12
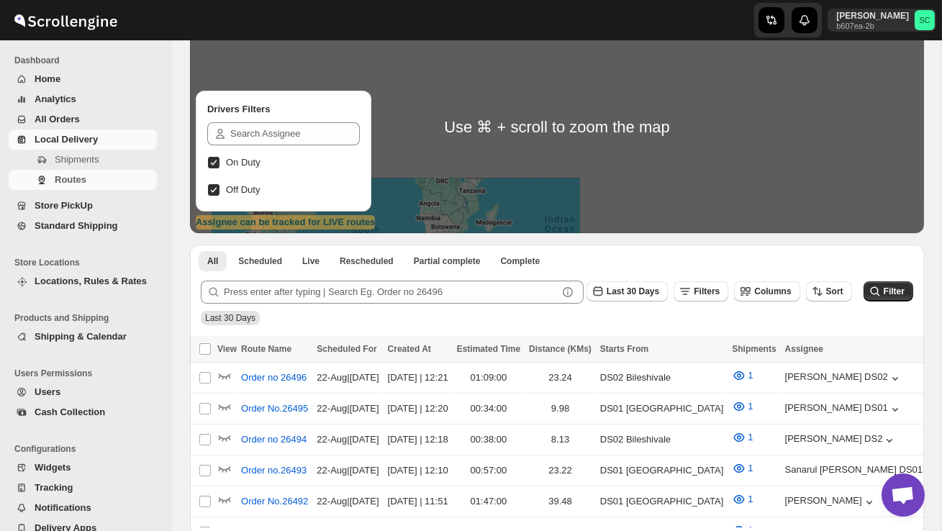
scroll to position [129, 0]
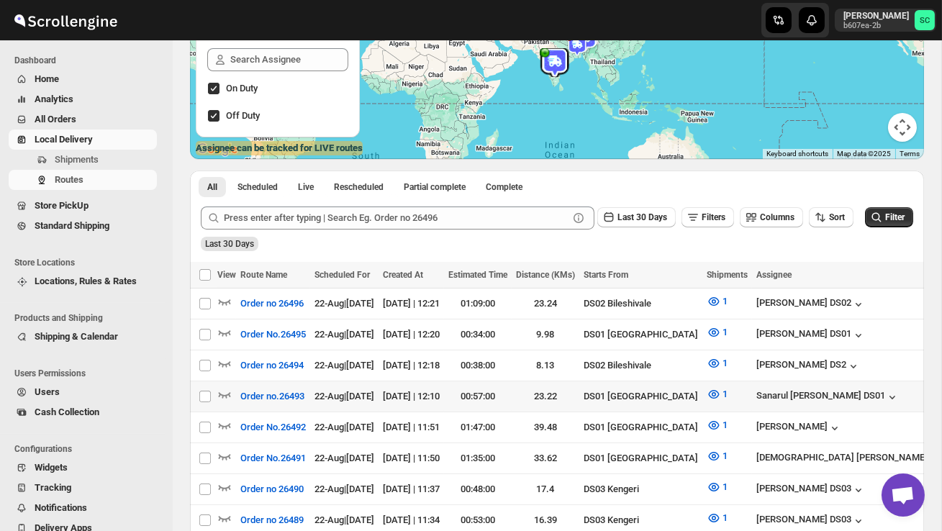
scroll to position [194, 0]
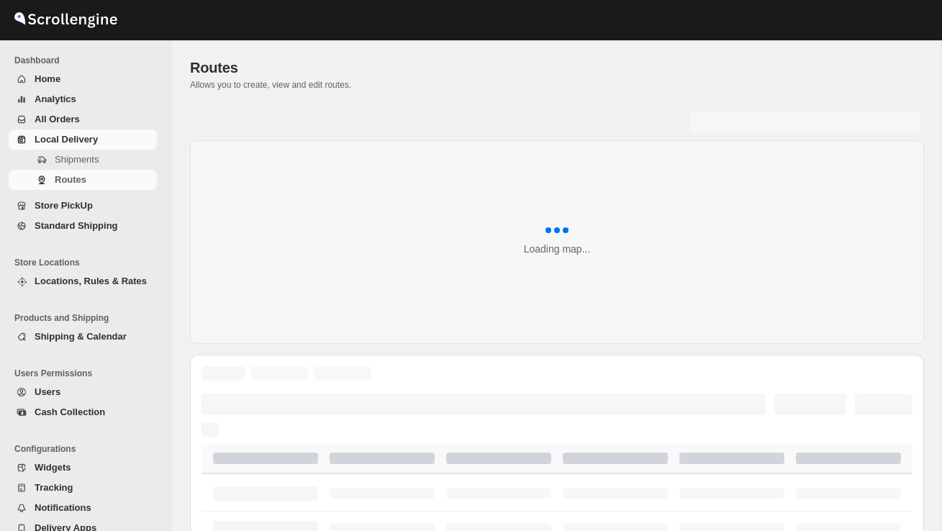
scroll to position [407, 0]
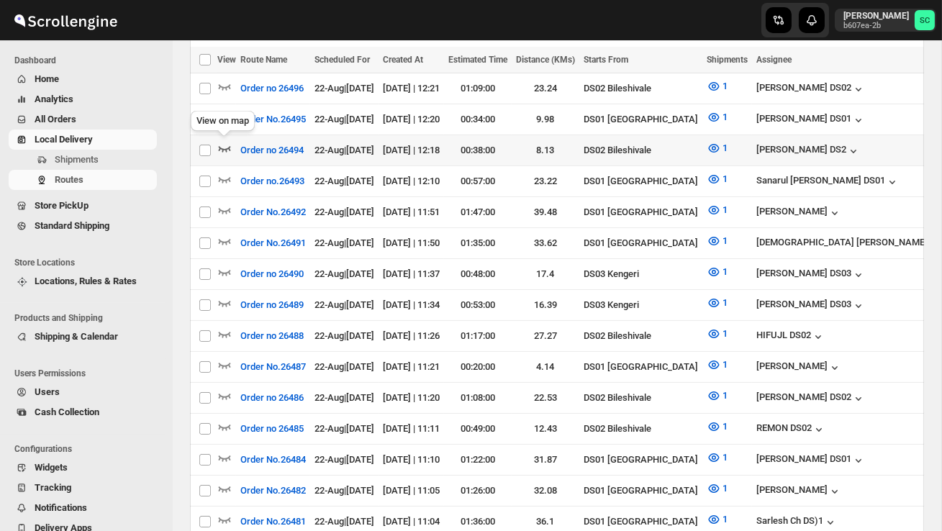
click at [227, 148] on icon "button" at bounding box center [224, 148] width 14 height 14
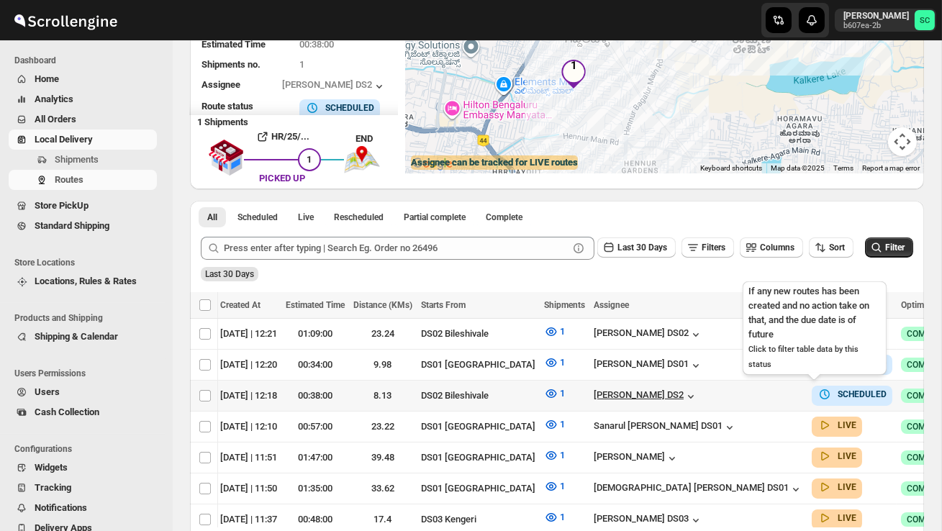
scroll to position [0, 193]
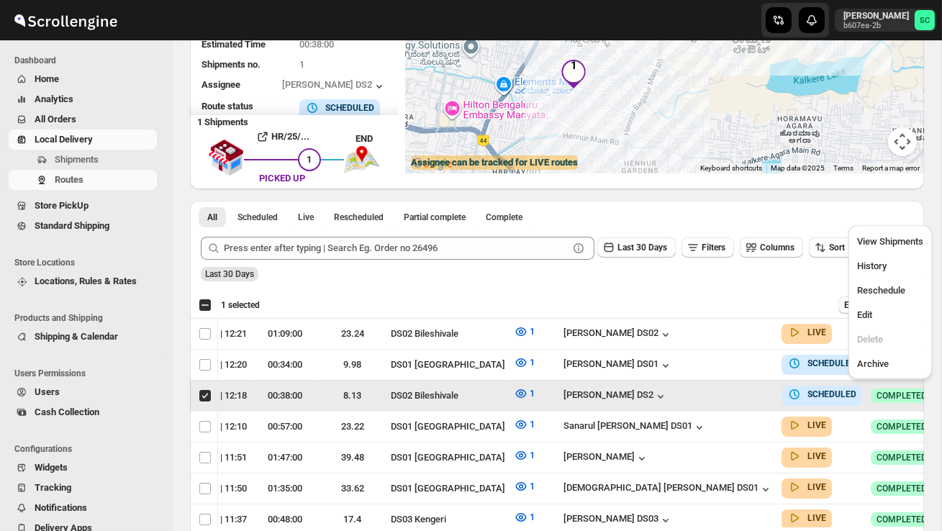
scroll to position [0, 1]
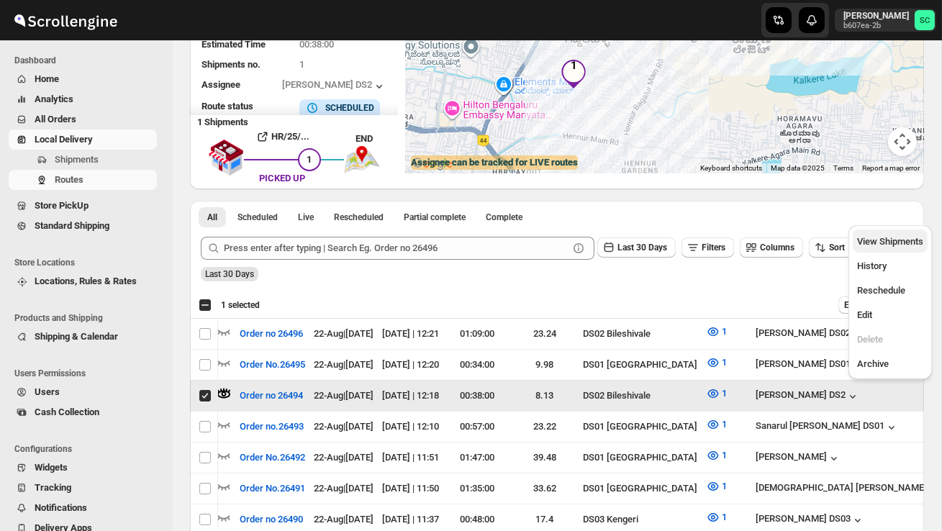
click at [897, 243] on span "View Shipments" at bounding box center [890, 241] width 66 height 11
checkbox input "false"
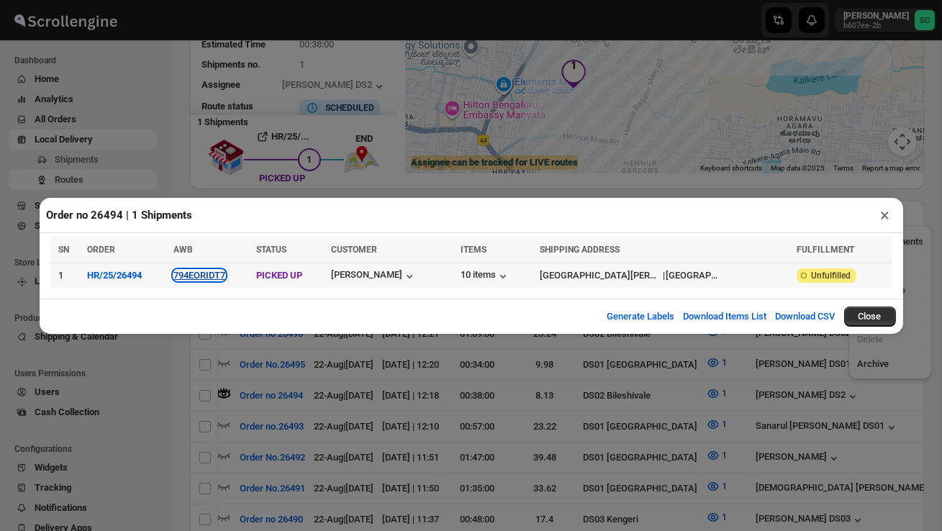
click at [221, 279] on button "794EORIDT7" at bounding box center [199, 275] width 52 height 11
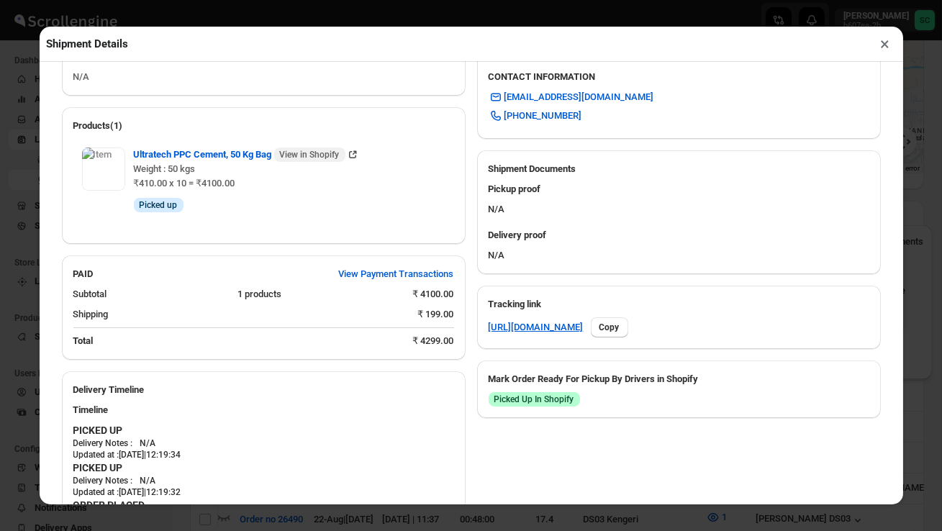
scroll to position [562, 0]
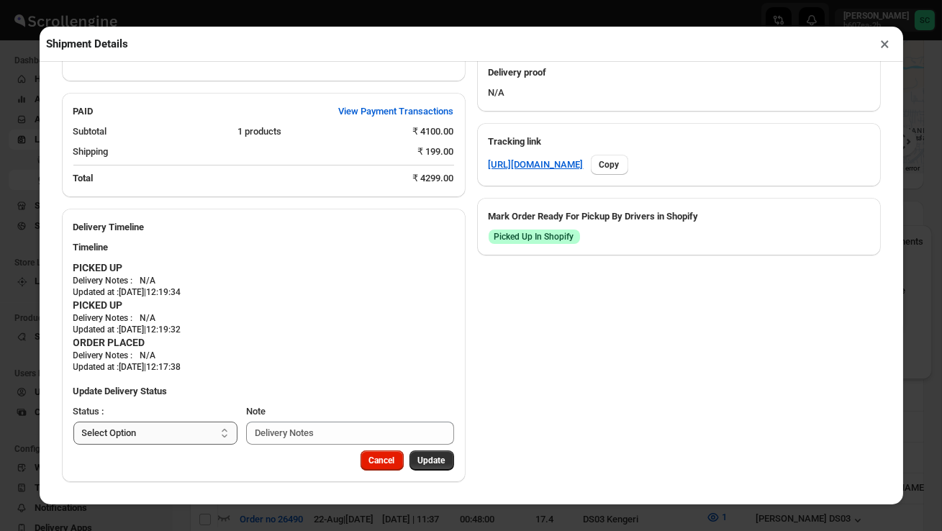
click at [181, 431] on select "Select Option PICKED UP OUT FOR DELIVERY RESCHEDULE DELIVERED CANCELLED" at bounding box center [155, 433] width 165 height 23
select select "OUT_FOR_DELIVERY"
click at [429, 457] on span "Update" at bounding box center [431, 461] width 27 height 12
select select
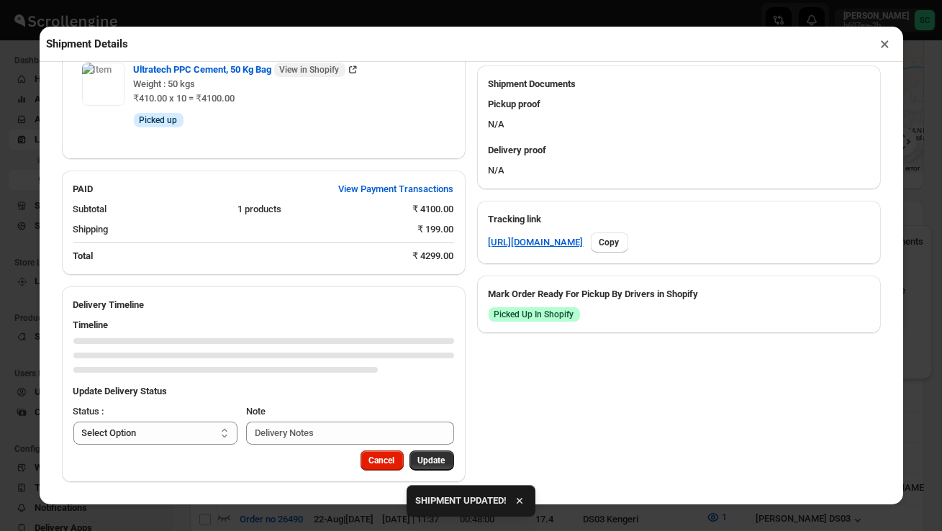
click at [885, 45] on button "×" at bounding box center [885, 44] width 21 height 20
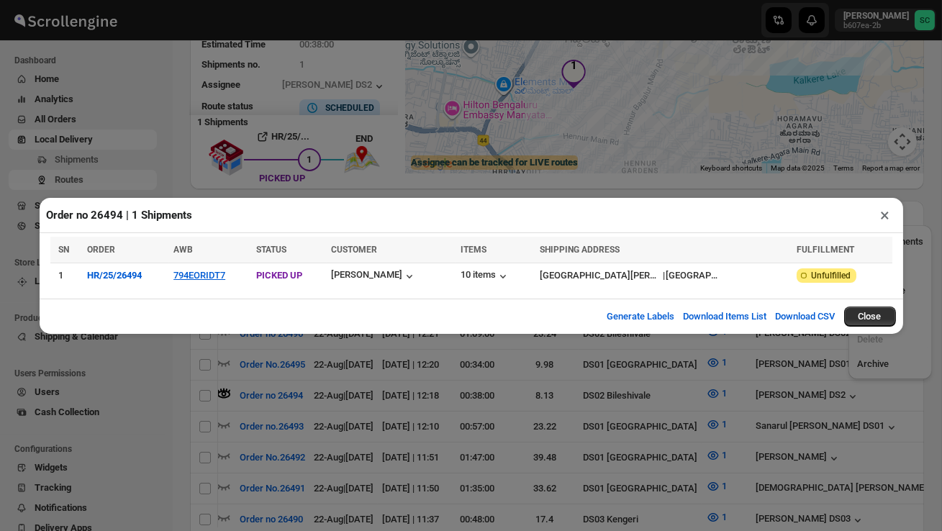
click at [887, 217] on button "×" at bounding box center [885, 215] width 21 height 20
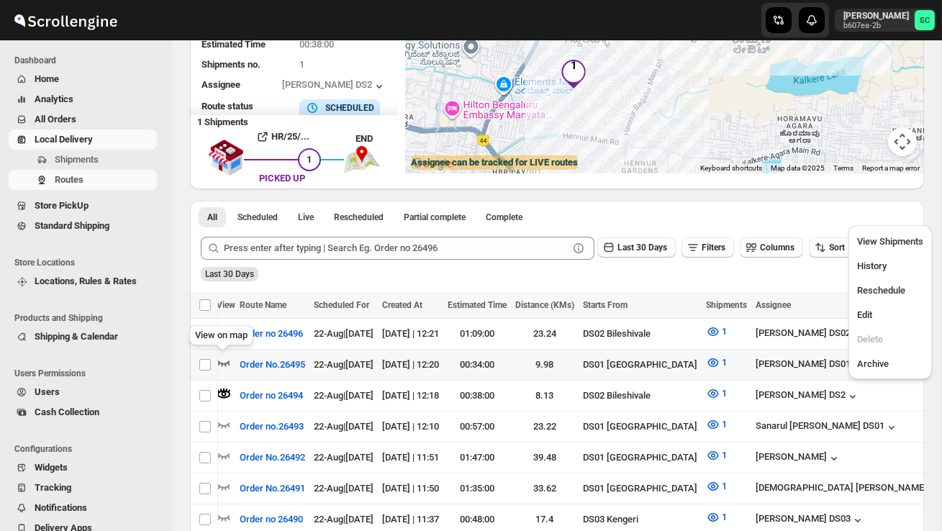
click at [225, 361] on icon "button" at bounding box center [224, 363] width 14 height 14
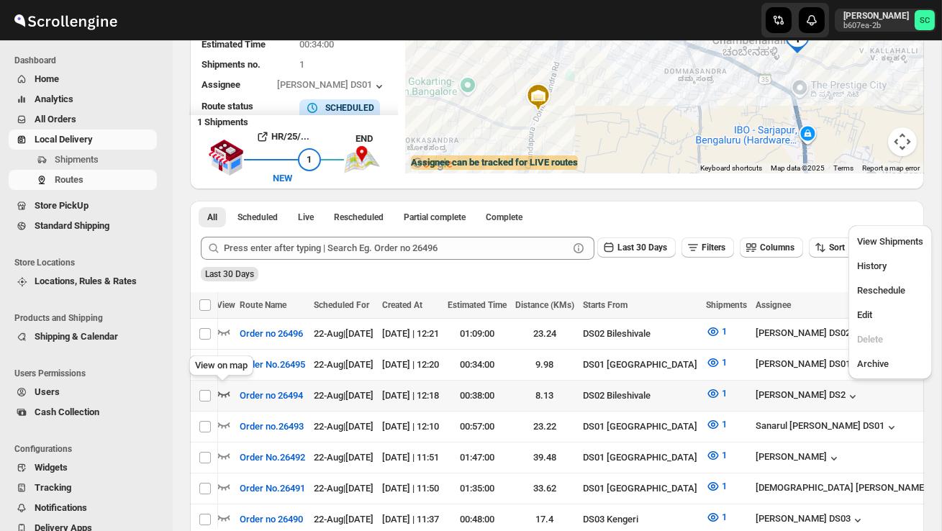
click at [224, 389] on icon "button" at bounding box center [224, 393] width 14 height 14
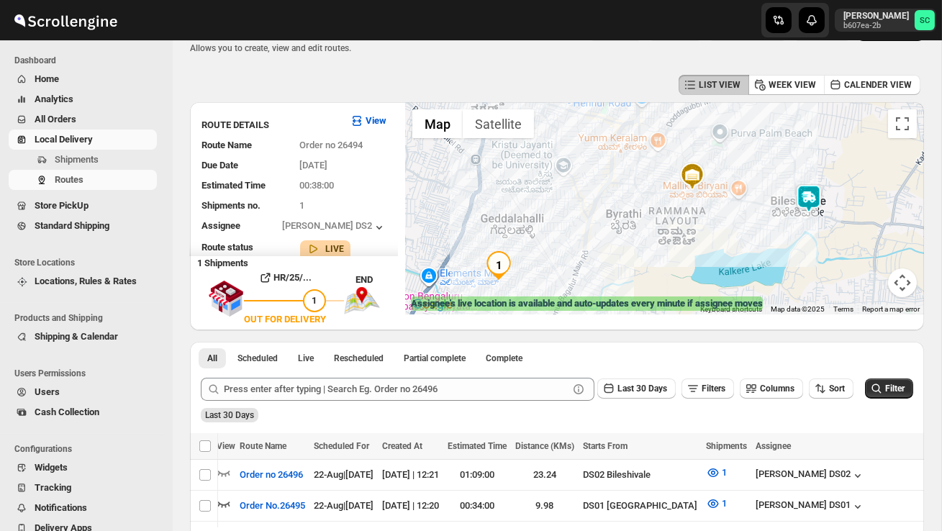
scroll to position [0, 0]
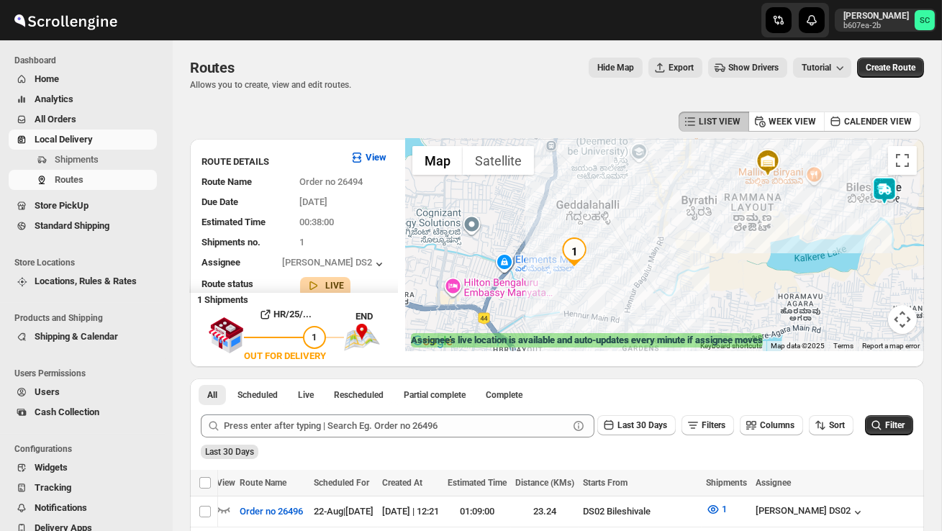
click at [882, 184] on img at bounding box center [884, 190] width 29 height 29
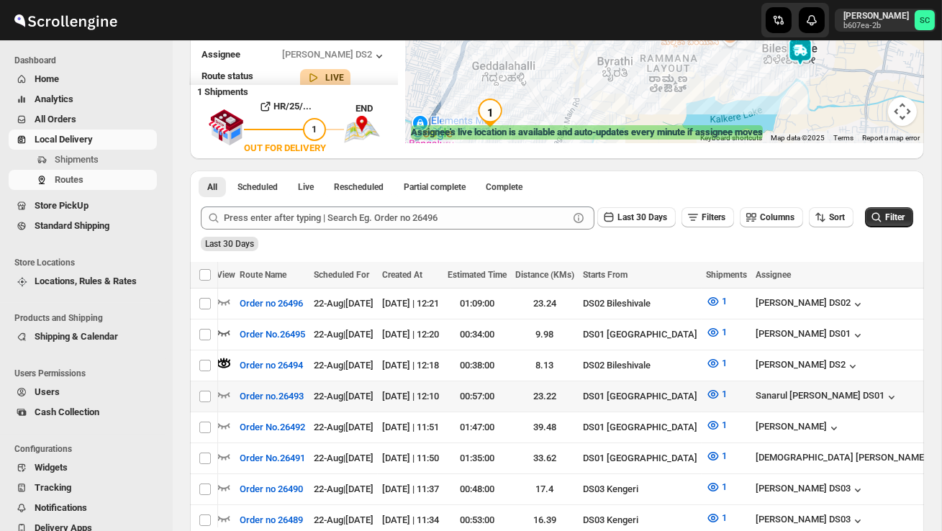
scroll to position [209, 0]
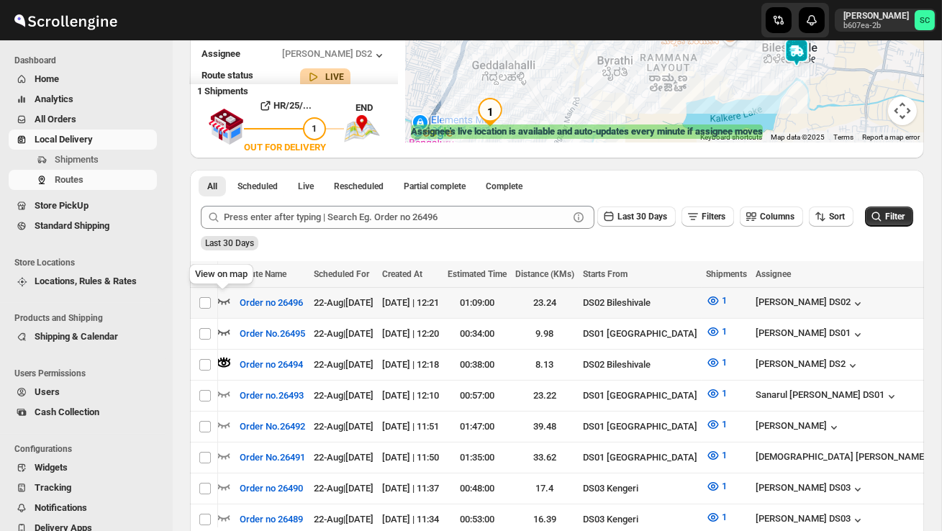
click at [222, 299] on icon "button" at bounding box center [224, 301] width 14 height 14
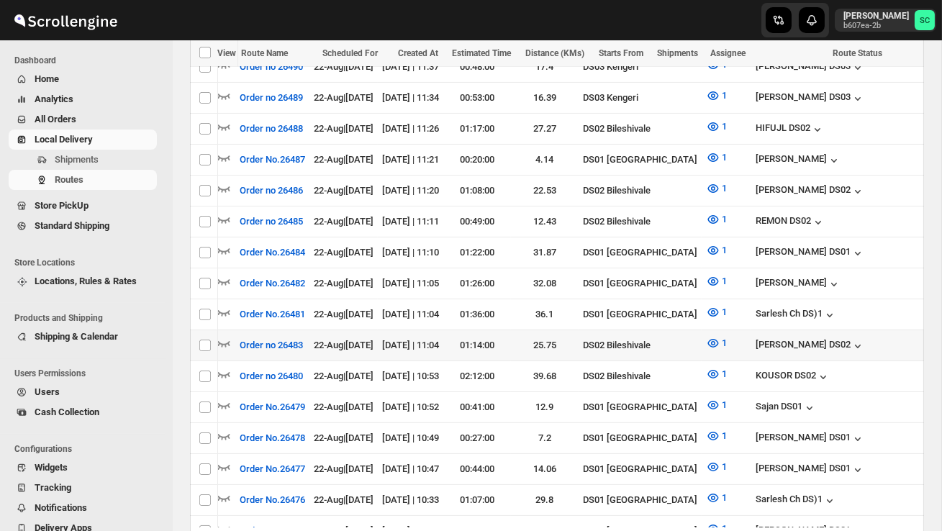
scroll to position [642, 0]
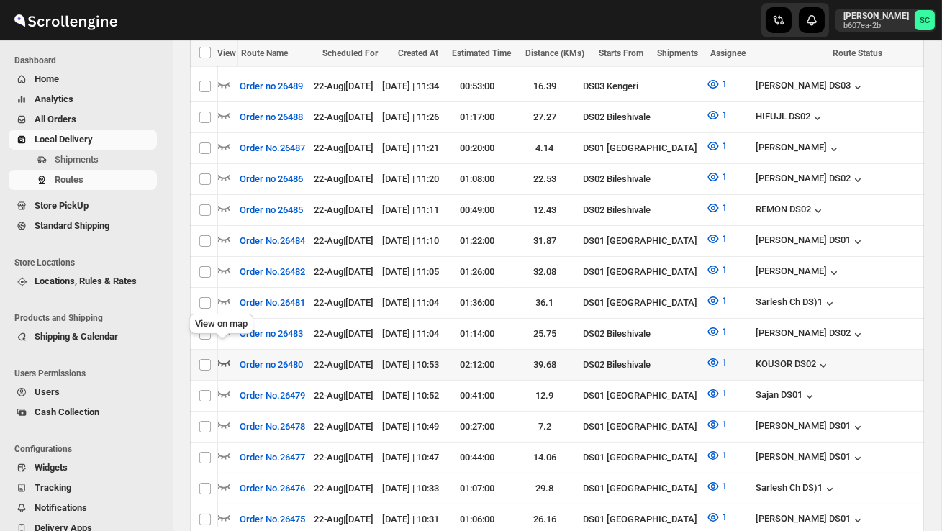
click at [222, 356] on icon "button" at bounding box center [224, 363] width 14 height 14
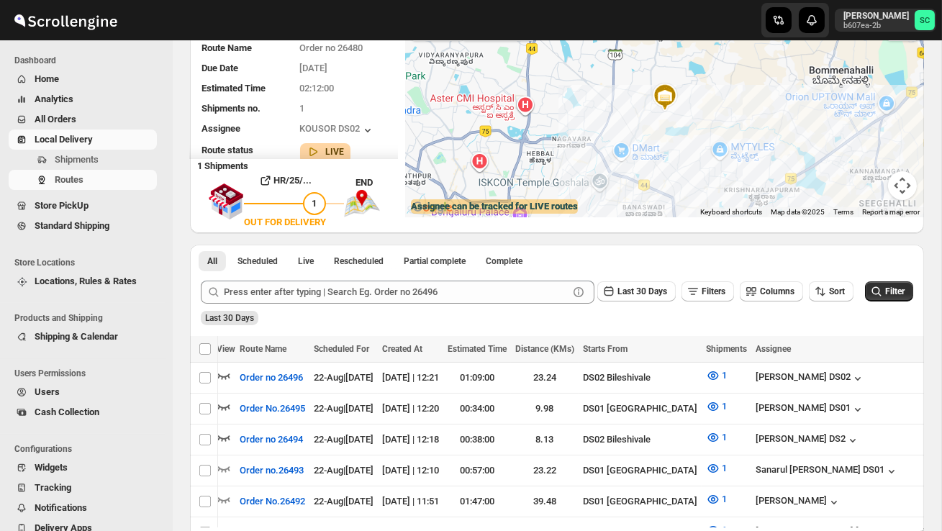
scroll to position [0, 0]
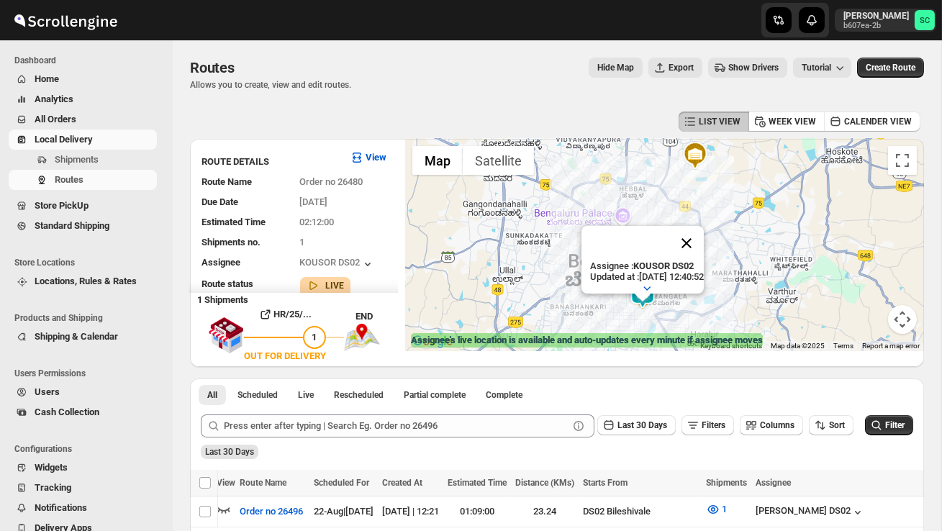
click at [704, 261] on button "Close" at bounding box center [686, 243] width 35 height 35
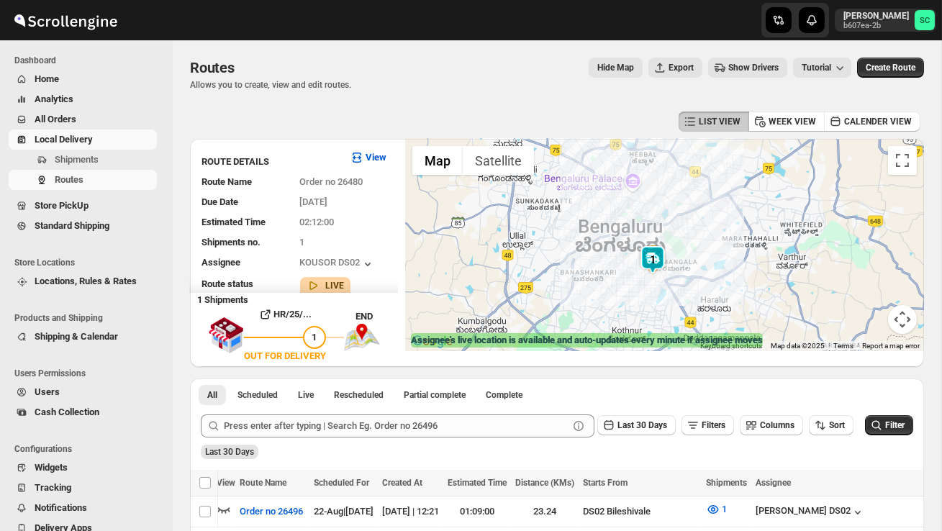
drag, startPoint x: 556, startPoint y: 309, endPoint x: 566, endPoint y: 273, distance: 37.4
click at [566, 273] on div at bounding box center [664, 245] width 519 height 212
click at [606, 312] on div at bounding box center [664, 245] width 519 height 212
click at [605, 312] on div at bounding box center [664, 245] width 519 height 212
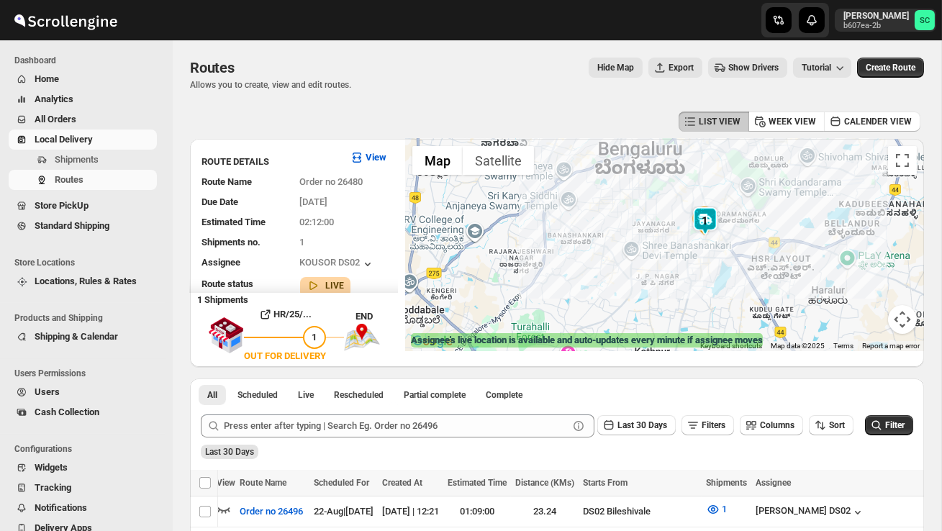
click at [908, 326] on button "Map camera controls" at bounding box center [902, 319] width 29 height 29
click at [864, 319] on button "Zoom out" at bounding box center [866, 319] width 29 height 29
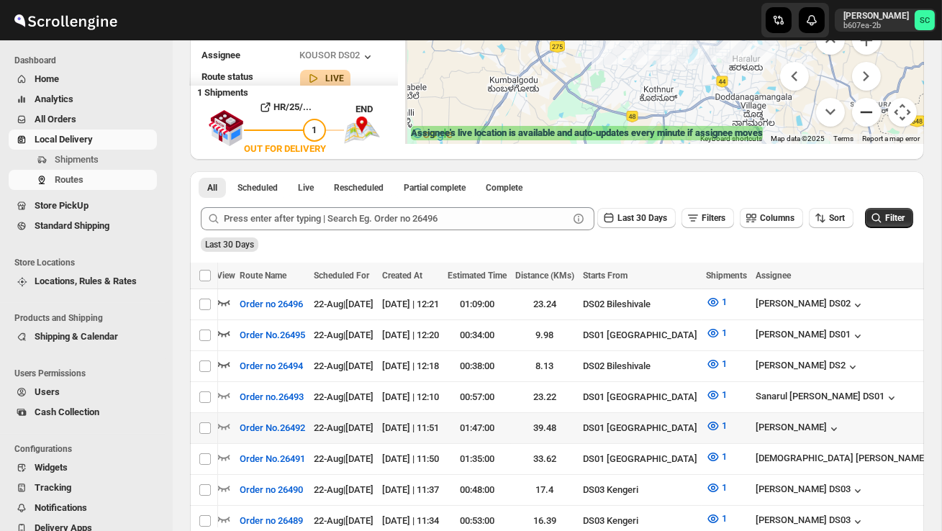
scroll to position [208, 0]
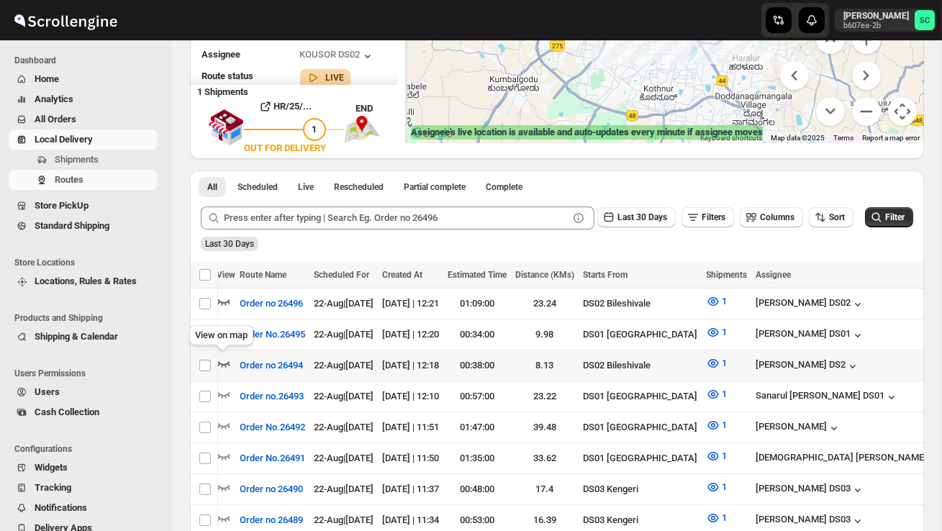
click at [225, 363] on icon "button" at bounding box center [224, 364] width 12 height 6
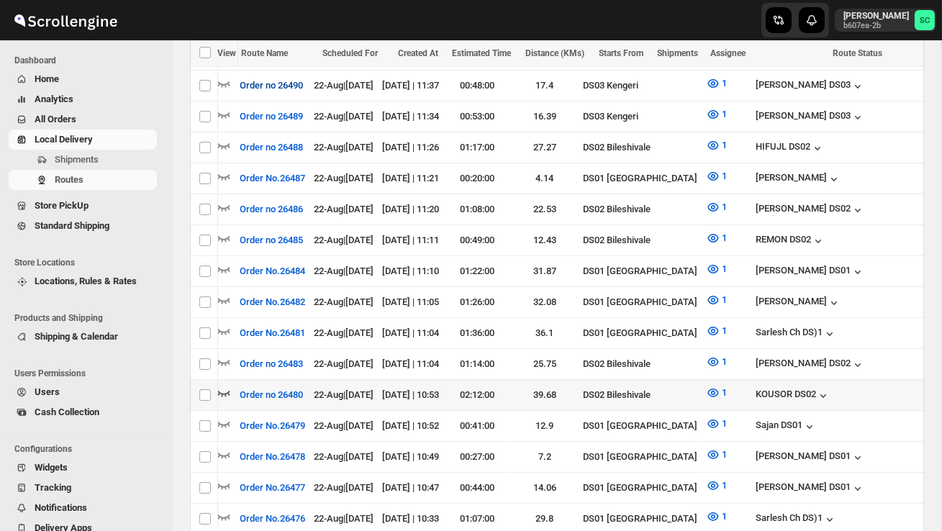
scroll to position [619, 0]
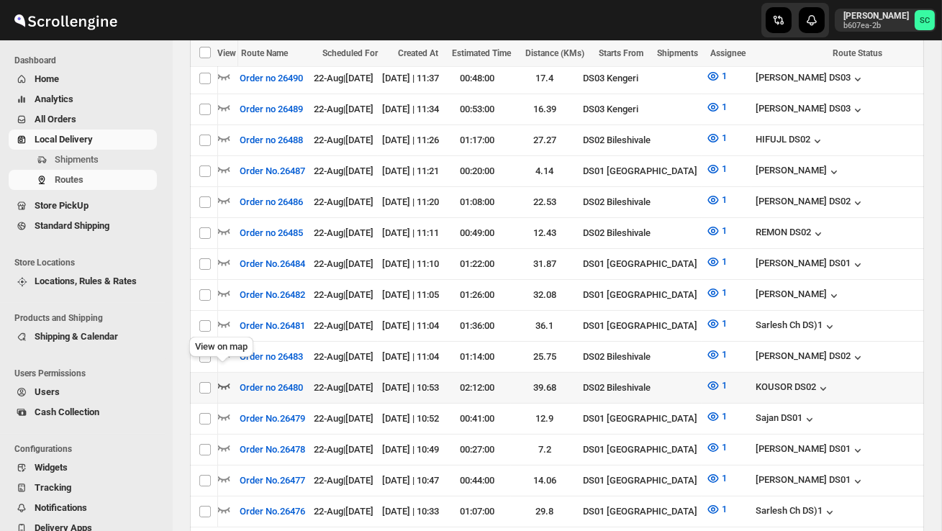
click at [226, 384] on icon "button" at bounding box center [224, 387] width 12 height 6
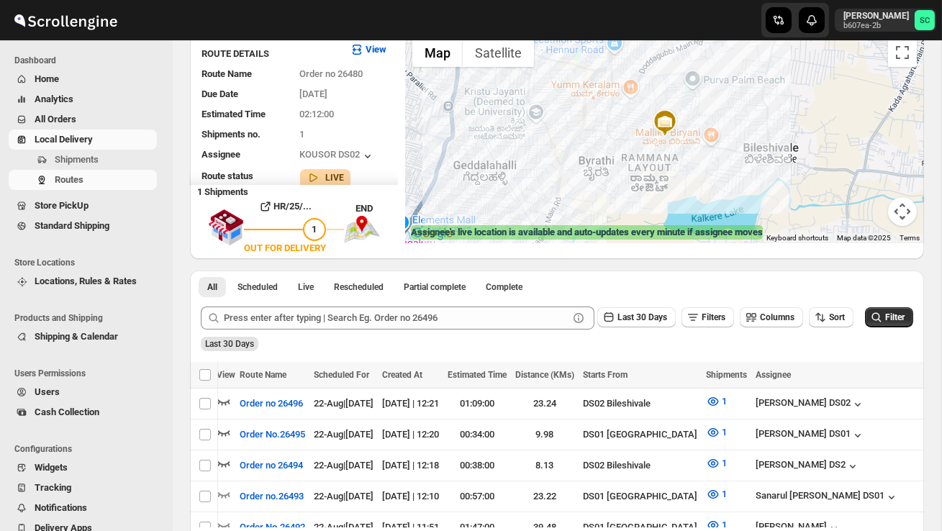
scroll to position [0, 0]
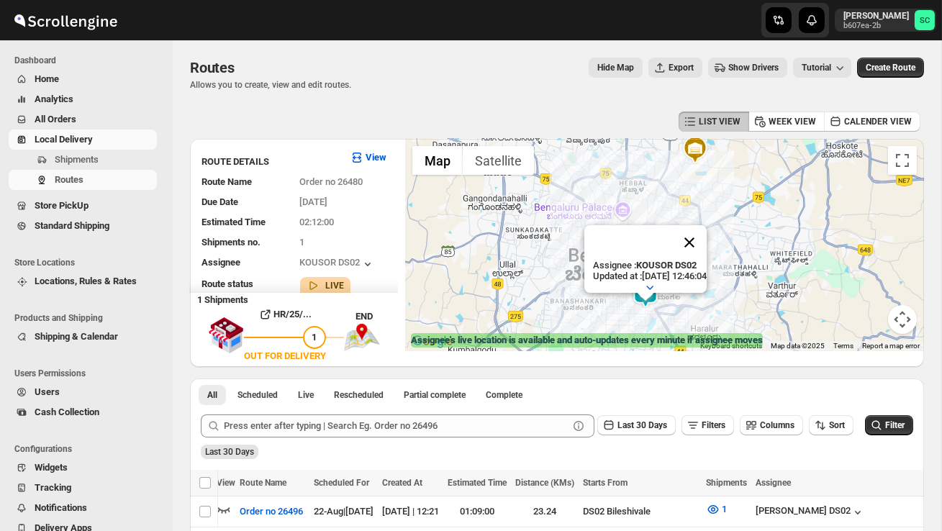
click at [707, 258] on button "Close" at bounding box center [689, 242] width 35 height 35
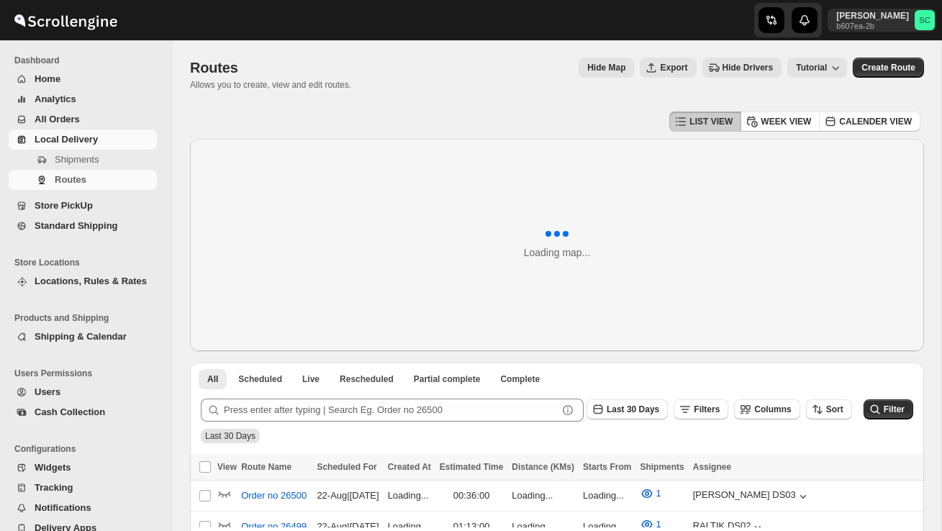
scroll to position [165, 0]
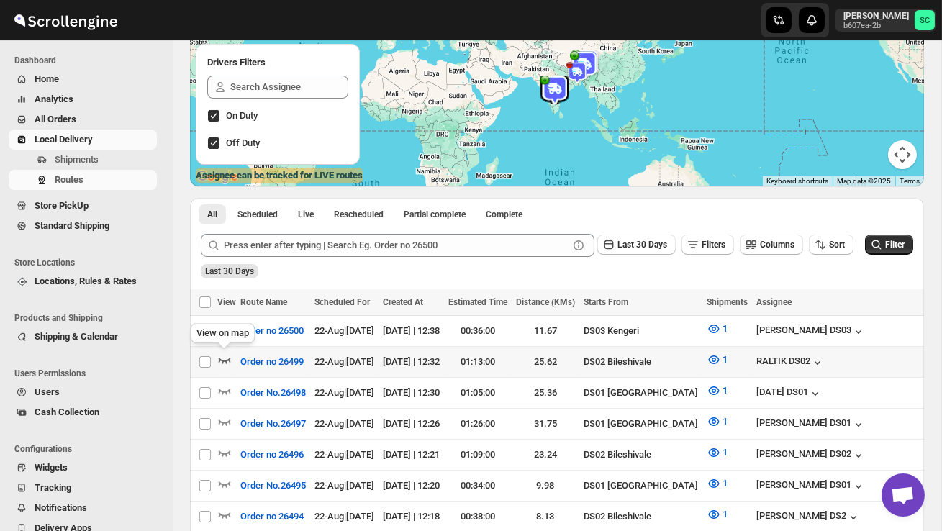
click at [225, 356] on icon "button" at bounding box center [224, 360] width 14 height 14
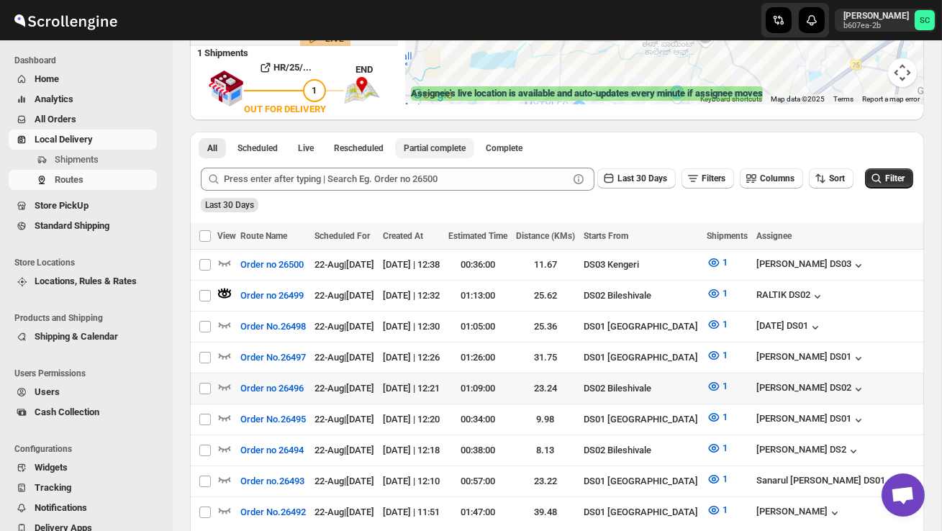
scroll to position [252, 0]
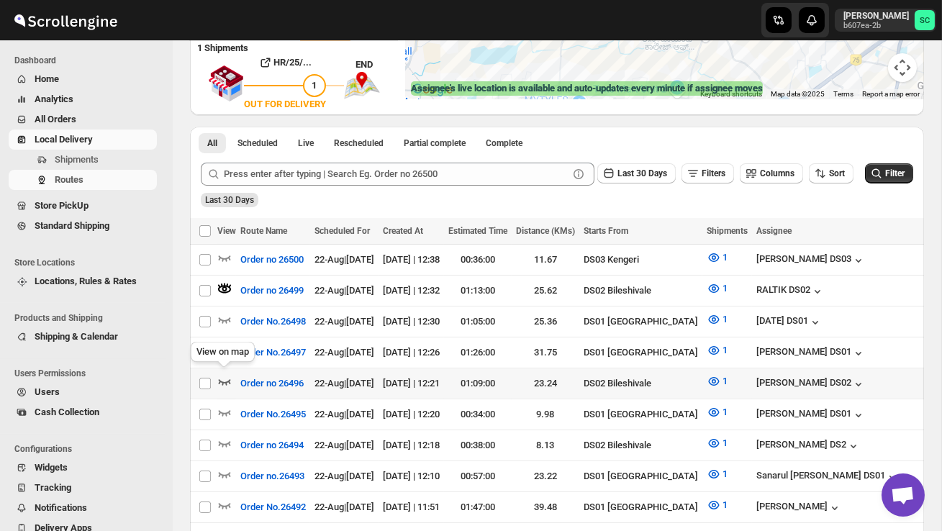
click at [225, 376] on icon "button" at bounding box center [224, 381] width 14 height 14
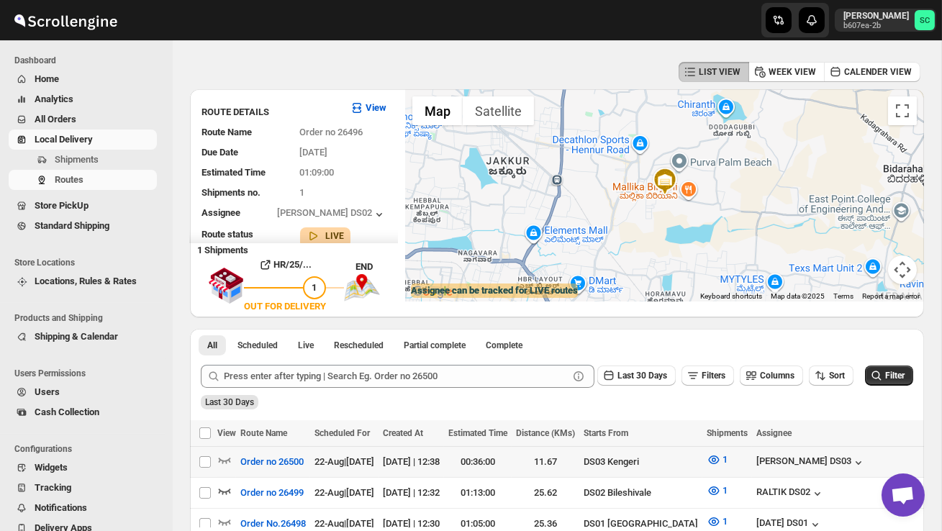
scroll to position [0, 0]
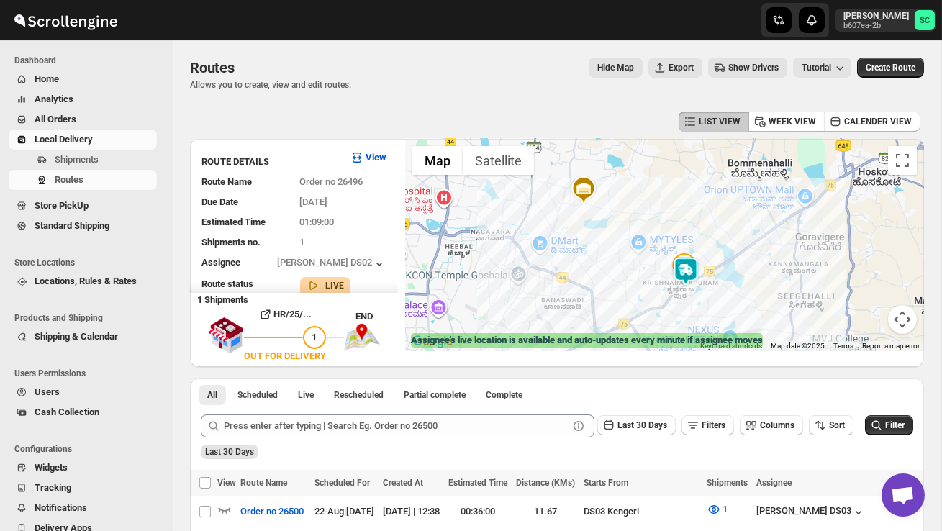
click at [685, 302] on div at bounding box center [664, 245] width 519 height 212
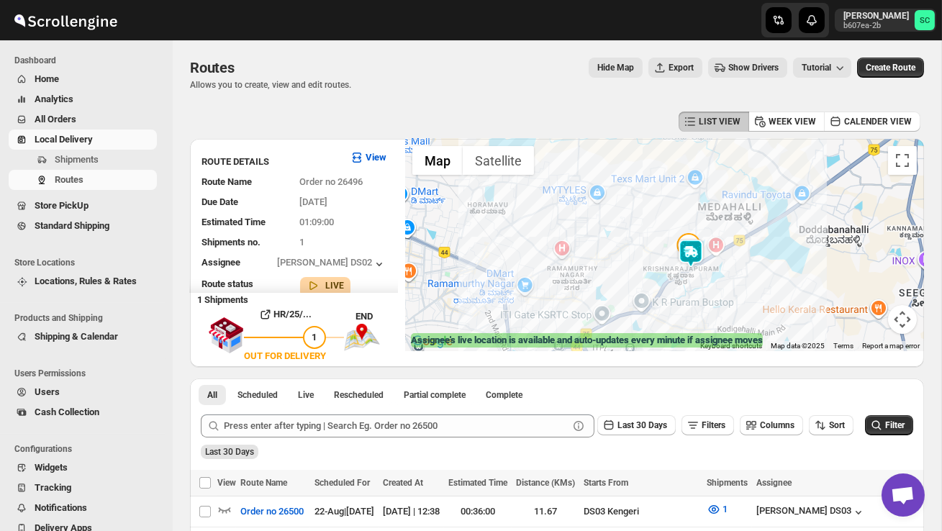
click at [717, 266] on div at bounding box center [664, 245] width 519 height 212
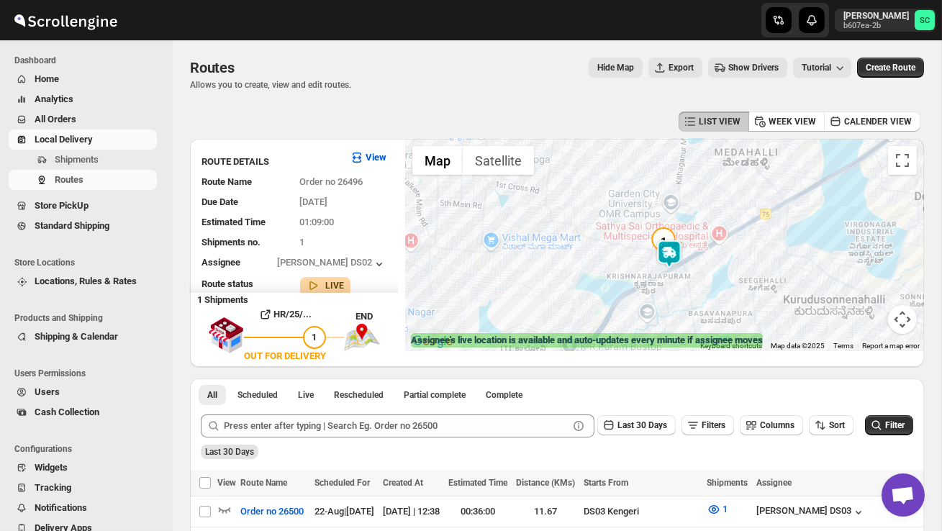
click at [679, 252] on img at bounding box center [669, 254] width 29 height 29
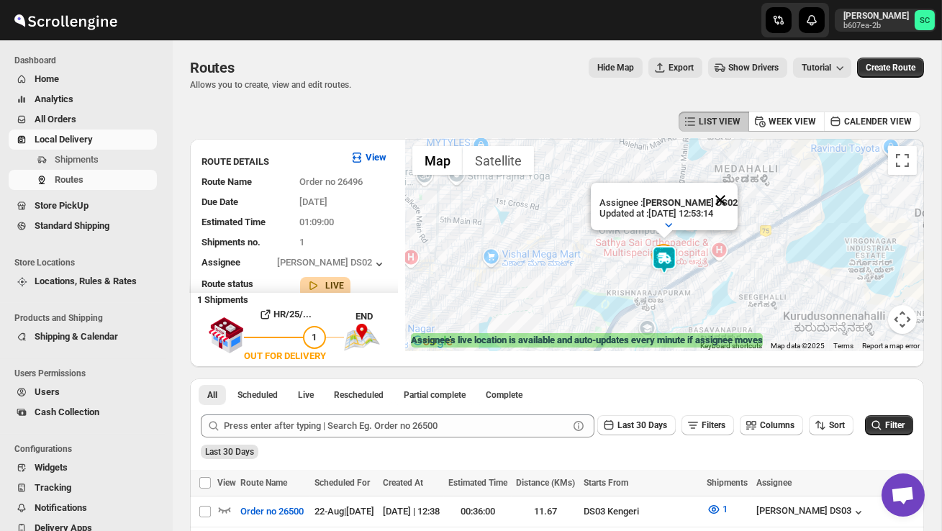
click at [725, 199] on button "Close" at bounding box center [720, 200] width 35 height 35
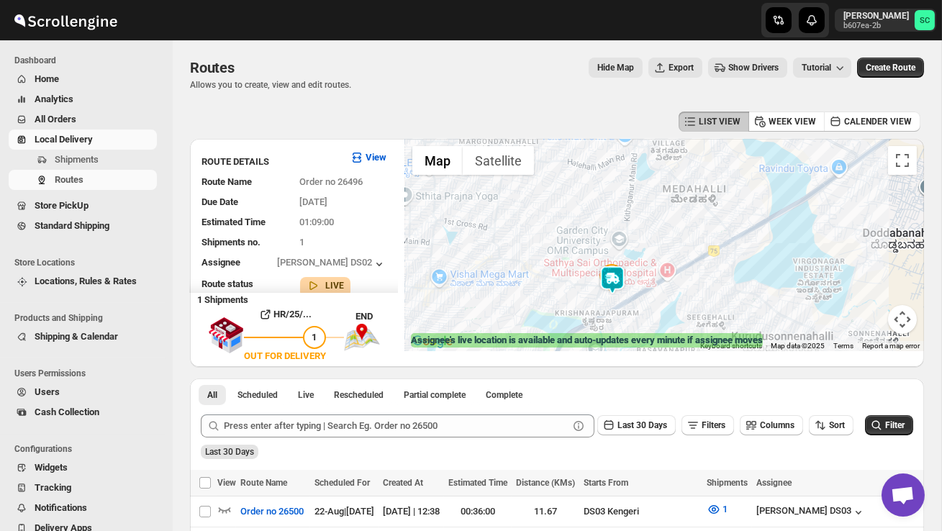
drag, startPoint x: 708, startPoint y: 228, endPoint x: 653, endPoint y: 240, distance: 56.6
click at [653, 240] on div at bounding box center [664, 245] width 519 height 212
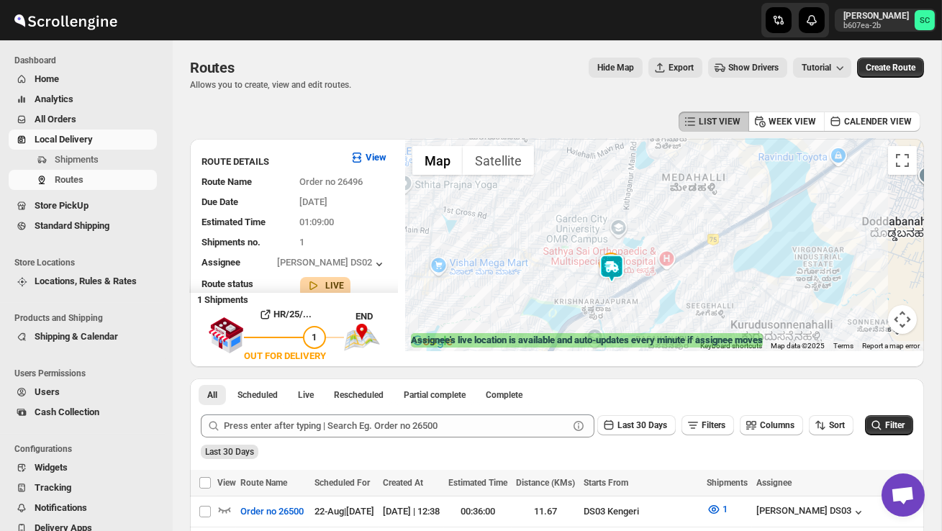
click at [898, 329] on button "Map camera controls" at bounding box center [902, 319] width 29 height 29
click at [866, 317] on button "Zoom out" at bounding box center [866, 319] width 29 height 29
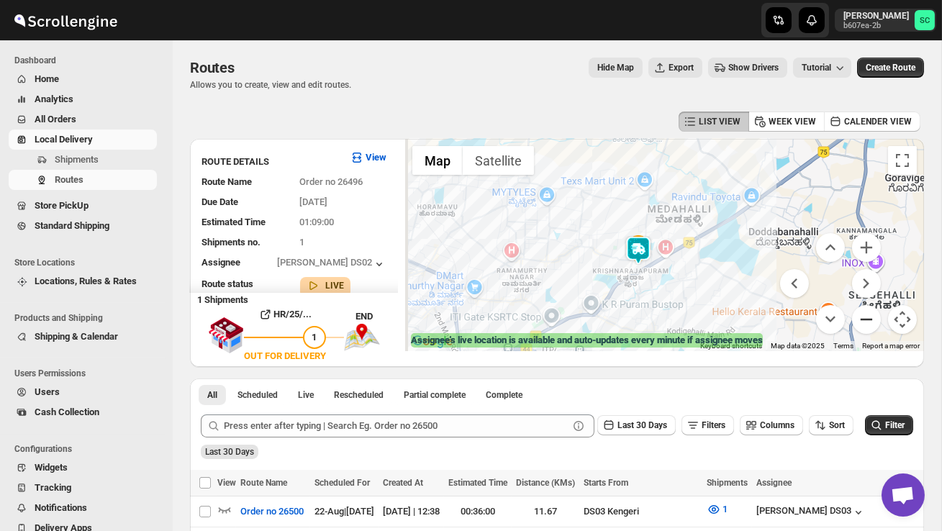
click at [866, 317] on button "Zoom out" at bounding box center [866, 319] width 29 height 29
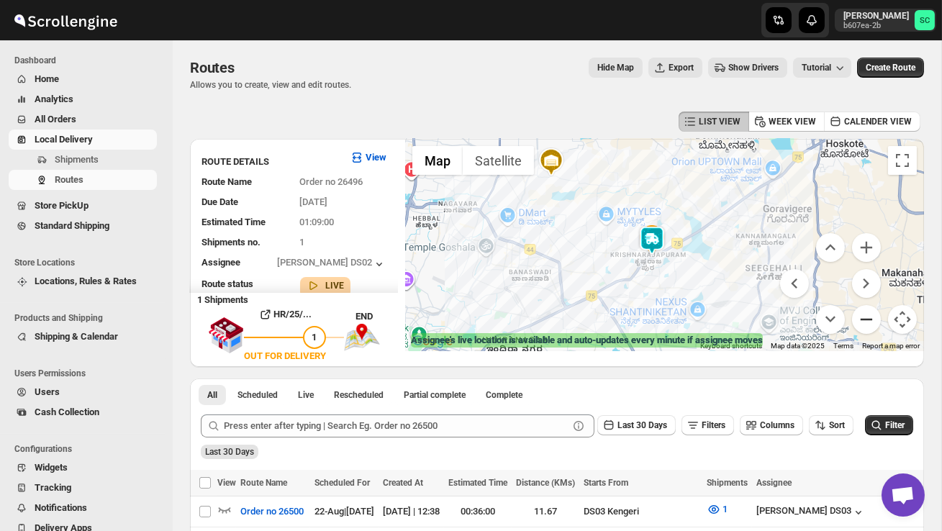
click at [865, 318] on button "Zoom out" at bounding box center [866, 319] width 29 height 29
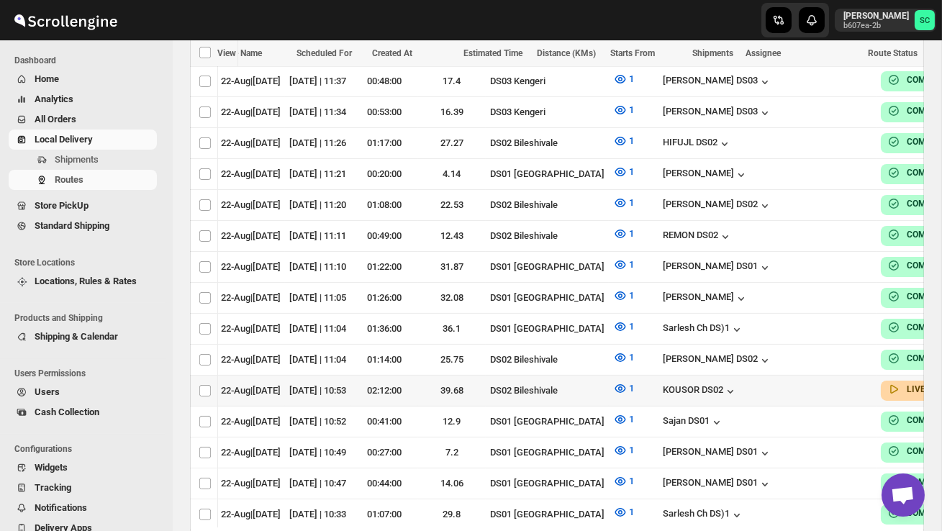
scroll to position [0, 187]
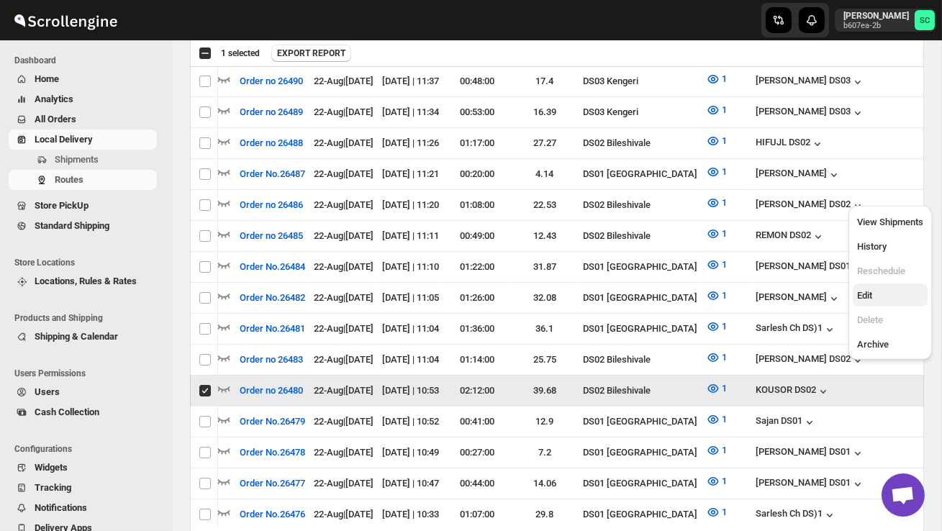
click at [890, 291] on span "Edit" at bounding box center [890, 296] width 66 height 14
checkbox input "false"
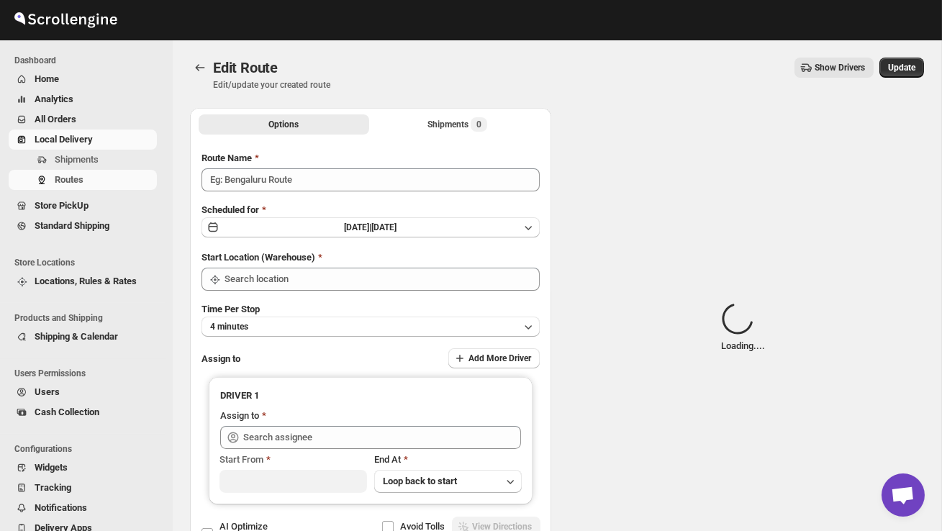
type input "Order no 26480"
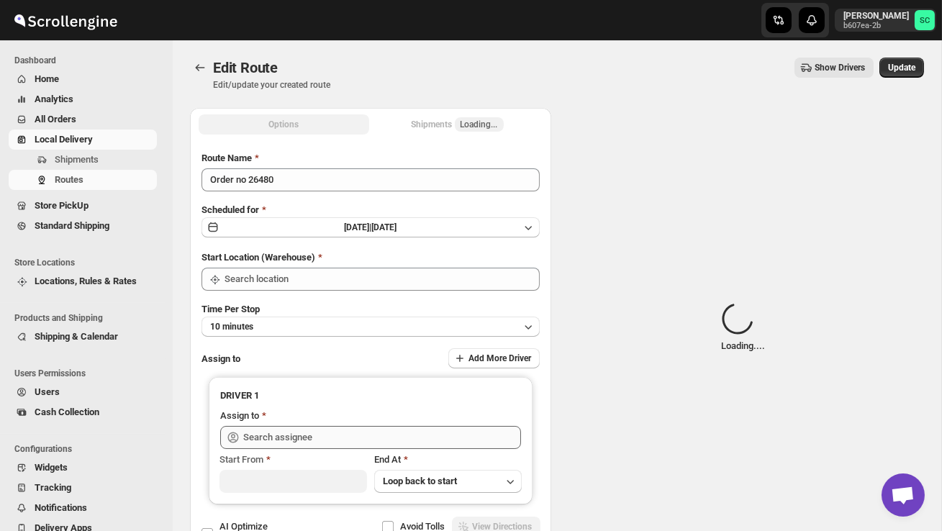
type input "DS02 Bileshivale"
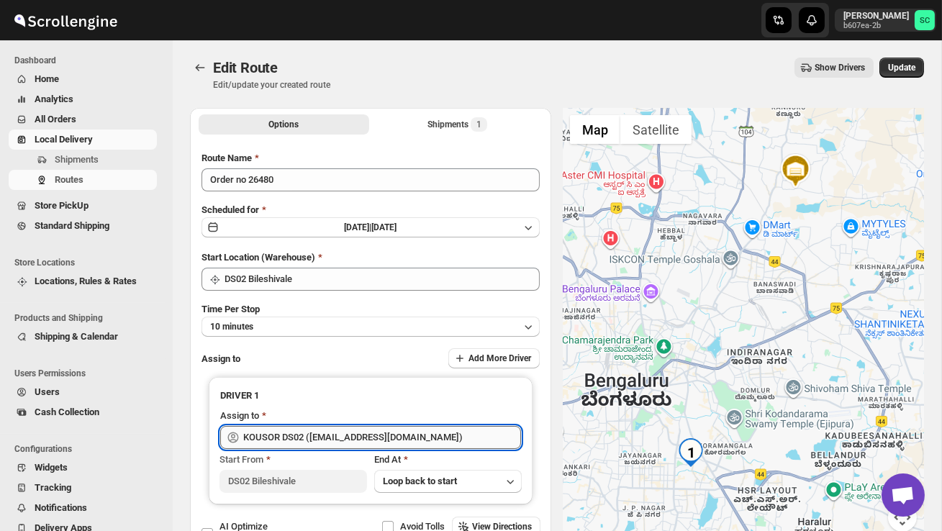
click at [449, 435] on input "KOUSOR DS02 ([EMAIL_ADDRESS][DOMAIN_NAME])" at bounding box center [382, 437] width 278 height 23
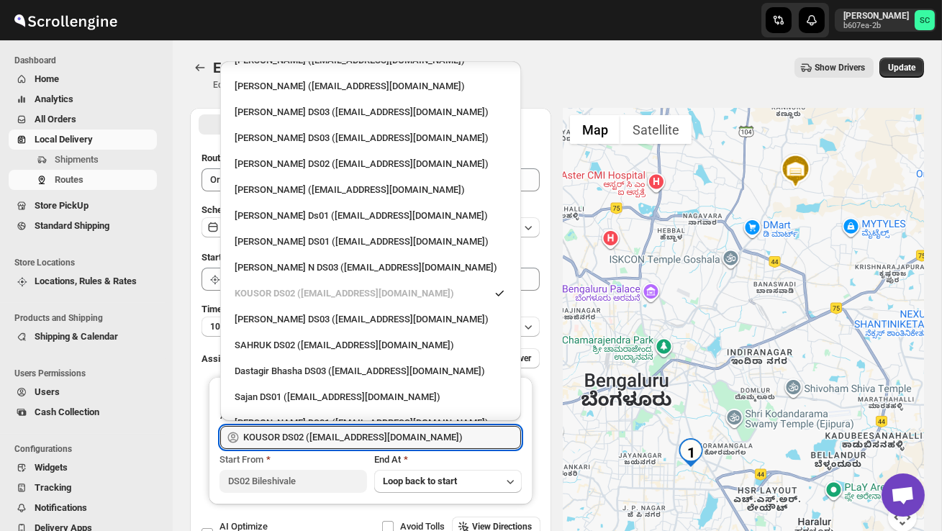
scroll to position [1177, 0]
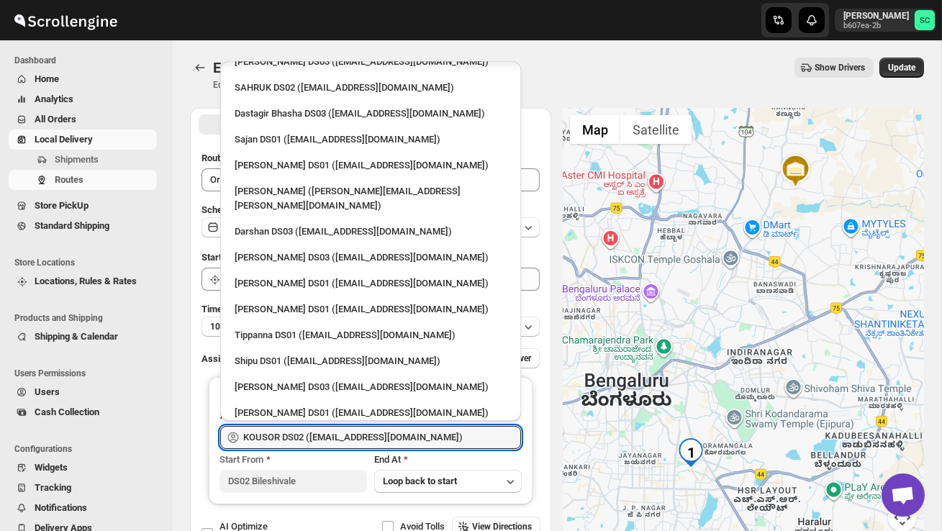
click at [329, 484] on div "[PERSON_NAME] DS02 ([EMAIL_ADDRESS][DOMAIN_NAME])" at bounding box center [371, 491] width 272 height 14
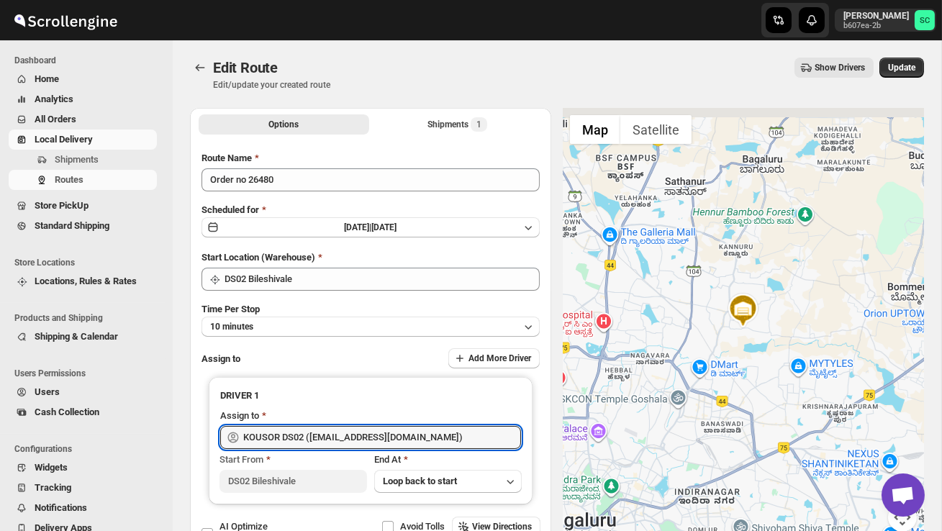
type input "[PERSON_NAME] DS02 ([EMAIL_ADDRESS][DOMAIN_NAME])"
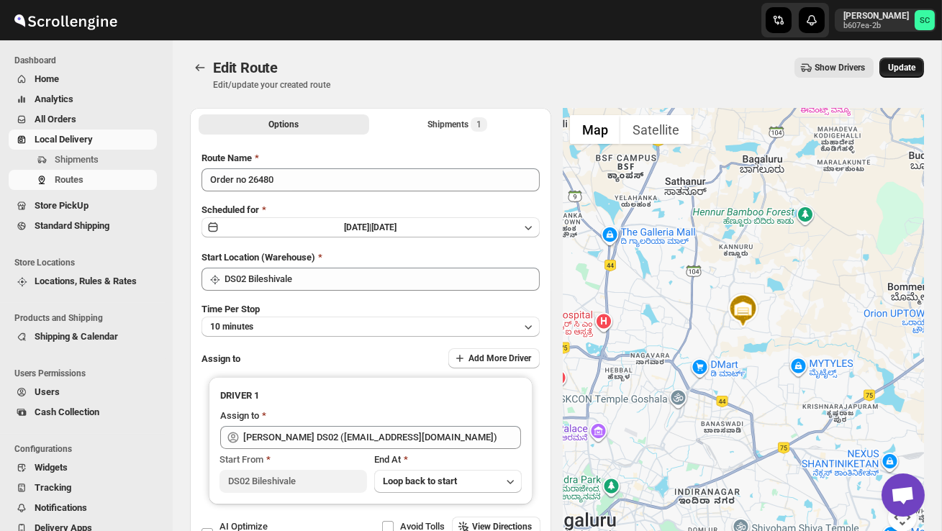
click at [906, 66] on span "Update" at bounding box center [901, 68] width 27 height 12
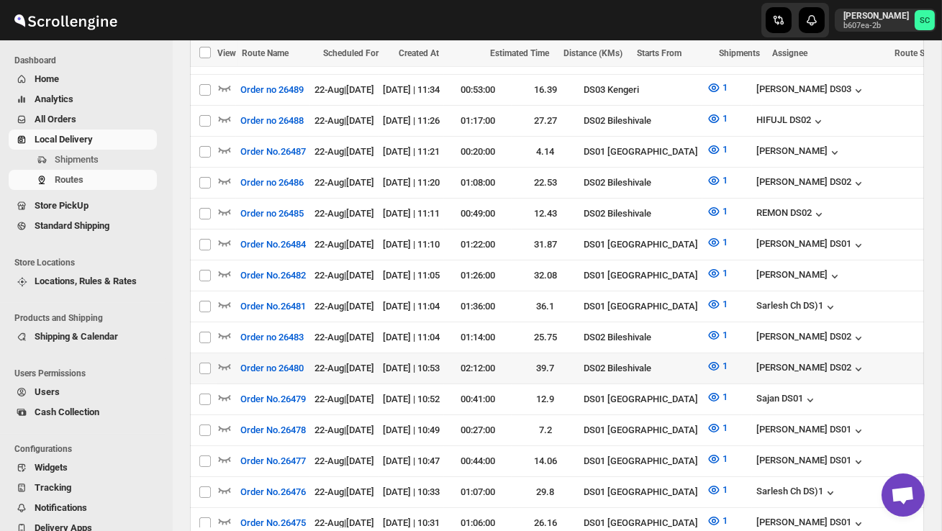
scroll to position [752, 0]
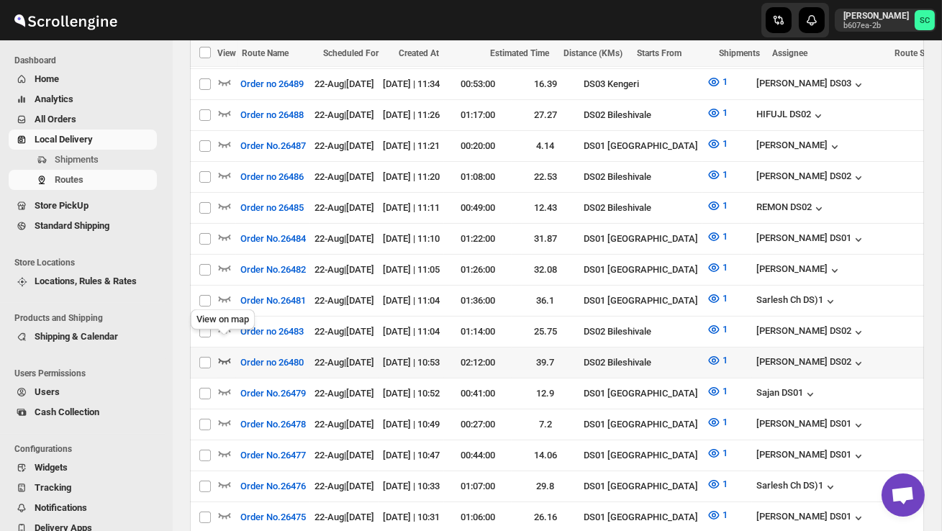
click at [222, 353] on icon "button" at bounding box center [224, 360] width 14 height 14
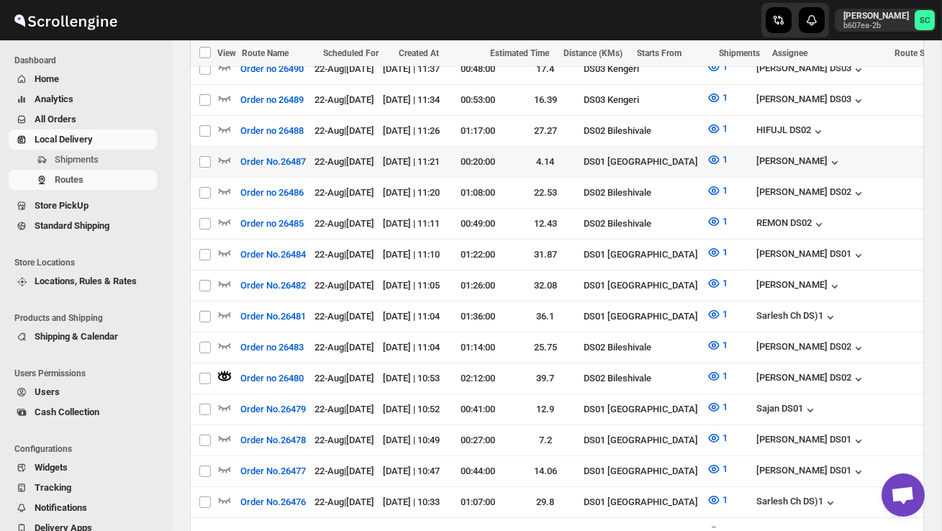
scroll to position [0, 0]
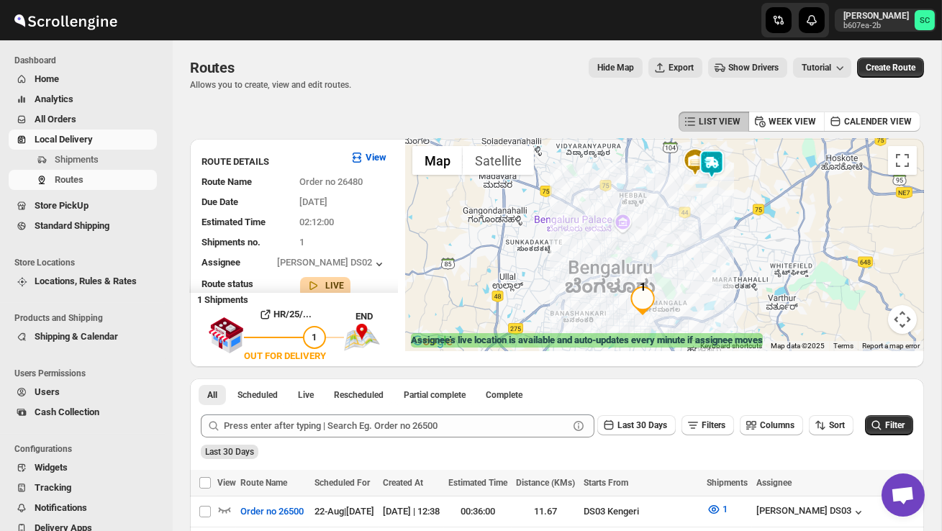
click at [722, 155] on img at bounding box center [711, 164] width 29 height 29
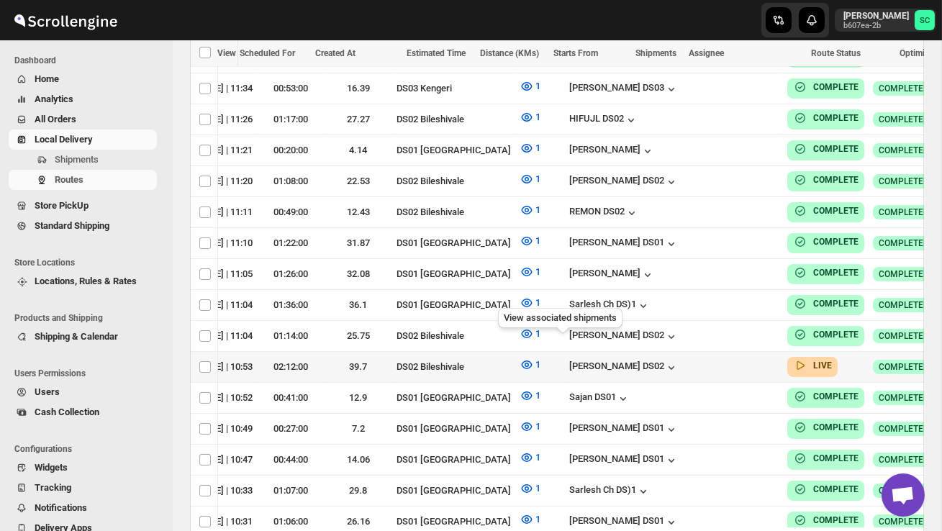
scroll to position [0, 186]
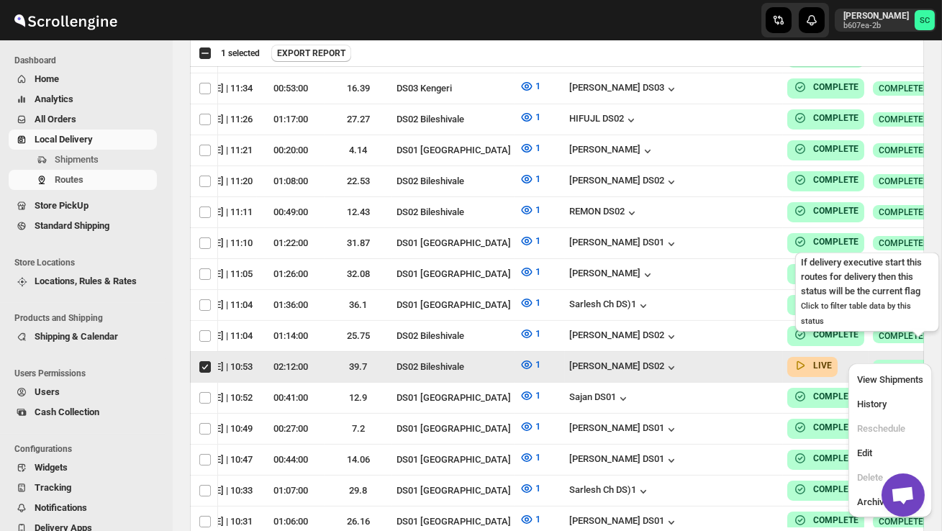
scroll to position [0, 1]
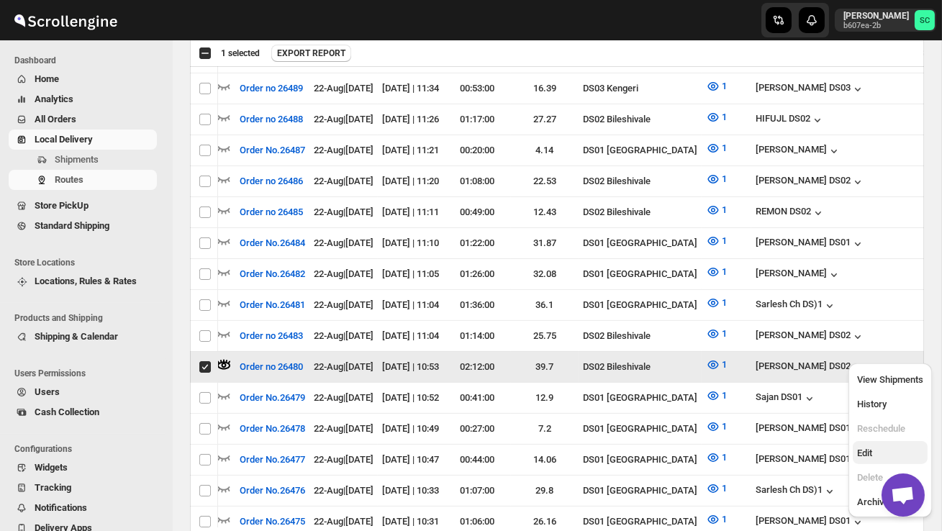
click at [877, 458] on span "Edit" at bounding box center [890, 453] width 66 height 14
checkbox input "false"
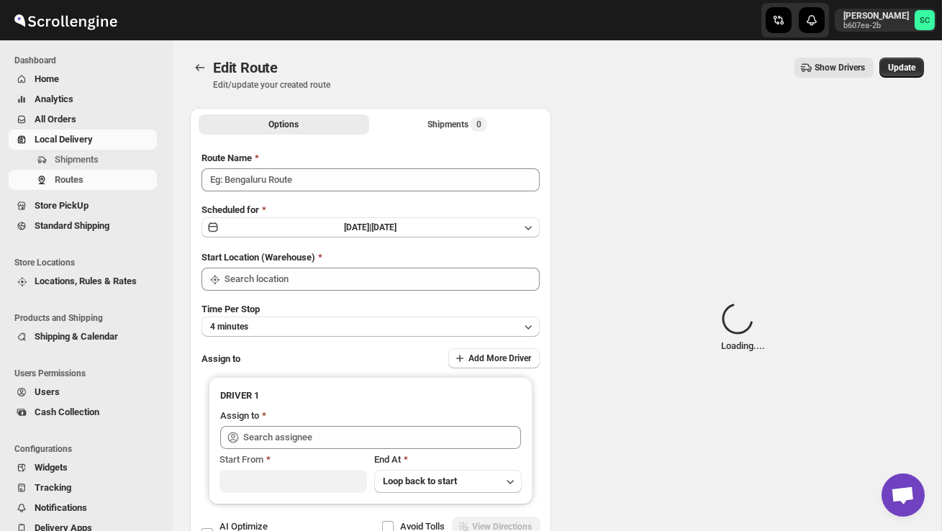
type input "Order no 26480"
type input "DS02 Bileshivale"
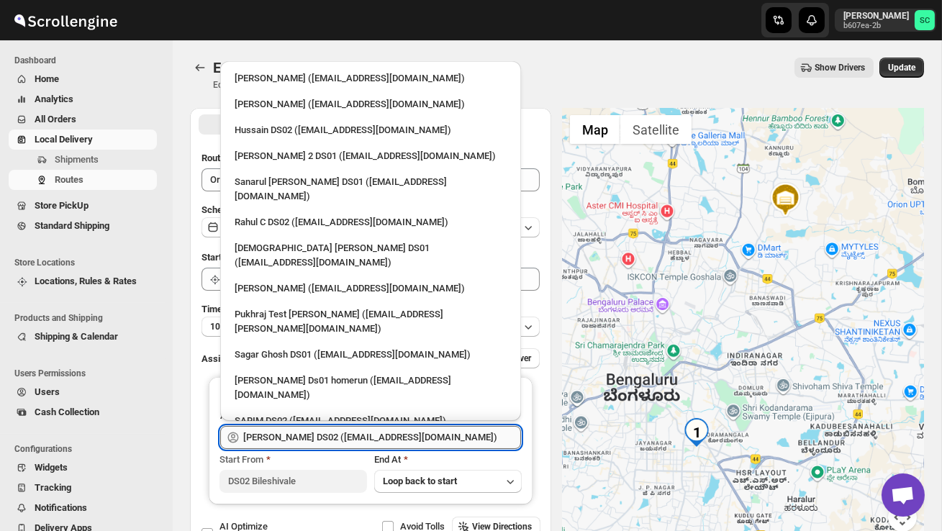
click at [443, 430] on input "[PERSON_NAME] DS02 ([EMAIL_ADDRESS][DOMAIN_NAME])" at bounding box center [382, 437] width 278 height 23
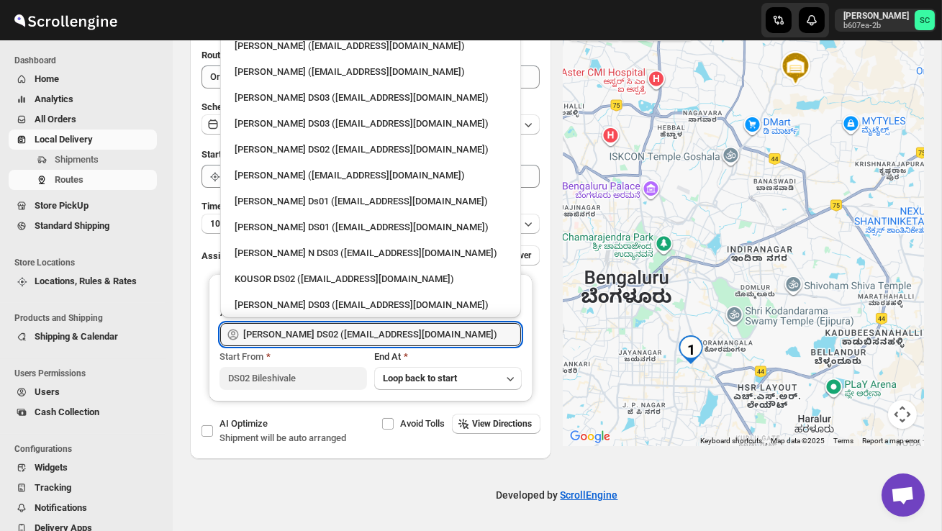
scroll to position [866, 0]
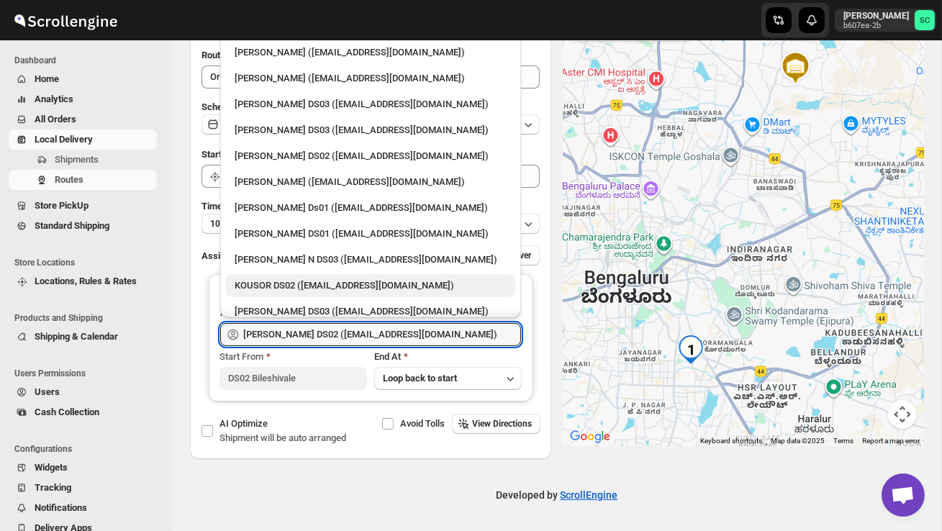
click at [337, 279] on div "KOUSOR DS02 ([EMAIL_ADDRESS][DOMAIN_NAME])" at bounding box center [371, 286] width 272 height 14
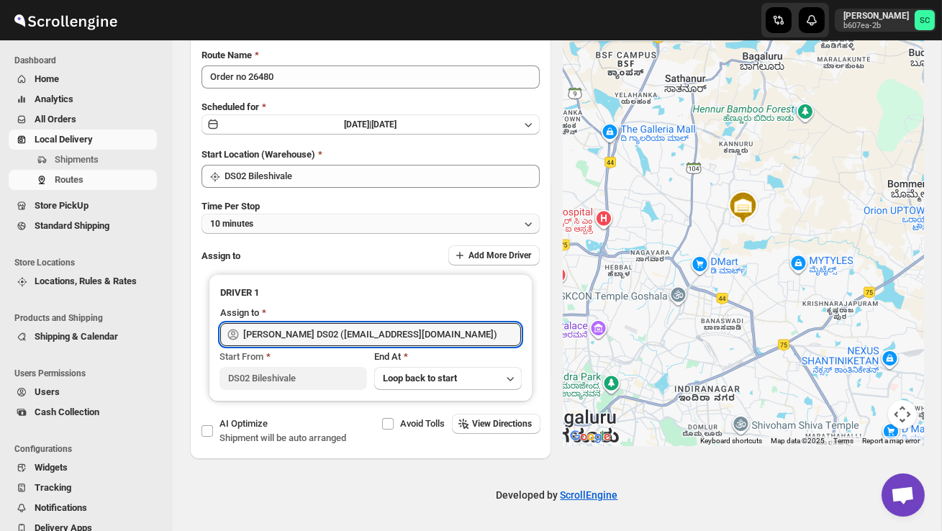
type input "KOUSOR DS02 ([EMAIL_ADDRESS][DOMAIN_NAME])"
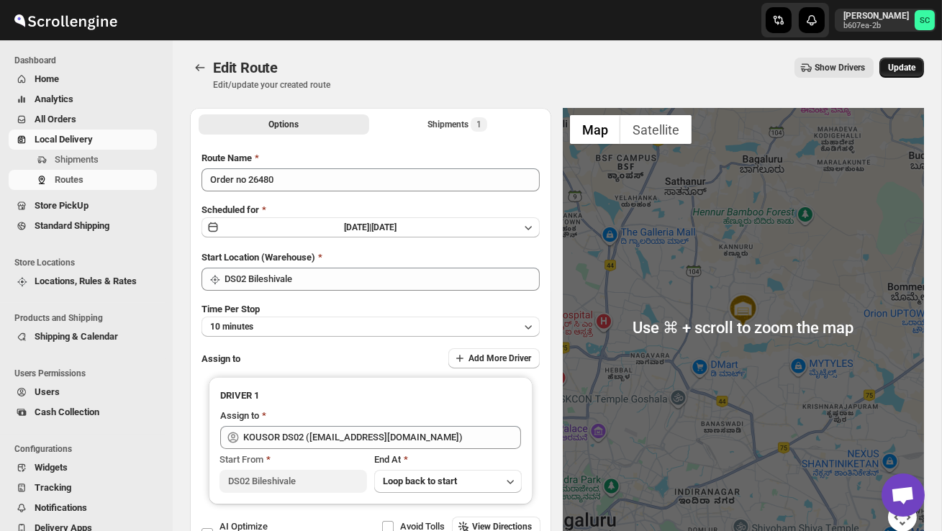
click at [902, 75] on button "Update" at bounding box center [901, 68] width 45 height 20
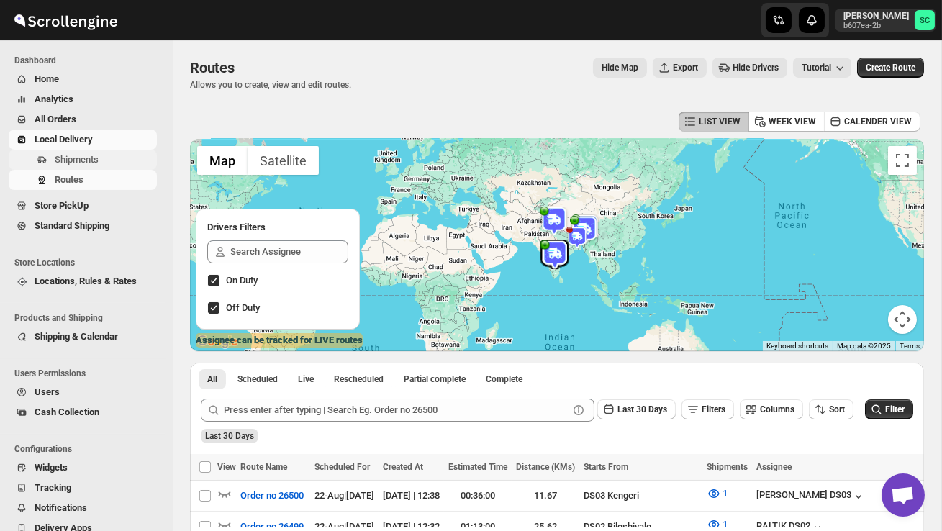
click at [87, 151] on button "Shipments" at bounding box center [83, 160] width 148 height 20
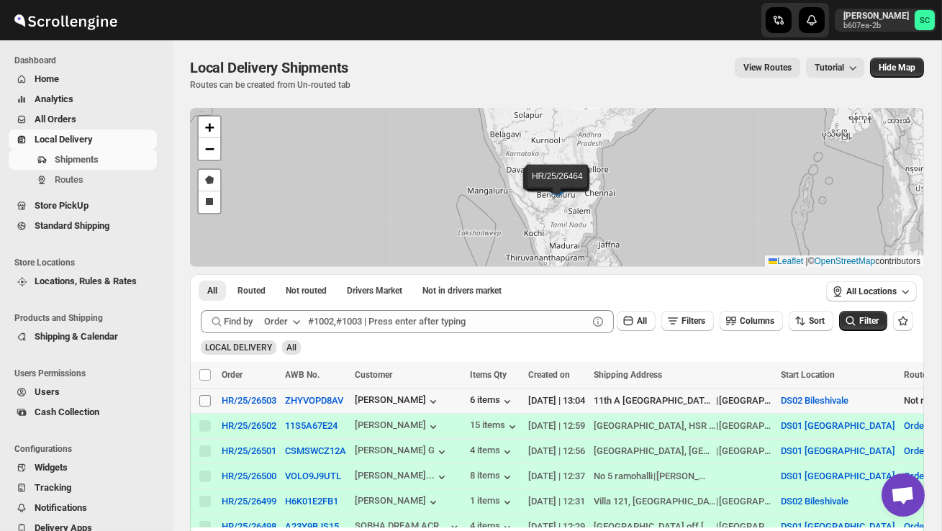
click at [208, 400] on input "Select shipment" at bounding box center [205, 401] width 12 height 12
checkbox input "true"
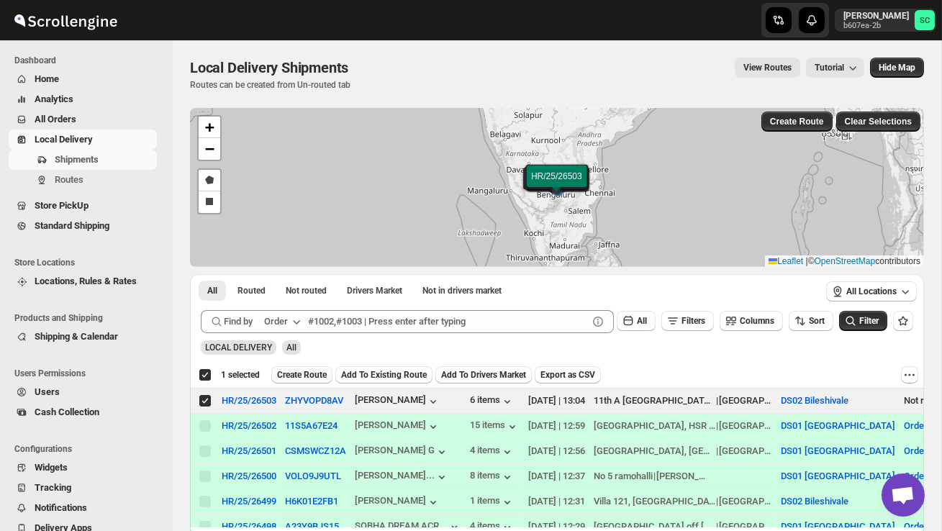
click at [313, 369] on button "Create Route" at bounding box center [301, 374] width 61 height 17
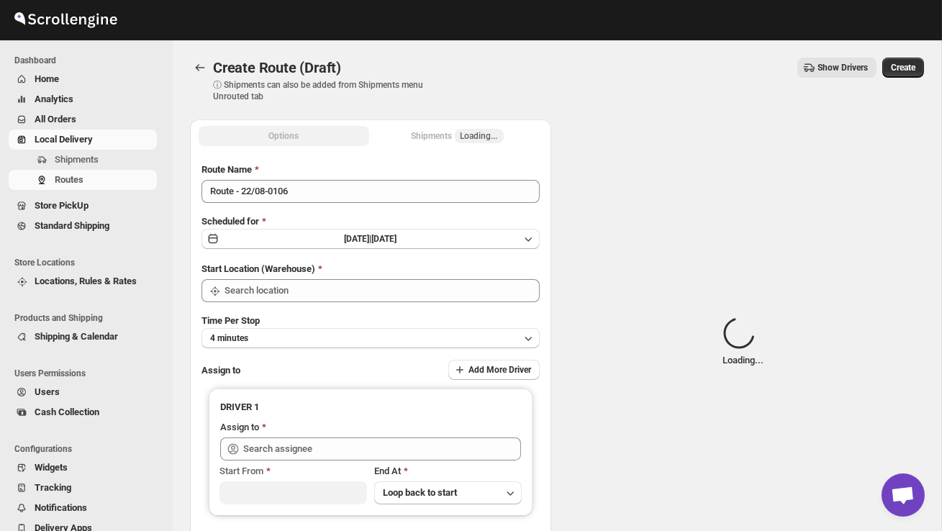
type input "DS02 Bileshivale"
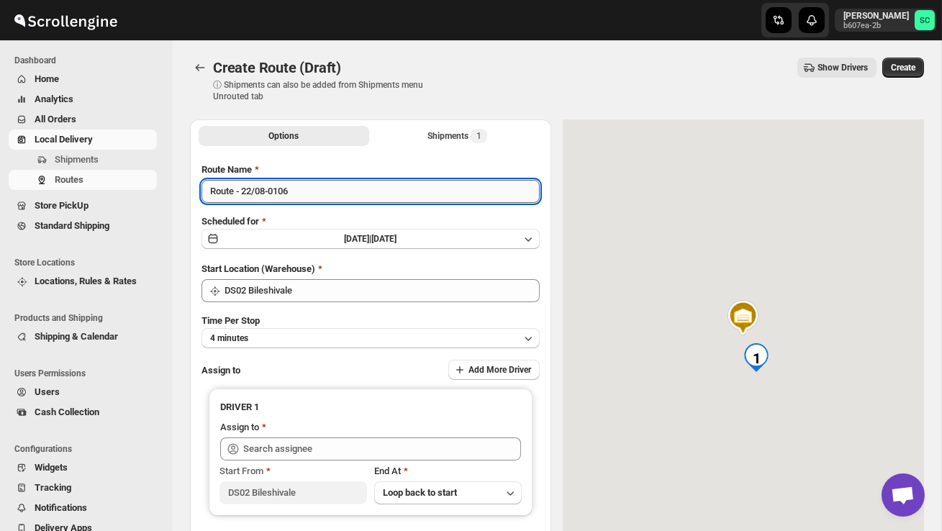
click at [312, 190] on input "Route - 22/08-0106" at bounding box center [371, 191] width 338 height 23
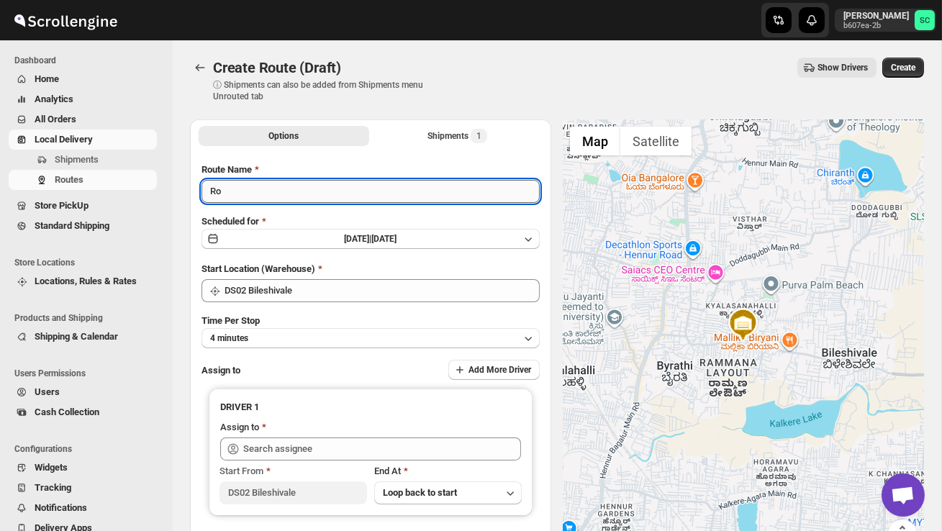
type input "R"
type input "Order no 26503"
click at [328, 332] on button "4 minutes" at bounding box center [371, 338] width 338 height 20
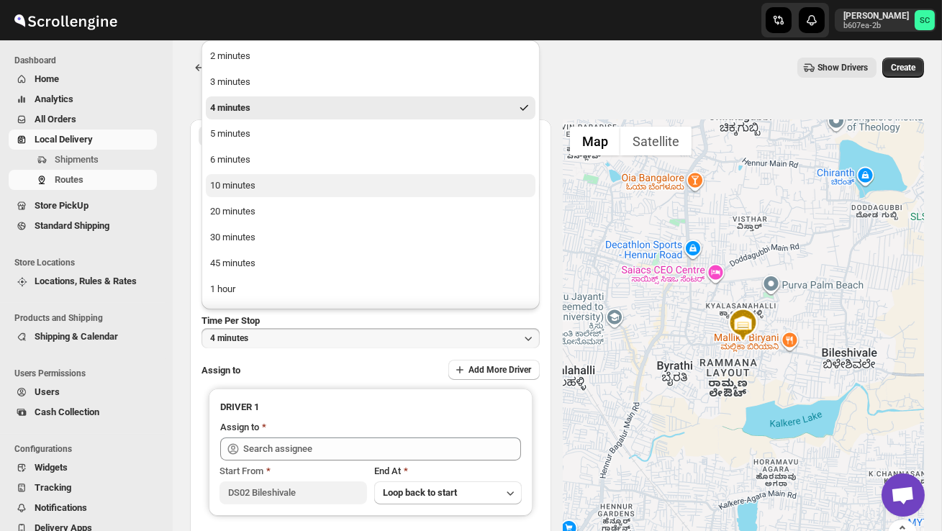
click at [264, 186] on button "10 minutes" at bounding box center [371, 185] width 330 height 23
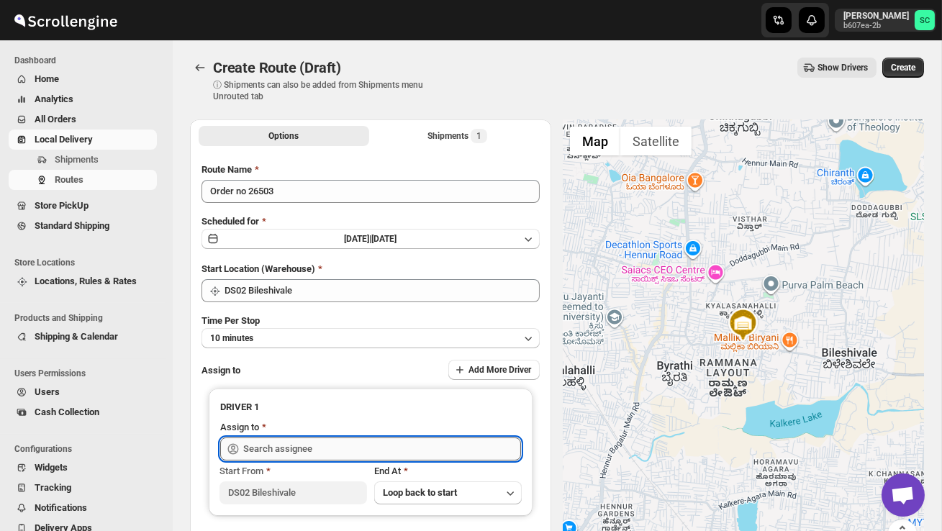
click at [279, 448] on input "text" at bounding box center [382, 449] width 278 height 23
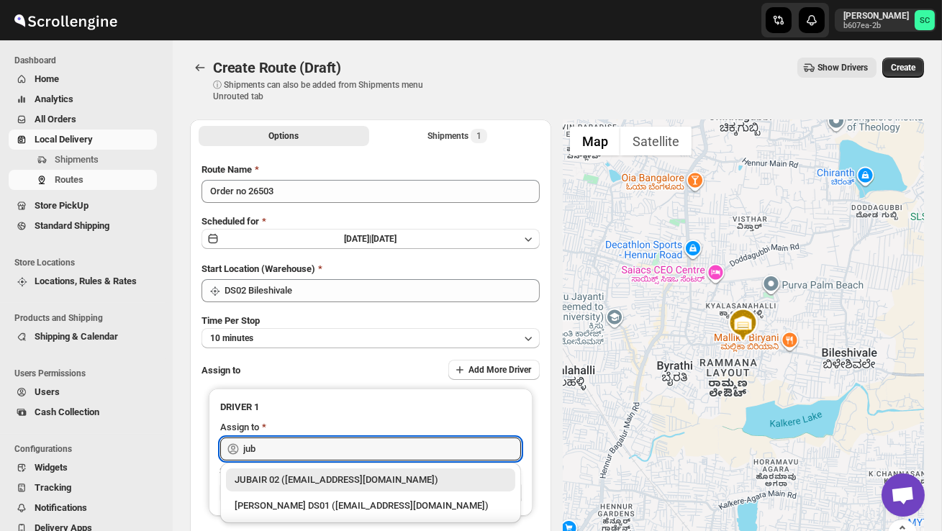
click at [350, 476] on div "JUBAIR 02 ([EMAIL_ADDRESS][DOMAIN_NAME])" at bounding box center [371, 480] width 272 height 14
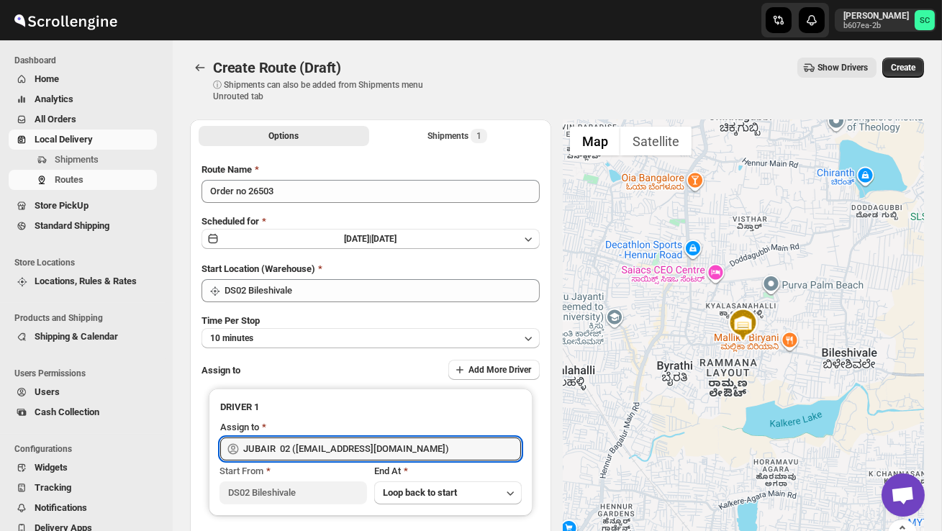
type input "JUBAIR 02 ([EMAIL_ADDRESS][DOMAIN_NAME])"
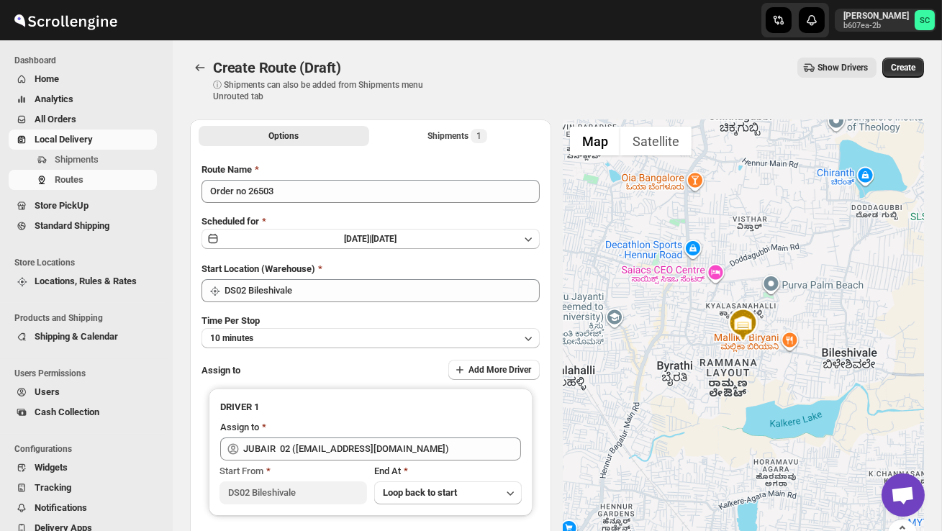
click at [898, 78] on div "Create Route (Draft) ⓘ Shipments can also be added from Shipments menu Unrouted…" at bounding box center [557, 80] width 734 height 45
click at [902, 68] on span "Create" at bounding box center [903, 68] width 24 height 12
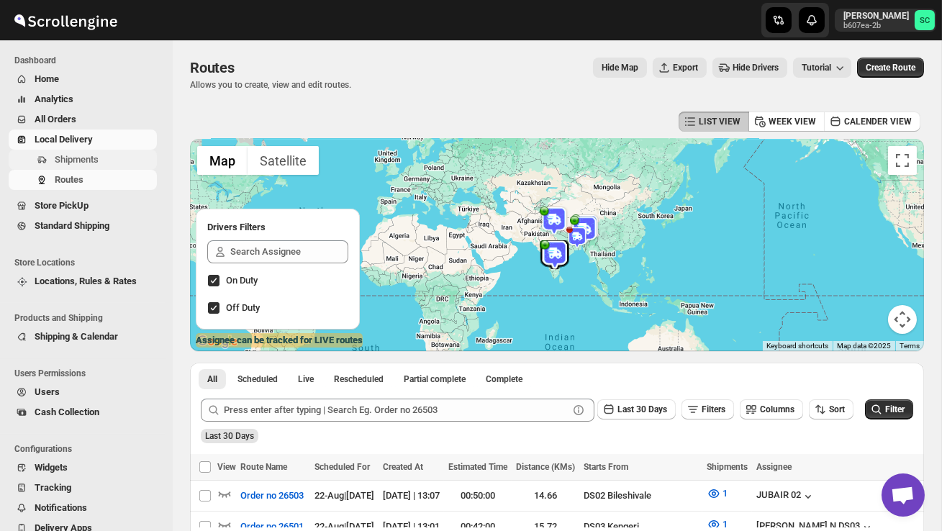
click at [99, 161] on span "Shipments" at bounding box center [77, 159] width 44 height 11
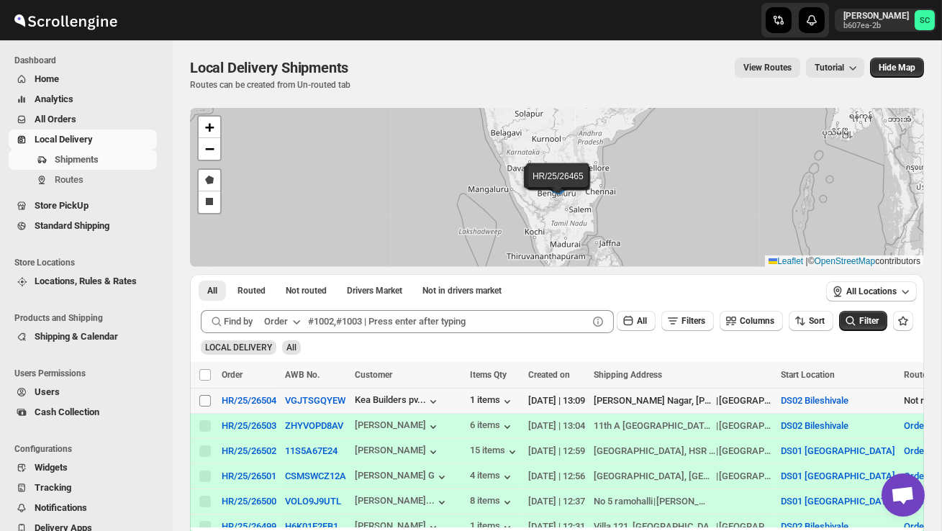
click at [205, 402] on input "Select shipment" at bounding box center [205, 401] width 12 height 12
checkbox input "true"
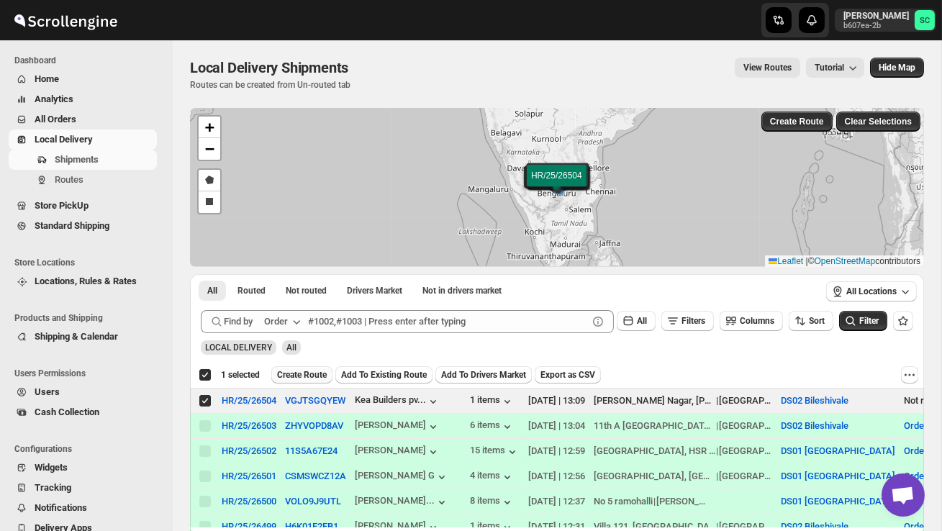
click at [312, 372] on span "Create Route" at bounding box center [302, 375] width 50 height 12
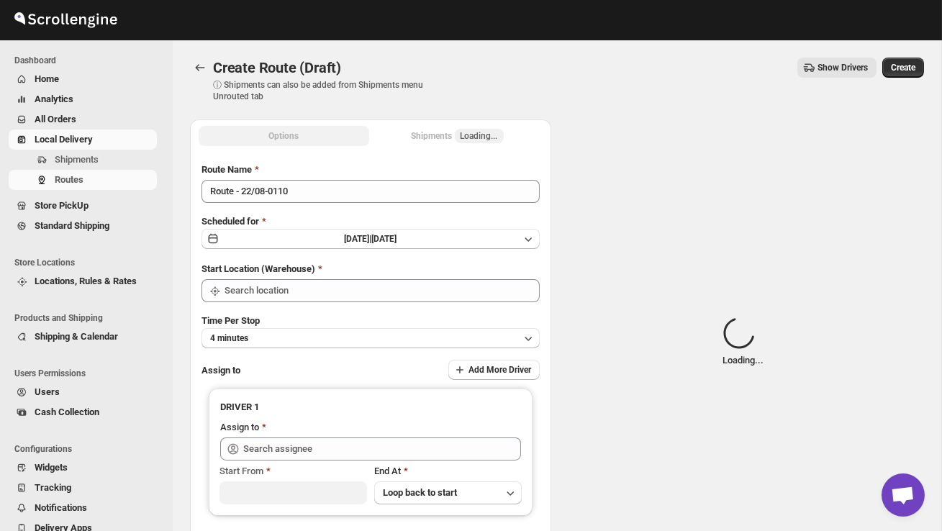
type input "DS02 Bileshivale"
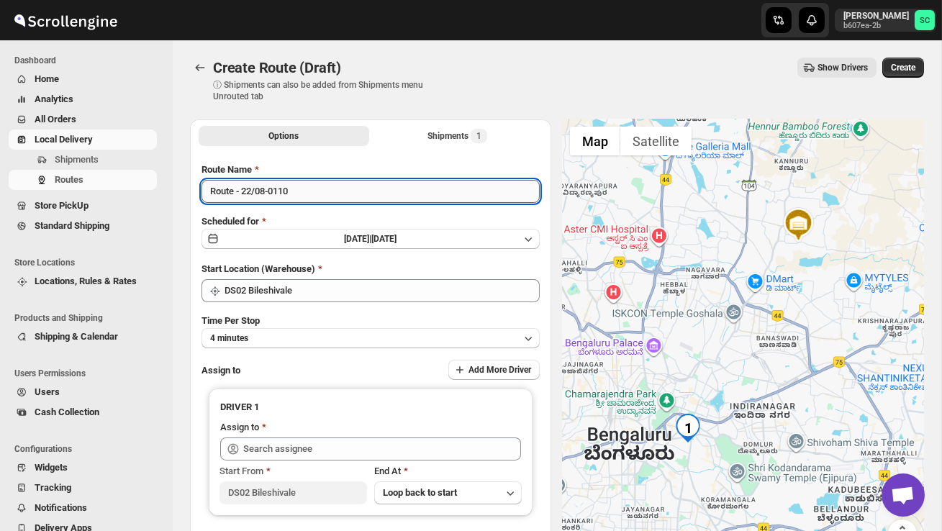
click at [305, 192] on input "Route - 22/08-0110" at bounding box center [371, 191] width 338 height 23
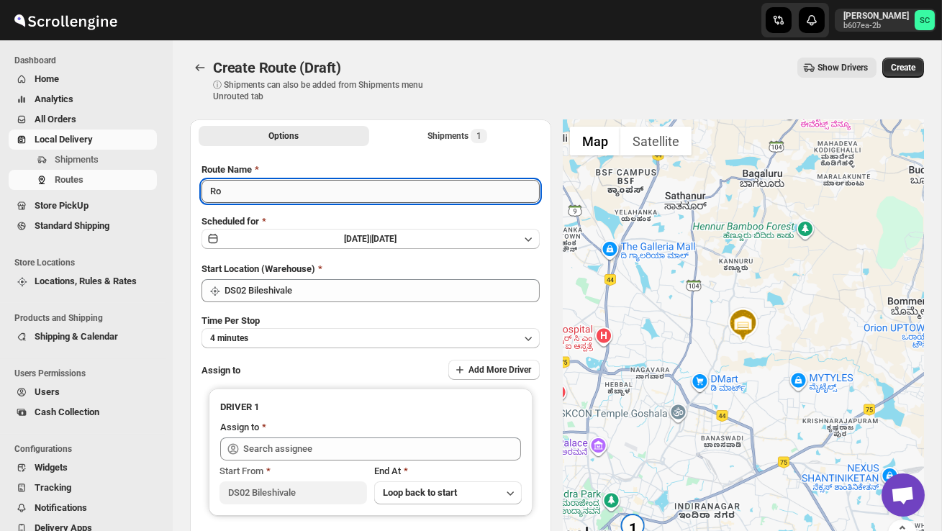
type input "R"
click at [302, 194] on input "Route Name" at bounding box center [371, 191] width 338 height 23
type input "Order no 26504"
click at [320, 328] on button "4 minutes" at bounding box center [371, 338] width 338 height 20
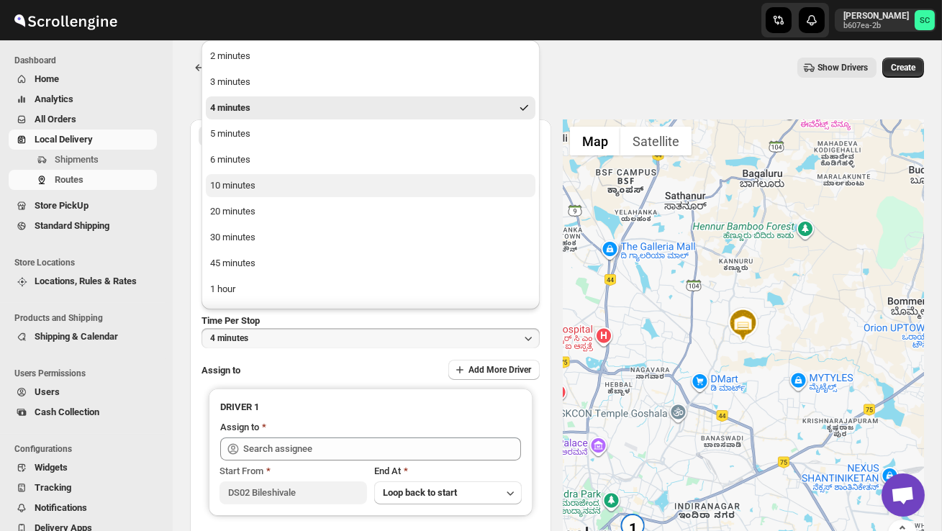
click at [259, 179] on button "10 minutes" at bounding box center [371, 185] width 330 height 23
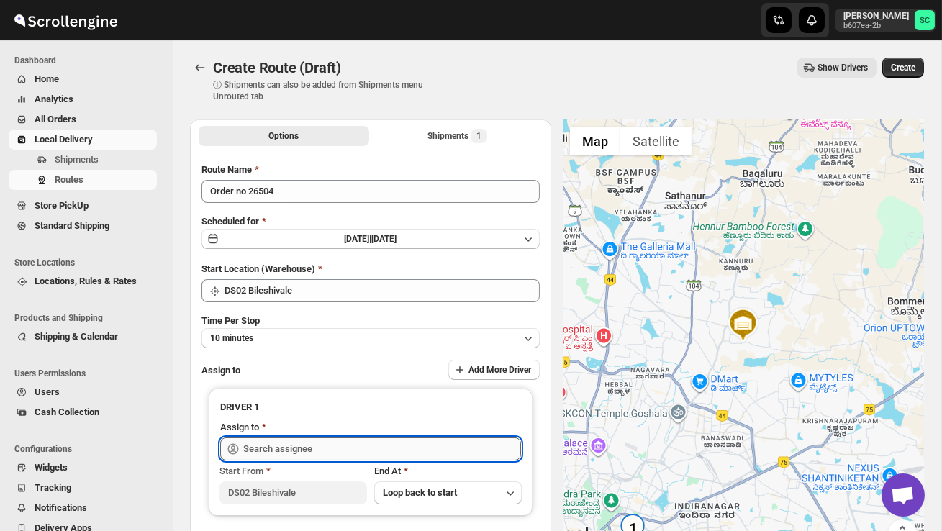
click at [284, 448] on input "text" at bounding box center [382, 449] width 278 height 23
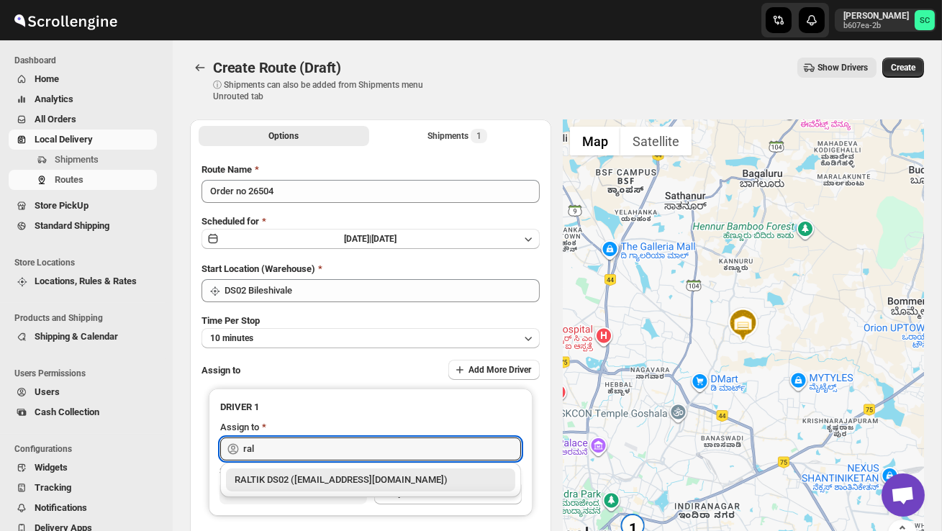
click at [320, 479] on div "RALTIK DS02 (cecih54531@btcours.com)" at bounding box center [371, 480] width 272 height 14
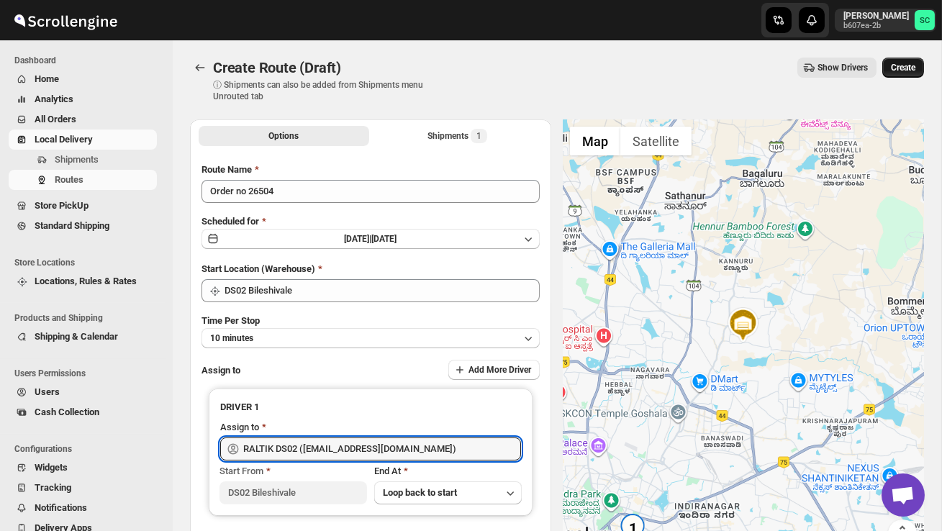
type input "RALTIK DS02 (cecih54531@btcours.com)"
click at [901, 64] on span "Create" at bounding box center [903, 68] width 24 height 12
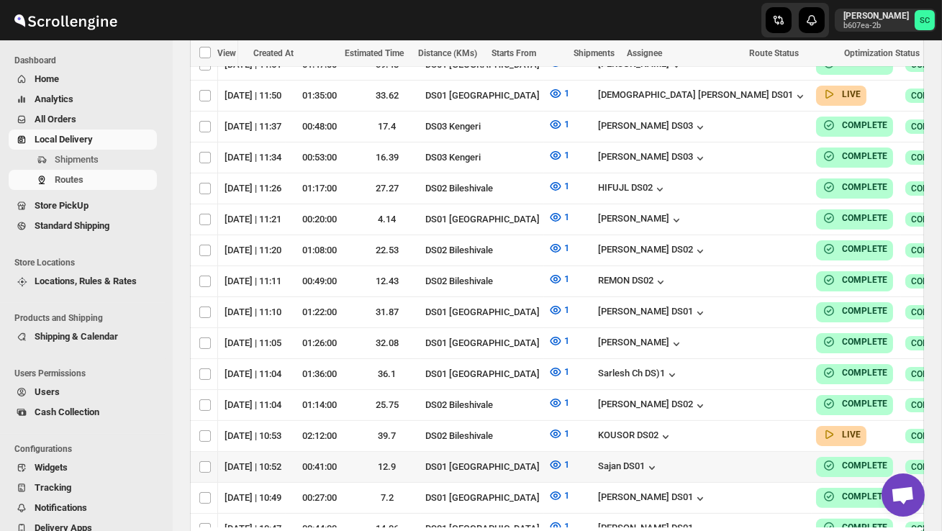
scroll to position [0, 192]
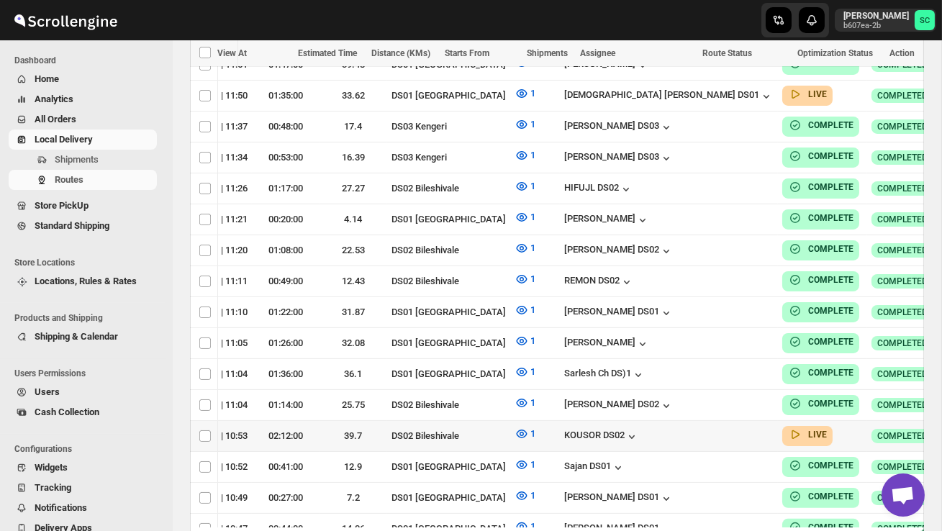
checkbox input "true"
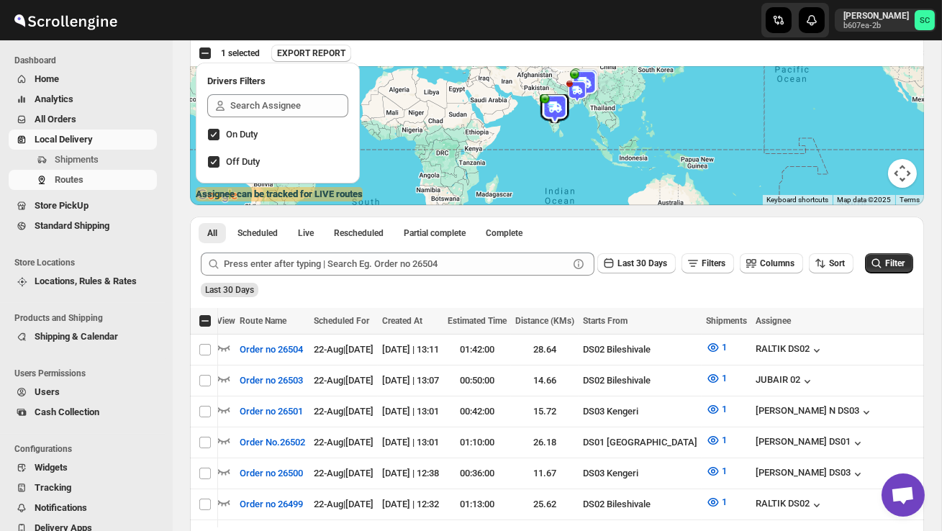
scroll to position [0, 0]
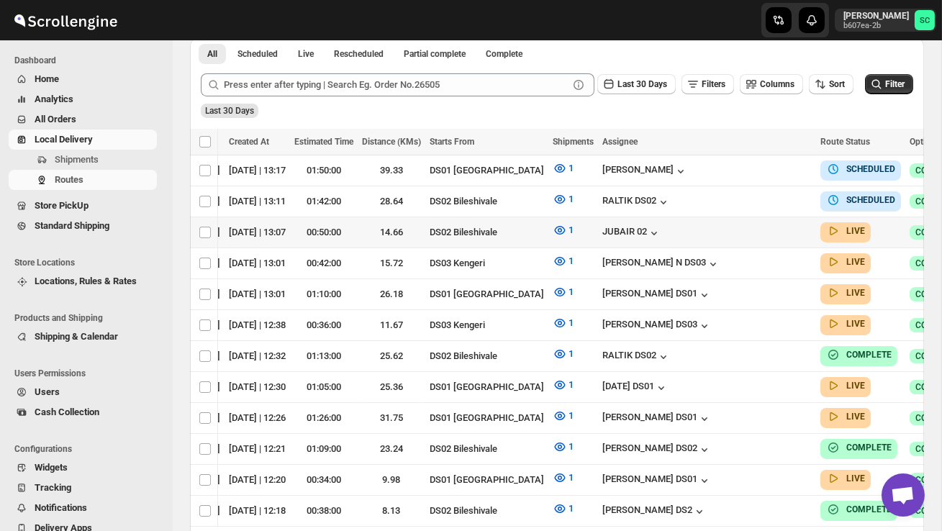
scroll to position [0, 192]
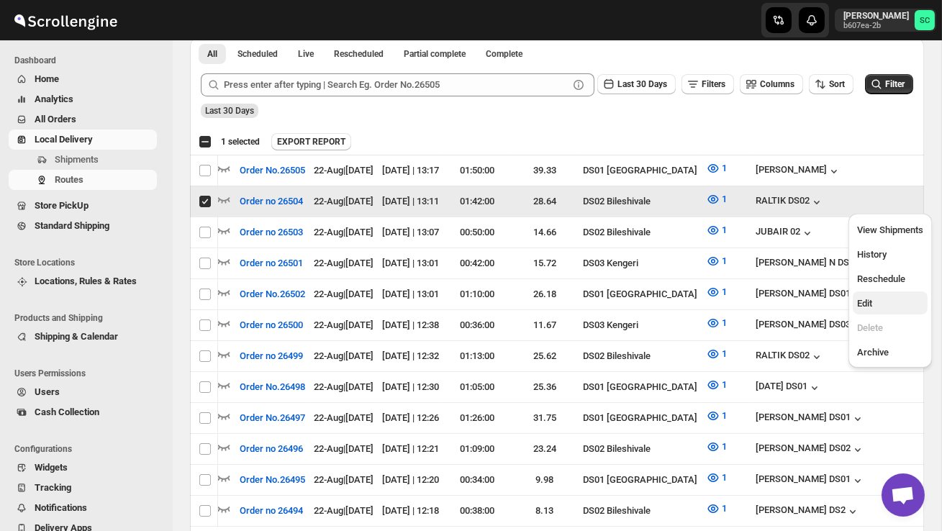
click at [880, 303] on span "Edit" at bounding box center [890, 304] width 66 height 14
checkbox input "false"
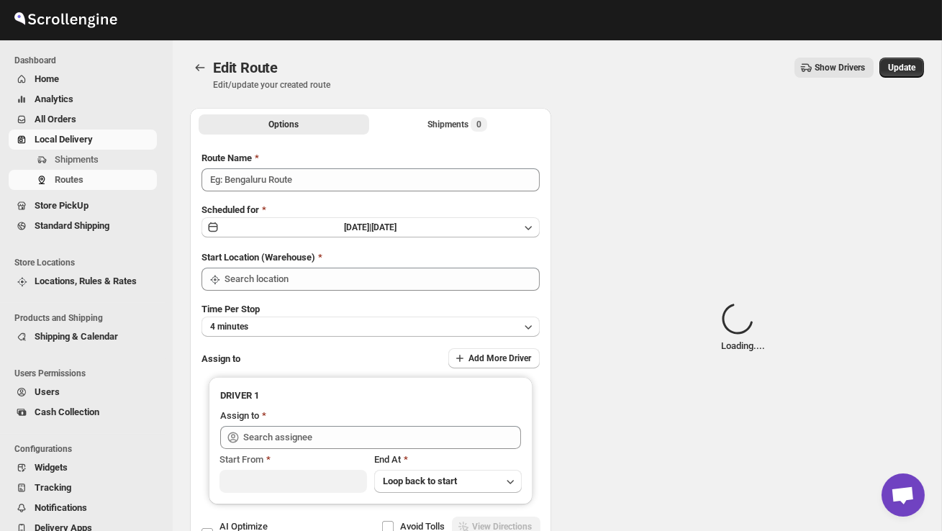
type input "Order no 26504"
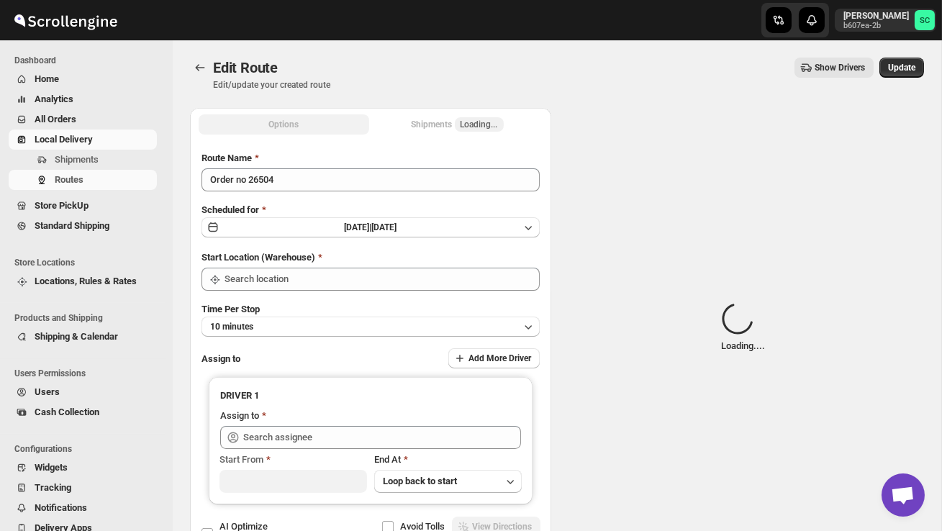
type input "DS02 Bileshivale"
type input "RALTIK DS02 ([EMAIL_ADDRESS][DOMAIN_NAME])"
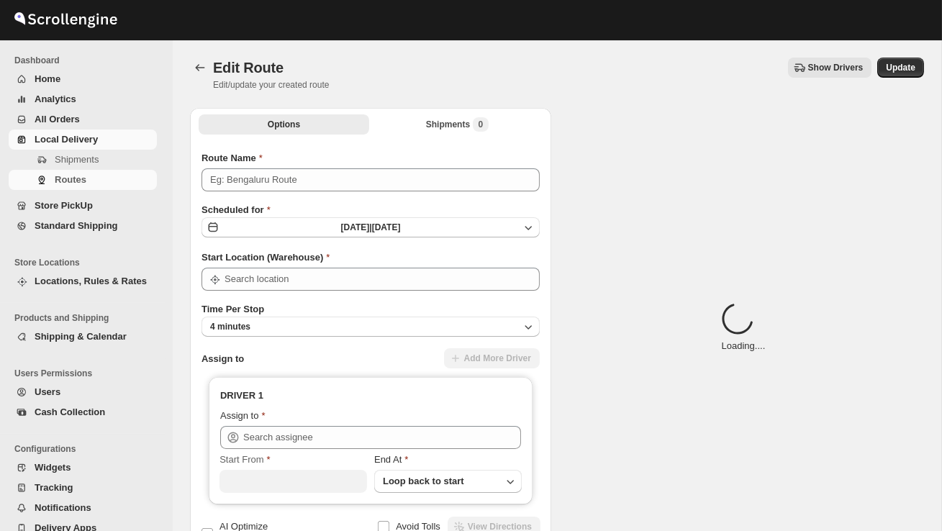
type input "Order no 26504"
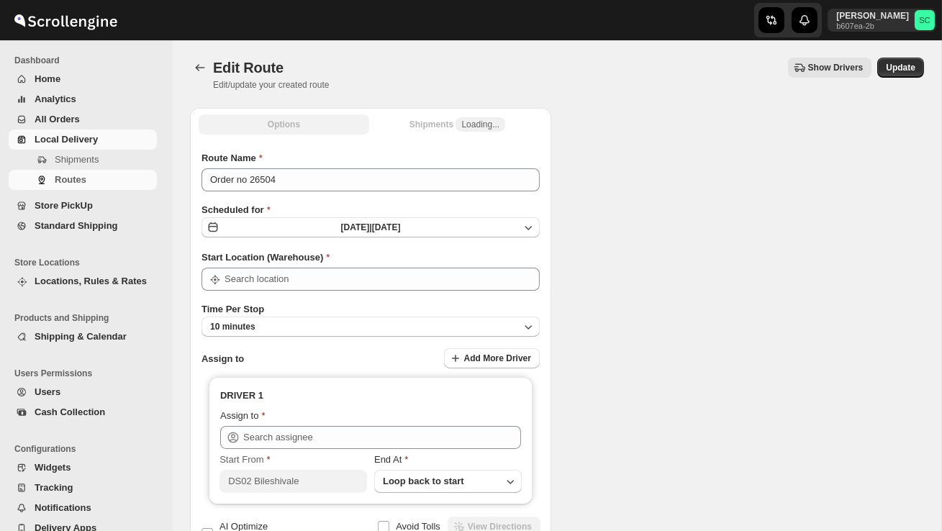
type input "DS02 Bileshivale"
type input "RALTIK DS02 ([EMAIL_ADDRESS][DOMAIN_NAME])"
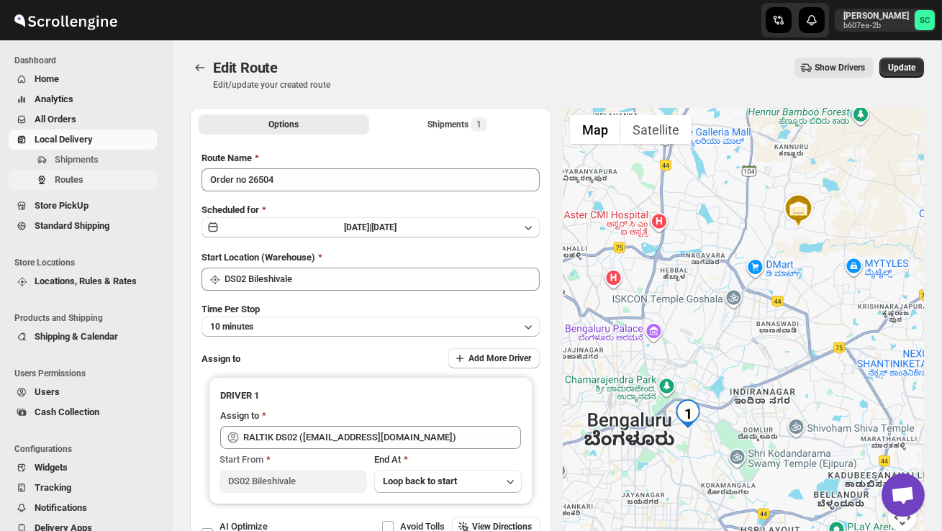
click at [58, 173] on span "Routes" at bounding box center [104, 180] width 99 height 14
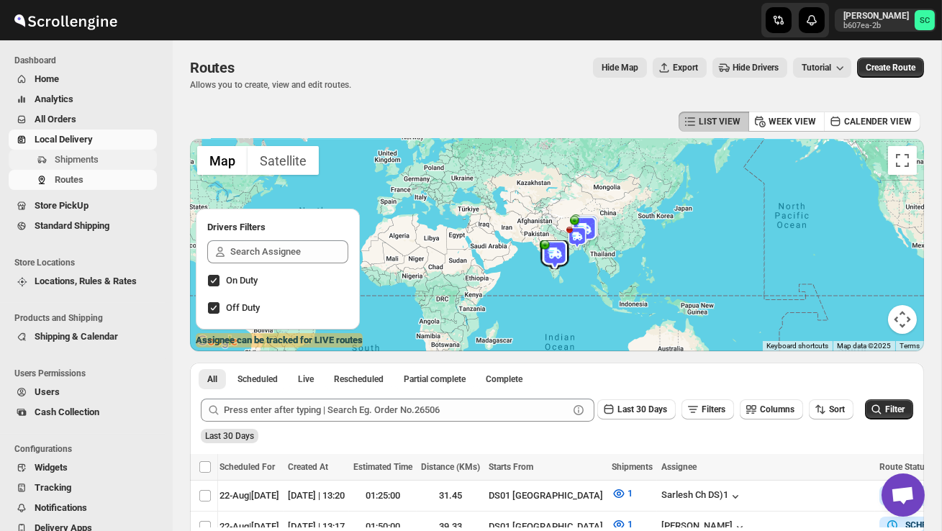
click at [107, 155] on span "Shipments" at bounding box center [104, 160] width 99 height 14
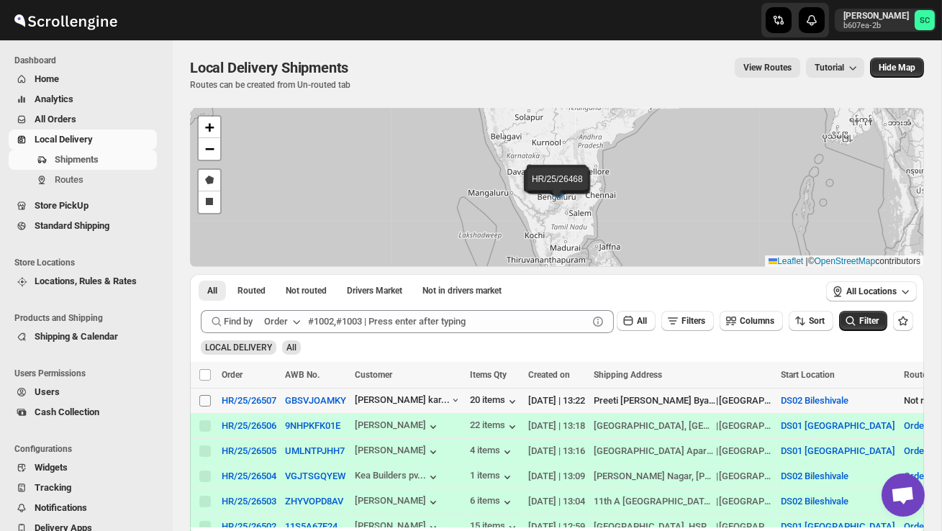
click at [203, 400] on input "Select shipment" at bounding box center [205, 401] width 12 height 12
checkbox input "true"
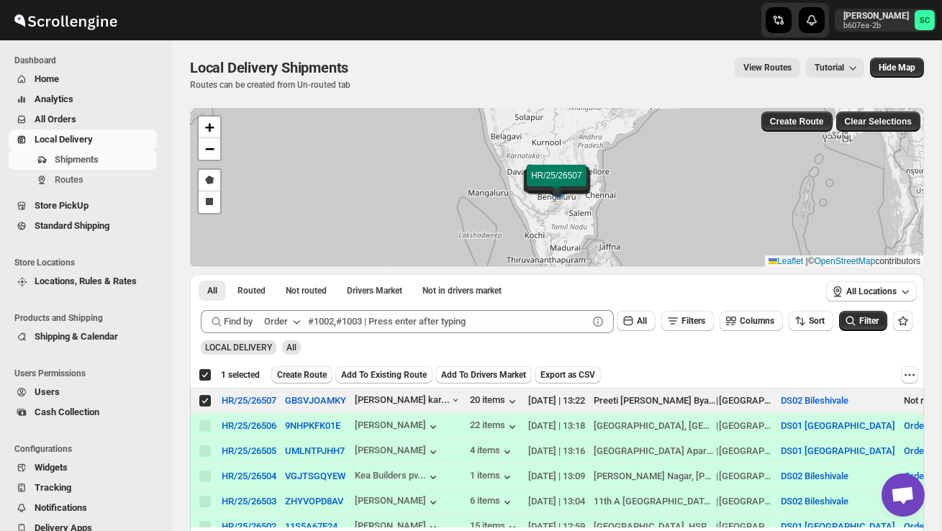
click at [306, 376] on span "Create Route" at bounding box center [302, 375] width 50 height 12
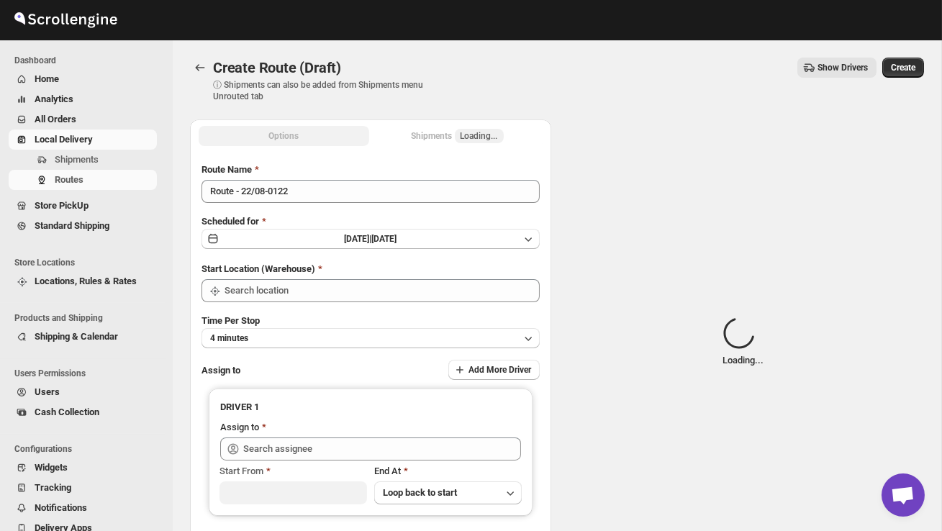
type input "DS02 Bileshivale"
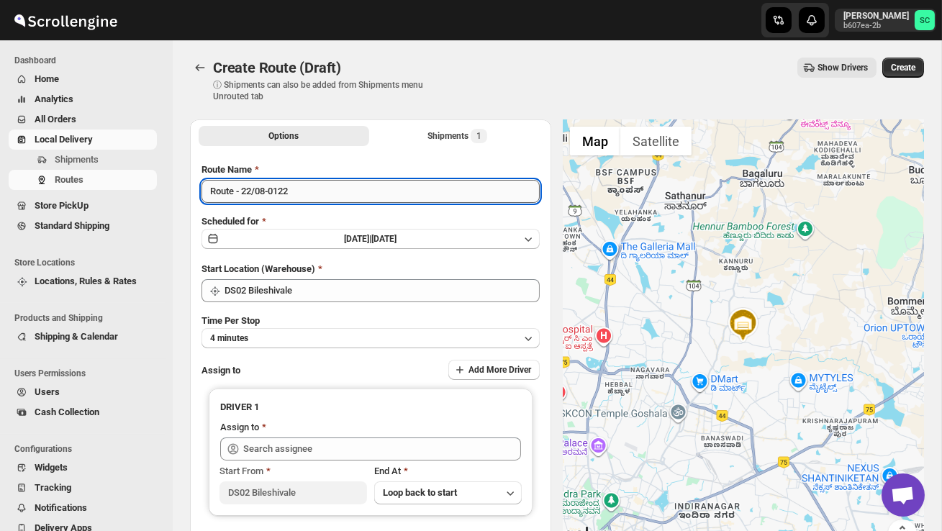
click at [319, 197] on input "Route - 22/08-0122" at bounding box center [371, 191] width 338 height 23
type input "R"
type input "Order no 26507"
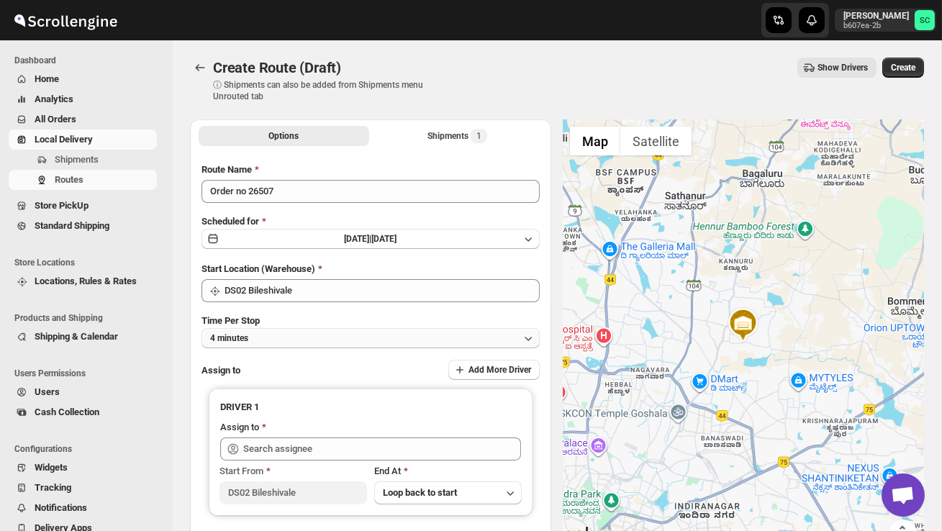
click at [301, 338] on button "4 minutes" at bounding box center [371, 338] width 338 height 20
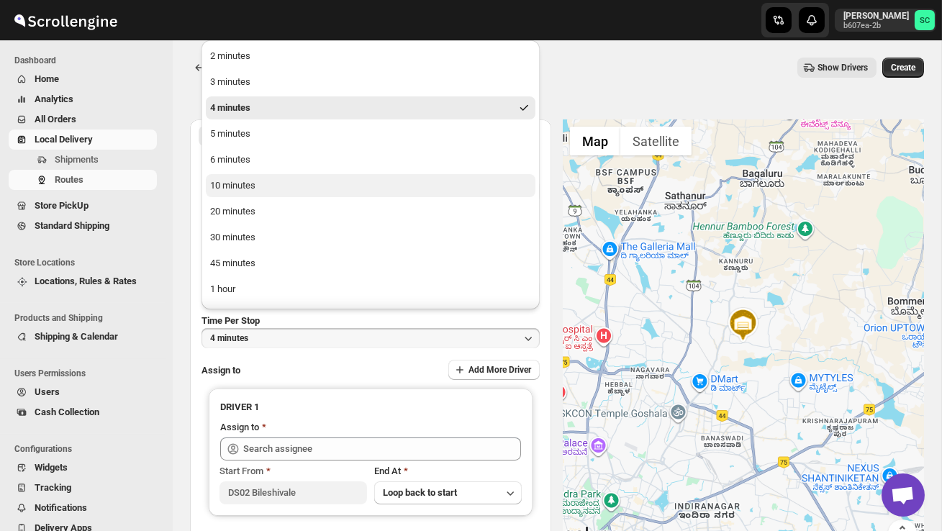
click at [254, 186] on div "10 minutes" at bounding box center [232, 185] width 45 height 14
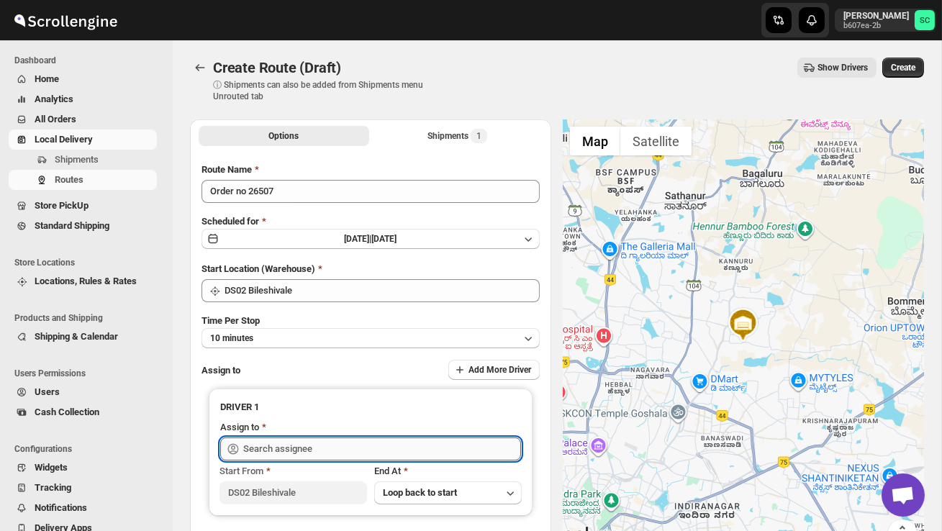
click at [271, 445] on input "text" at bounding box center [382, 449] width 278 height 23
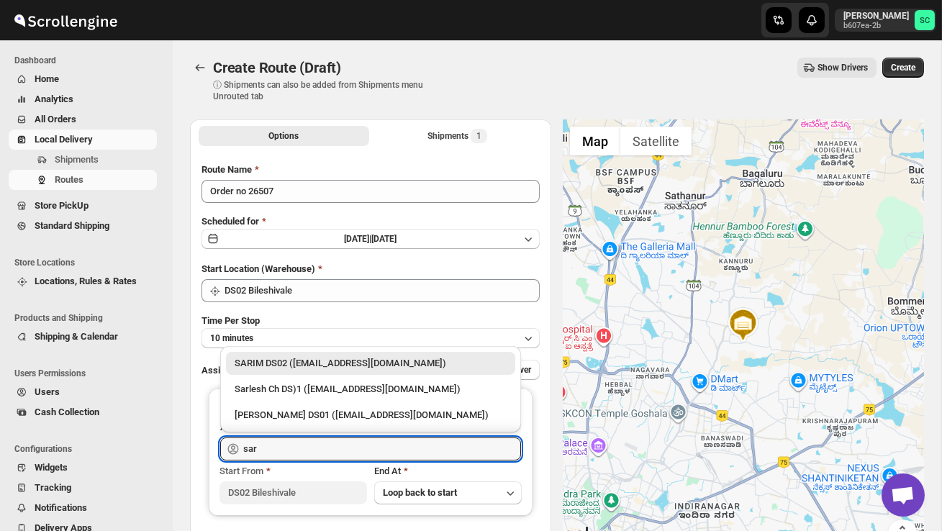
click at [352, 360] on div "SARIM DS02 ([EMAIL_ADDRESS][DOMAIN_NAME])" at bounding box center [371, 363] width 272 height 14
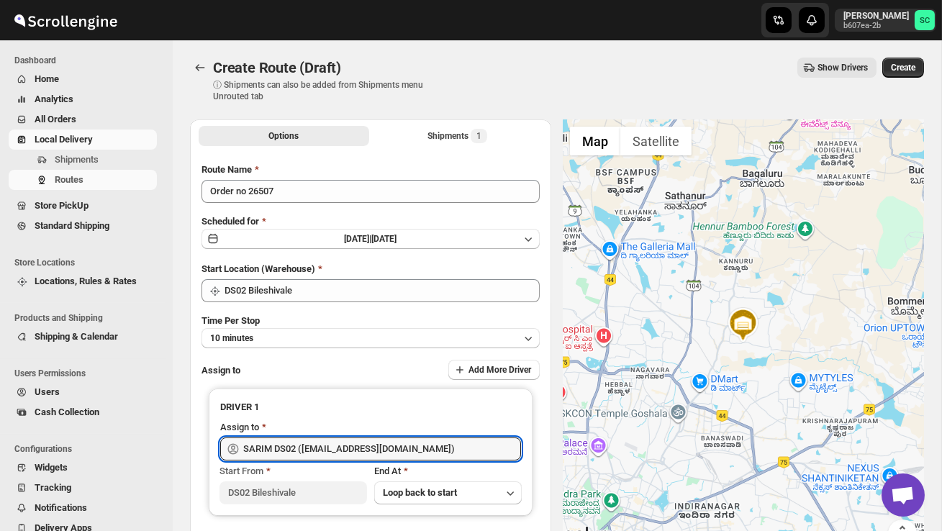
type input "SARIM DS02 ([EMAIL_ADDRESS][DOMAIN_NAME])"
click at [900, 71] on span "Create" at bounding box center [903, 68] width 24 height 12
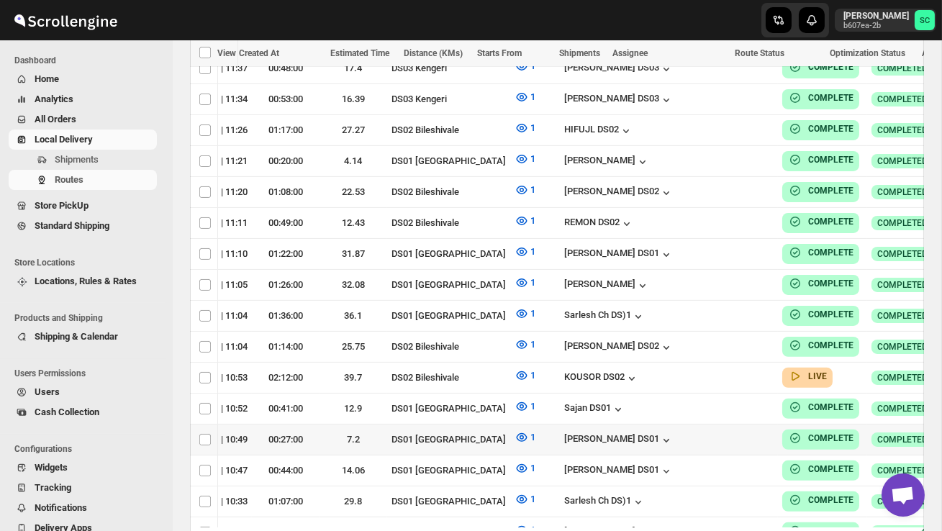
scroll to position [0, 192]
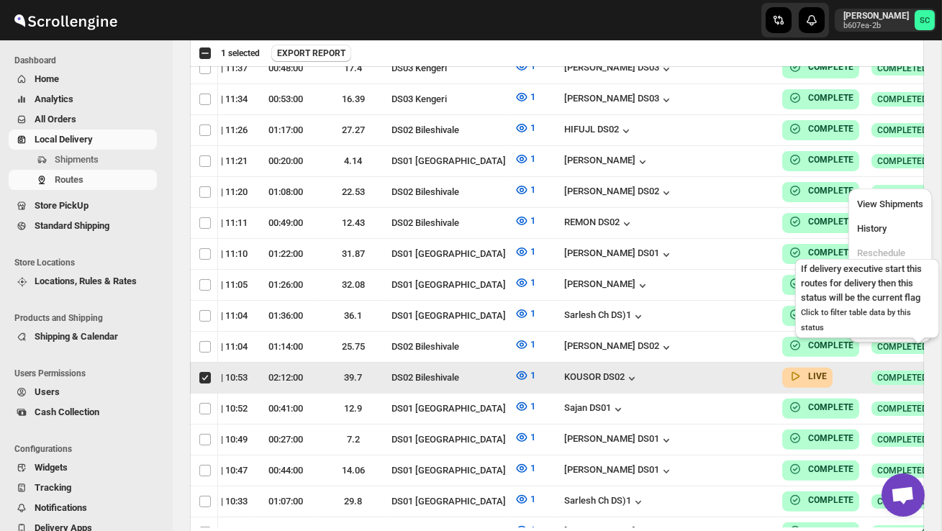
scroll to position [0, 1]
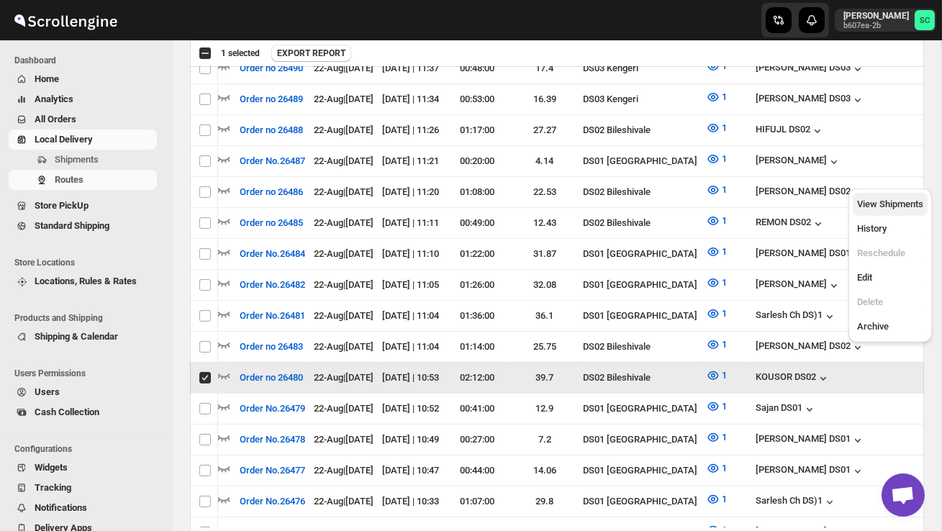
click at [910, 209] on span "View Shipments" at bounding box center [890, 204] width 66 height 11
checkbox input "false"
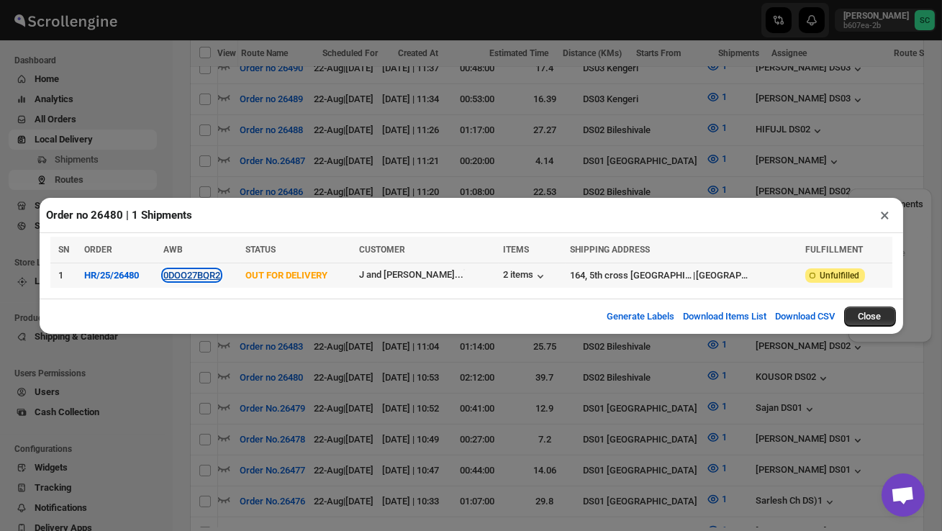
click at [217, 277] on button "0DOO27BQR2" at bounding box center [191, 275] width 57 height 11
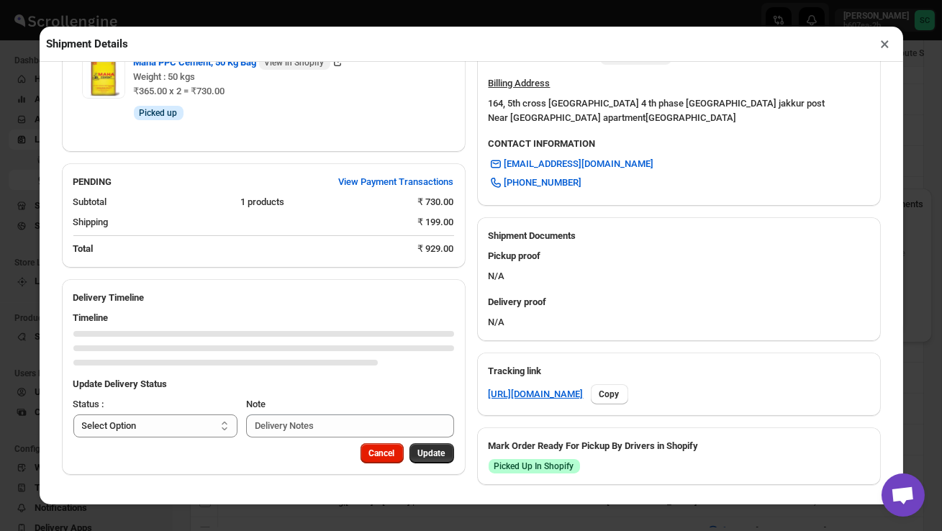
scroll to position [562, 0]
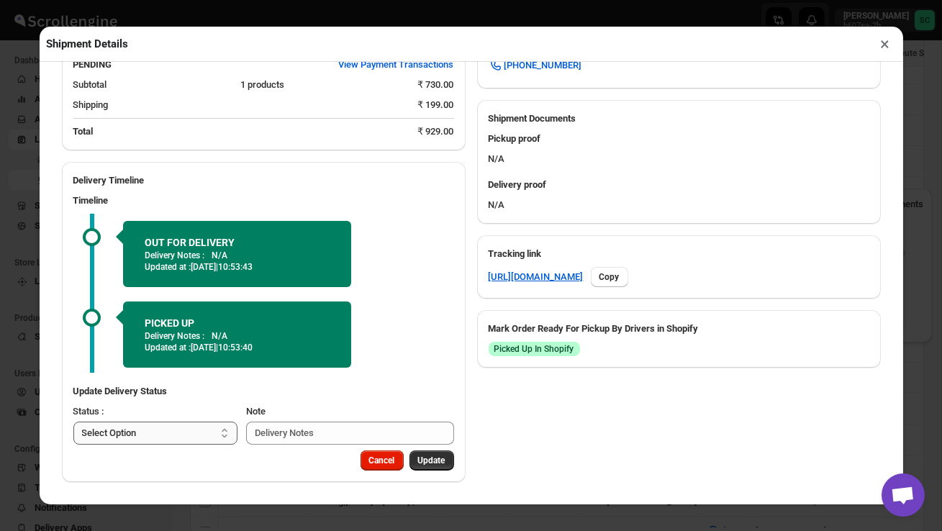
click at [167, 430] on select "Select Option PICKED UP OUT FOR DELIVERY RESCHEDULE DELIVERED CANCELLED" at bounding box center [155, 433] width 165 height 23
select select "DELIVERED"
click at [437, 463] on span "Update" at bounding box center [431, 461] width 27 height 12
select select
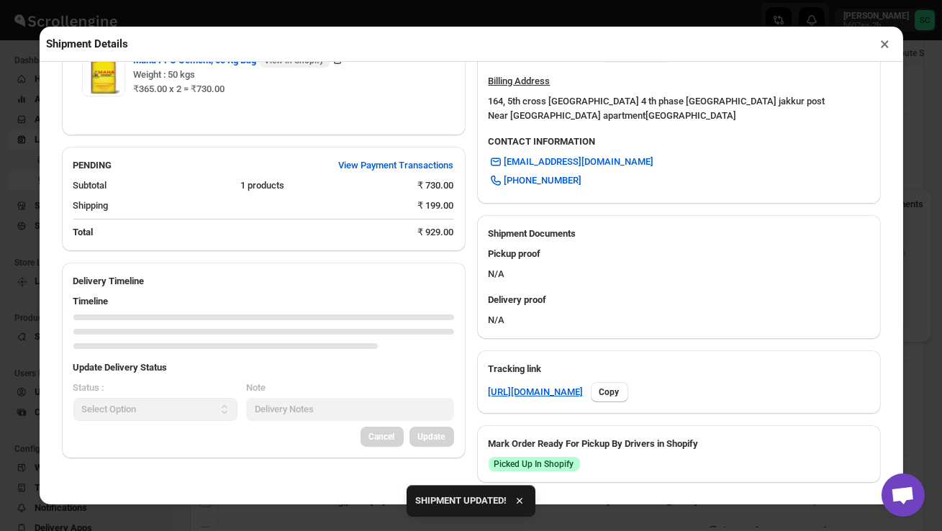
scroll to position [548, 0]
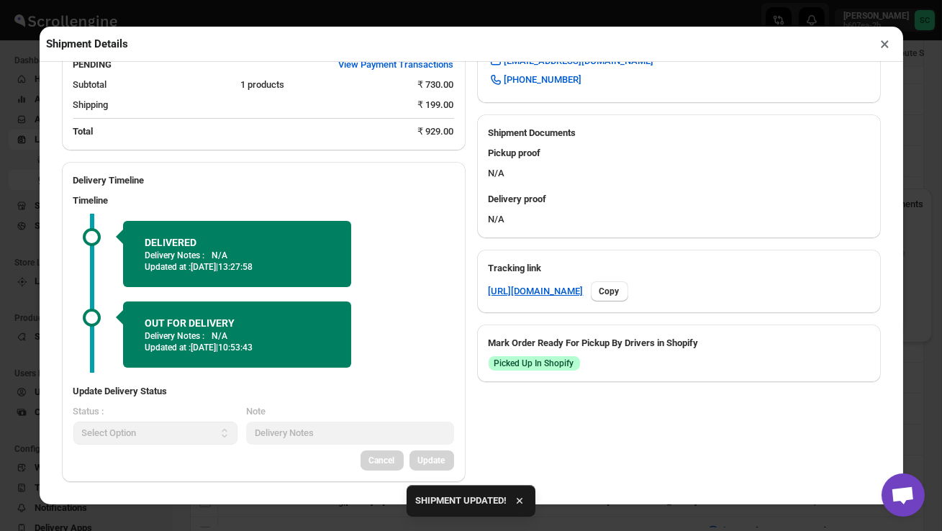
click at [885, 48] on button "×" at bounding box center [885, 44] width 21 height 20
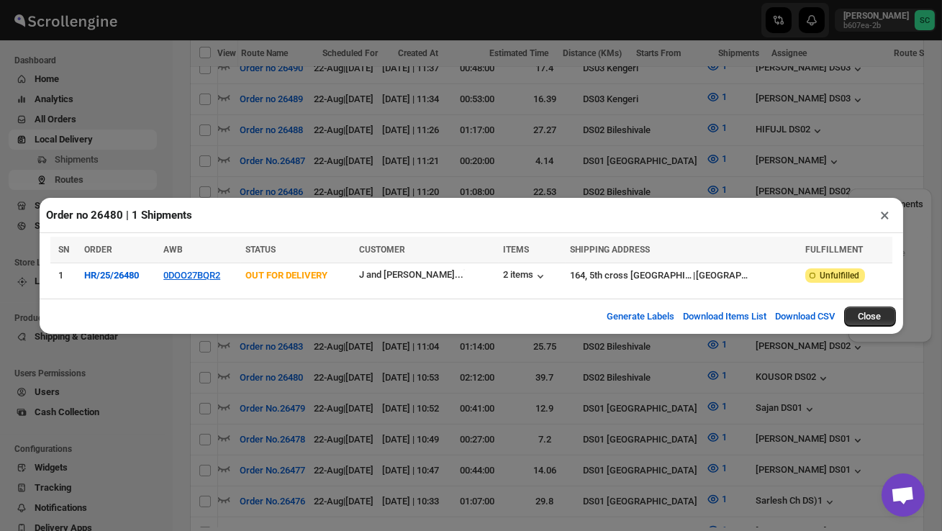
click at [889, 213] on button "×" at bounding box center [885, 215] width 21 height 20
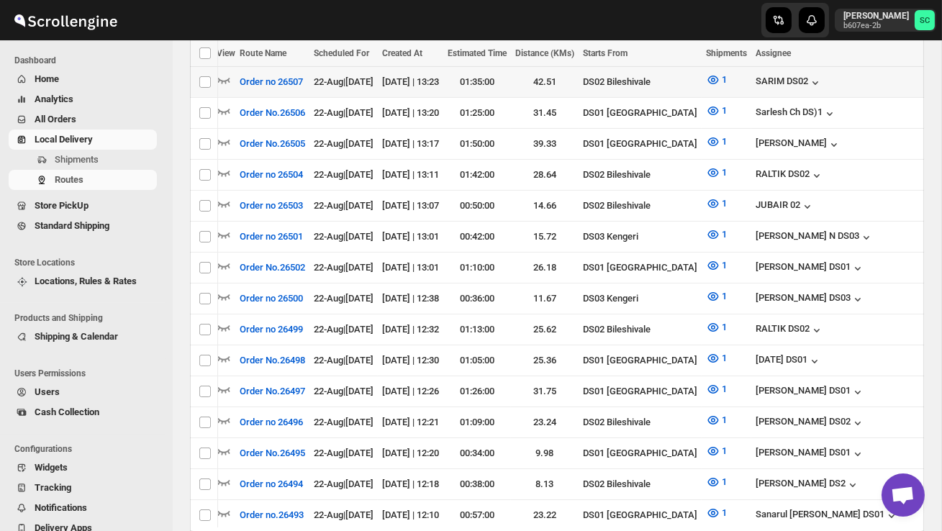
scroll to position [306, 0]
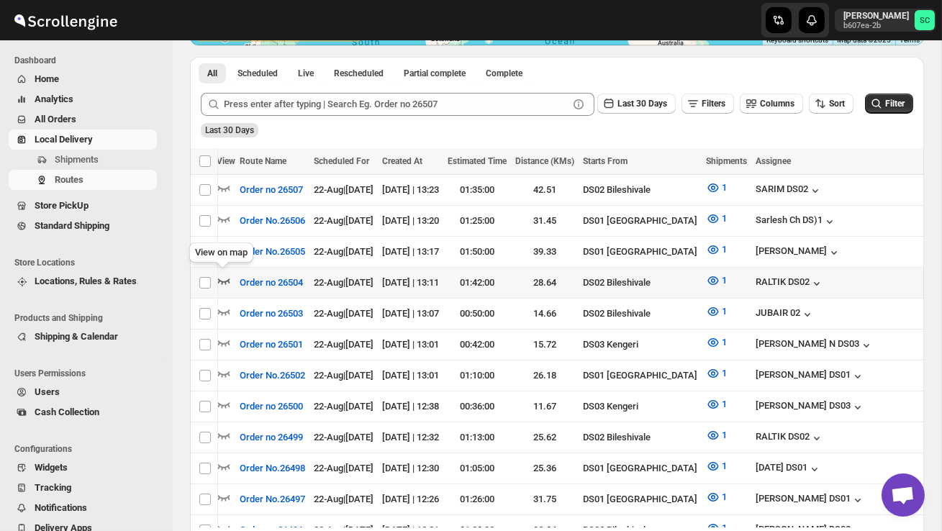
click at [223, 281] on icon "button" at bounding box center [224, 280] width 14 height 14
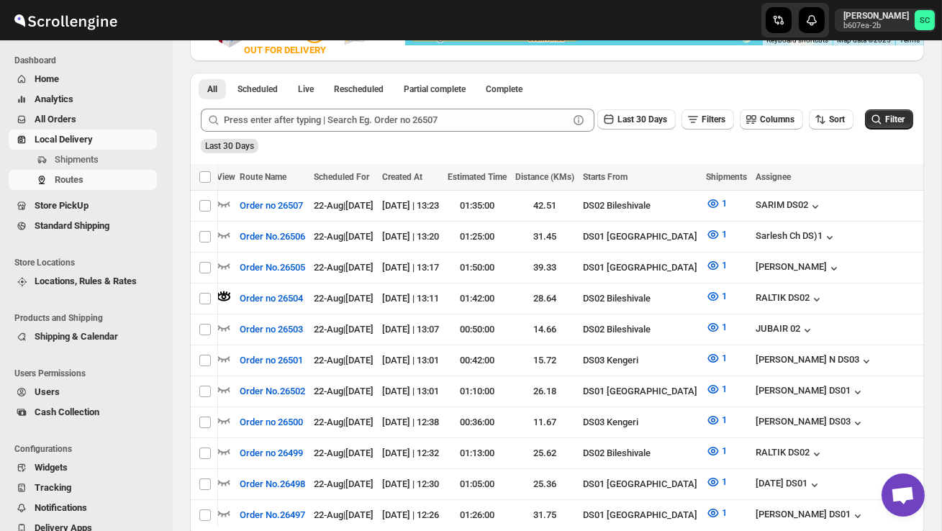
scroll to position [0, 0]
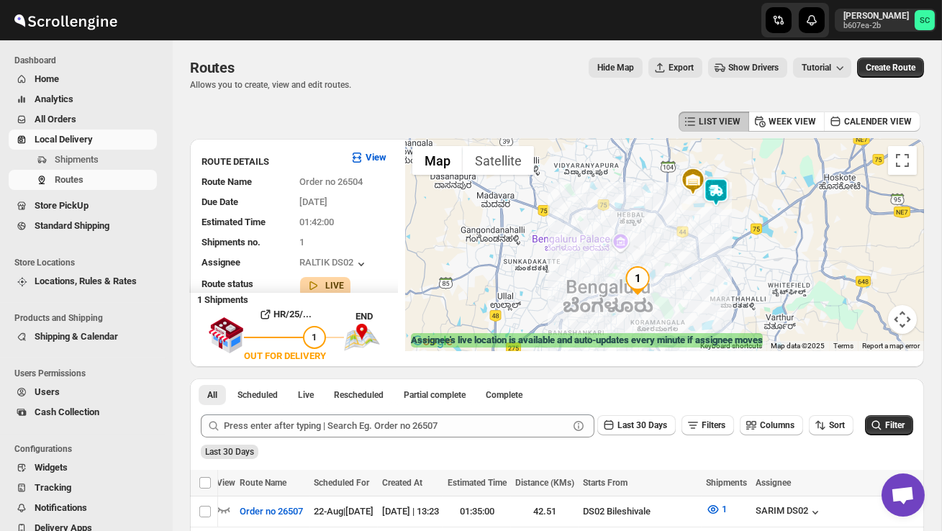
click at [724, 189] on img at bounding box center [716, 192] width 29 height 29
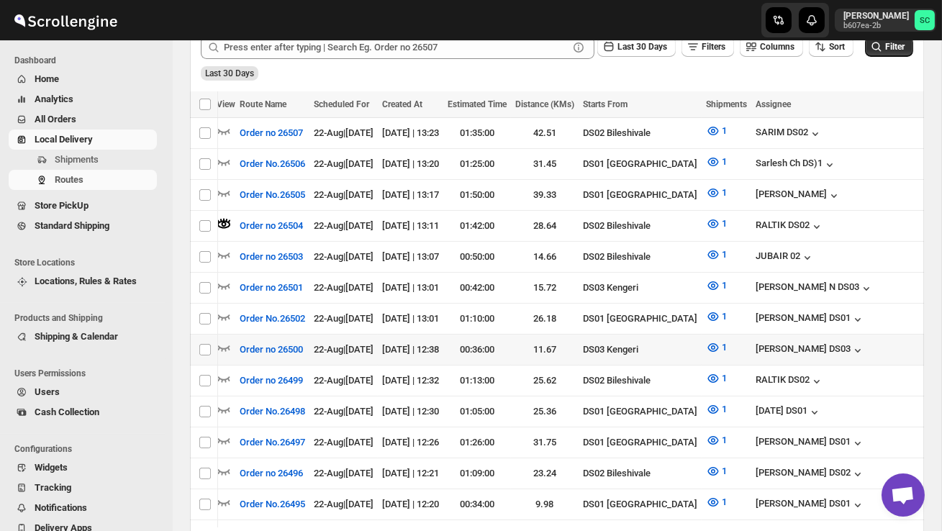
scroll to position [379, 0]
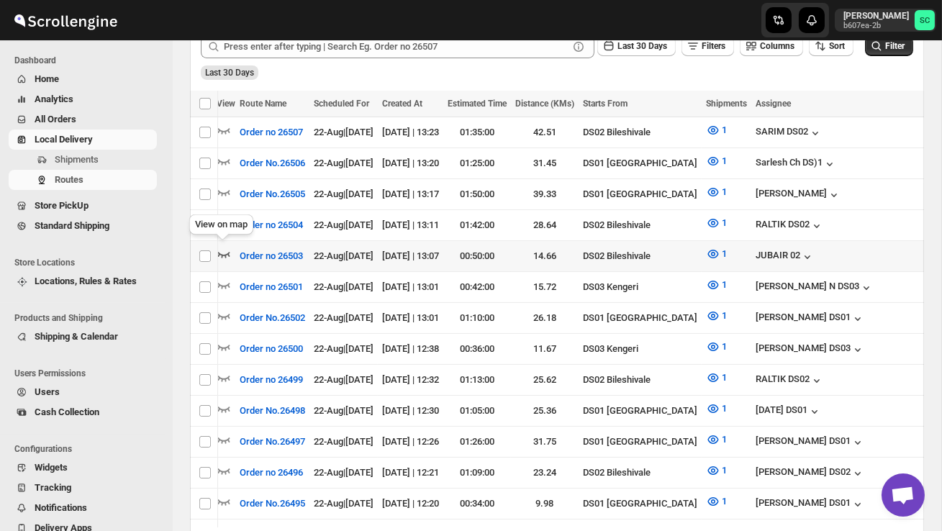
click at [225, 250] on icon "button" at bounding box center [224, 254] width 14 height 14
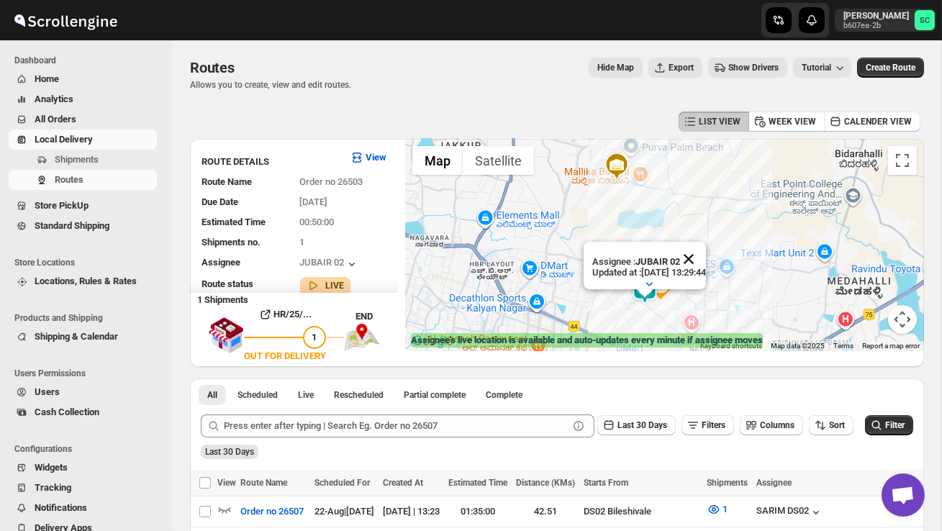
click at [705, 263] on button "Close" at bounding box center [688, 259] width 35 height 35
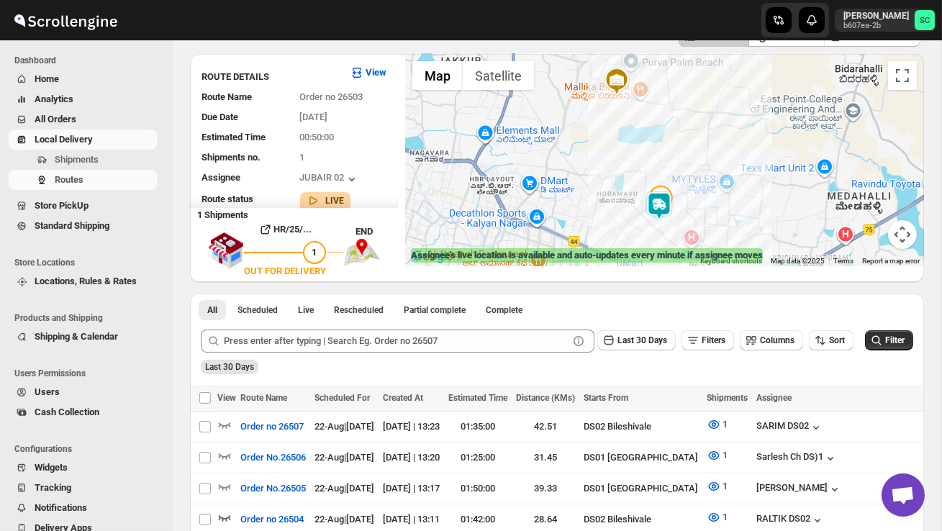
scroll to position [86, 0]
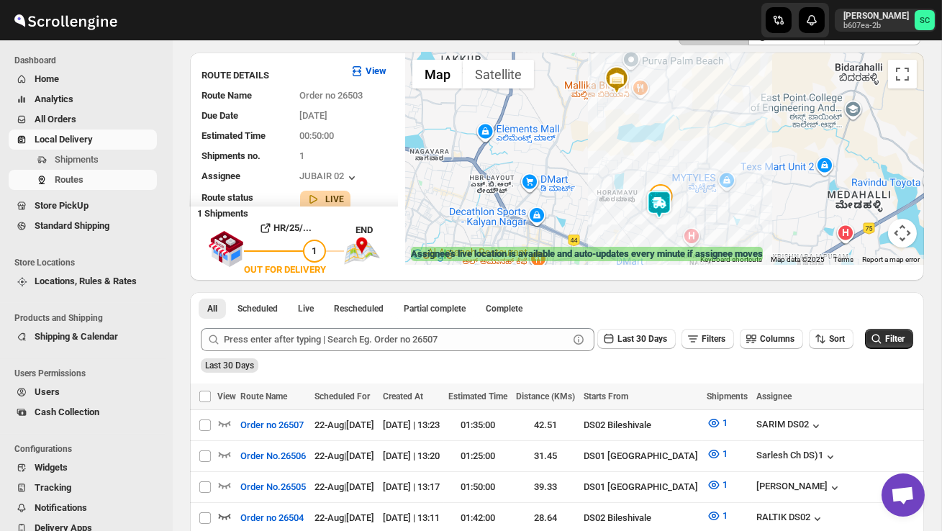
click at [630, 225] on div at bounding box center [664, 159] width 519 height 212
click at [630, 226] on div at bounding box center [664, 159] width 519 height 212
click at [671, 233] on div at bounding box center [664, 159] width 519 height 212
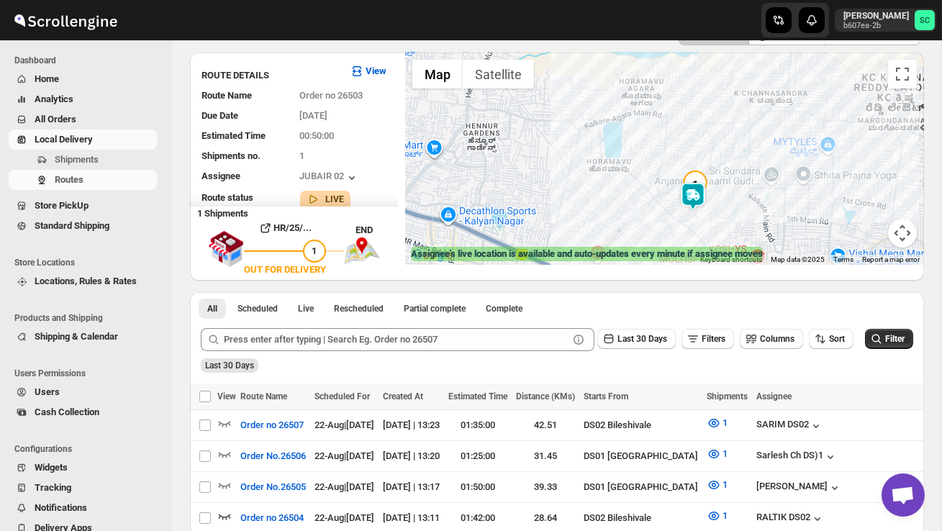
click at [671, 233] on div at bounding box center [664, 159] width 519 height 212
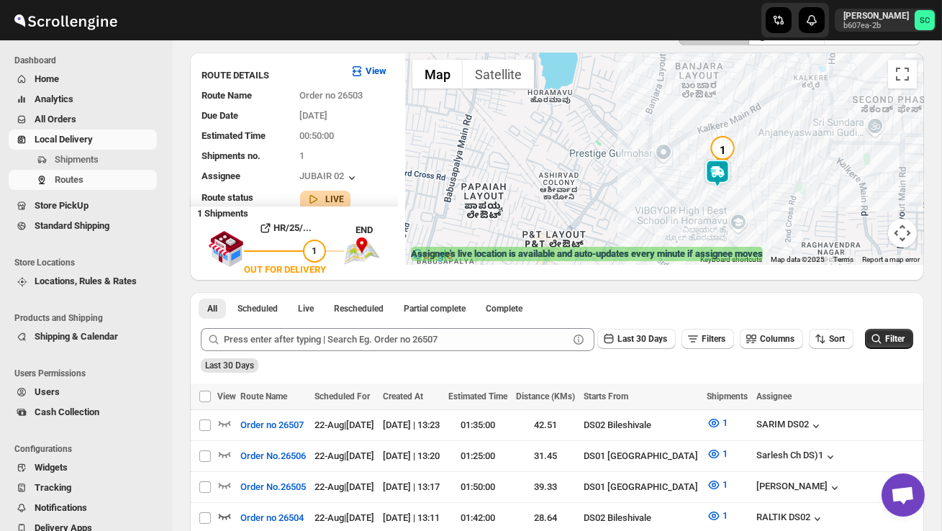
click at [671, 233] on div at bounding box center [664, 159] width 519 height 212
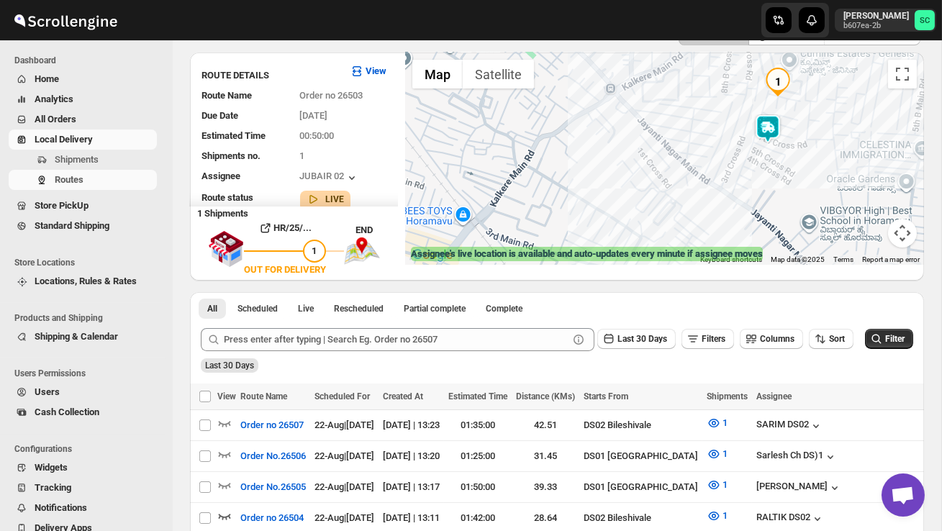
click at [738, 219] on div at bounding box center [664, 159] width 519 height 212
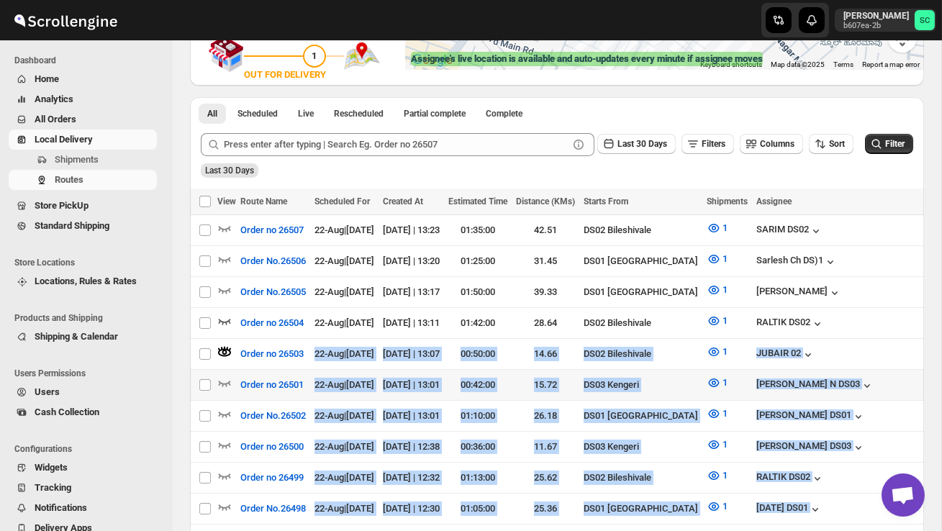
scroll to position [0, 0]
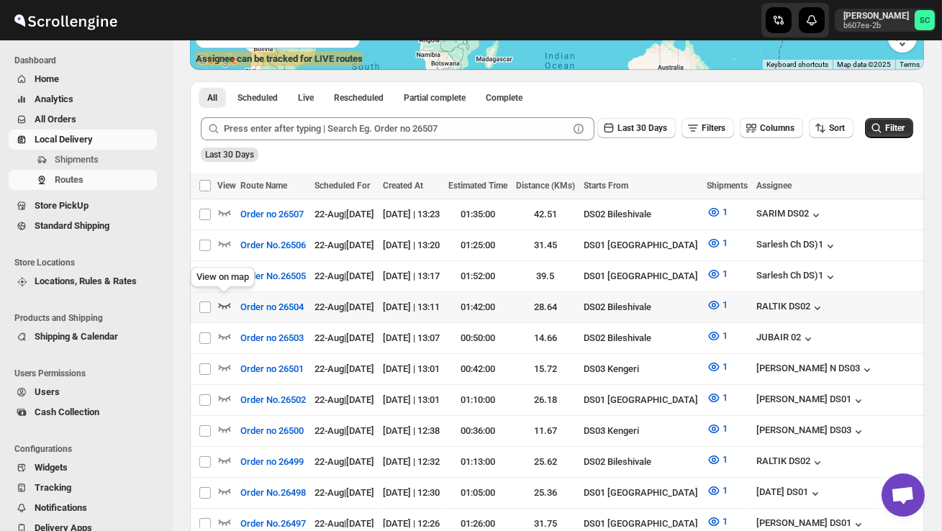
click at [223, 302] on icon "button" at bounding box center [224, 305] width 14 height 14
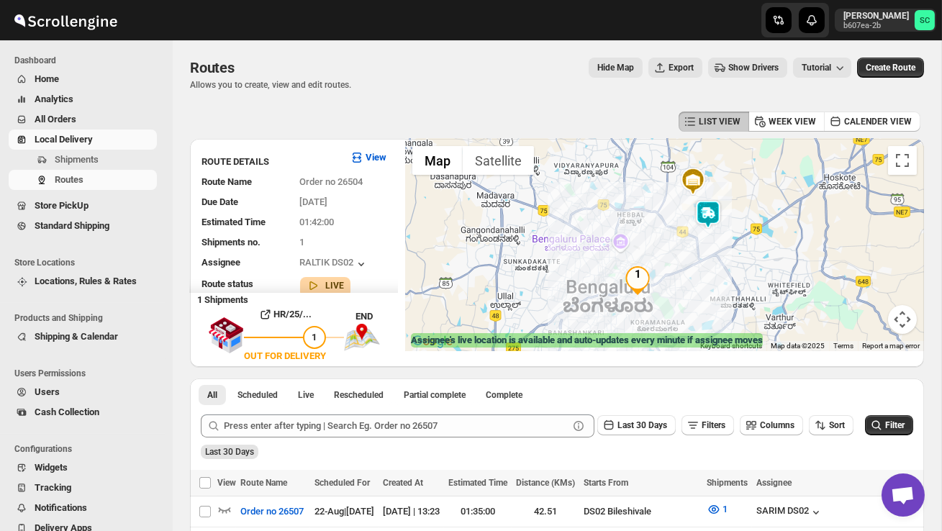
click at [714, 215] on img at bounding box center [708, 214] width 29 height 29
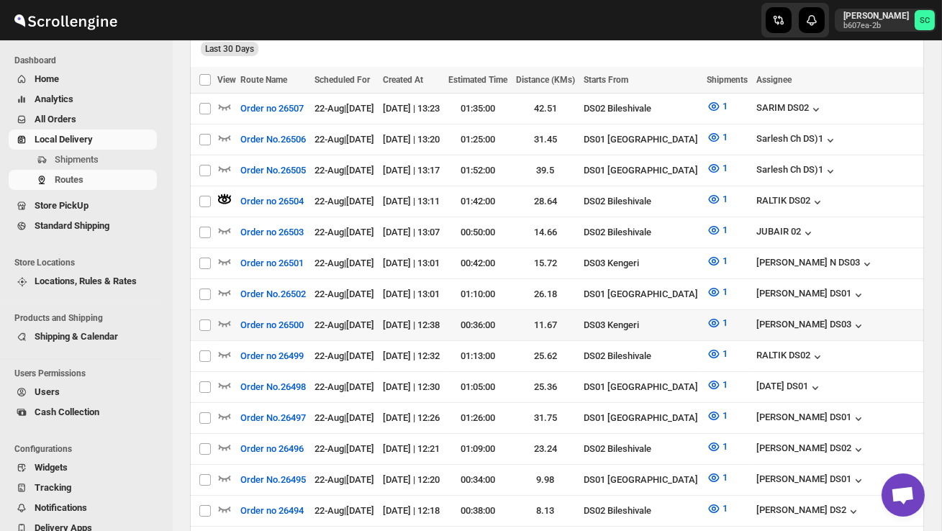
scroll to position [405, 0]
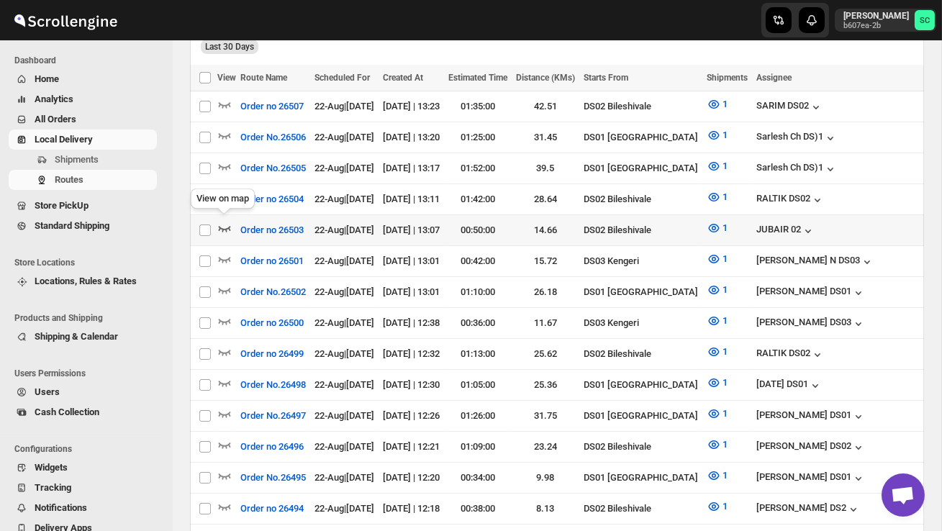
click at [223, 222] on icon "button" at bounding box center [224, 228] width 14 height 14
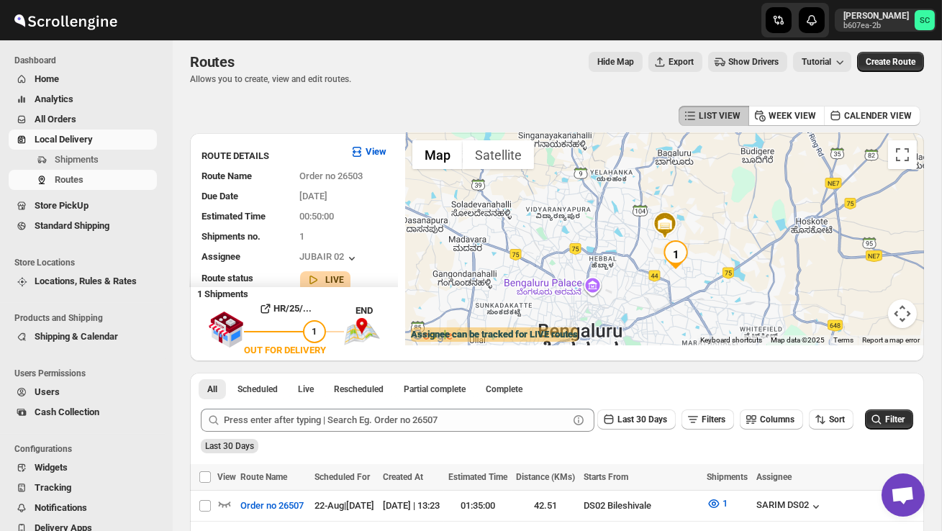
scroll to position [0, 0]
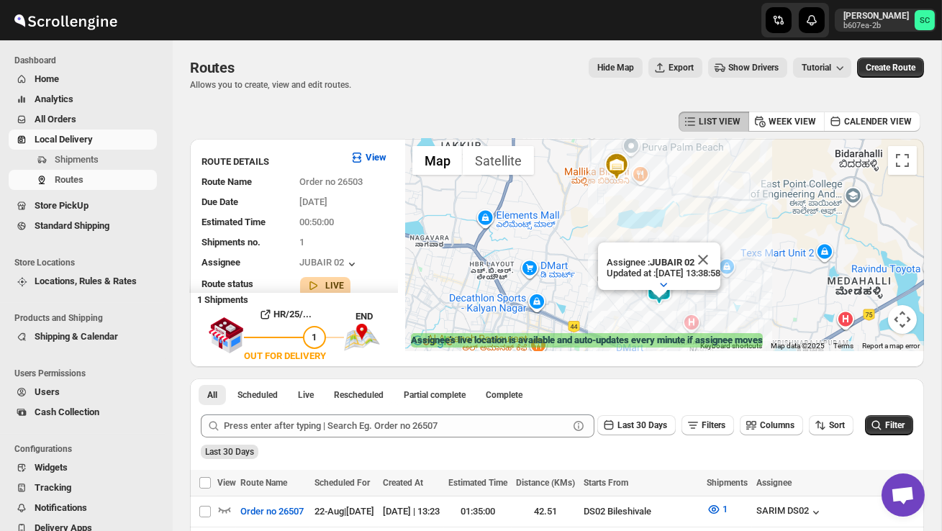
click at [720, 259] on button "Close" at bounding box center [703, 260] width 35 height 35
click at [692, 286] on div at bounding box center [664, 245] width 519 height 212
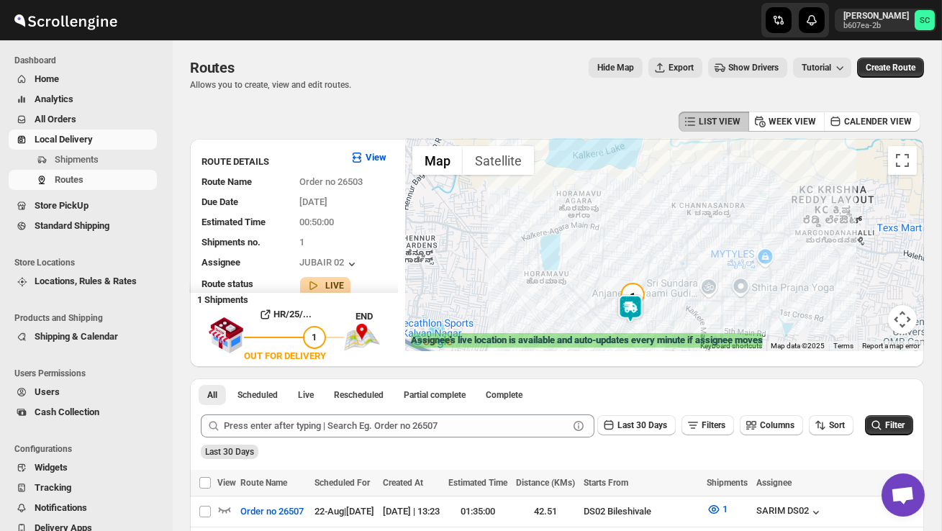
drag, startPoint x: 661, startPoint y: 321, endPoint x: 661, endPoint y: 307, distance: 13.7
click at [661, 317] on div at bounding box center [664, 245] width 519 height 212
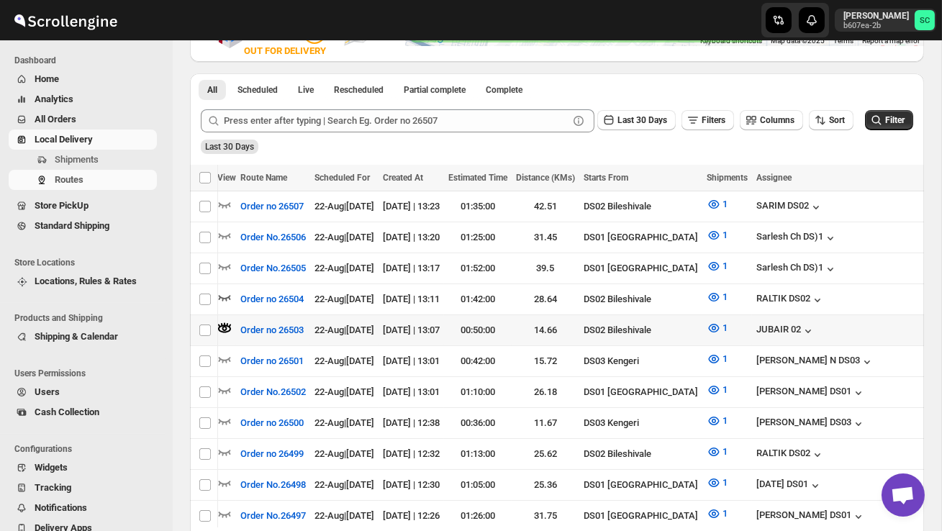
scroll to position [0, 132]
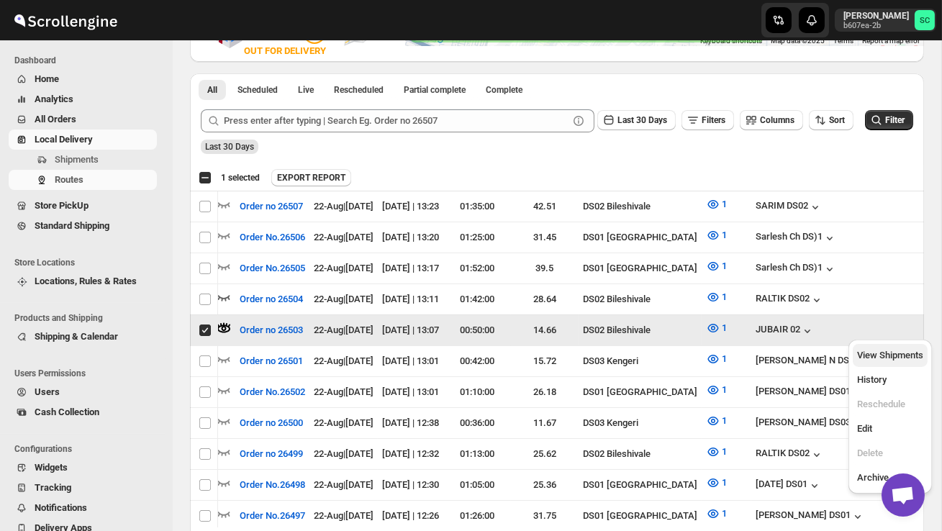
click at [897, 363] on button "View Shipments" at bounding box center [890, 355] width 75 height 23
checkbox input "false"
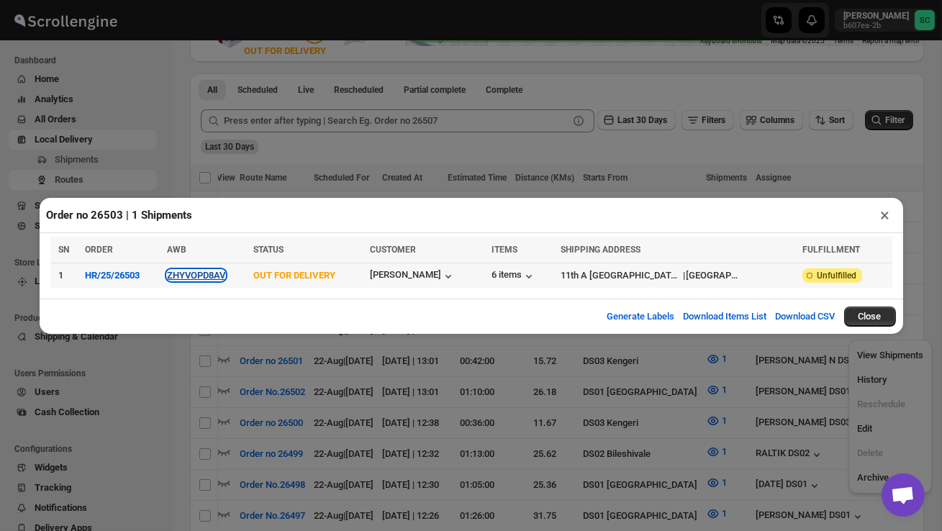
click at [209, 279] on button "ZHYVOPD8AV" at bounding box center [196, 275] width 58 height 11
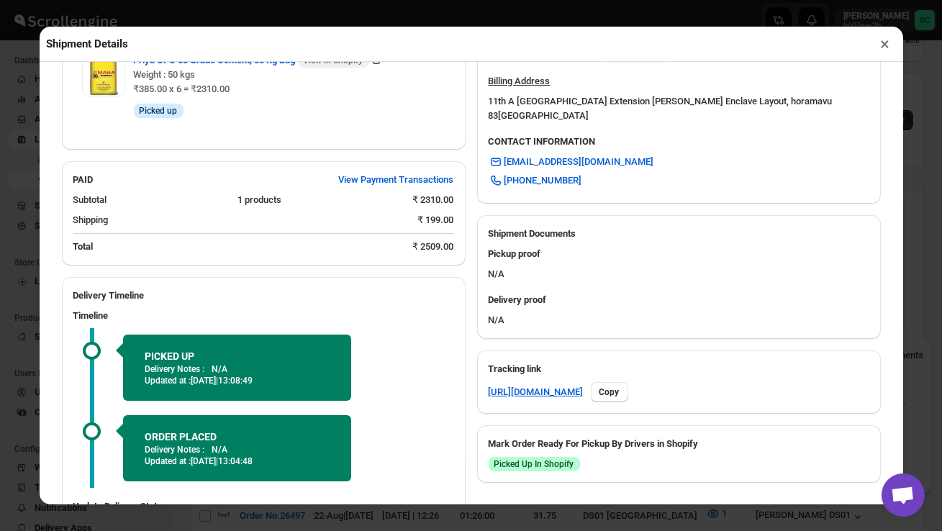
scroll to position [562, 0]
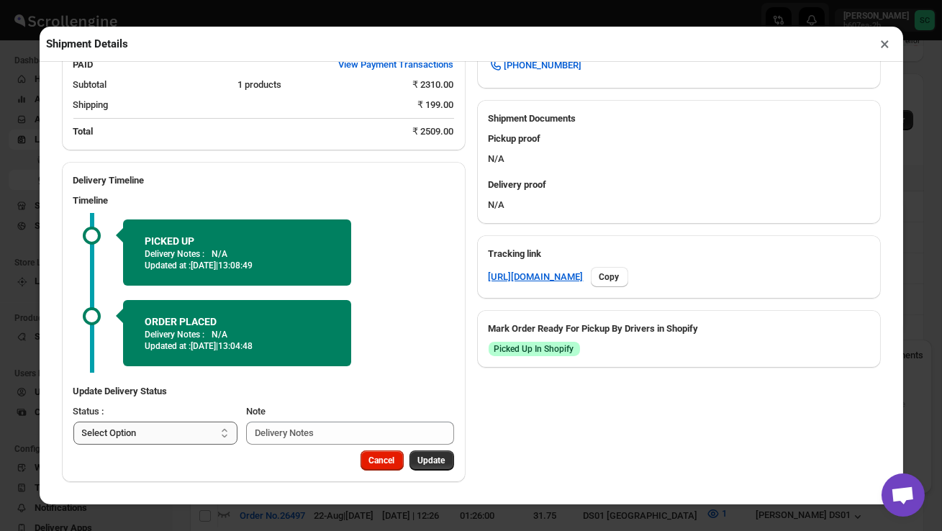
click at [186, 435] on select "Select Option PICKED UP OUT FOR DELIVERY RESCHEDULE DELIVERED CANCELLED" at bounding box center [155, 433] width 165 height 23
select select "DELIVERED"
click at [419, 465] on span "Update" at bounding box center [431, 461] width 27 height 12
select select
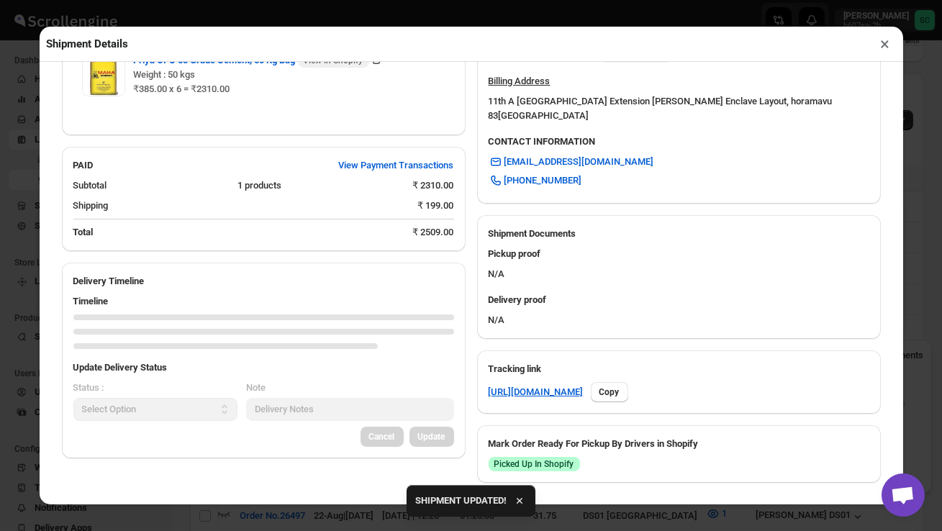
click at [887, 45] on button "×" at bounding box center [885, 44] width 21 height 20
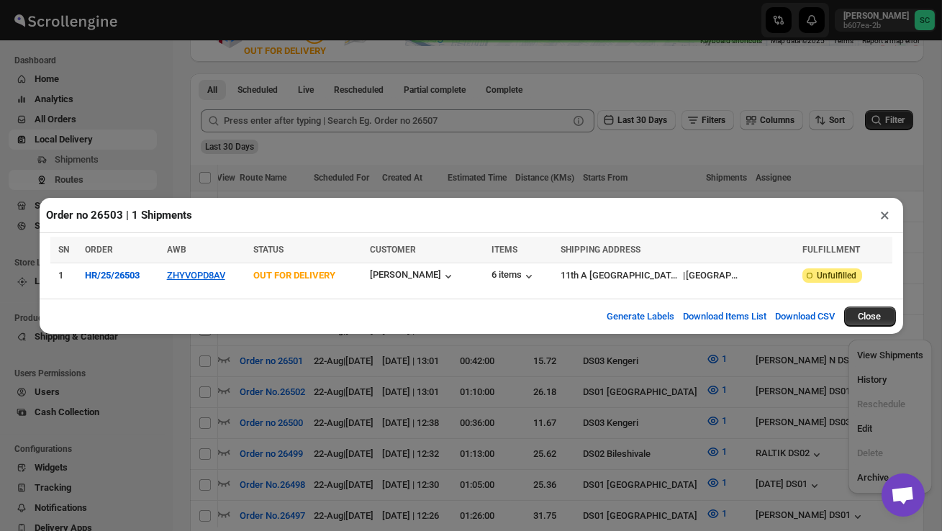
click at [890, 216] on button "×" at bounding box center [885, 215] width 21 height 20
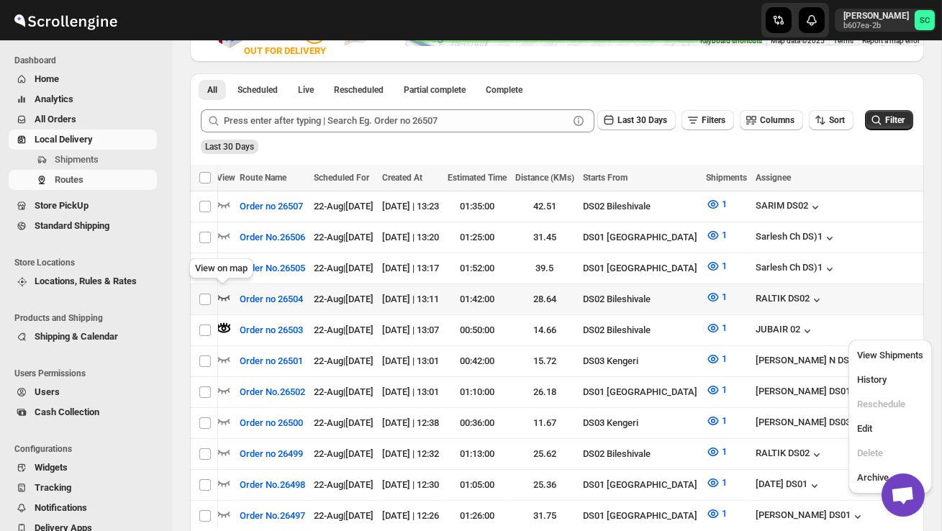
click at [222, 293] on icon "button" at bounding box center [224, 297] width 14 height 14
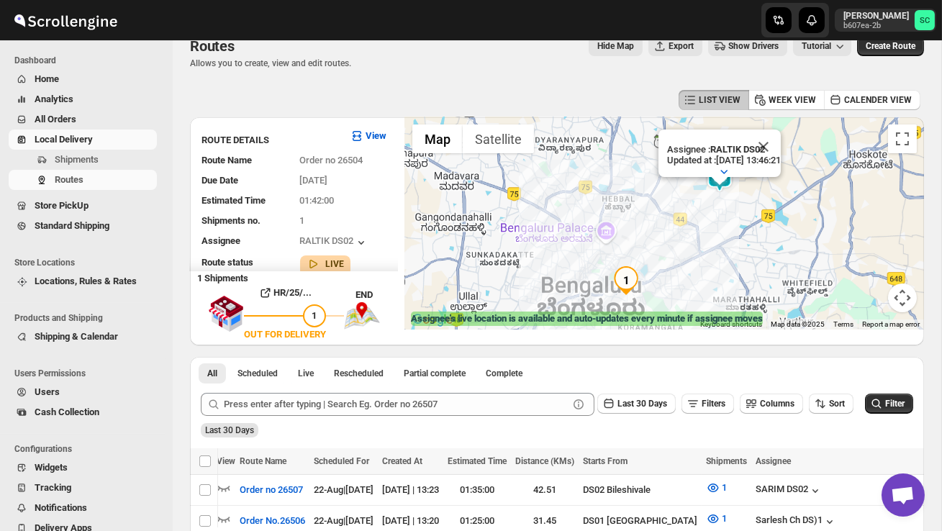
scroll to position [17, 0]
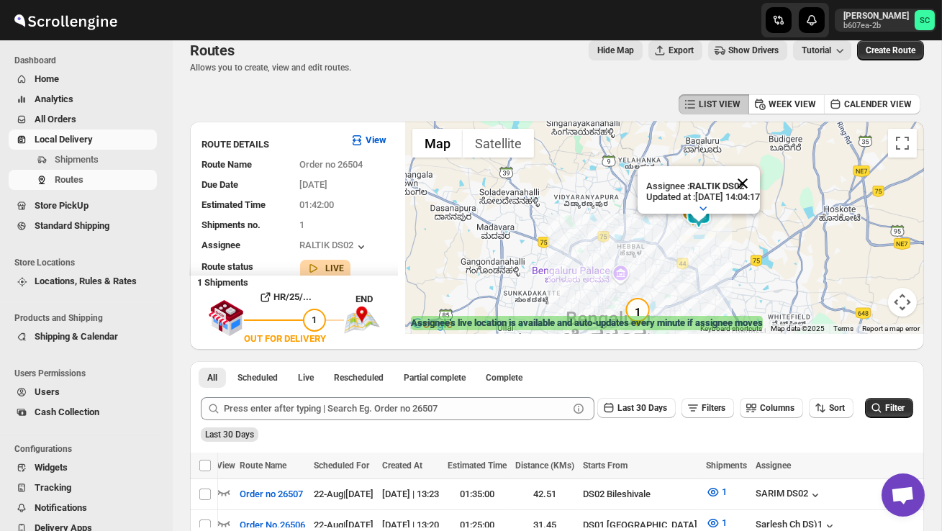
click at [760, 185] on button "Close" at bounding box center [742, 183] width 35 height 35
click at [725, 249] on div at bounding box center [664, 228] width 519 height 212
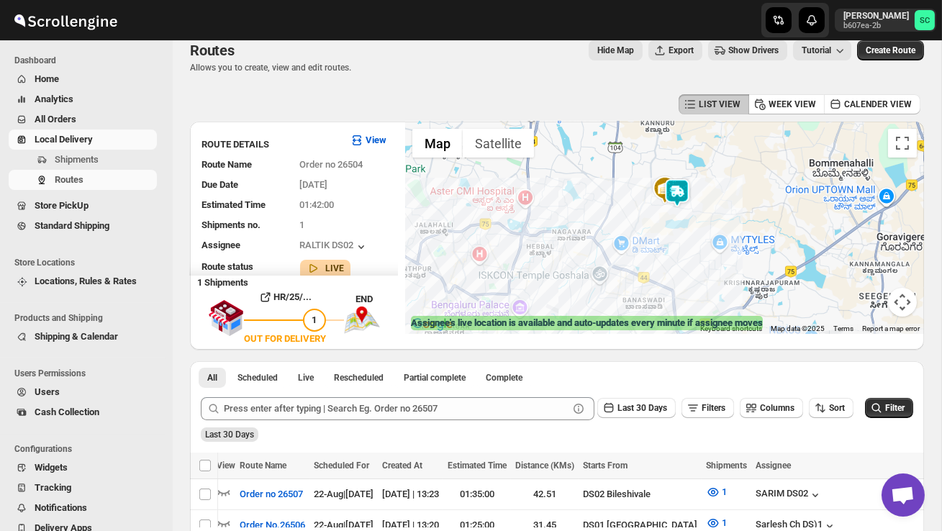
click at [708, 247] on div at bounding box center [664, 228] width 519 height 212
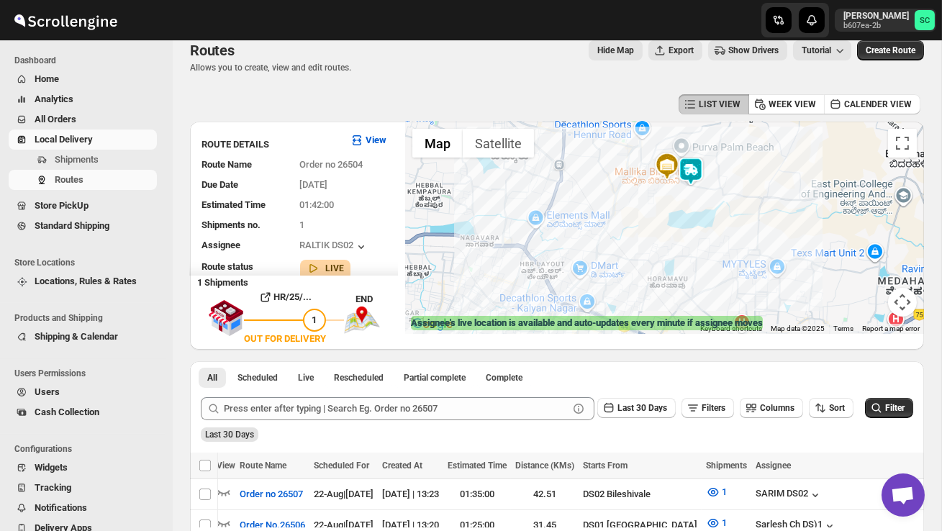
drag, startPoint x: 669, startPoint y: 197, endPoint x: 712, endPoint y: 216, distance: 47.1
click at [712, 216] on div at bounding box center [664, 228] width 519 height 212
click at [661, 246] on div at bounding box center [664, 228] width 519 height 212
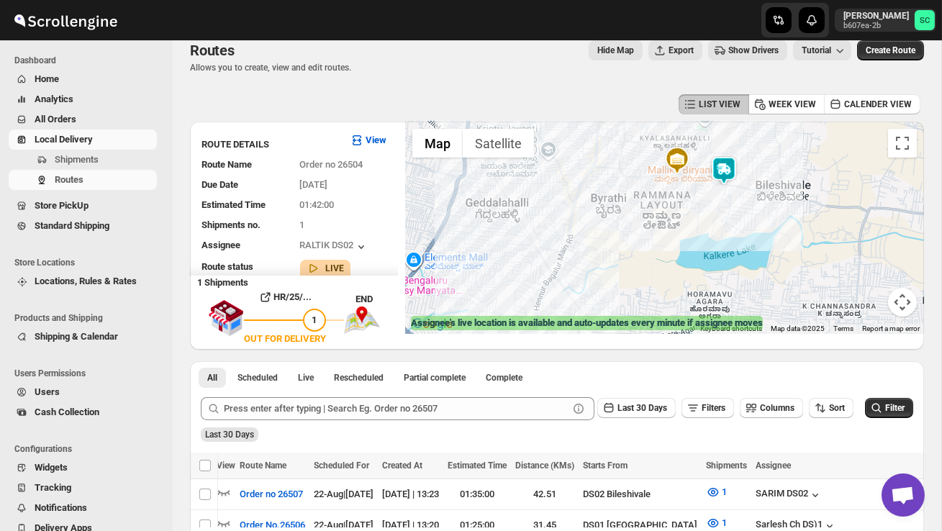
drag, startPoint x: 717, startPoint y: 194, endPoint x: 717, endPoint y: 256, distance: 61.9
click at [717, 258] on div at bounding box center [664, 228] width 519 height 212
drag, startPoint x: 587, startPoint y: 220, endPoint x: 623, endPoint y: 122, distance: 105.0
click at [622, 122] on div at bounding box center [664, 228] width 519 height 212
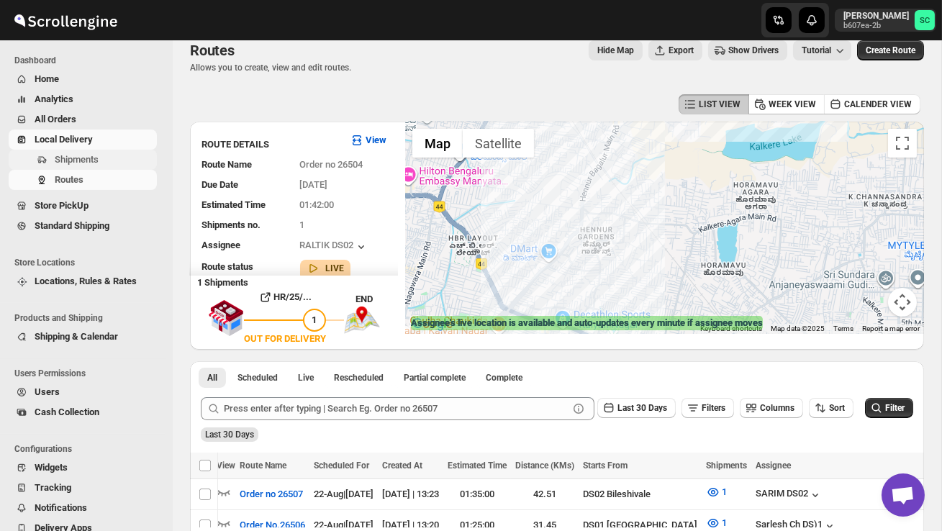
click at [111, 162] on span "Shipments" at bounding box center [104, 160] width 99 height 14
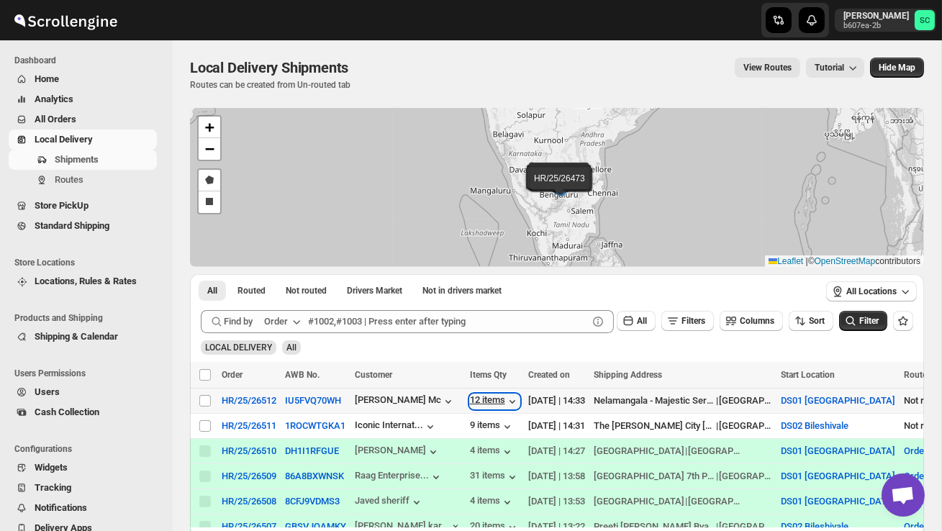
click at [492, 401] on div "12 items" at bounding box center [495, 401] width 50 height 14
click at [204, 427] on input "Select shipment" at bounding box center [205, 426] width 12 height 12
checkbox input "true"
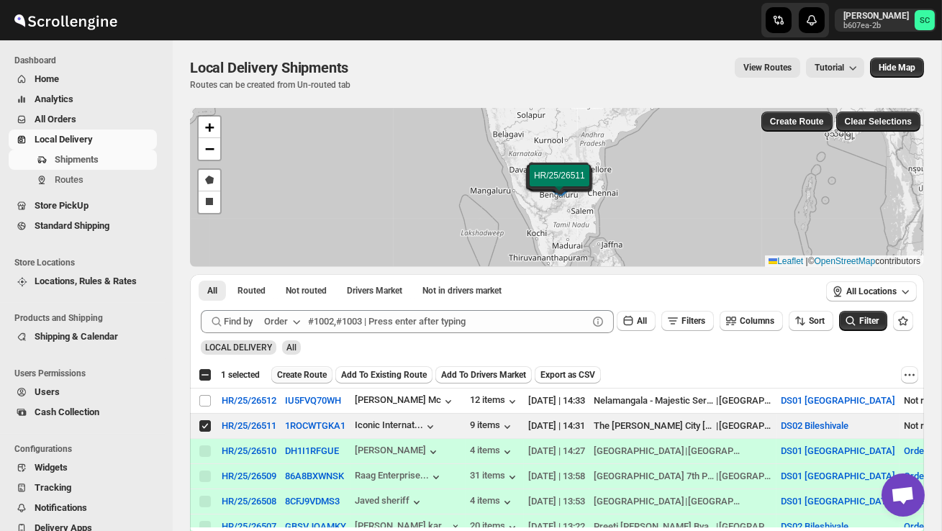
click at [312, 374] on span "Create Route" at bounding box center [302, 375] width 50 height 12
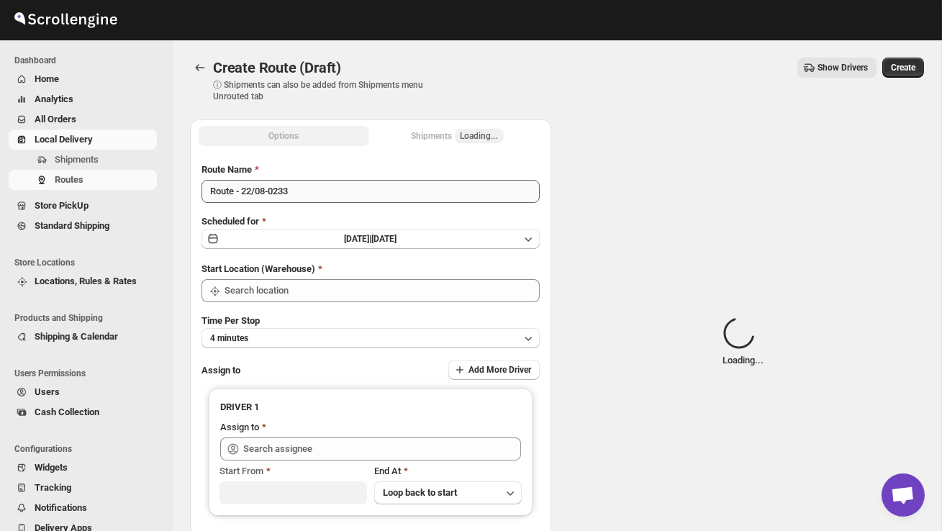
type input "DS02 Bileshivale"
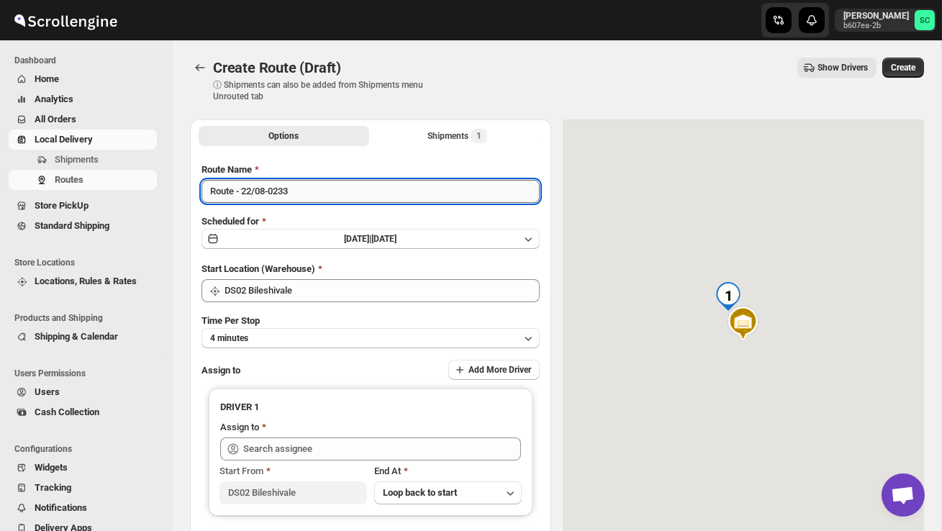
click at [307, 189] on input "Route - 22/08-0233" at bounding box center [371, 191] width 338 height 23
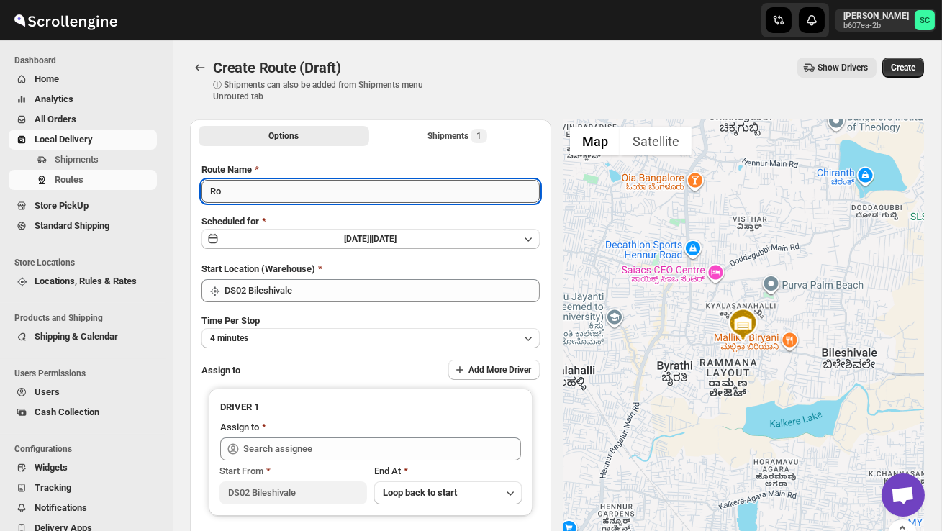
type input "R"
type input "Order no 26511"
click at [389, 324] on div "Time Per Stop 4 minutes" at bounding box center [371, 331] width 338 height 35
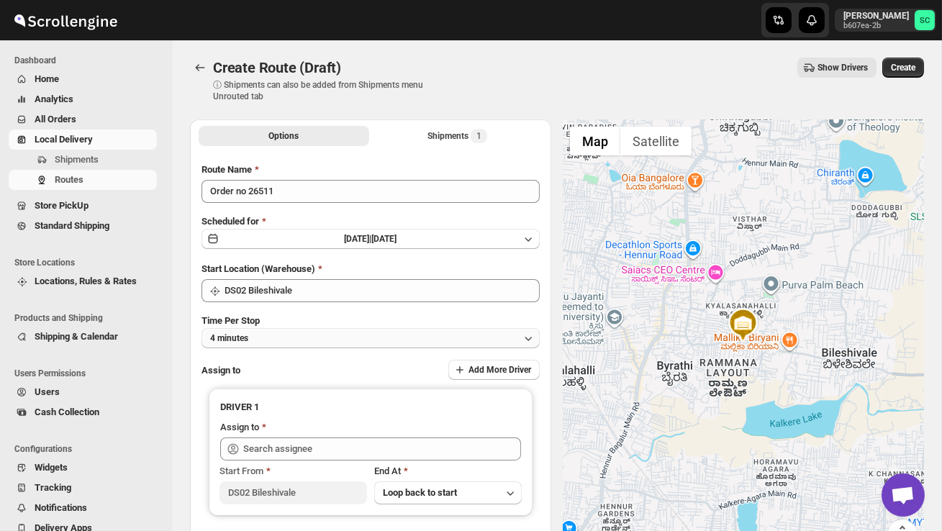
click at [389, 343] on button "4 minutes" at bounding box center [371, 338] width 338 height 20
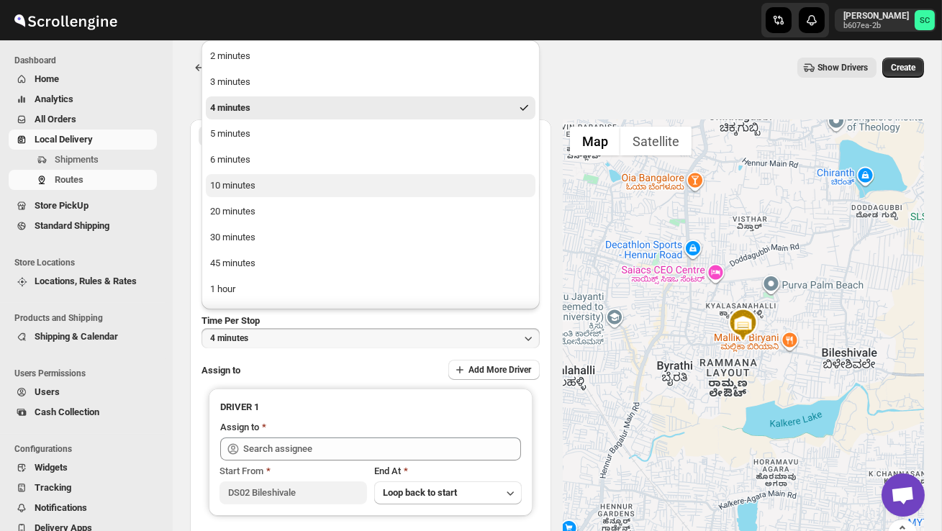
click at [299, 188] on button "10 minutes" at bounding box center [371, 185] width 330 height 23
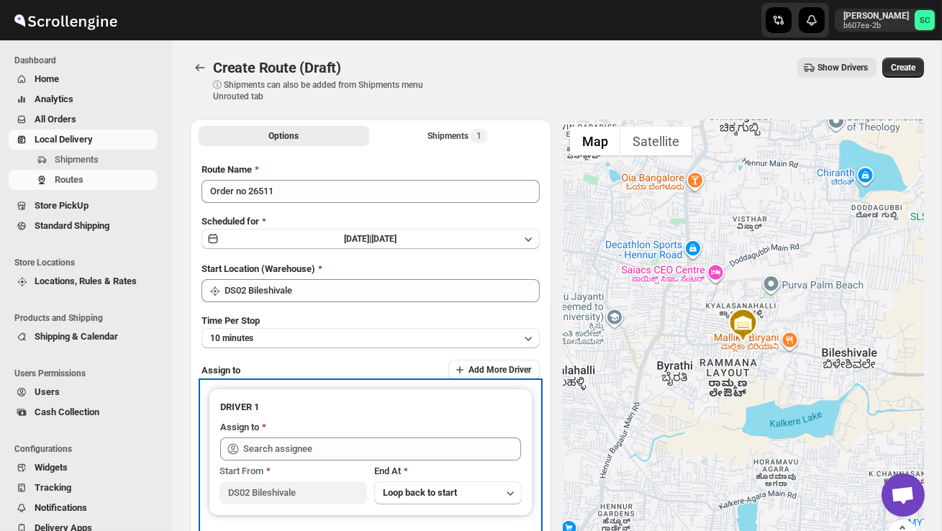
click at [273, 461] on div "Start From DS02 Bileshivale End At Loop back to start" at bounding box center [370, 483] width 301 height 44
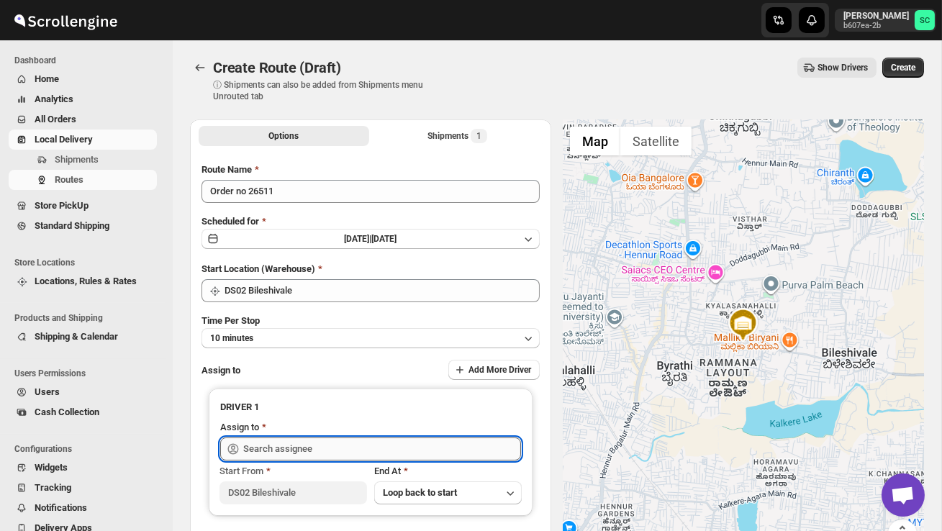
click at [272, 451] on input "text" at bounding box center [382, 449] width 278 height 23
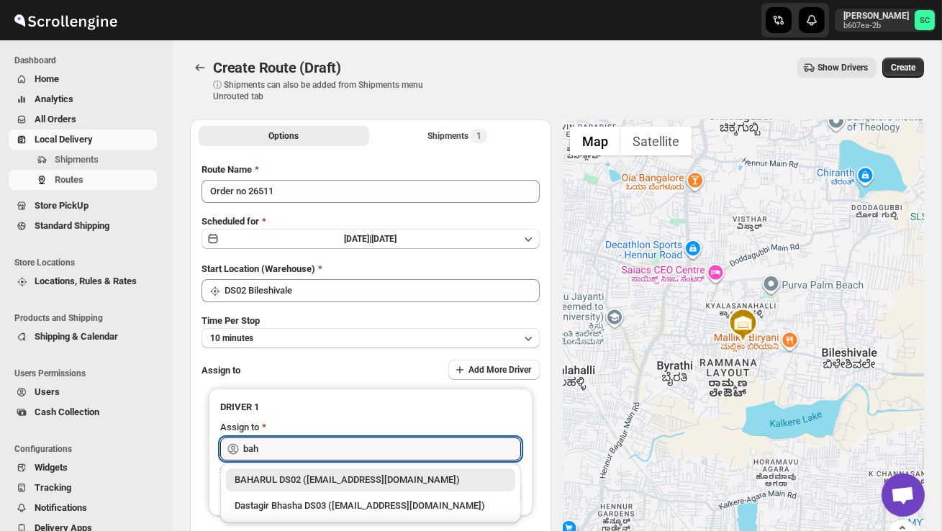
click at [301, 476] on div "BAHARUL DS02 ([EMAIL_ADDRESS][DOMAIN_NAME])" at bounding box center [371, 480] width 272 height 14
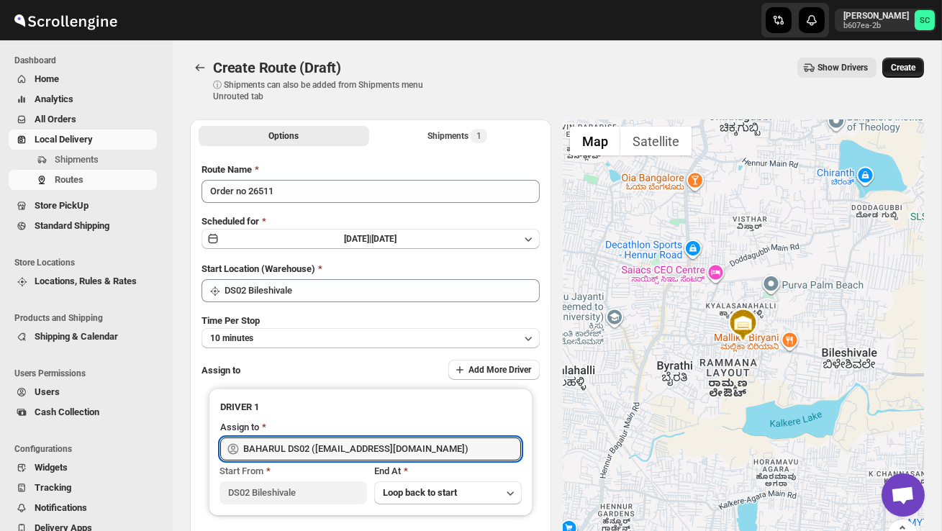
type input "BAHARUL DS02 ([EMAIL_ADDRESS][DOMAIN_NAME])"
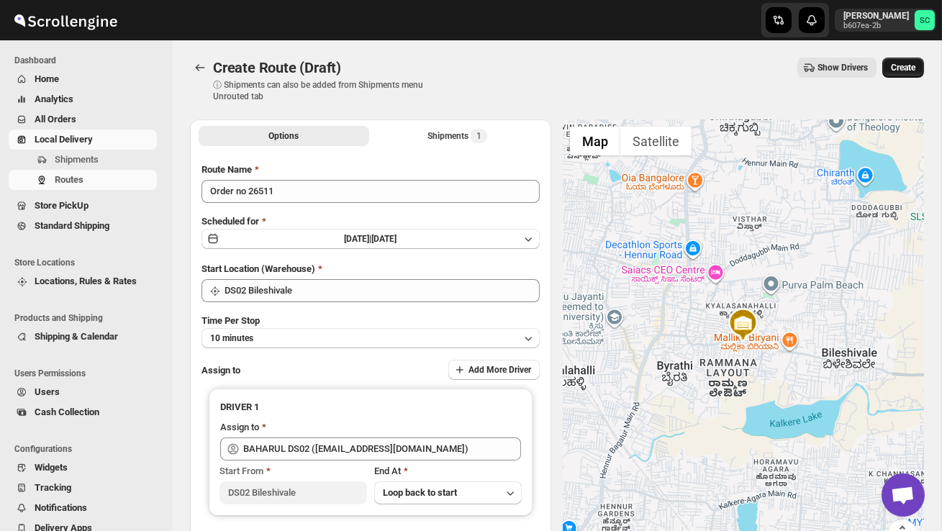
click at [912, 62] on span "Create" at bounding box center [903, 68] width 24 height 12
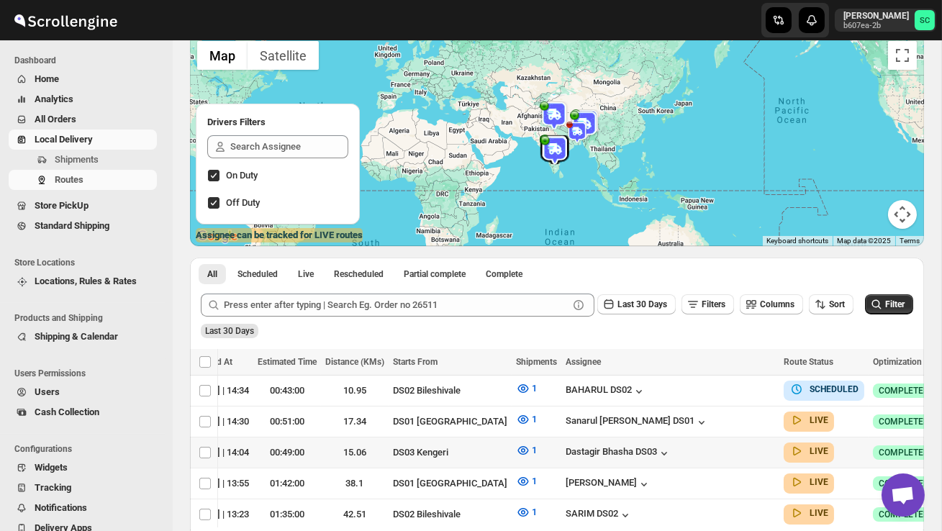
scroll to position [0, 191]
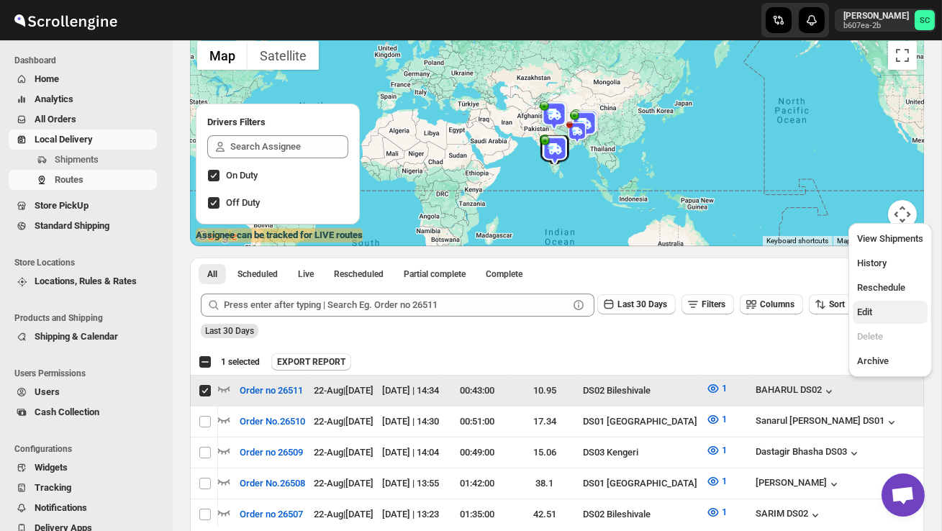
click at [880, 315] on span "Edit" at bounding box center [890, 312] width 66 height 14
checkbox input "false"
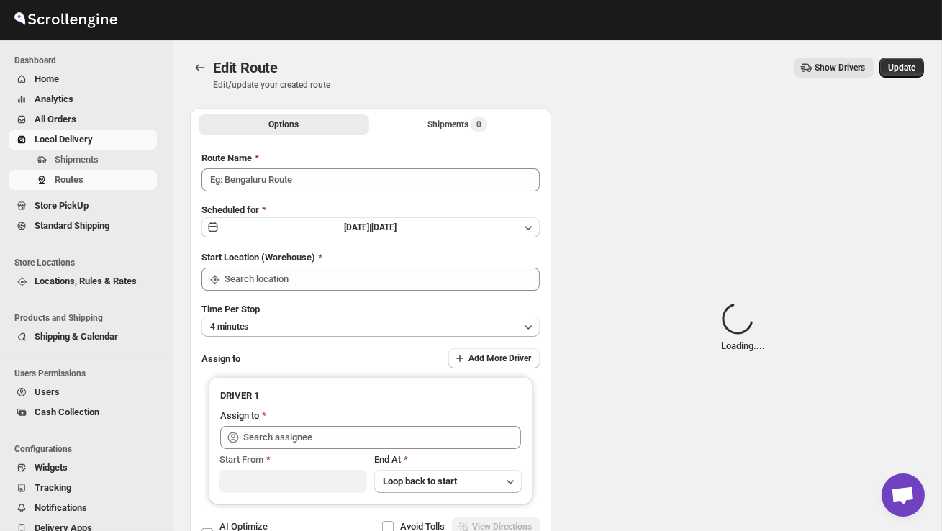
type input "Order no 26511"
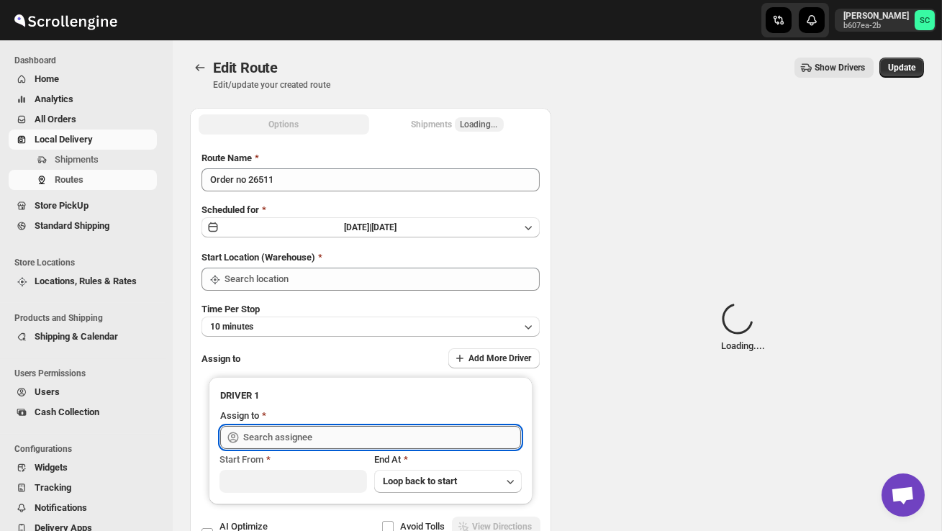
type input "DS02 Bileshivale"
click at [418, 431] on input "text" at bounding box center [382, 437] width 278 height 23
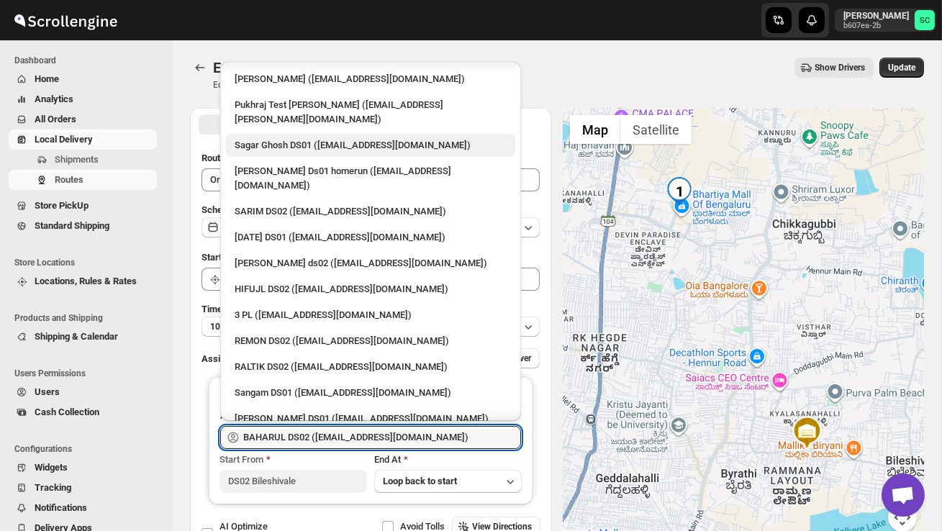
scroll to position [210, 0]
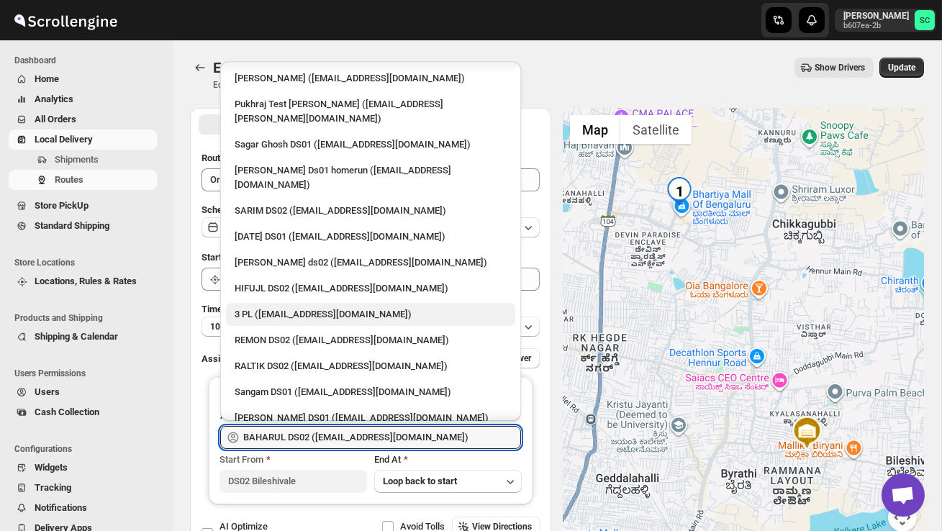
click at [356, 307] on div "3 PL ([EMAIL_ADDRESS][DOMAIN_NAME])" at bounding box center [371, 314] width 272 height 14
type input "3 PL ([EMAIL_ADDRESS][DOMAIN_NAME])"
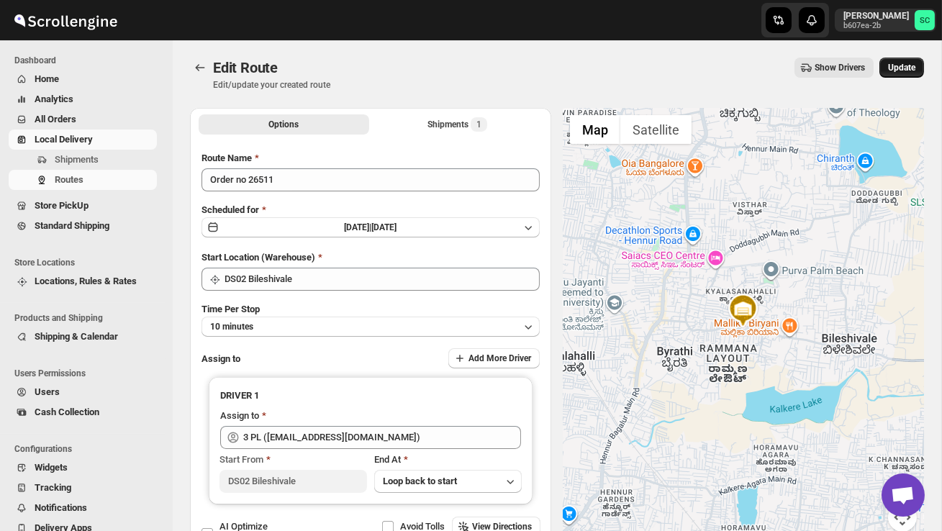
click at [896, 65] on span "Update" at bounding box center [901, 68] width 27 height 12
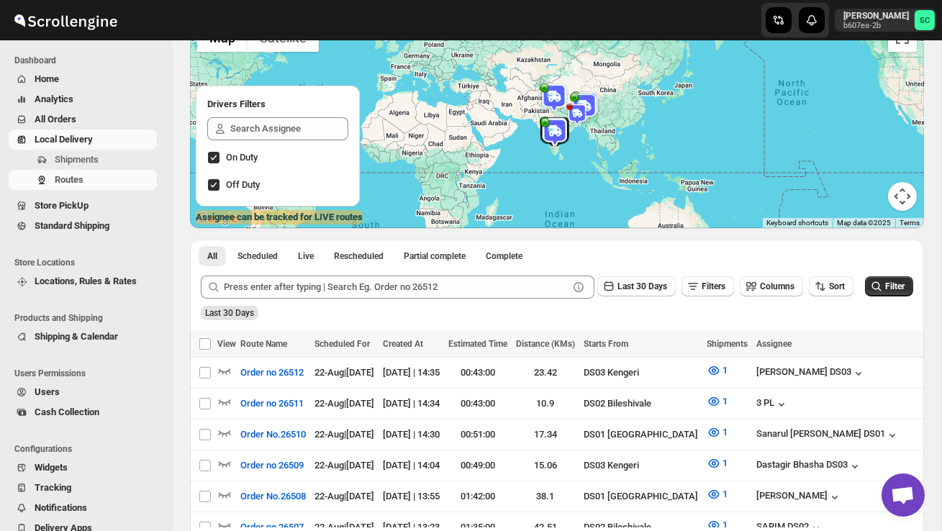
scroll to position [122, 0]
click at [96, 151] on button "Shipments" at bounding box center [83, 160] width 148 height 20
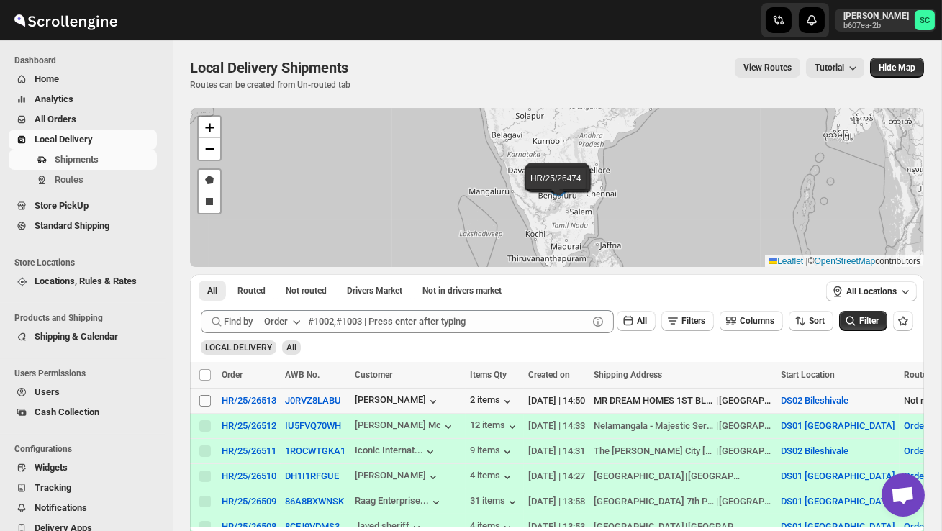
click at [206, 406] on input "Select shipment" at bounding box center [205, 401] width 12 height 12
checkbox input "true"
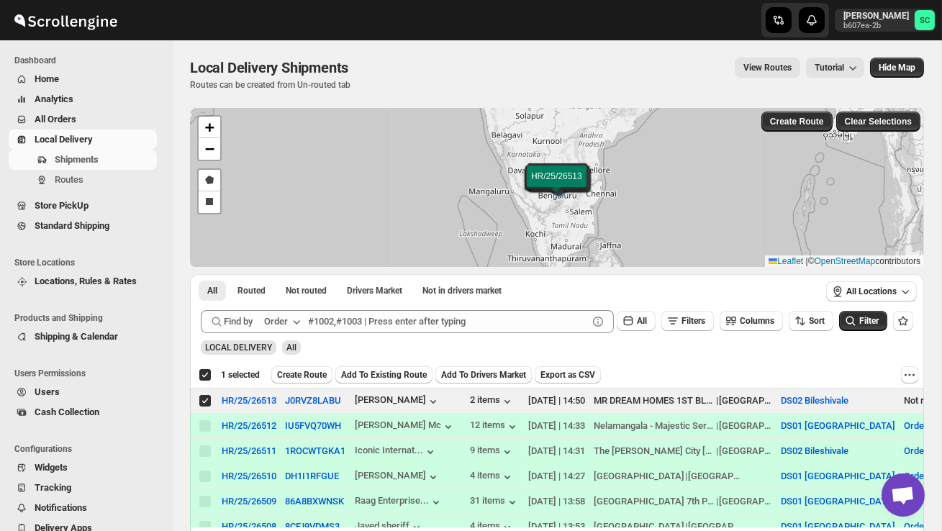
click at [304, 374] on span "Create Route" at bounding box center [302, 375] width 50 height 12
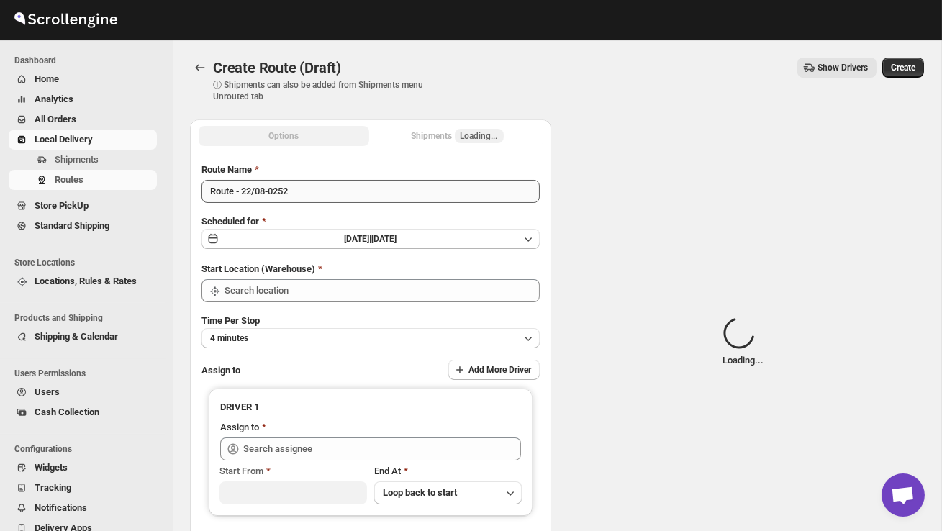
type input "DS02 Bileshivale"
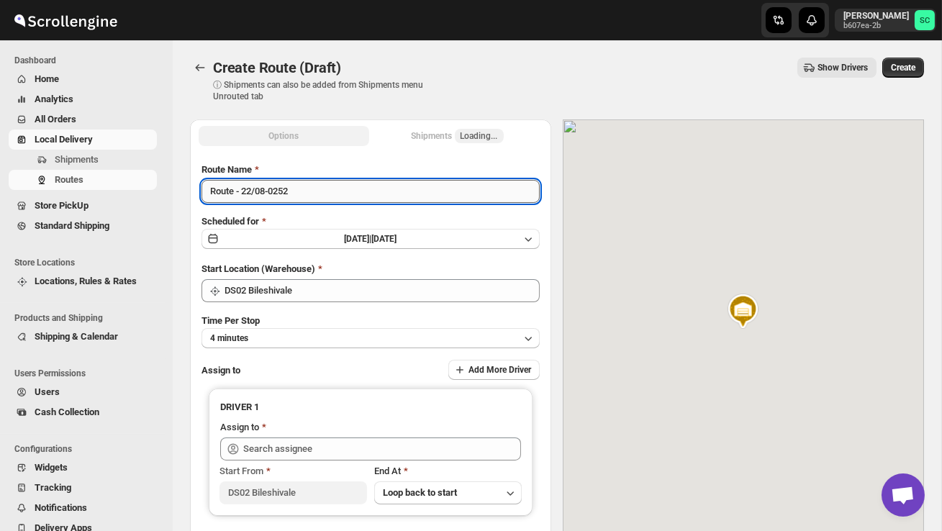
click at [315, 194] on input "Route - 22/08-0252" at bounding box center [371, 191] width 338 height 23
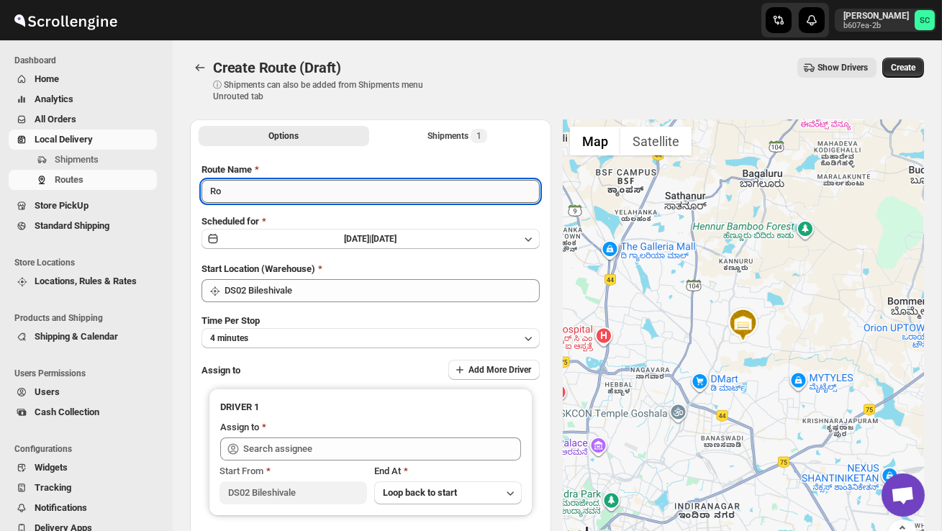
type input "R"
type input "Order no 26513"
click at [333, 332] on button "4 minutes" at bounding box center [371, 338] width 338 height 20
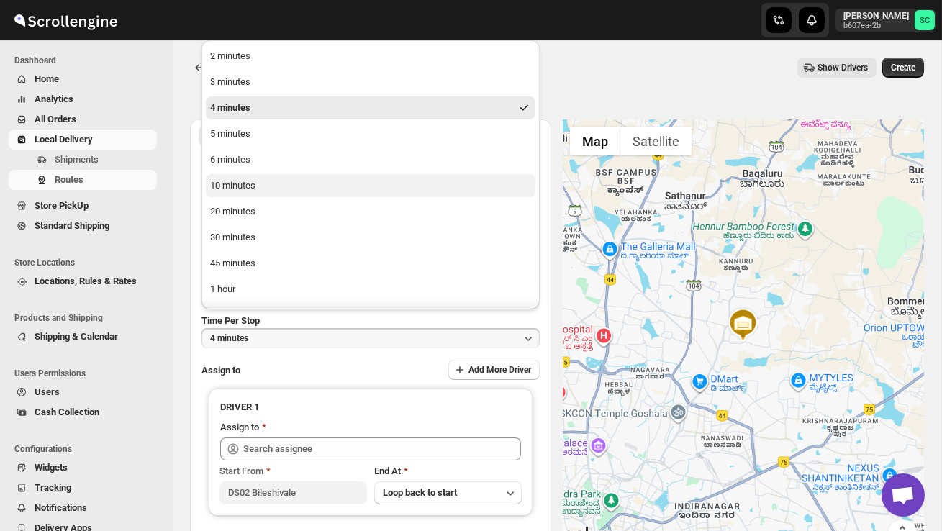
click at [268, 178] on button "10 minutes" at bounding box center [371, 185] width 330 height 23
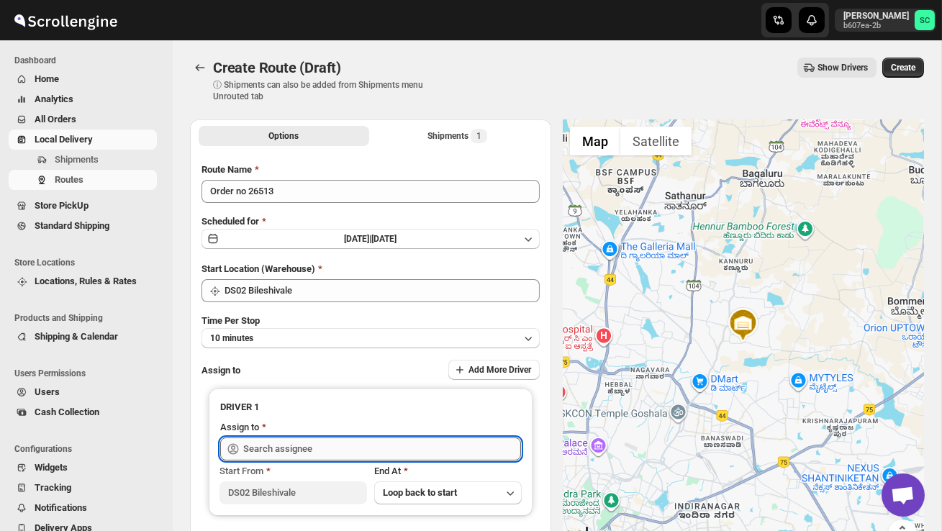
click at [289, 443] on input "text" at bounding box center [382, 449] width 278 height 23
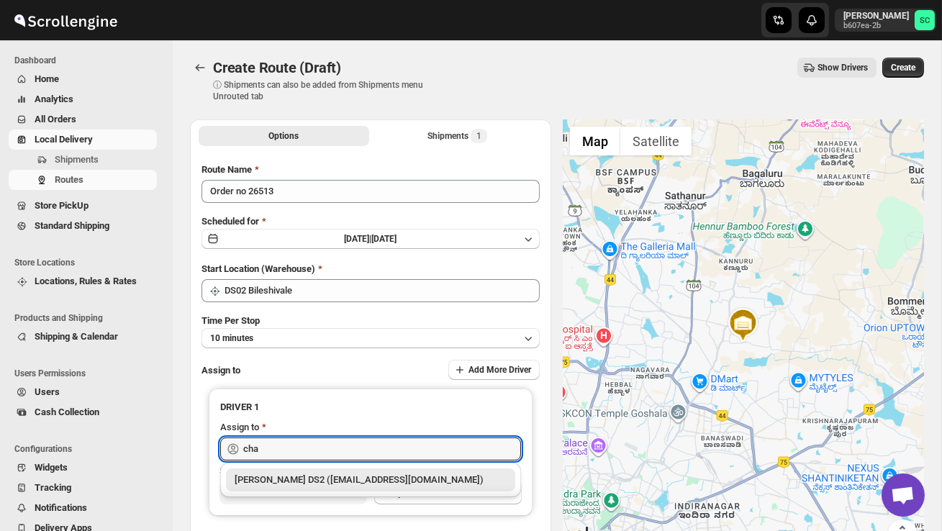
click at [347, 471] on div "[PERSON_NAME] DS2 ([EMAIL_ADDRESS][DOMAIN_NAME])" at bounding box center [370, 480] width 289 height 23
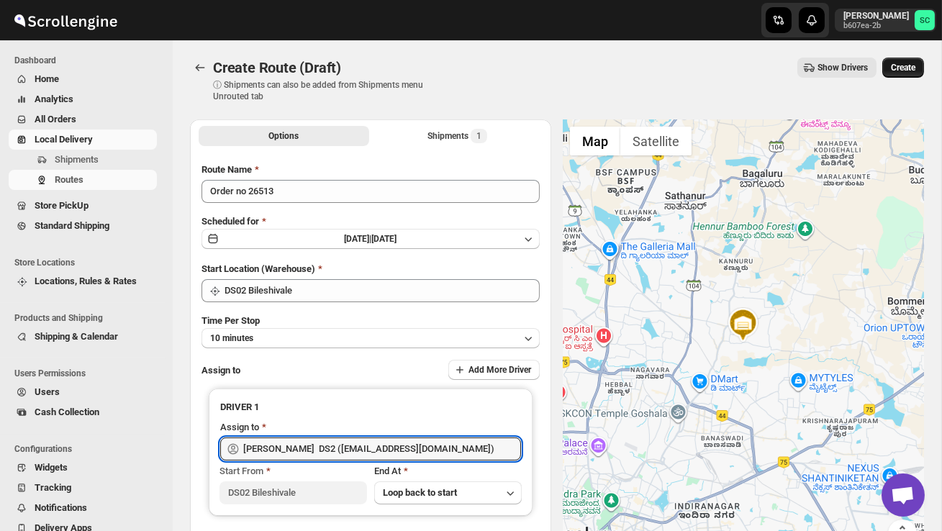
type input "[PERSON_NAME] DS2 ([EMAIL_ADDRESS][DOMAIN_NAME])"
click at [903, 63] on span "Create" at bounding box center [903, 68] width 24 height 12
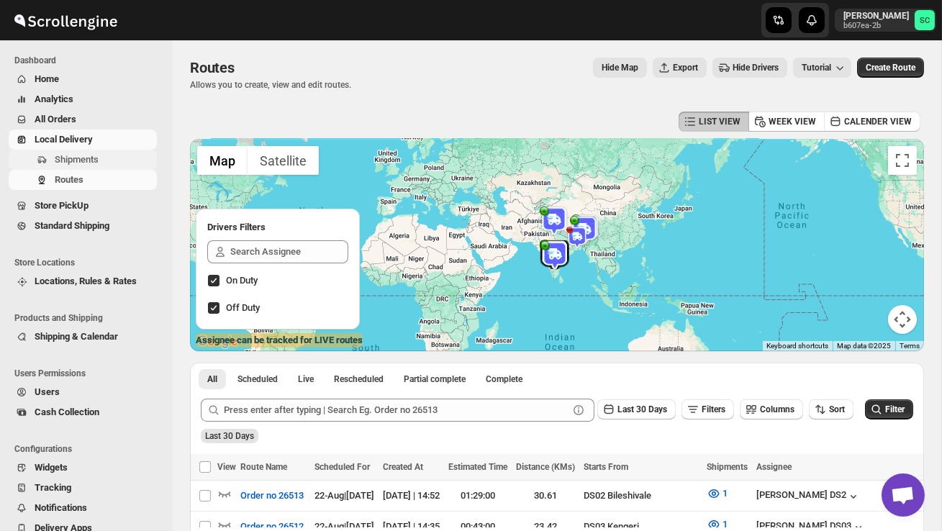
click at [89, 157] on span "Shipments" at bounding box center [77, 159] width 44 height 11
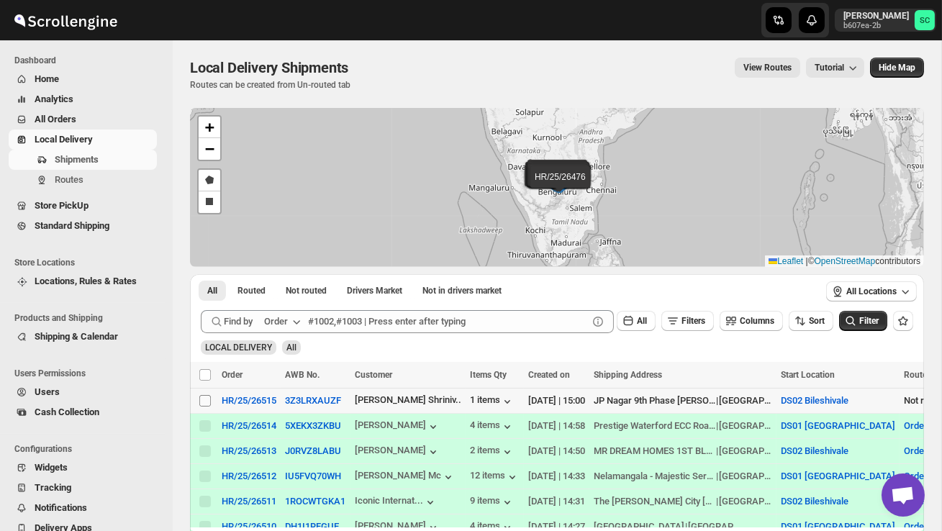
click at [202, 400] on input "Select shipment" at bounding box center [205, 401] width 12 height 12
checkbox input "true"
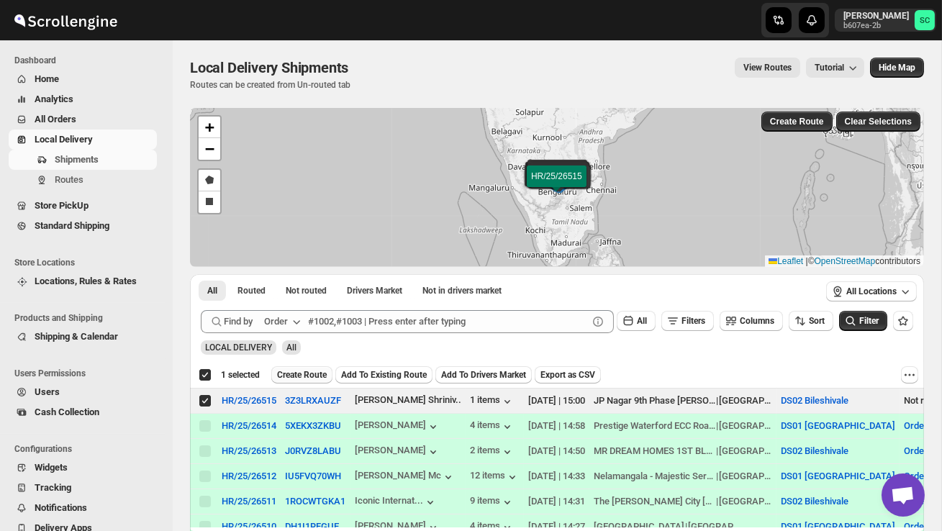
click at [313, 378] on span "Create Route" at bounding box center [302, 375] width 50 height 12
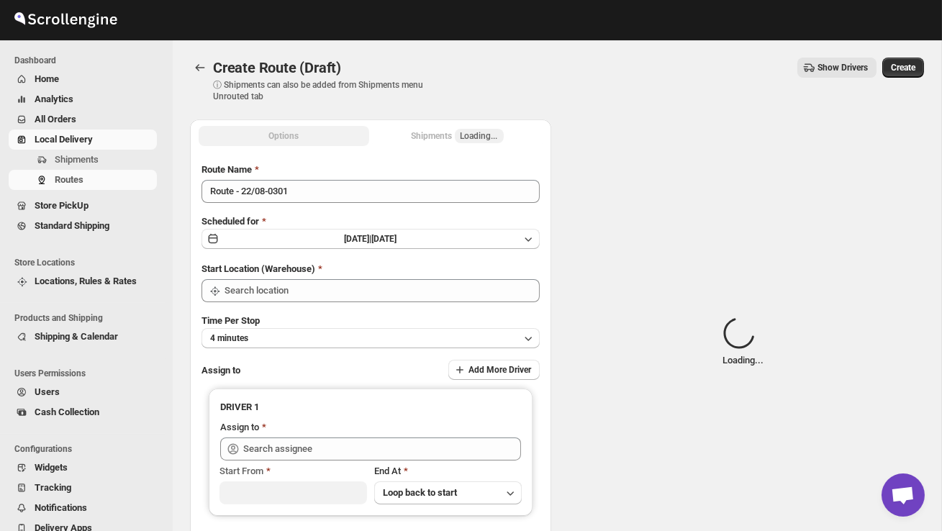
type input "DS02 Bileshivale"
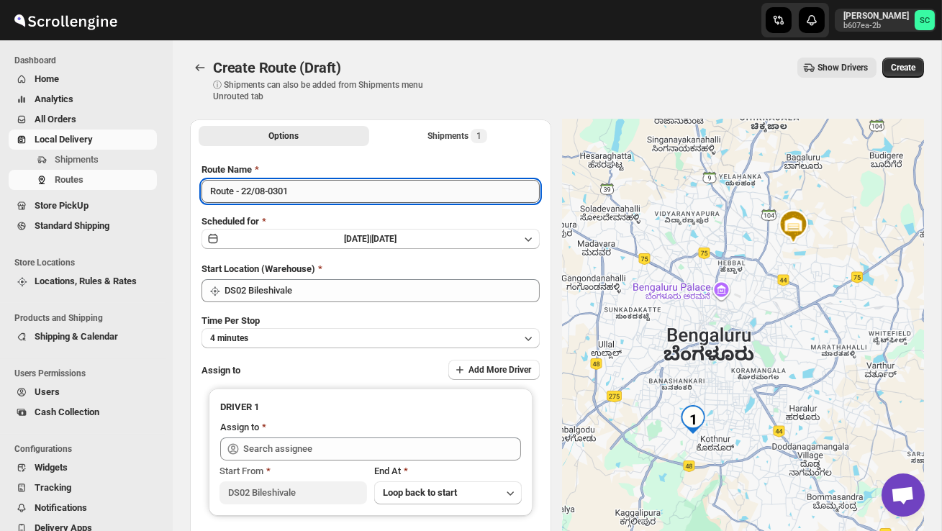
click at [307, 191] on input "Route - 22/08-0301" at bounding box center [371, 191] width 338 height 23
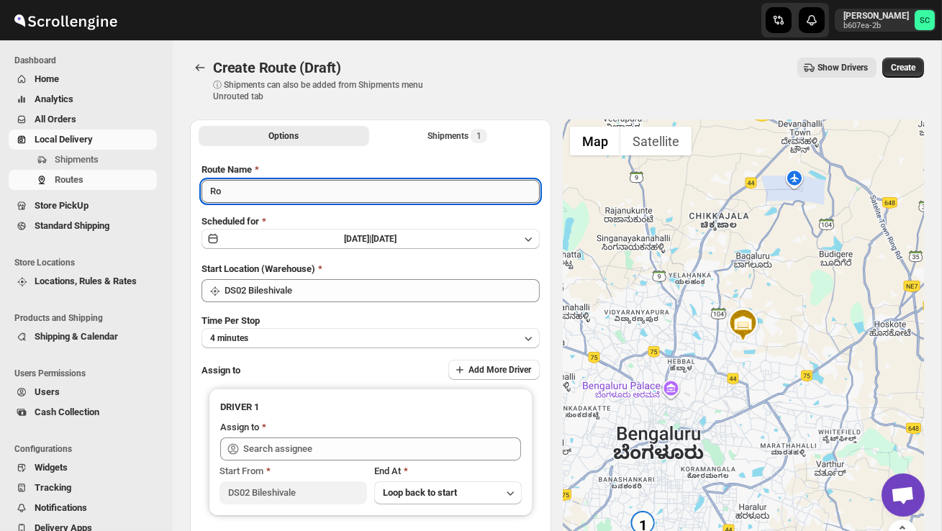
type input "R"
type input "Order no 26515"
click at [325, 336] on button "4 minutes" at bounding box center [371, 338] width 338 height 20
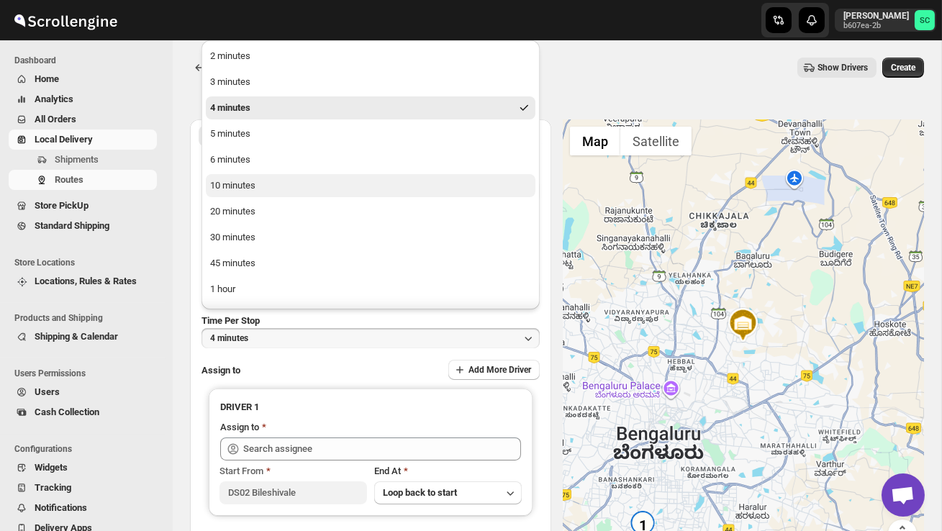
click at [258, 185] on button "10 minutes" at bounding box center [371, 185] width 330 height 23
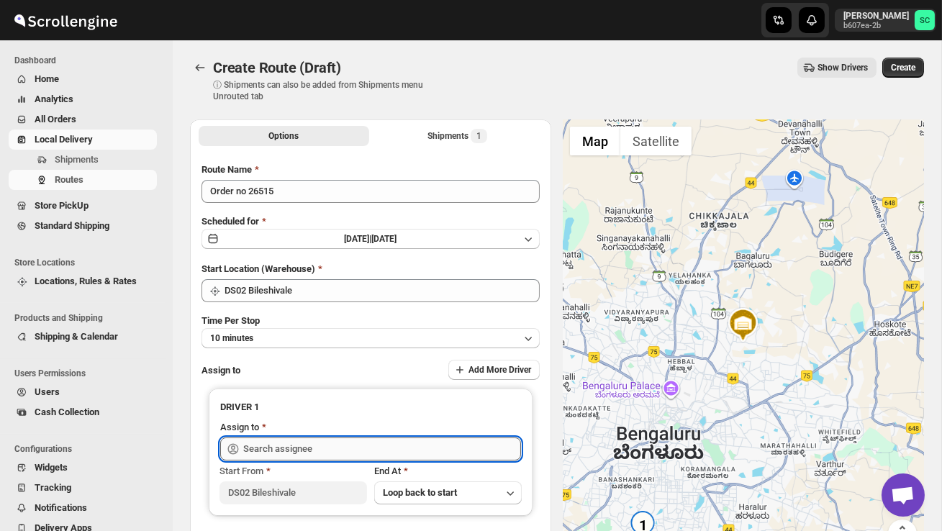
click at [266, 448] on input "text" at bounding box center [382, 449] width 278 height 23
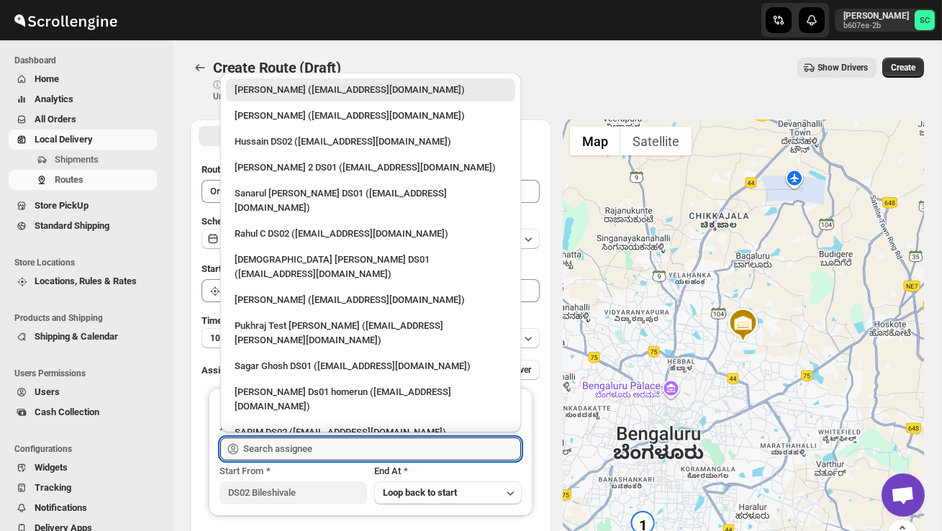
click at [291, 149] on div "Hussain DS02 ([EMAIL_ADDRESS][DOMAIN_NAME])" at bounding box center [370, 141] width 289 height 23
type input "Hussain DS02 ([EMAIL_ADDRESS][DOMAIN_NAME])"
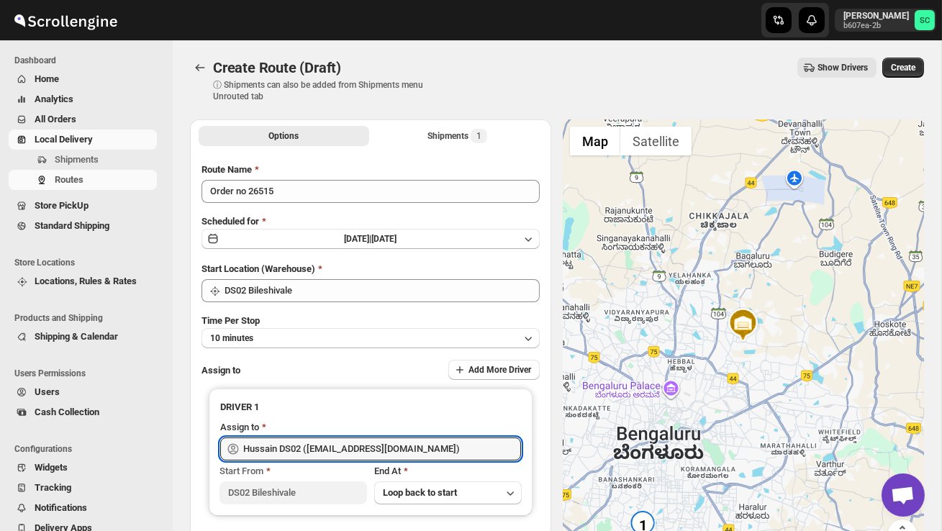
click at [907, 68] on span "Create" at bounding box center [903, 68] width 24 height 12
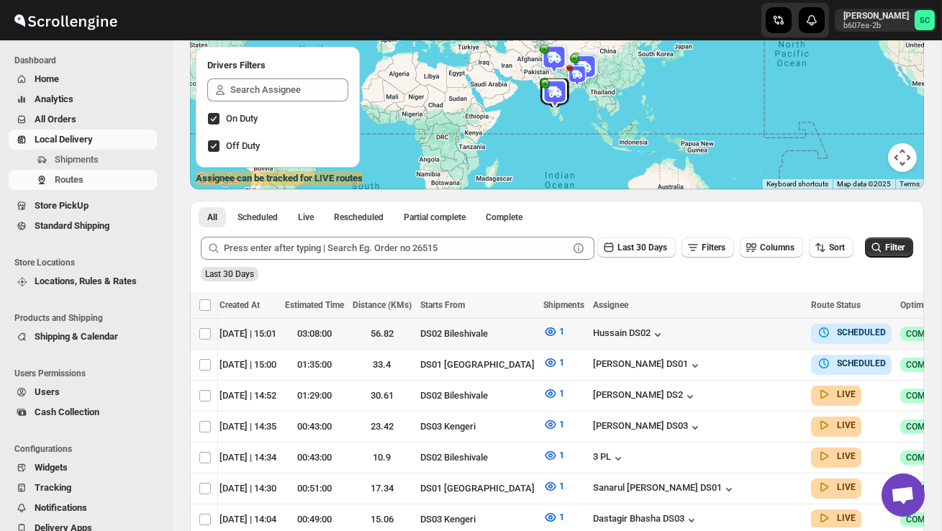
scroll to position [0, 191]
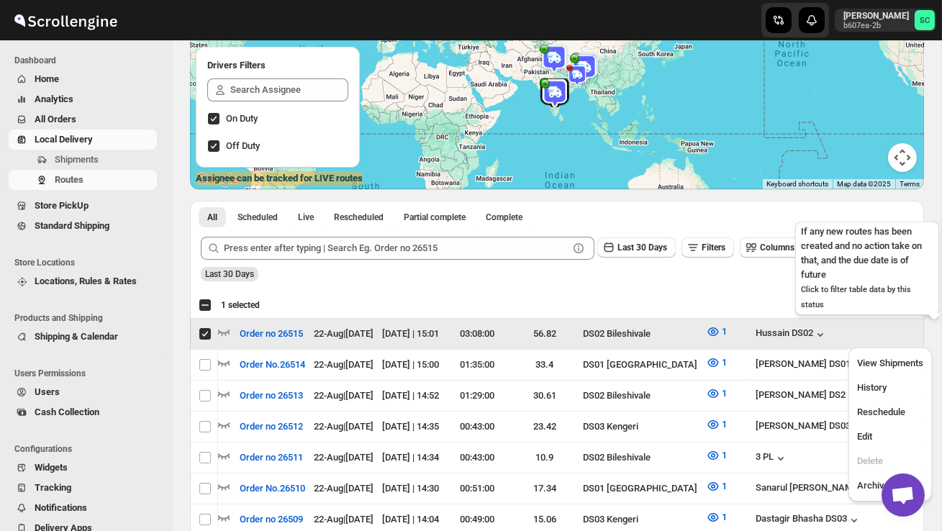
scroll to position [0, 1]
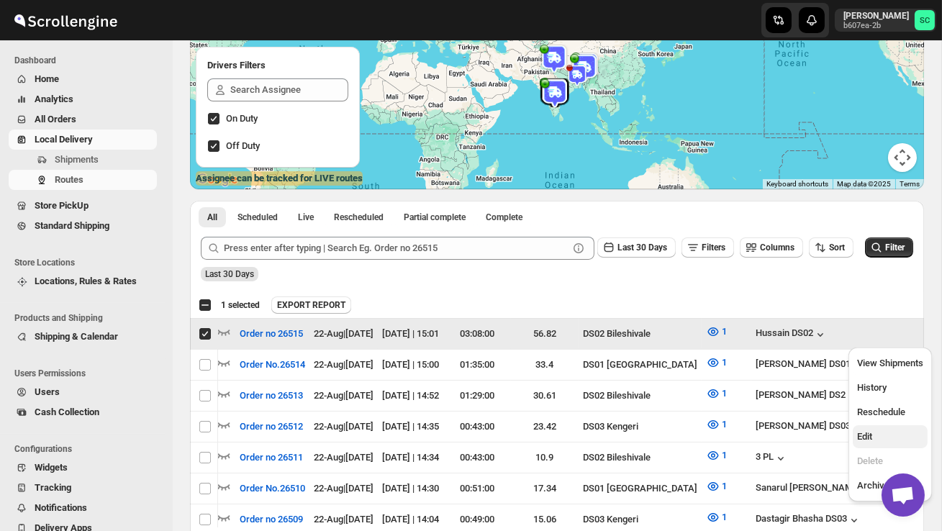
click at [891, 428] on button "Edit" at bounding box center [890, 436] width 75 height 23
checkbox input "false"
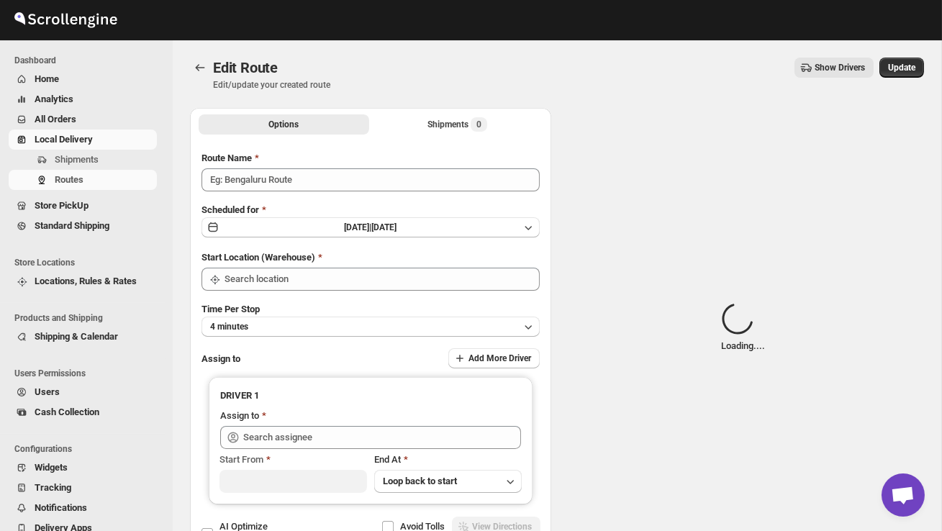
type input "Order no 26515"
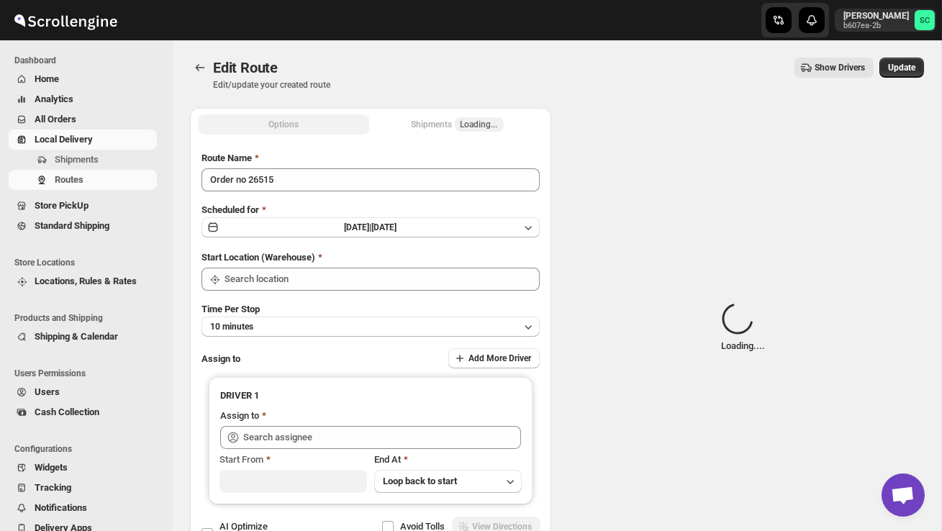
type input "DS02 Bileshivale"
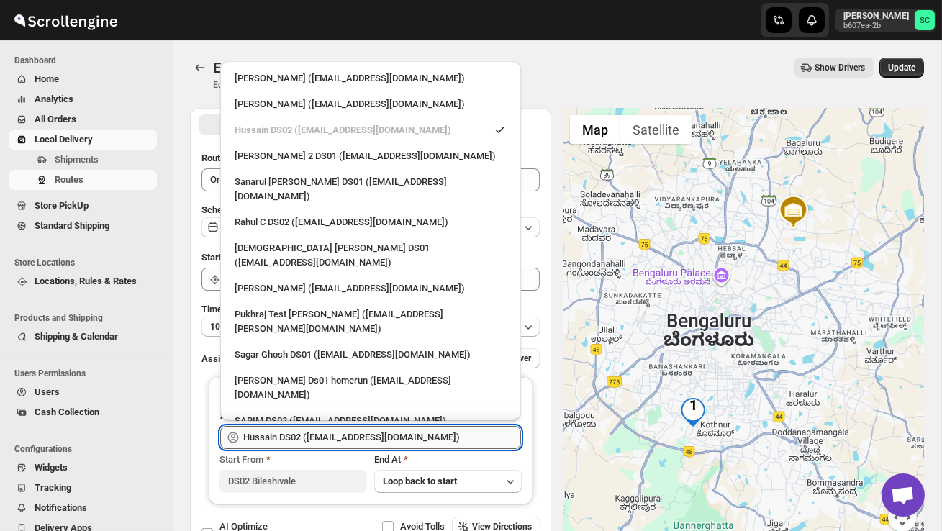
click at [438, 435] on input "Hussain DS02 ([EMAIL_ADDRESS][DOMAIN_NAME])" at bounding box center [382, 437] width 278 height 23
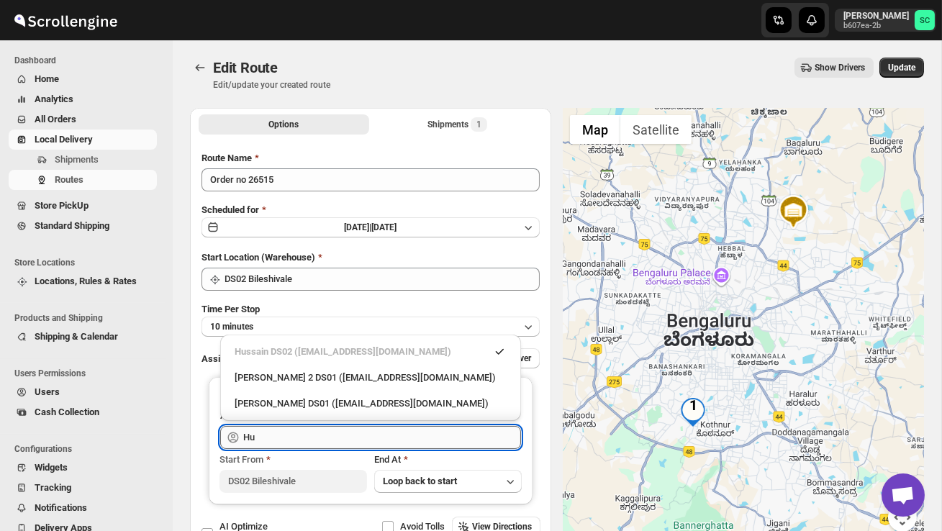
type input "H"
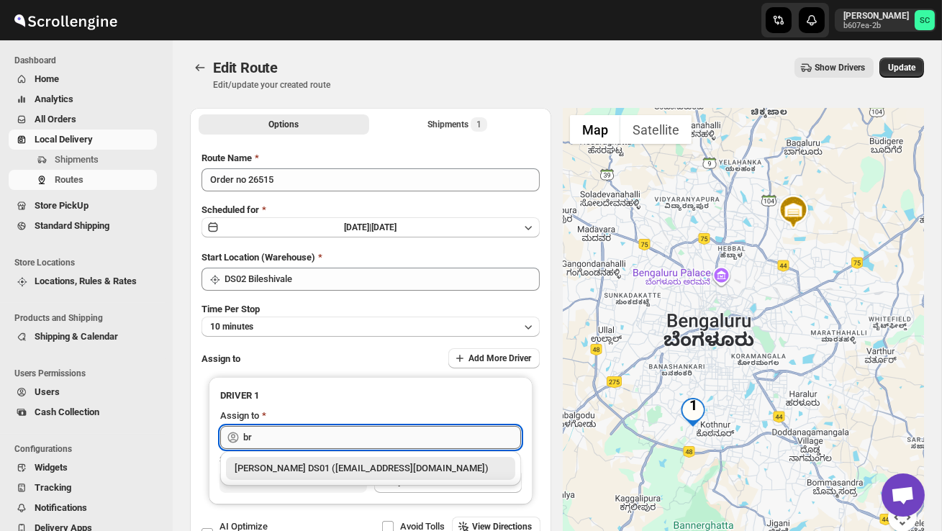
type input "b"
click at [450, 466] on div "3 PL ([EMAIL_ADDRESS][DOMAIN_NAME])" at bounding box center [371, 468] width 272 height 14
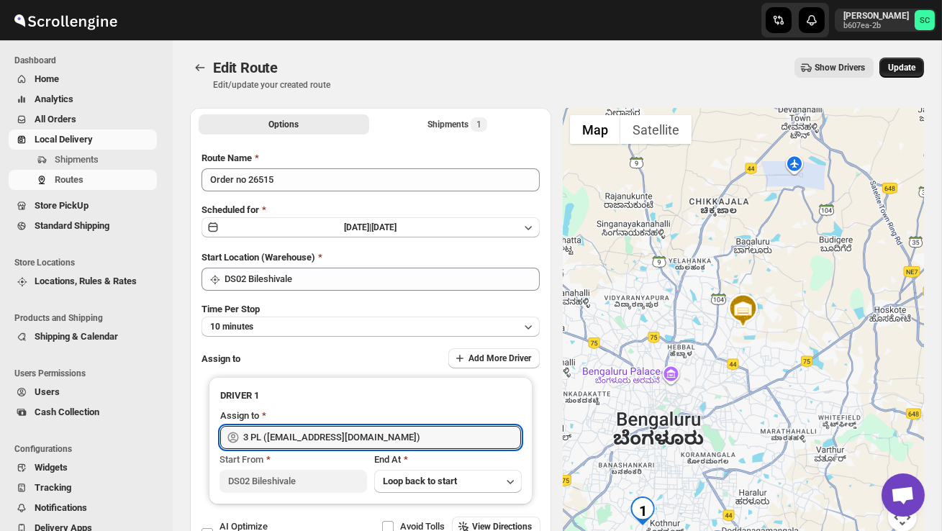
type input "3 PL ([EMAIL_ADDRESS][DOMAIN_NAME])"
click at [904, 66] on span "Update" at bounding box center [901, 68] width 27 height 12
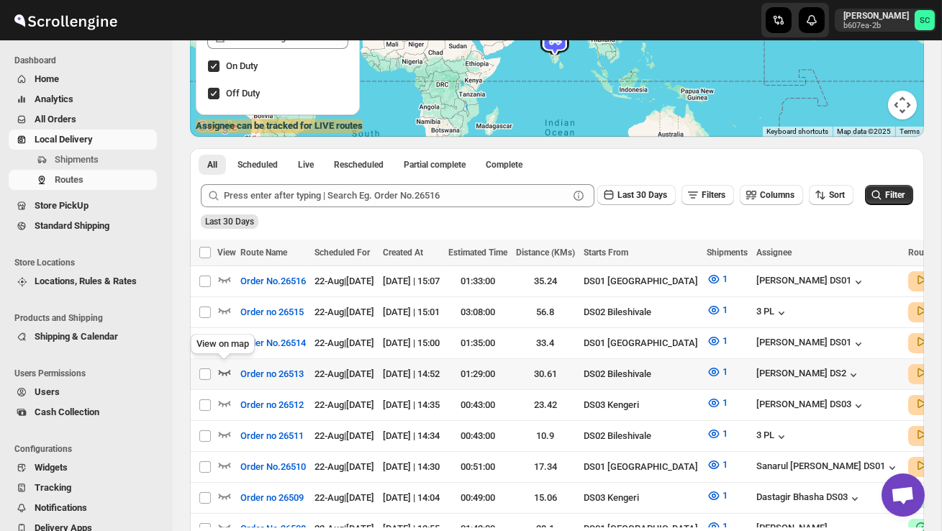
click at [224, 368] on icon "button" at bounding box center [224, 372] width 14 height 14
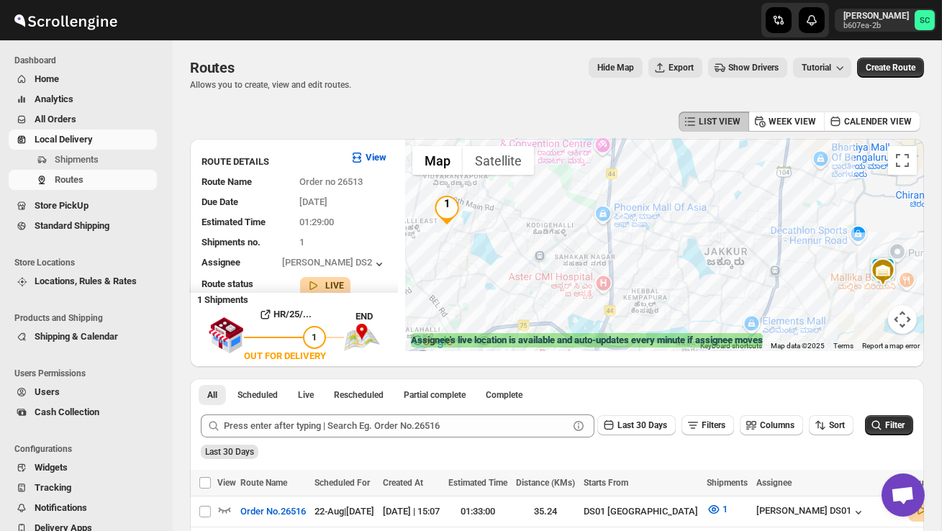
click at [786, 291] on div at bounding box center [664, 245] width 519 height 212
click at [98, 153] on span "Shipments" at bounding box center [104, 160] width 99 height 14
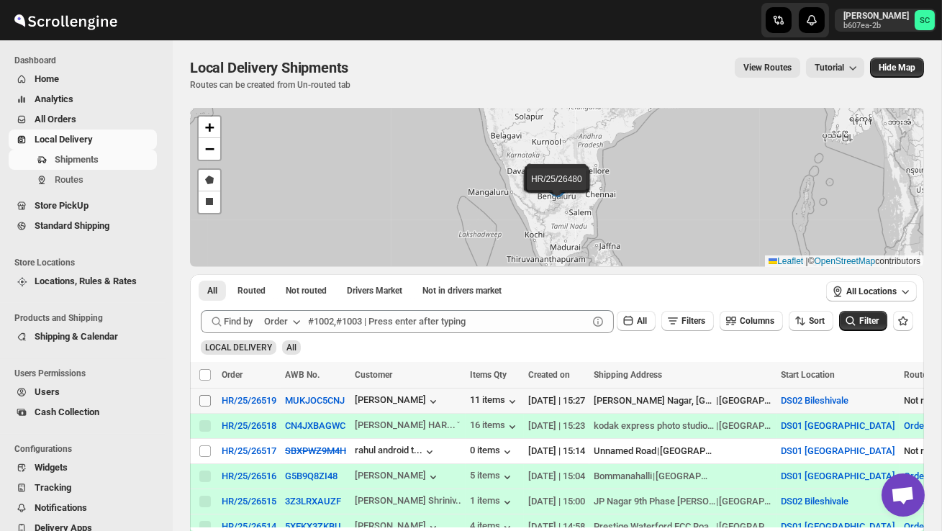
click at [202, 400] on input "Select shipment" at bounding box center [205, 401] width 12 height 12
checkbox input "true"
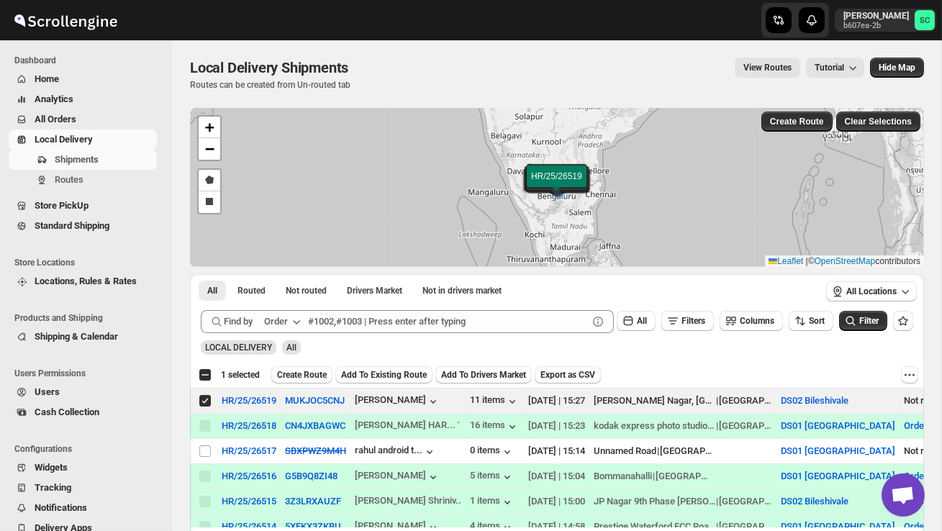
click at [307, 375] on span "Create Route" at bounding box center [302, 375] width 50 height 12
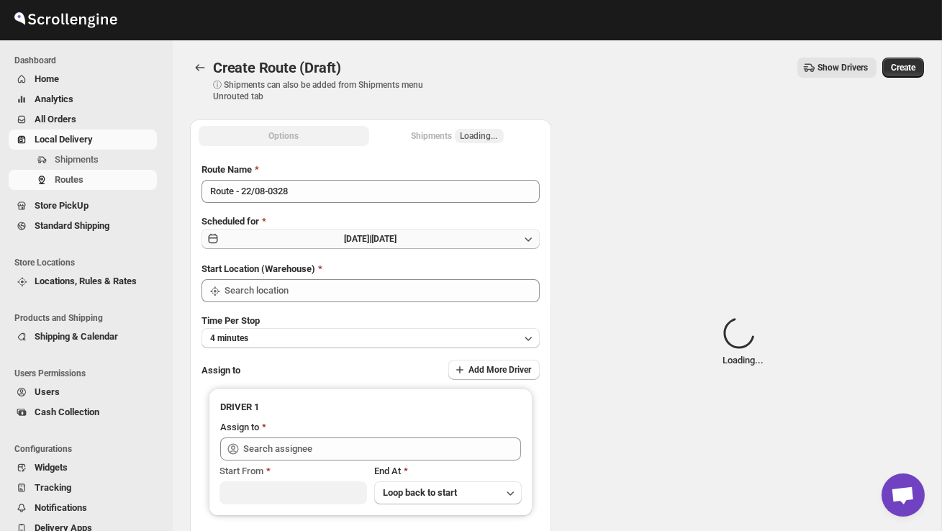
type input "DS02 Bileshivale"
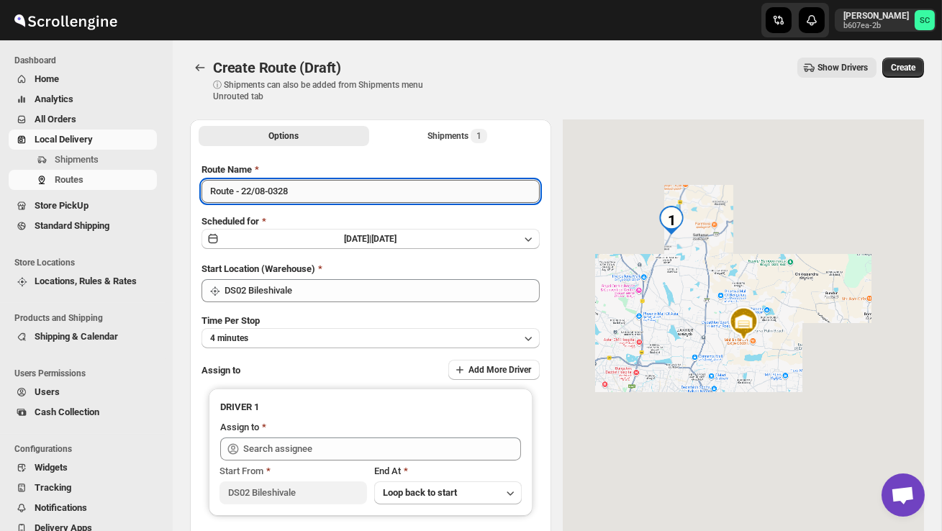
click at [307, 193] on input "Route - 22/08-0328" at bounding box center [371, 191] width 338 height 23
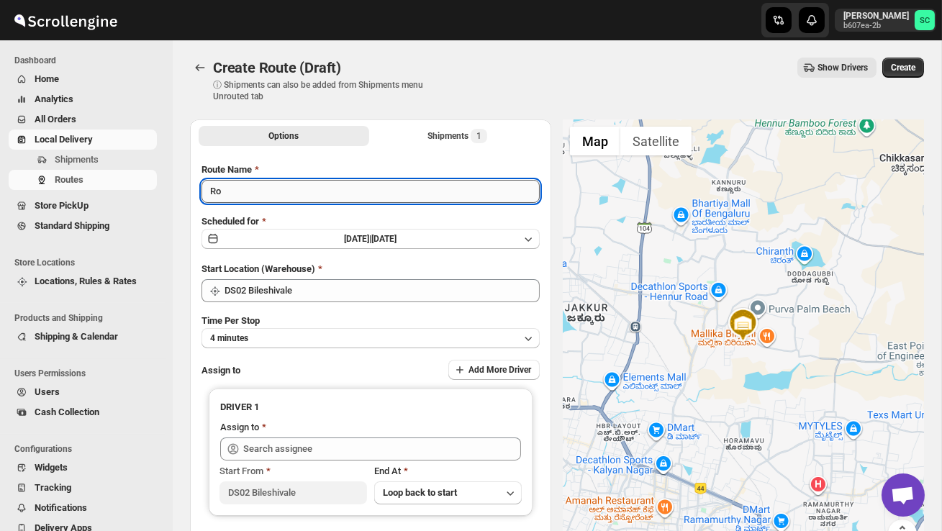
type input "R"
type input "Order no 26519"
click at [312, 335] on button "4 minutes" at bounding box center [371, 338] width 338 height 20
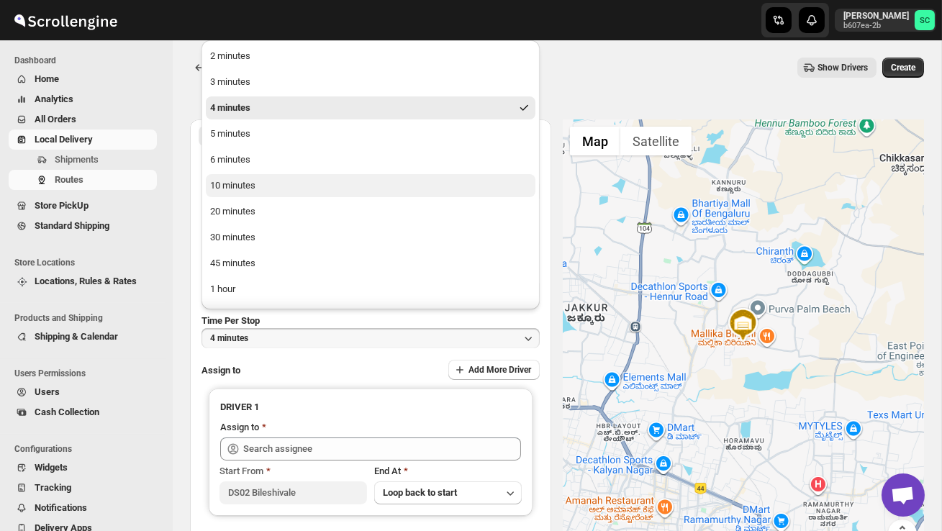
click at [250, 180] on div "10 minutes" at bounding box center [232, 185] width 45 height 14
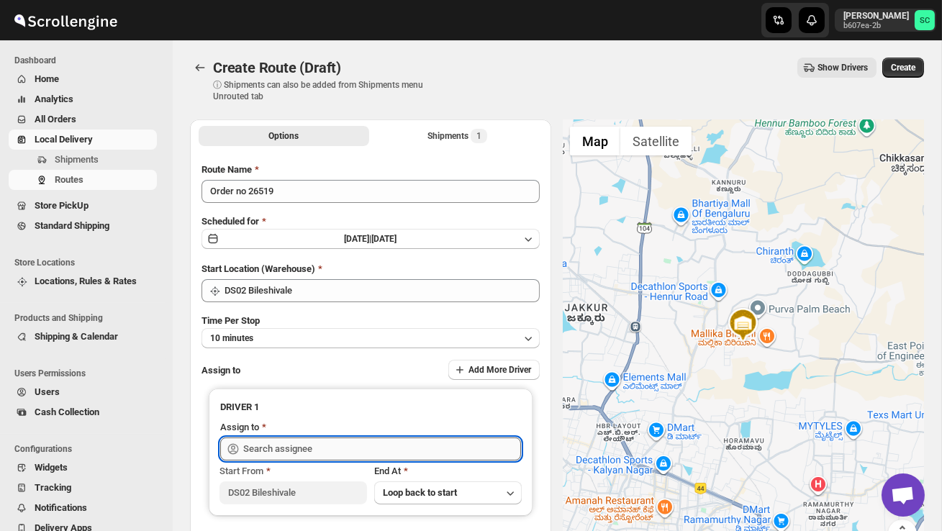
click at [293, 453] on input "text" at bounding box center [382, 449] width 278 height 23
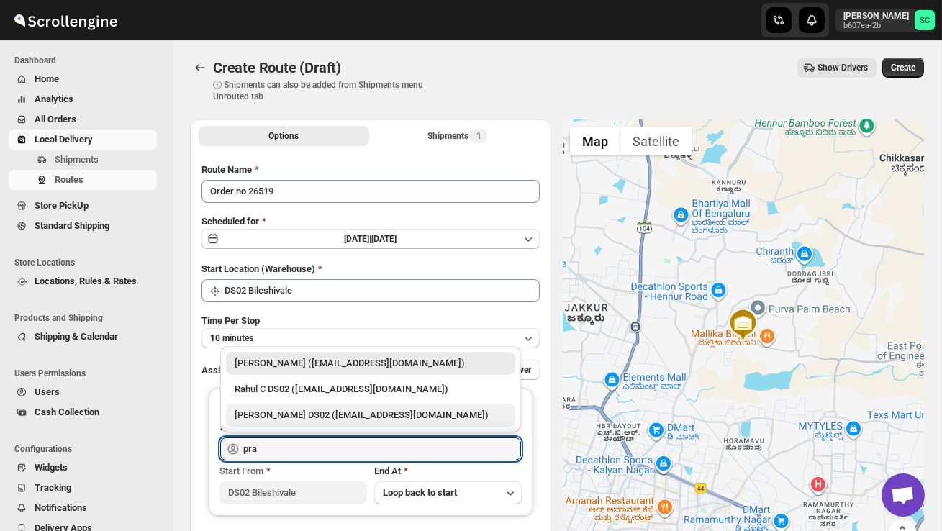
click at [329, 409] on div "[PERSON_NAME] DS02 ([EMAIL_ADDRESS][DOMAIN_NAME])" at bounding box center [371, 415] width 272 height 14
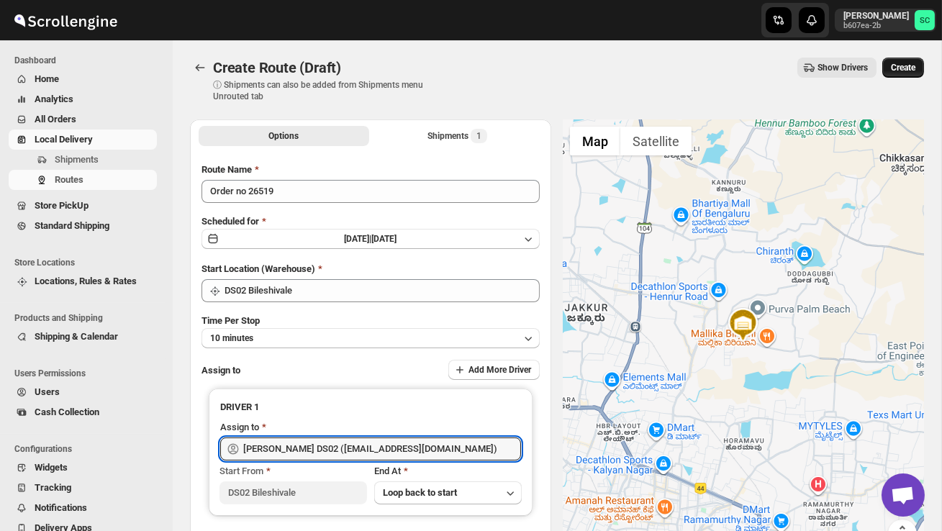
type input "[PERSON_NAME] DS02 ([EMAIL_ADDRESS][DOMAIN_NAME])"
click at [898, 65] on span "Create" at bounding box center [903, 68] width 24 height 12
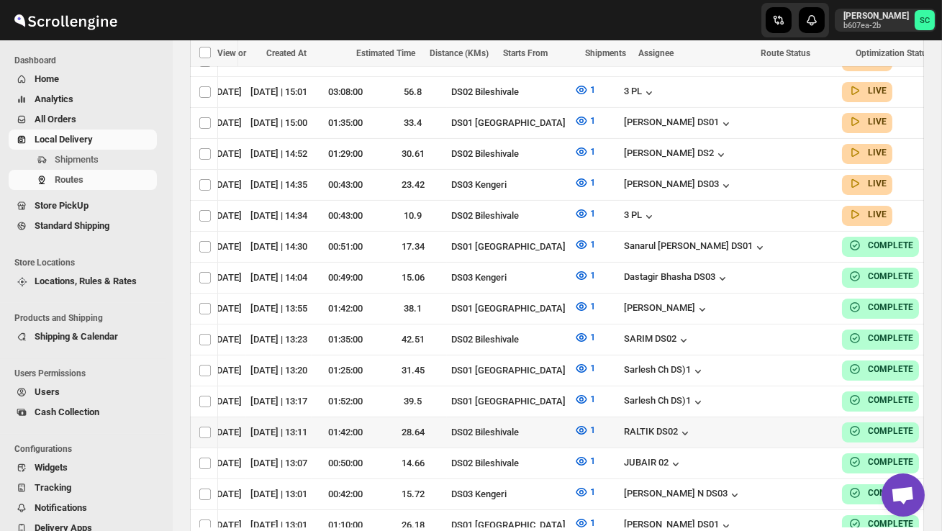
scroll to position [541, 0]
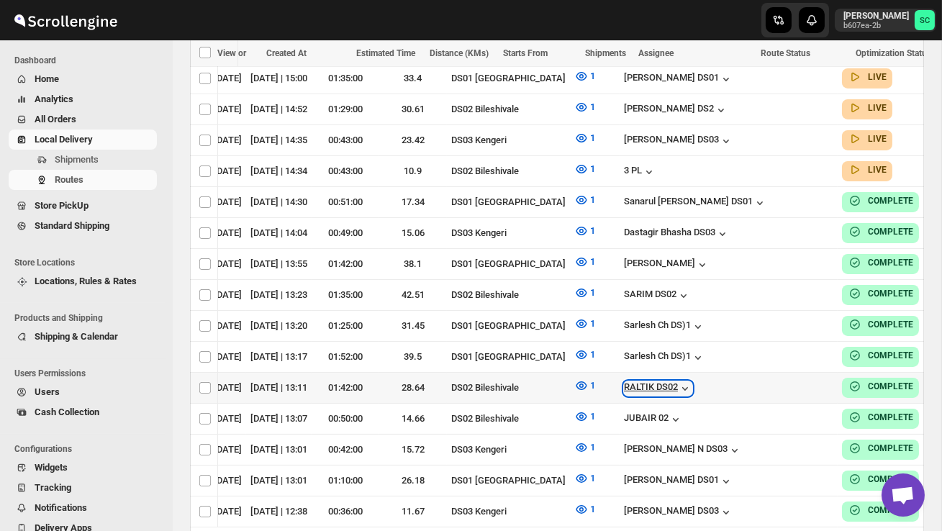
click at [659, 381] on div "RALTIK DS02" at bounding box center [658, 388] width 68 height 14
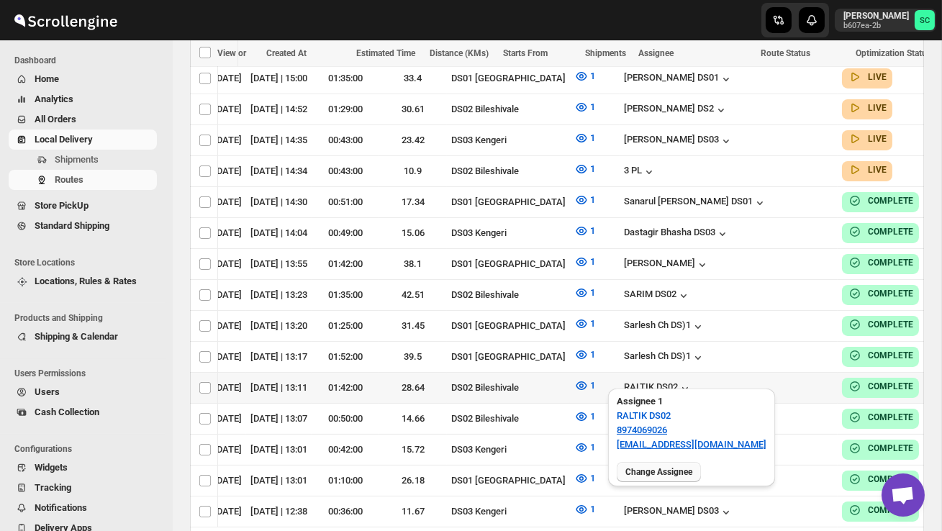
click at [656, 469] on span "Change Assignee" at bounding box center [658, 472] width 67 height 12
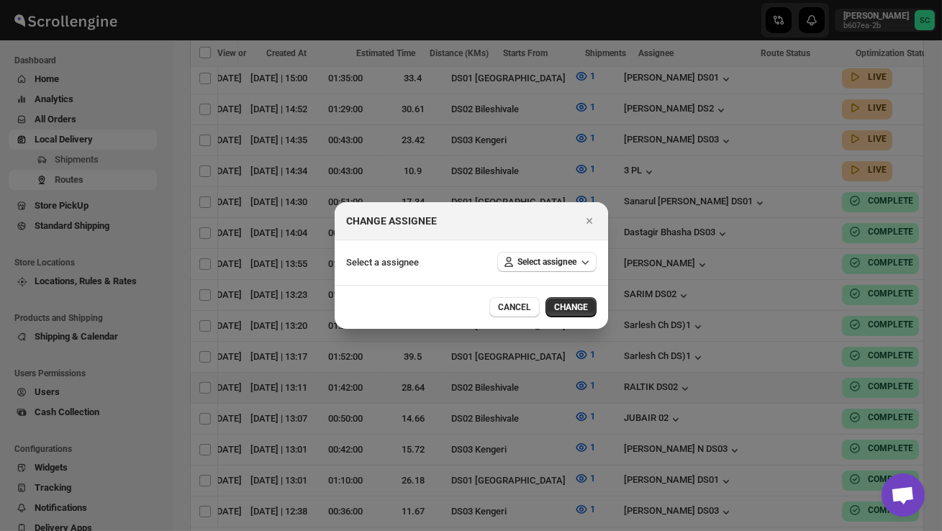
scroll to position [0, 1]
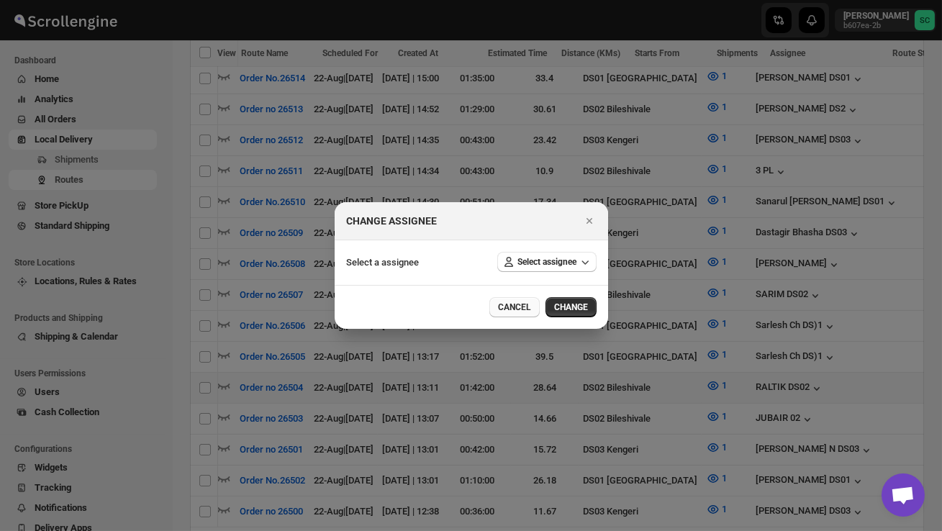
click at [507, 302] on span "CANCEL" at bounding box center [514, 308] width 33 height 12
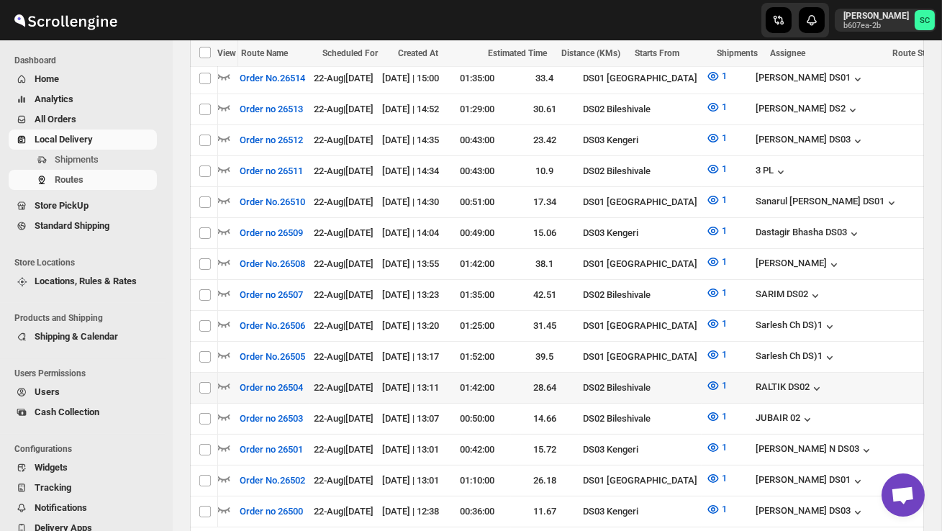
click at [64, 396] on span "Users" at bounding box center [94, 392] width 119 height 14
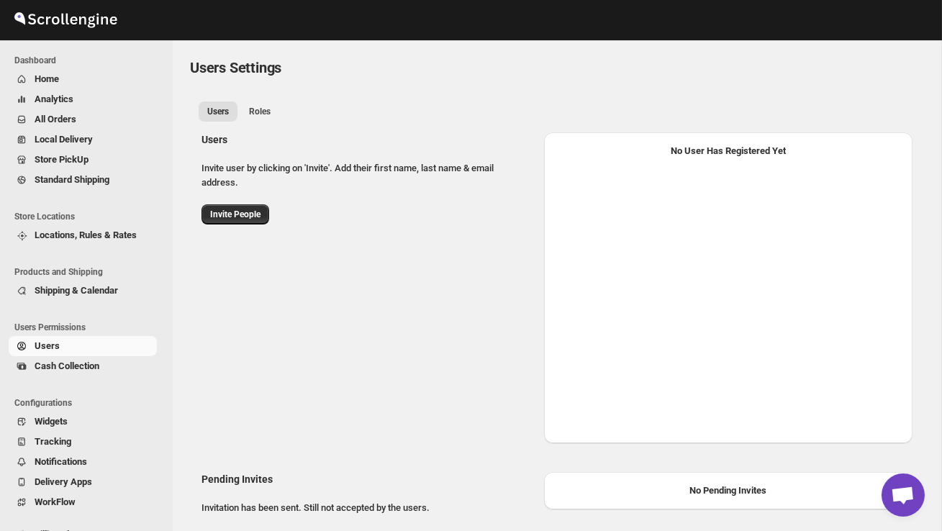
select select "637b767fbaab0276b10c91d5"
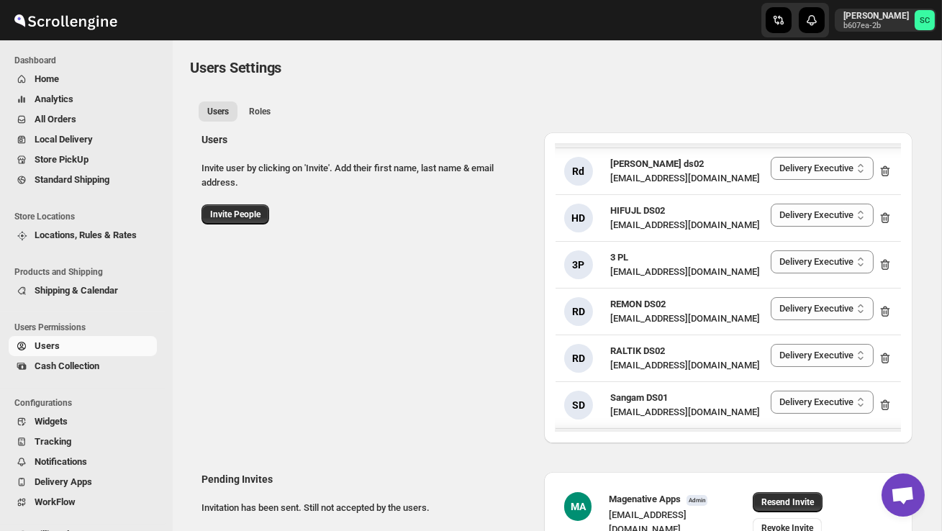
scroll to position [638, 0]
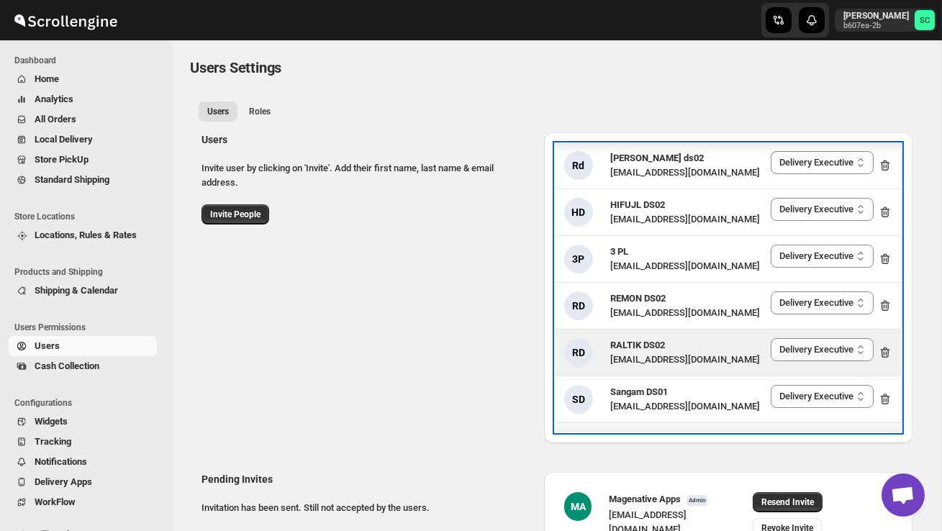
click at [684, 353] on div "[EMAIL_ADDRESS][DOMAIN_NAME]" at bounding box center [685, 360] width 150 height 14
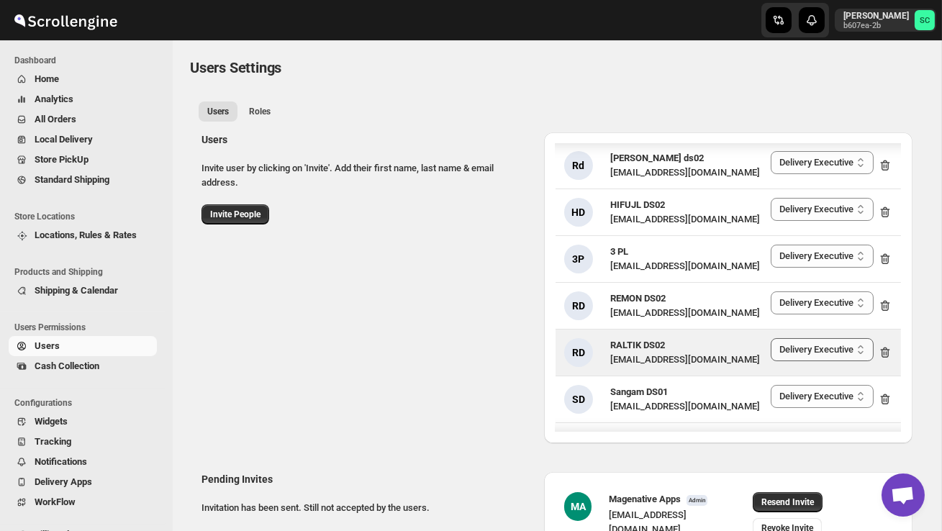
click at [808, 338] on select "Delivery Executive Manager Admin" at bounding box center [822, 349] width 103 height 23
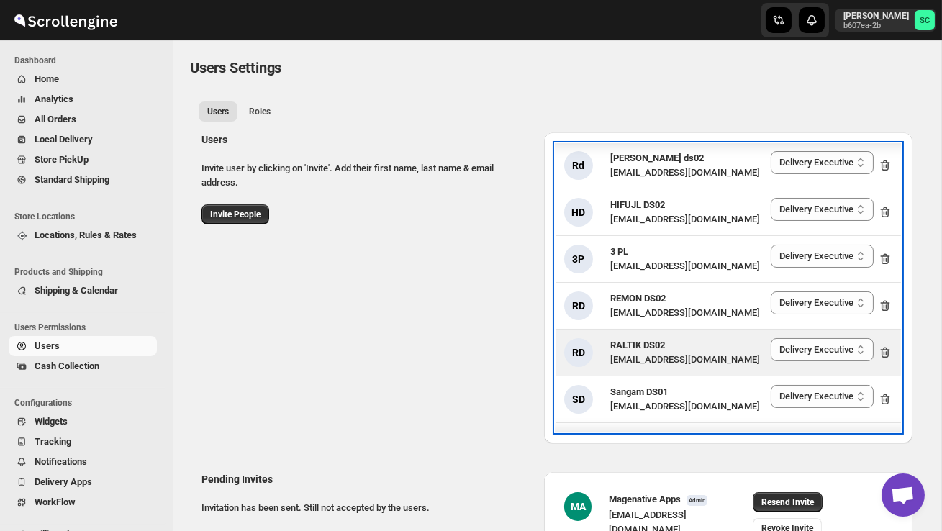
click at [652, 340] on span "RALTIK DS02" at bounding box center [637, 345] width 55 height 11
click at [660, 353] on div "[EMAIL_ADDRESS][DOMAIN_NAME]" at bounding box center [685, 360] width 150 height 14
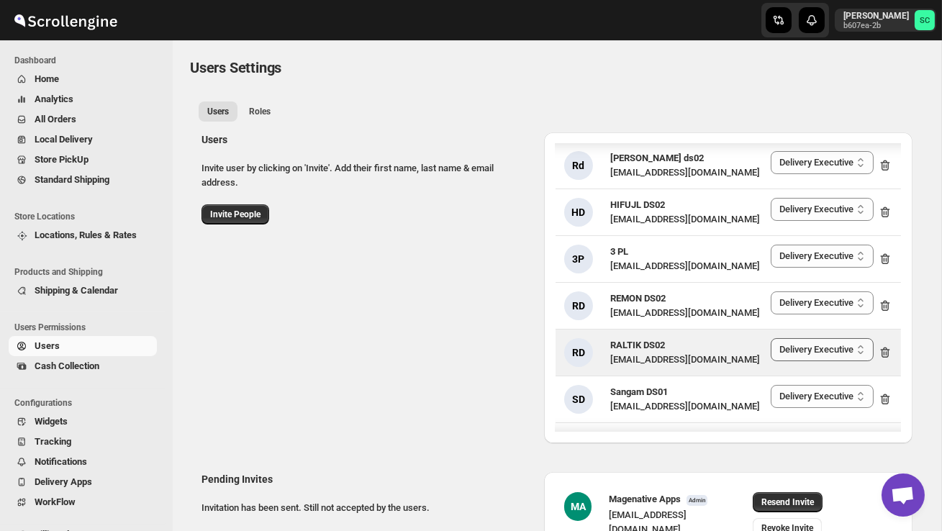
click at [803, 338] on select "Delivery Executive Manager Admin" at bounding box center [822, 349] width 103 height 23
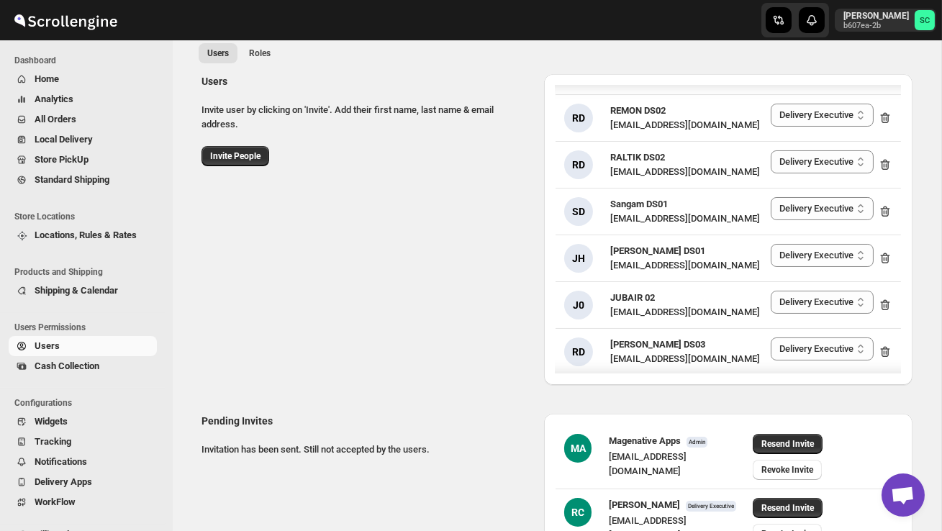
scroll to position [767, 0]
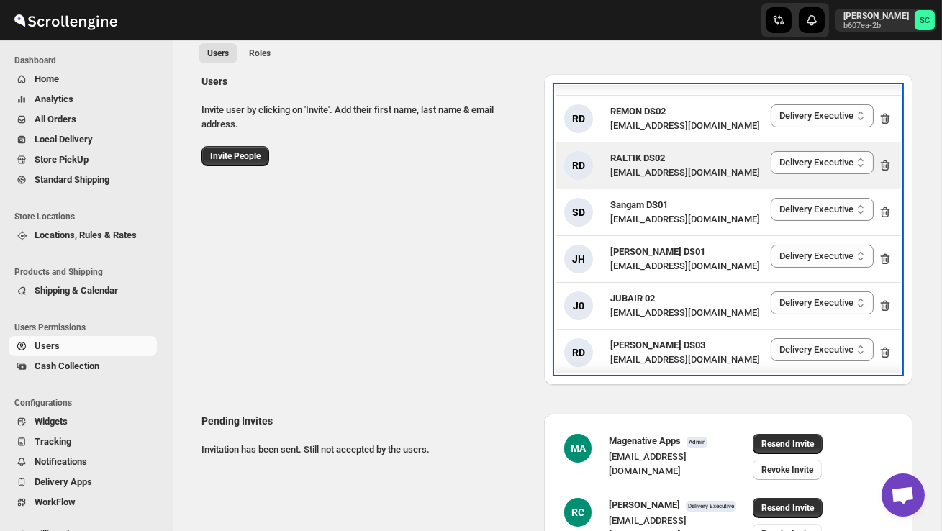
click at [653, 166] on div "[EMAIL_ADDRESS][DOMAIN_NAME]" at bounding box center [685, 173] width 150 height 14
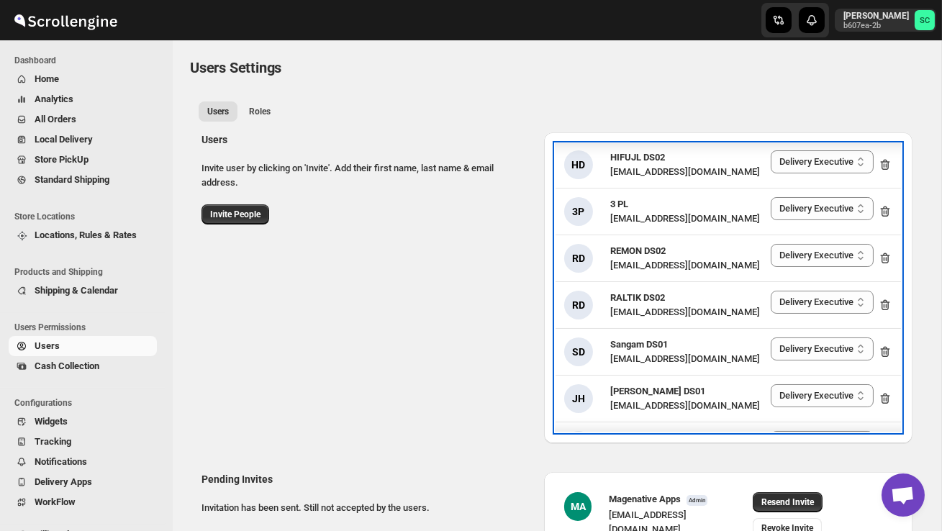
scroll to position [684, 0]
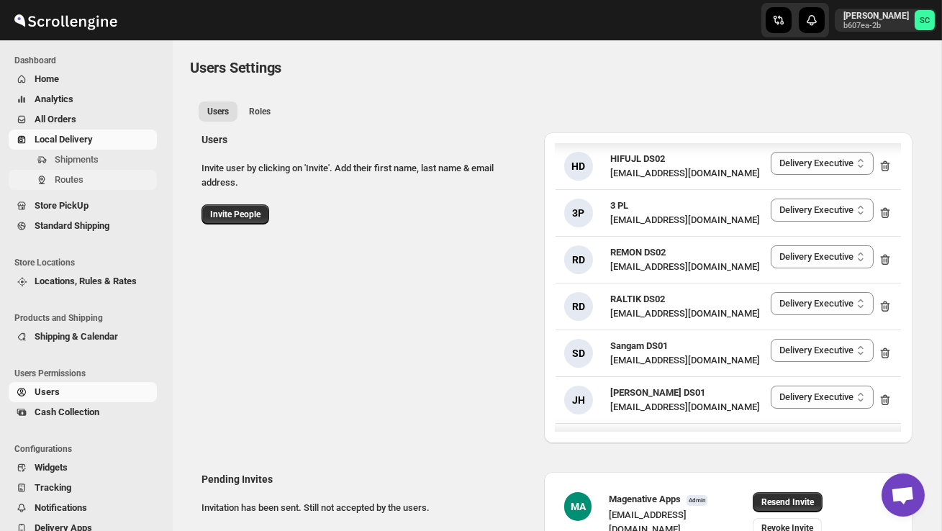
click at [68, 184] on span "Routes" at bounding box center [69, 179] width 29 height 11
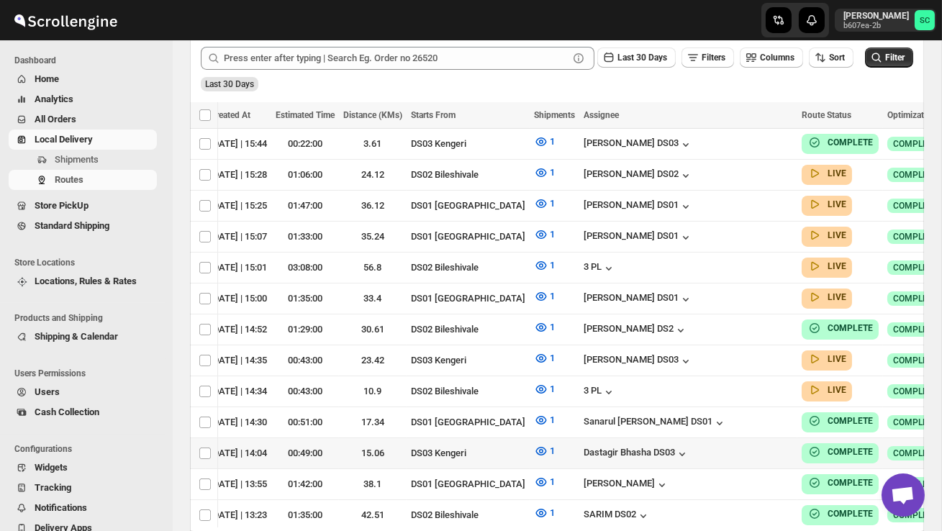
scroll to position [0, 185]
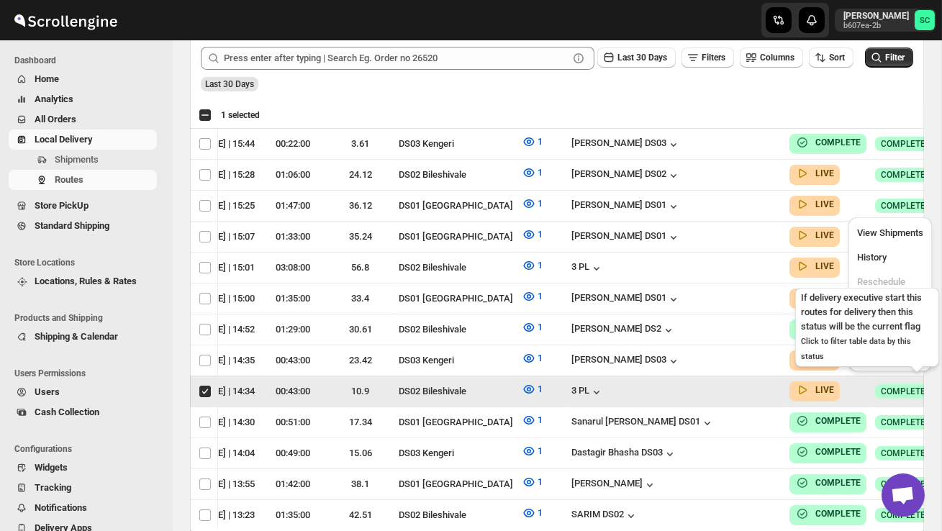
scroll to position [0, 1]
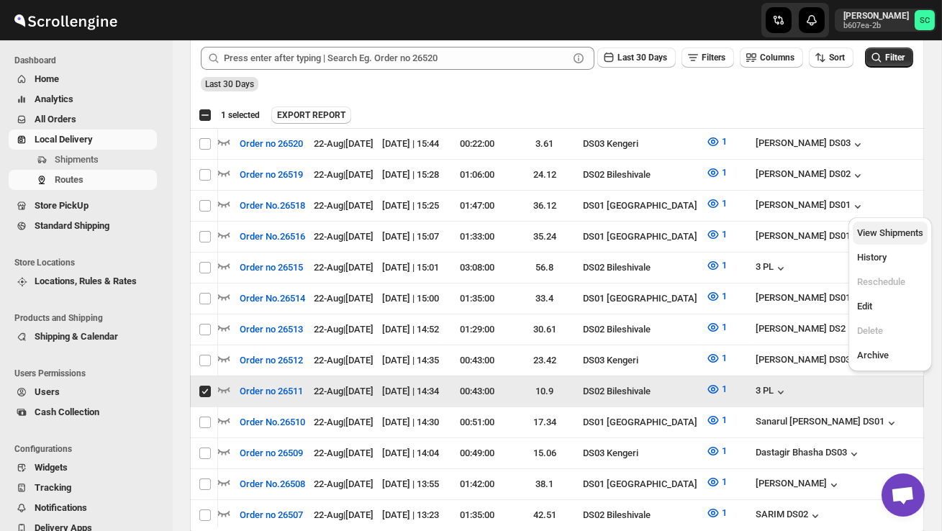
click at [900, 240] on button "View Shipments" at bounding box center [890, 233] width 75 height 23
checkbox input "false"
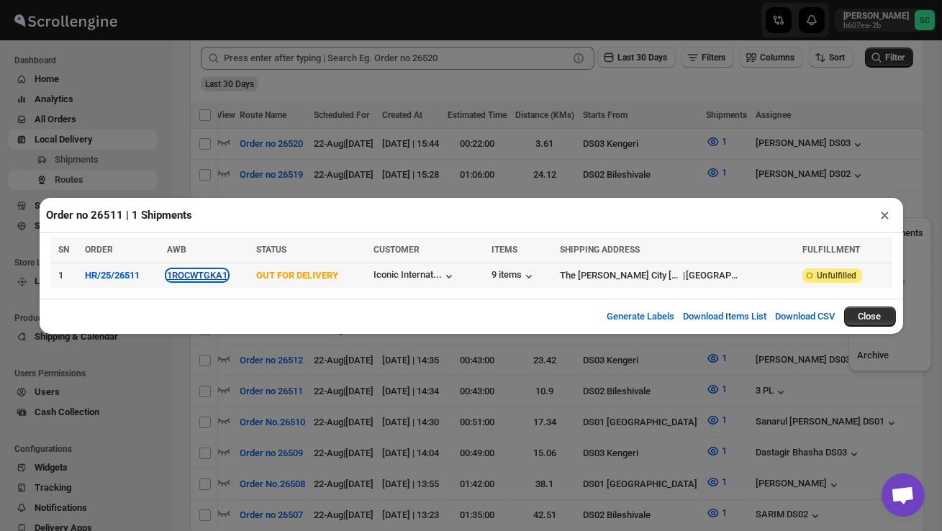
click at [200, 280] on button "1ROCWTGKA1" at bounding box center [197, 275] width 60 height 11
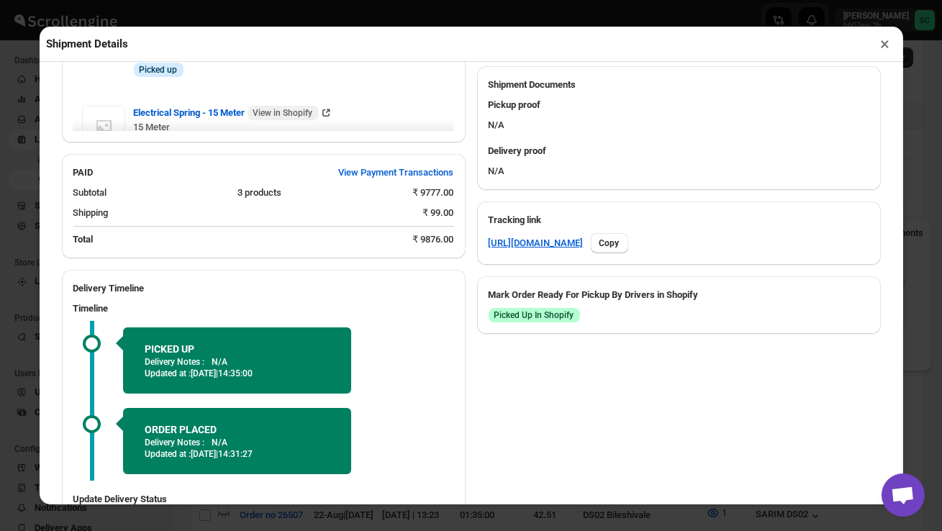
scroll to position [718, 0]
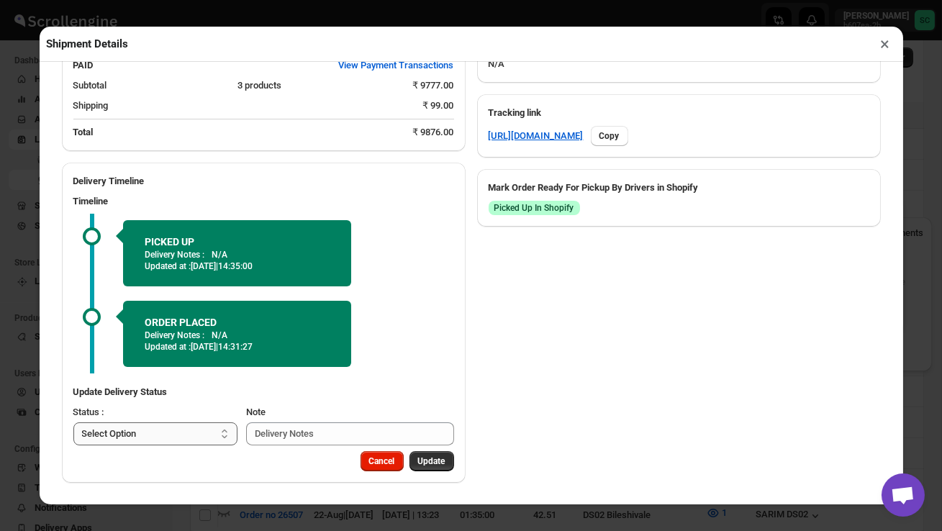
click at [157, 434] on select "Select Option PICKED UP OUT FOR DELIVERY RESCHEDULE DELIVERED CANCELLED" at bounding box center [155, 433] width 165 height 23
select select "DELIVERED"
click at [425, 459] on span "Update" at bounding box center [431, 462] width 27 height 12
select select
click at [879, 43] on button "×" at bounding box center [885, 44] width 21 height 20
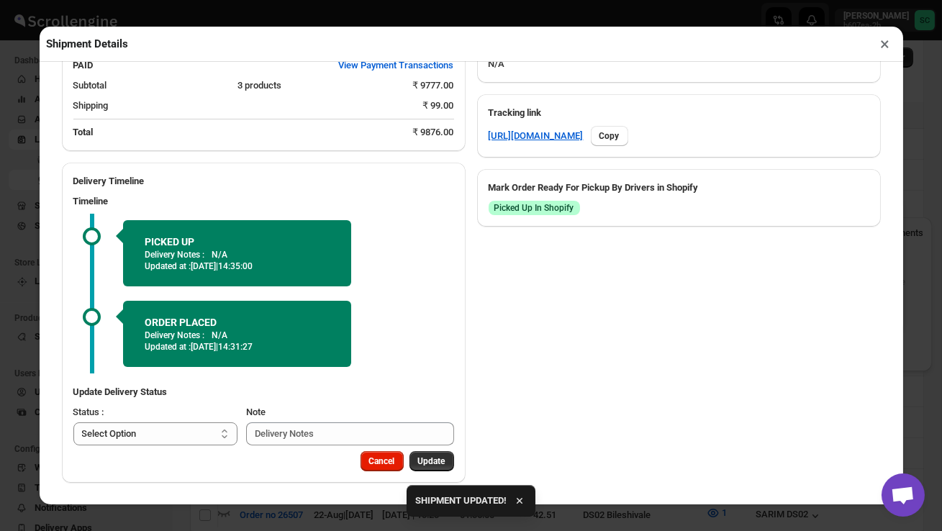
scroll to position [0, 0]
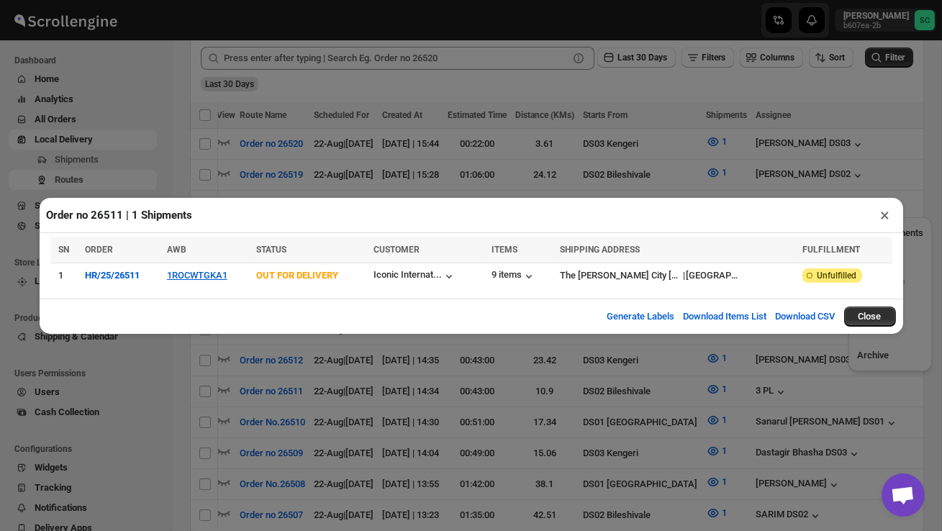
click at [886, 222] on button "×" at bounding box center [885, 215] width 21 height 20
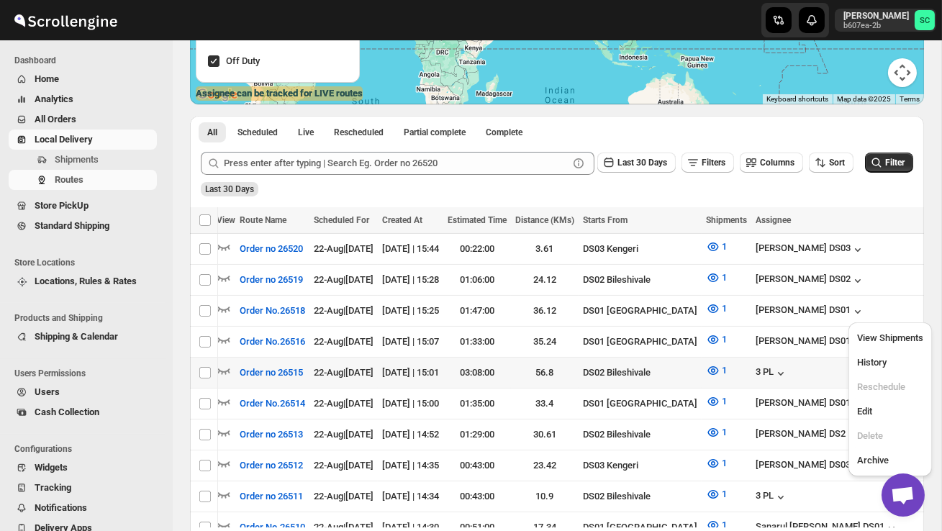
scroll to position [229, 0]
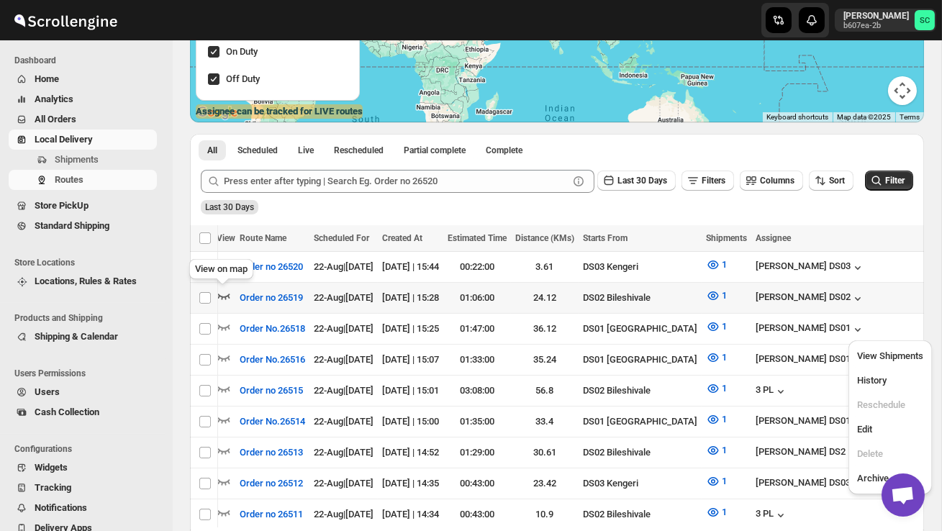
click at [223, 294] on icon "button" at bounding box center [224, 296] width 14 height 14
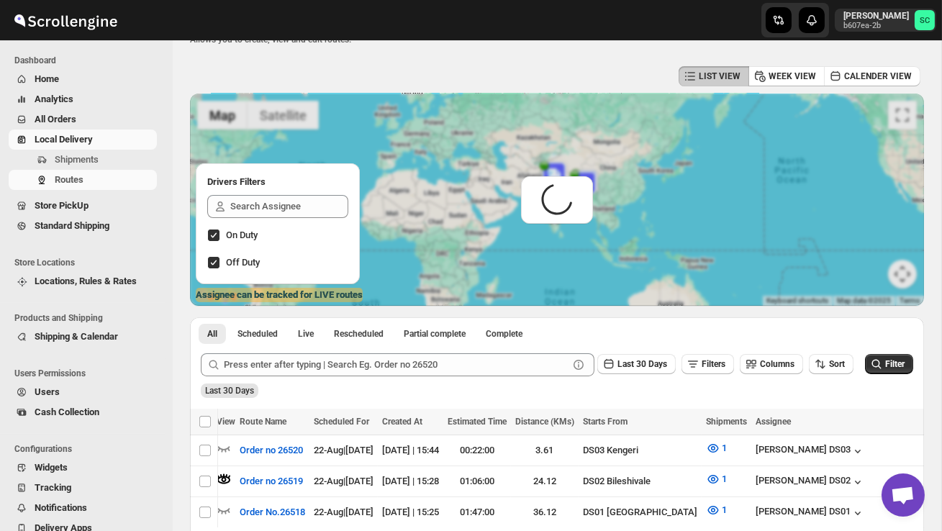
scroll to position [0, 0]
